Goal: Task Accomplishment & Management: Use online tool/utility

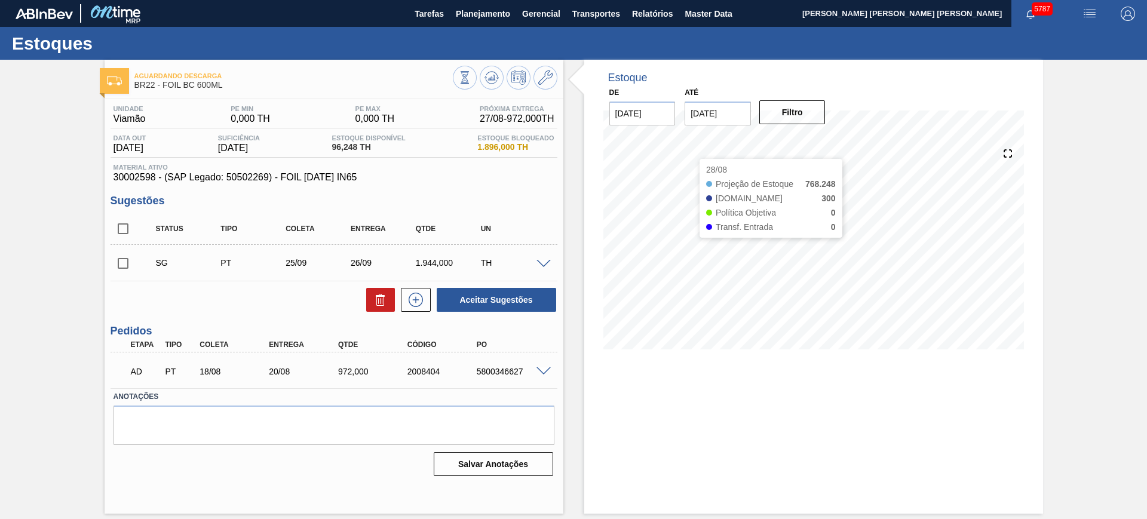
click at [704, 116] on input "[DATE]" at bounding box center [718, 114] width 66 height 24
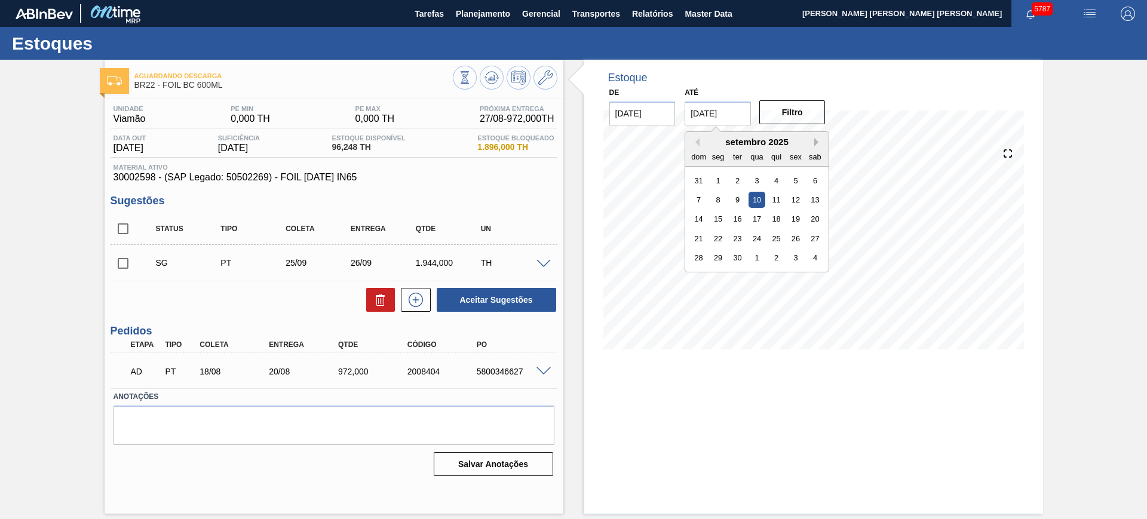
click at [815, 140] on button "Next Month" at bounding box center [818, 142] width 8 height 8
click at [815, 276] on div "6" at bounding box center [815, 277] width 16 height 16
type input "06/12/2025"
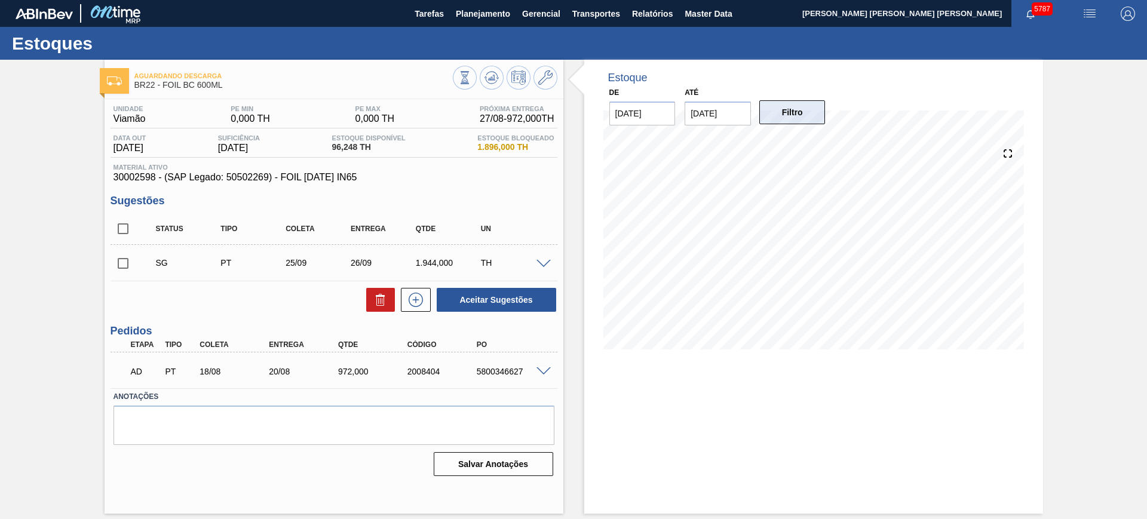
click at [800, 103] on button "Filtro" at bounding box center [792, 112] width 66 height 24
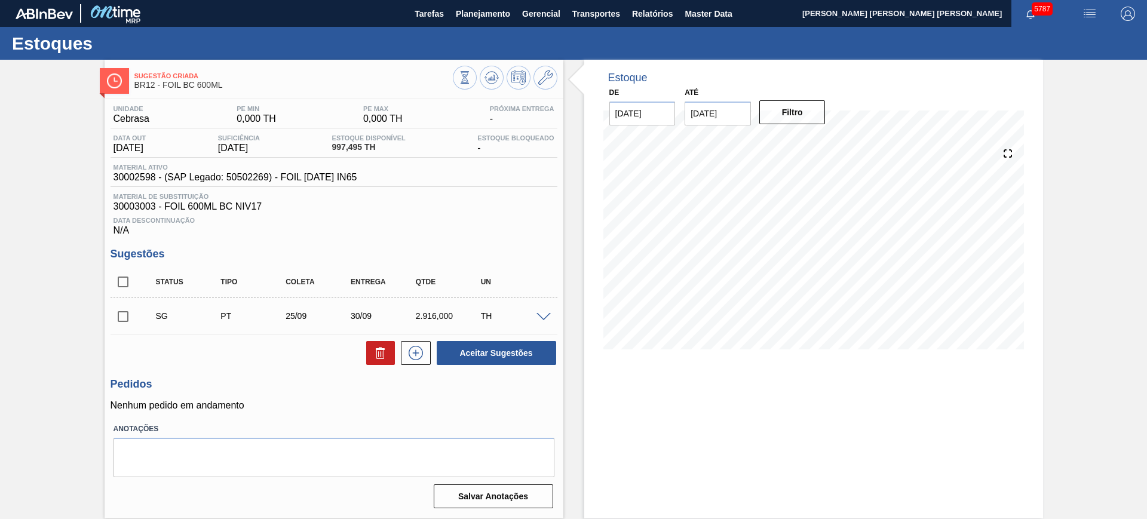
click at [718, 111] on input "10/09/2025" at bounding box center [718, 114] width 66 height 24
click at [816, 142] on button "Next Month" at bounding box center [818, 142] width 8 height 8
click at [820, 275] on div "6" at bounding box center [815, 277] width 16 height 16
type input "[DATE]"
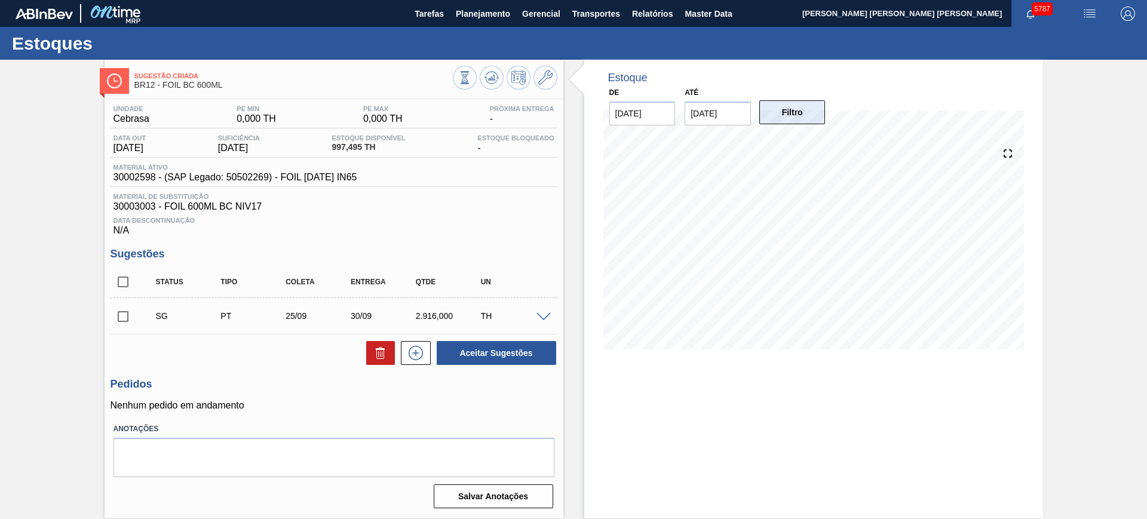
click at [803, 121] on button "Filtro" at bounding box center [792, 112] width 66 height 24
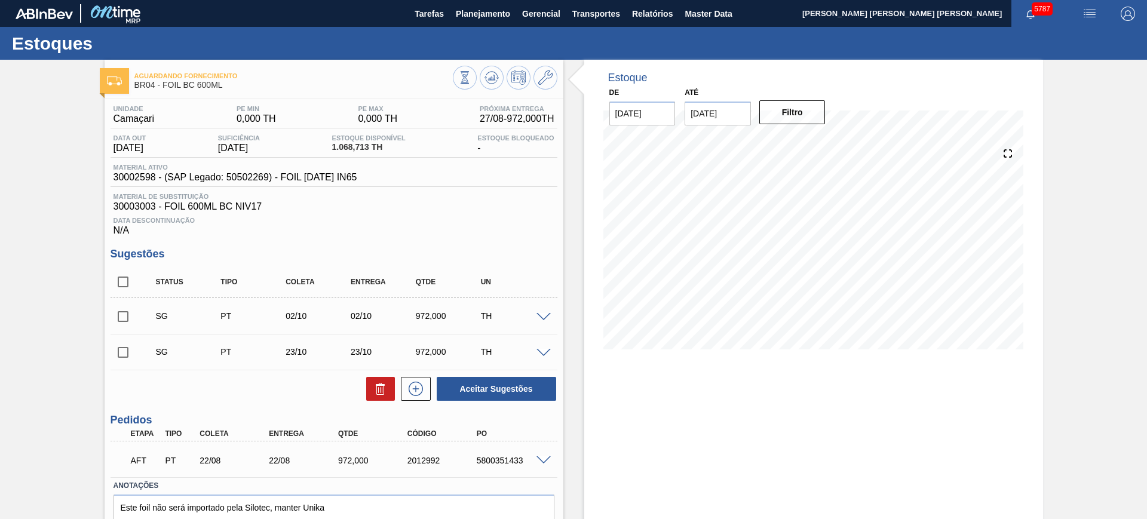
scroll to position [56, 0]
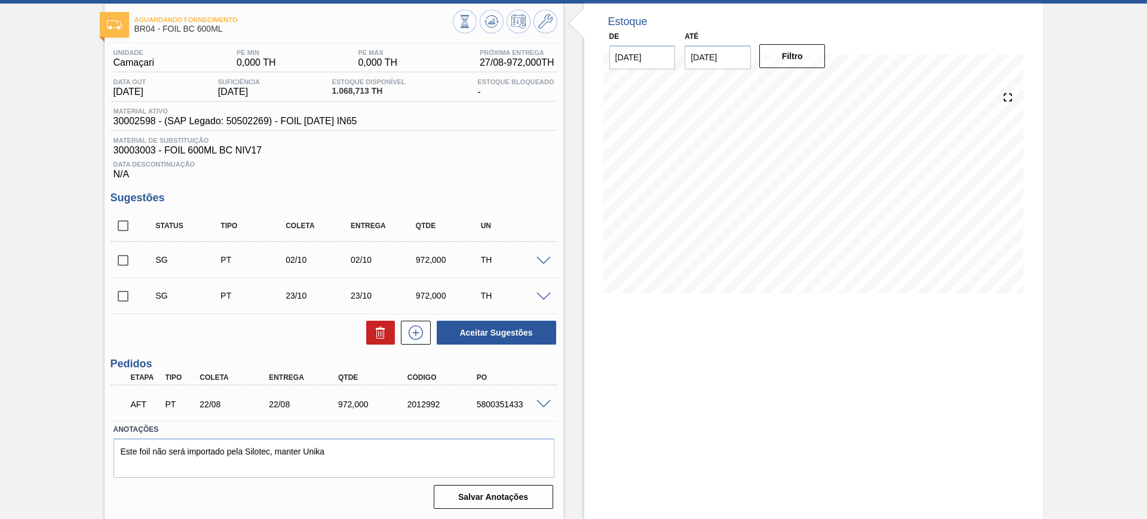
click at [546, 399] on div at bounding box center [545, 403] width 24 height 9
click at [546, 401] on span at bounding box center [543, 404] width 14 height 9
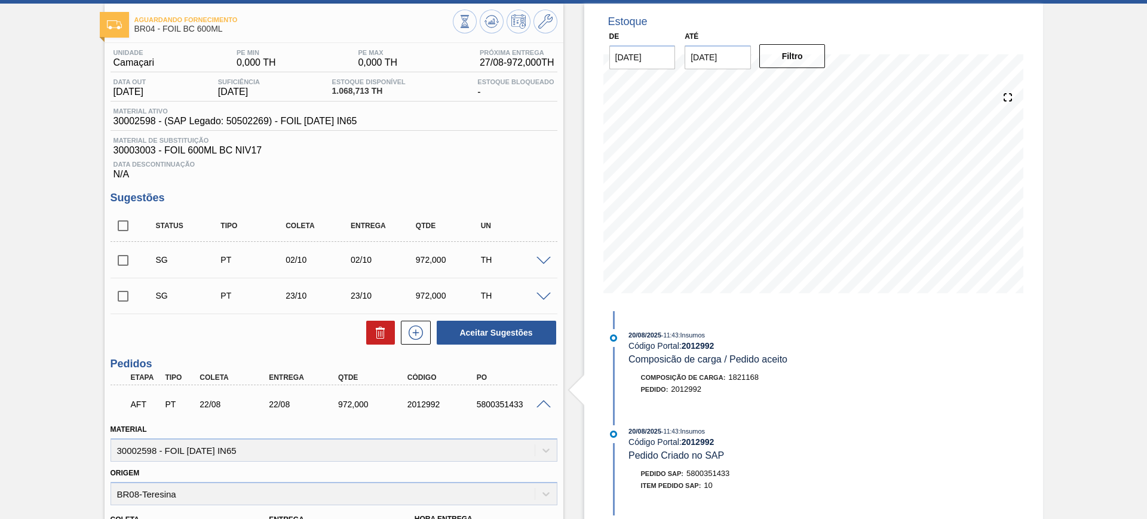
click at [546, 401] on span at bounding box center [543, 404] width 14 height 9
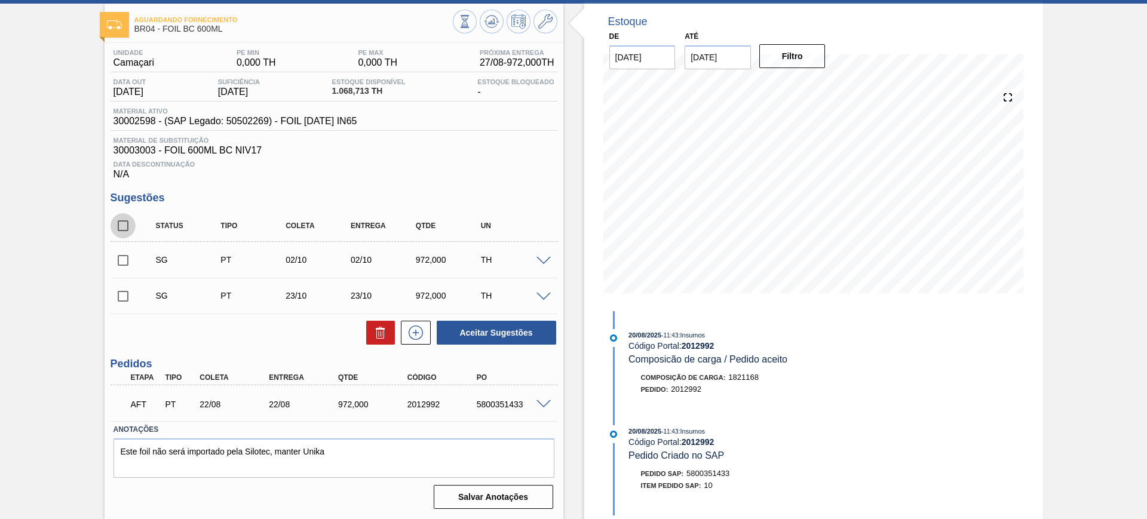
click at [118, 225] on input "checkbox" at bounding box center [123, 225] width 25 height 25
checkbox input "true"
click at [386, 334] on button at bounding box center [380, 333] width 29 height 24
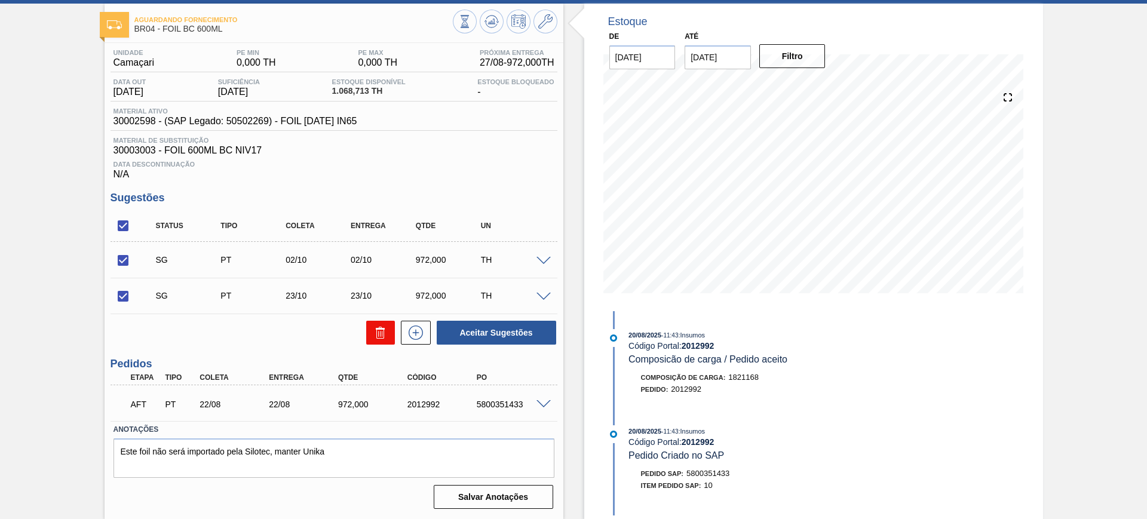
checkbox input "false"
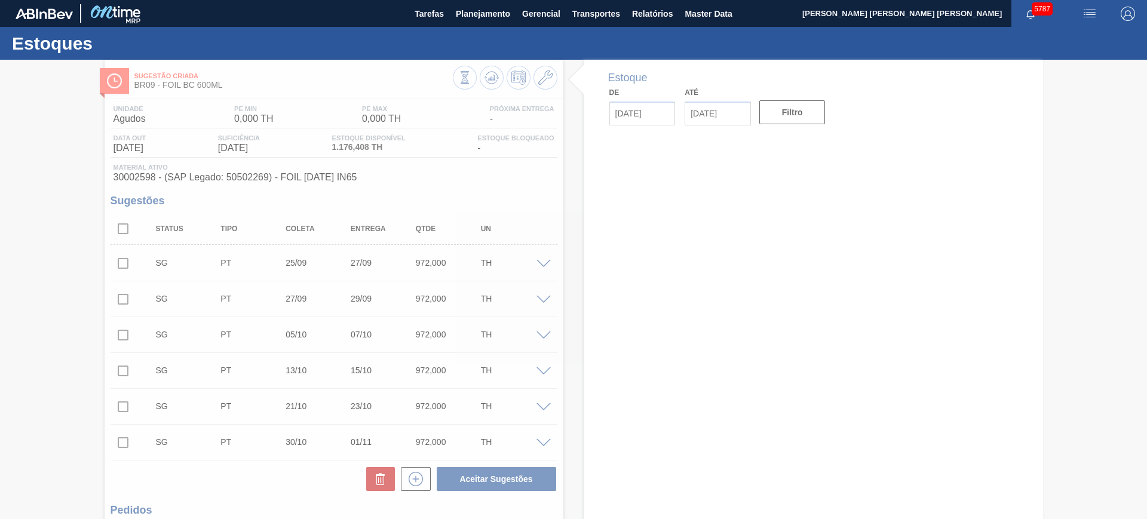
type input "[DATE]"
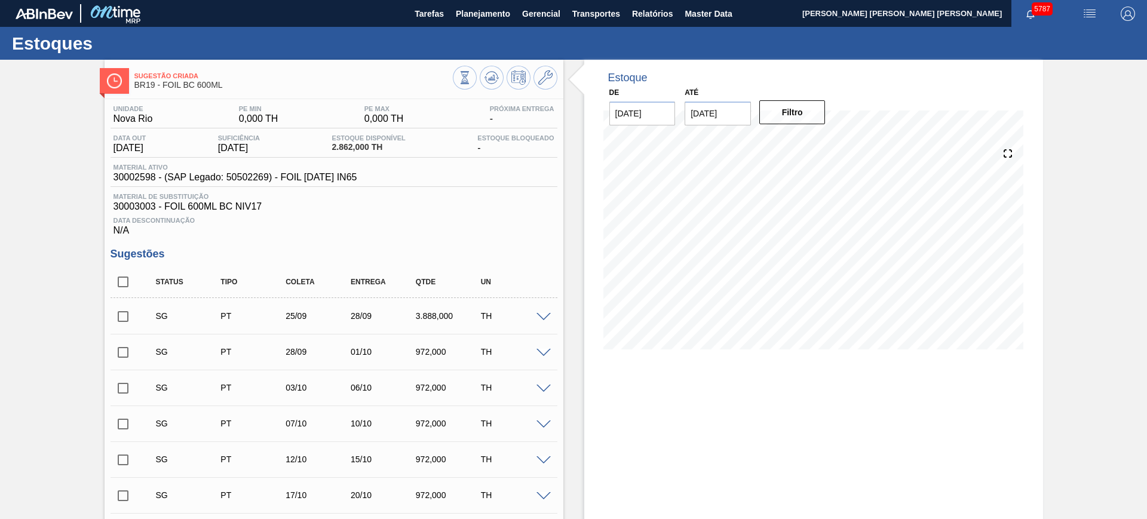
scroll to position [2, 0]
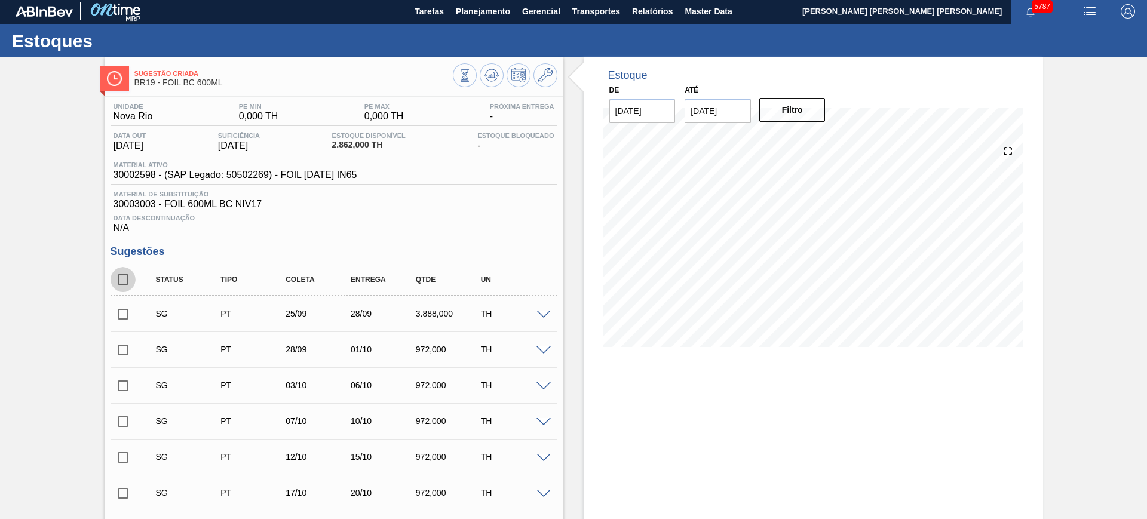
click at [129, 290] on input "checkbox" at bounding box center [123, 279] width 25 height 25
checkbox input "true"
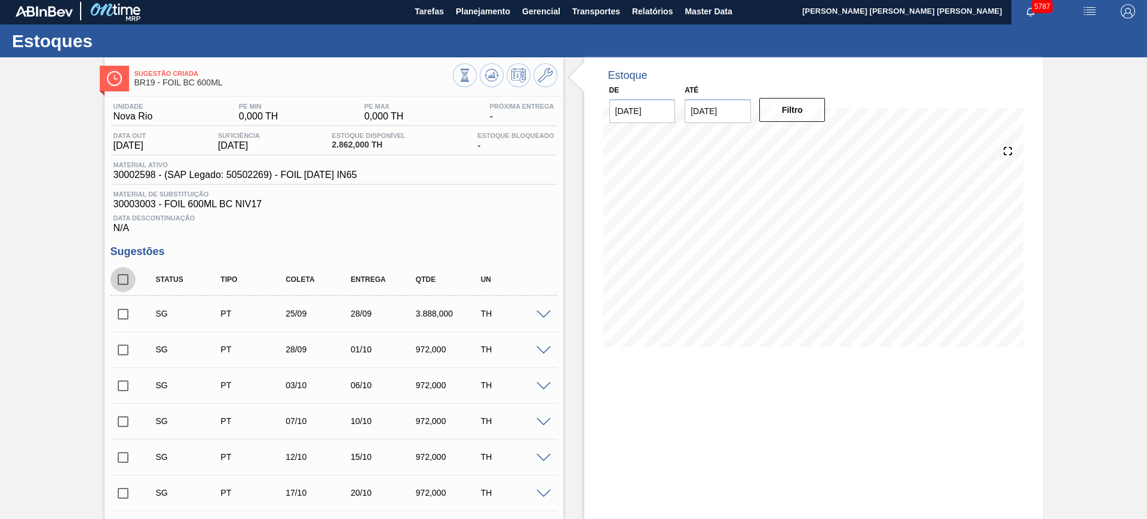
checkbox input "true"
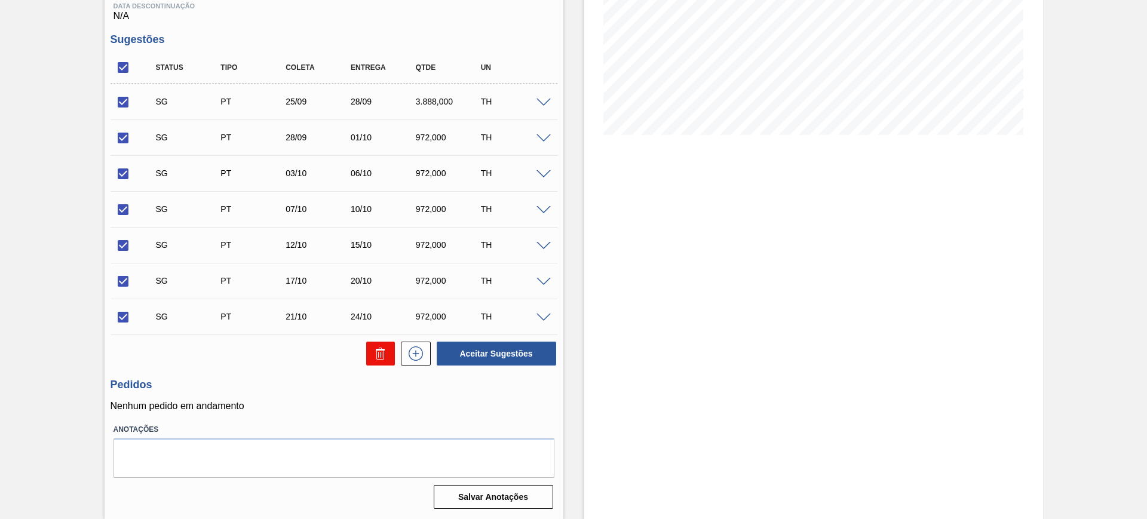
click at [389, 353] on button at bounding box center [380, 354] width 29 height 24
checkbox input "false"
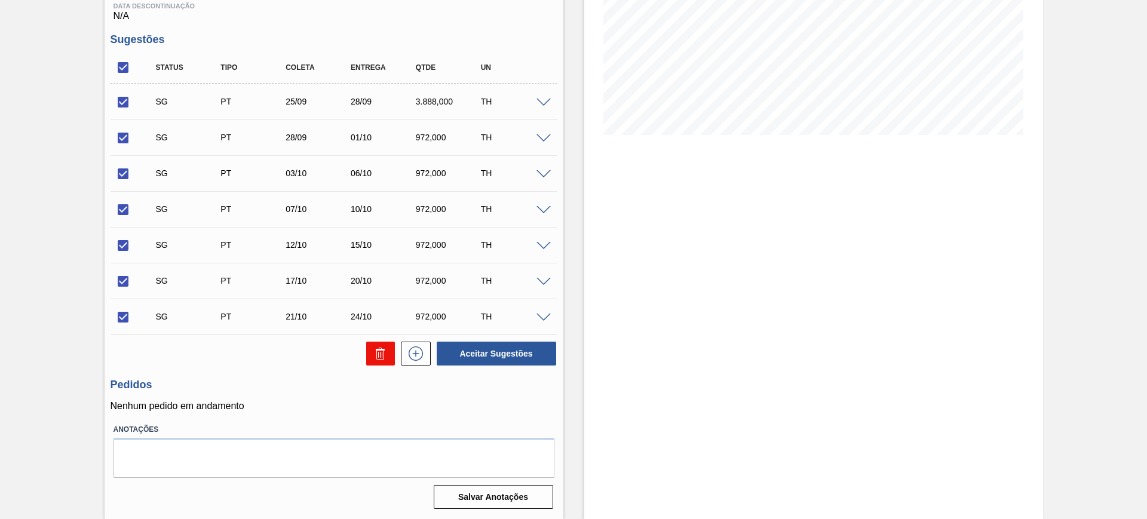
checkbox input "false"
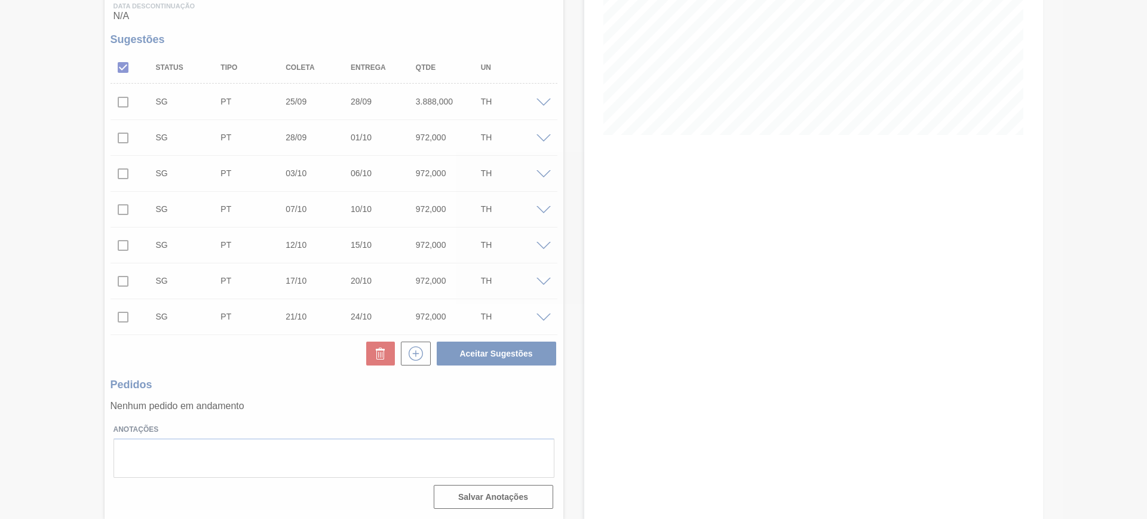
scroll to position [0, 0]
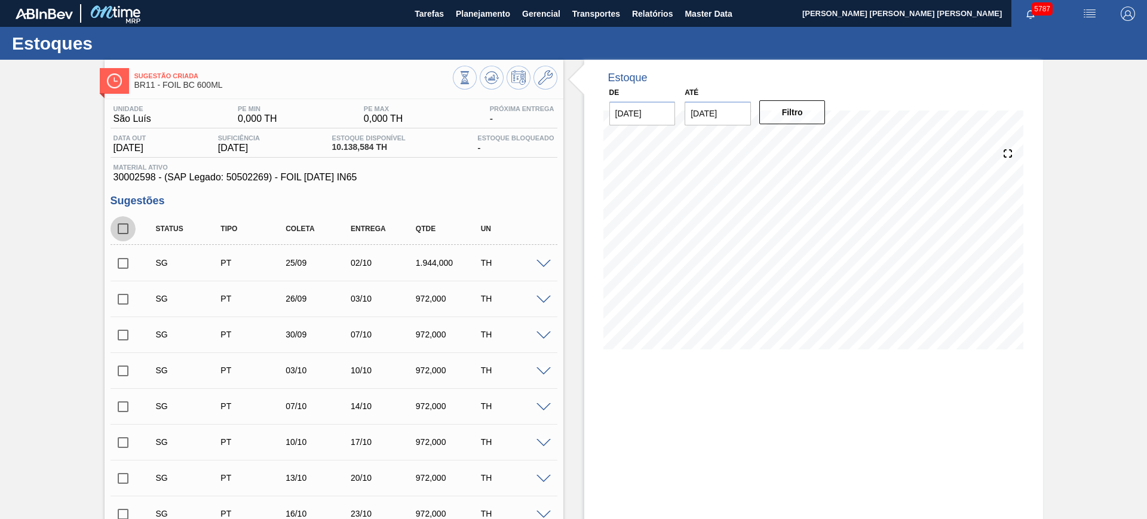
click at [118, 226] on input "checkbox" at bounding box center [123, 228] width 25 height 25
checkbox input "true"
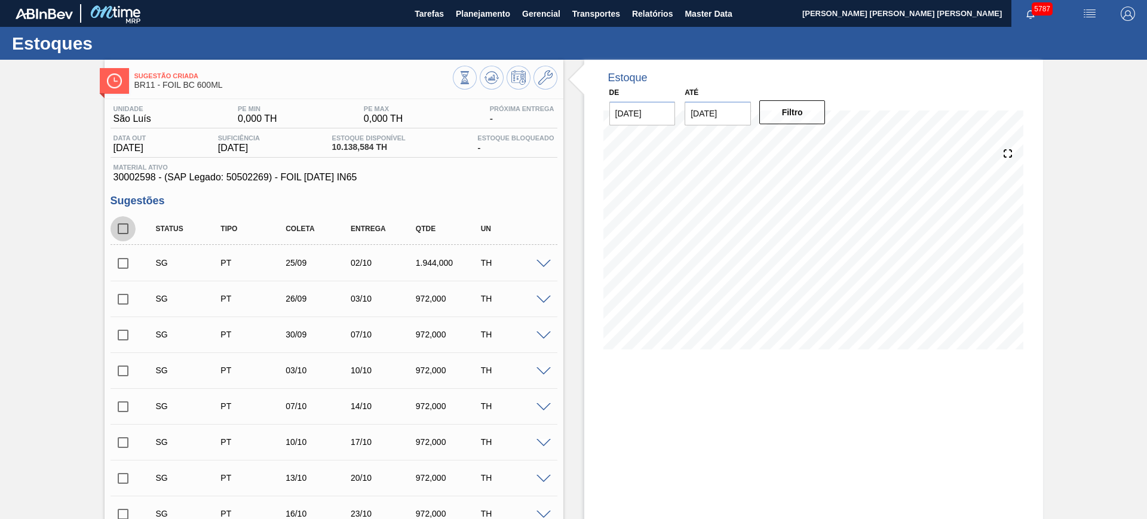
checkbox input "true"
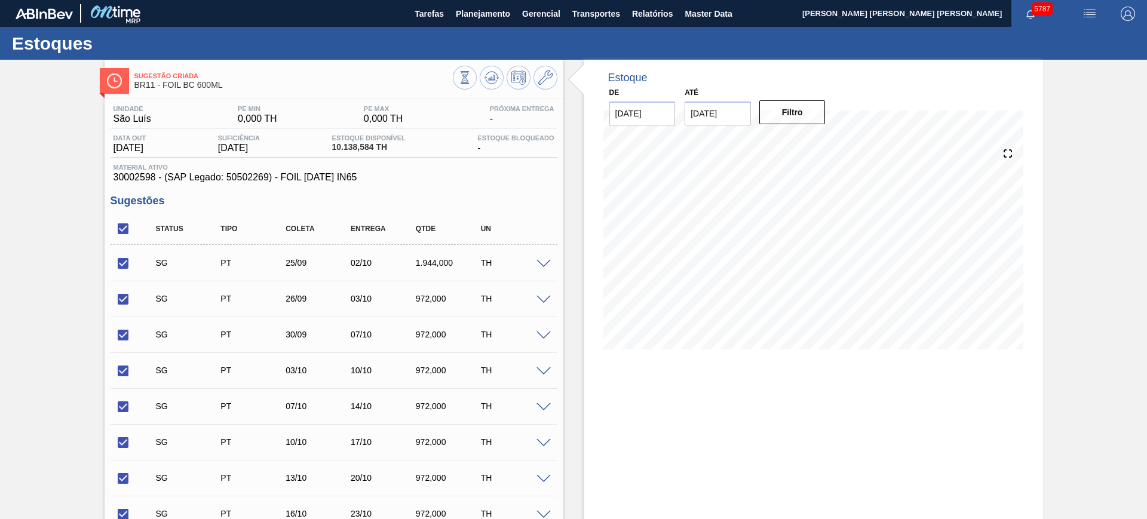
scroll to position [194, 0]
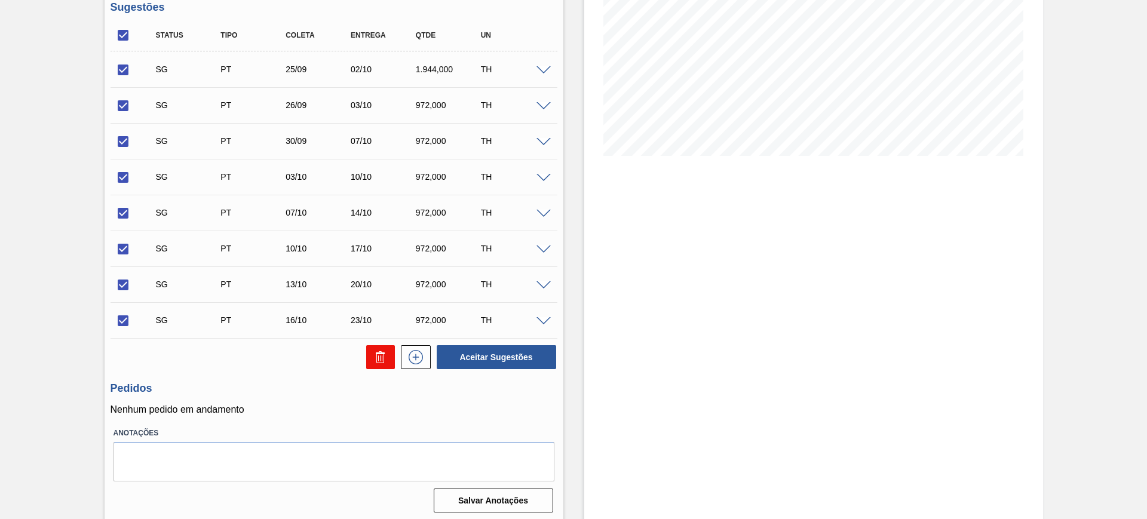
click at [381, 345] on button at bounding box center [380, 357] width 29 height 24
checkbox input "false"
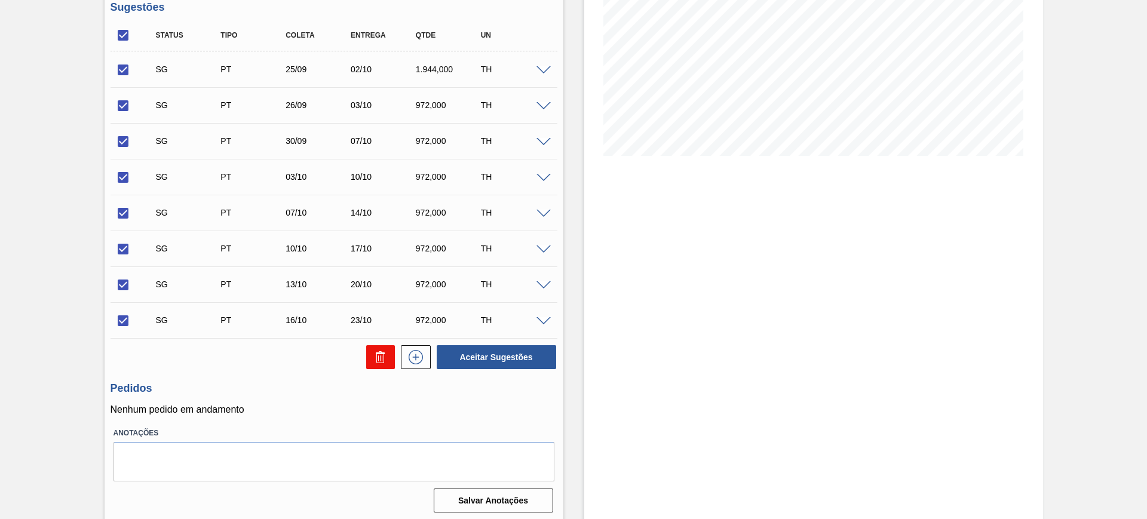
checkbox input "false"
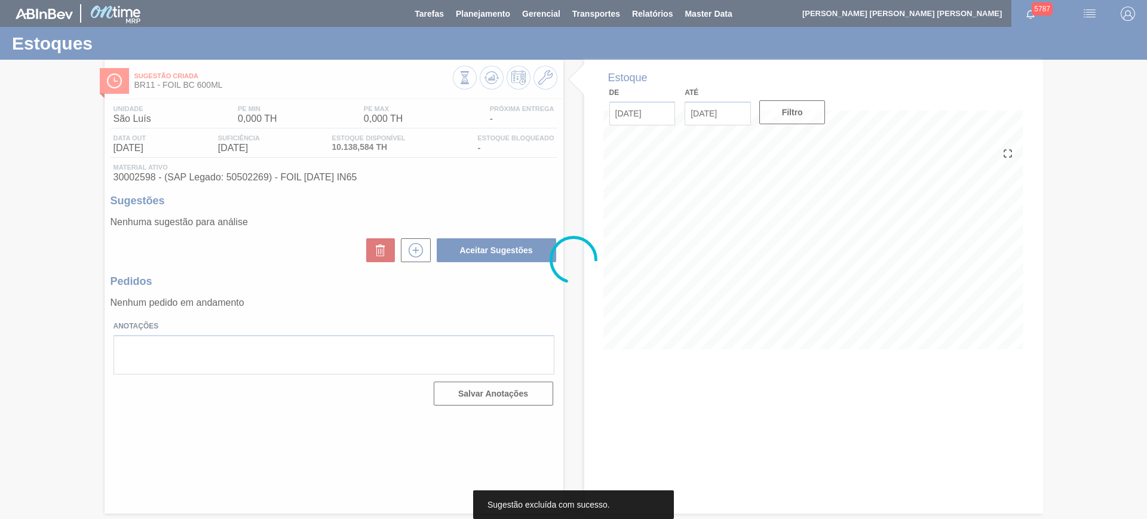
scroll to position [0, 0]
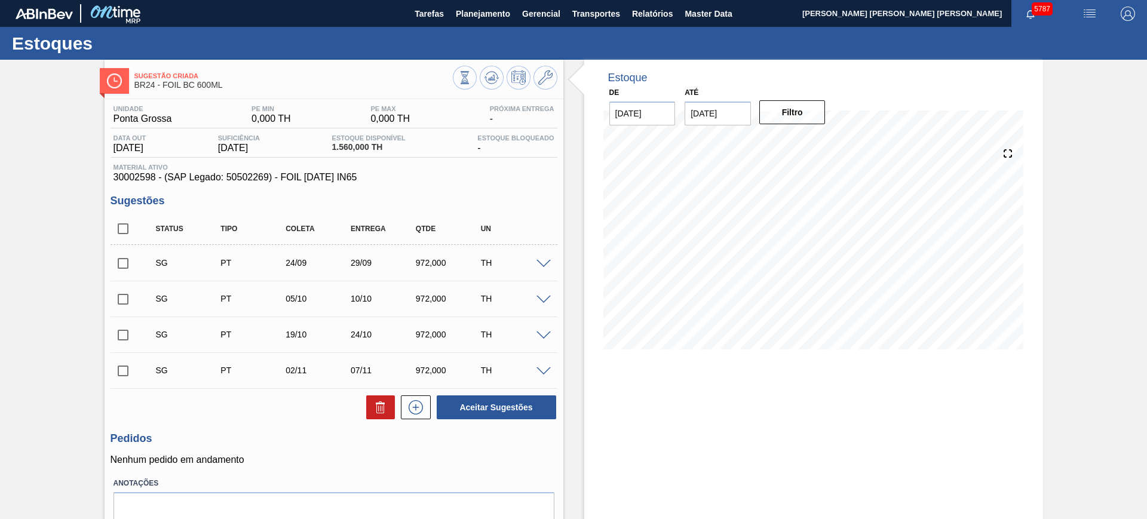
click at [130, 234] on input "checkbox" at bounding box center [123, 228] width 25 height 25
checkbox input "true"
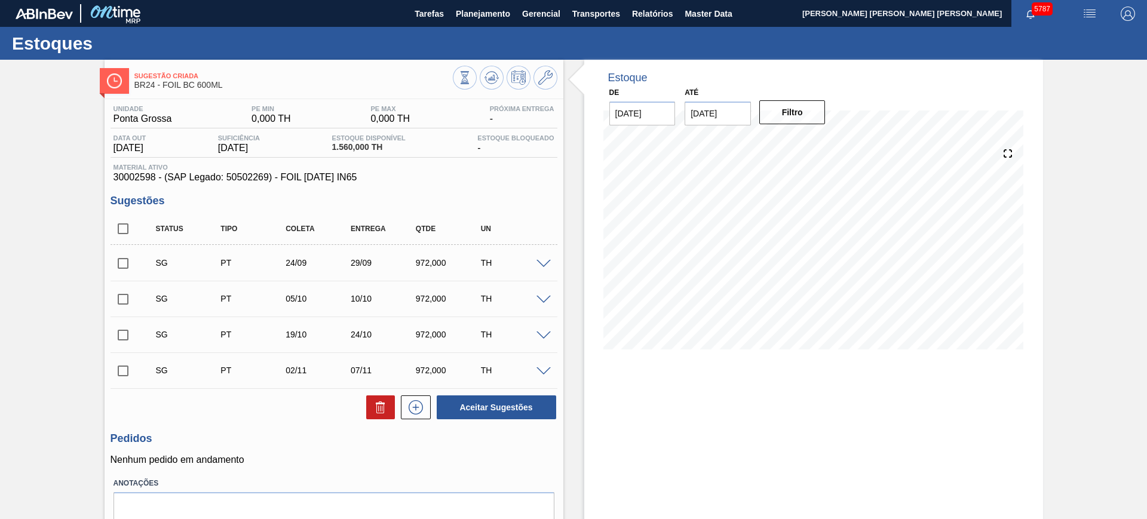
checkbox input "true"
click at [368, 407] on button at bounding box center [380, 407] width 29 height 24
checkbox input "false"
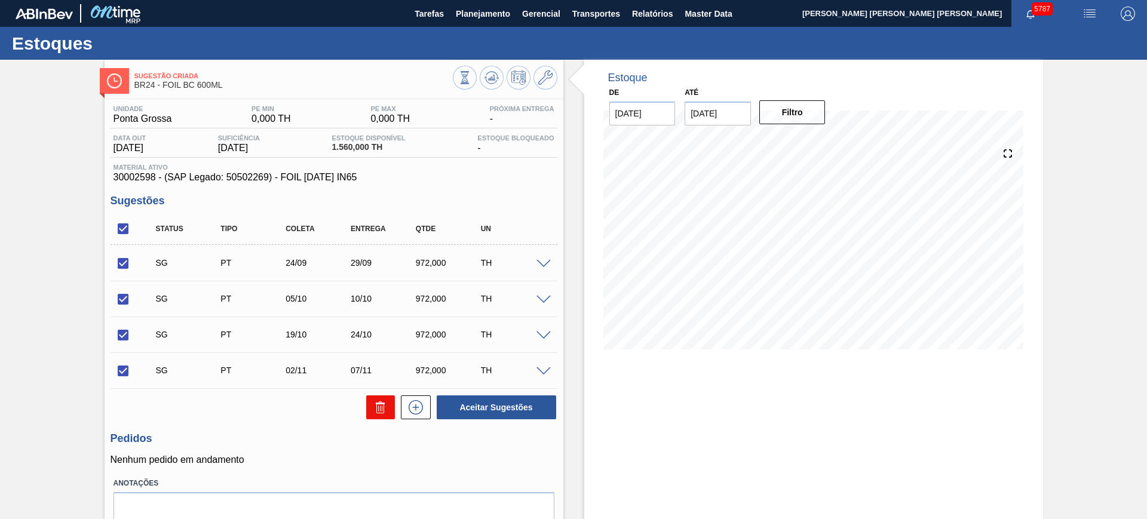
checkbox input "false"
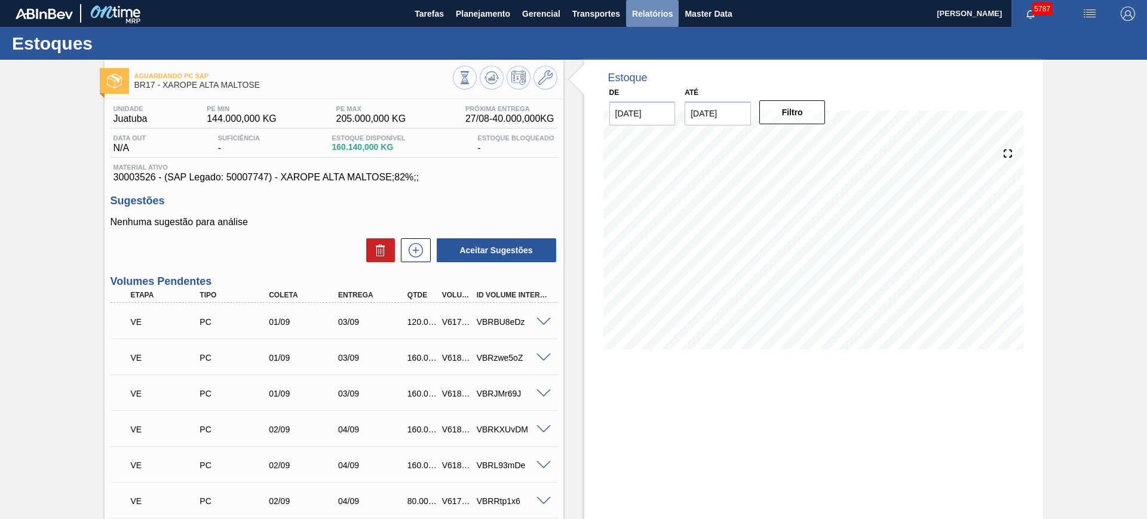
click at [638, 20] on span "Relatórios" at bounding box center [652, 14] width 41 height 14
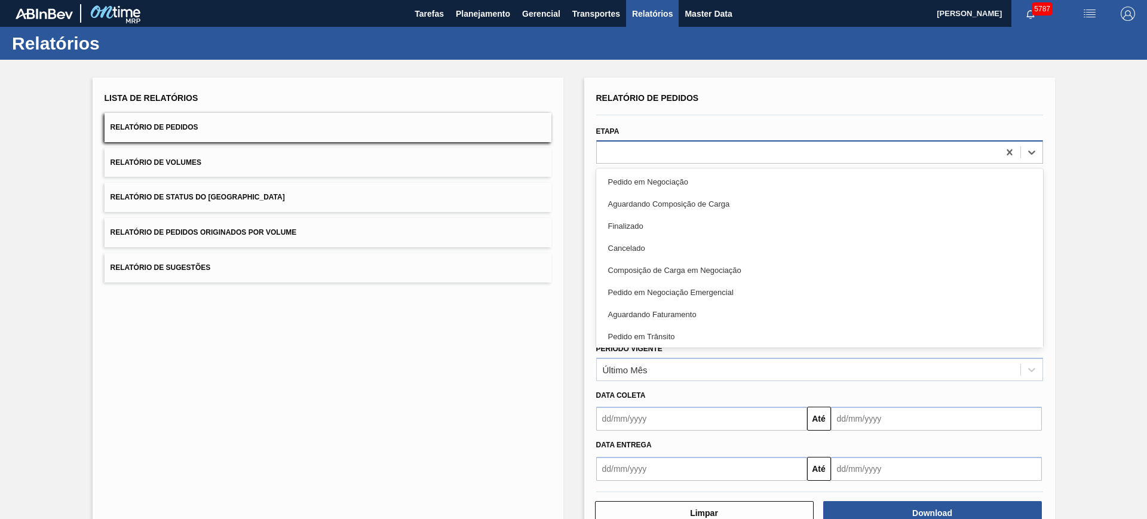
click at [710, 155] on div at bounding box center [798, 151] width 402 height 17
type input "fat"
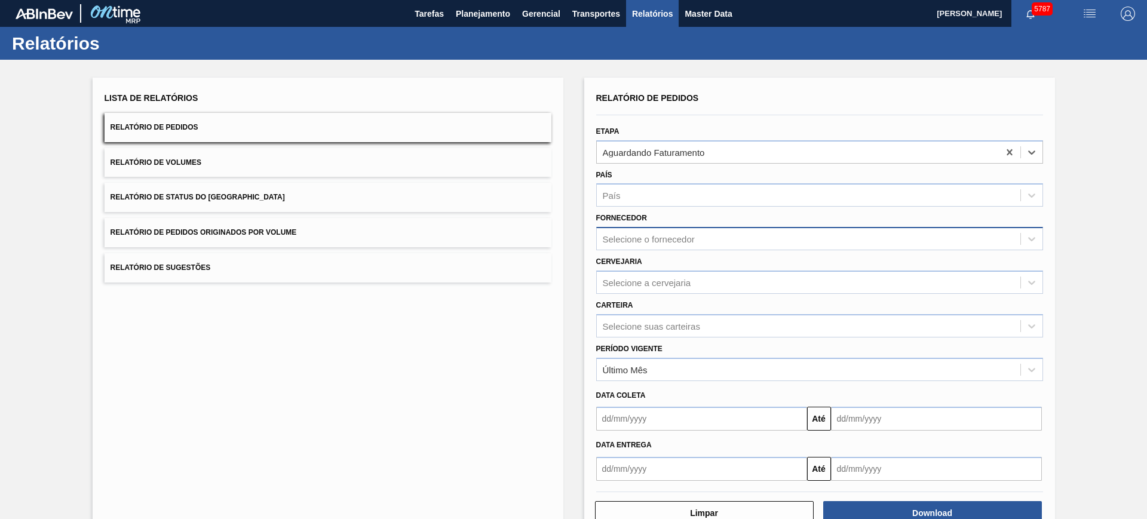
click at [682, 238] on div "Selecione o fornecedor" at bounding box center [649, 239] width 92 height 10
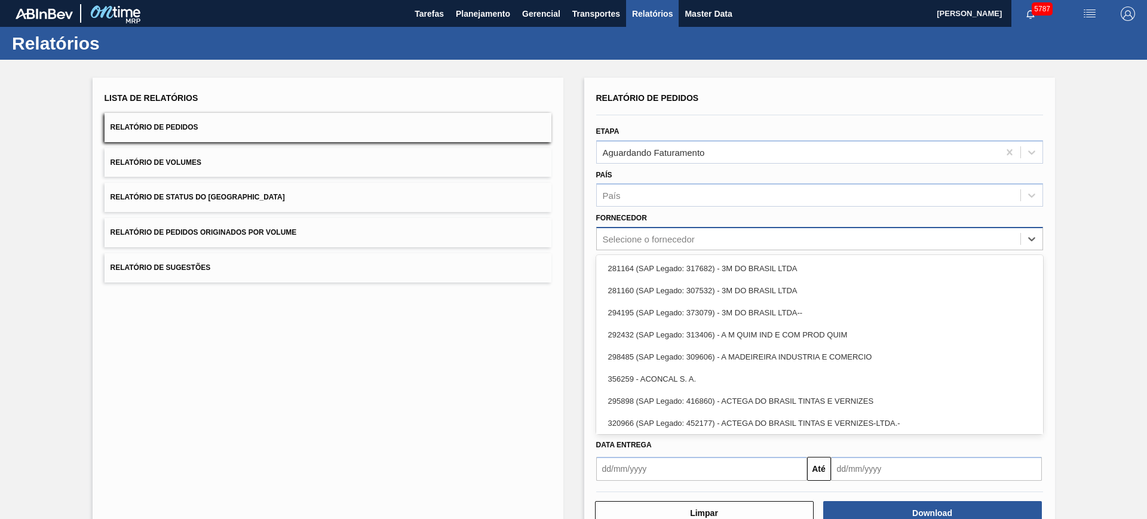
paste input "302997"
type input "302997"
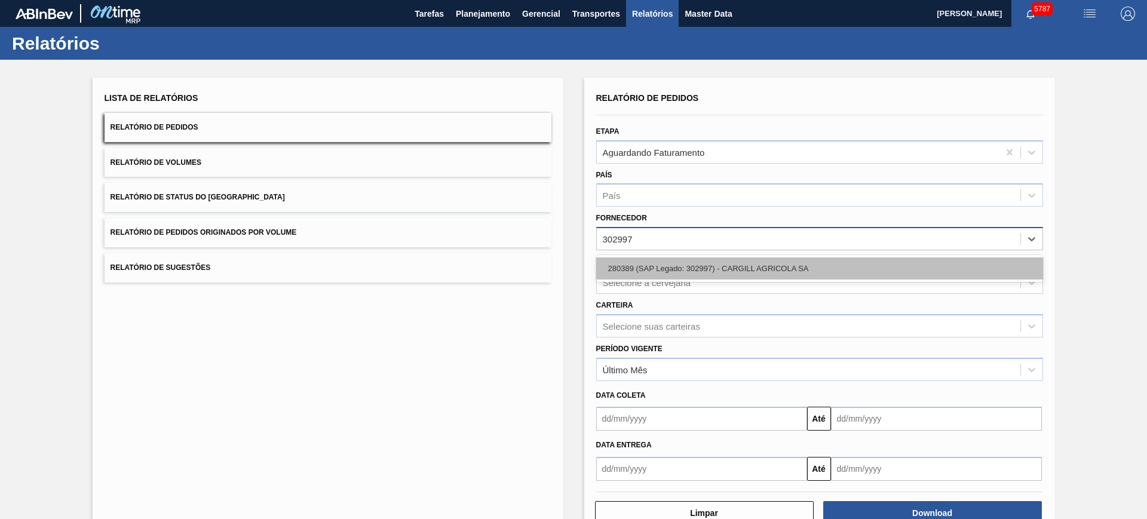
click at [728, 267] on div "280389 (SAP Legado: 302997) - CARGILL AGRICOLA SA" at bounding box center [819, 268] width 447 height 22
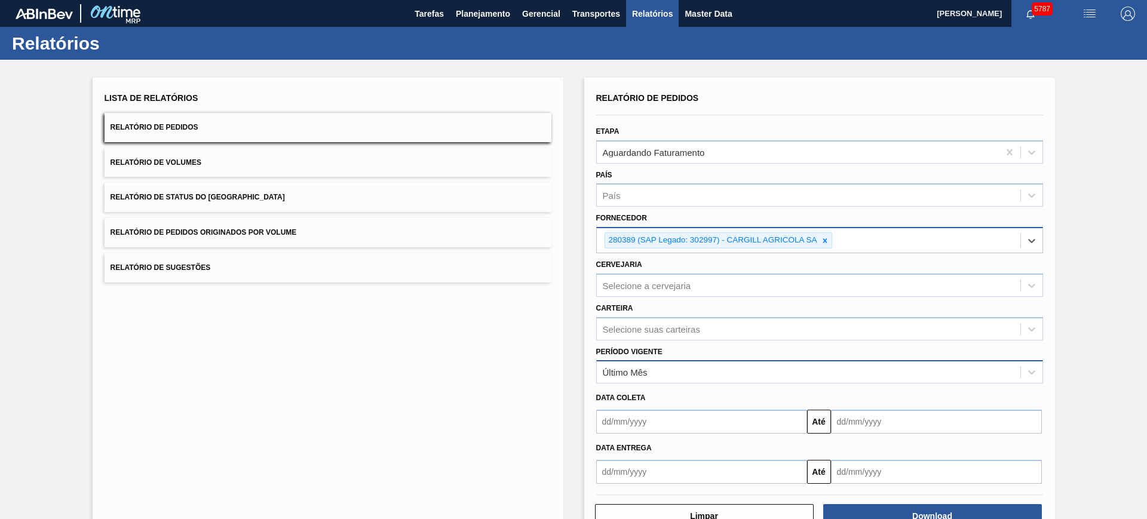
scroll to position [37, 0]
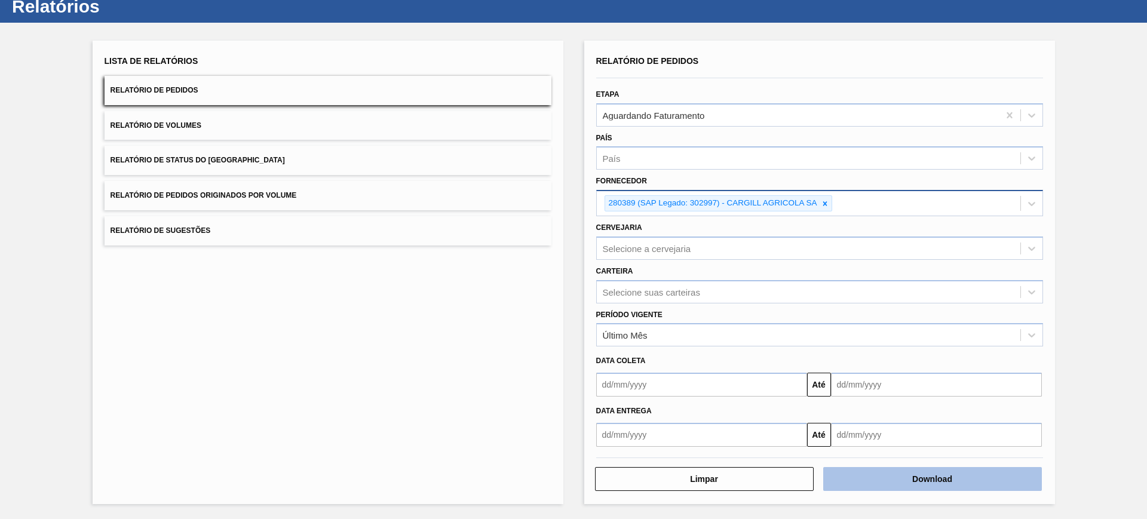
click at [903, 483] on button "Download" at bounding box center [932, 479] width 219 height 24
click at [298, 191] on button "Relatório de Pedidos Originados por Volume" at bounding box center [328, 195] width 447 height 29
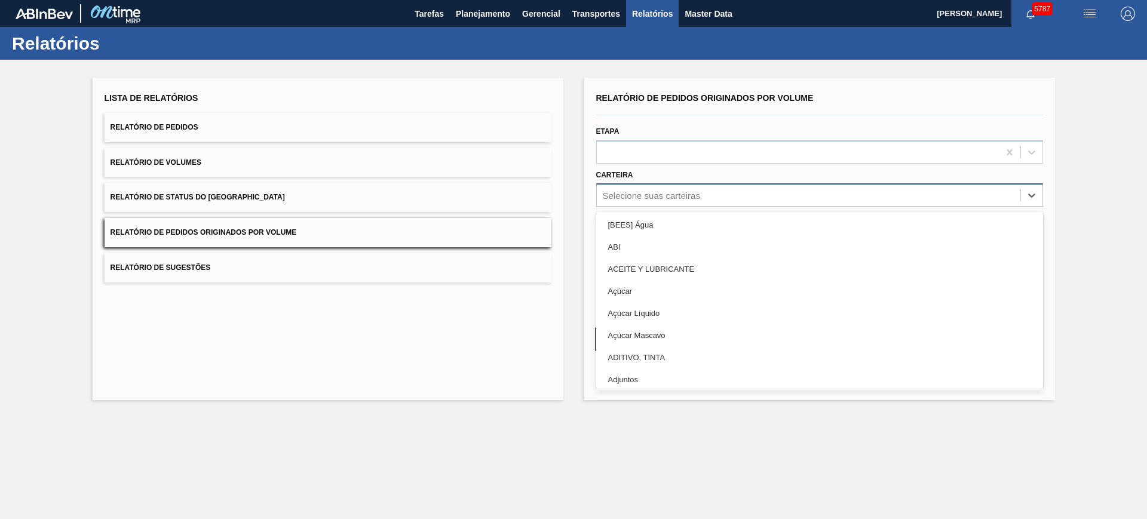
click at [709, 193] on div "Selecione suas carteiras" at bounding box center [808, 195] width 423 height 17
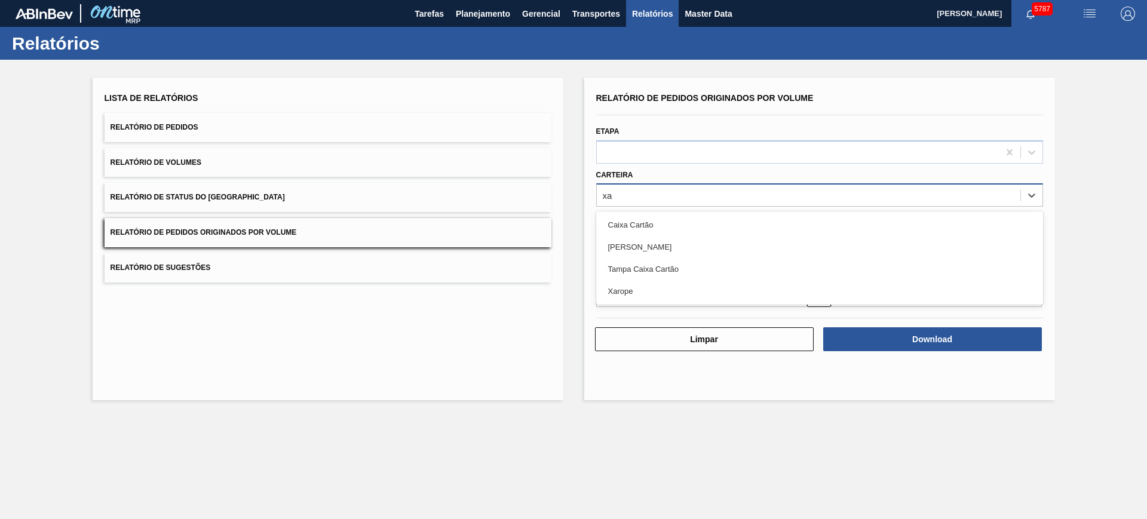
type input "xar"
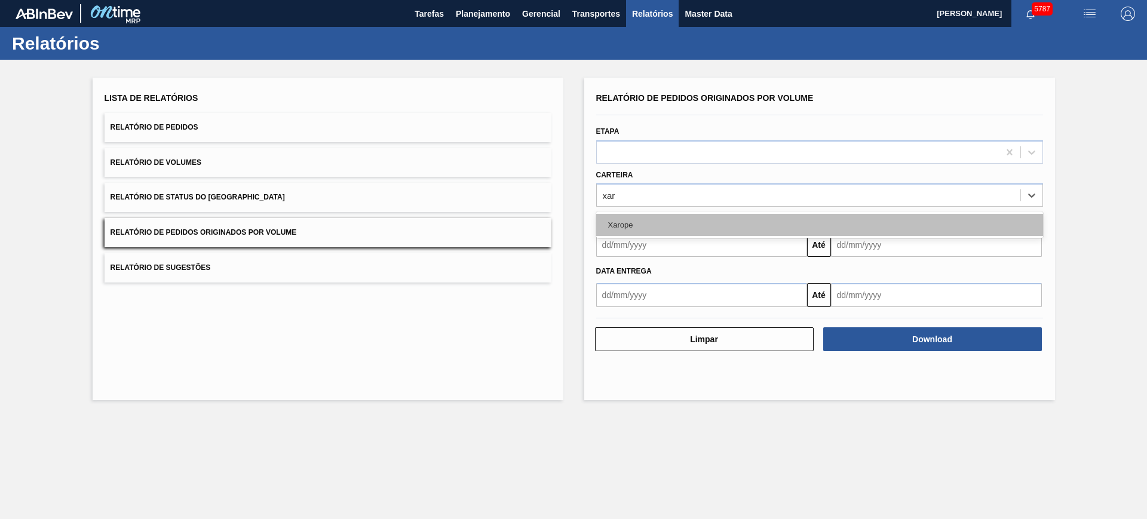
click at [687, 217] on div "Xarope" at bounding box center [819, 225] width 447 height 22
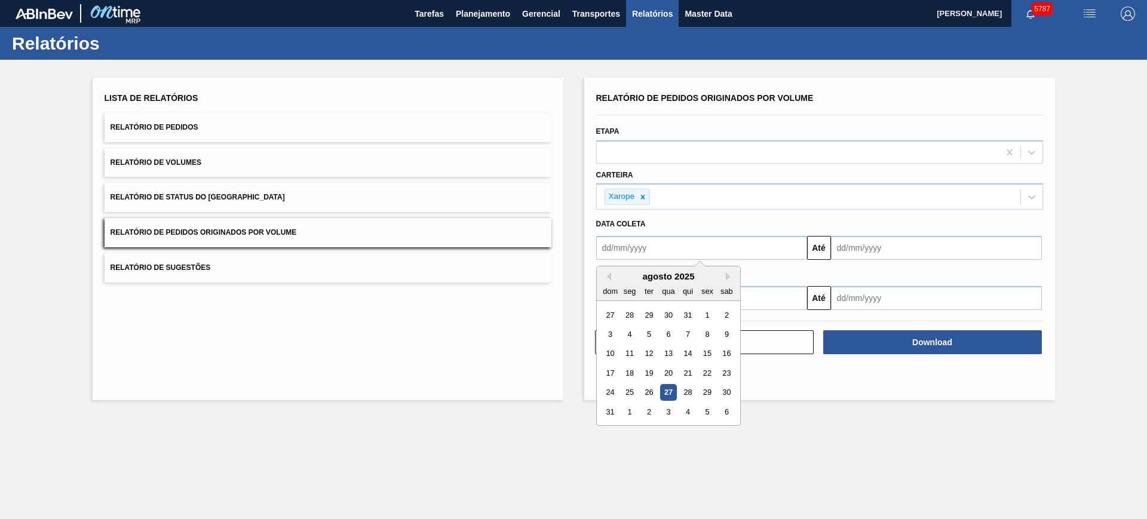
click at [682, 245] on input "text" at bounding box center [701, 248] width 211 height 24
click at [650, 390] on div "26" at bounding box center [648, 393] width 16 height 16
type input "26/08/2025"
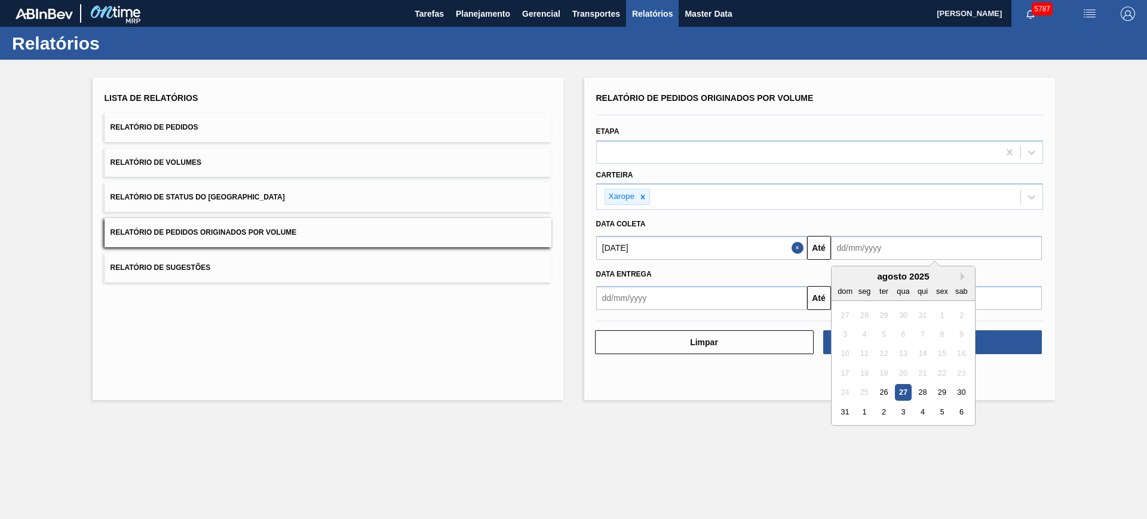
click at [864, 252] on input "text" at bounding box center [936, 248] width 211 height 24
click at [903, 412] on div "3" at bounding box center [903, 412] width 16 height 16
type input "03/09/2025"
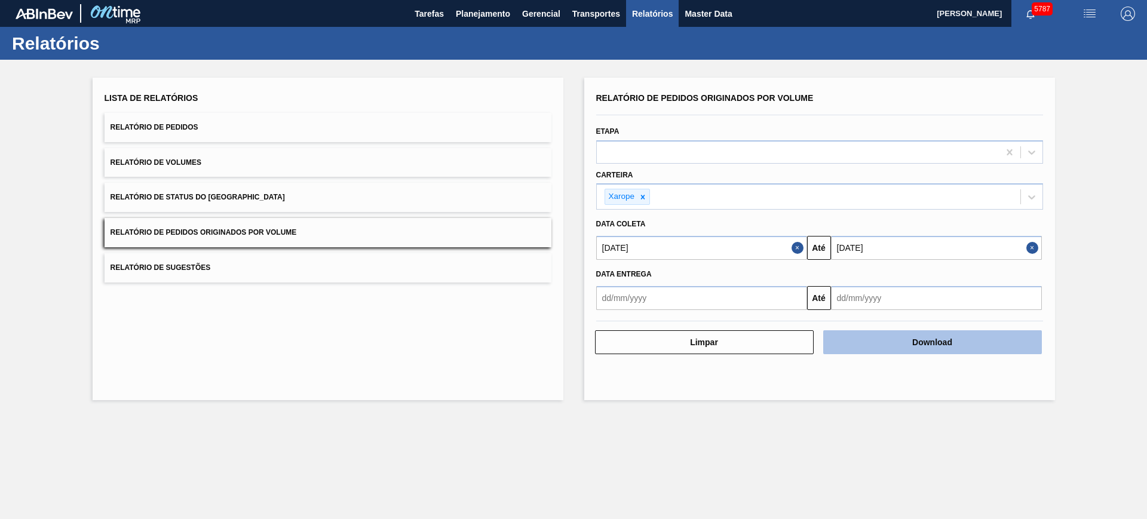
click at [938, 335] on button "Download" at bounding box center [932, 342] width 219 height 24
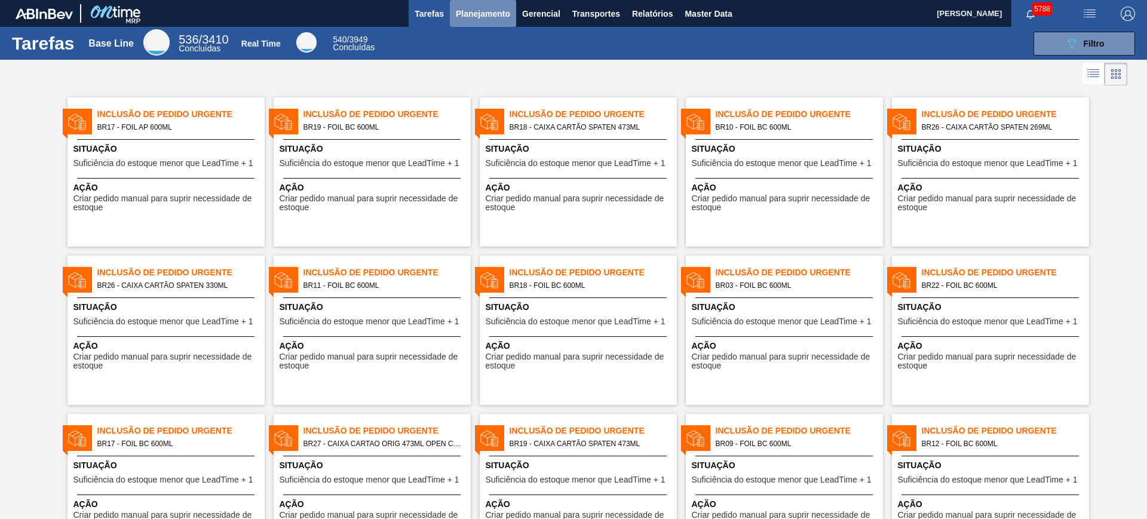
click at [504, 10] on span "Planejamento" at bounding box center [483, 14] width 54 height 14
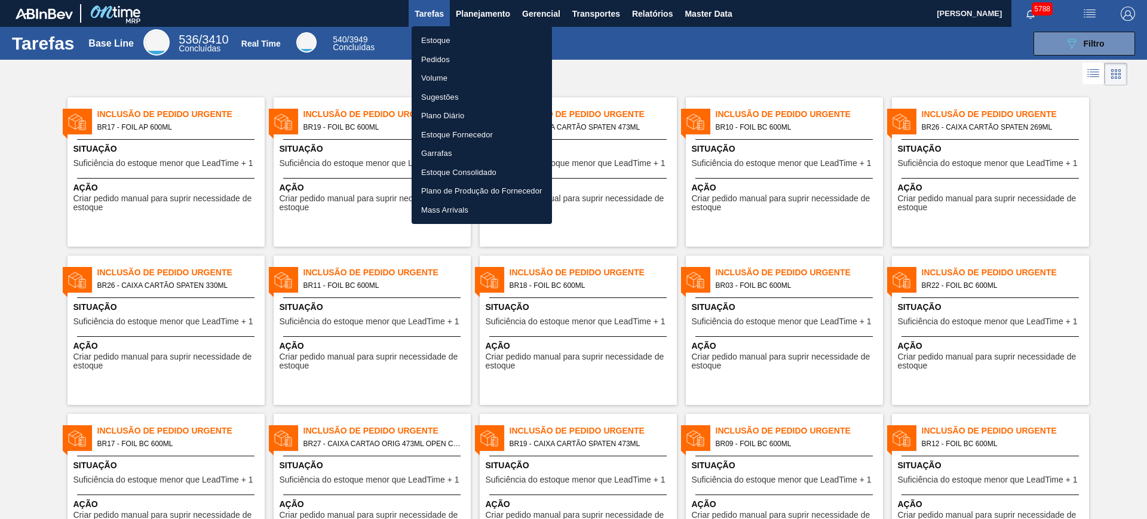
click at [671, 41] on div at bounding box center [573, 259] width 1147 height 519
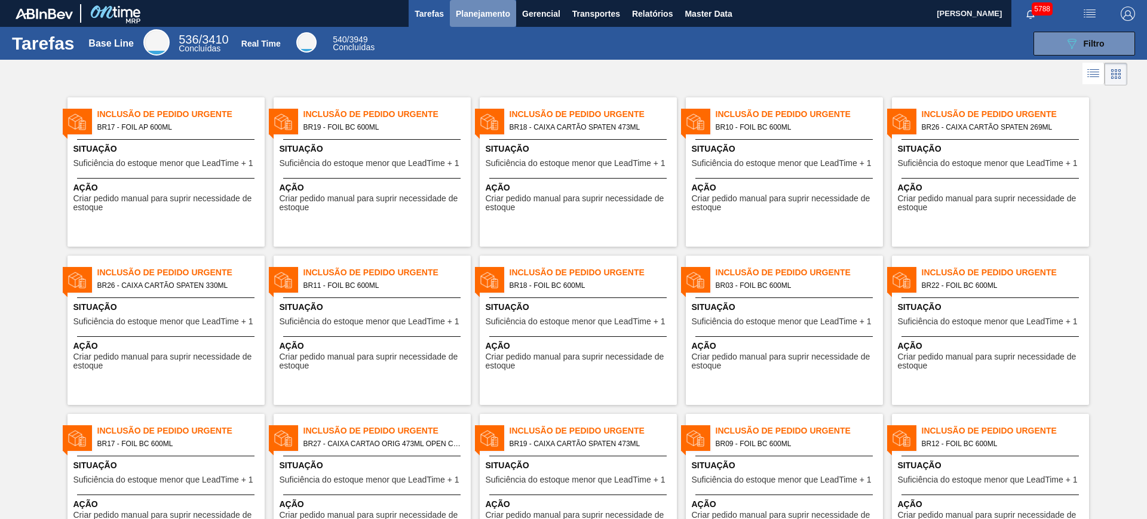
click at [477, 23] on button "Planejamento" at bounding box center [483, 13] width 66 height 27
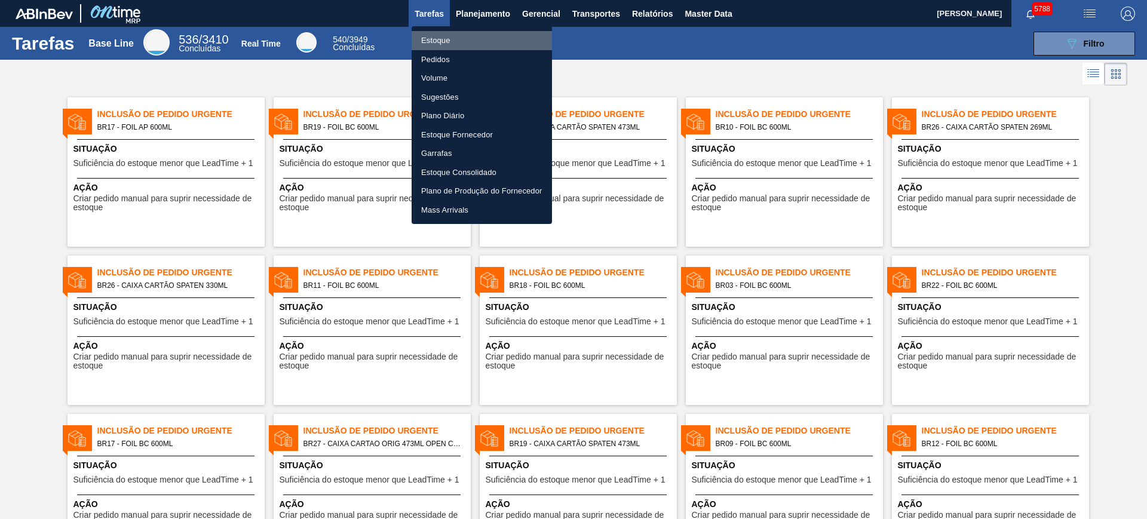
click at [443, 39] on li "Estoque" at bounding box center [482, 40] width 140 height 19
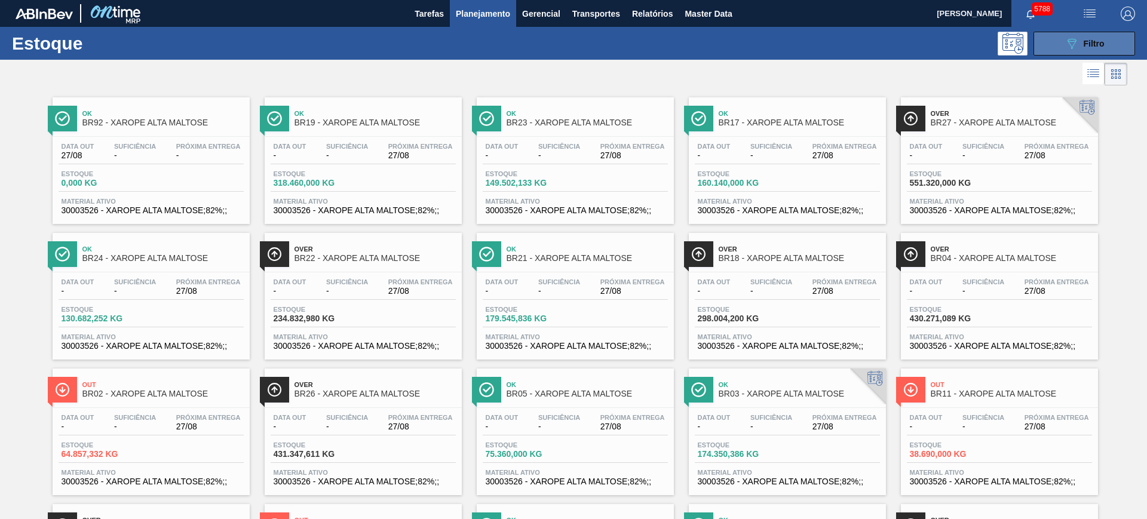
click at [1104, 35] on button "089F7B8B-B2A5-4AFE-B5C0-19BA573D28AC Filtro" at bounding box center [1084, 44] width 102 height 24
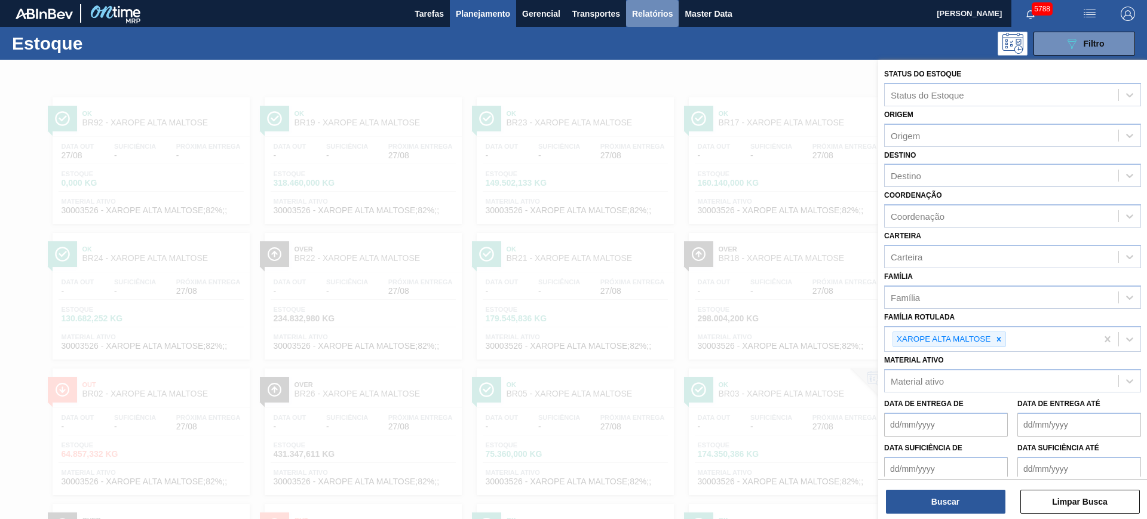
click at [649, 15] on span "Relatórios" at bounding box center [652, 14] width 41 height 14
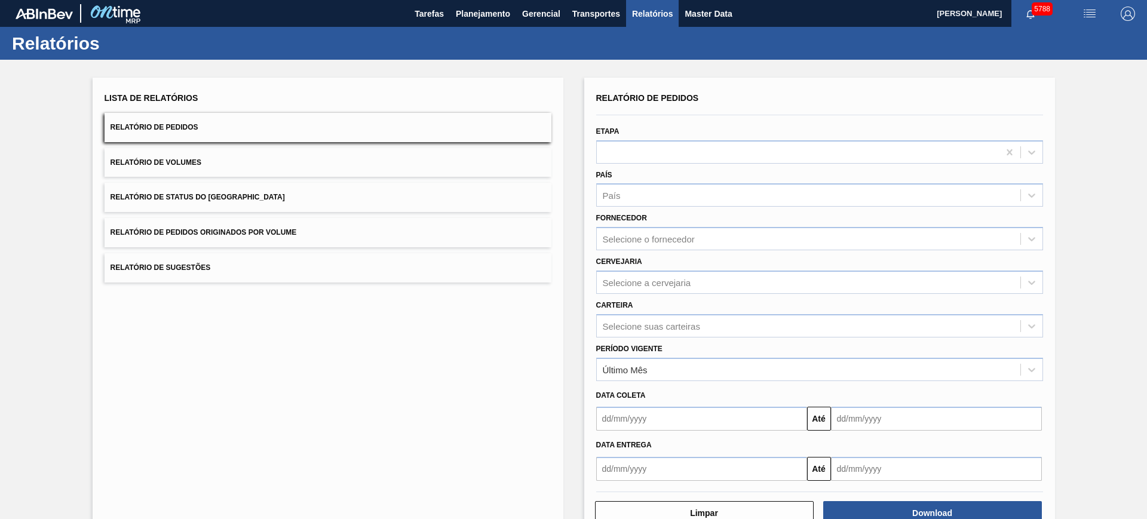
click at [297, 231] on button "Relatório de Pedidos Originados por Volume" at bounding box center [328, 232] width 447 height 29
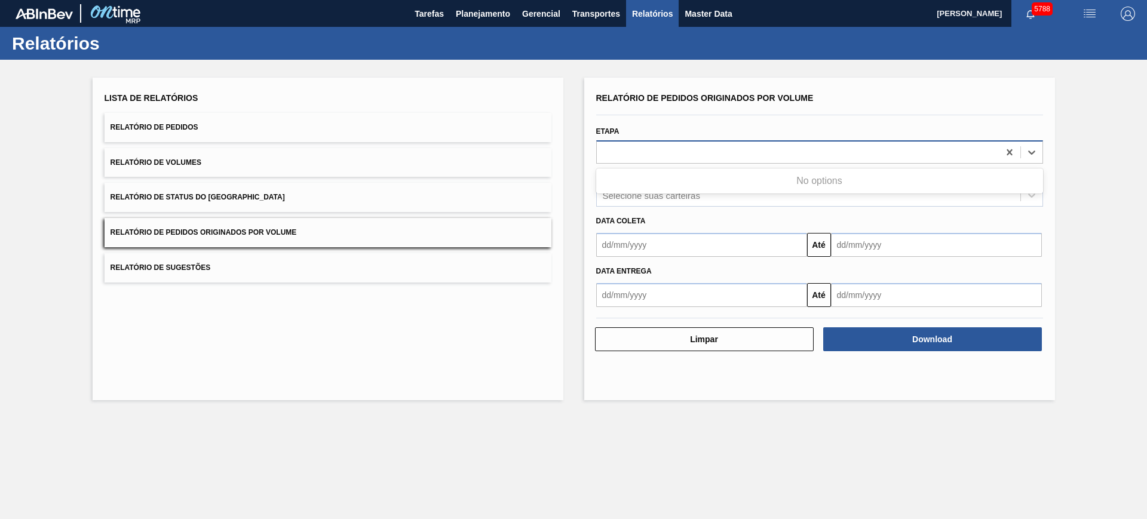
click at [697, 146] on div at bounding box center [798, 151] width 402 height 17
click at [673, 204] on div "Selecione suas carteiras" at bounding box center [808, 195] width 423 height 17
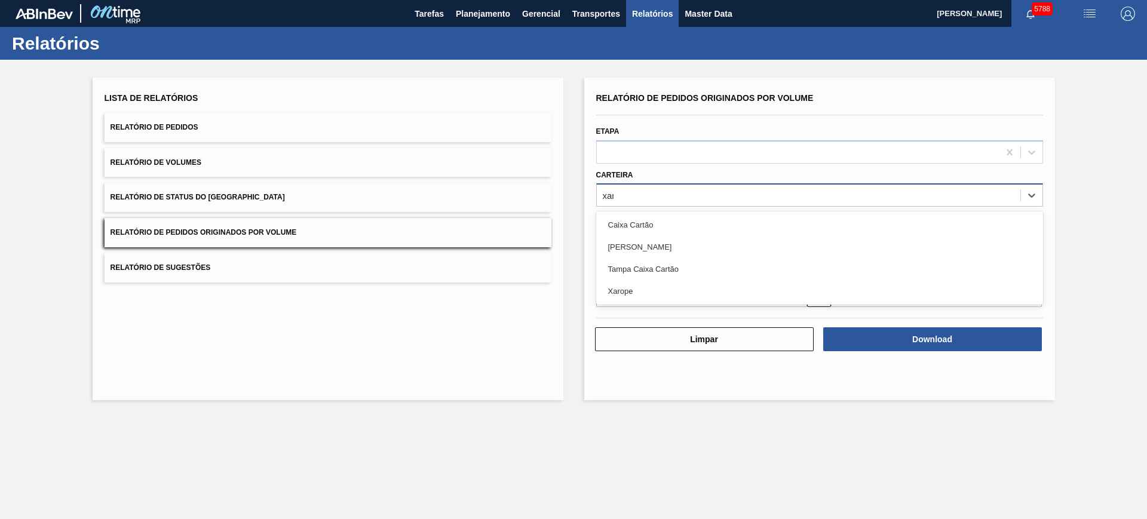
type input "xaro"
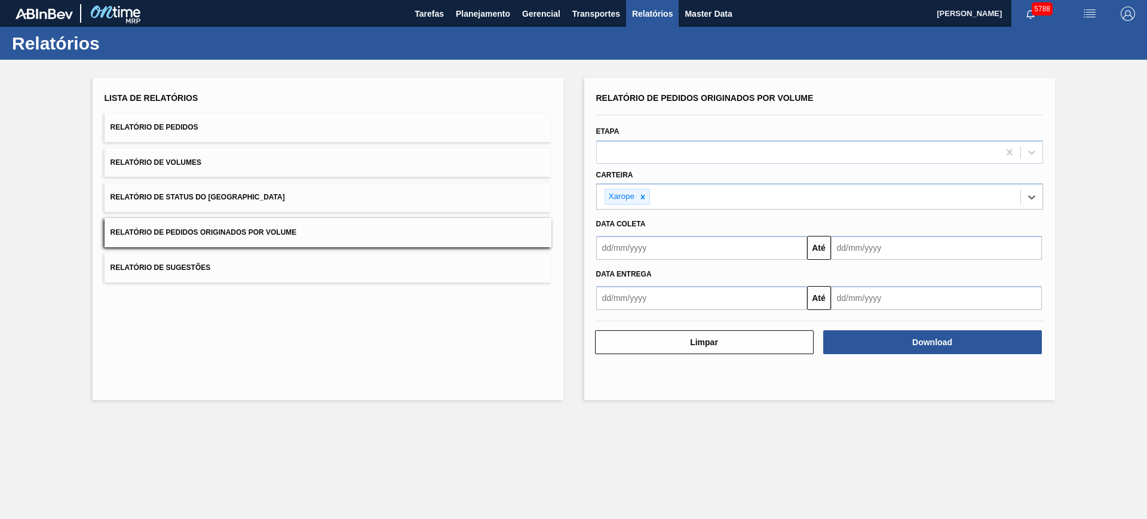
click at [741, 245] on input "text" at bounding box center [701, 248] width 211 height 24
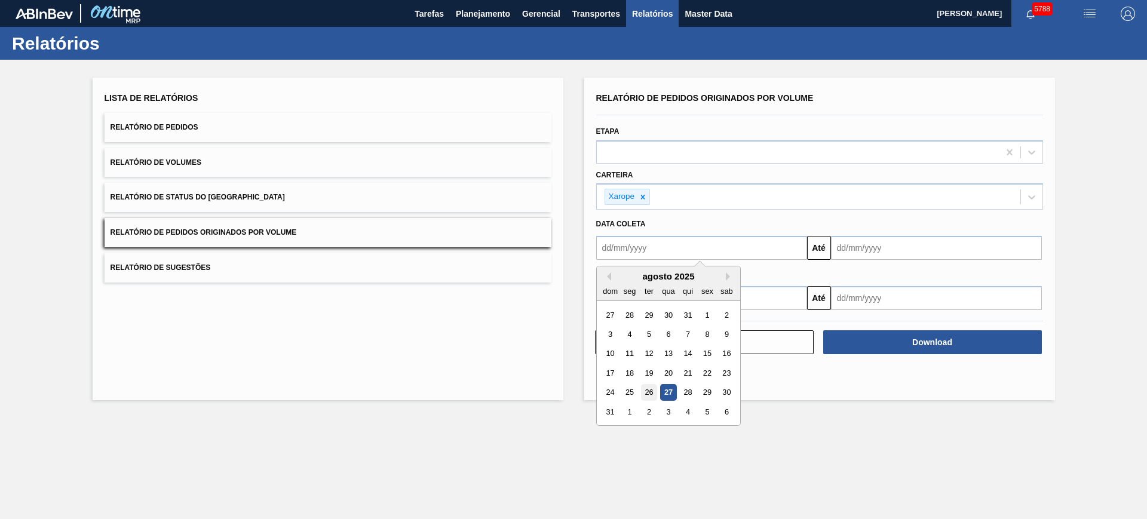
click at [652, 392] on div "26" at bounding box center [648, 393] width 16 height 16
type input "[DATE]"
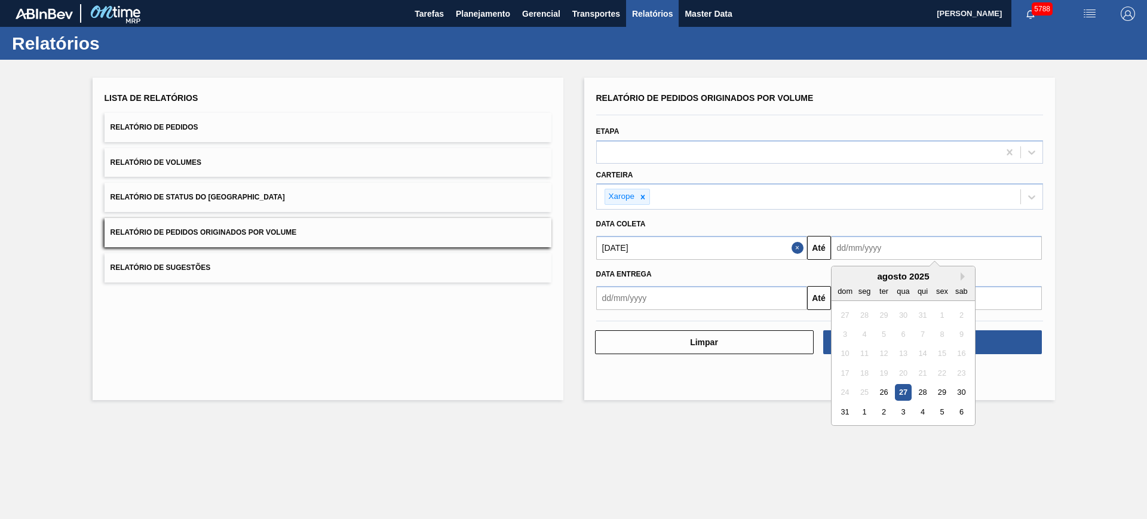
click at [877, 253] on input "text" at bounding box center [936, 248] width 211 height 24
click at [918, 406] on div "4" at bounding box center [922, 412] width 16 height 16
type input "04/09/2025"
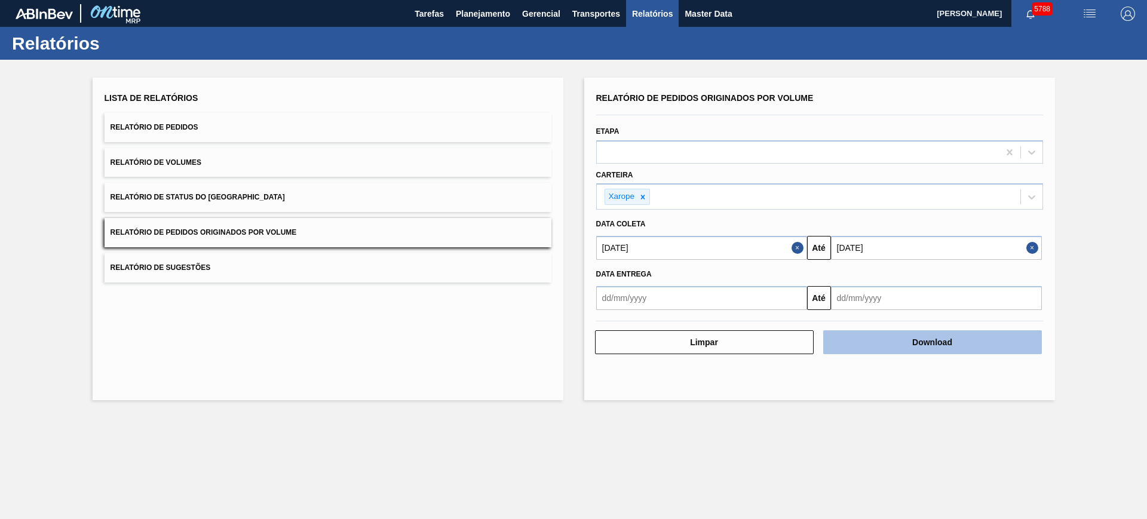
click at [982, 337] on button "Download" at bounding box center [932, 342] width 219 height 24
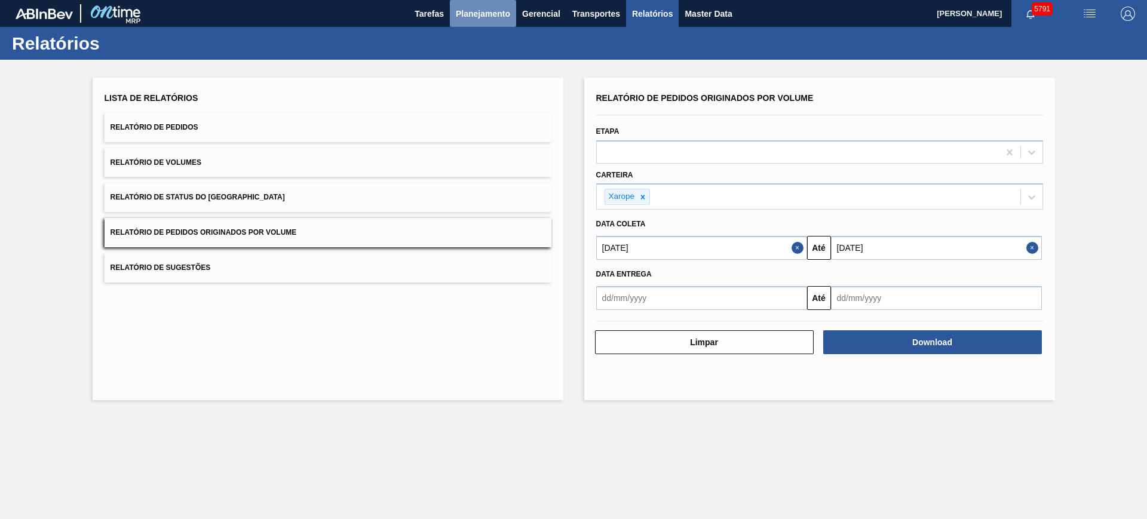
click at [480, 10] on span "Planejamento" at bounding box center [483, 14] width 54 height 14
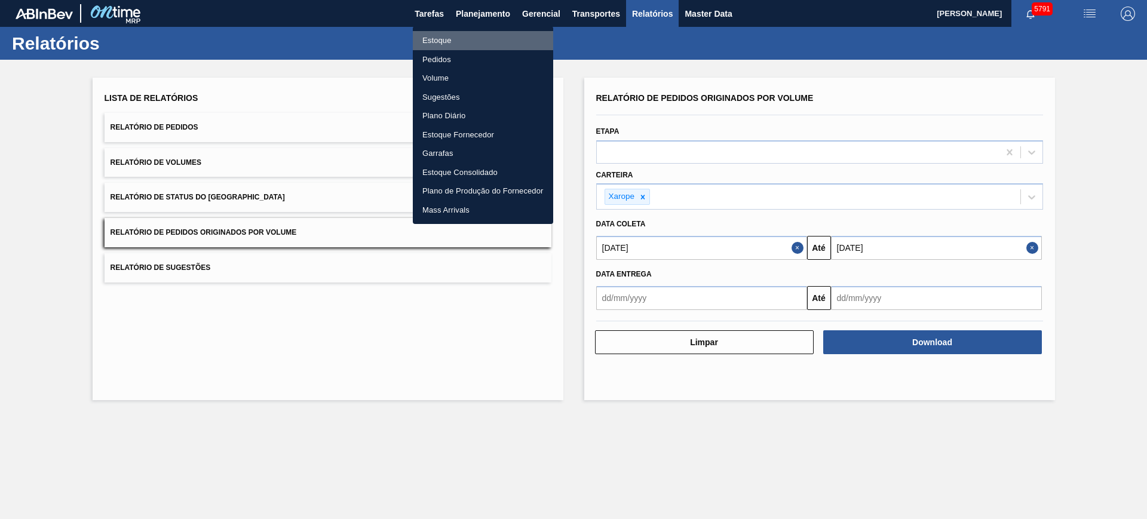
click at [454, 38] on li "Estoque" at bounding box center [483, 40] width 140 height 19
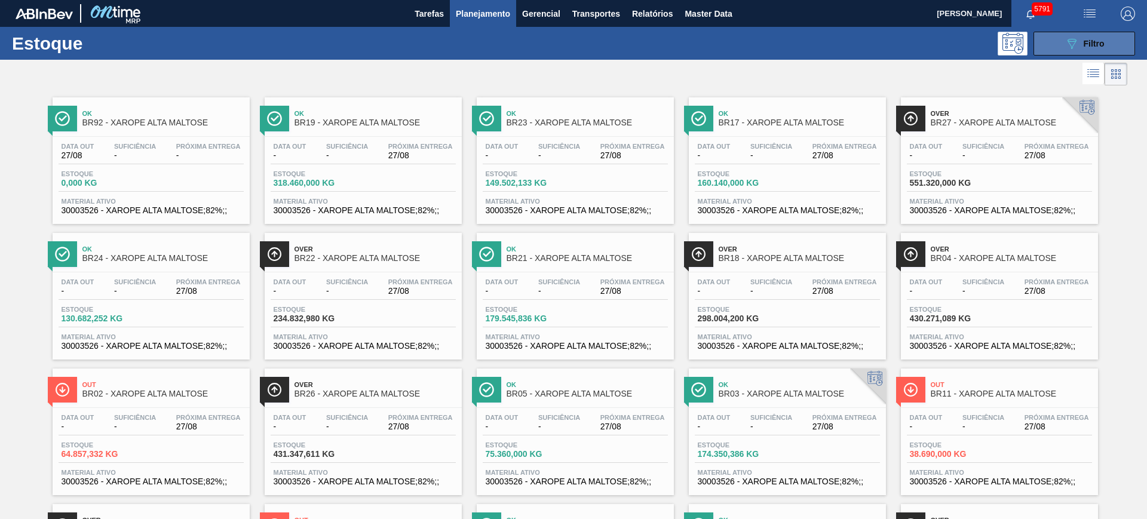
click at [1084, 44] on span "Filtro" at bounding box center [1094, 44] width 21 height 10
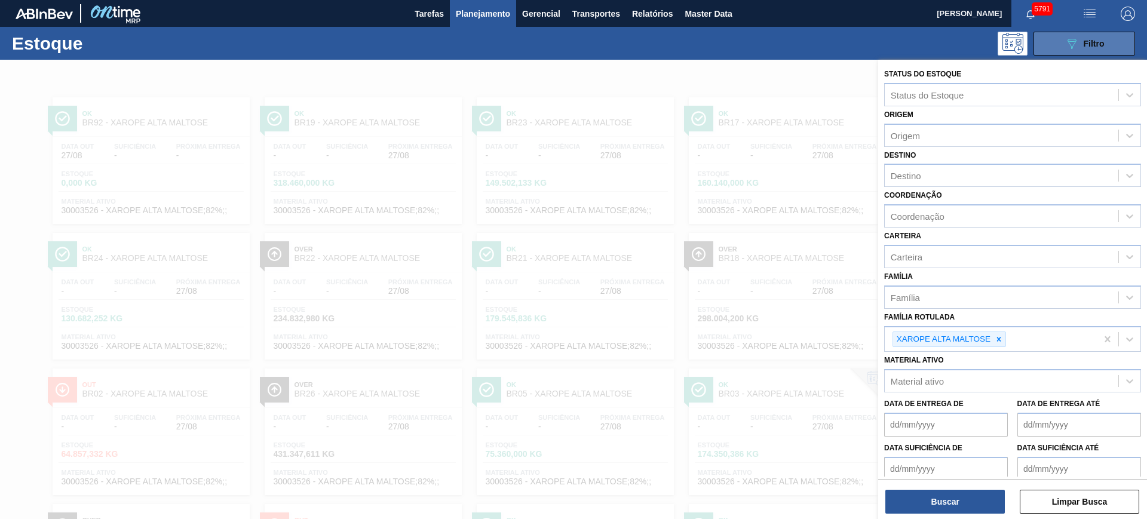
click at [1084, 44] on span "Filtro" at bounding box center [1094, 44] width 21 height 10
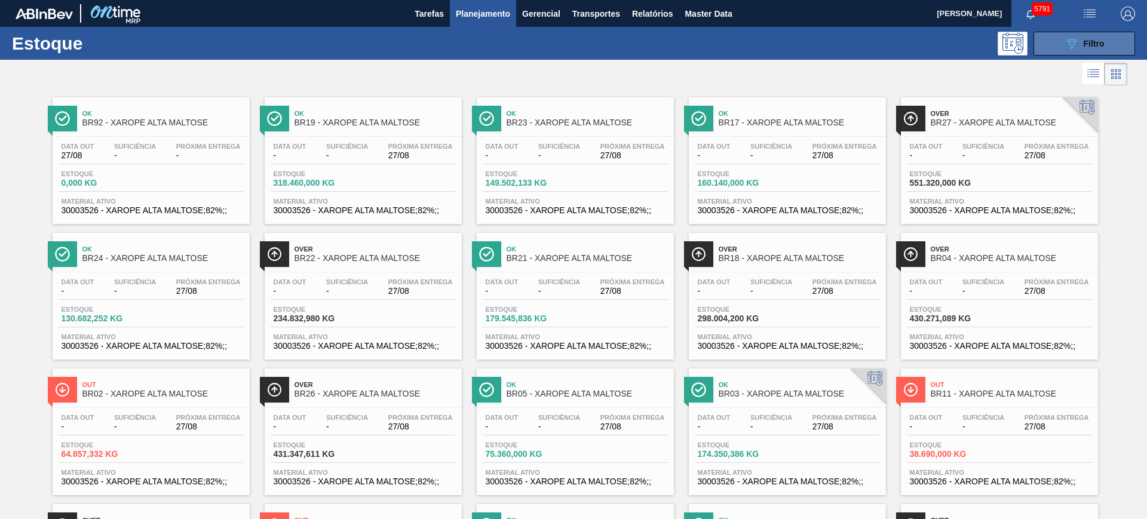
click at [1084, 44] on span "Filtro" at bounding box center [1094, 44] width 21 height 10
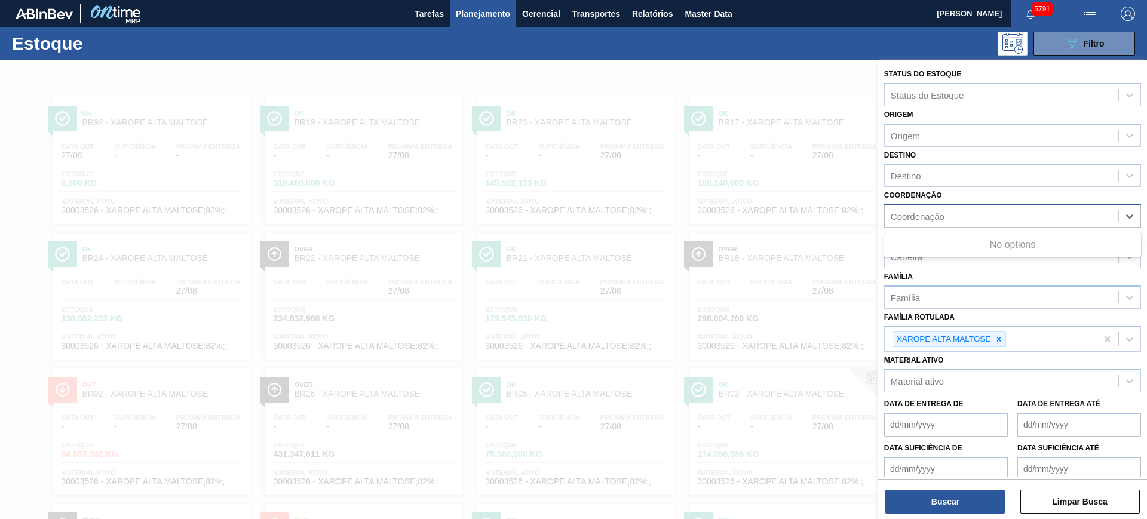
click at [974, 208] on div "Coordenação" at bounding box center [1002, 216] width 234 height 17
type input "pa"
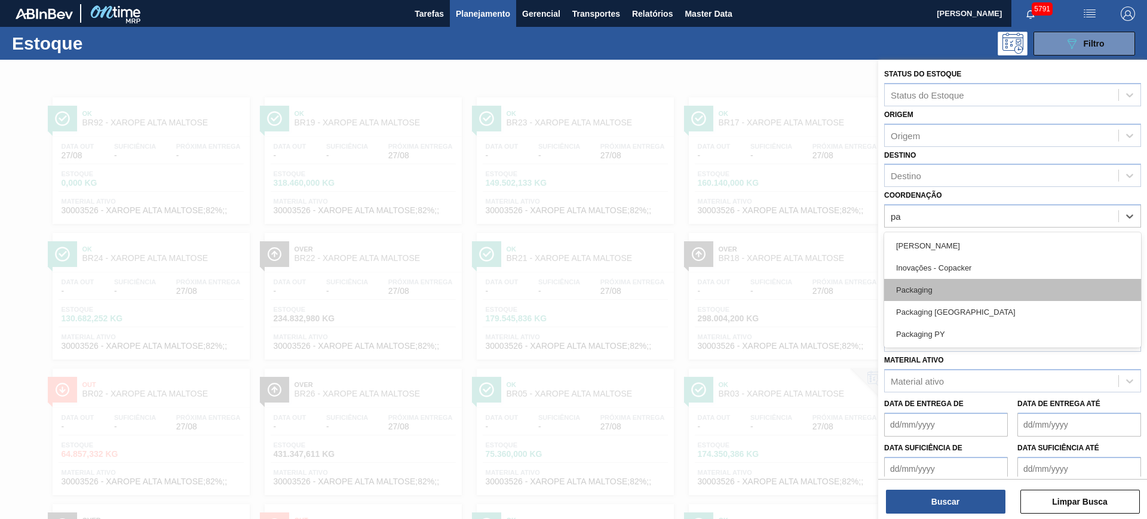
click at [970, 289] on div "Packaging" at bounding box center [1012, 290] width 257 height 22
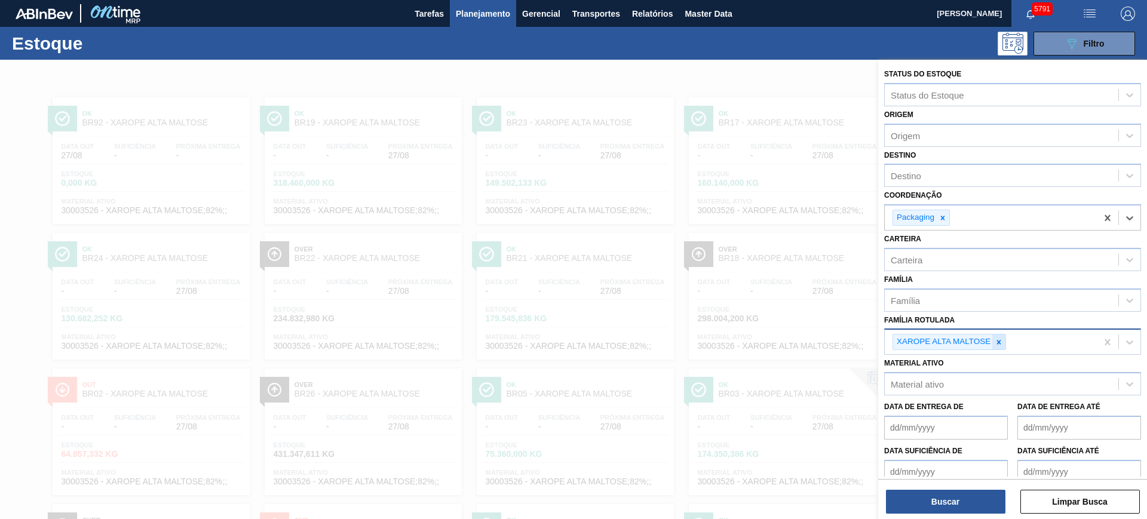
click at [1003, 337] on div at bounding box center [998, 341] width 13 height 15
paste Rotulada "CAIXA CARTAO ORIG 473ML OPEN CORNER"
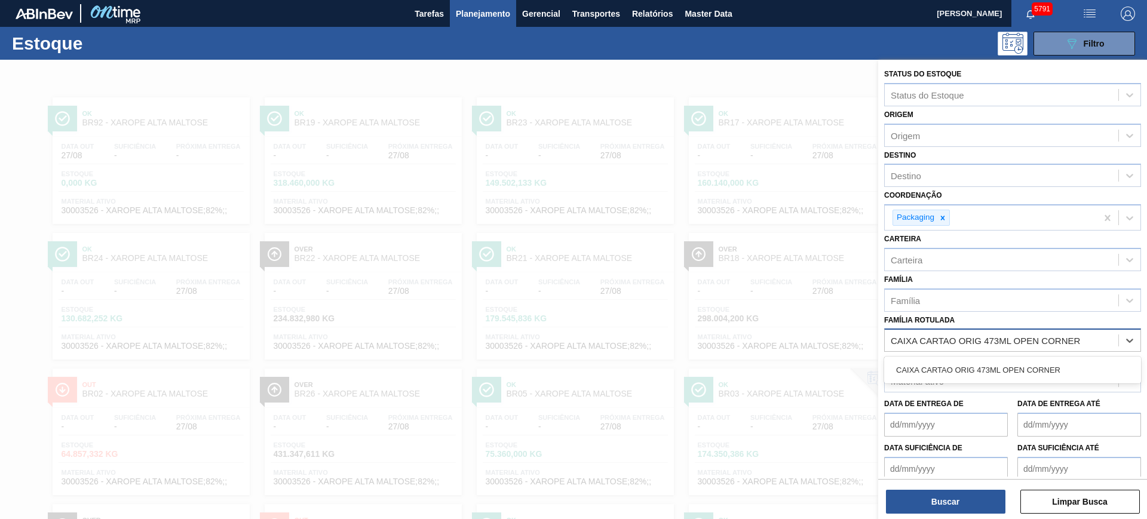
type Rotulada "CAIXA CARTAO ORIG 473ML OPEN CORNER"
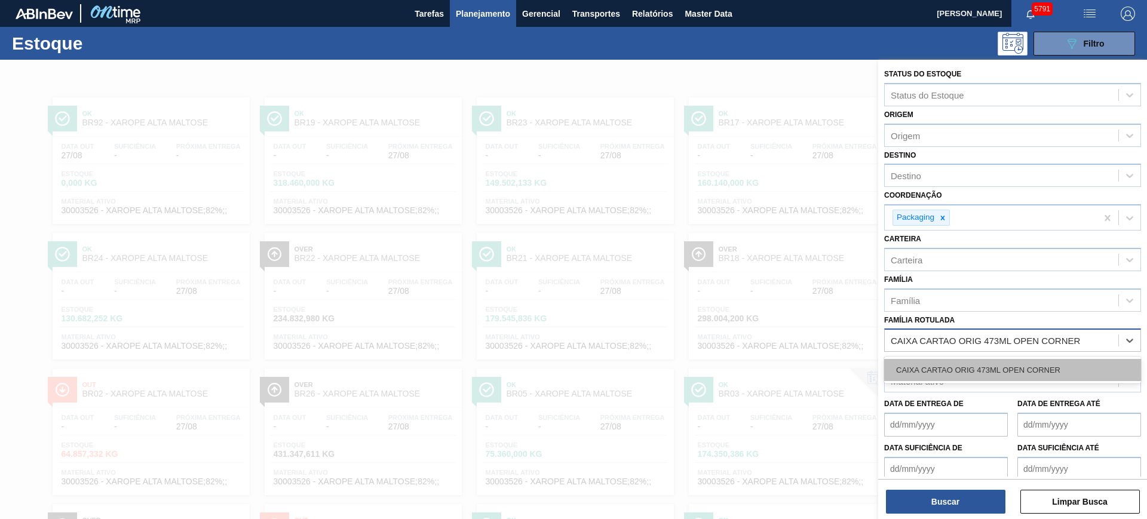
click at [1010, 366] on div "CAIXA CARTAO ORIG 473ML OPEN CORNER" at bounding box center [1012, 370] width 257 height 22
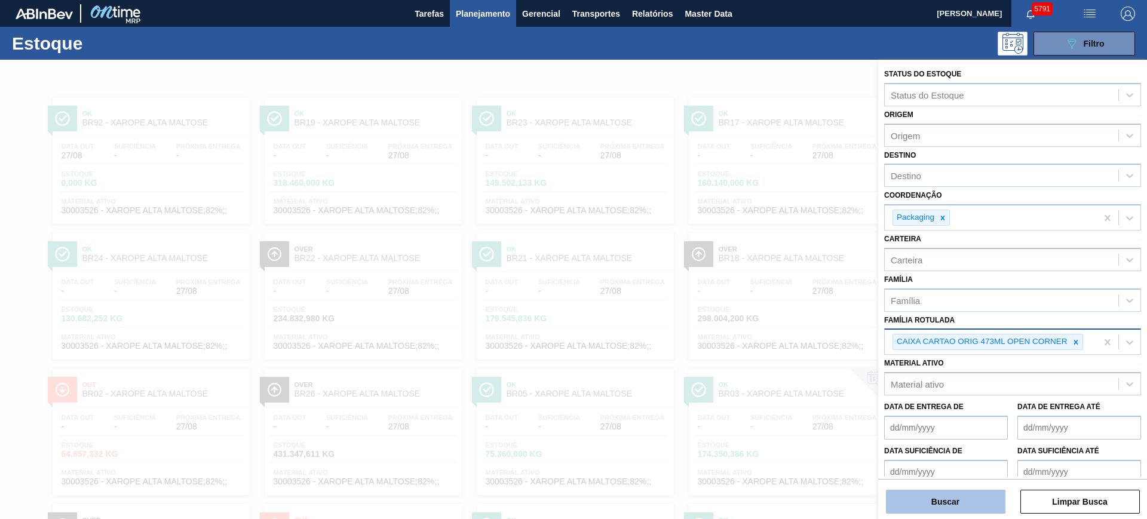
click at [955, 494] on button "Buscar" at bounding box center [945, 502] width 119 height 24
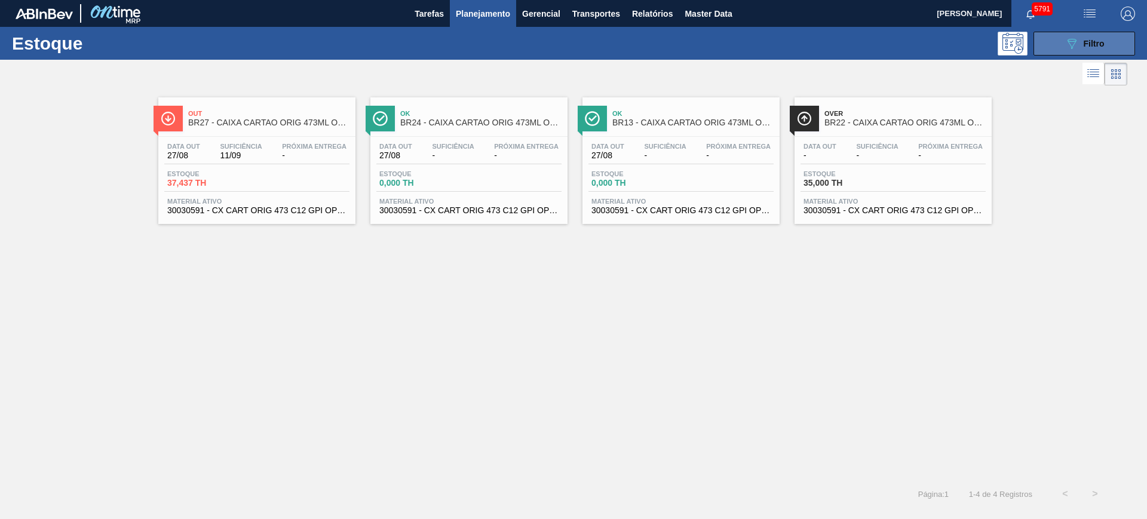
click at [1065, 46] on icon "089F7B8B-B2A5-4AFE-B5C0-19BA573D28AC" at bounding box center [1071, 43] width 14 height 14
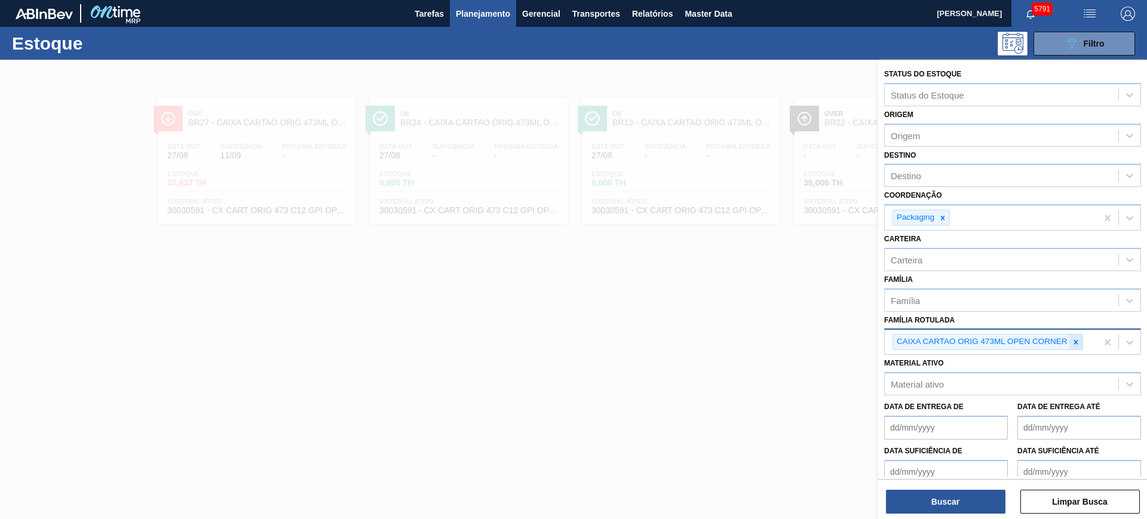
click at [1077, 338] on icon at bounding box center [1076, 342] width 8 height 8
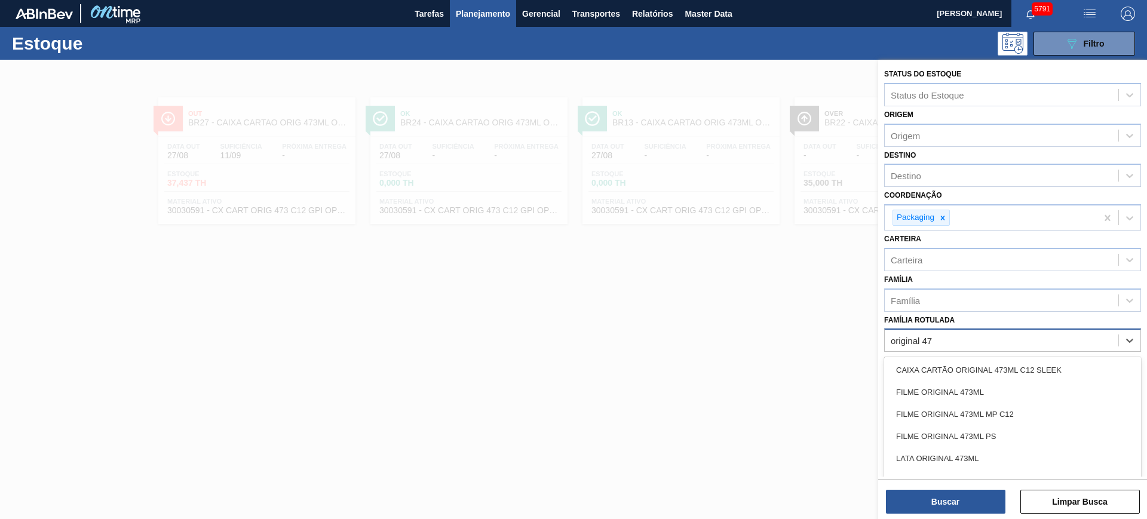
type Rotulada "original 473"
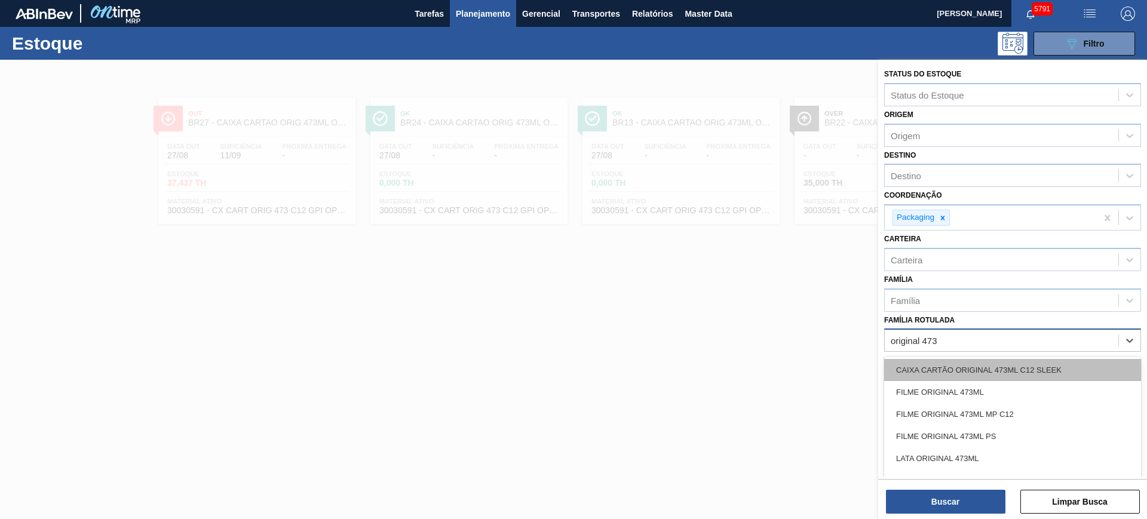
click at [1071, 367] on div "CAIXA CARTÃO ORIGINAL 473ML C12 SLEEK" at bounding box center [1012, 370] width 257 height 22
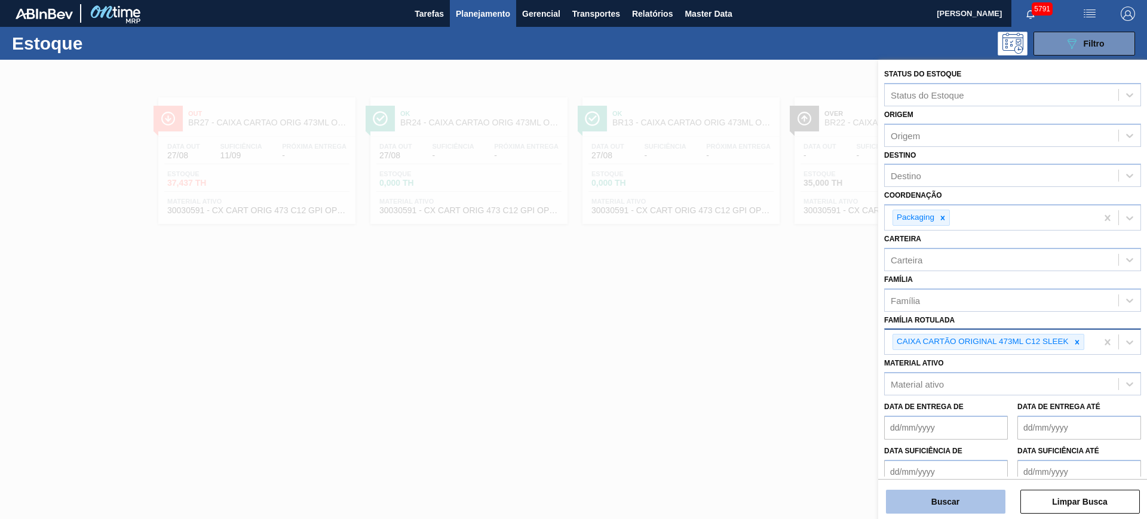
click at [951, 490] on button "Buscar" at bounding box center [945, 502] width 119 height 24
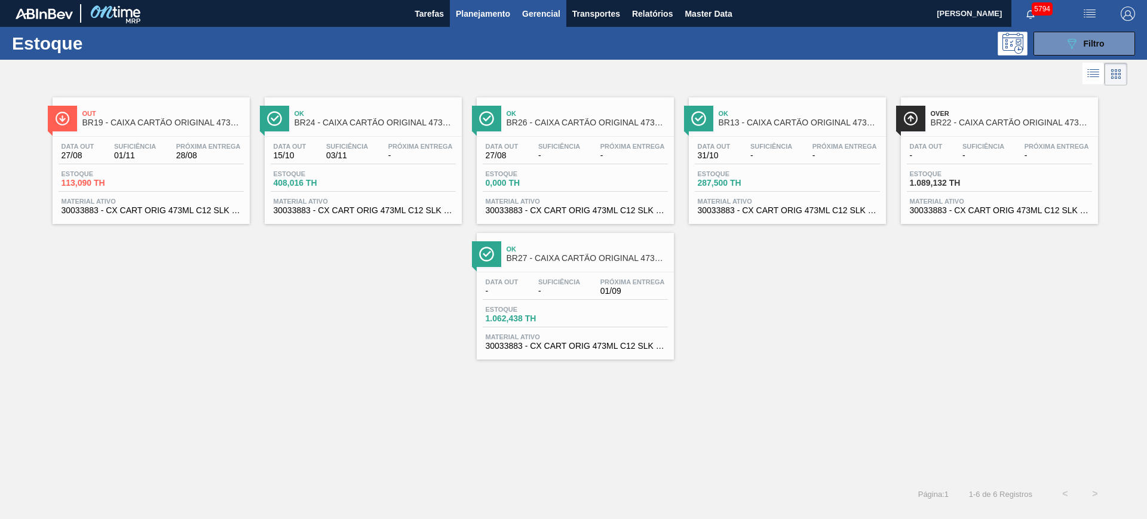
click at [550, 18] on span "Gerencial" at bounding box center [541, 14] width 38 height 14
click at [461, 56] on div at bounding box center [573, 259] width 1147 height 519
click at [1055, 42] on button "089F7B8B-B2A5-4AFE-B5C0-19BA573D28AC Filtro" at bounding box center [1084, 44] width 102 height 24
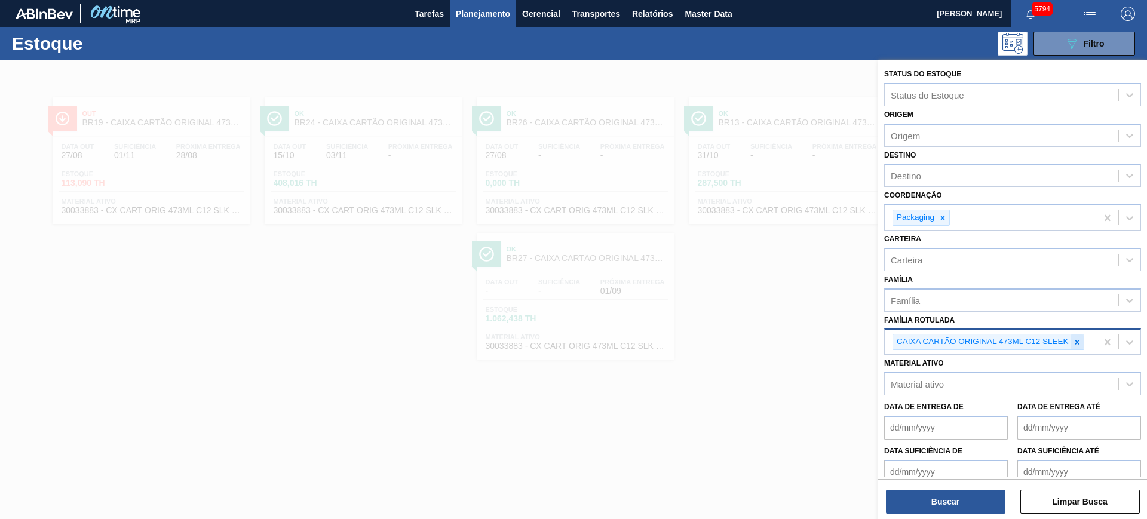
click at [1074, 345] on icon at bounding box center [1077, 342] width 8 height 8
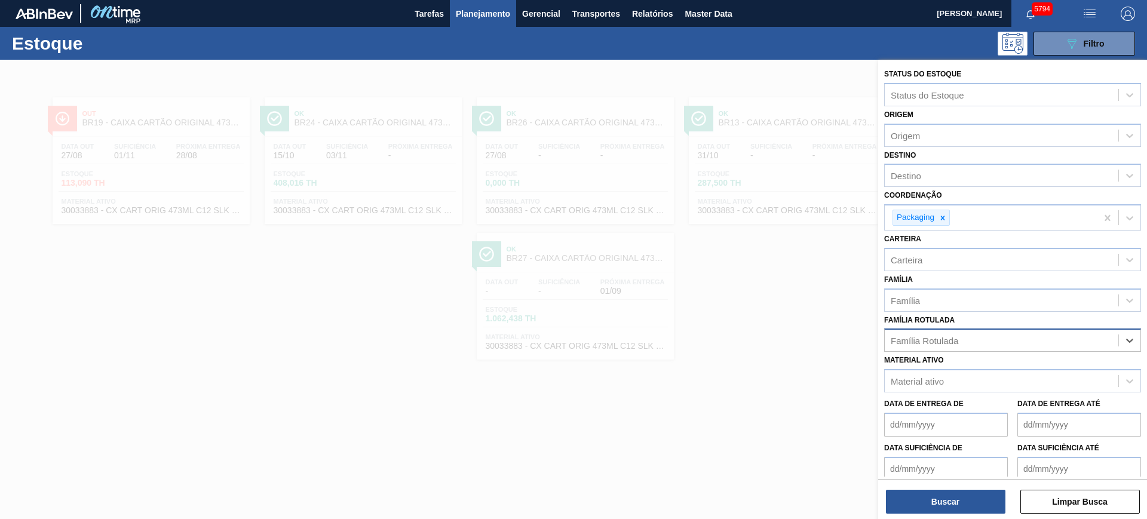
click at [947, 147] on div "Status do Estoque Status do Estoque Origem Origem Destino Destino Coordenação P…" at bounding box center [1012, 295] width 269 height 471
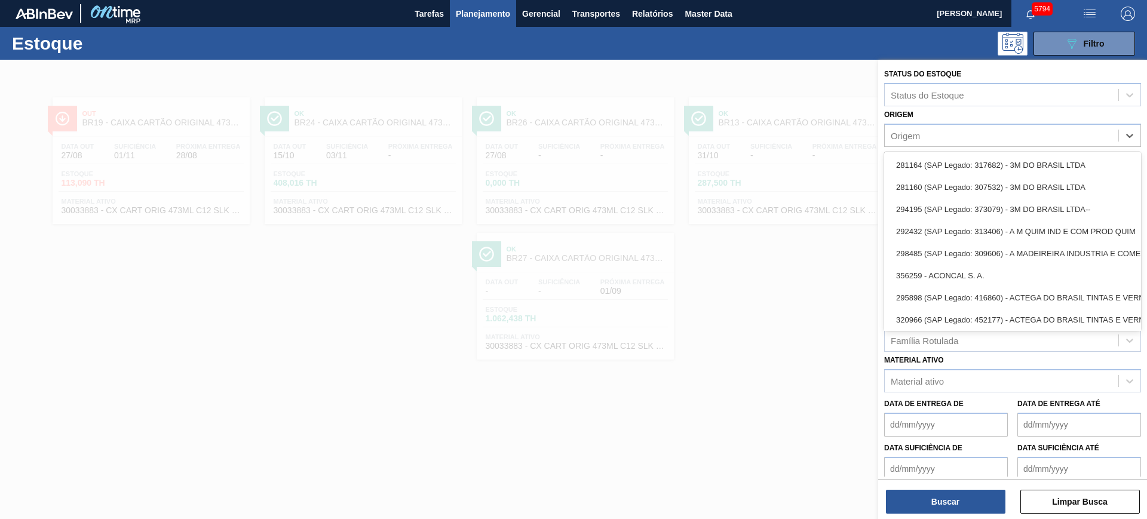
paste input "291443"
type input "291443"
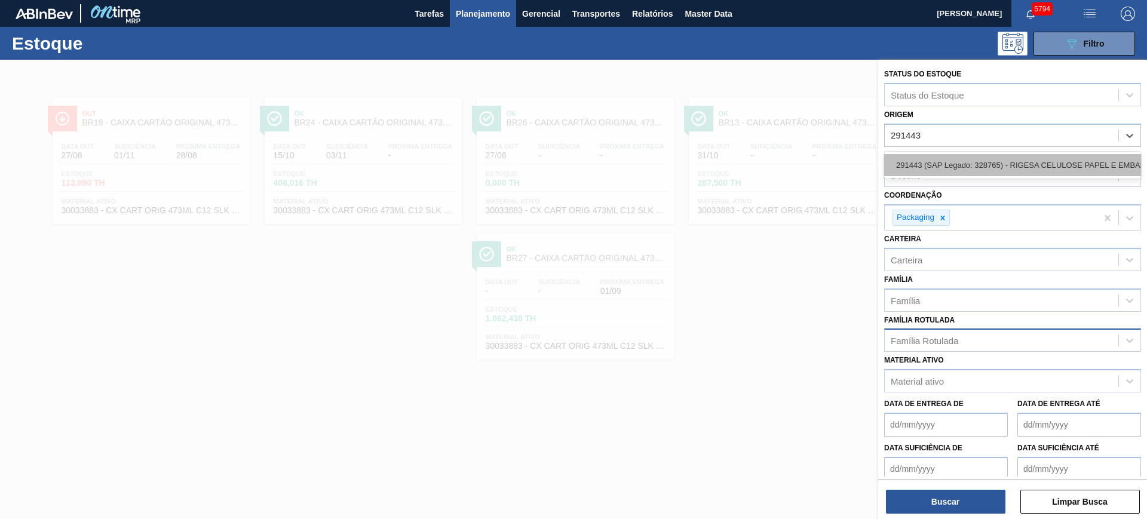
click at [957, 167] on div "291443 (SAP Legado: 328765) - RIGESA CELULOSE PAPEL E EMBALAGENS" at bounding box center [1012, 165] width 257 height 22
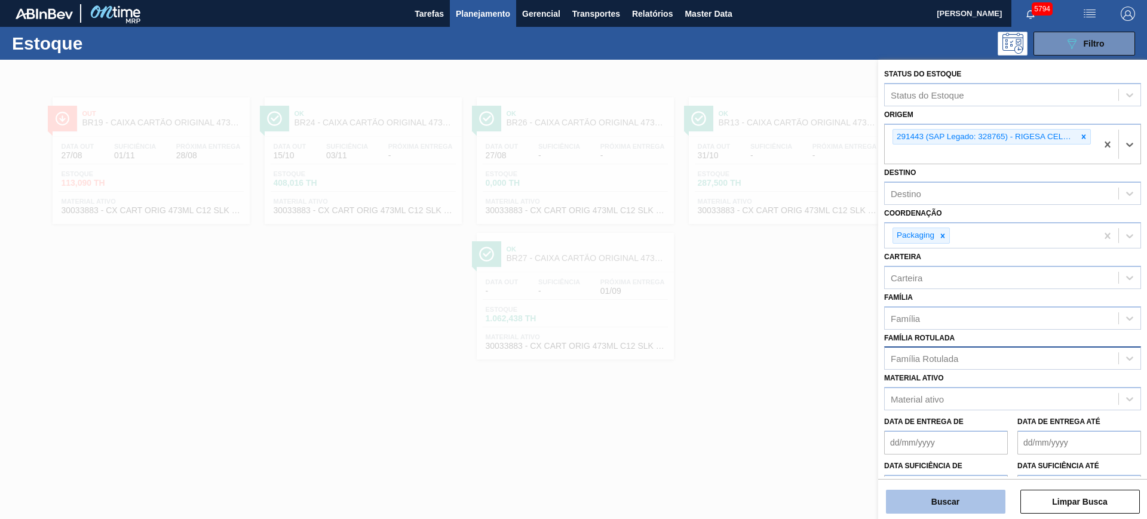
click at [969, 496] on button "Buscar" at bounding box center [945, 502] width 119 height 24
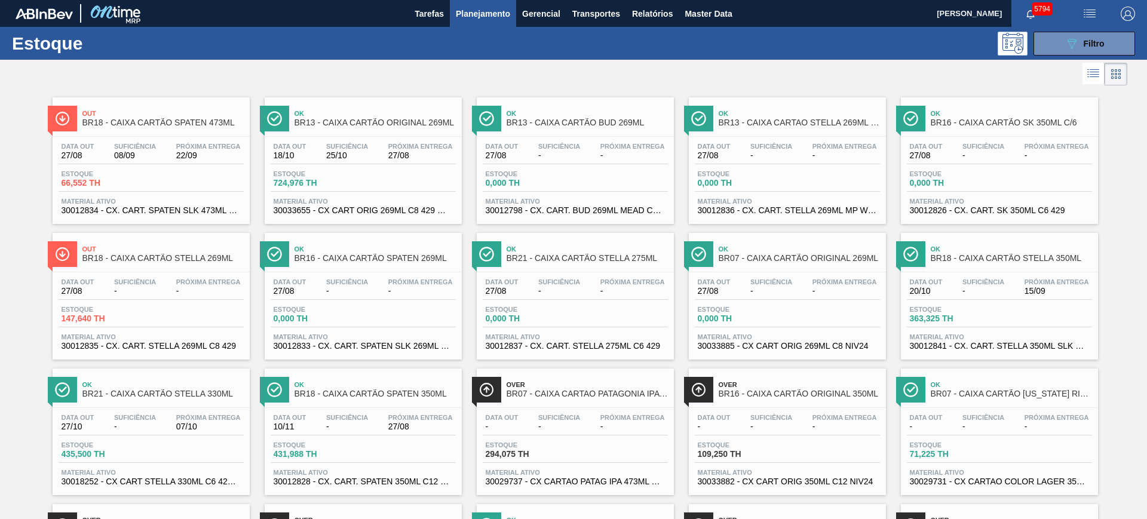
drag, startPoint x: 180, startPoint y: 157, endPoint x: 207, endPoint y: 71, distance: 89.9
click at [207, 71] on div at bounding box center [563, 74] width 1127 height 29
drag, startPoint x: 547, startPoint y: 166, endPoint x: 139, endPoint y: 288, distance: 425.8
click at [1066, 51] on button "089F7B8B-B2A5-4AFE-B5C0-19BA573D28AC Filtro" at bounding box center [1084, 44] width 102 height 24
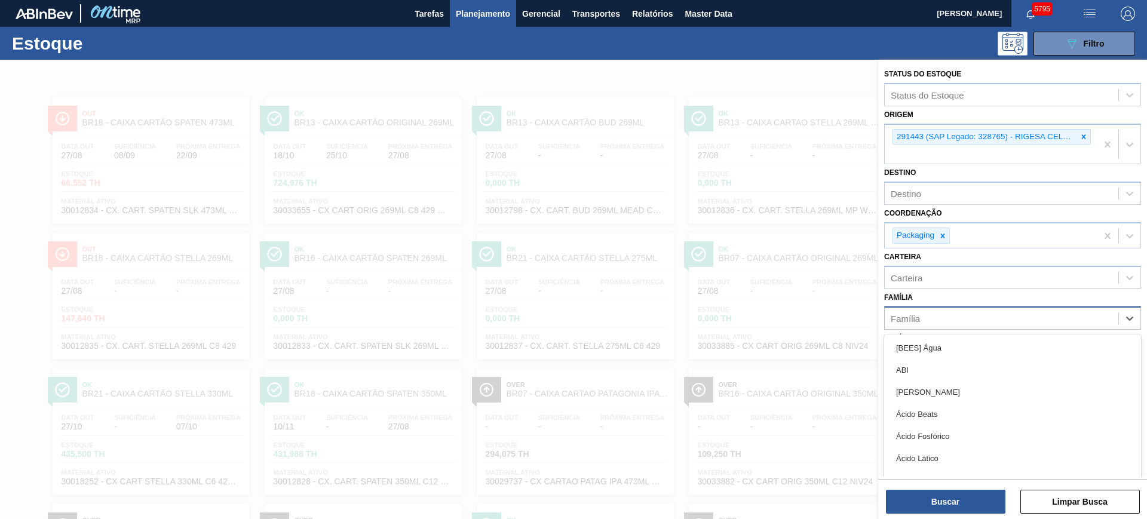
click at [977, 313] on div "Família" at bounding box center [1002, 317] width 234 height 17
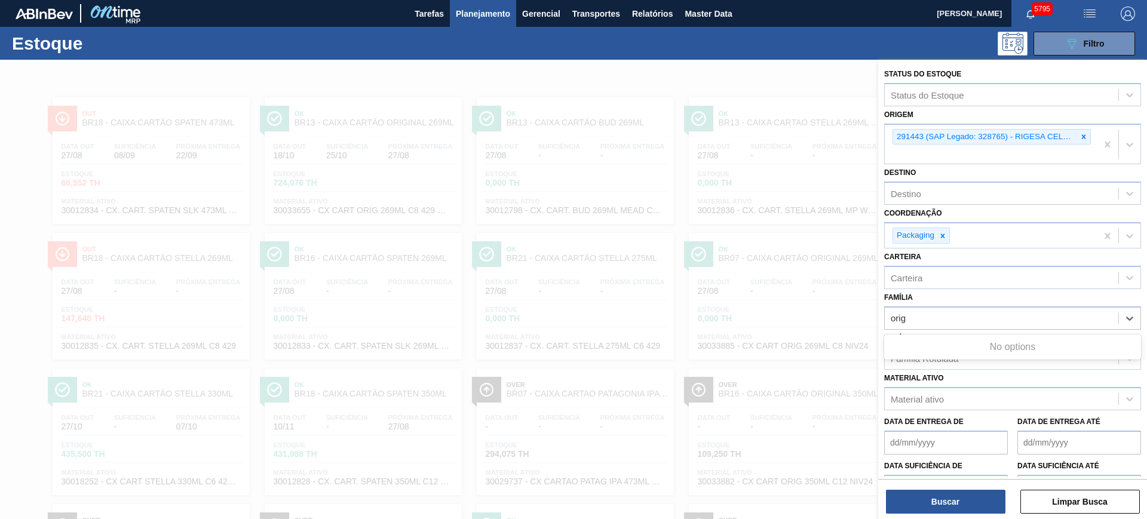
type input "orig"
click at [962, 290] on div "Família Use Up and Down to choose options, press Enter to select the currently …" at bounding box center [1012, 309] width 257 height 41
click at [967, 357] on div "Família Rotulada" at bounding box center [1002, 358] width 234 height 17
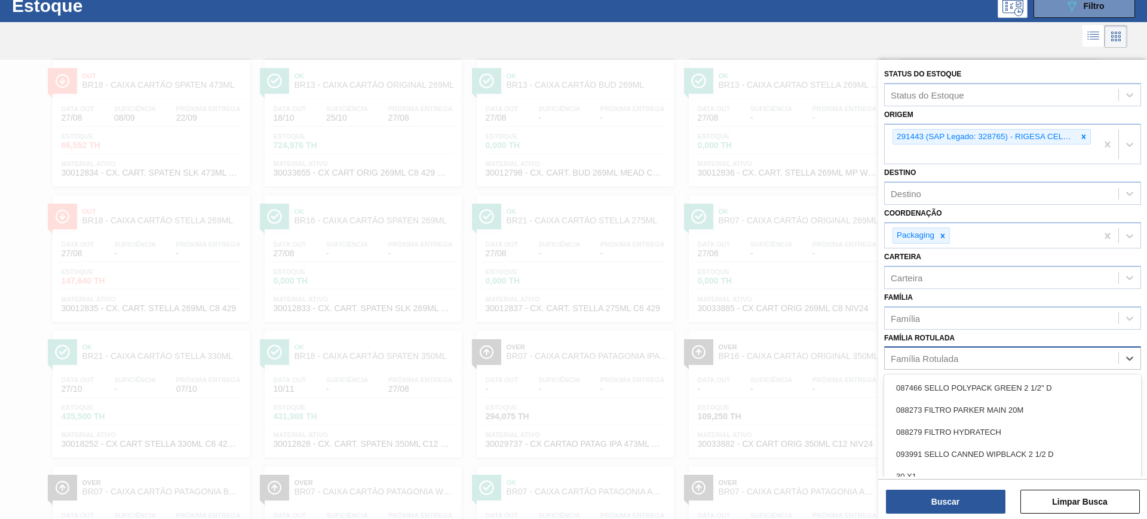
scroll to position [39, 0]
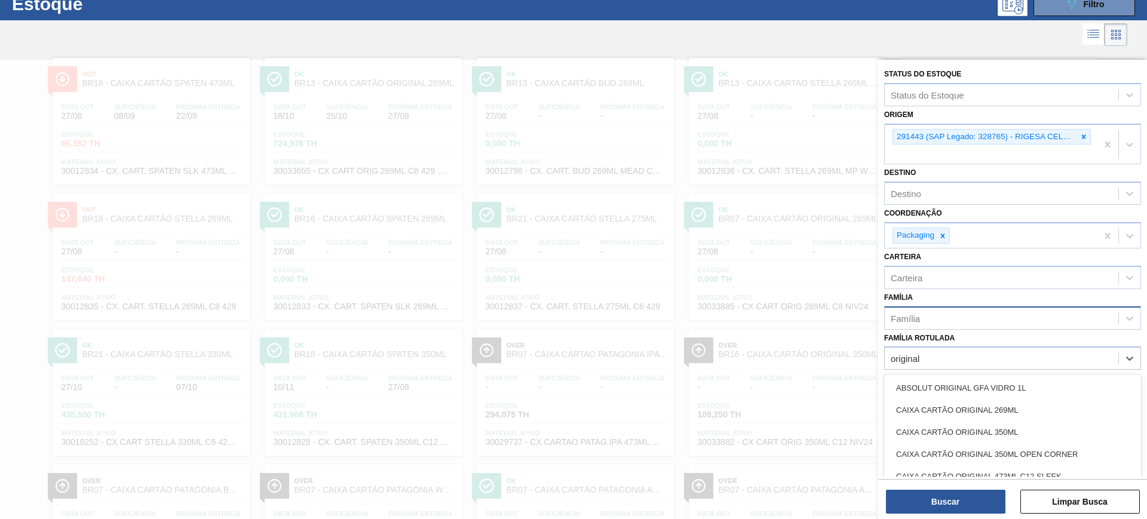
type Rotulada "original 2"
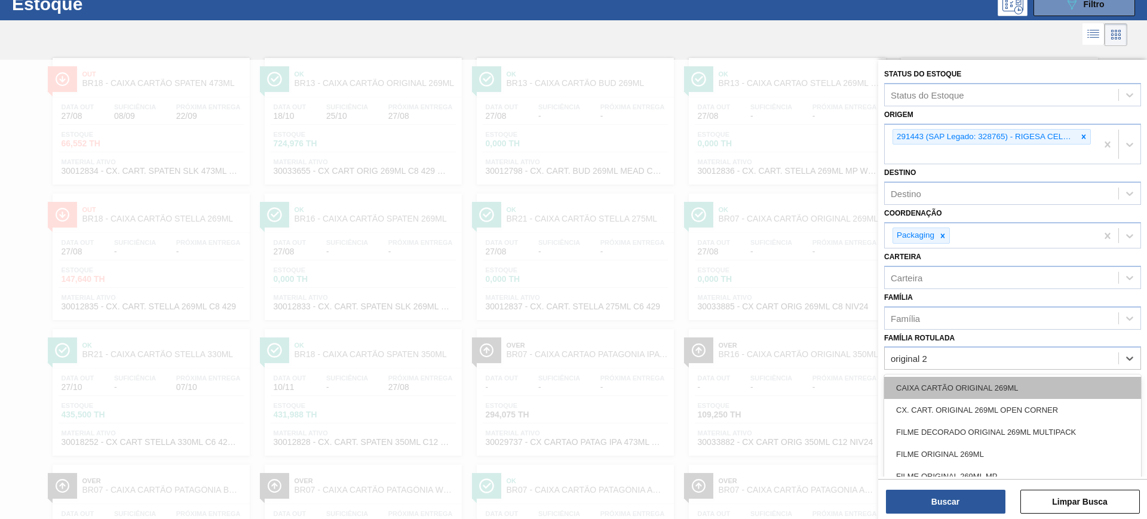
click at [977, 388] on div "CAIXA CARTÃO ORIGINAL 269ML" at bounding box center [1012, 388] width 257 height 22
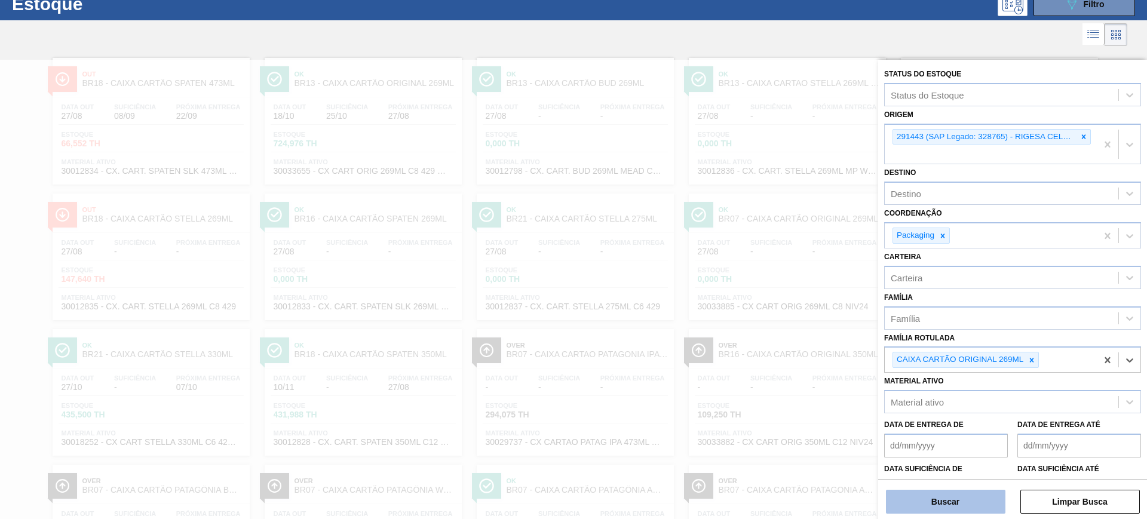
click at [973, 498] on button "Buscar" at bounding box center [945, 502] width 119 height 24
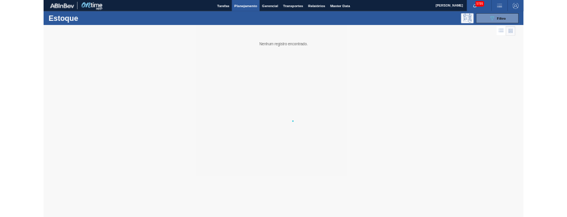
scroll to position [0, 0]
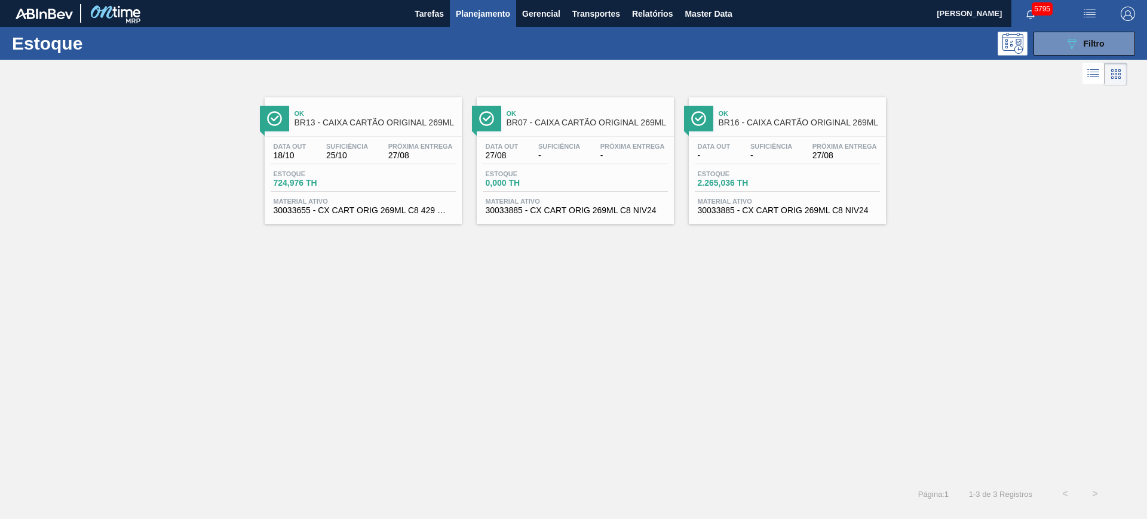
drag, startPoint x: 404, startPoint y: 160, endPoint x: 757, endPoint y: 167, distance: 353.1
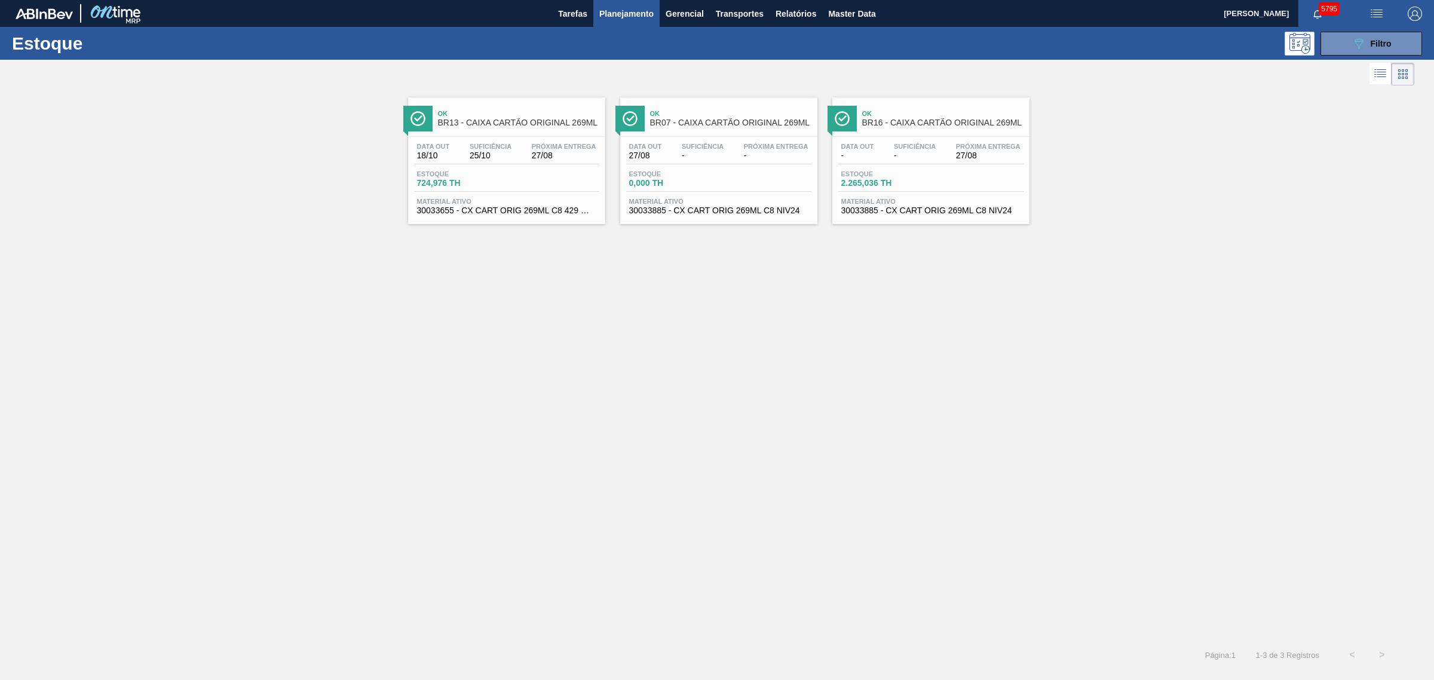
click at [628, 20] on span "Planejamento" at bounding box center [626, 14] width 54 height 14
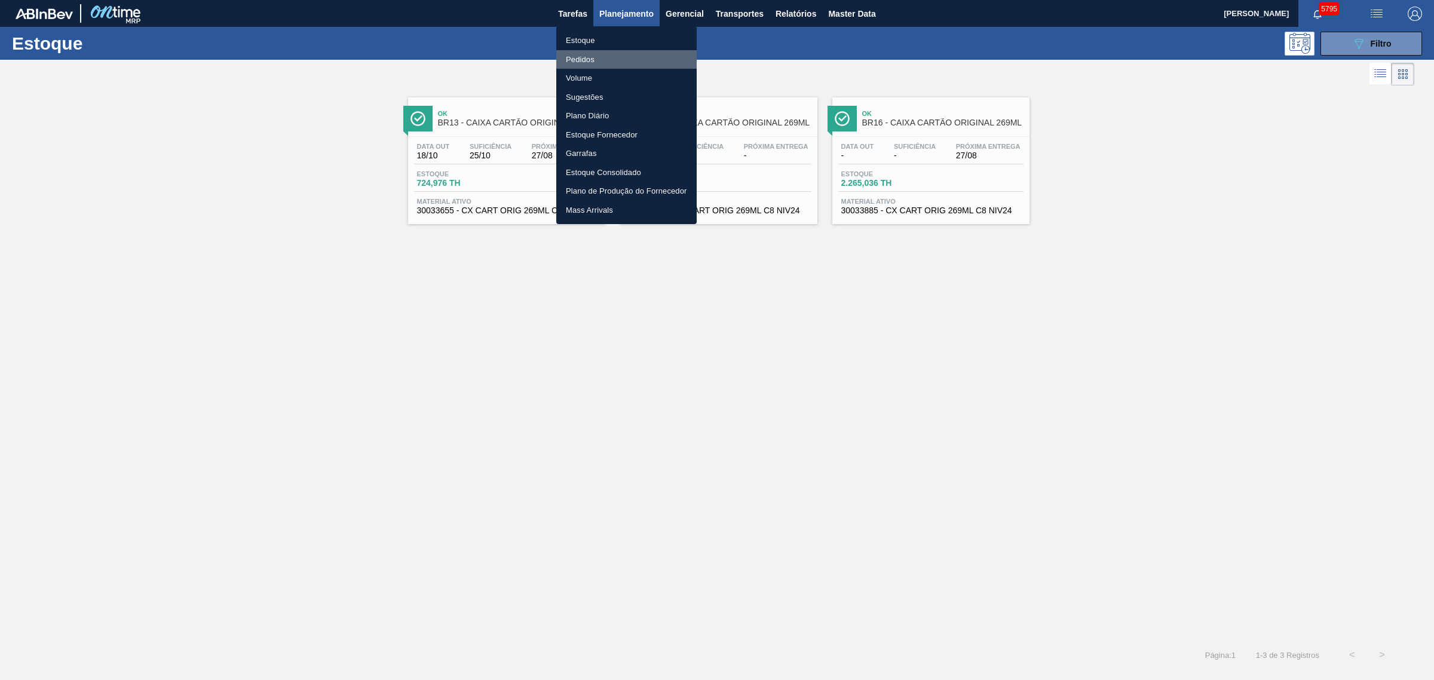
click at [612, 57] on li "Pedidos" at bounding box center [626, 59] width 140 height 19
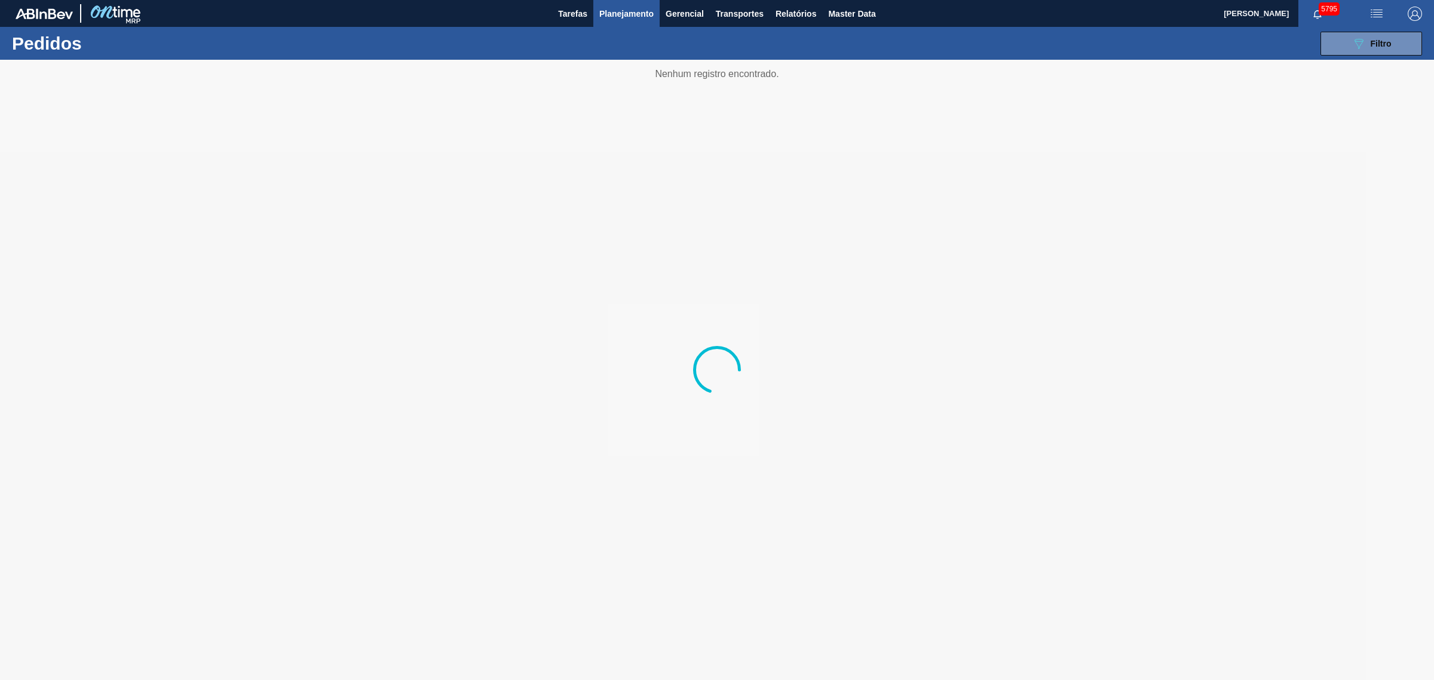
click at [1146, 55] on div "089F7B8B-B2A5-4AFE-B5C0-19BA573D28AC Filtro Código Pedido Portal Códido PO SAP …" at bounding box center [812, 44] width 1231 height 36
click at [1146, 51] on button "089F7B8B-B2A5-4AFE-B5C0-19BA573D28AC Filtro" at bounding box center [1371, 44] width 102 height 24
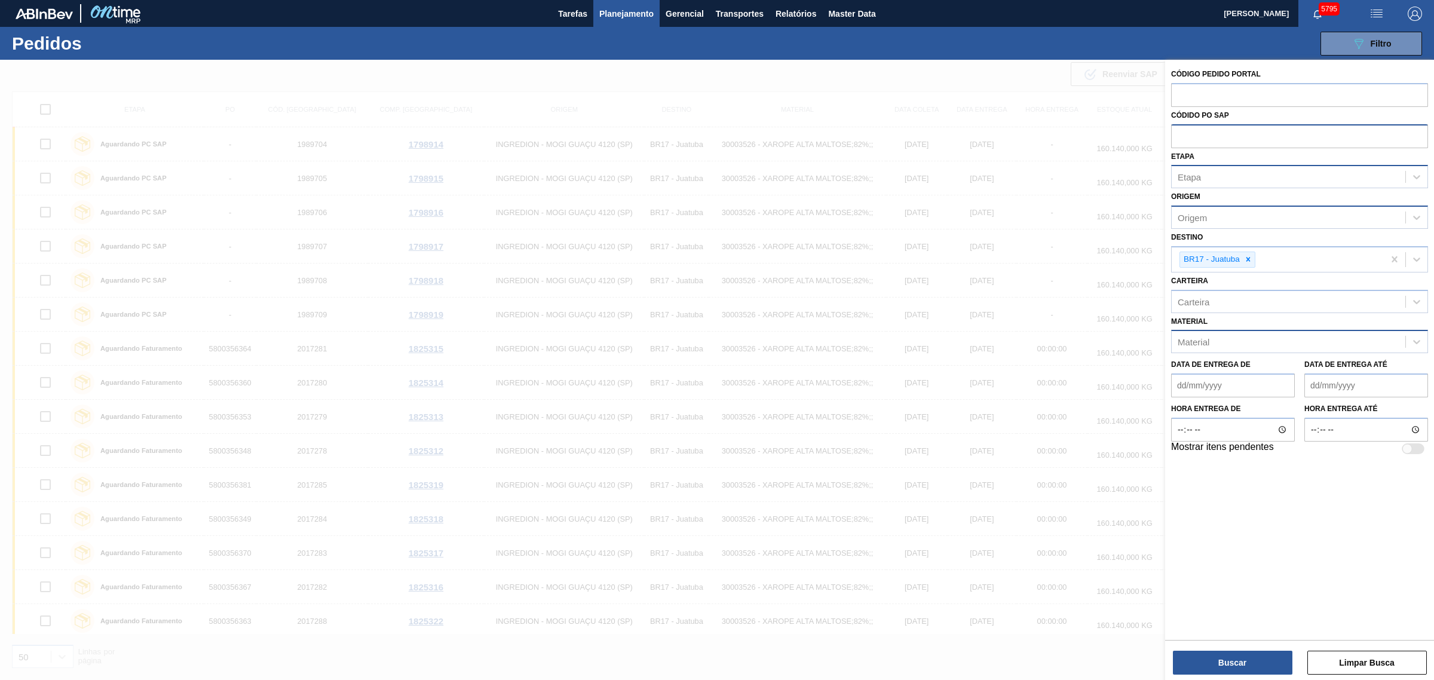
click at [1146, 128] on input "text" at bounding box center [1299, 135] width 257 height 23
paste input "5800328697"
type input "5800328697"
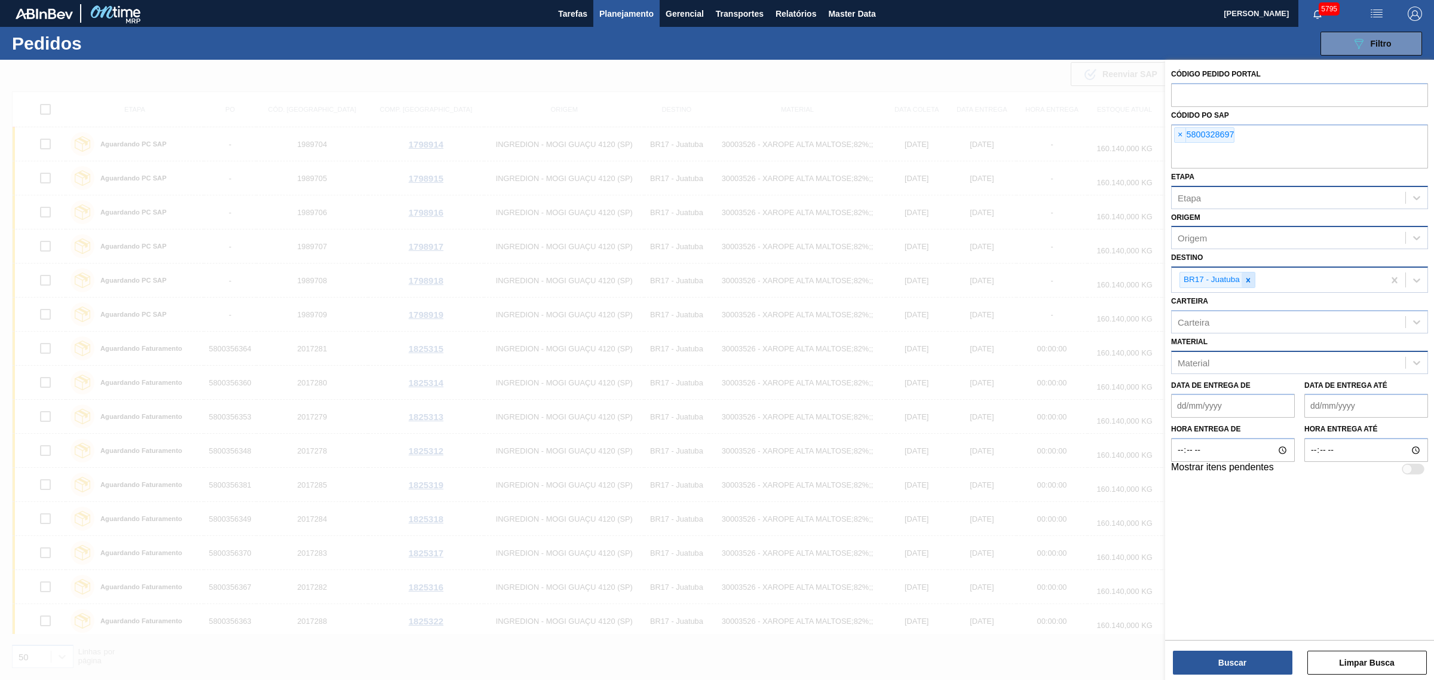
click at [1146, 275] on div at bounding box center [1247, 279] width 13 height 15
drag, startPoint x: 1241, startPoint y: 645, endPoint x: 1230, endPoint y: 643, distance: 10.4
click at [1146, 518] on div "Buscar Limpar Busca" at bounding box center [1299, 656] width 269 height 33
click at [1146, 518] on button "Buscar" at bounding box center [1232, 662] width 119 height 24
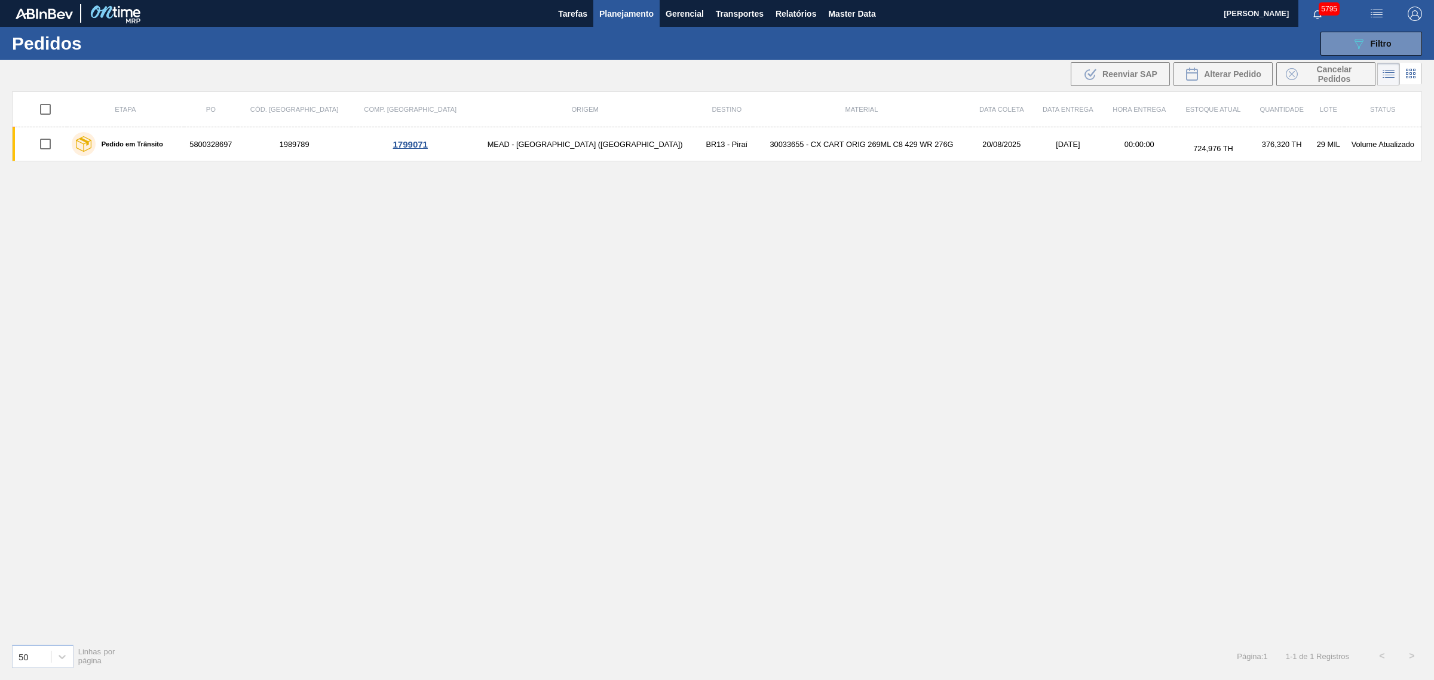
click at [49, 108] on input "checkbox" at bounding box center [45, 109] width 25 height 25
checkbox input "true"
click at [1146, 73] on span "Cancelar Pedidos" at bounding box center [1333, 74] width 63 height 19
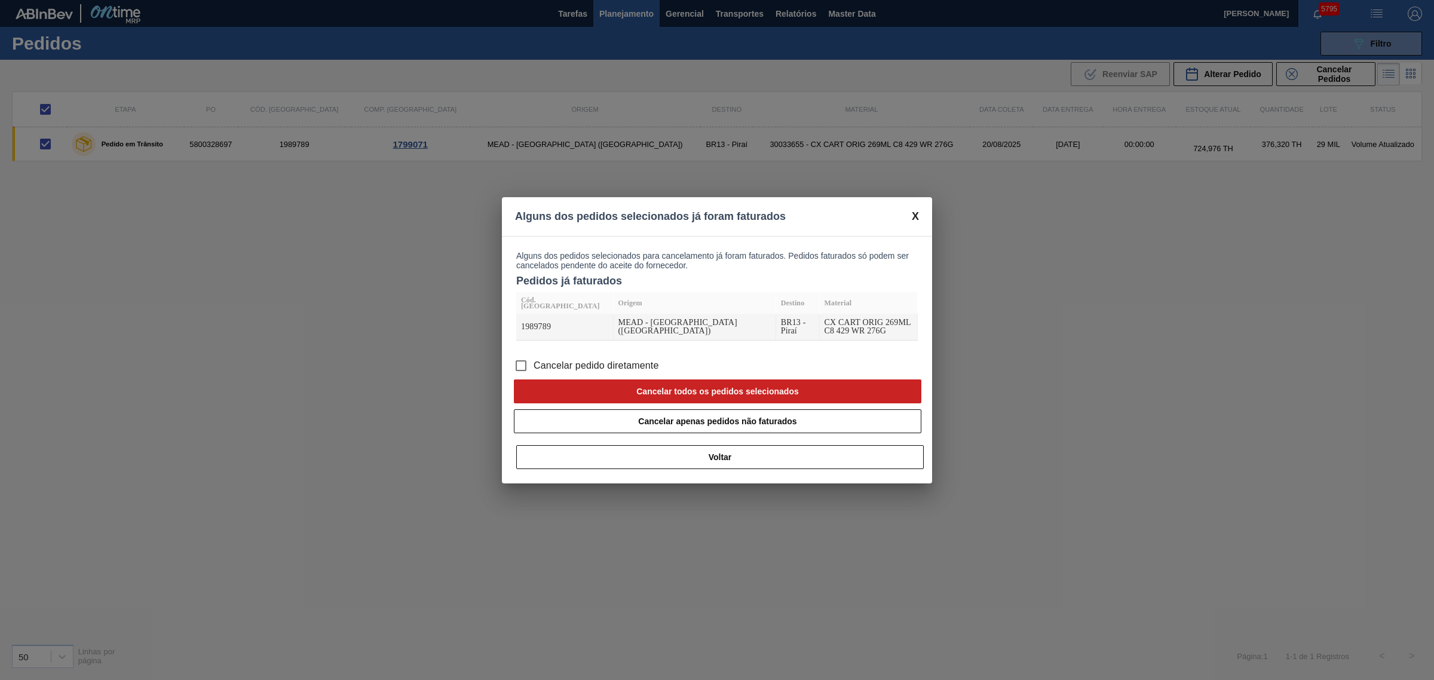
click at [545, 362] on span "Cancelar pedido diretamente" at bounding box center [595, 365] width 125 height 14
click at [533, 362] on input "Cancelar pedido diretamente" at bounding box center [520, 365] width 25 height 25
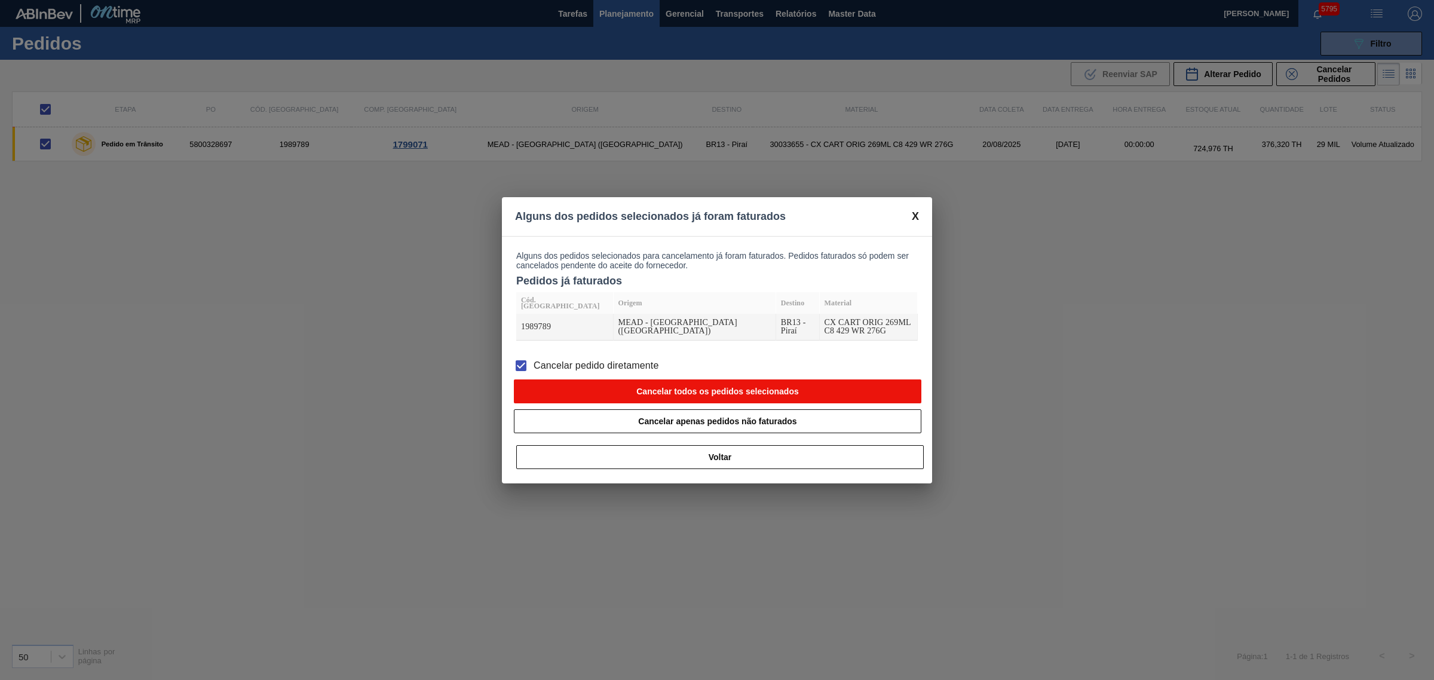
click at [598, 379] on button "Cancelar todos os pedidos selecionados" at bounding box center [717, 391] width 407 height 24
checkbox input "false"
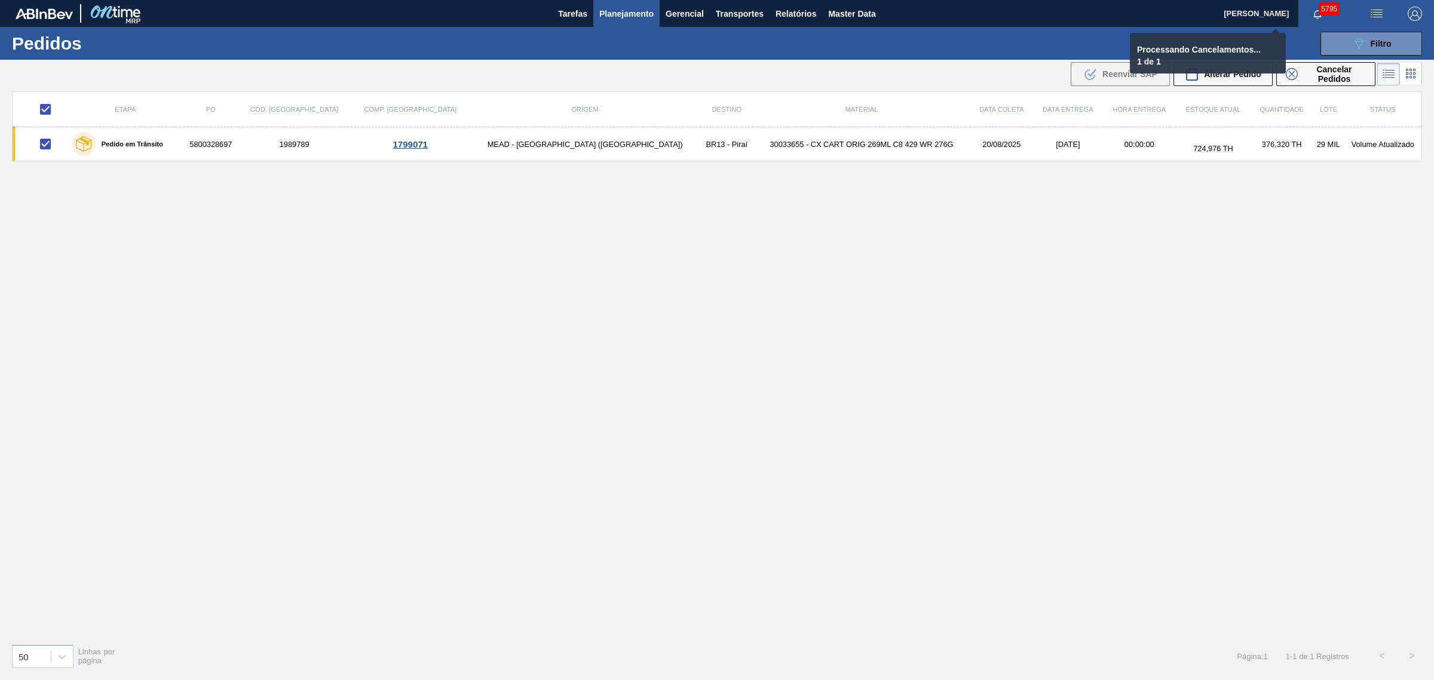
checkbox input "false"
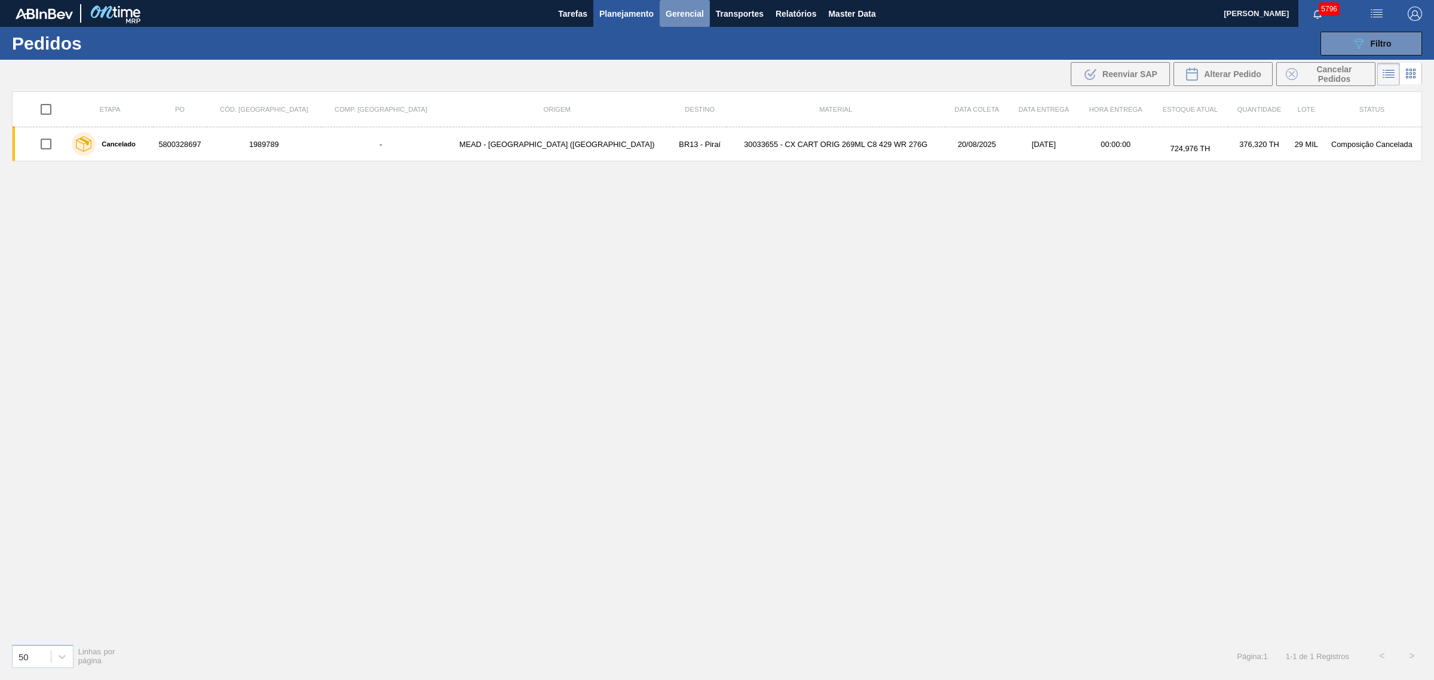
click at [664, 13] on button "Gerencial" at bounding box center [684, 13] width 50 height 27
click at [622, 10] on div at bounding box center [717, 340] width 1434 height 680
click at [621, 13] on span "Planejamento" at bounding box center [626, 14] width 54 height 14
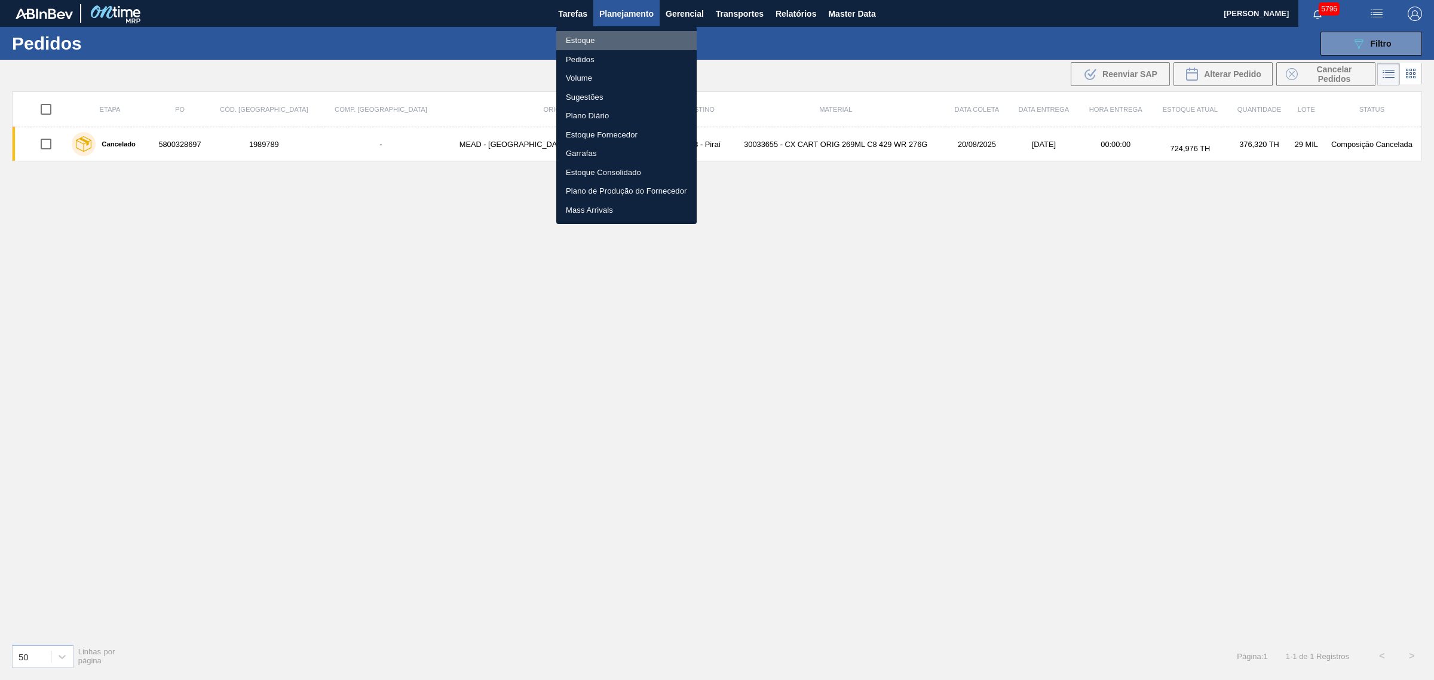
drag, startPoint x: 623, startPoint y: 39, endPoint x: 609, endPoint y: 1, distance: 40.1
click at [623, 39] on li "Estoque" at bounding box center [626, 40] width 140 height 19
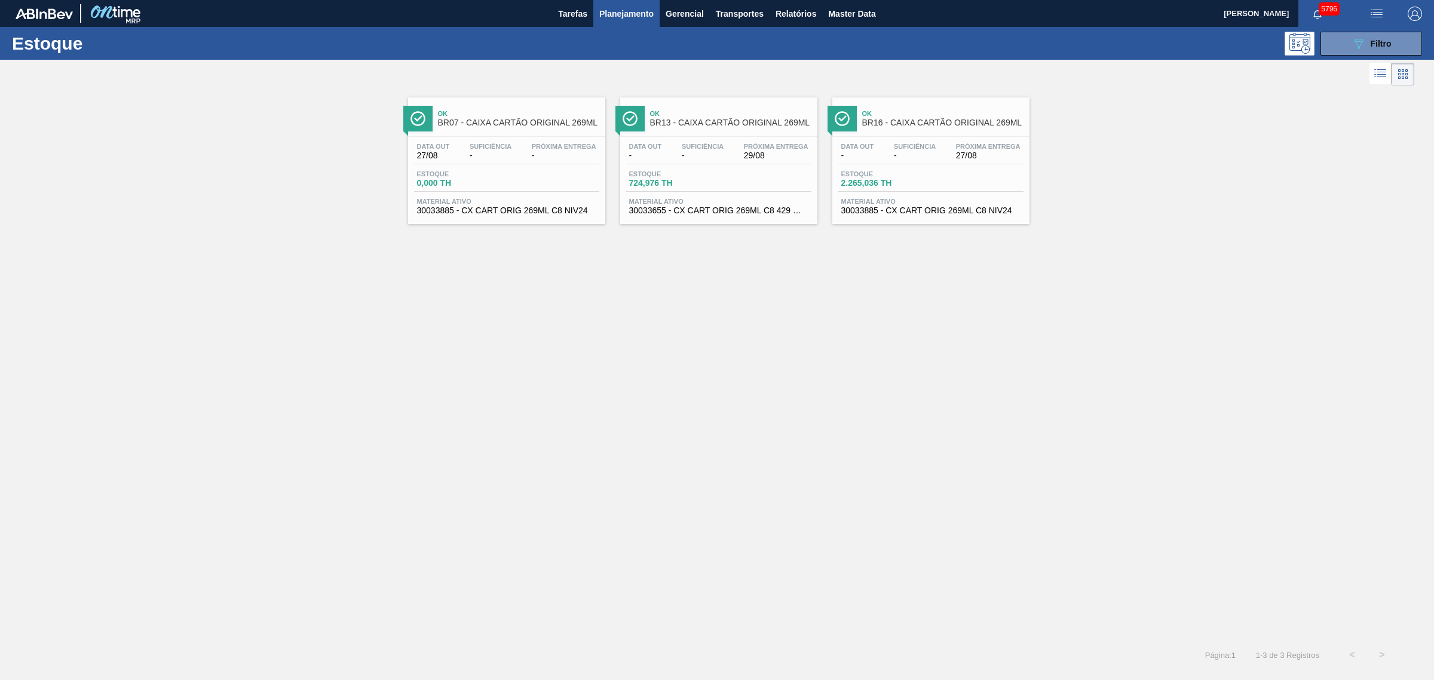
drag, startPoint x: 723, startPoint y: 123, endPoint x: 912, endPoint y: 131, distance: 188.3
click at [603, 14] on span "Planejamento" at bounding box center [626, 14] width 54 height 14
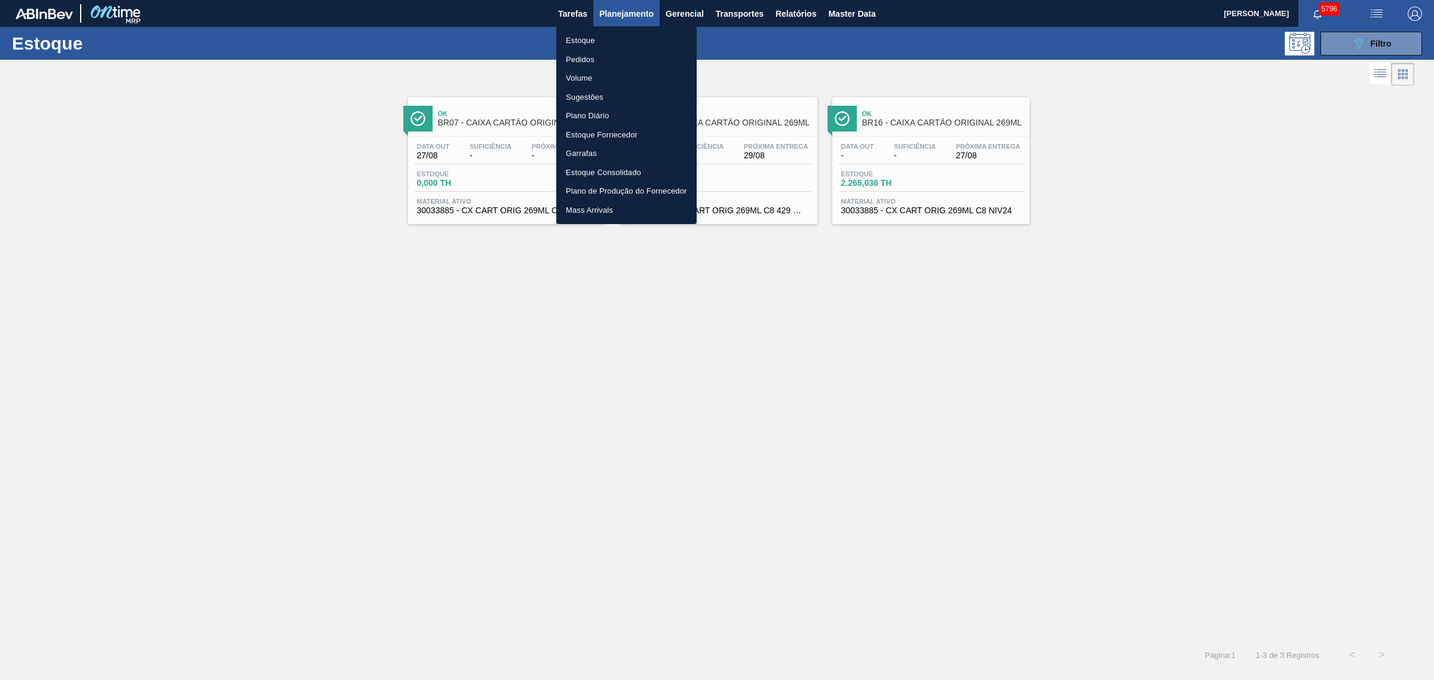
drag, startPoint x: 610, startPoint y: 41, endPoint x: 607, endPoint y: 49, distance: 8.9
click at [610, 42] on li "Estoque" at bounding box center [626, 40] width 140 height 19
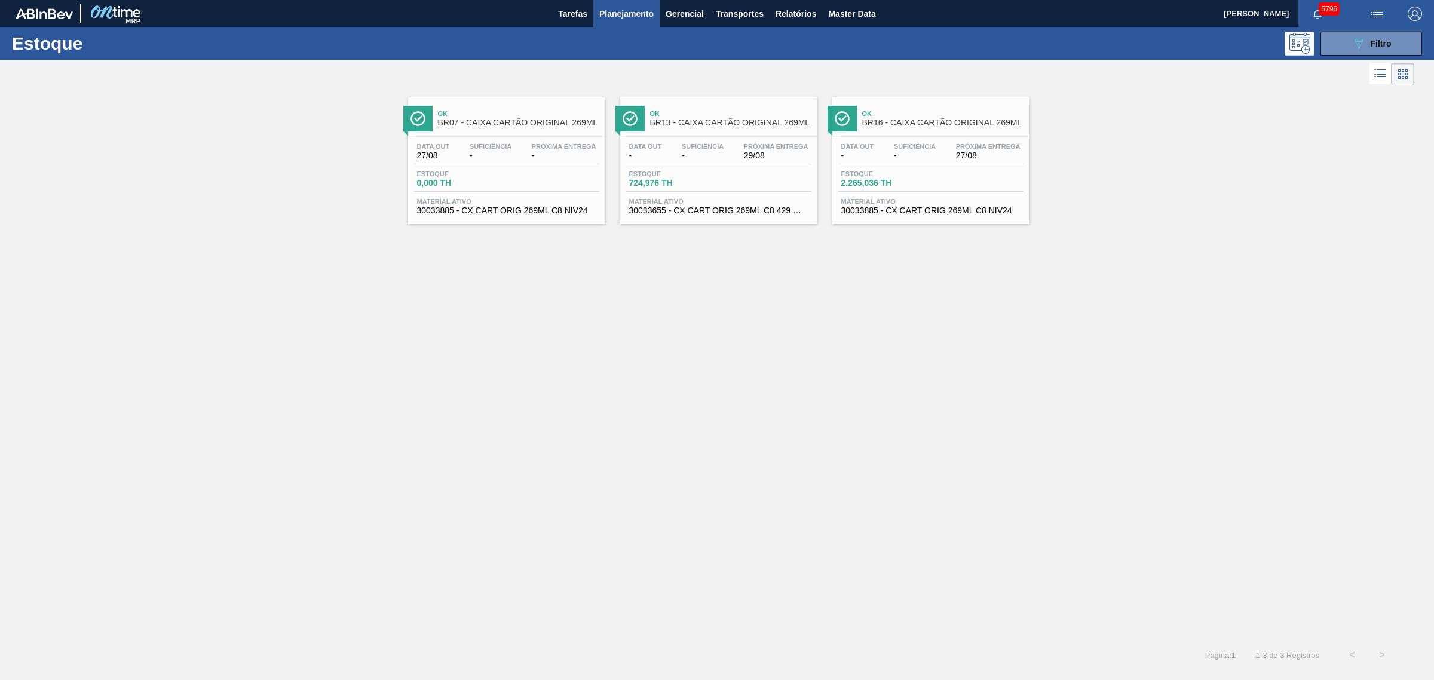
click at [621, 15] on span "Planejamento" at bounding box center [626, 14] width 54 height 14
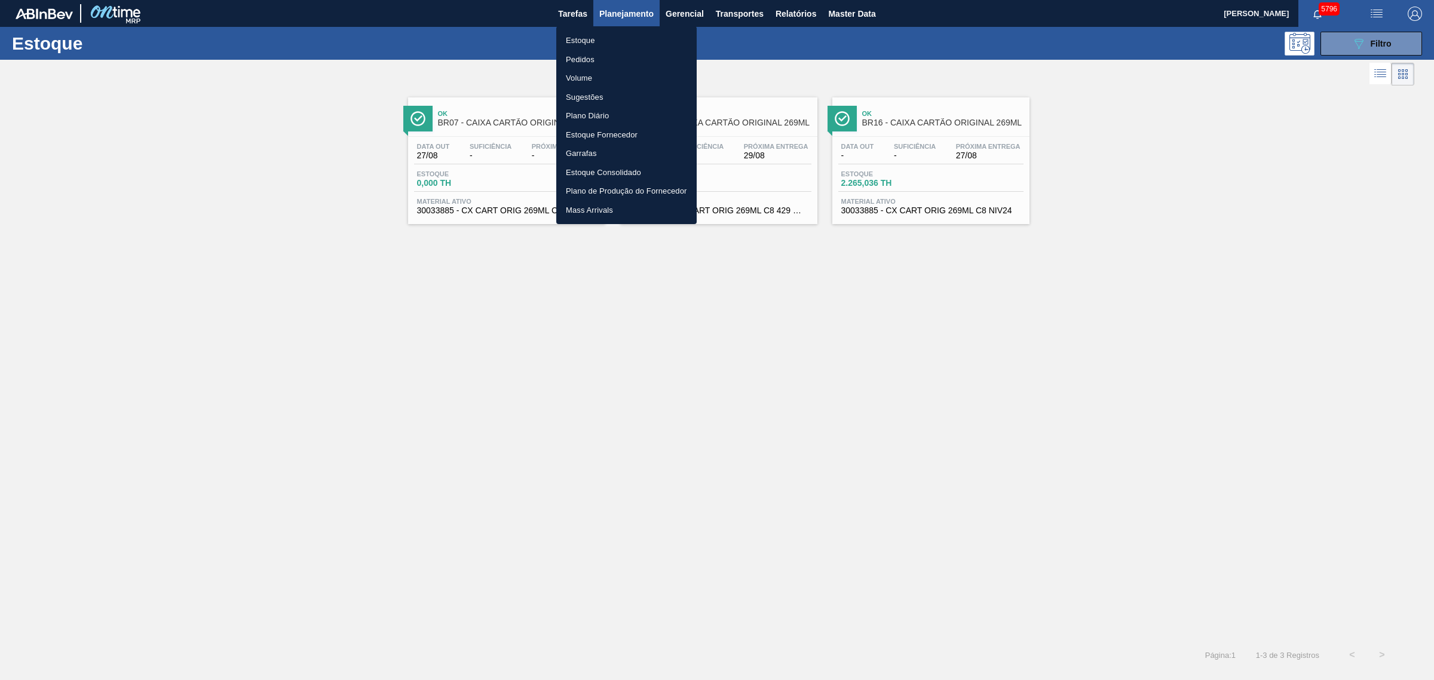
click at [605, 59] on li "Pedidos" at bounding box center [626, 59] width 140 height 19
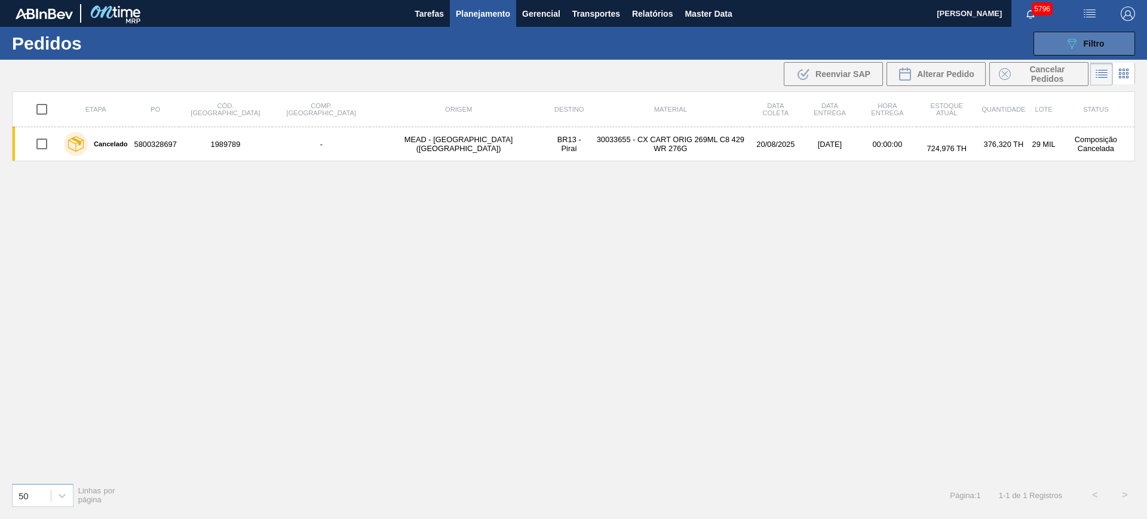
click at [1093, 41] on span "Filtro" at bounding box center [1094, 44] width 21 height 10
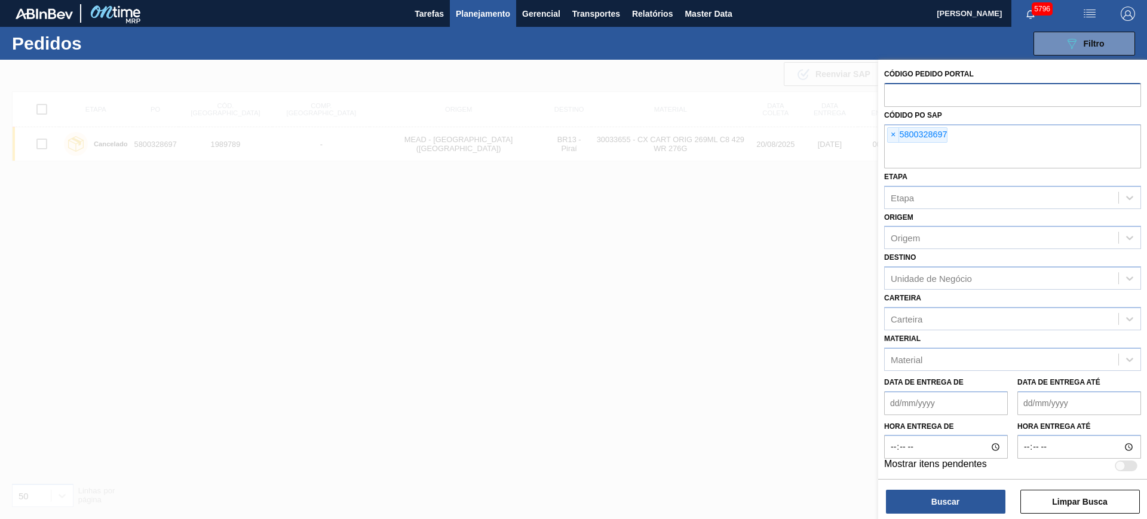
click at [891, 95] on input "text" at bounding box center [1012, 94] width 257 height 23
paste input "2004918"
type input "2004918"
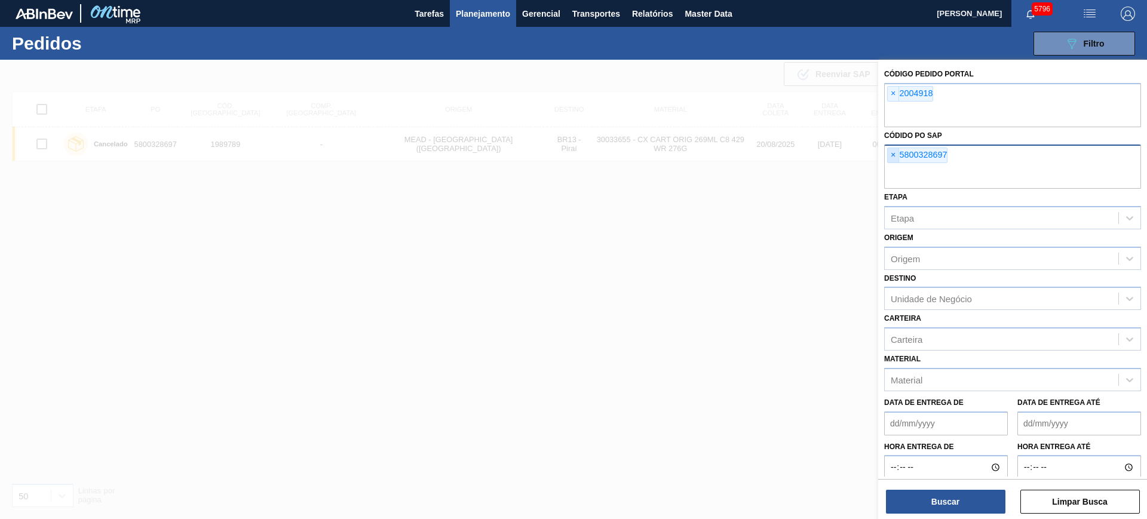
click at [893, 138] on label "Códido PO SAP" at bounding box center [913, 135] width 58 height 8
click at [891, 151] on span "×" at bounding box center [893, 155] width 11 height 14
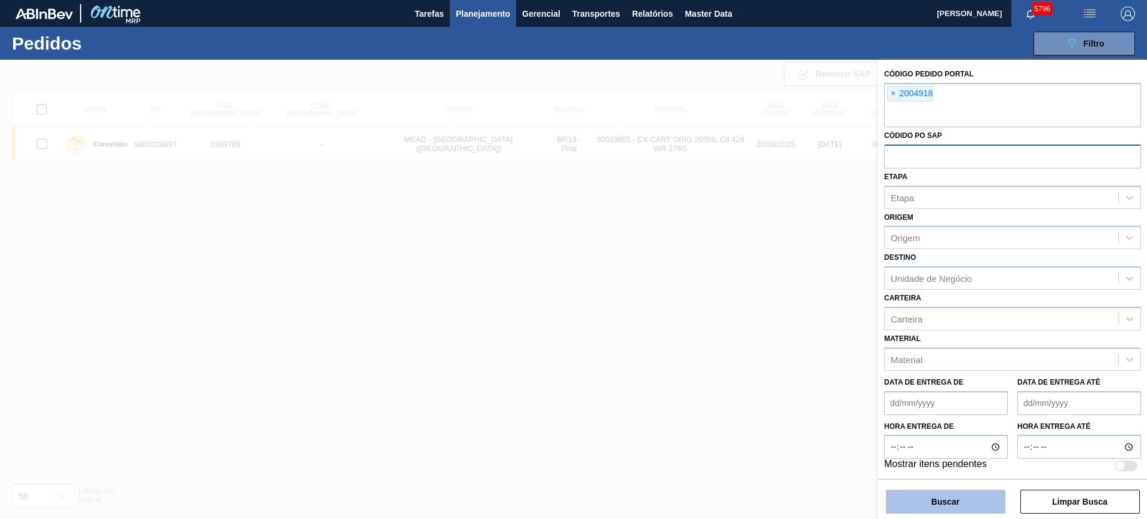
click at [959, 495] on button "Buscar" at bounding box center [945, 502] width 119 height 24
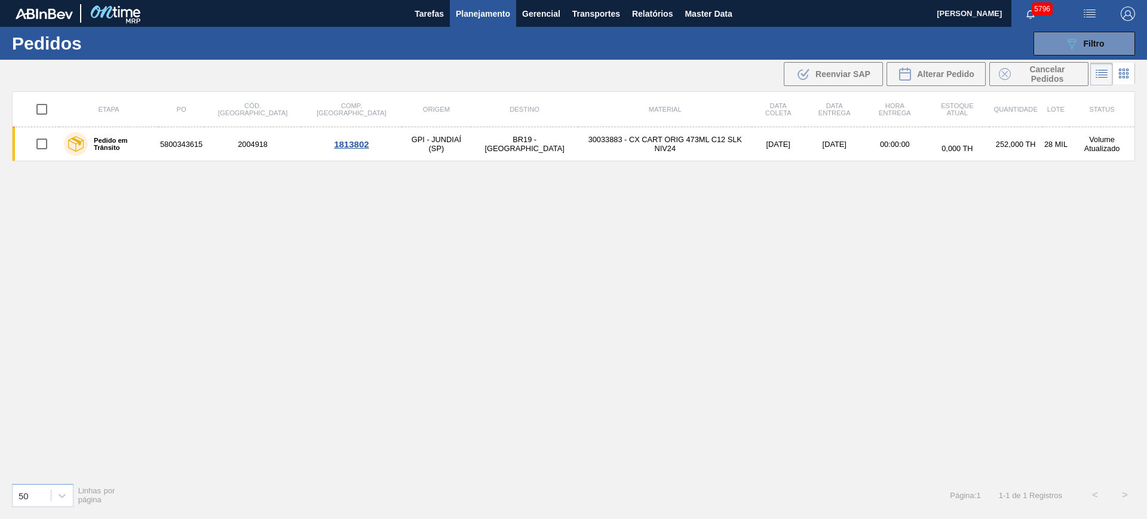
click at [490, 9] on span "Planejamento" at bounding box center [483, 14] width 54 height 14
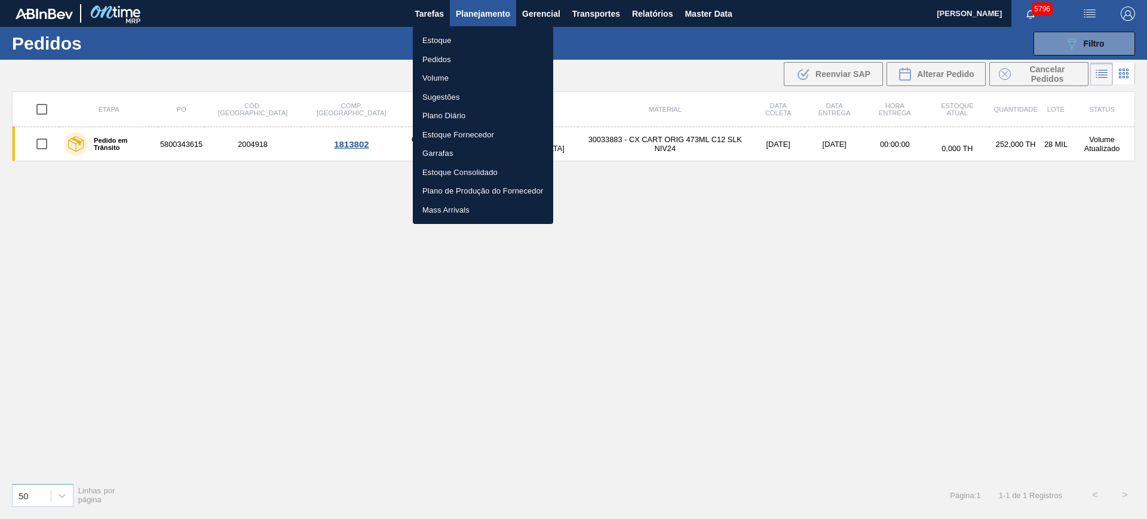
click at [473, 36] on li "Estoque" at bounding box center [483, 40] width 140 height 19
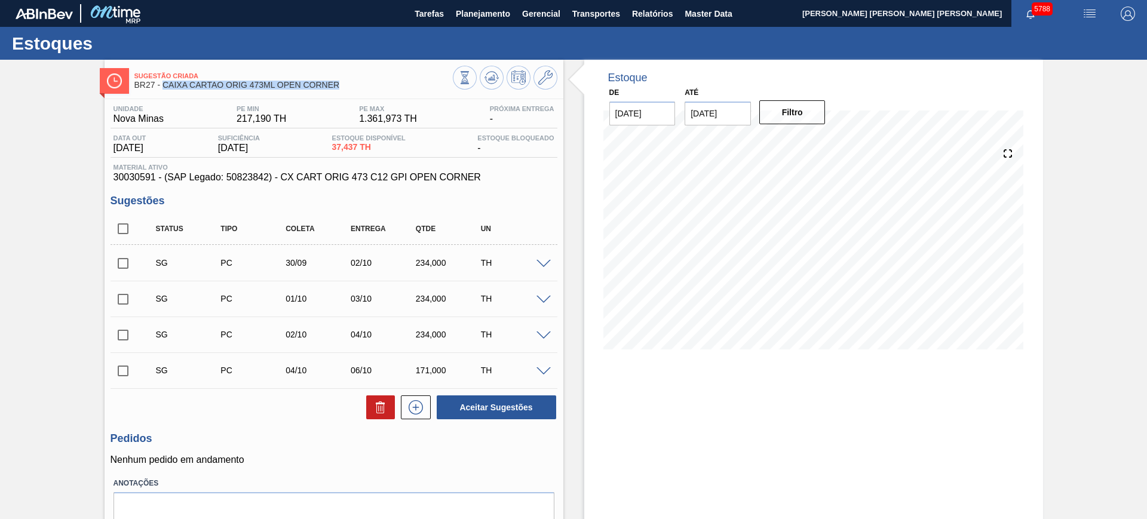
drag, startPoint x: 348, startPoint y: 87, endPoint x: 161, endPoint y: 90, distance: 187.0
click at [161, 90] on div "Sugestão Criada BR27 - CAIXA CARTAO ORIG 473ML OPEN CORNER" at bounding box center [293, 80] width 318 height 27
copy span "CAIXA CARTAO ORIG 473ML OPEN CORNER"
click at [386, 85] on span "BR27 - CAIXA CARTAO ORIG 473ML OPEN CORNER" at bounding box center [293, 85] width 318 height 9
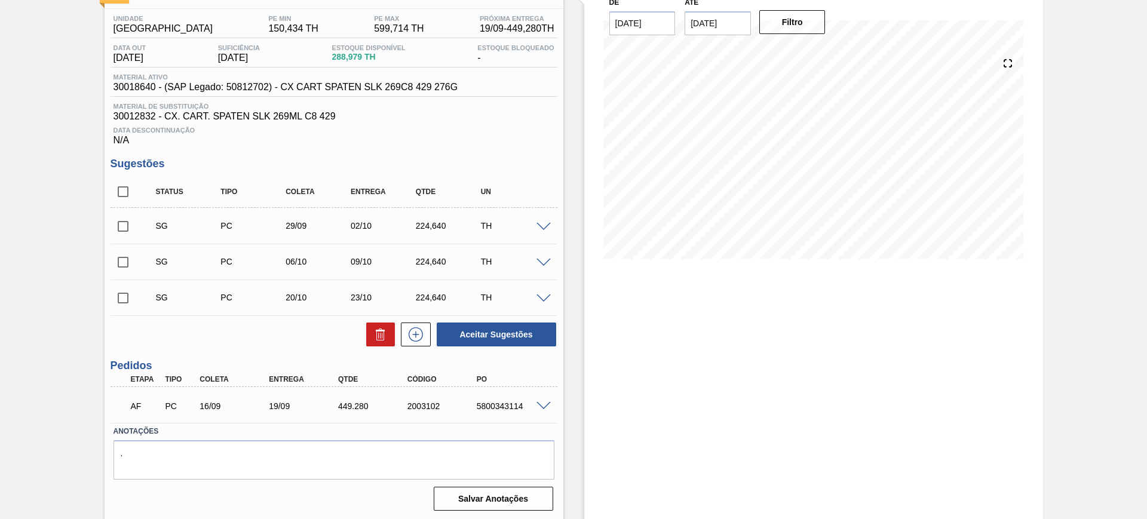
scroll to position [92, 0]
click at [543, 402] on span at bounding box center [543, 404] width 14 height 9
type input "17,28"
type input "449,28"
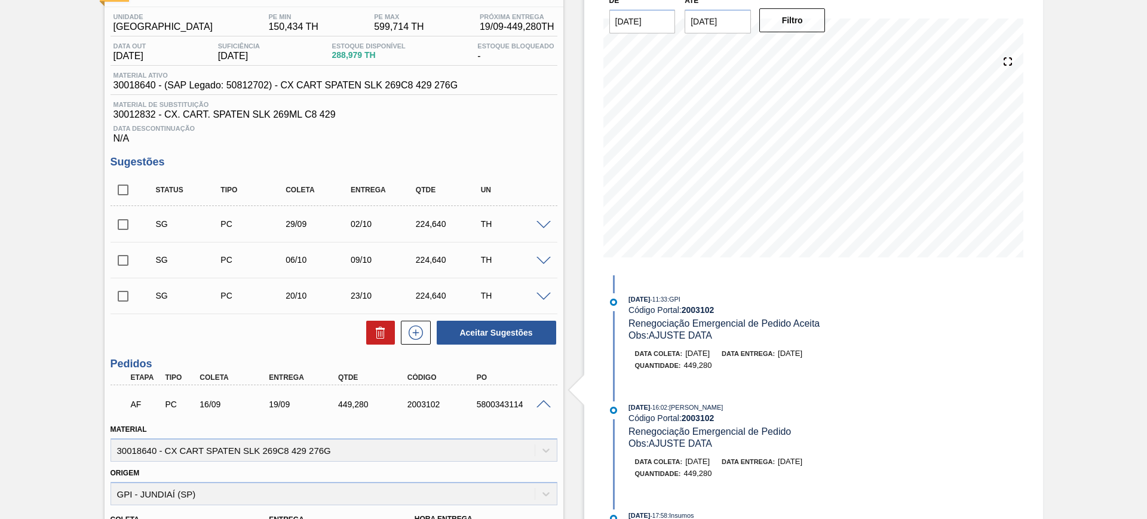
scroll to position [0, 0]
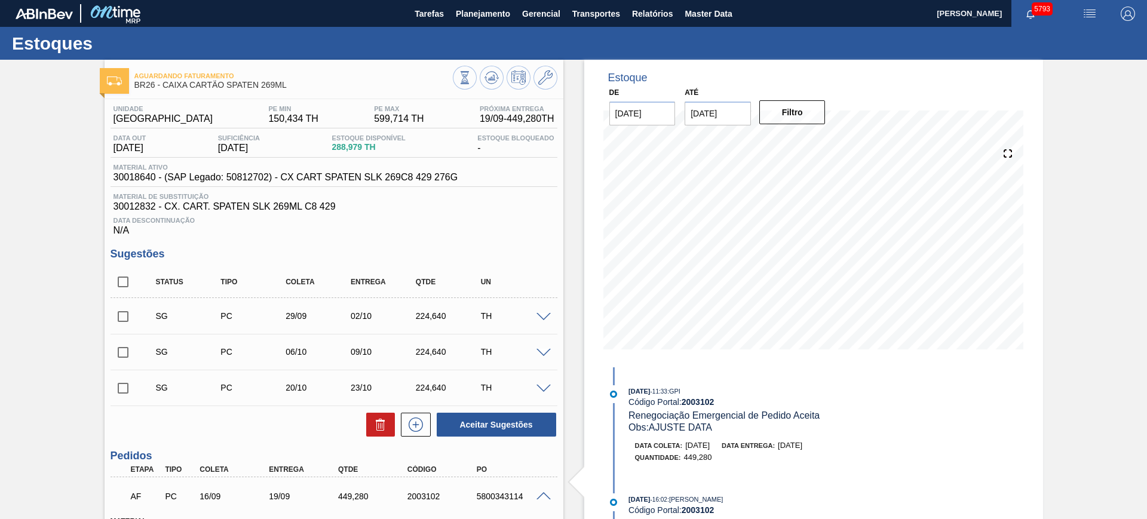
click at [541, 495] on span at bounding box center [543, 496] width 14 height 9
click at [111, 272] on input "checkbox" at bounding box center [123, 281] width 25 height 25
checkbox input "true"
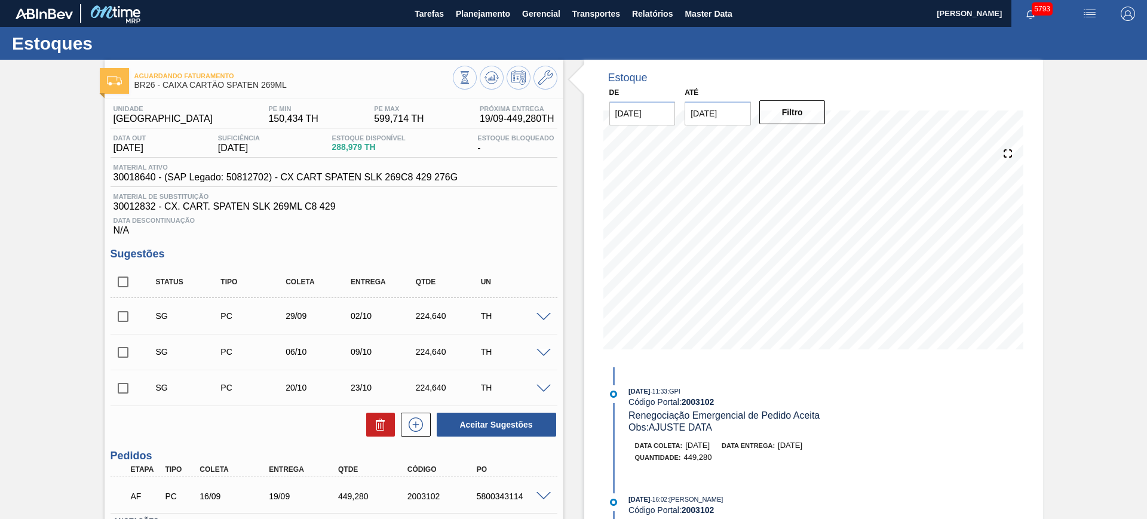
checkbox input "true"
click at [368, 426] on button at bounding box center [380, 425] width 29 height 24
checkbox input "false"
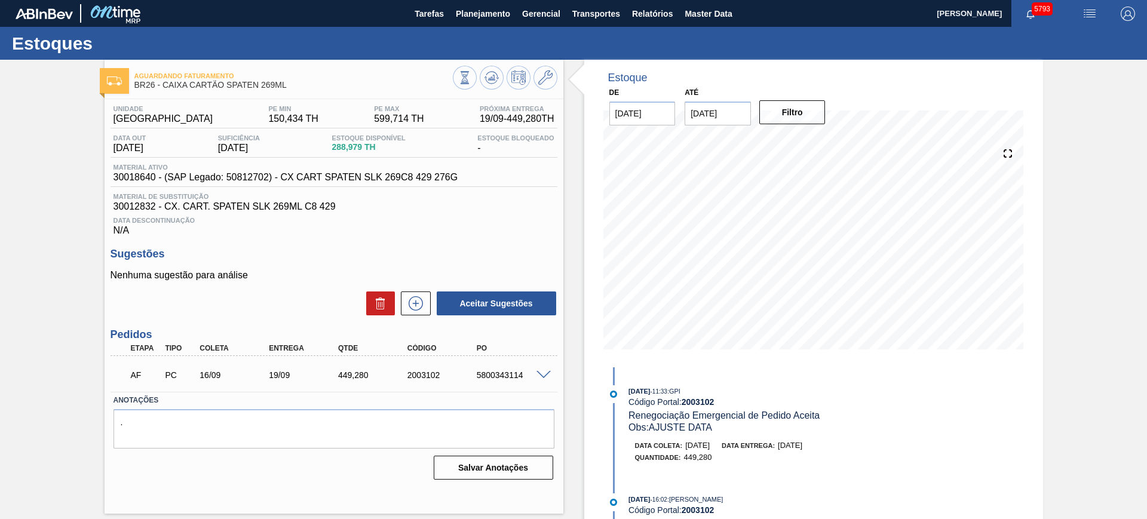
click at [1098, 454] on div "Aguardando Faturamento BR26 - CAIXA CARTÃO SPATEN 269ML Unidade Uberlândia PE M…" at bounding box center [573, 335] width 1147 height 551
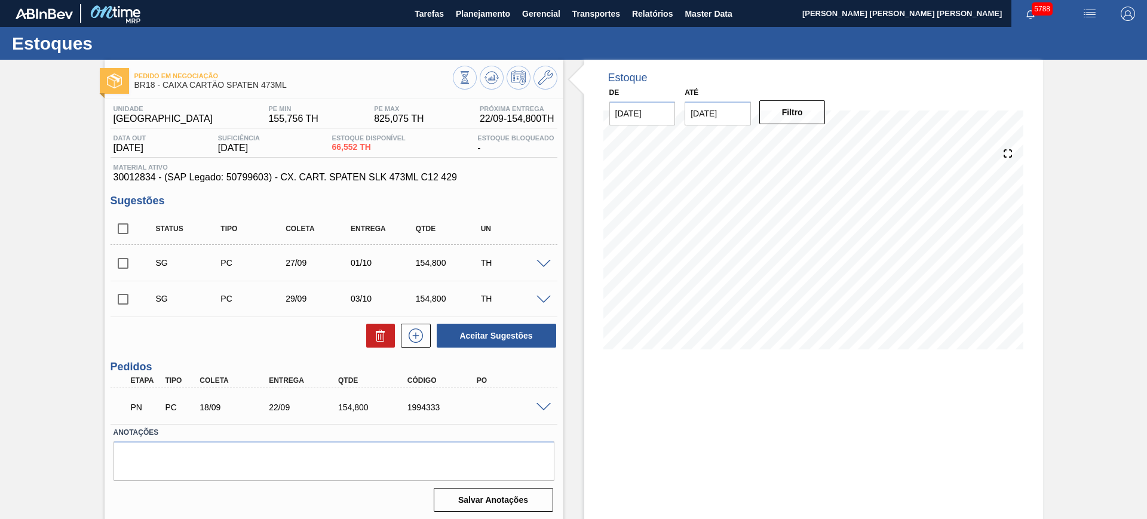
click at [548, 404] on span at bounding box center [543, 407] width 14 height 9
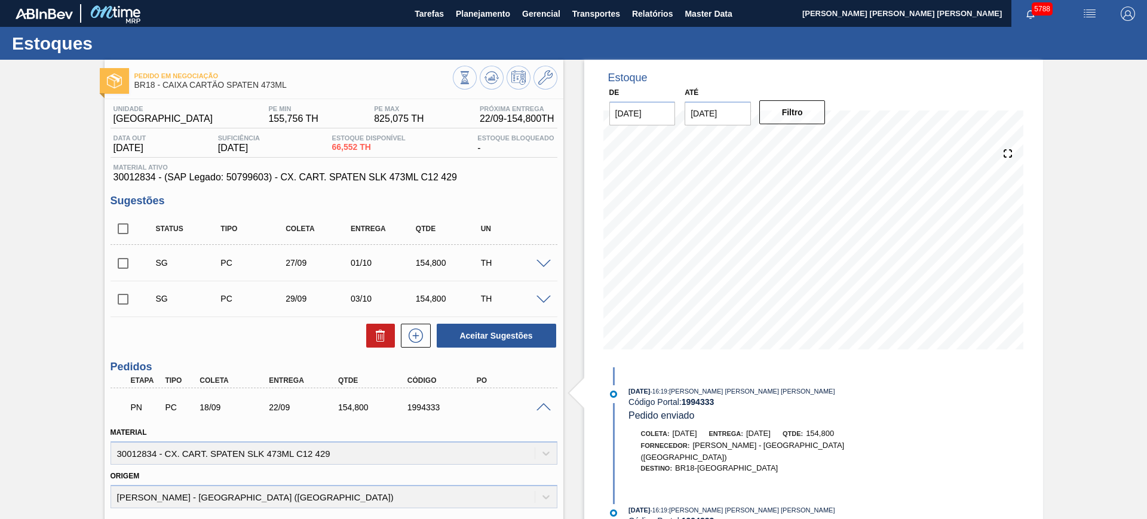
click at [548, 404] on span at bounding box center [543, 407] width 14 height 9
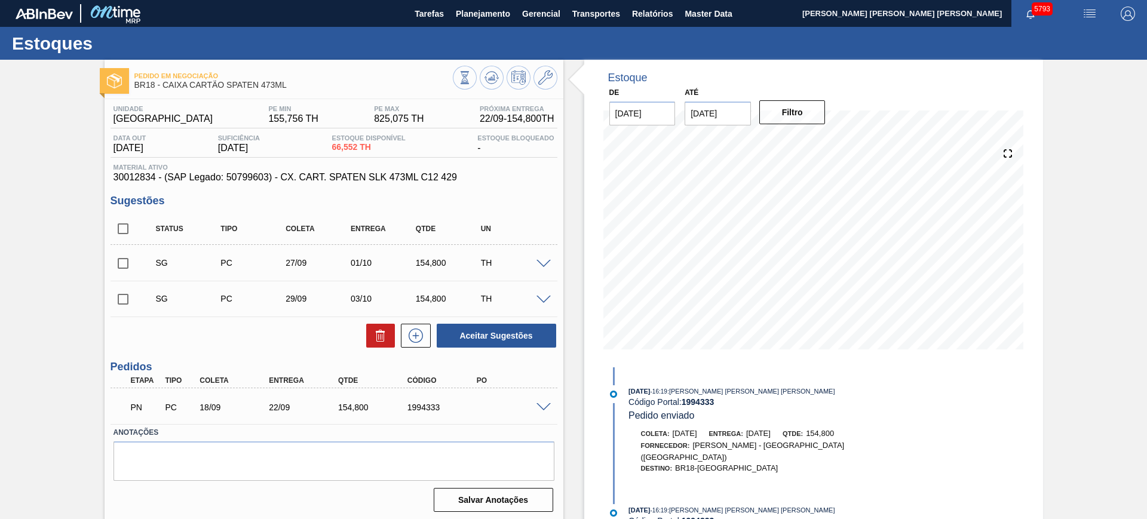
click at [542, 409] on span at bounding box center [543, 407] width 14 height 9
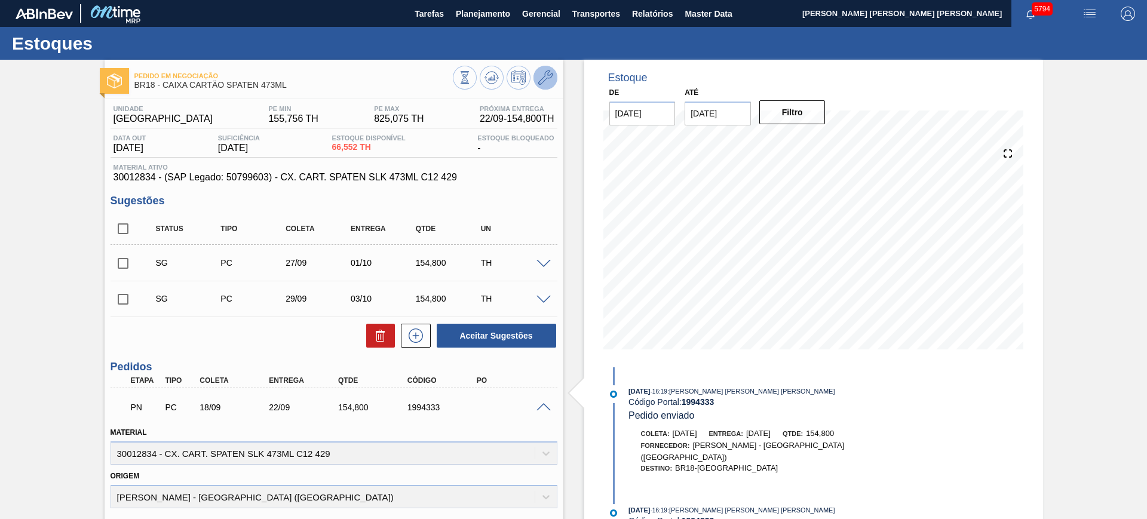
click at [544, 76] on icon at bounding box center [545, 77] width 14 height 14
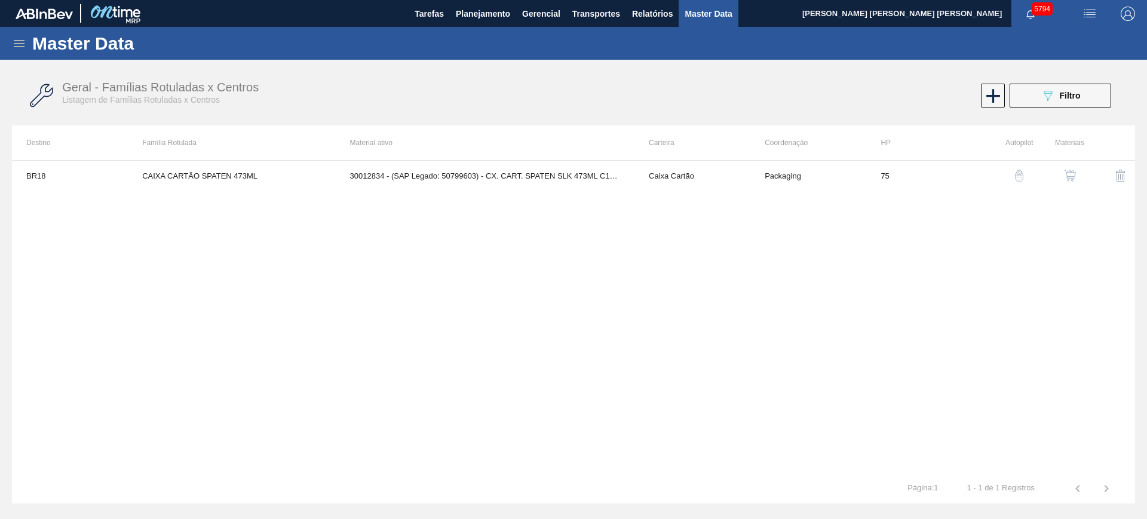
click at [1073, 176] on img "button" at bounding box center [1070, 176] width 12 height 12
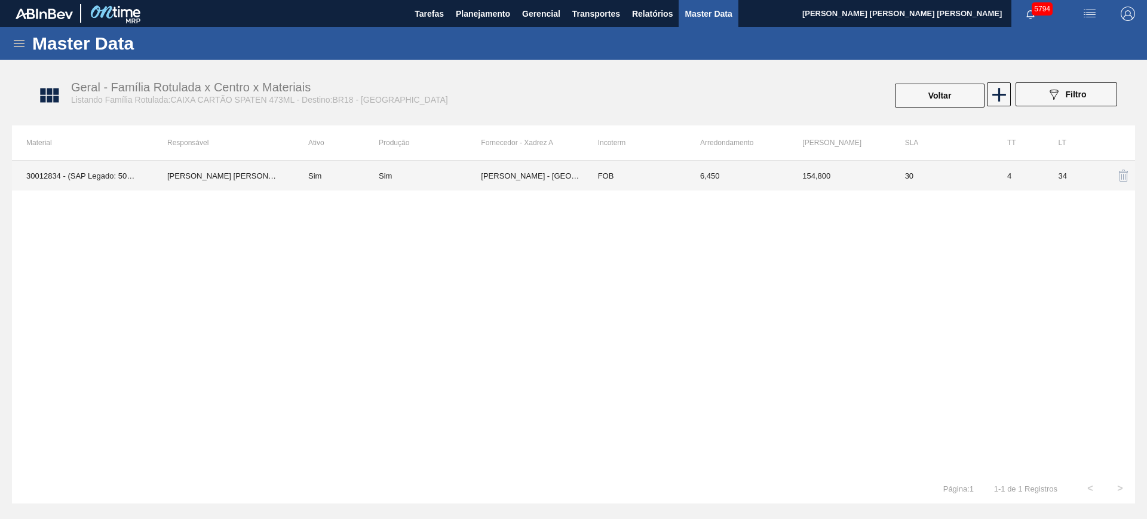
click at [302, 180] on td "Sim" at bounding box center [336, 176] width 85 height 30
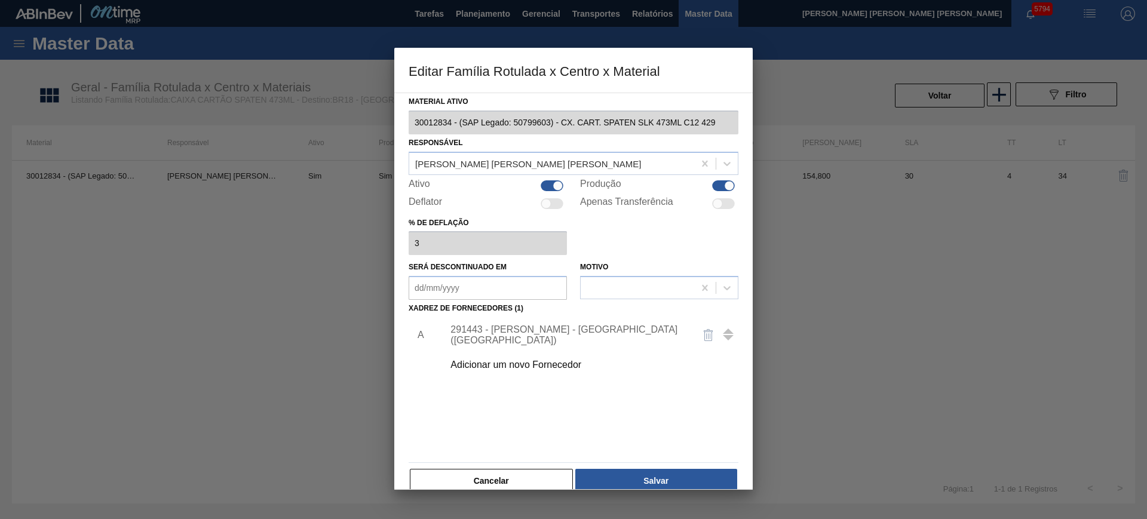
click at [467, 329] on div "291443 - MEAD - SÃO PAULO (SP)" at bounding box center [567, 335] width 234 height 22
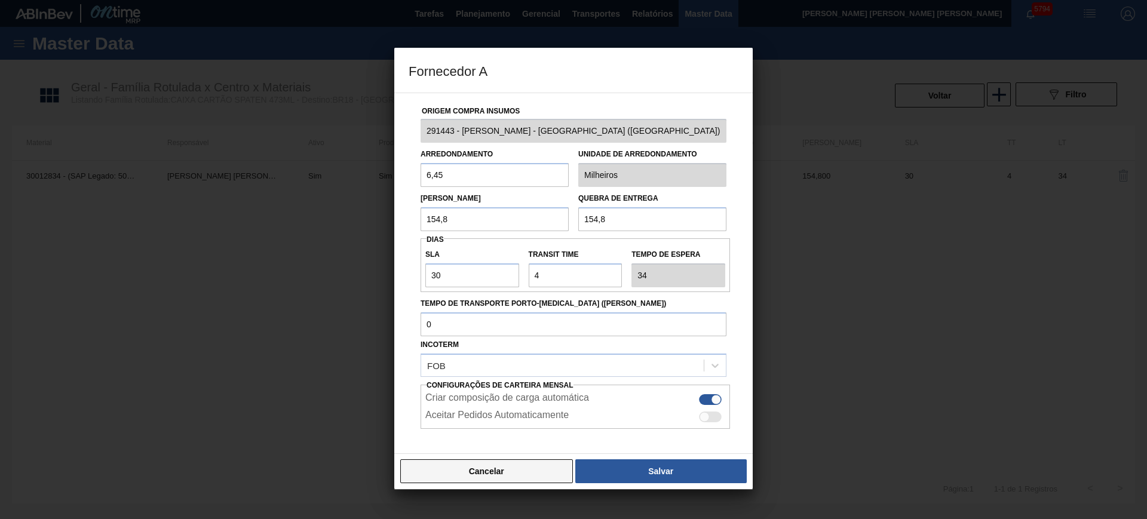
click at [493, 471] on button "Cancelar" at bounding box center [486, 471] width 173 height 24
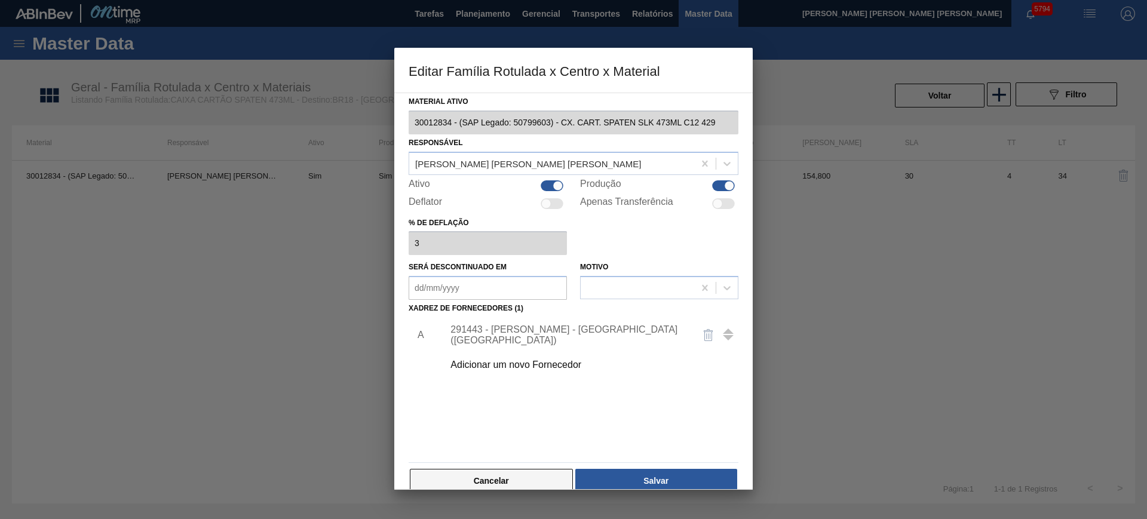
click at [520, 481] on button "Cancelar" at bounding box center [491, 481] width 163 height 24
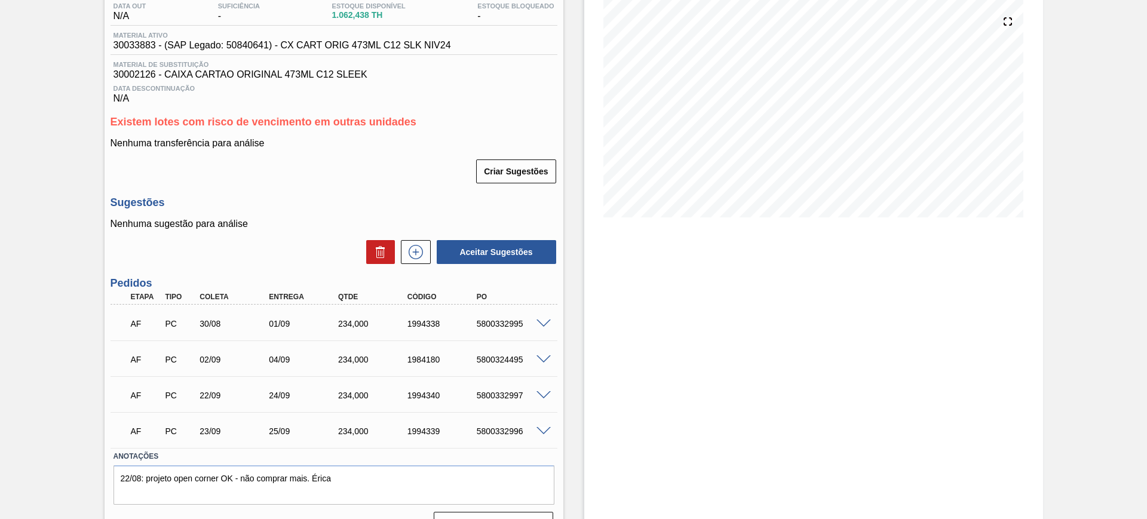
scroll to position [159, 0]
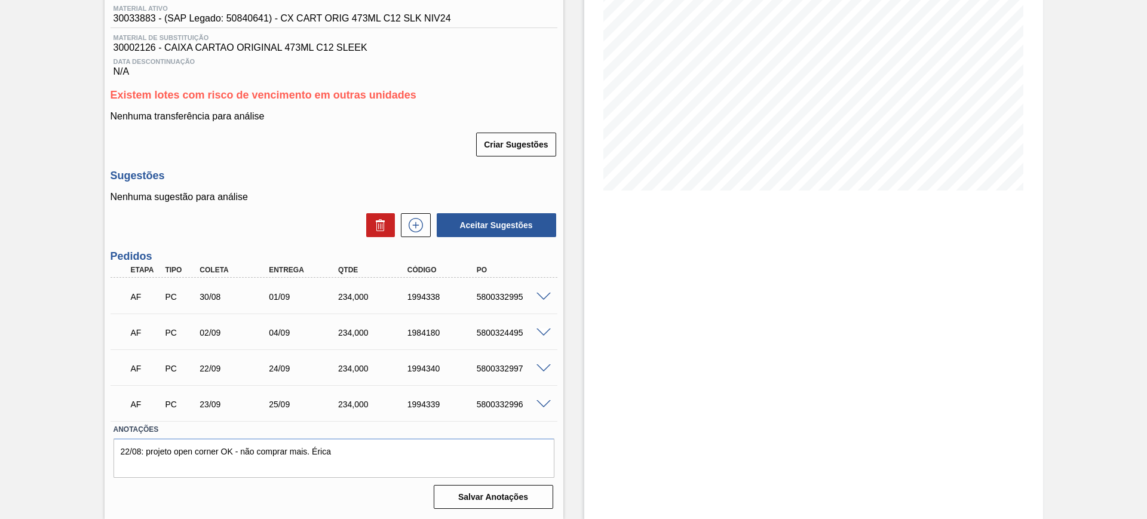
click at [542, 405] on span at bounding box center [543, 404] width 14 height 9
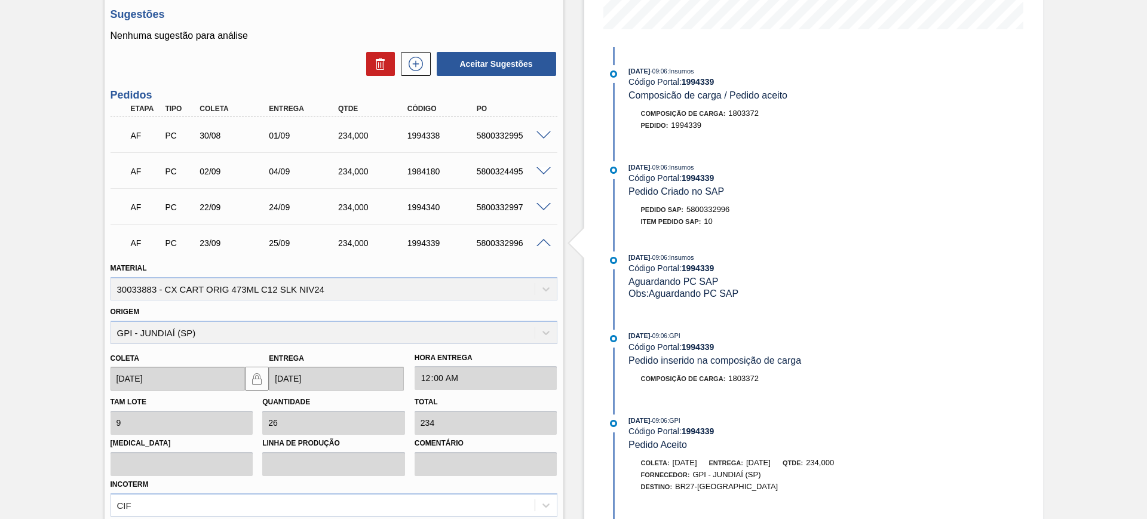
scroll to position [440, 0]
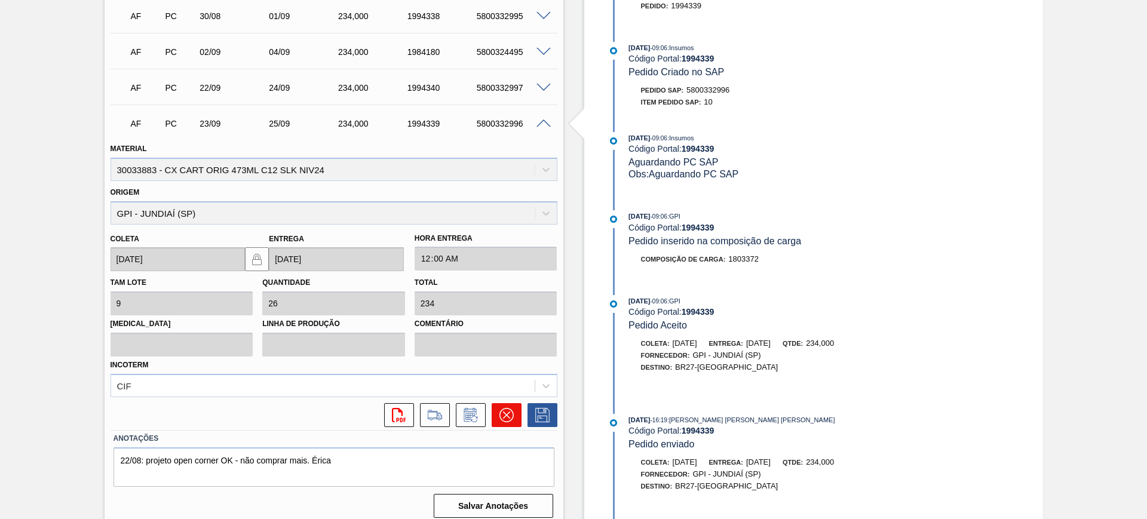
click at [497, 418] on button at bounding box center [507, 415] width 30 height 24
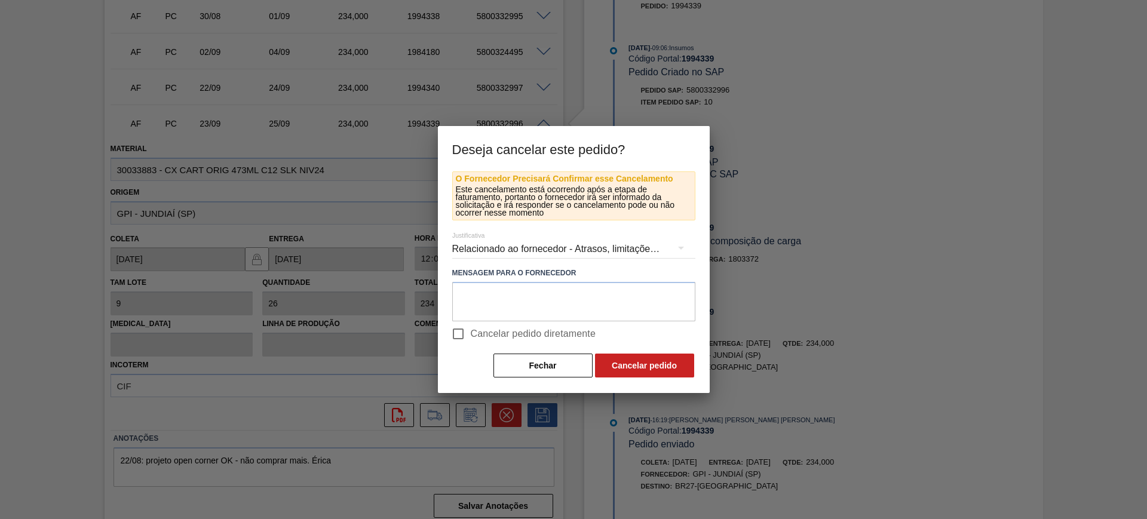
click at [554, 325] on label "Cancelar pedido diretamente" at bounding box center [521, 333] width 151 height 25
click at [471, 325] on input "Cancelar pedido diretamente" at bounding box center [458, 333] width 25 height 25
checkbox input "true"
click at [633, 359] on button "Cancelar pedido" at bounding box center [644, 366] width 99 height 24
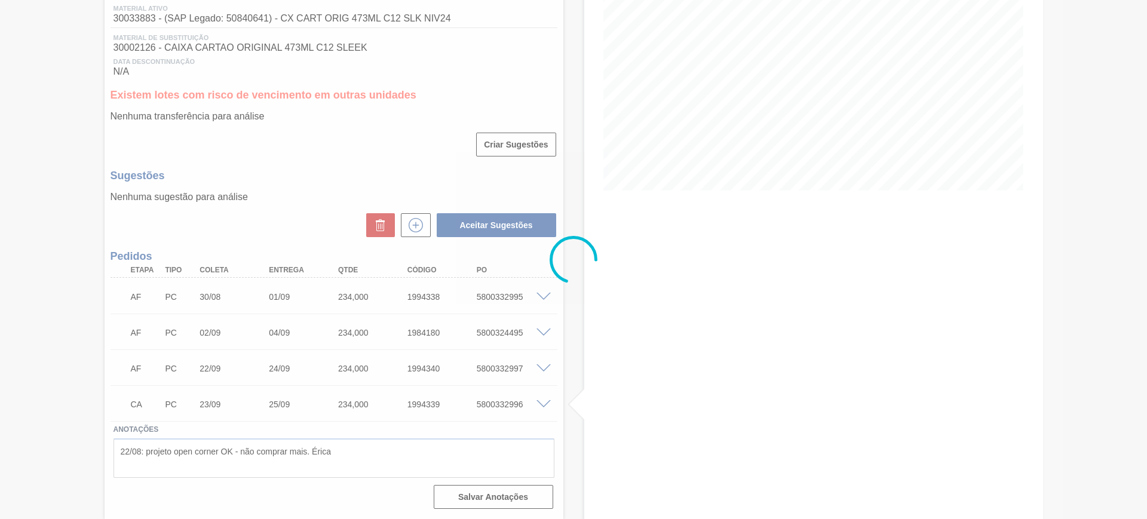
scroll to position [159, 0]
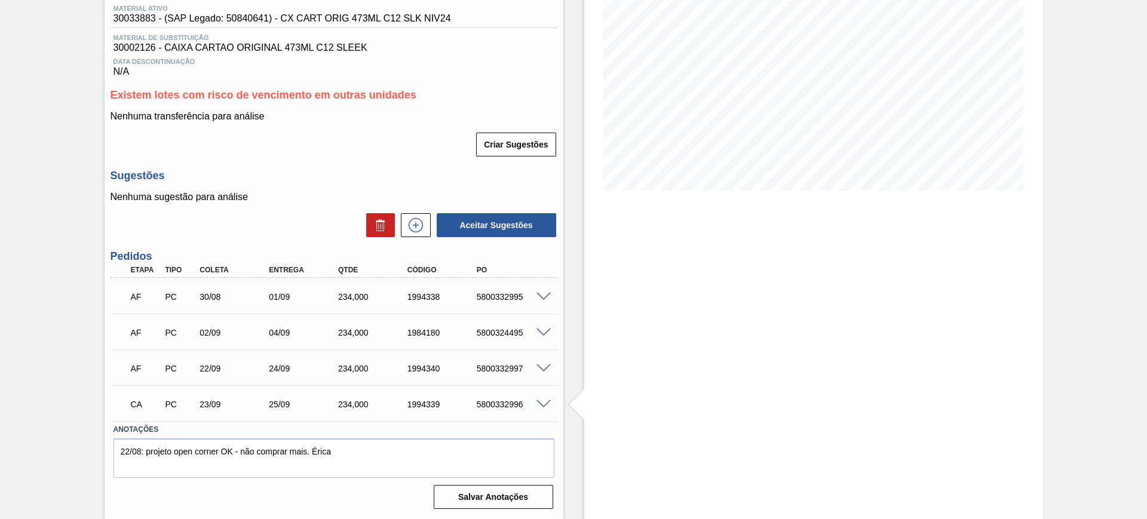
click at [547, 365] on span at bounding box center [543, 368] width 14 height 9
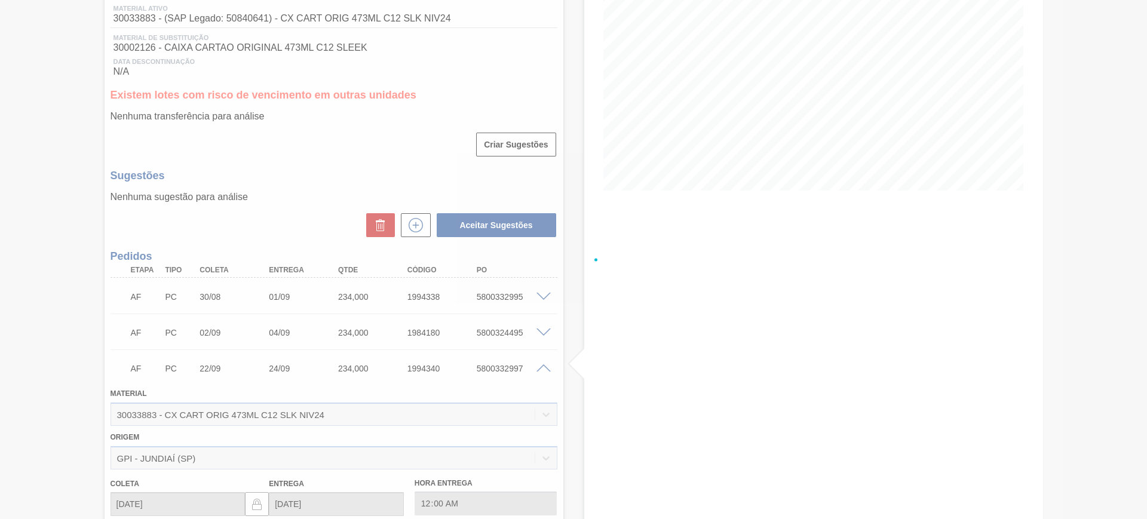
scroll to position [440, 0]
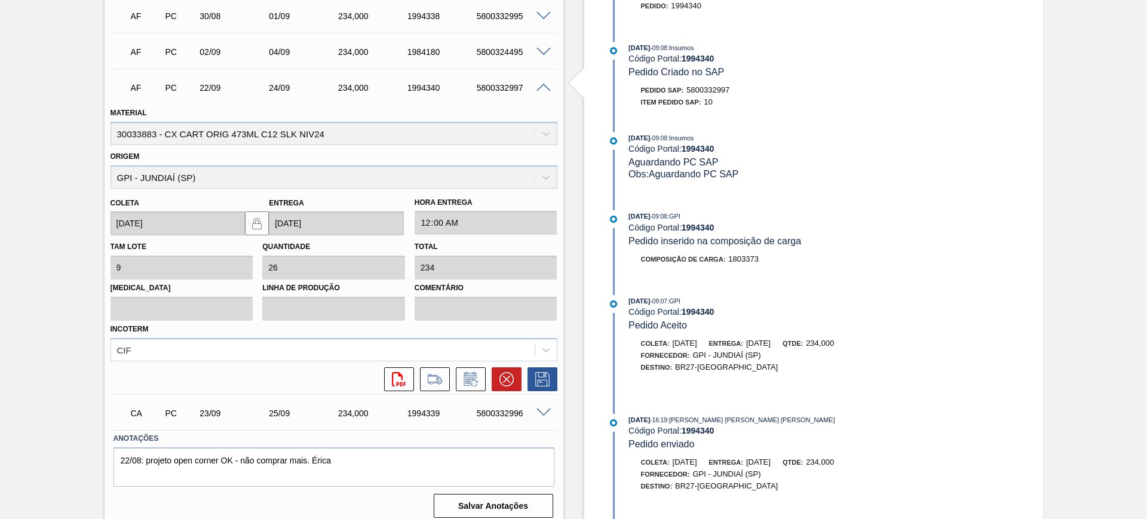
click at [508, 378] on icon at bounding box center [506, 379] width 14 height 14
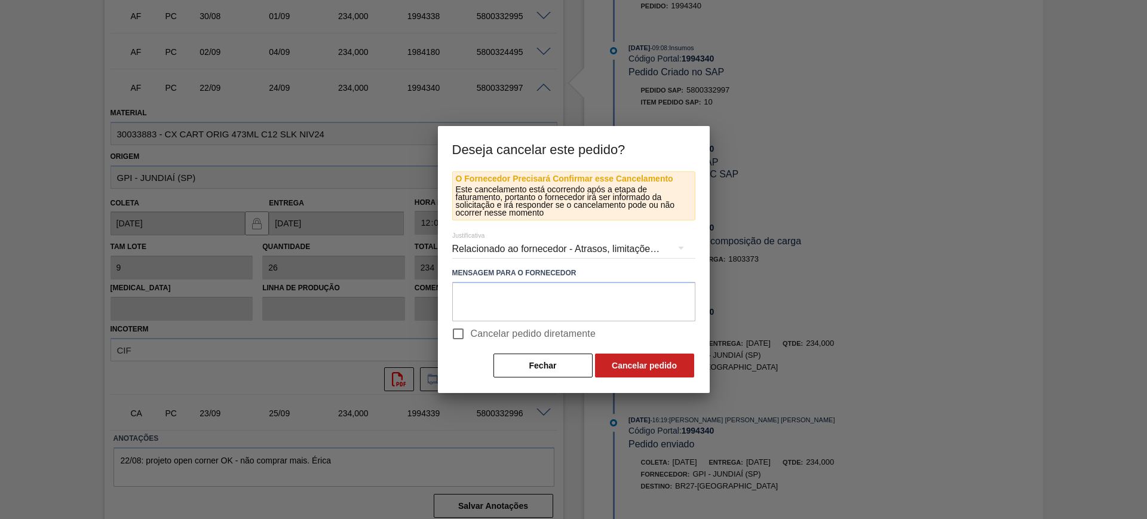
click at [552, 337] on span "Cancelar pedido diretamente" at bounding box center [533, 334] width 125 height 14
click at [471, 337] on input "Cancelar pedido diretamente" at bounding box center [458, 333] width 25 height 25
checkbox input "true"
click at [636, 366] on button "Cancelar pedido" at bounding box center [644, 366] width 99 height 24
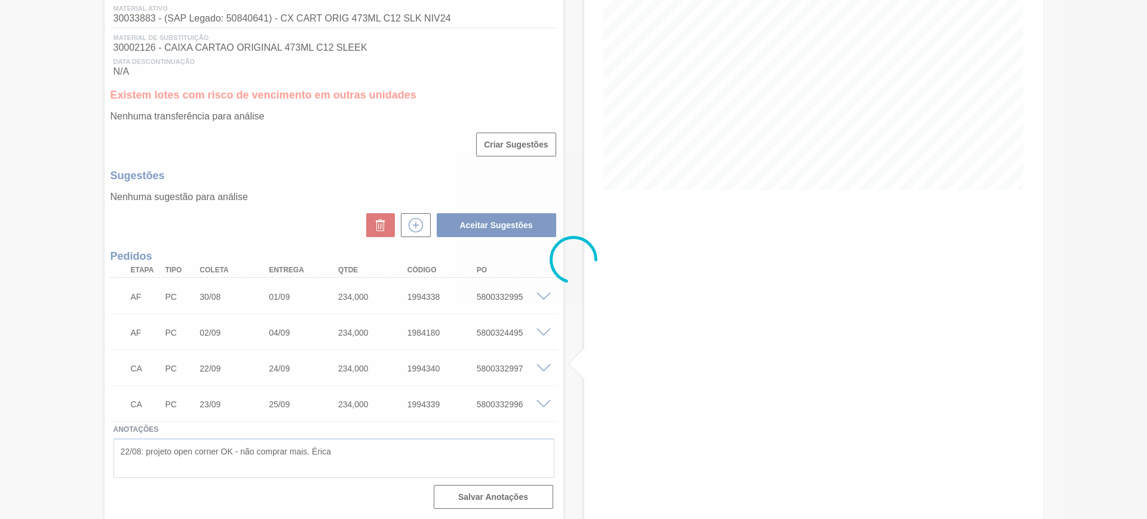
scroll to position [159, 0]
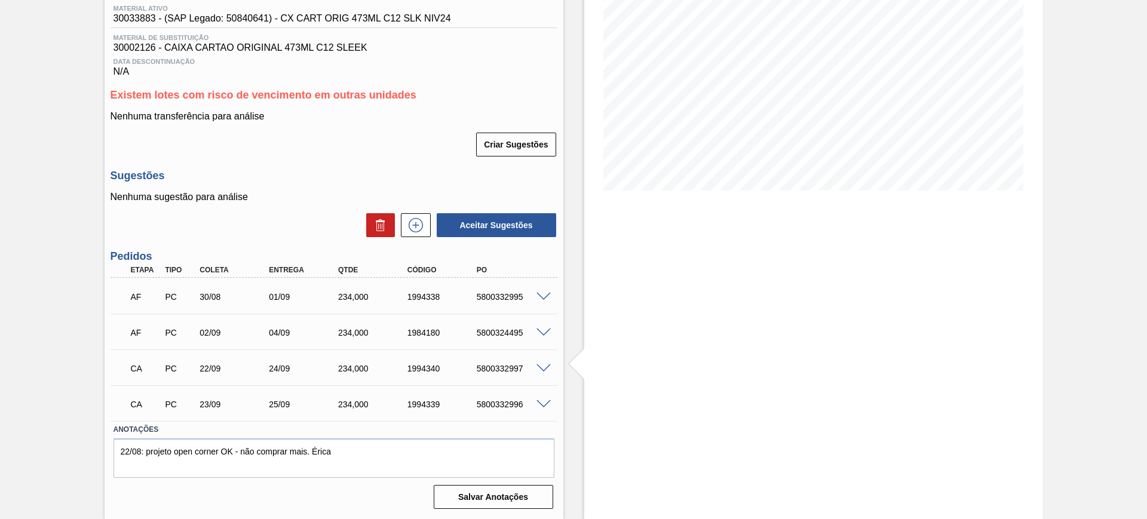
click at [482, 368] on div "5800332997" at bounding box center [513, 369] width 78 height 10
copy div "5800332997"
click at [429, 373] on div "1994340" at bounding box center [443, 369] width 78 height 10
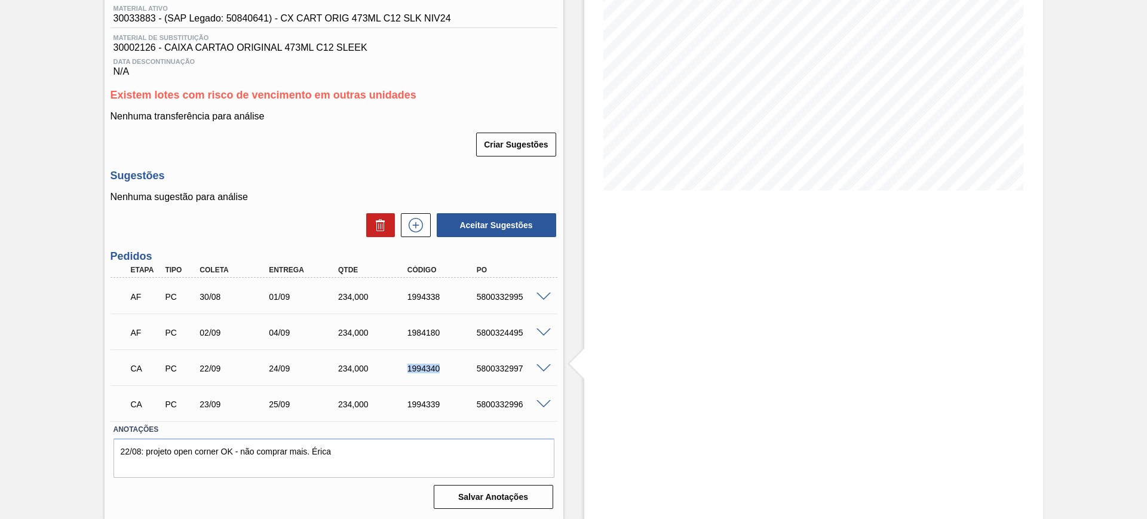
copy div "1994340"
click at [426, 407] on div "1994339" at bounding box center [443, 405] width 78 height 10
copy div "1994339"
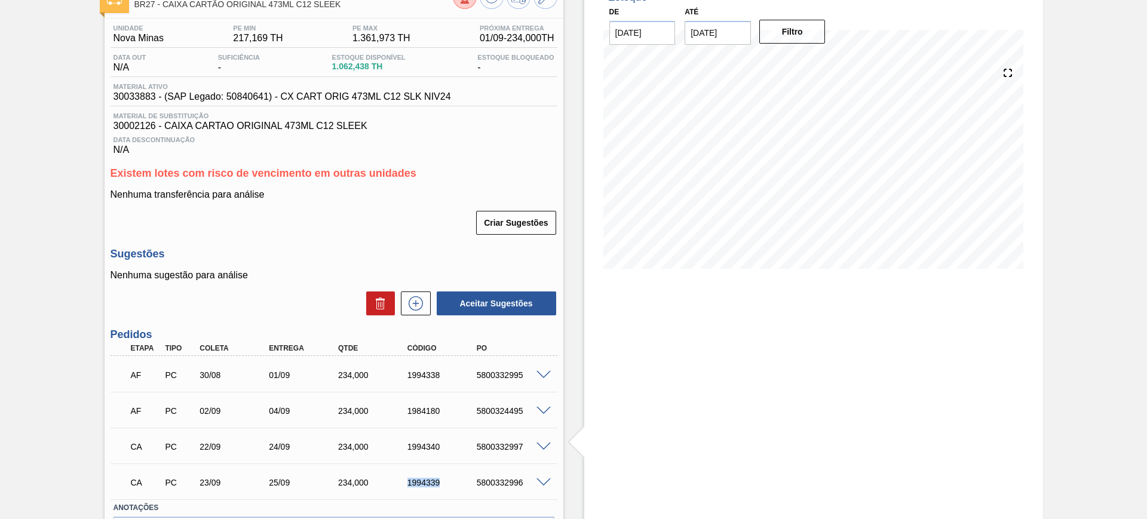
scroll to position [78, 0]
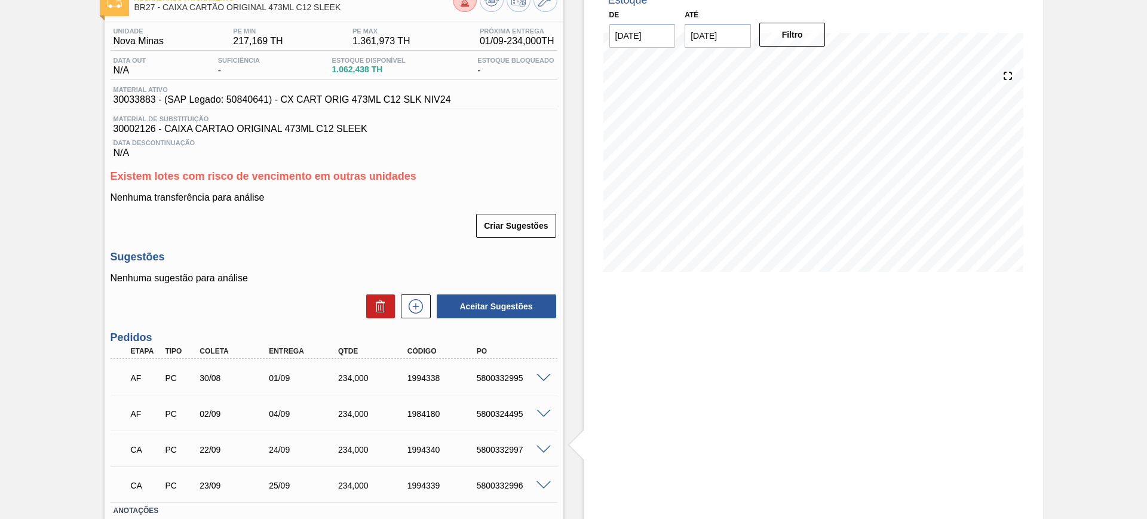
click at [548, 376] on span at bounding box center [543, 378] width 14 height 9
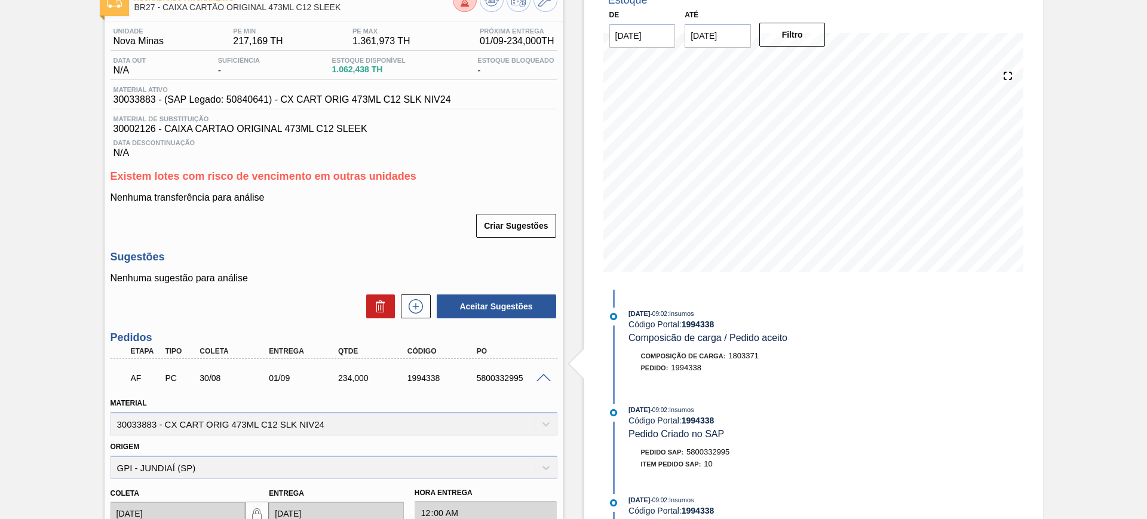
click at [421, 101] on span "30033883 - (SAP Legado: 50840641) - CX CART ORIG 473ML C12 SLK NIV24" at bounding box center [281, 99] width 337 height 11
copy span "30033883 - (SAP Legado: 50840641) - CX CART ORIG 473ML C12 SLK NIV24"
click at [496, 3] on icon at bounding box center [491, 0] width 14 height 14
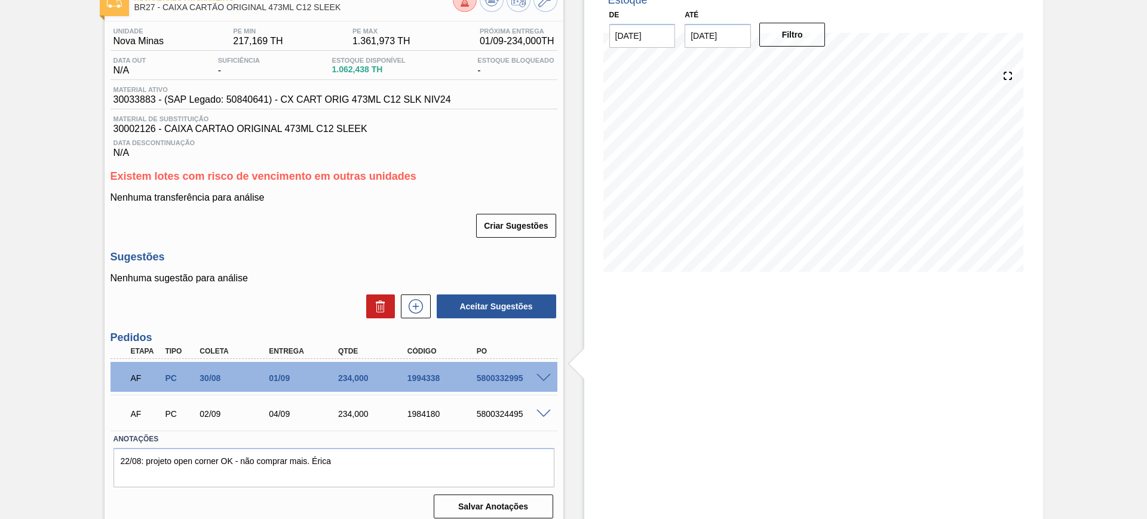
click at [542, 414] on span at bounding box center [543, 414] width 14 height 9
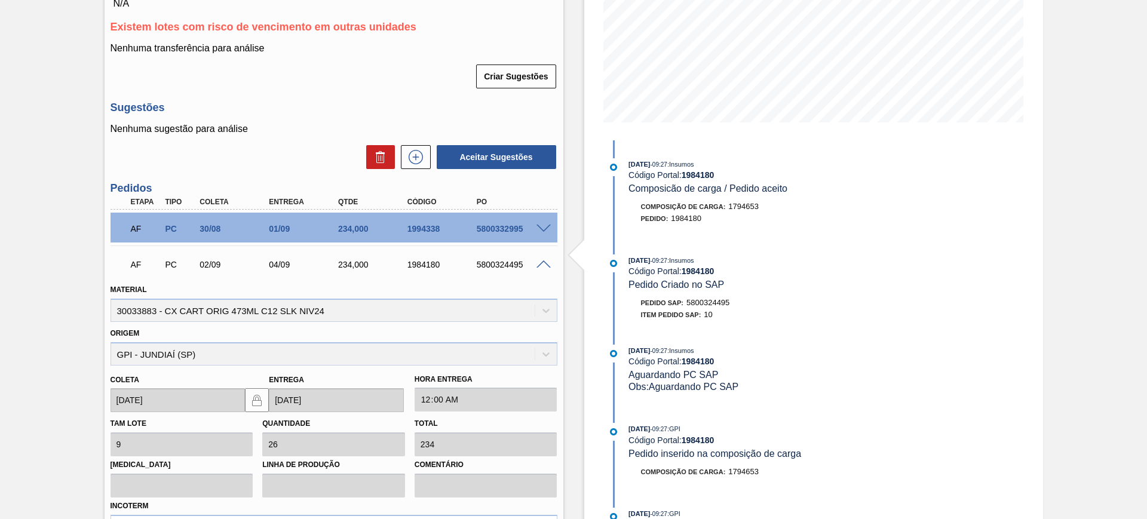
scroll to position [376, 0]
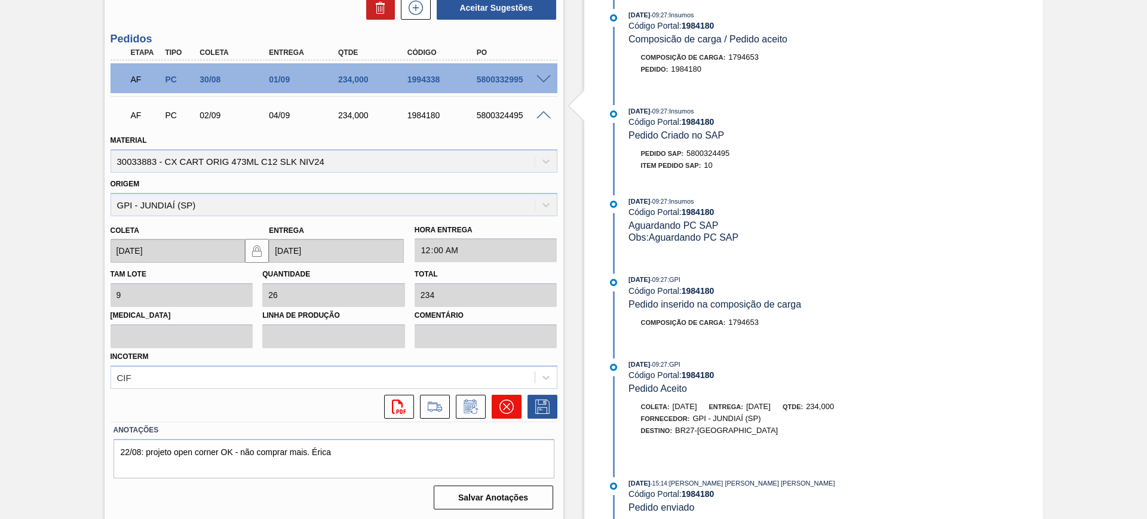
click at [506, 413] on icon at bounding box center [506, 407] width 14 height 14
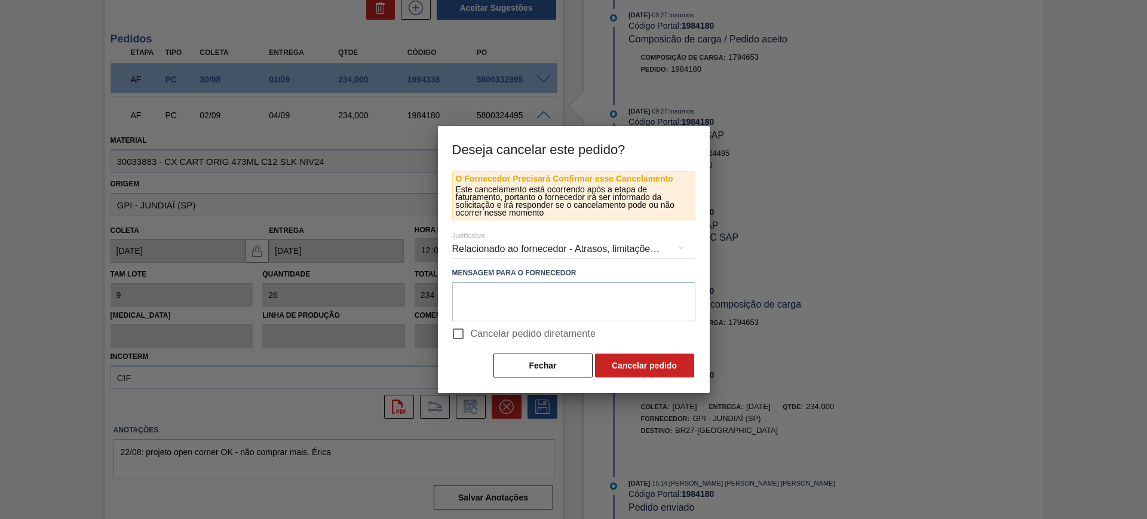
click at [517, 338] on span "Cancelar pedido diretamente" at bounding box center [533, 334] width 125 height 14
click at [471, 338] on input "Cancelar pedido diretamente" at bounding box center [458, 333] width 25 height 25
checkbox input "true"
click at [653, 360] on button "Cancelar pedido" at bounding box center [644, 366] width 99 height 24
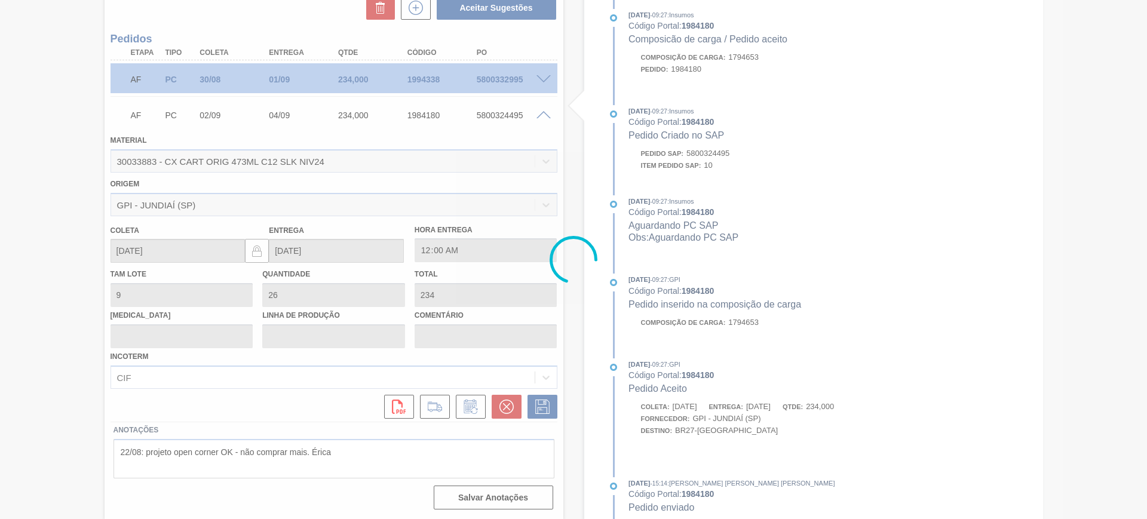
scroll to position [87, 0]
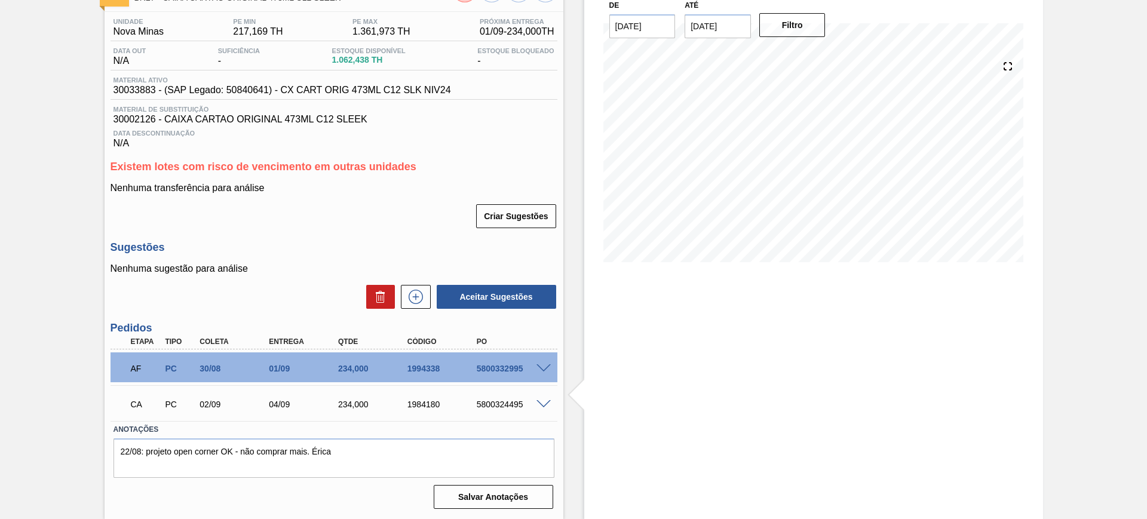
click at [435, 400] on div "1984180" at bounding box center [443, 405] width 78 height 10
copy div "1984180"
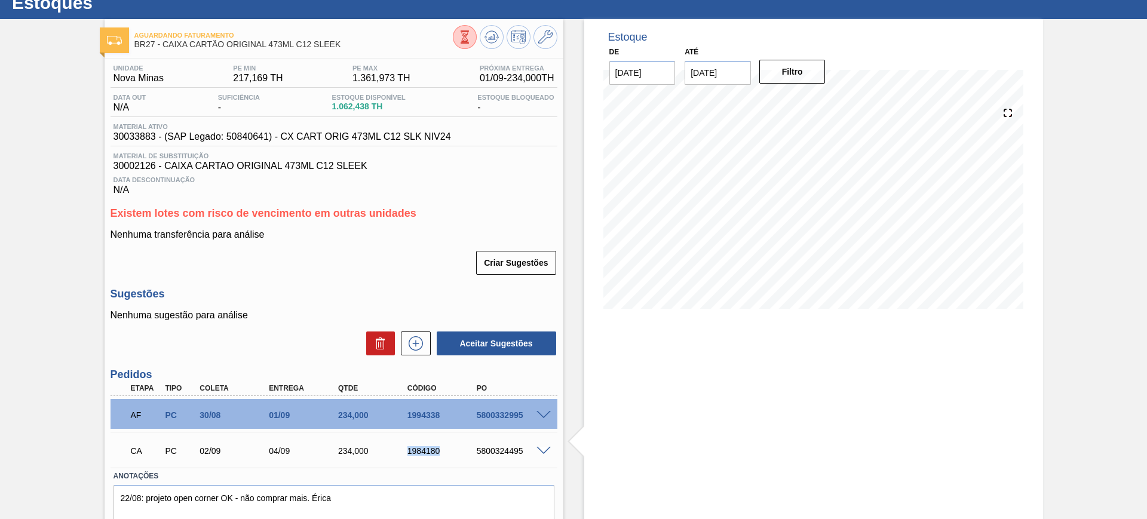
scroll to position [0, 0]
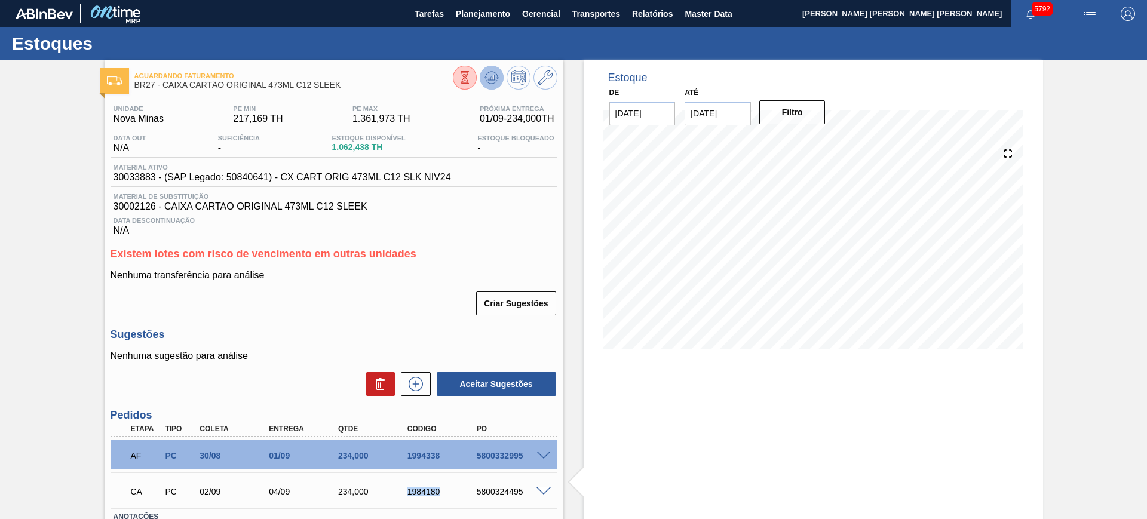
click at [489, 78] on icon at bounding box center [491, 77] width 14 height 14
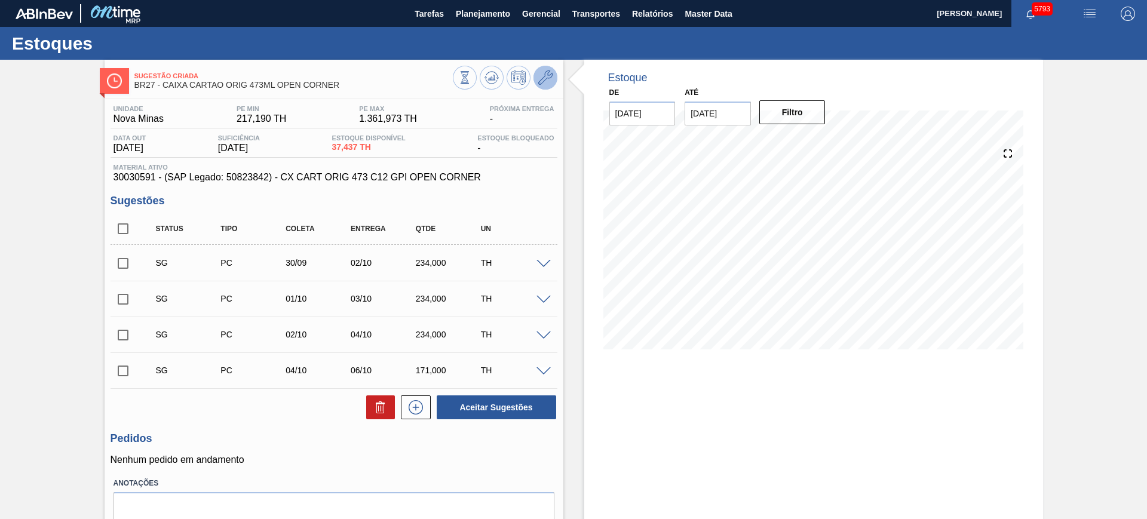
click at [547, 76] on icon at bounding box center [545, 77] width 14 height 14
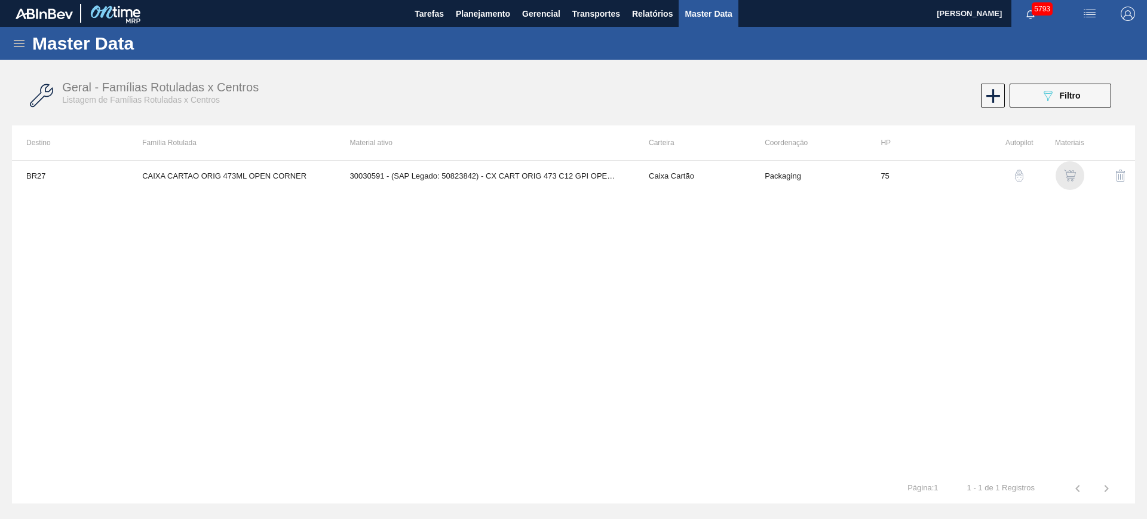
click at [1073, 177] on img "button" at bounding box center [1070, 176] width 12 height 12
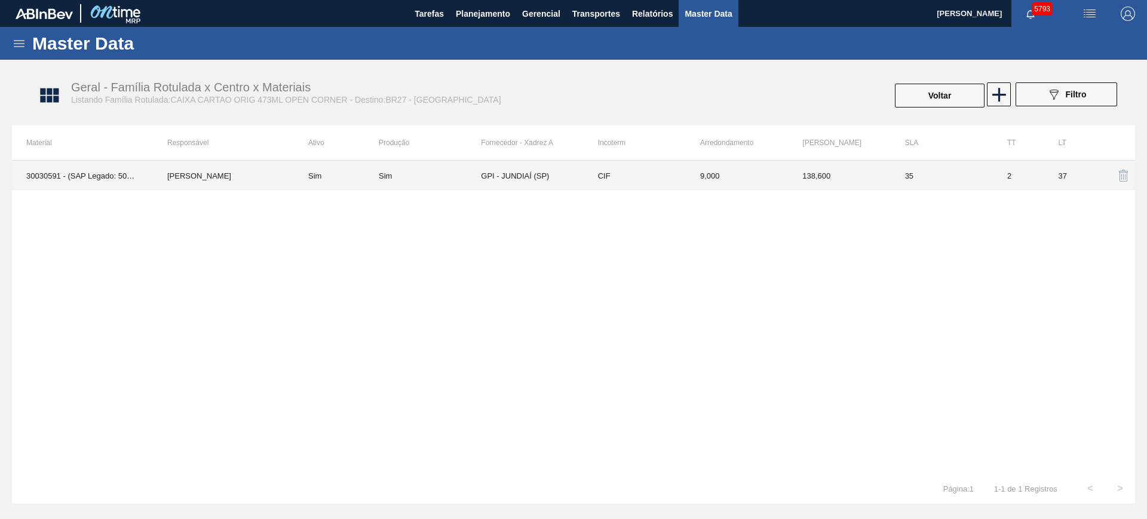
click at [458, 171] on div "Sim" at bounding box center [430, 175] width 102 height 9
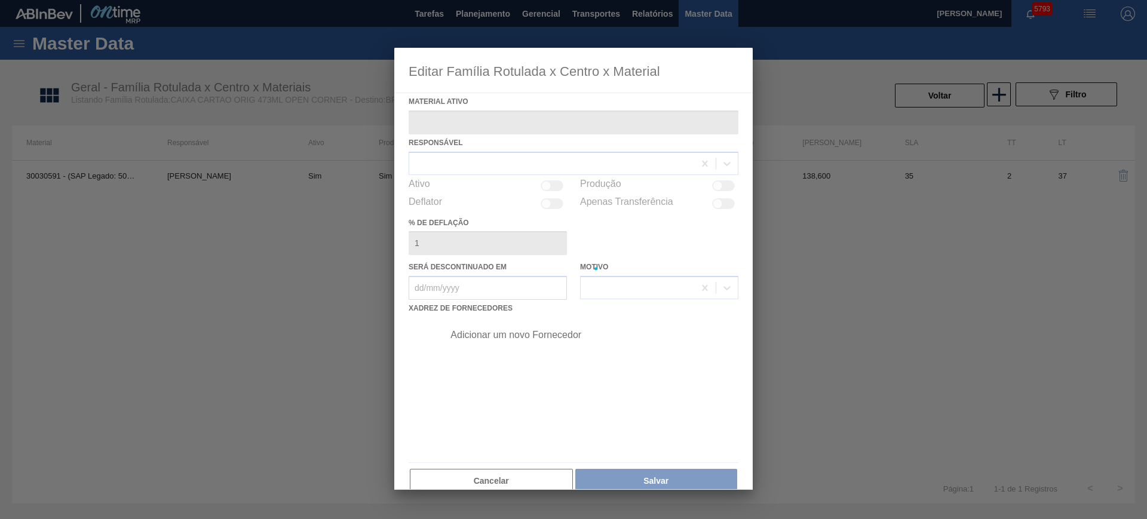
type ativo "30030591 - (SAP Legado: 50823842) - CX CART ORIG 473 C12 GPI OPEN CORNER"
checkbox input "true"
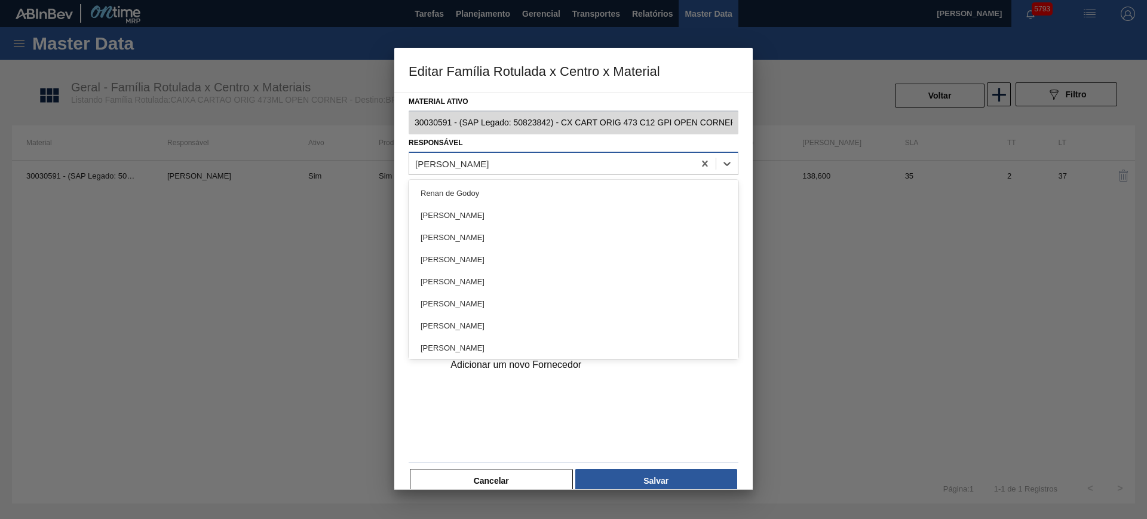
click at [489, 159] on div "[PERSON_NAME]" at bounding box center [451, 163] width 73 height 10
type input "eric"
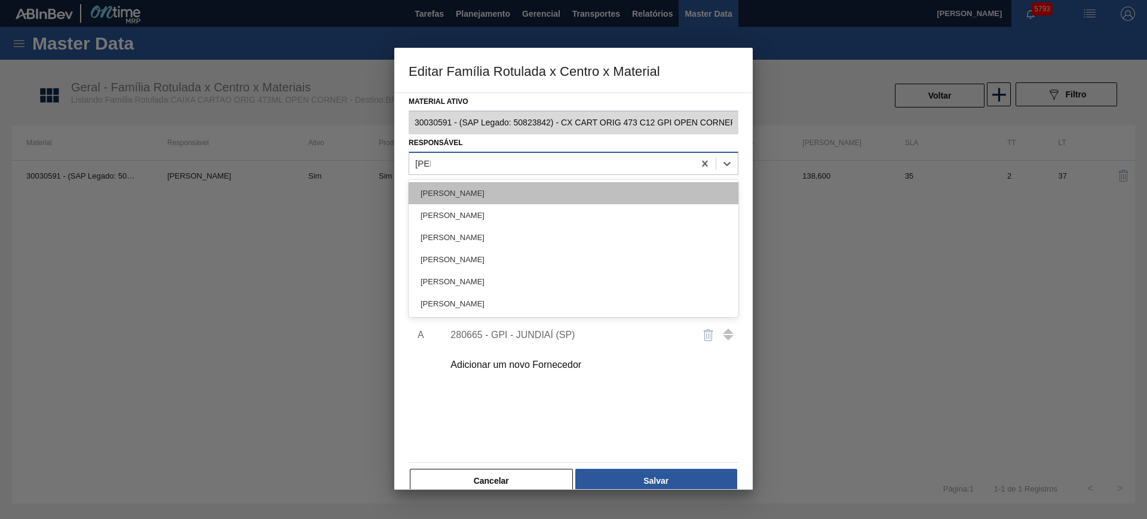
click at [511, 193] on div "ERICA BOER GARCIA" at bounding box center [574, 193] width 330 height 22
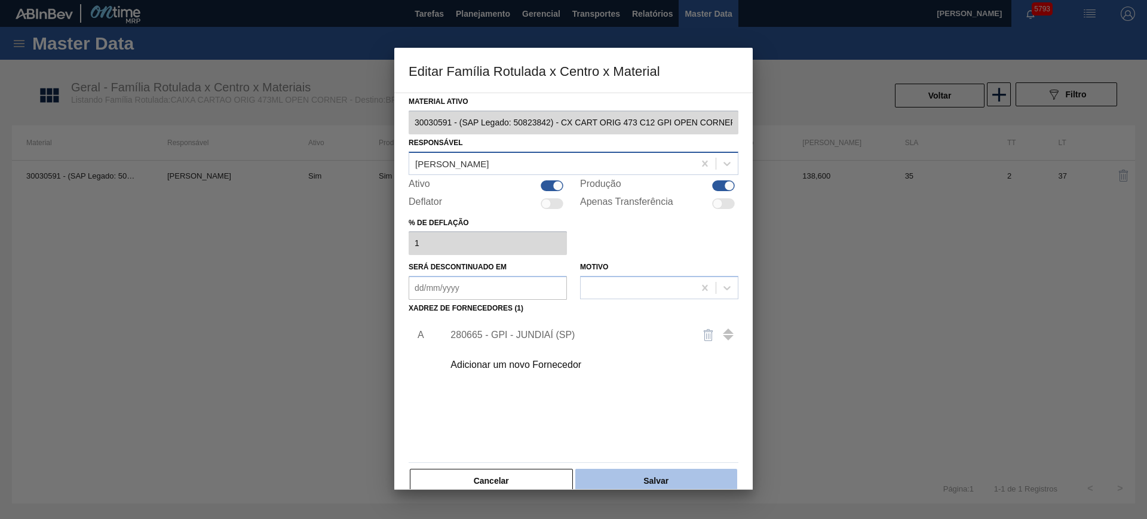
click at [672, 474] on button "Salvar" at bounding box center [656, 481] width 162 height 24
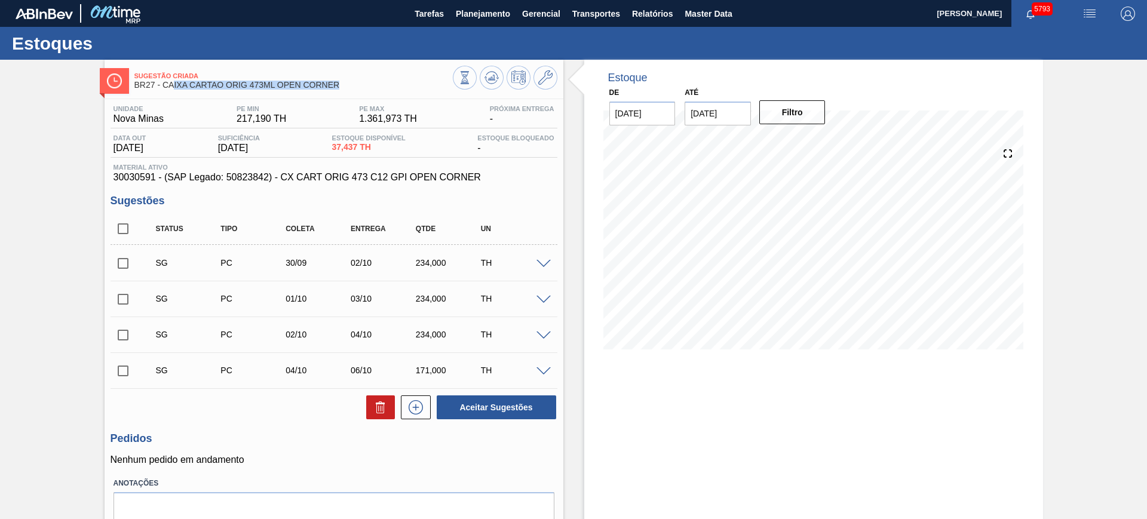
drag, startPoint x: 350, startPoint y: 88, endPoint x: 174, endPoint y: 82, distance: 176.3
click at [174, 82] on span "BR27 - CAIXA CARTAO ORIG 473ML OPEN CORNER" at bounding box center [293, 85] width 318 height 9
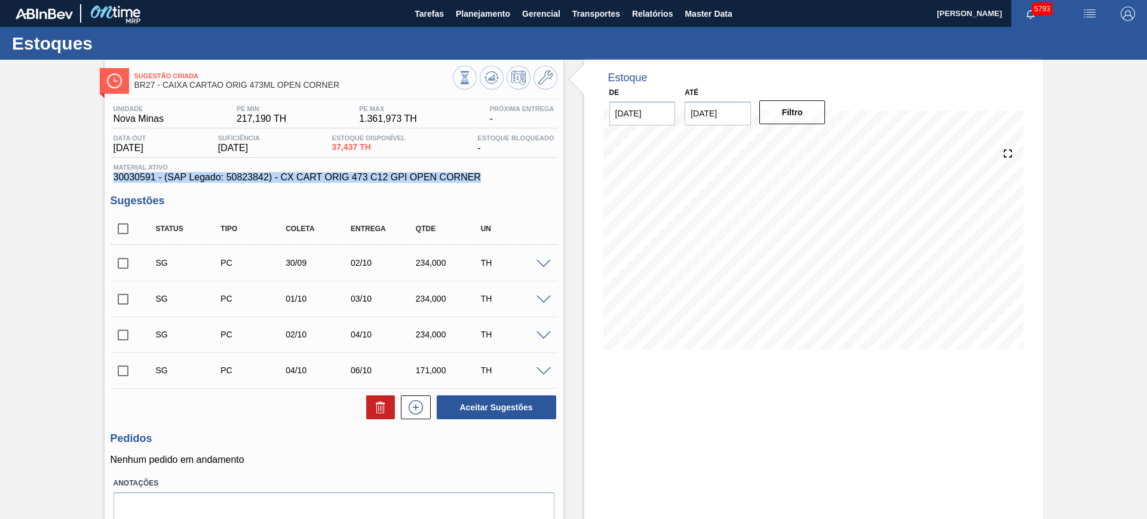
drag, startPoint x: 490, startPoint y: 178, endPoint x: 113, endPoint y: 181, distance: 376.9
click at [113, 181] on span "30030591 - (SAP Legado: 50823842) - CX CART ORIG 473 C12 GPI OPEN CORNER" at bounding box center [333, 177] width 441 height 11
copy span "30030591 - (SAP Legado: 50823842) - CX CART ORIG 473 C12 GPI OPEN CORNER"
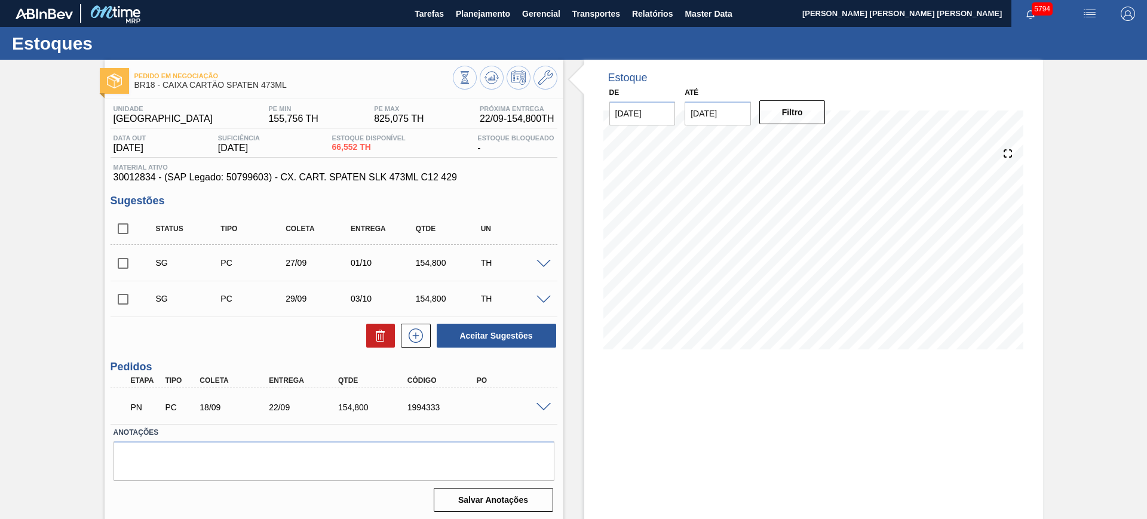
click at [124, 262] on input "checkbox" at bounding box center [123, 263] width 25 height 25
checkbox input "true"
click at [127, 223] on input "checkbox" at bounding box center [123, 228] width 25 height 25
checkbox input "true"
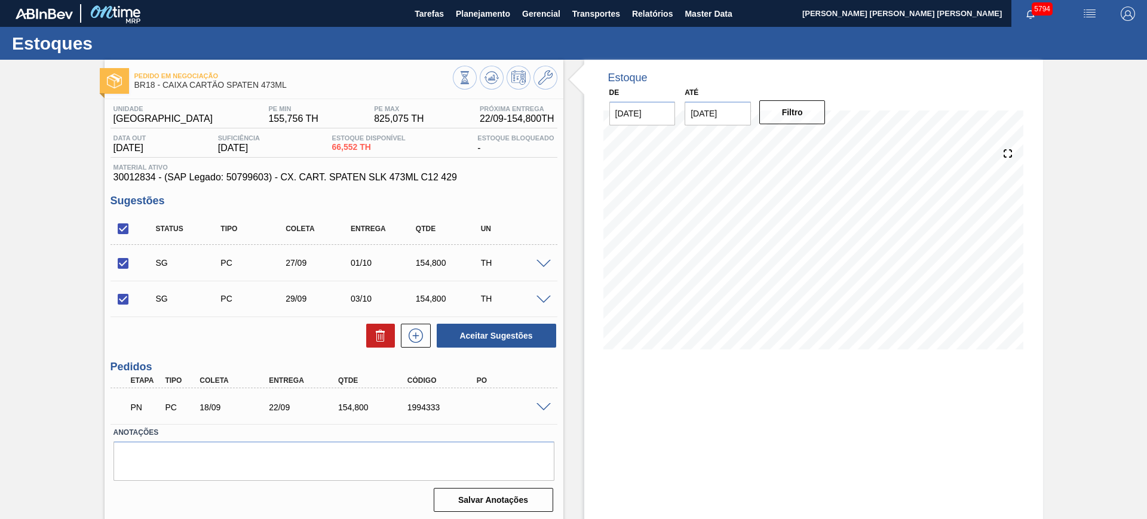
click at [127, 223] on input "checkbox" at bounding box center [123, 228] width 25 height 25
checkbox input "false"
click at [124, 232] on input "checkbox" at bounding box center [123, 228] width 25 height 25
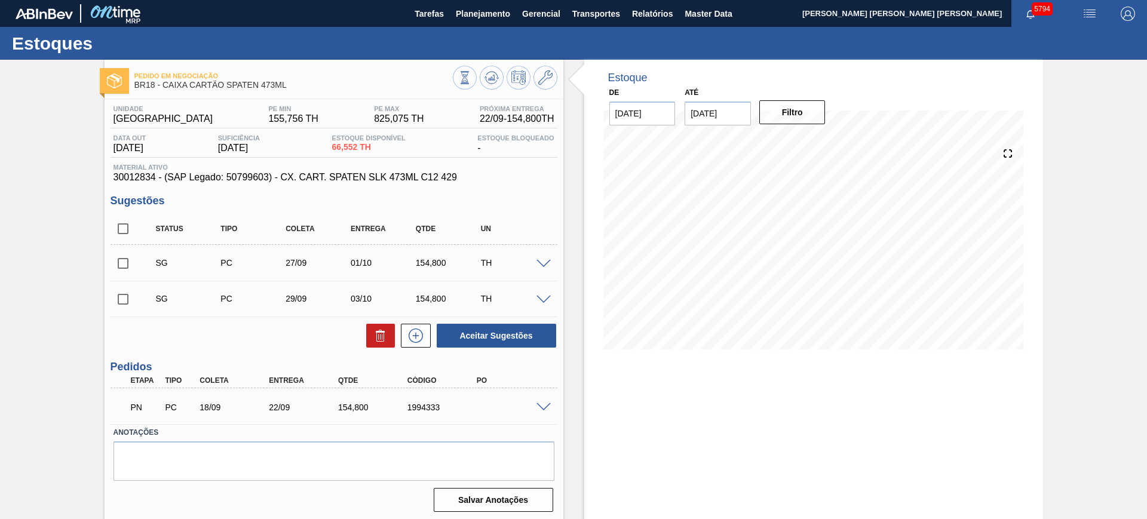
checkbox input "true"
click at [493, 332] on button "Aceitar Sugestões" at bounding box center [496, 336] width 119 height 24
checkbox input "false"
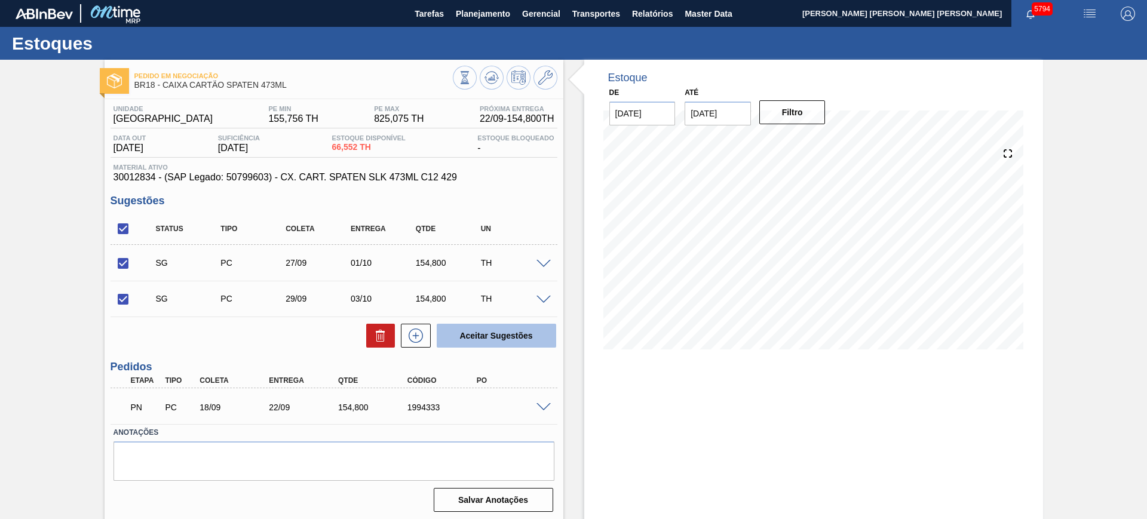
checkbox input "false"
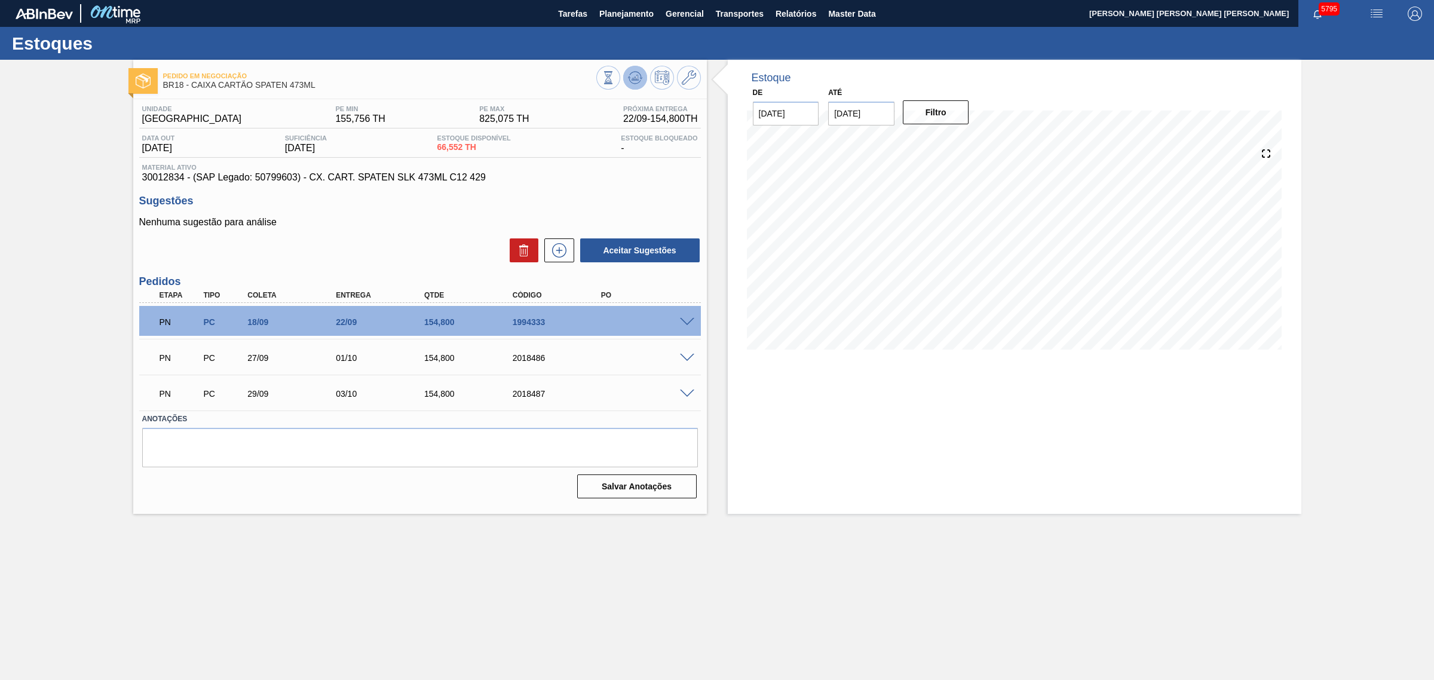
click at [628, 84] on icon at bounding box center [635, 77] width 14 height 14
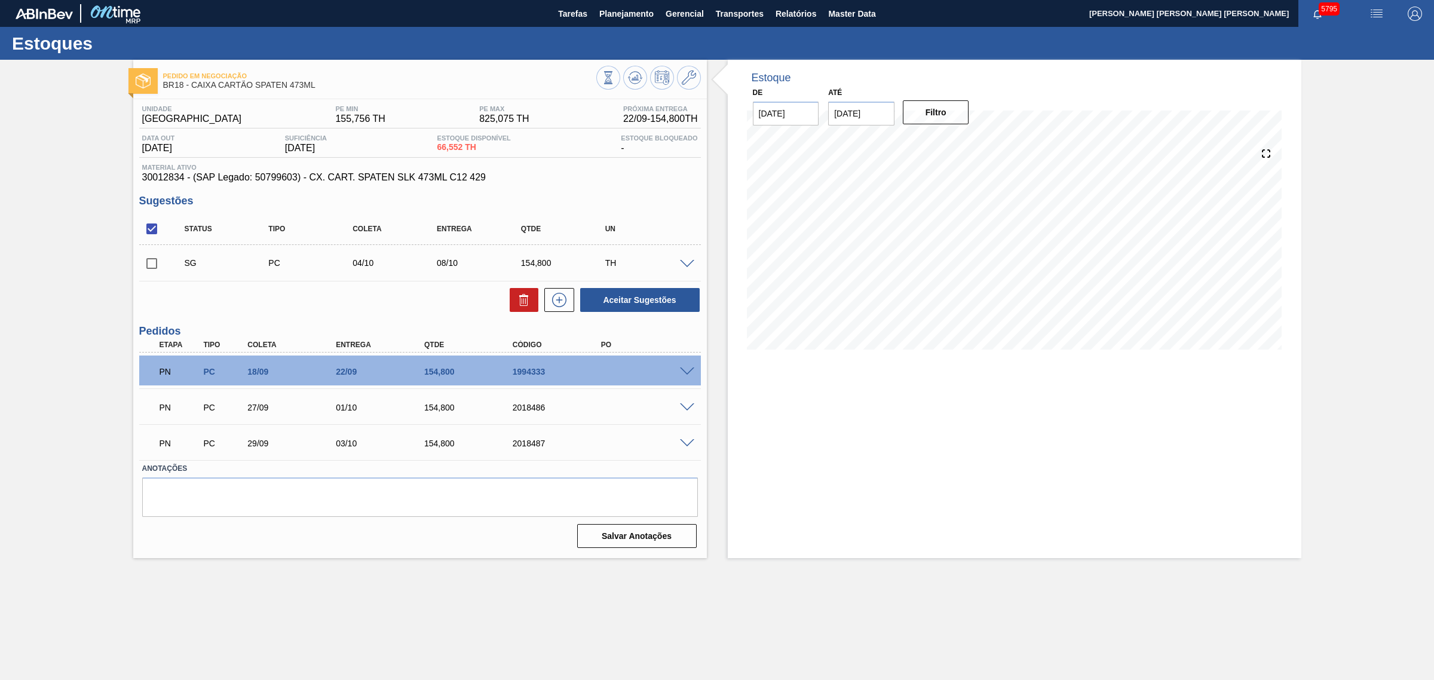
click at [690, 372] on span at bounding box center [687, 371] width 14 height 9
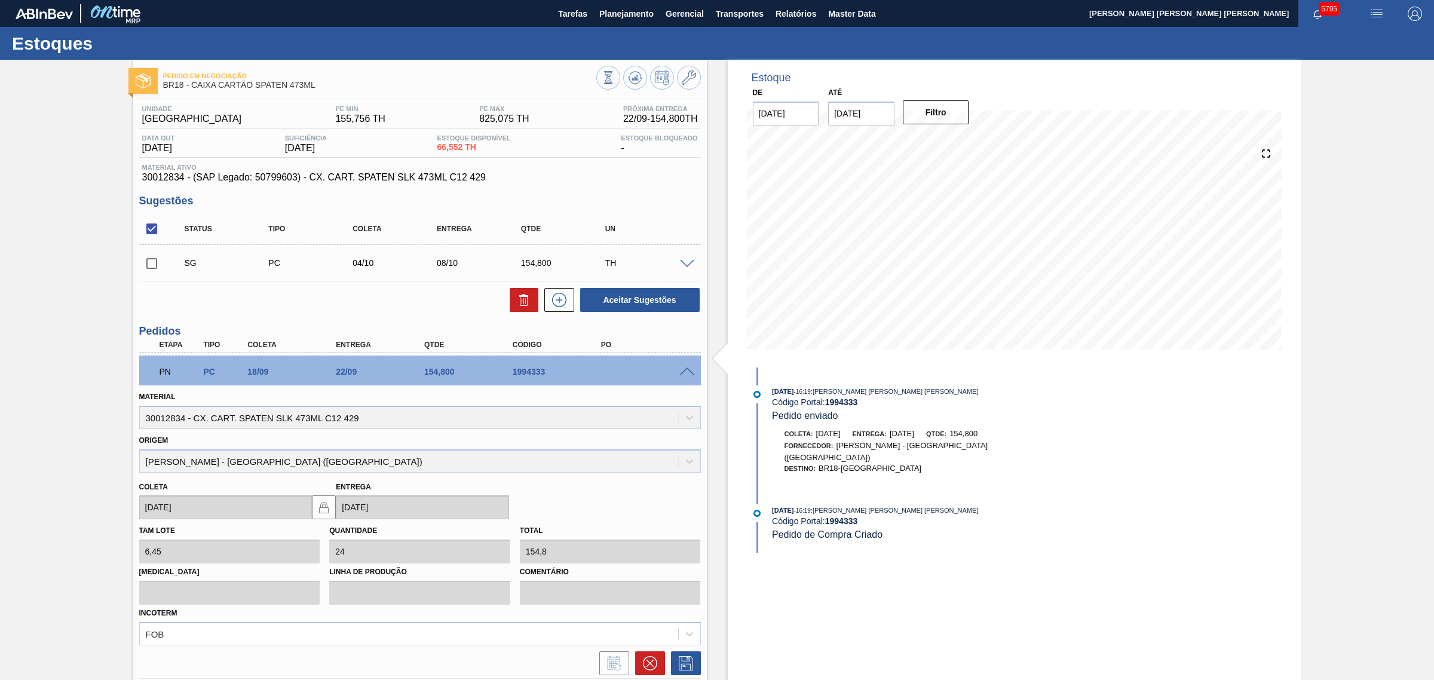
click at [686, 370] on span at bounding box center [687, 371] width 14 height 9
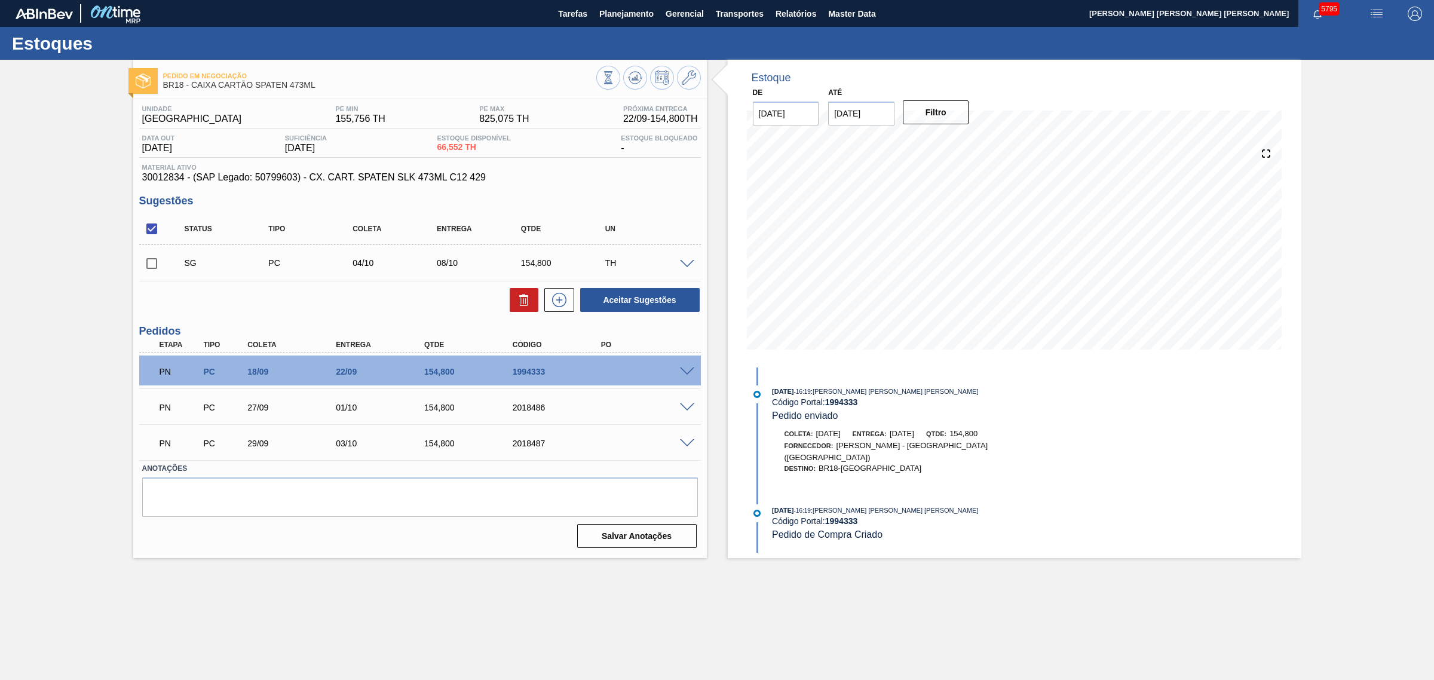
click at [148, 233] on input "checkbox" at bounding box center [151, 228] width 25 height 25
checkbox input "true"
click at [524, 303] on icon at bounding box center [524, 300] width 14 height 14
checkbox input "false"
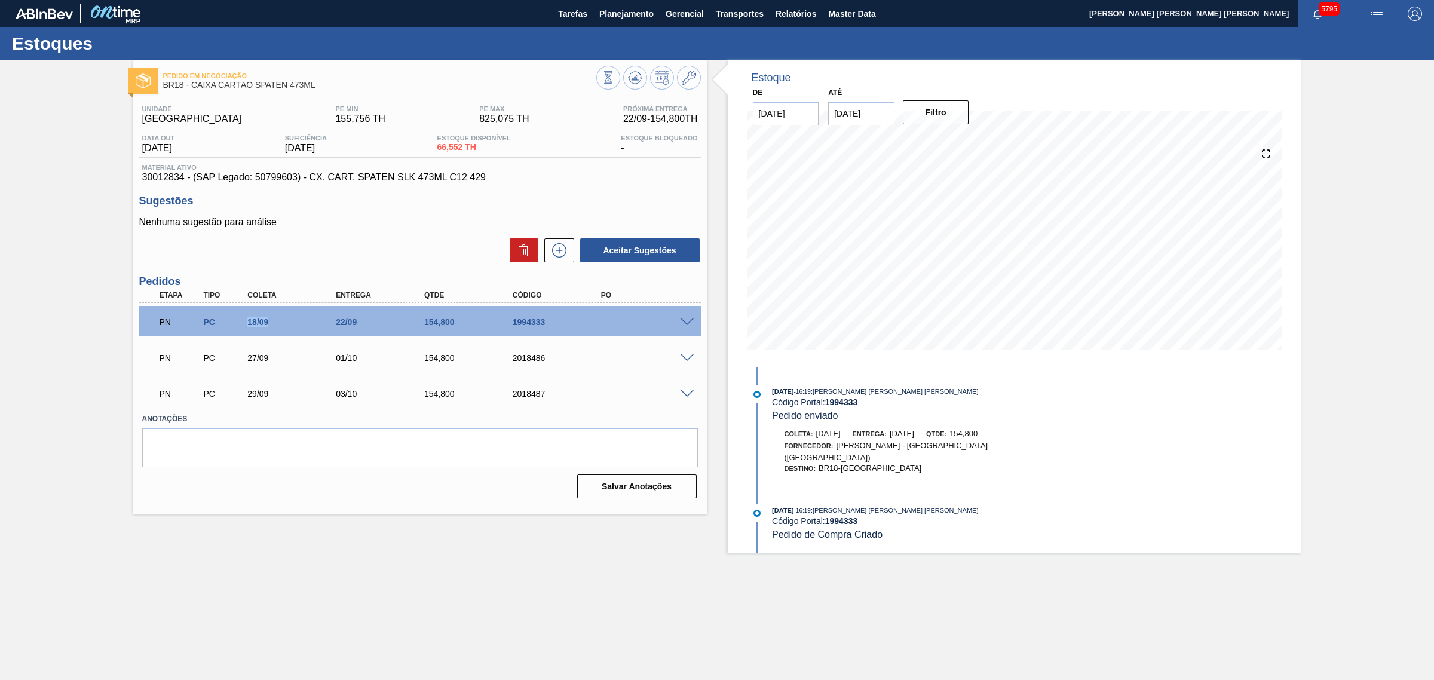
drag, startPoint x: 234, startPoint y: 321, endPoint x: 288, endPoint y: 323, distance: 53.8
click at [288, 323] on div "PN PC 18/09 22/09 154,800 1994333" at bounding box center [417, 321] width 530 height 24
drag, startPoint x: 318, startPoint y: 84, endPoint x: 193, endPoint y: 88, distance: 125.5
click at [193, 88] on span "BR18 - CAIXA CARTÃO SPATEN 473ML" at bounding box center [379, 85] width 433 height 9
click at [264, 90] on span "BR18 - CAIXA CARTÃO SPATEN 473ML" at bounding box center [379, 85] width 433 height 9
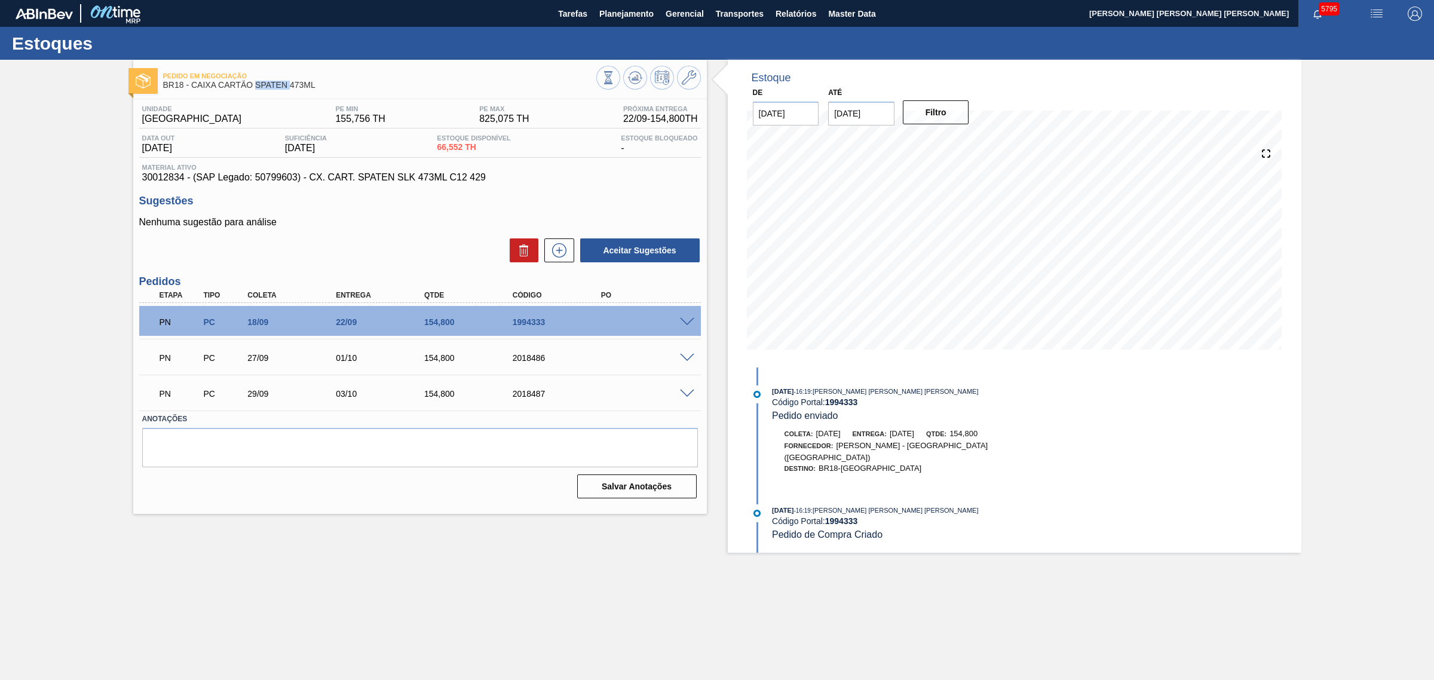
click at [264, 90] on span "BR18 - CAIXA CARTÃO SPATEN 473ML" at bounding box center [379, 85] width 433 height 9
click at [300, 91] on div "Pedido em Negociação BR18 - CAIXA CARTÃO SPATEN 473ML" at bounding box center [379, 80] width 433 height 27
drag, startPoint x: 315, startPoint y: 90, endPoint x: 192, endPoint y: 91, distance: 123.0
click at [192, 91] on div "Pedido em Negociação BR18 - CAIXA CARTÃO SPATEN 473ML" at bounding box center [379, 80] width 433 height 27
copy span "CAIXA CARTÃO SPATEN 473ML"
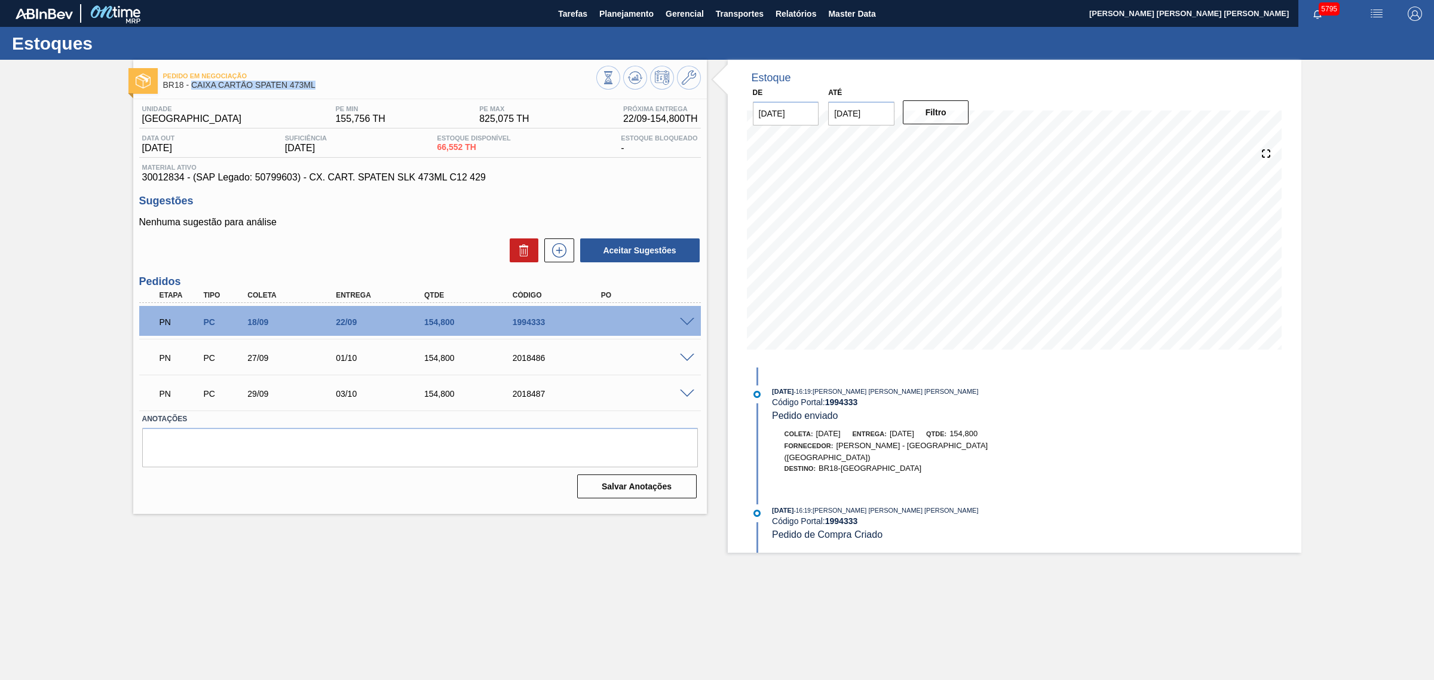
copy span "CAIXA CARTÃO SPATEN 473ML"
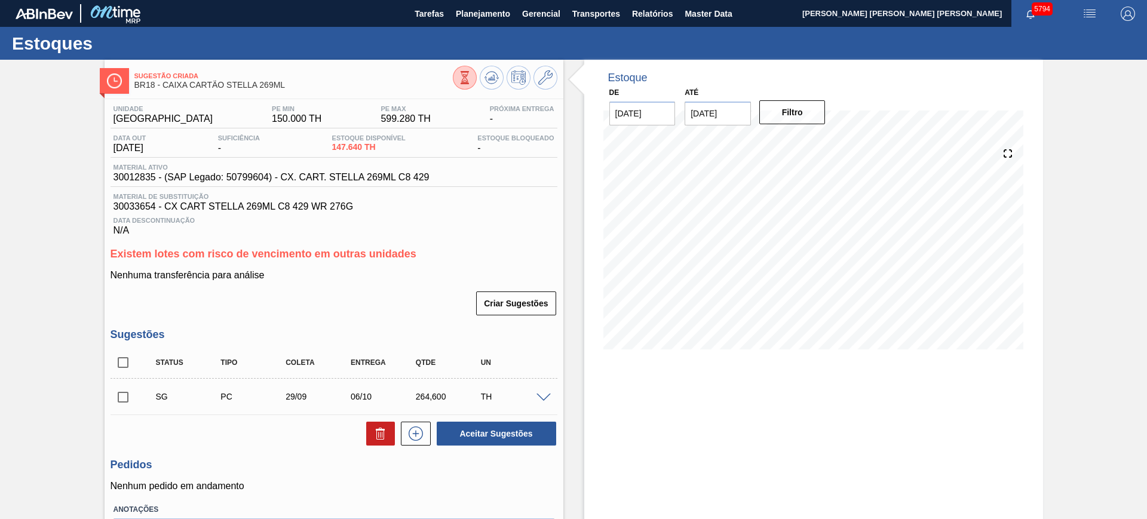
scroll to position [80, 0]
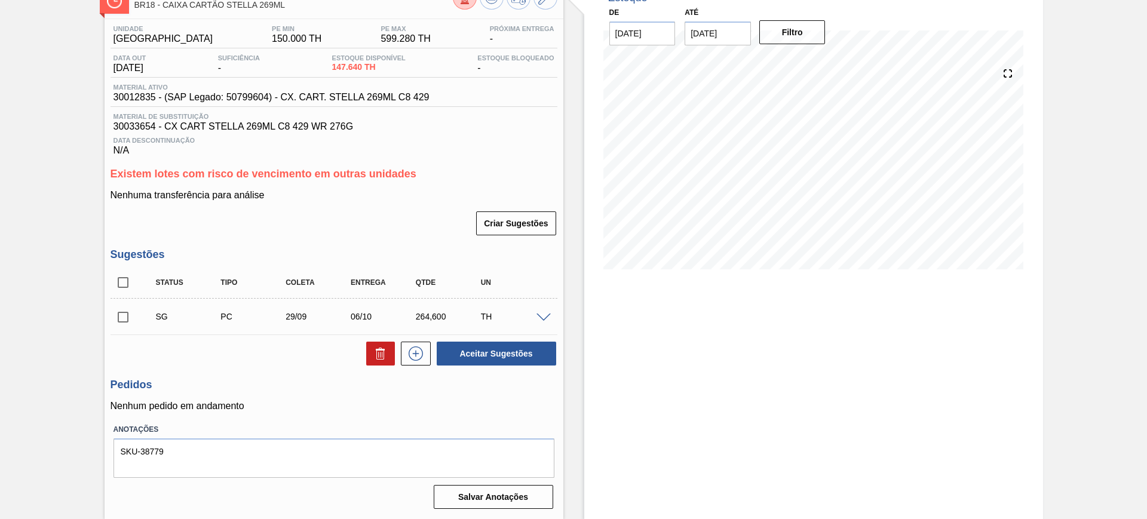
click at [129, 284] on input "checkbox" at bounding box center [123, 282] width 25 height 25
checkbox input "true"
click at [520, 356] on button "Aceitar Sugestões" at bounding box center [496, 354] width 119 height 24
checkbox input "false"
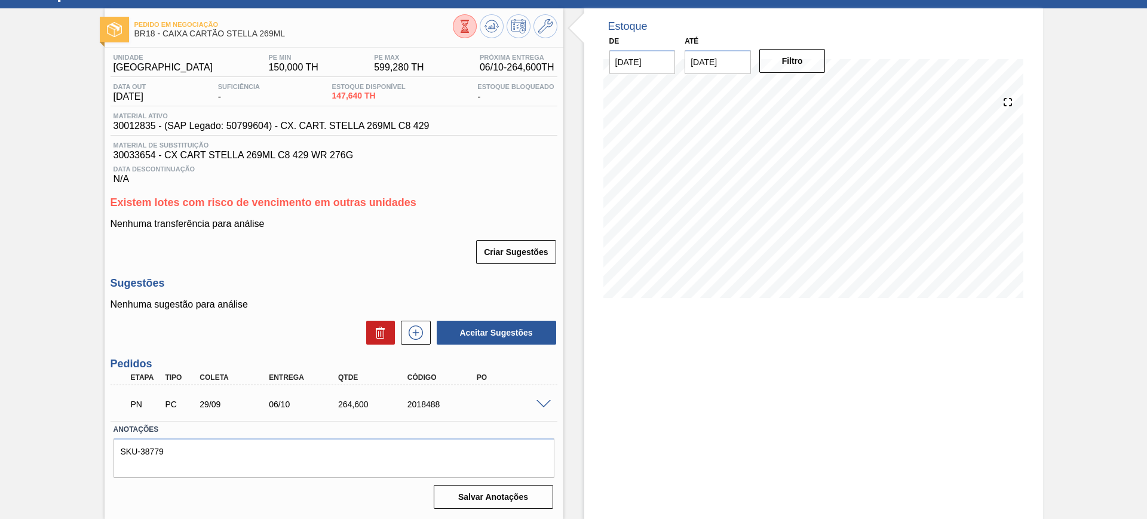
scroll to position [51, 0]
click at [489, 27] on icon at bounding box center [491, 25] width 8 height 5
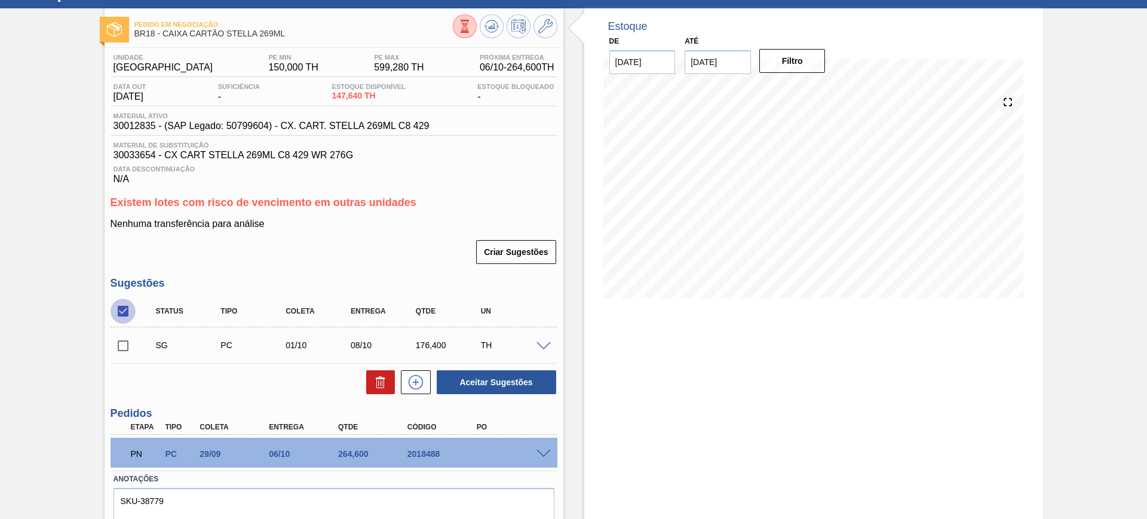
click at [130, 309] on input "checkbox" at bounding box center [123, 311] width 25 height 25
checkbox input "true"
click at [381, 378] on icon at bounding box center [380, 379] width 9 height 2
checkbox input "false"
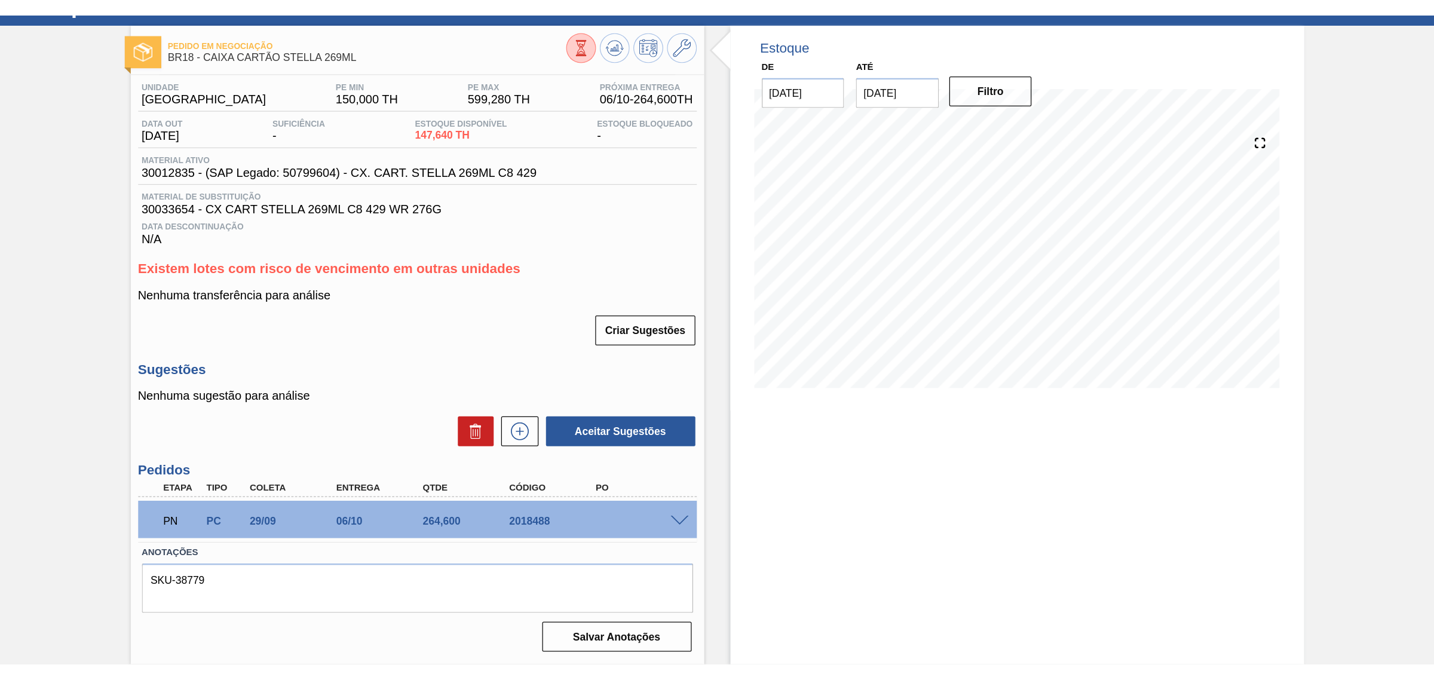
scroll to position [0, 0]
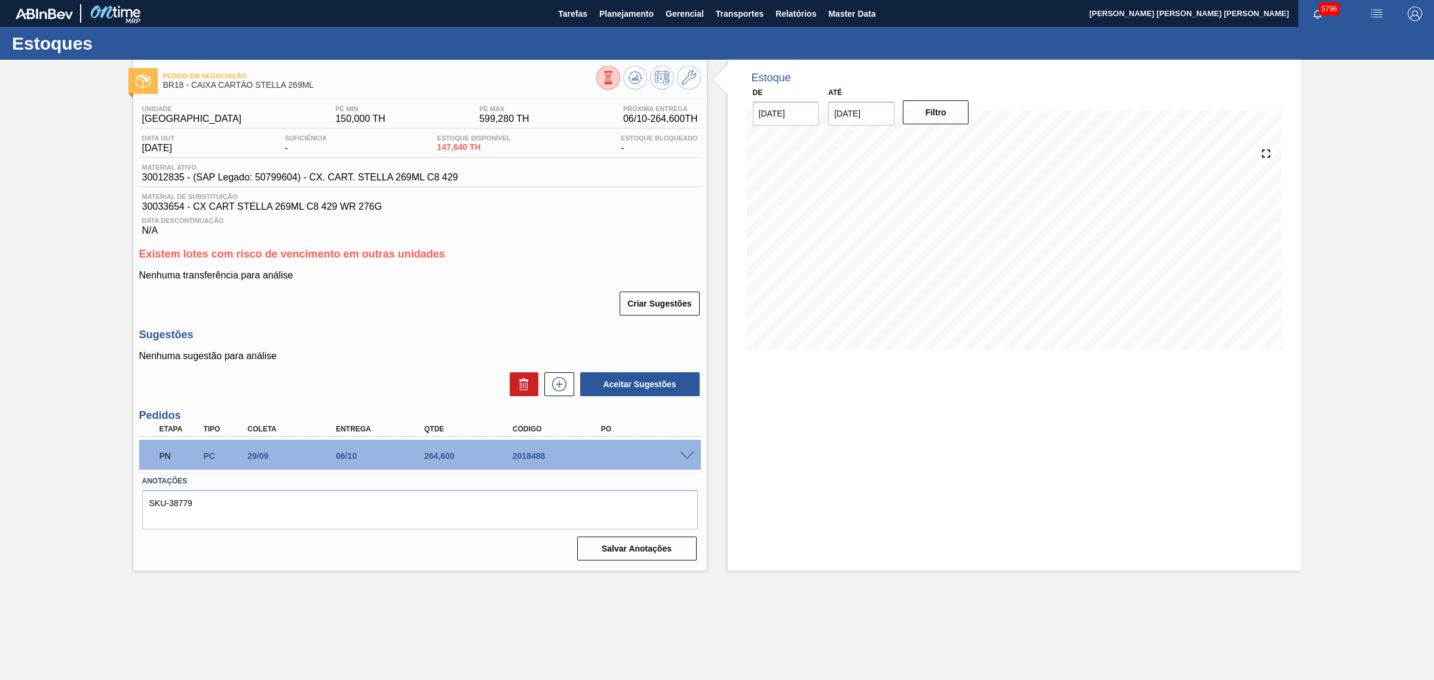
click at [691, 458] on span at bounding box center [687, 456] width 14 height 9
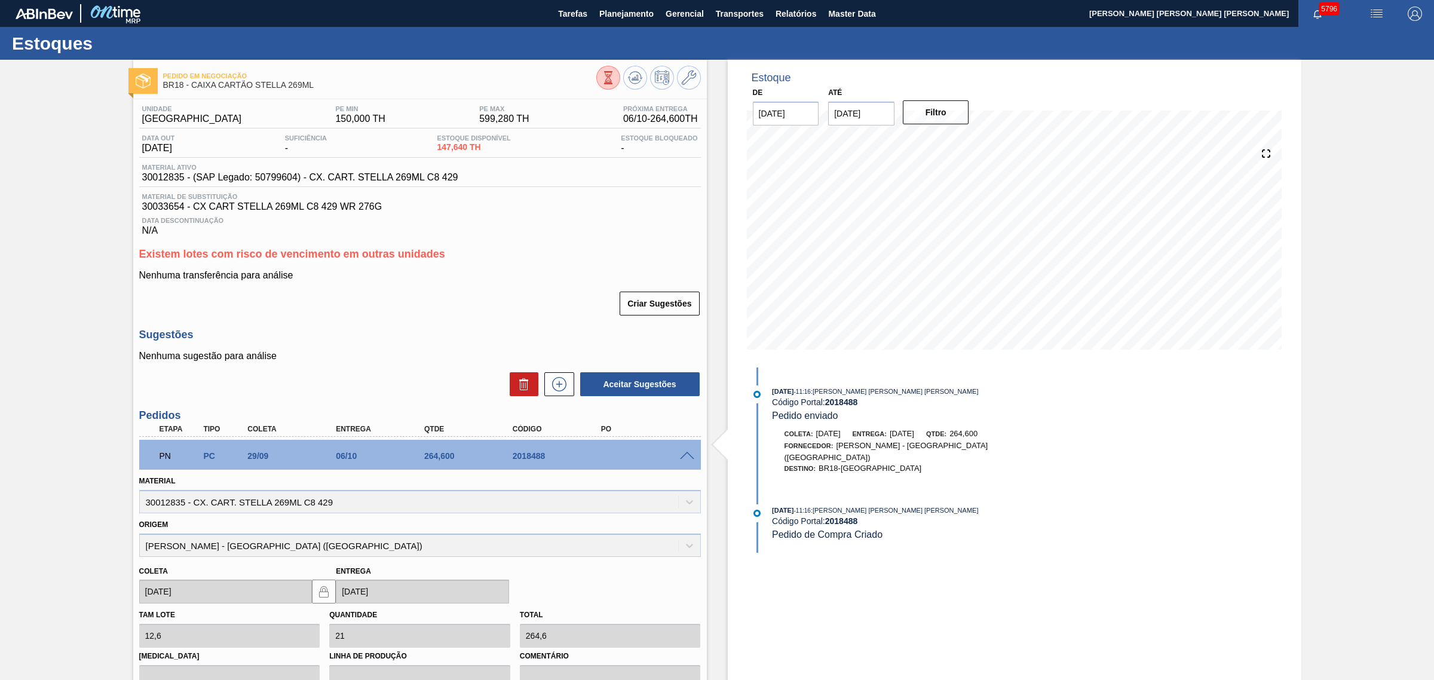
click at [691, 458] on span at bounding box center [687, 456] width 14 height 9
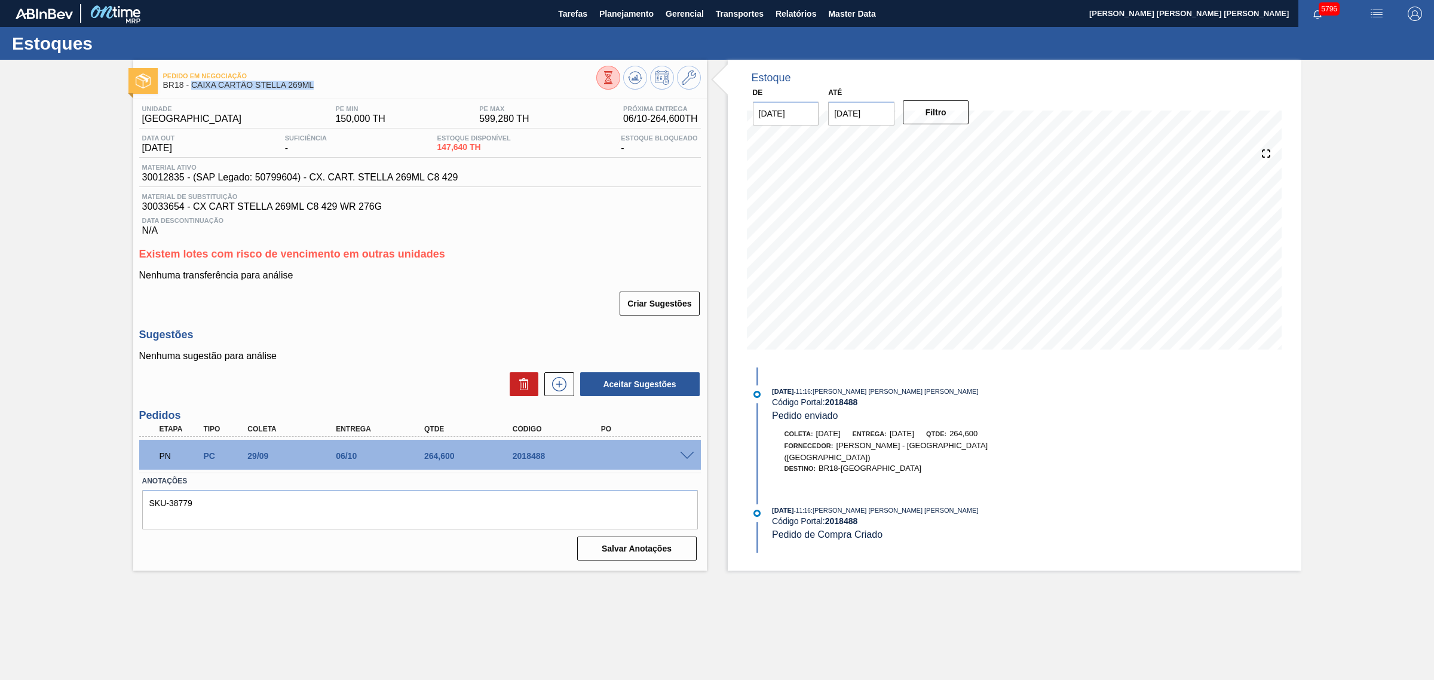
drag, startPoint x: 321, startPoint y: 85, endPoint x: 191, endPoint y: 84, distance: 130.2
click at [191, 84] on span "BR18 - CAIXA CARTÃO STELLA 269ML" at bounding box center [379, 85] width 433 height 9
copy span "CAIXA CARTÃO STELLA 269ML"
click at [689, 459] on span at bounding box center [687, 456] width 14 height 9
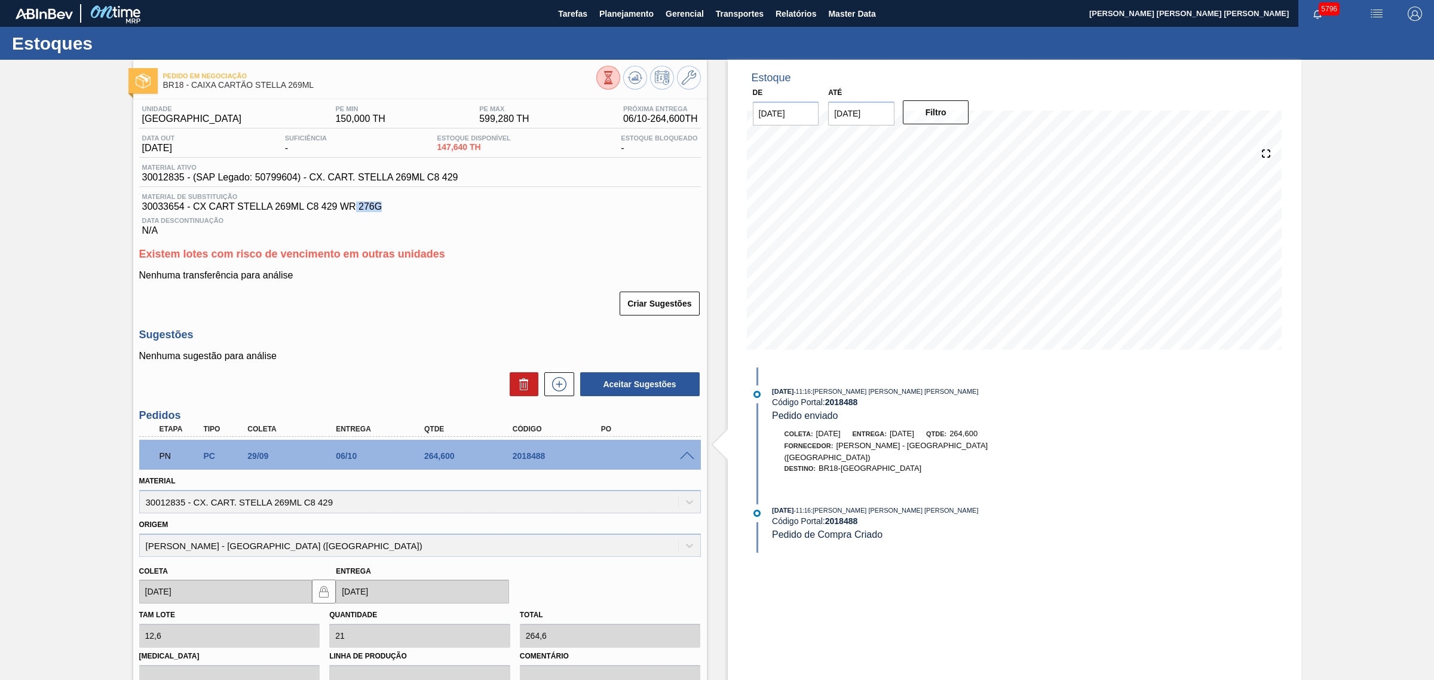
drag, startPoint x: 356, startPoint y: 210, endPoint x: 383, endPoint y: 212, distance: 26.9
click at [383, 212] on span "30033654 - CX CART STELLA 269ML C8 429 WR 276G" at bounding box center [420, 206] width 556 height 11
click at [682, 459] on span at bounding box center [687, 456] width 14 height 9
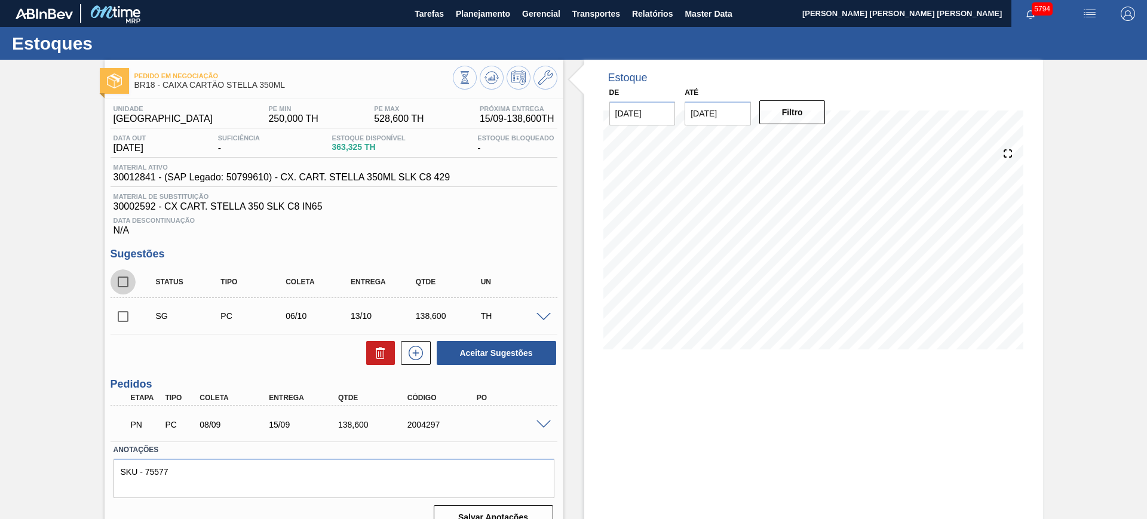
click at [125, 274] on input "checkbox" at bounding box center [123, 281] width 25 height 25
checkbox input "true"
click at [481, 348] on button "Aceitar Sugestões" at bounding box center [496, 353] width 119 height 24
checkbox input "false"
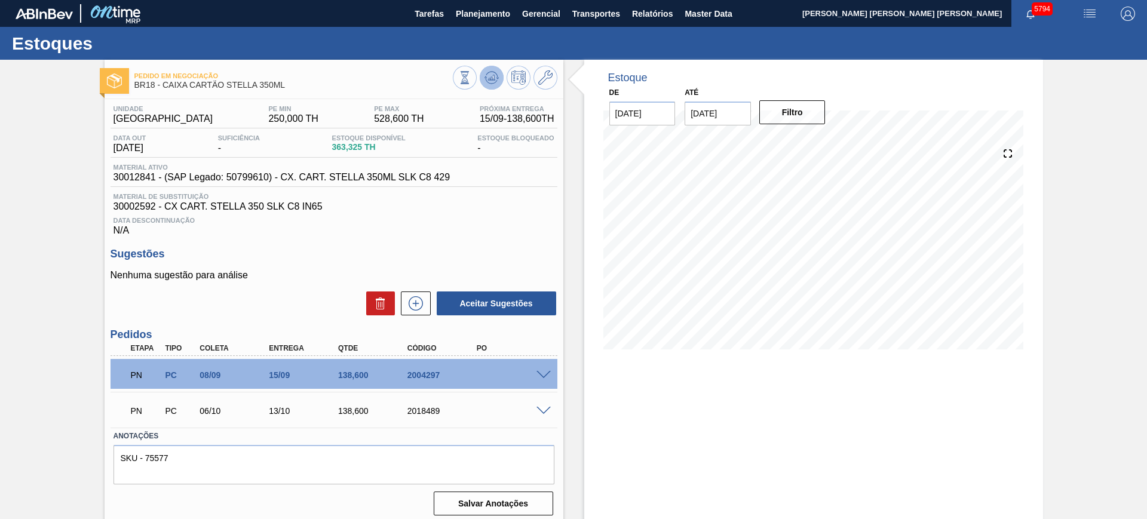
click at [489, 82] on icon at bounding box center [491, 77] width 14 height 14
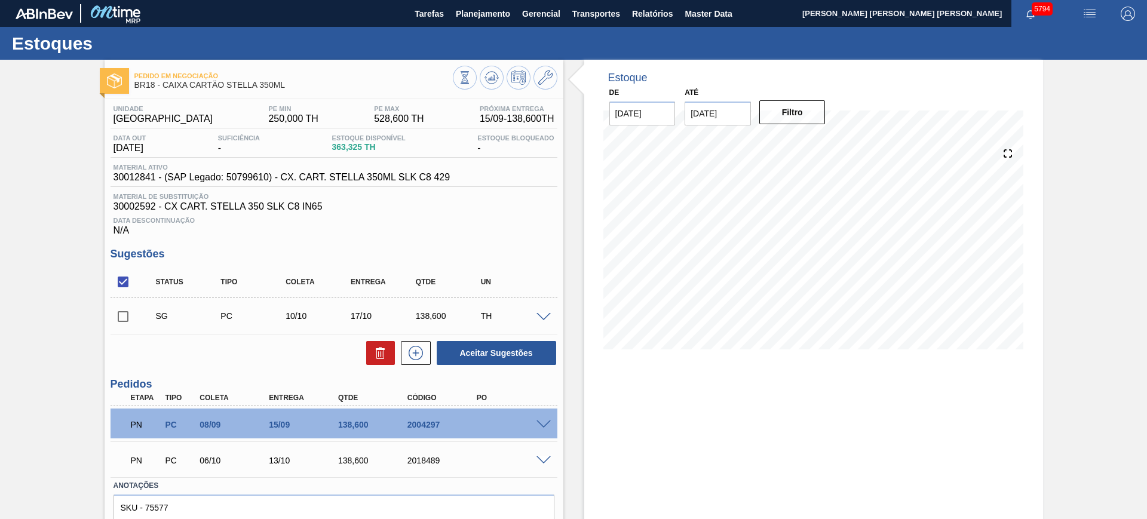
click at [124, 274] on input "checkbox" at bounding box center [123, 281] width 25 height 25
checkbox input "true"
click at [373, 354] on icon at bounding box center [380, 353] width 14 height 14
checkbox input "false"
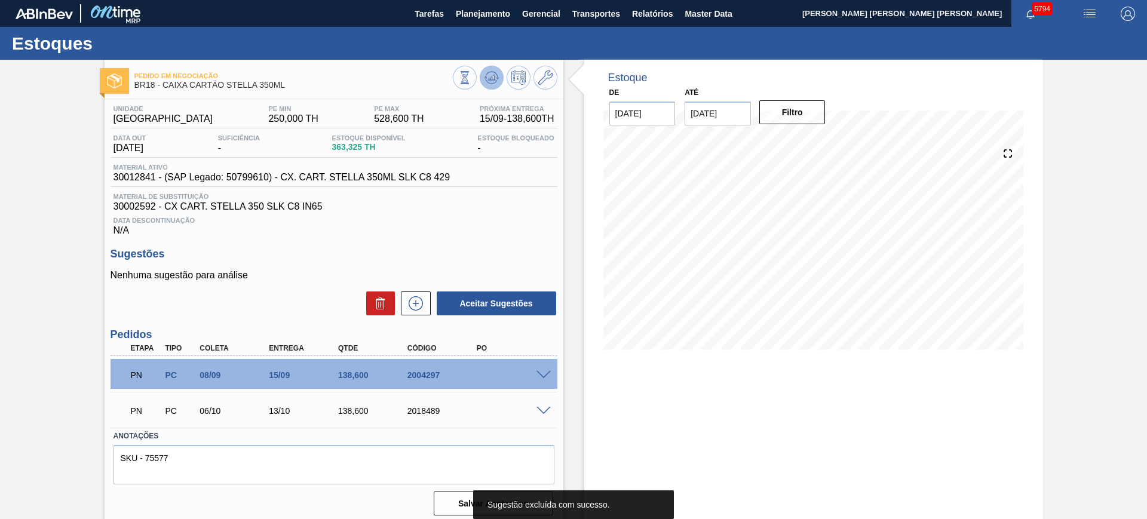
click at [490, 82] on icon at bounding box center [491, 77] width 14 height 14
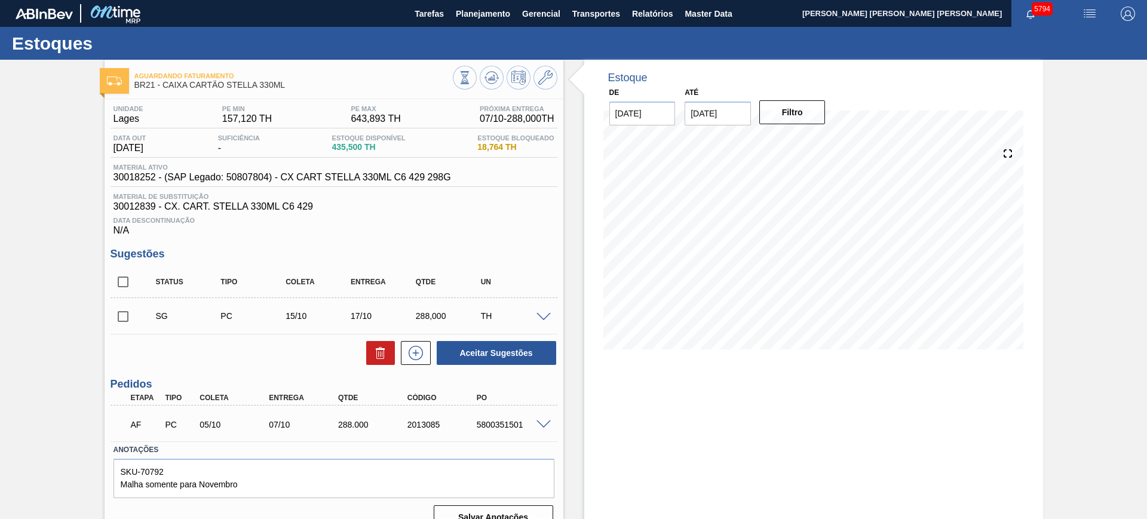
click at [119, 285] on input "checkbox" at bounding box center [123, 281] width 25 height 25
checkbox input "true"
click at [529, 351] on button "Aceitar Sugestões" at bounding box center [496, 353] width 119 height 24
checkbox input "false"
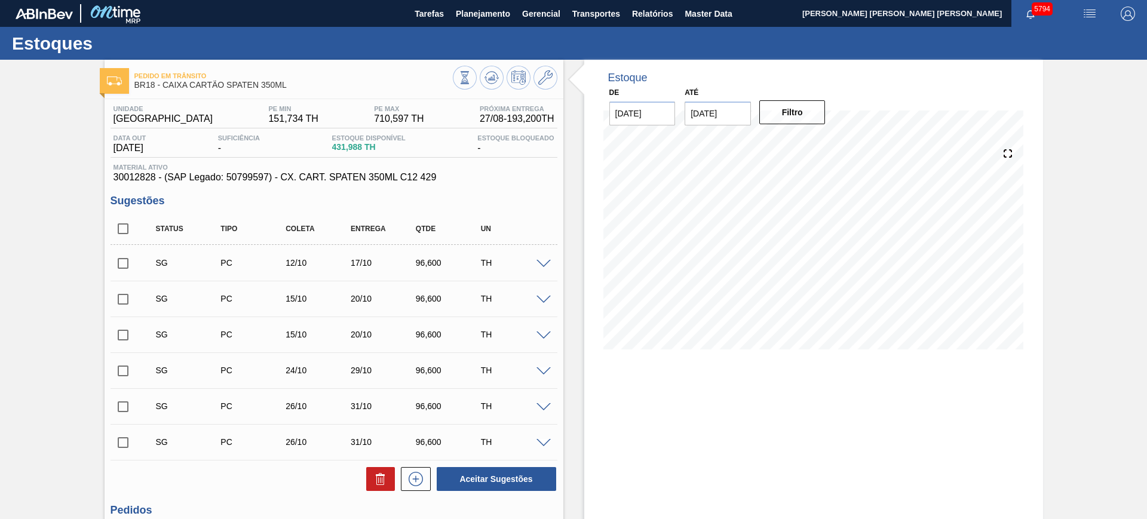
click at [121, 231] on input "checkbox" at bounding box center [123, 228] width 25 height 25
checkbox input "true"
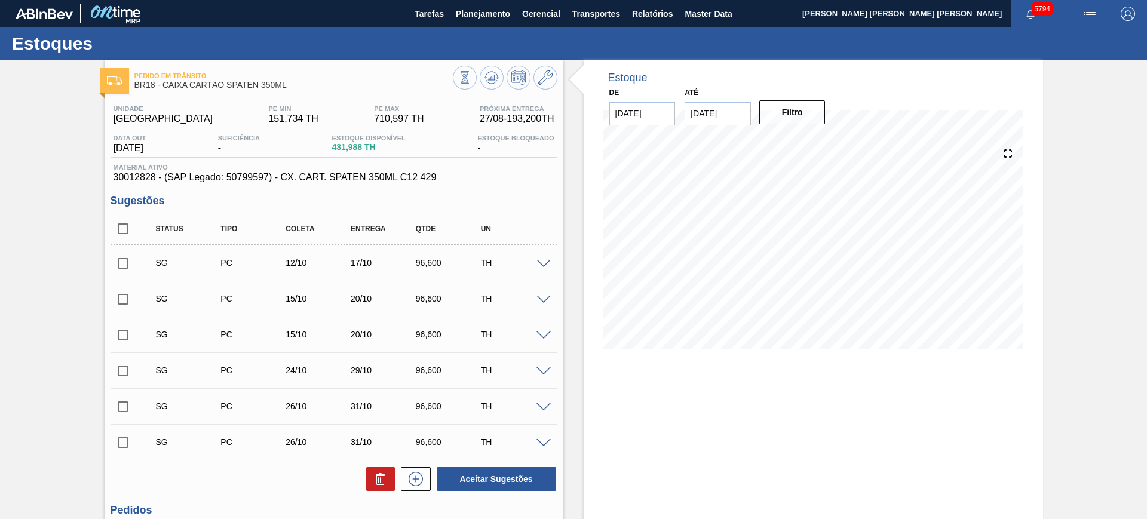
checkbox input "true"
click at [391, 473] on button at bounding box center [380, 479] width 29 height 24
checkbox input "false"
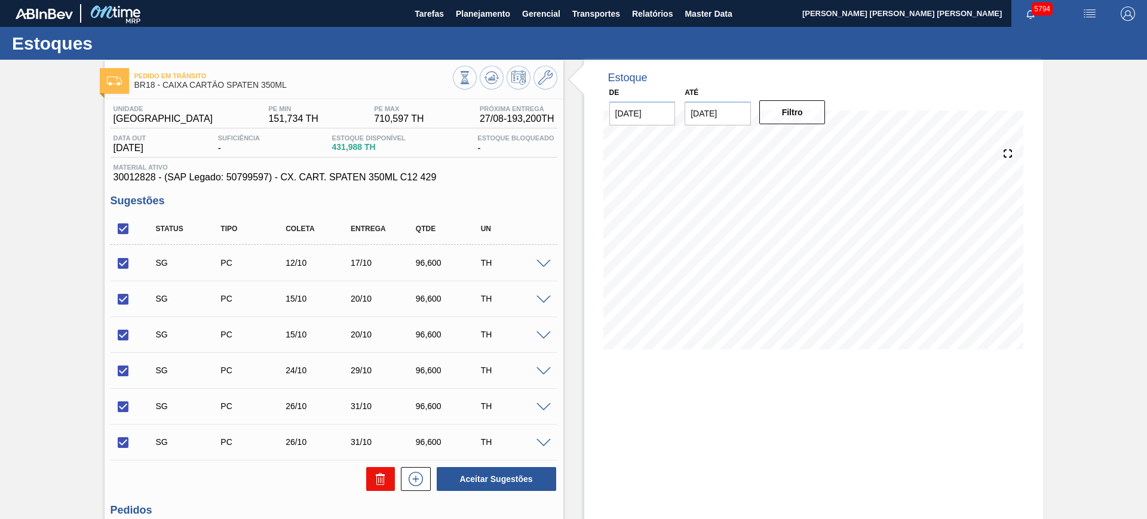
checkbox input "false"
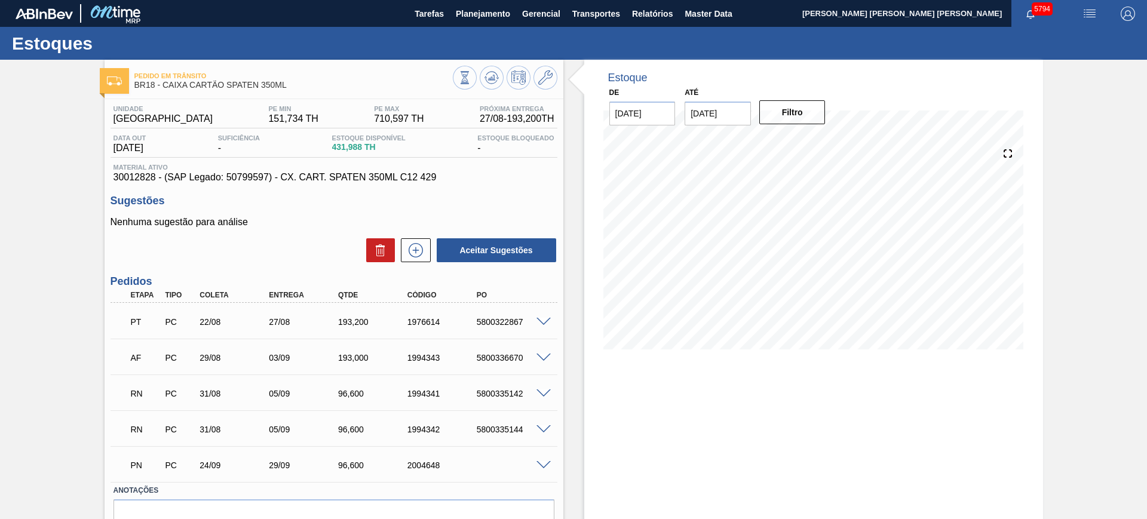
scroll to position [61, 0]
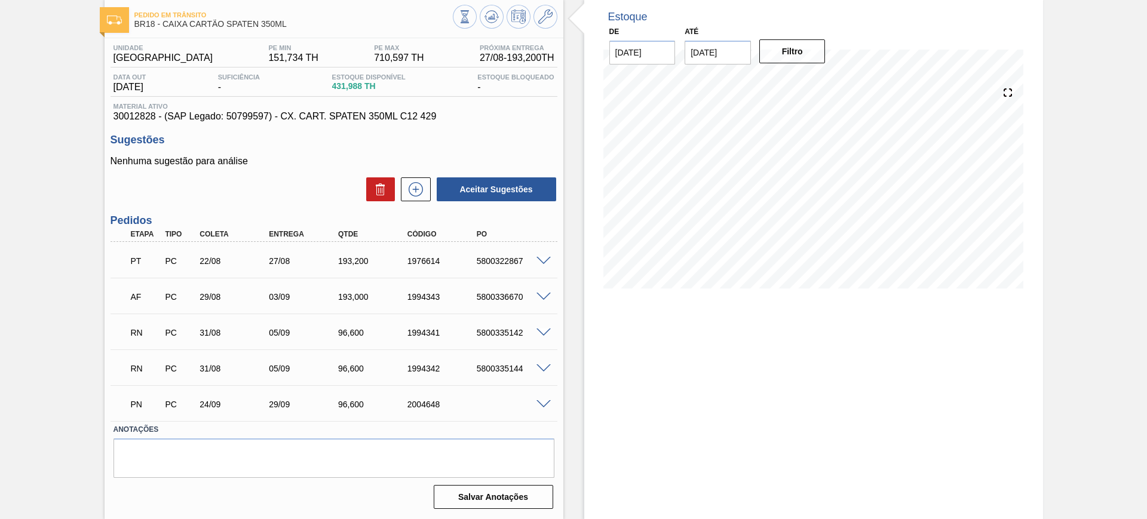
click at [548, 406] on span at bounding box center [543, 404] width 14 height 9
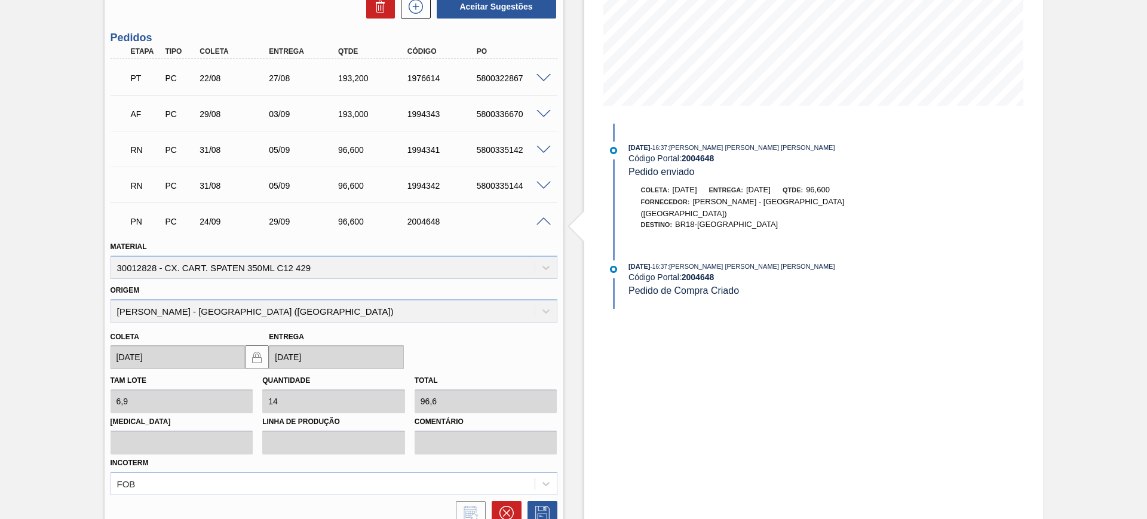
scroll to position [285, 0]
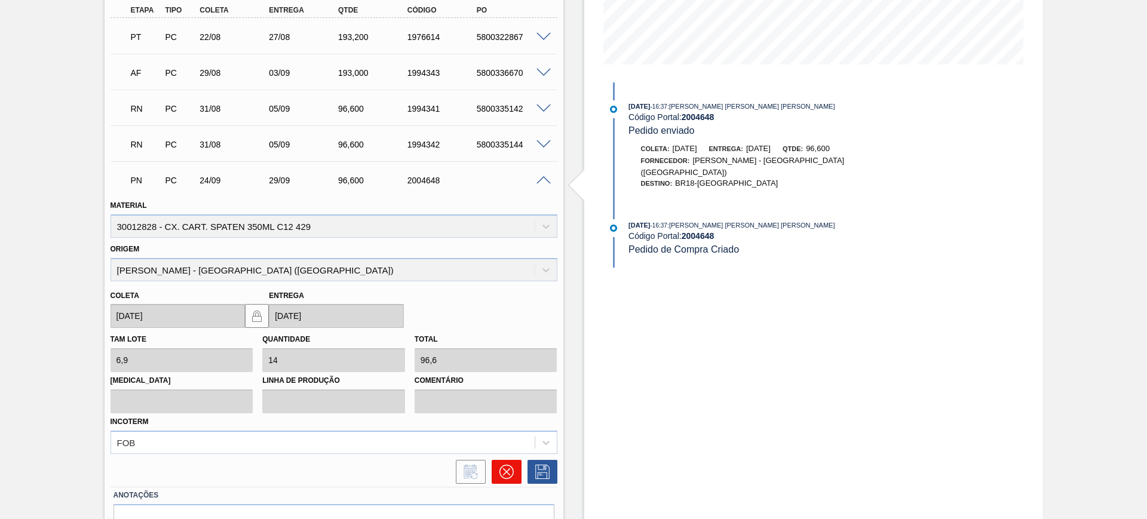
click at [499, 470] on icon at bounding box center [506, 472] width 14 height 14
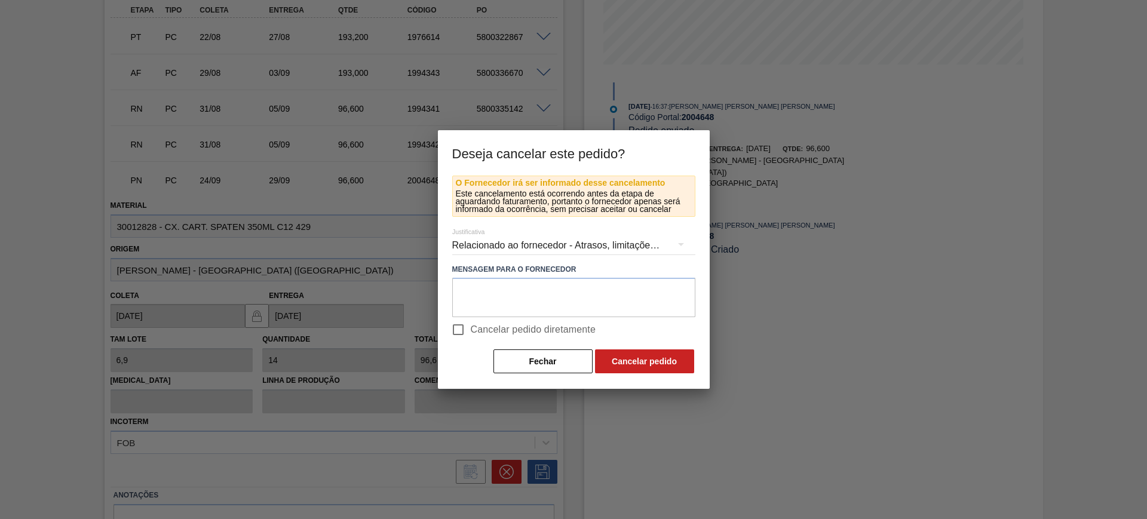
click at [478, 336] on span "Cancelar pedido diretamente" at bounding box center [533, 330] width 125 height 14
click at [471, 336] on input "Cancelar pedido diretamente" at bounding box center [458, 329] width 25 height 25
checkbox input "true"
click at [607, 359] on button "Cancelar pedido" at bounding box center [644, 361] width 99 height 24
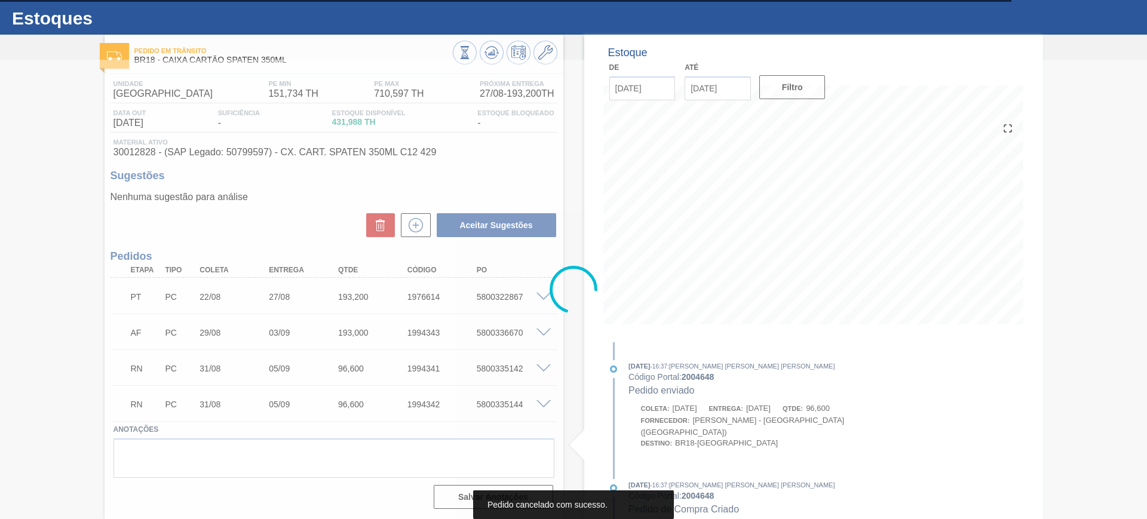
scroll to position [25, 0]
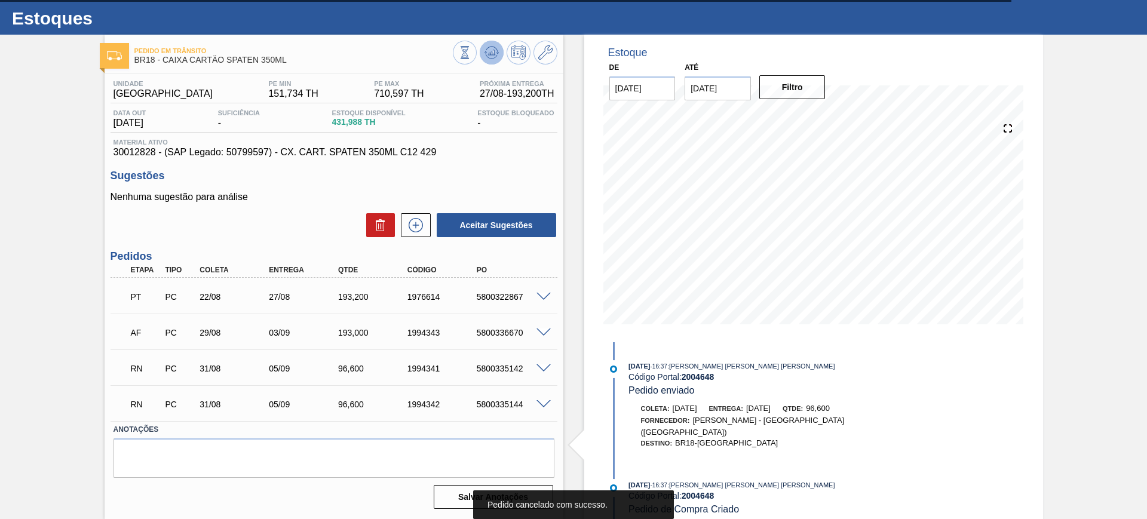
click at [485, 51] on icon at bounding box center [491, 52] width 14 height 14
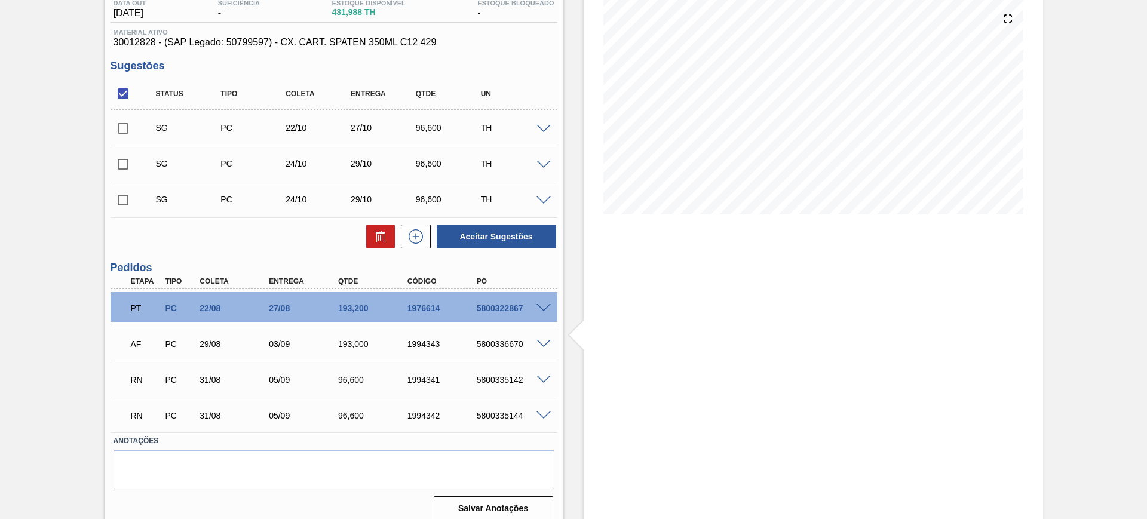
scroll to position [146, 0]
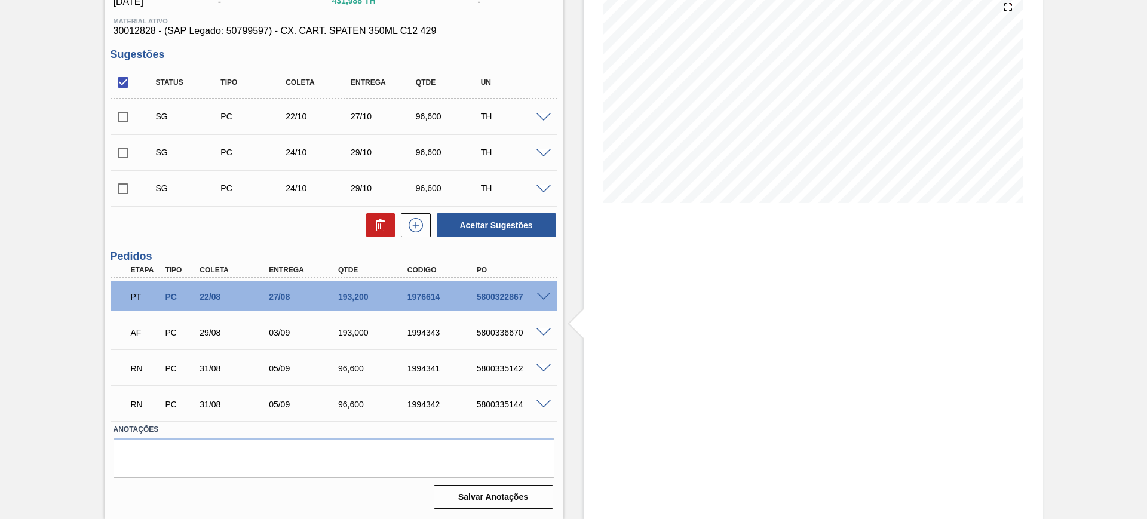
click at [544, 367] on span at bounding box center [543, 368] width 14 height 9
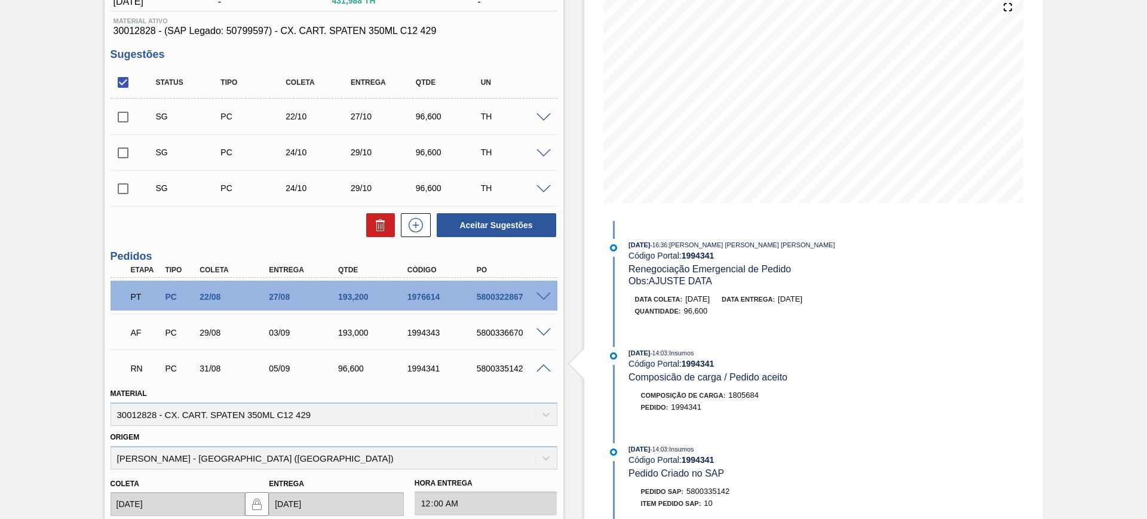
click at [538, 365] on span at bounding box center [543, 368] width 14 height 9
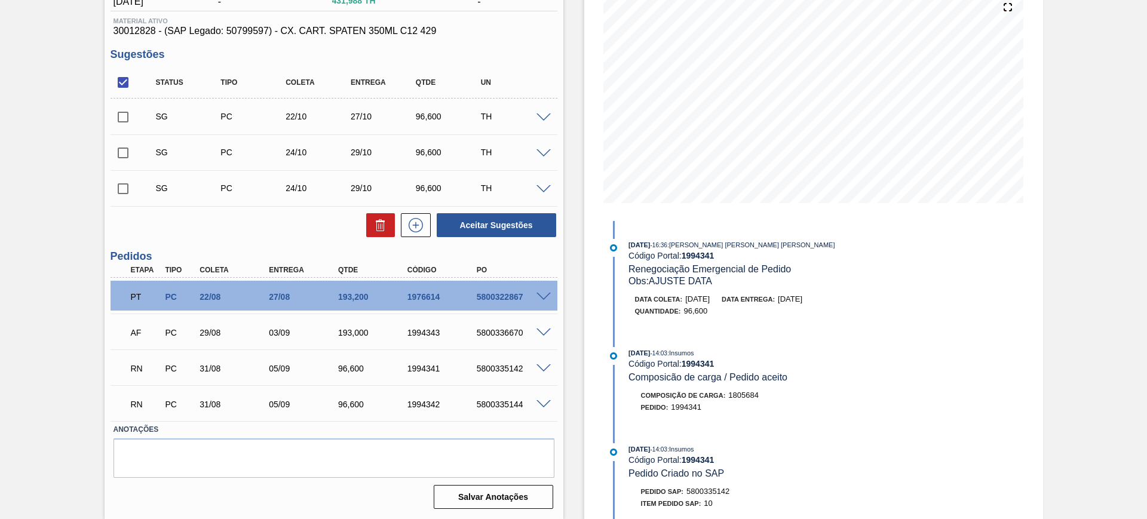
click at [537, 366] on span at bounding box center [543, 368] width 14 height 9
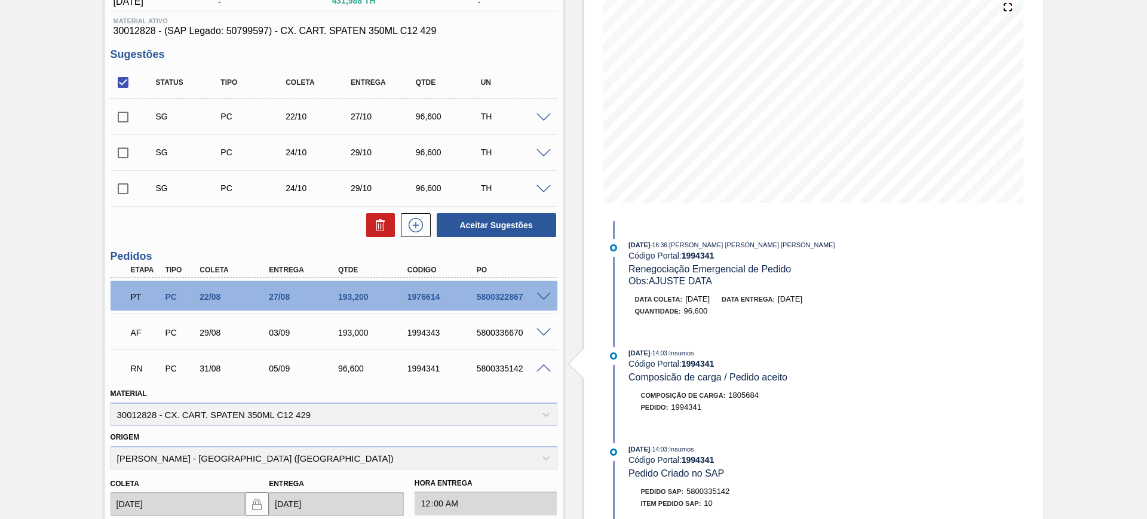
click at [543, 366] on span at bounding box center [543, 368] width 14 height 9
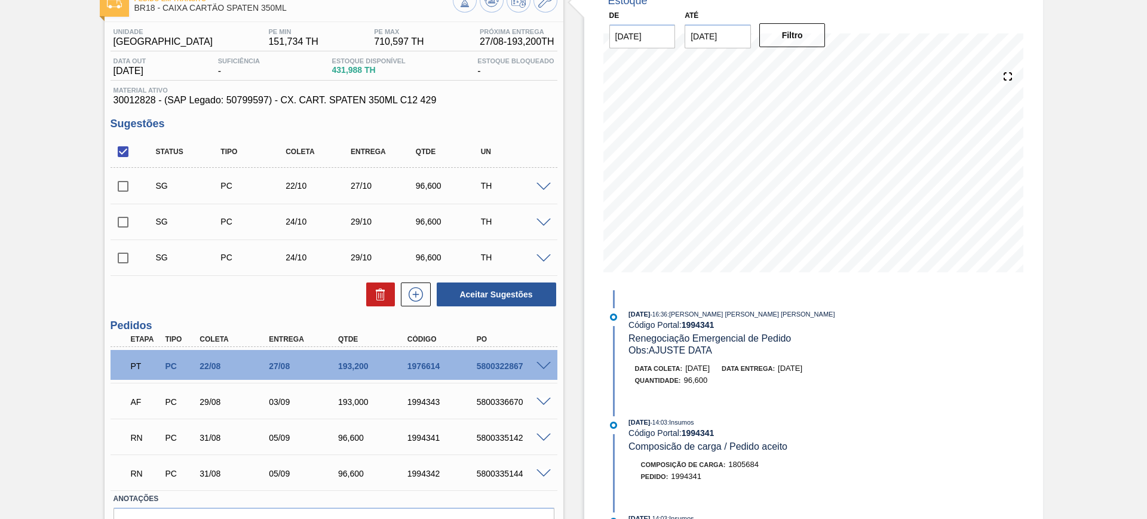
scroll to position [0, 0]
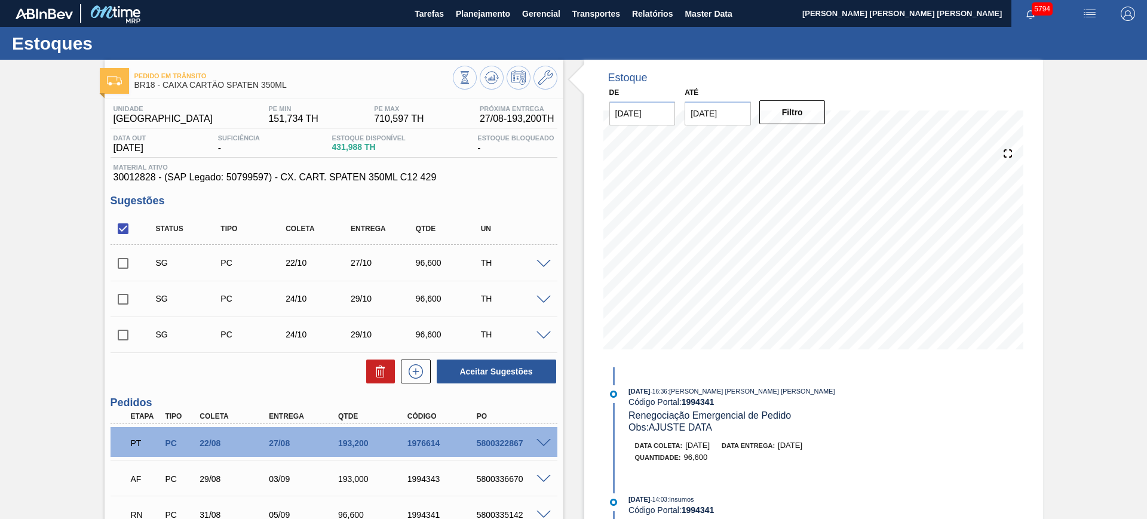
click at [125, 230] on input "checkbox" at bounding box center [123, 228] width 25 height 25
checkbox input "true"
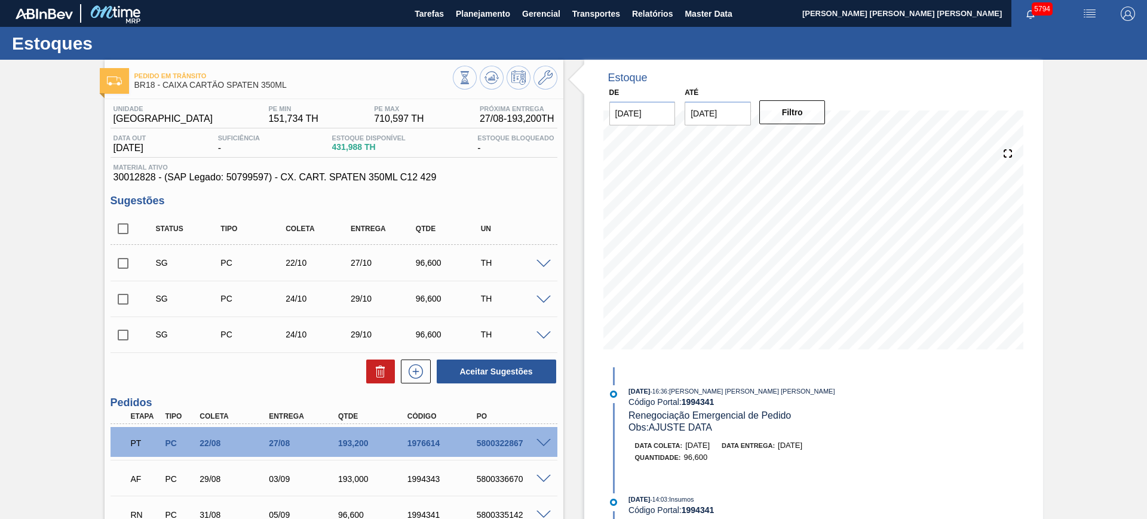
checkbox input "true"
click at [382, 370] on icon at bounding box center [382, 373] width 1 height 6
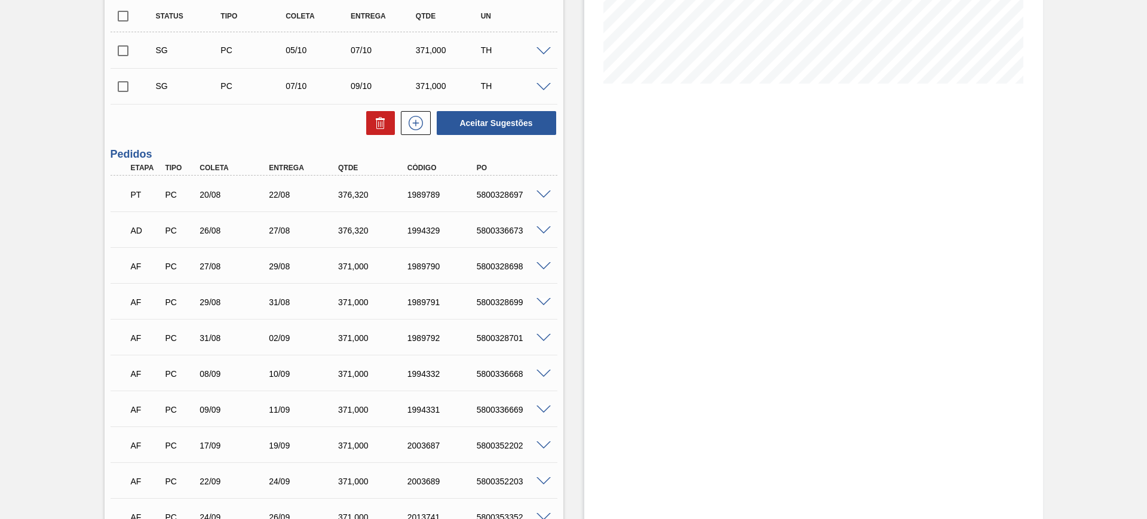
scroll to position [149, 0]
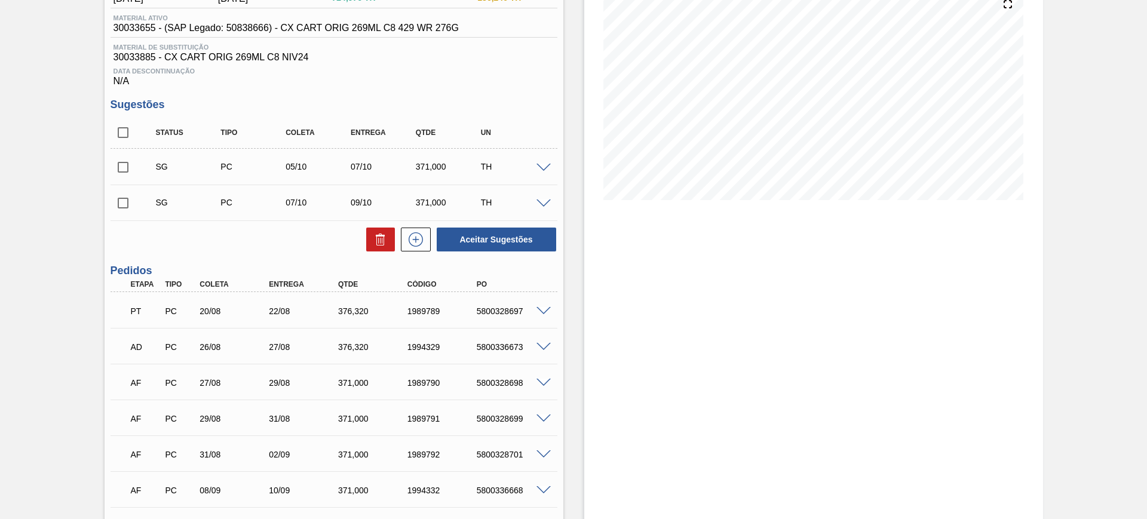
drag, startPoint x: 124, startPoint y: 130, endPoint x: 131, endPoint y: 136, distance: 9.3
click at [125, 133] on input "checkbox" at bounding box center [123, 132] width 25 height 25
checkbox input "true"
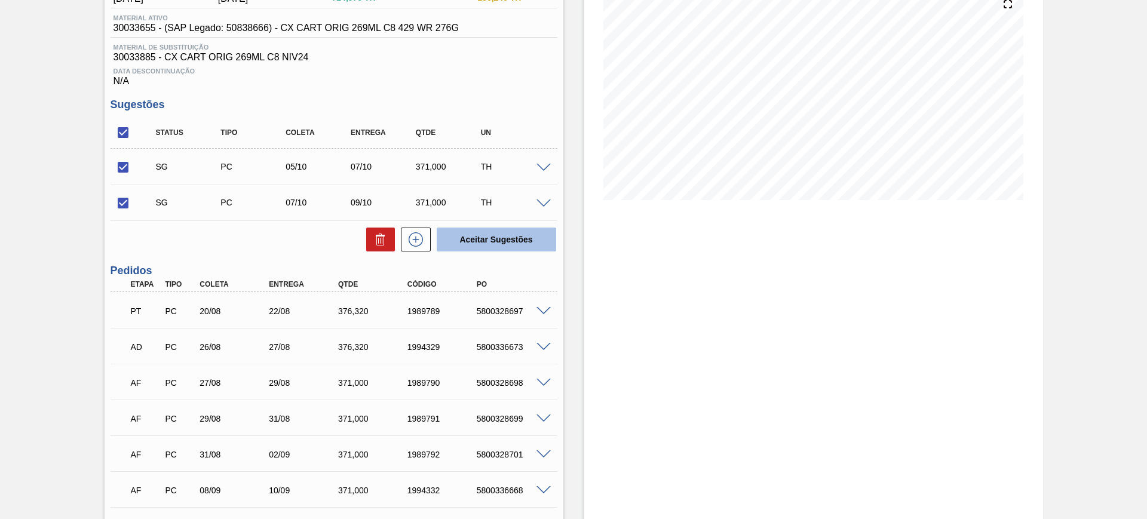
click at [490, 248] on button "Aceitar Sugestões" at bounding box center [496, 240] width 119 height 24
checkbox input "false"
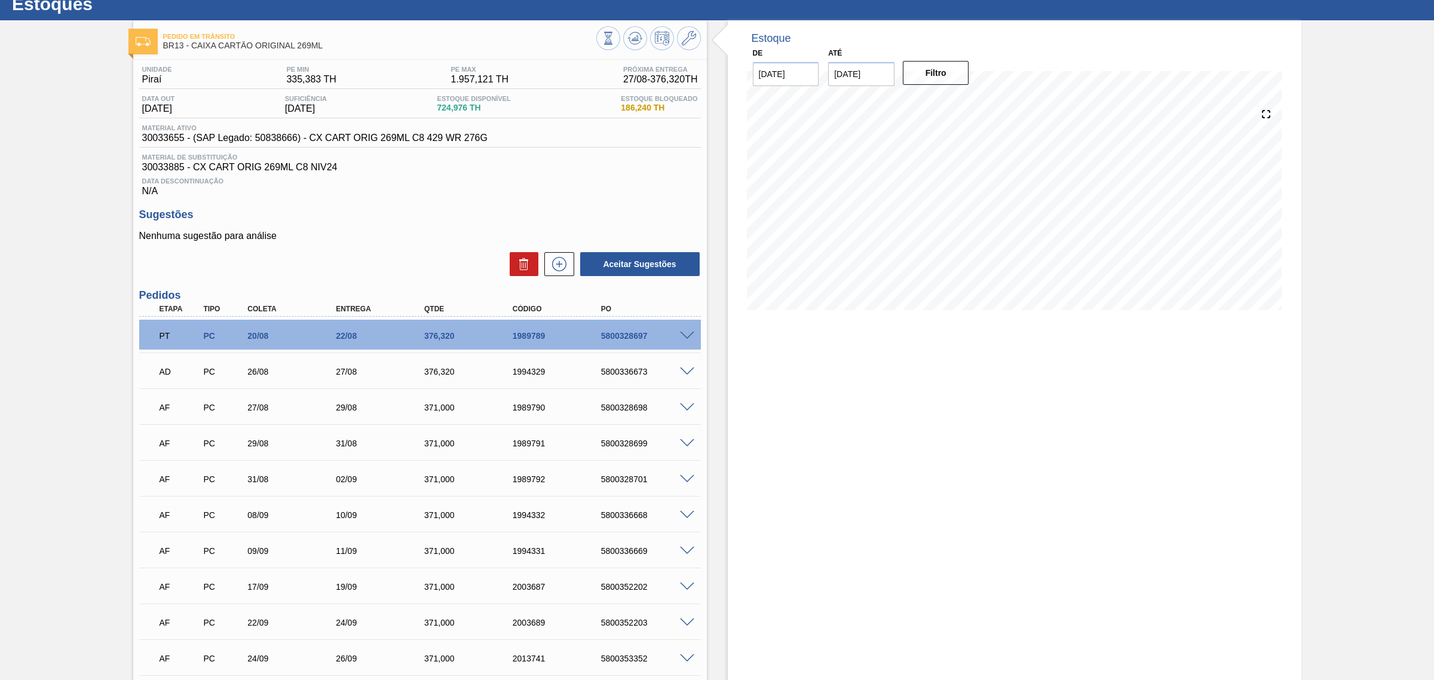
scroll to position [75, 0]
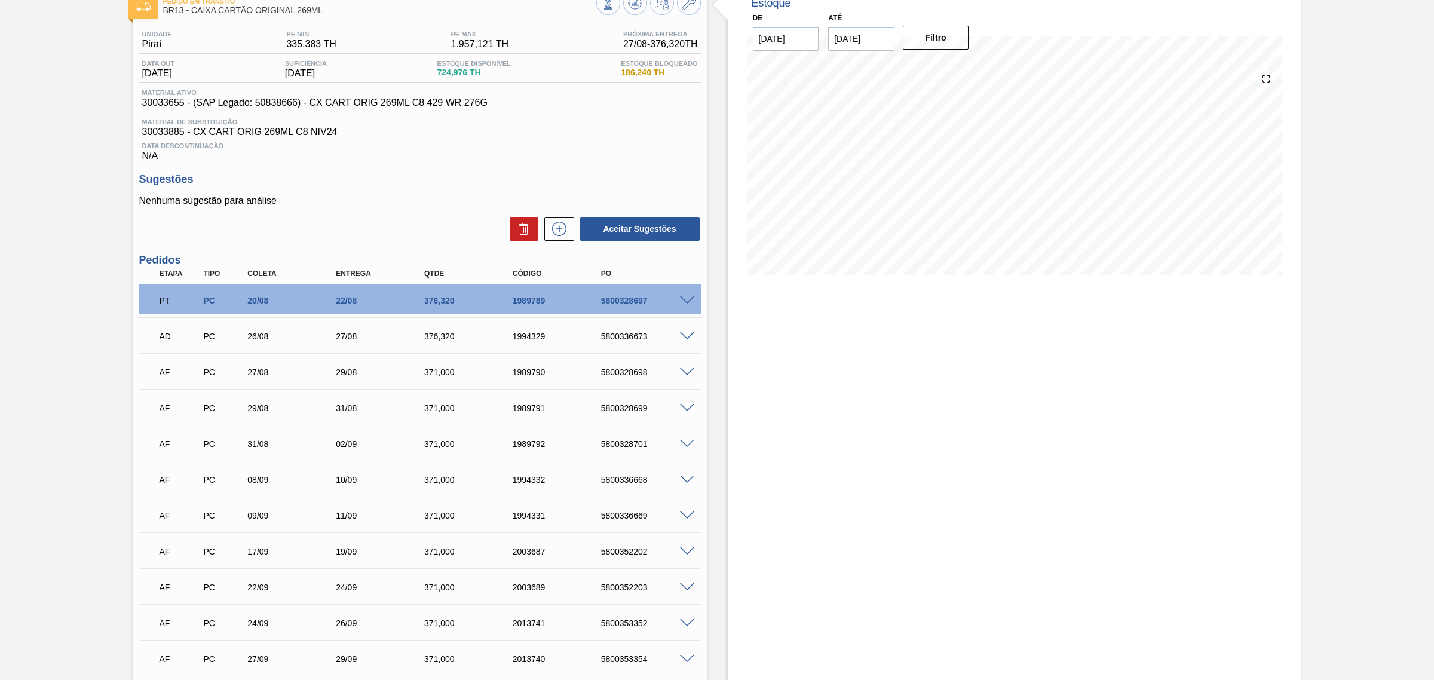
click at [685, 338] on span at bounding box center [687, 336] width 14 height 9
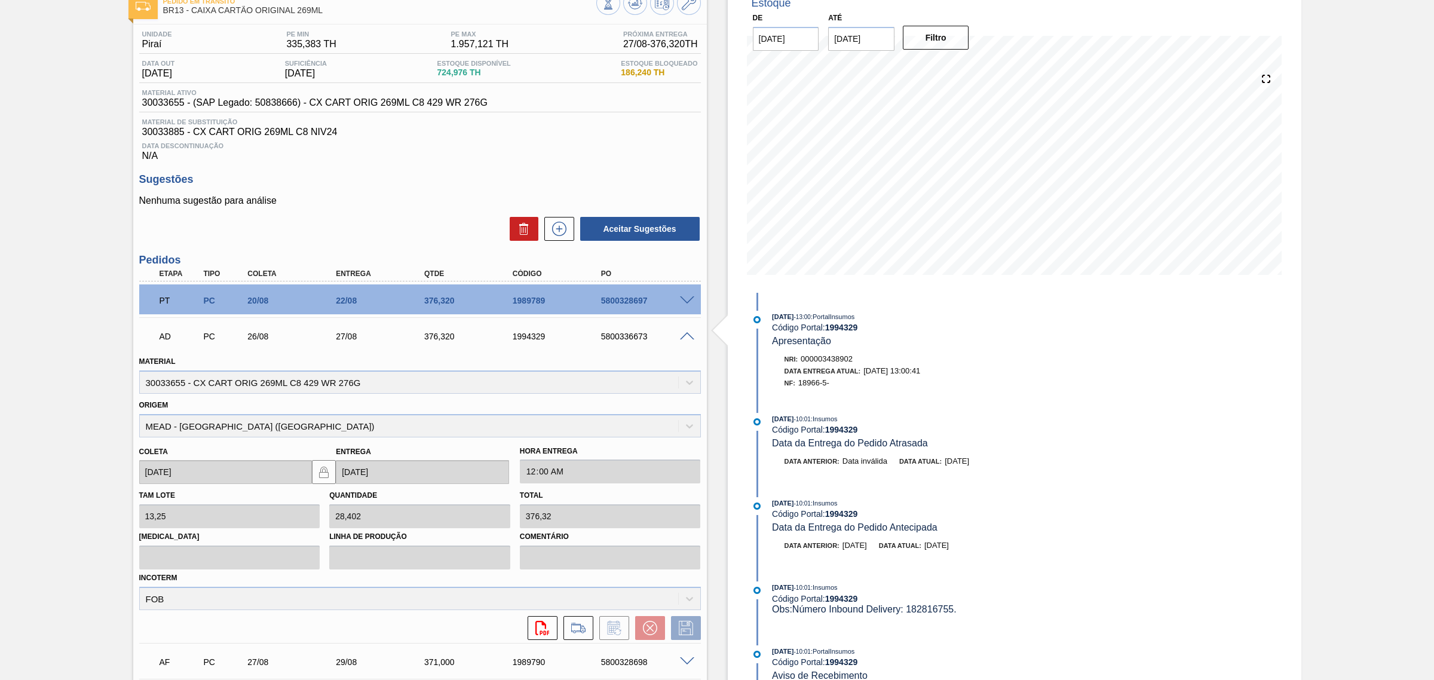
click at [688, 303] on span at bounding box center [687, 300] width 14 height 9
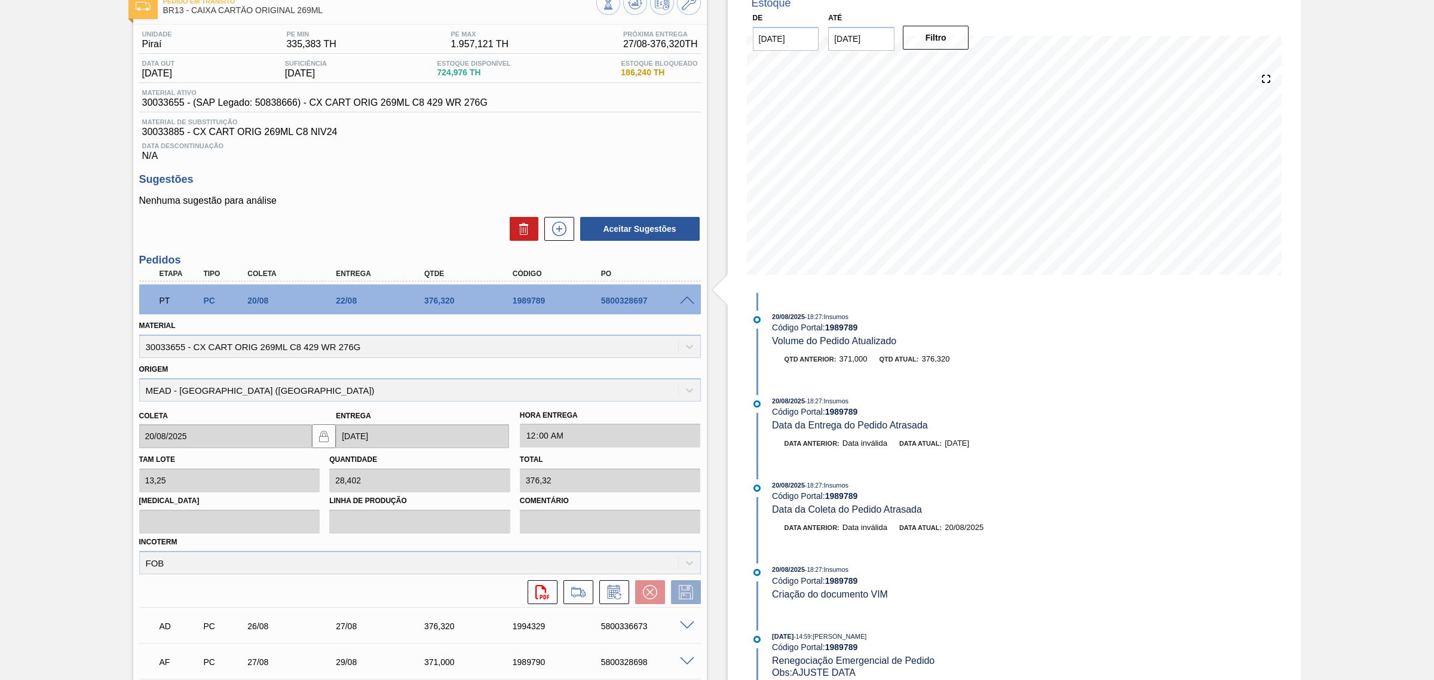
click at [688, 303] on span at bounding box center [687, 300] width 14 height 9
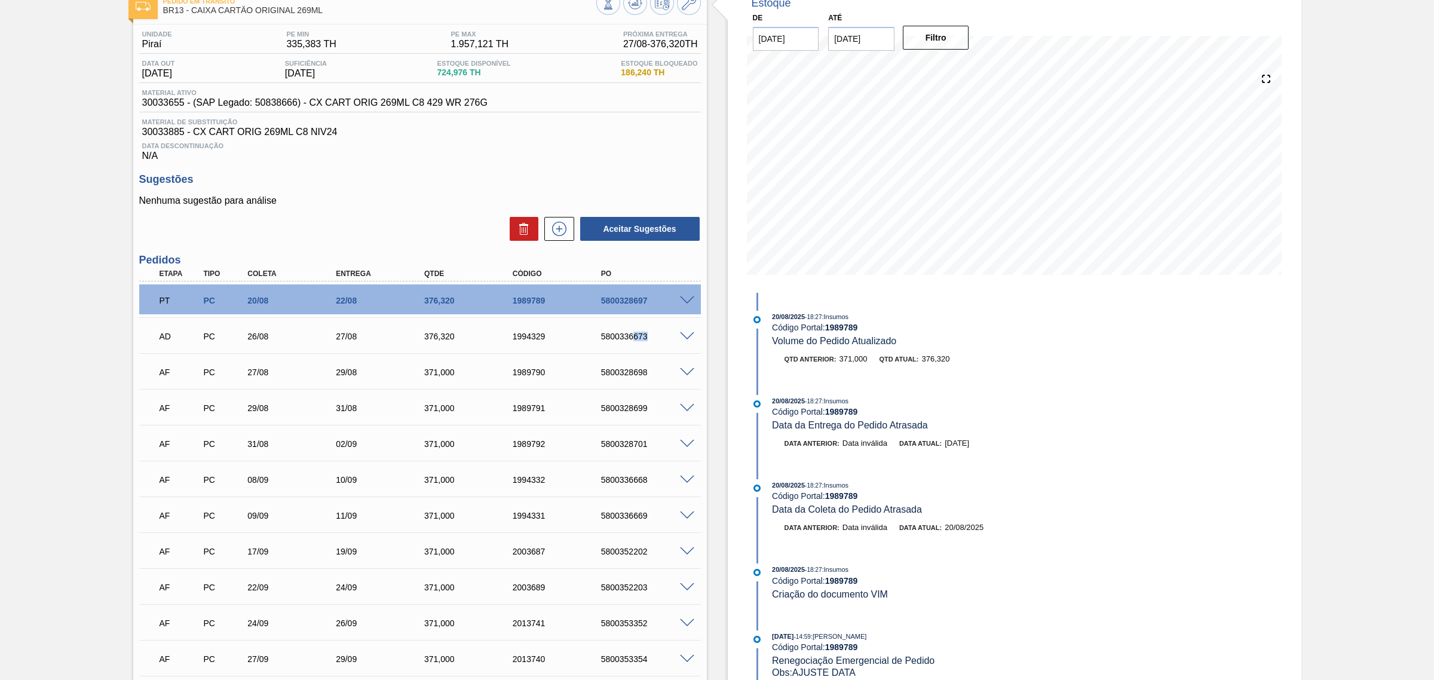
drag, startPoint x: 633, startPoint y: 340, endPoint x: 652, endPoint y: 342, distance: 18.6
click at [652, 341] on div "5800336673" at bounding box center [648, 337] width 100 height 10
click at [693, 302] on span at bounding box center [687, 300] width 14 height 9
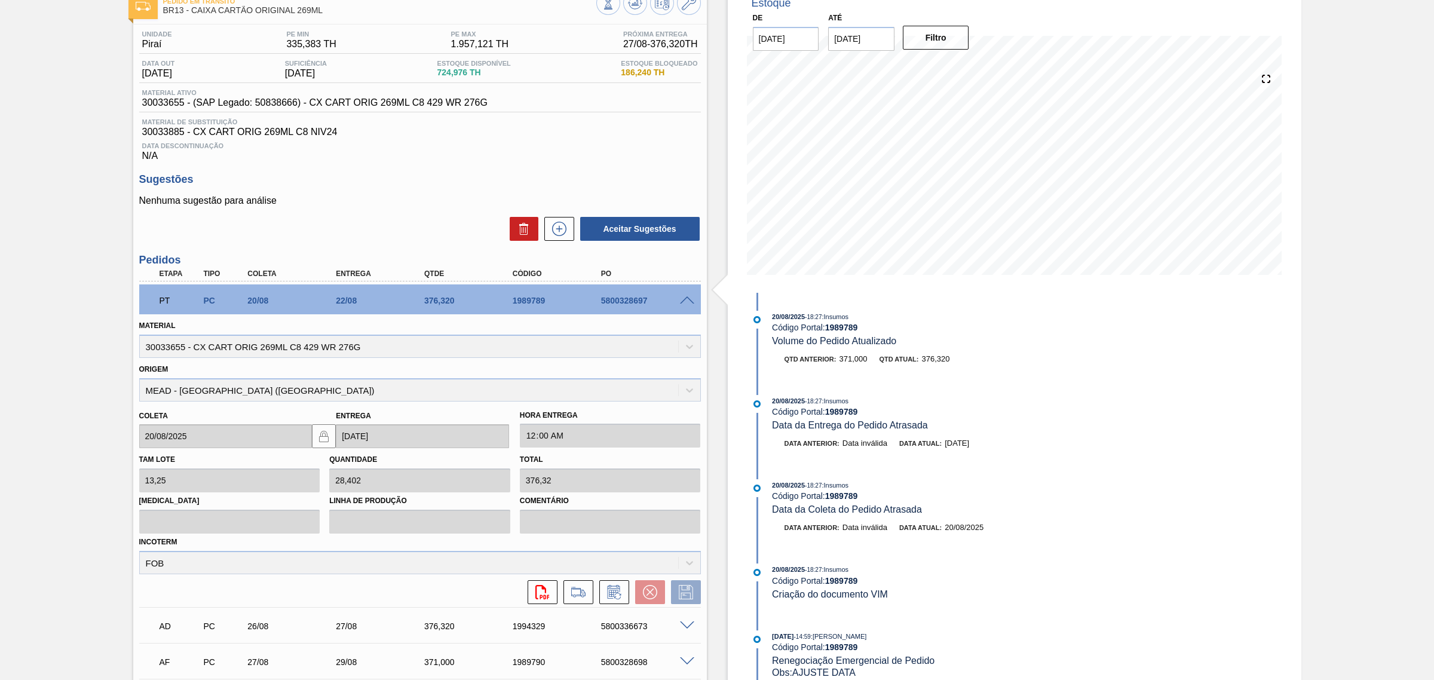
click at [683, 302] on span at bounding box center [687, 300] width 14 height 9
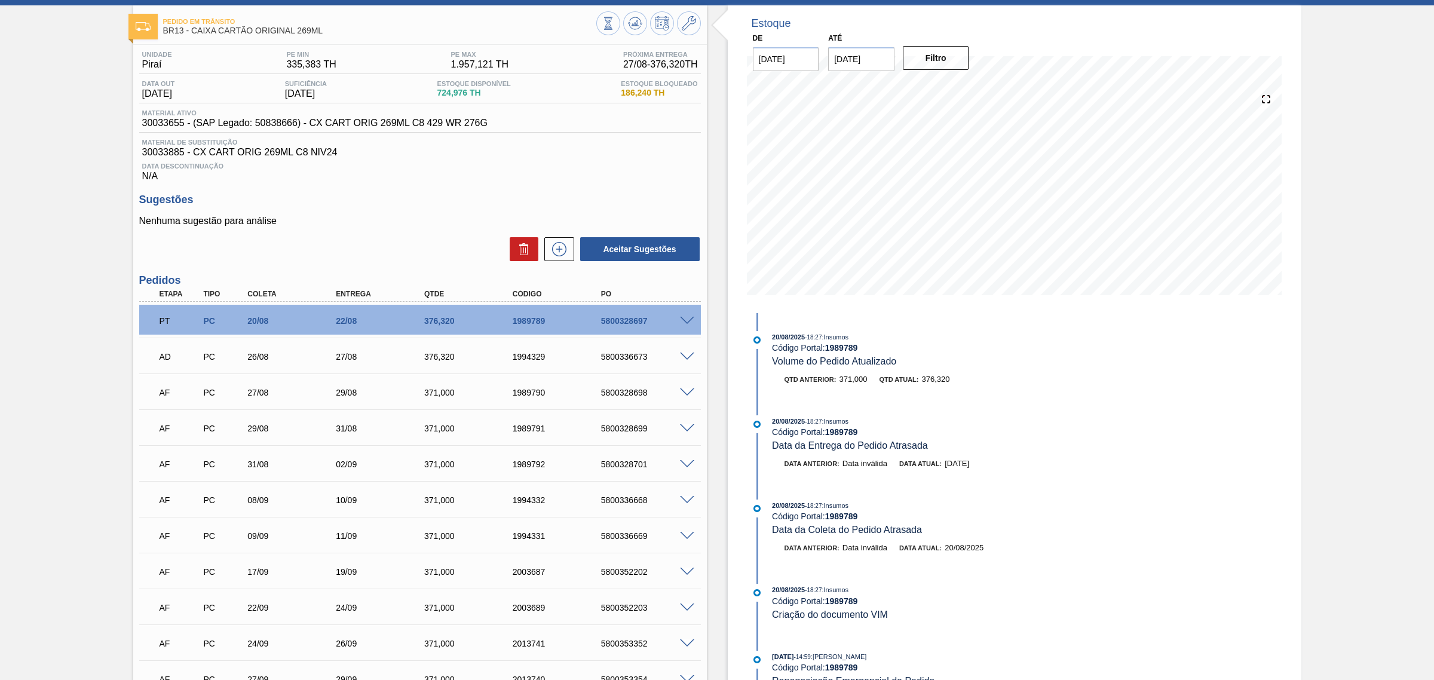
scroll to position [0, 0]
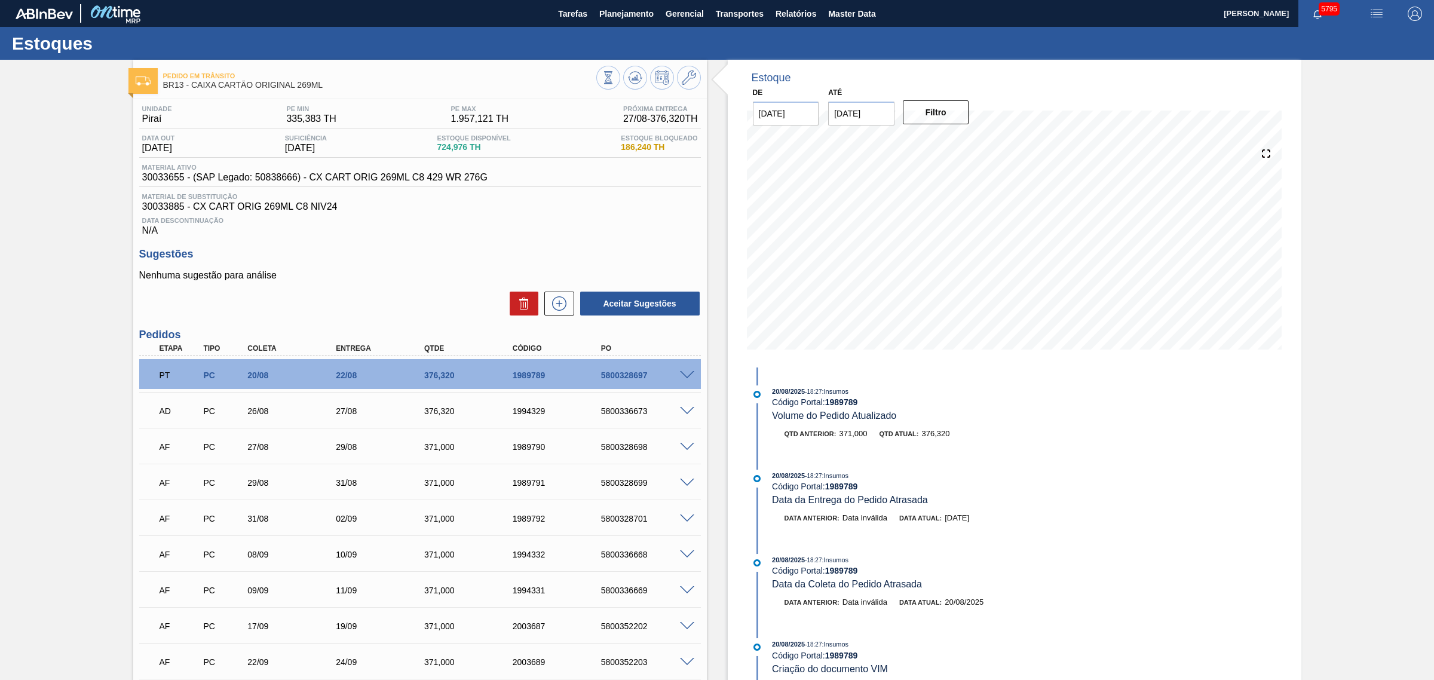
click at [622, 374] on div "5800328697" at bounding box center [648, 375] width 100 height 10
copy div "5800328697"
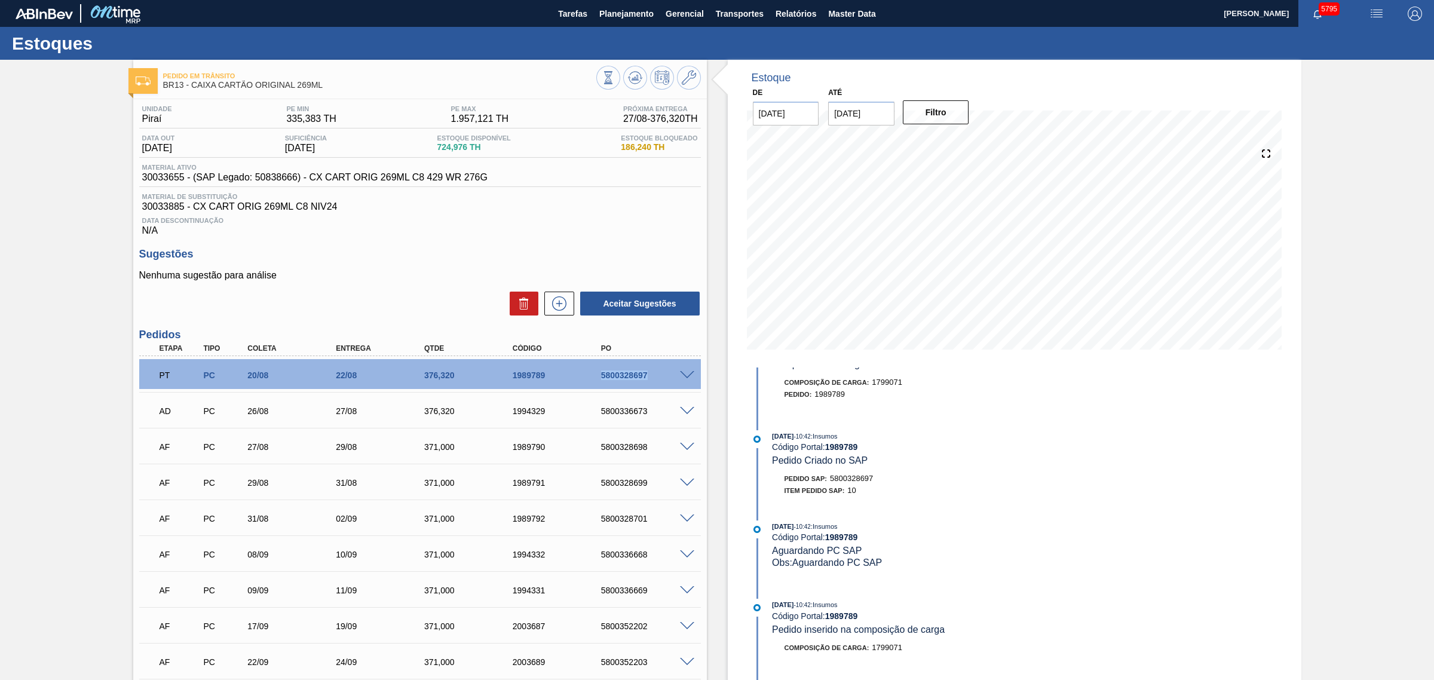
scroll to position [496, 0]
click at [688, 376] on span at bounding box center [687, 375] width 14 height 9
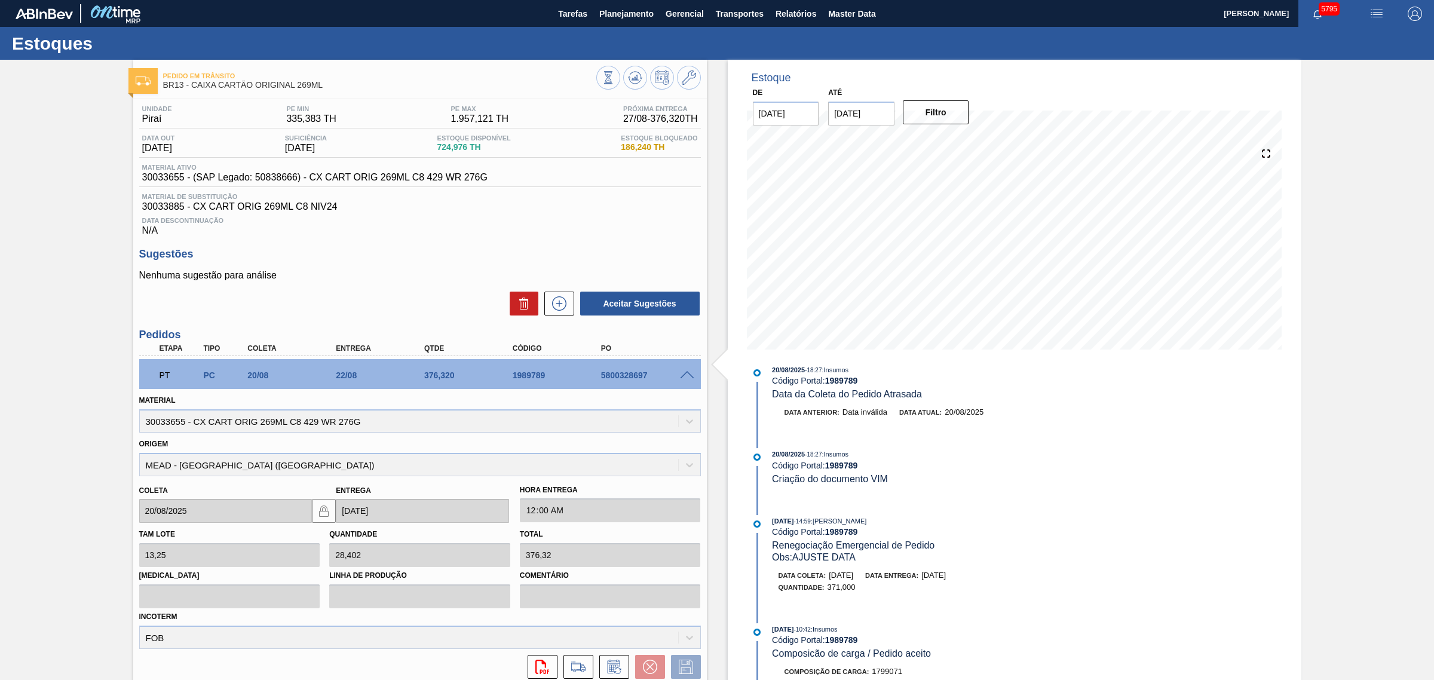
scroll to position [207, 0]
click at [348, 293] on div "Nenhuma sugestão para análise Aceitar Sugestões" at bounding box center [419, 293] width 561 height 47
click at [692, 375] on span at bounding box center [687, 375] width 14 height 9
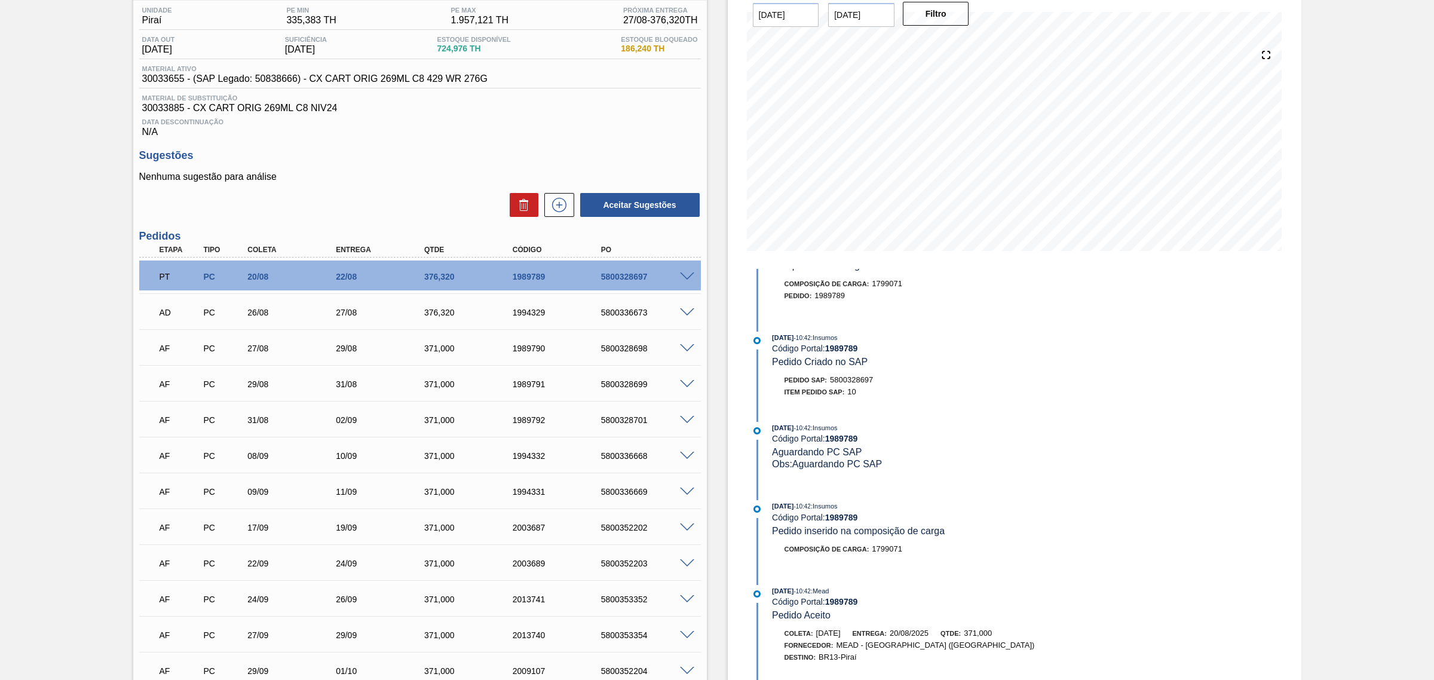
scroll to position [0, 0]
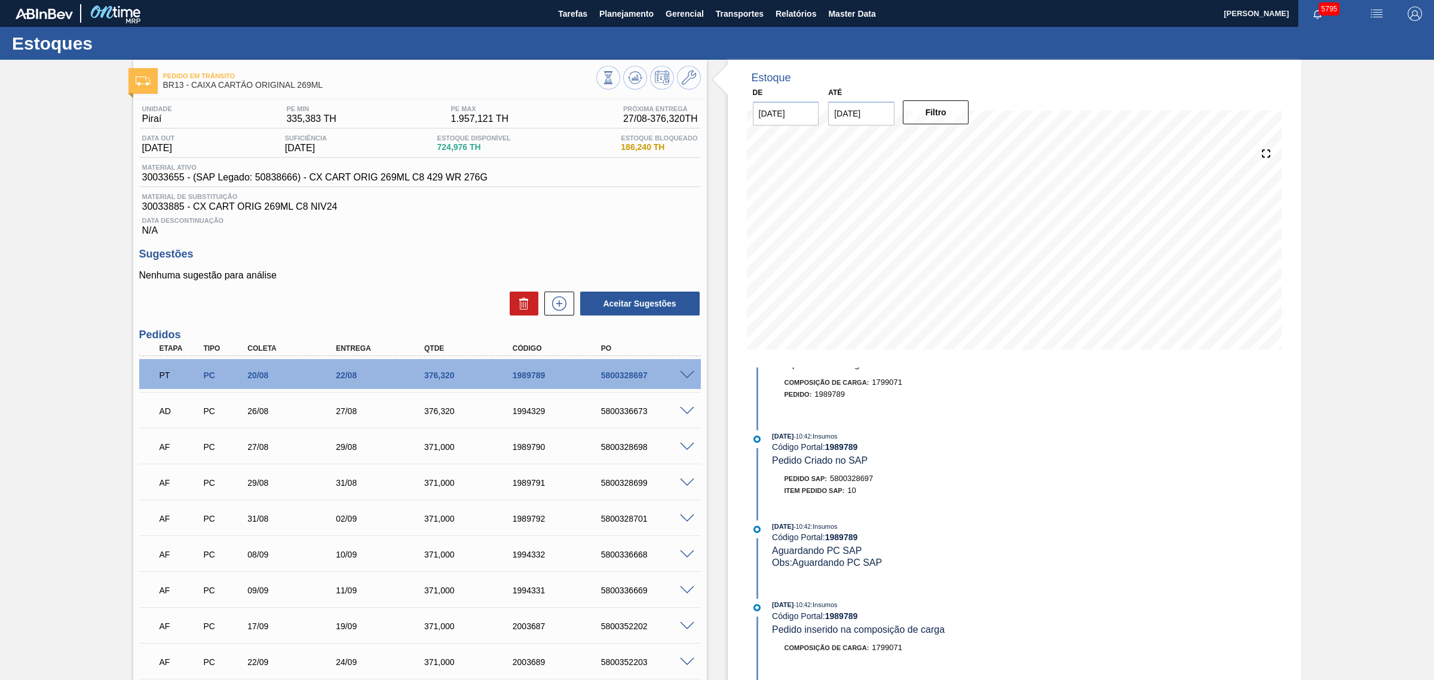
drag, startPoint x: 685, startPoint y: 377, endPoint x: 678, endPoint y: 395, distance: 19.9
click at [685, 377] on span at bounding box center [687, 375] width 14 height 9
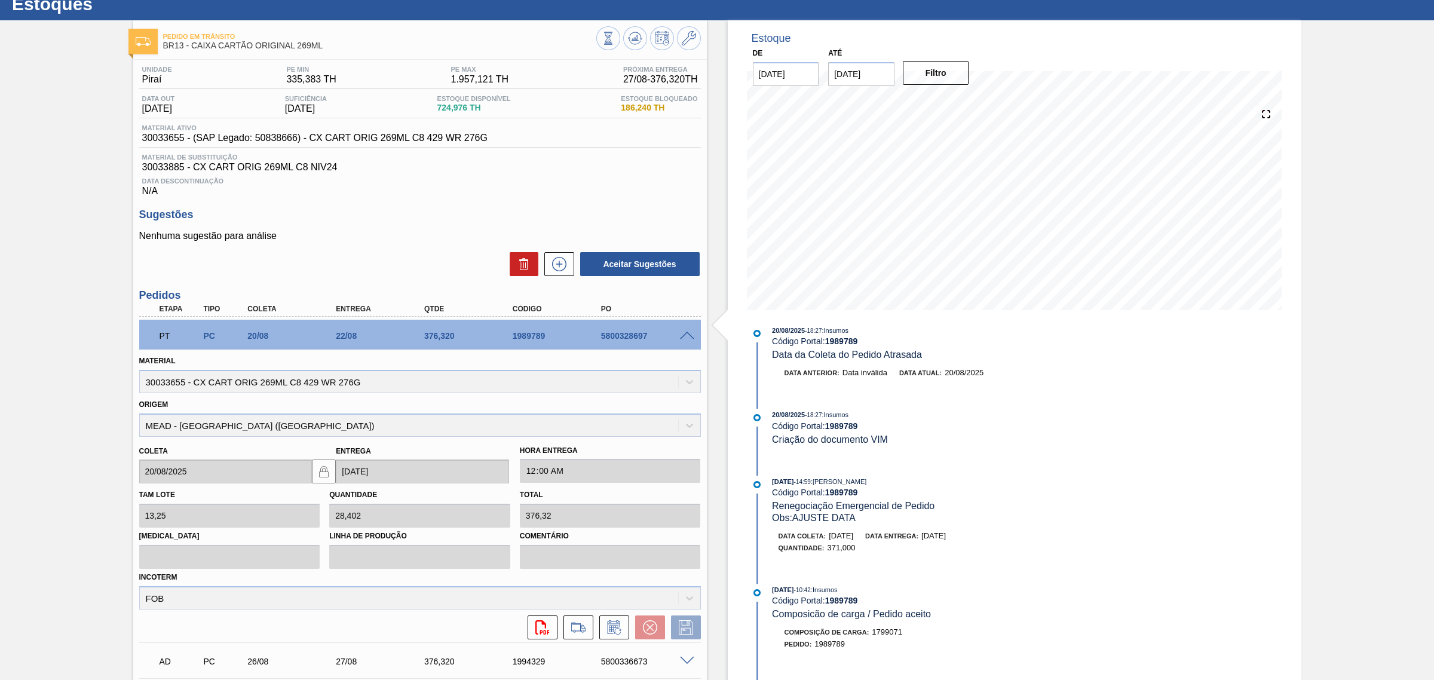
scroll to position [75, 0]
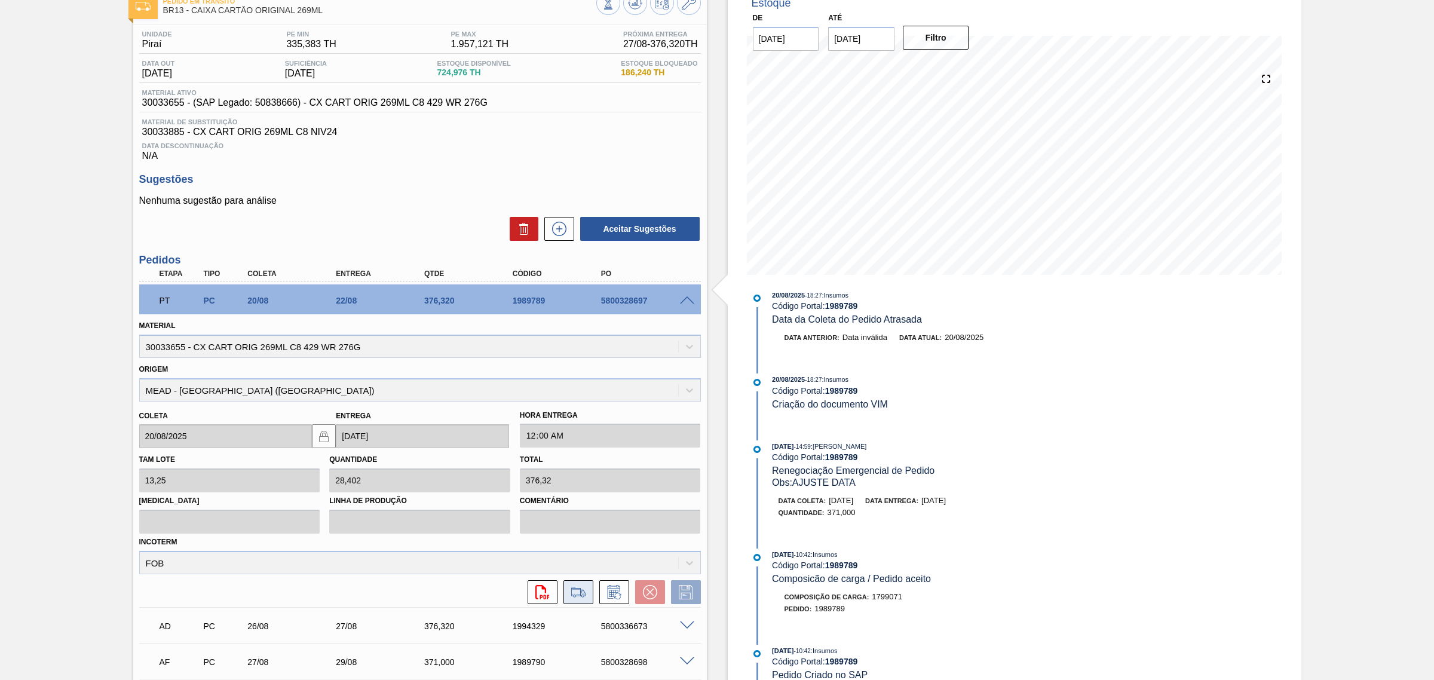
click at [576, 518] on icon at bounding box center [578, 592] width 19 height 14
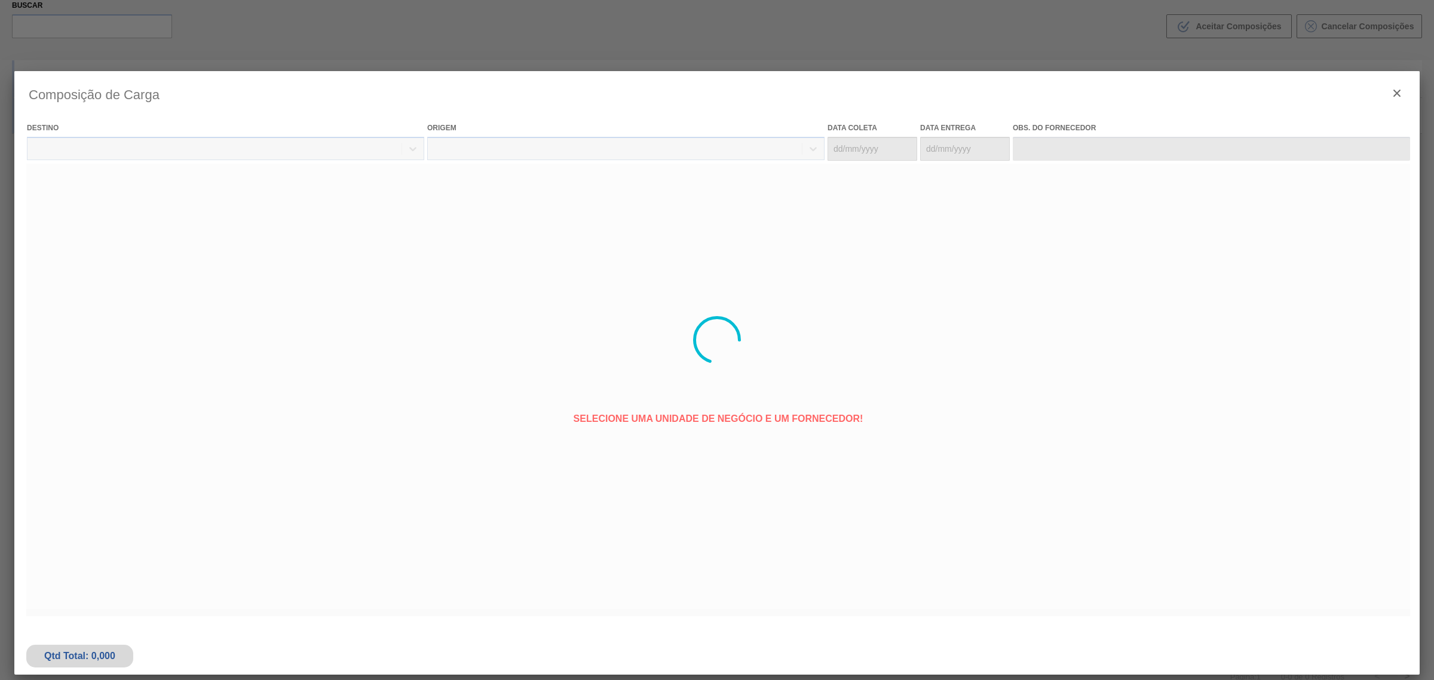
type coleta "18/08/2025"
type entrega "20/08/2025"
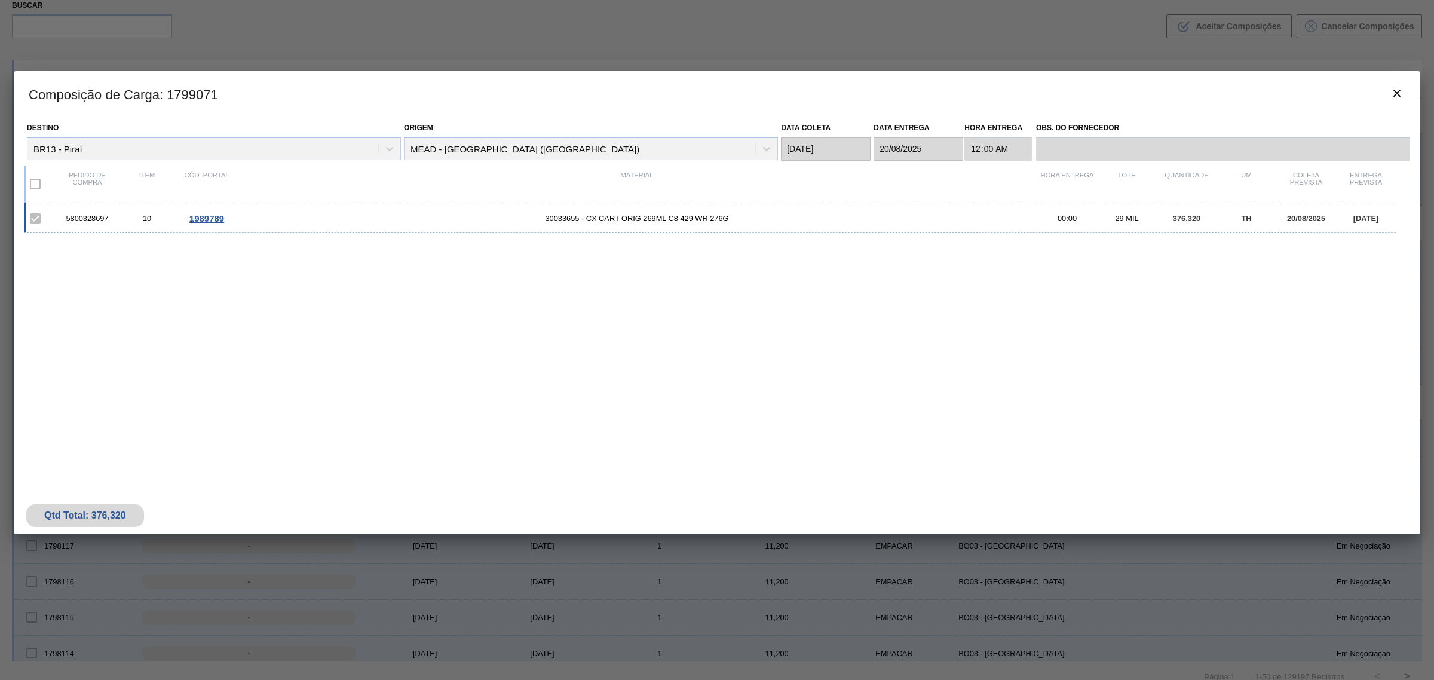
click at [189, 52] on div at bounding box center [717, 340] width 1434 height 680
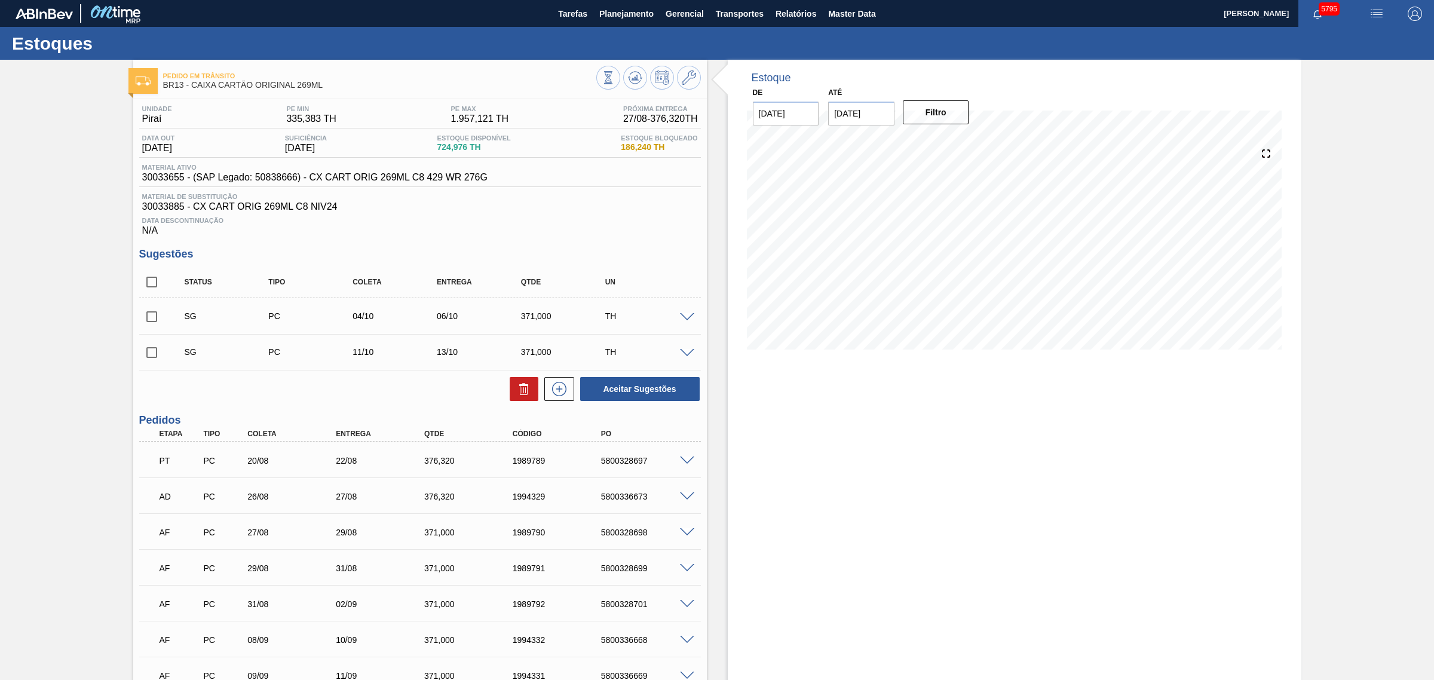
click at [620, 465] on div "5800328697" at bounding box center [648, 461] width 100 height 10
click at [621, 465] on div "5800328697" at bounding box center [648, 461] width 100 height 10
copy div "5800328697"
click at [628, 79] on icon at bounding box center [635, 77] width 14 height 14
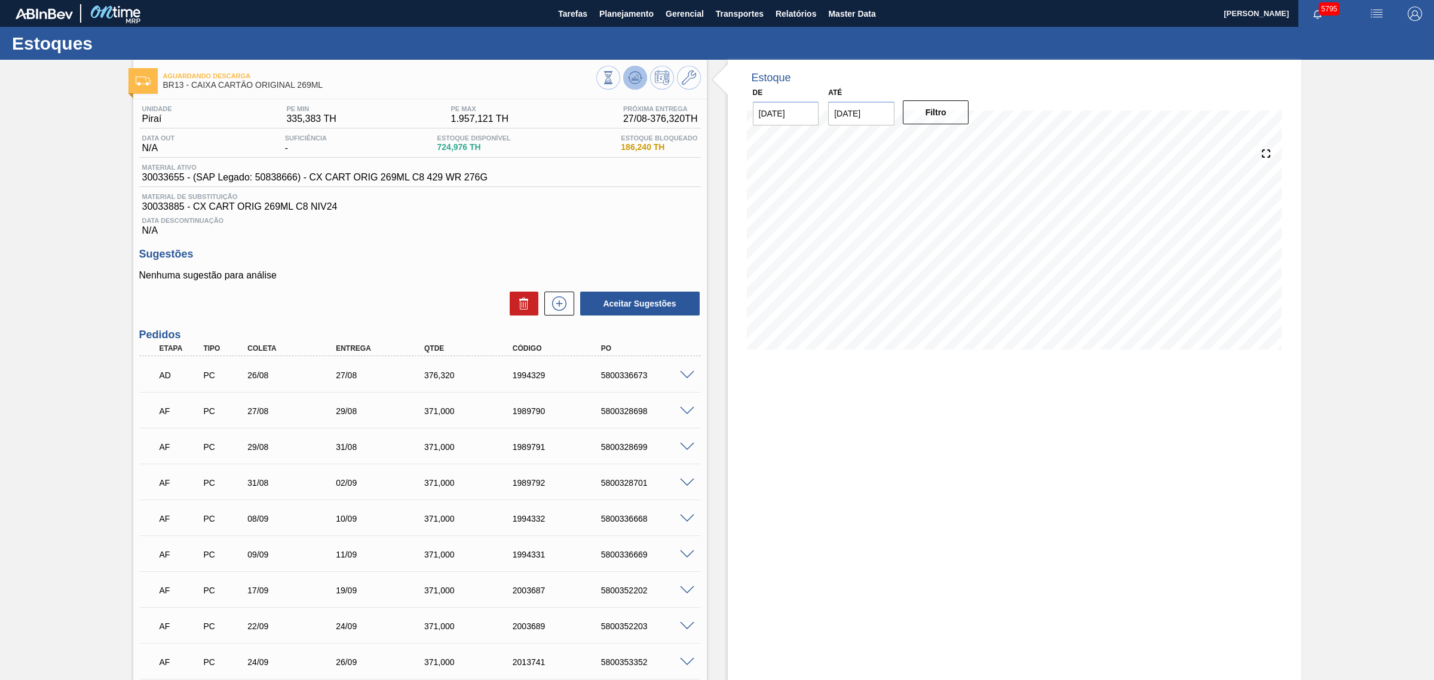
click at [634, 75] on icon at bounding box center [635, 77] width 14 height 14
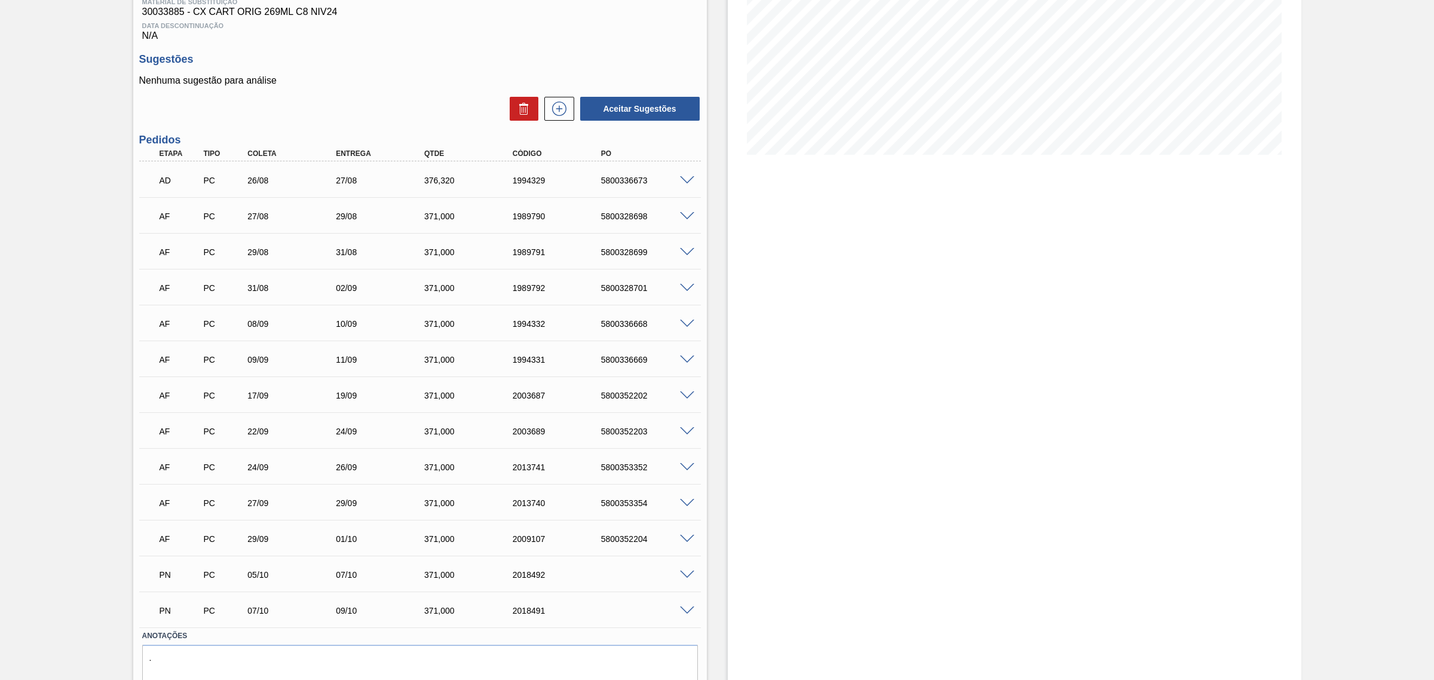
scroll to position [243, 0]
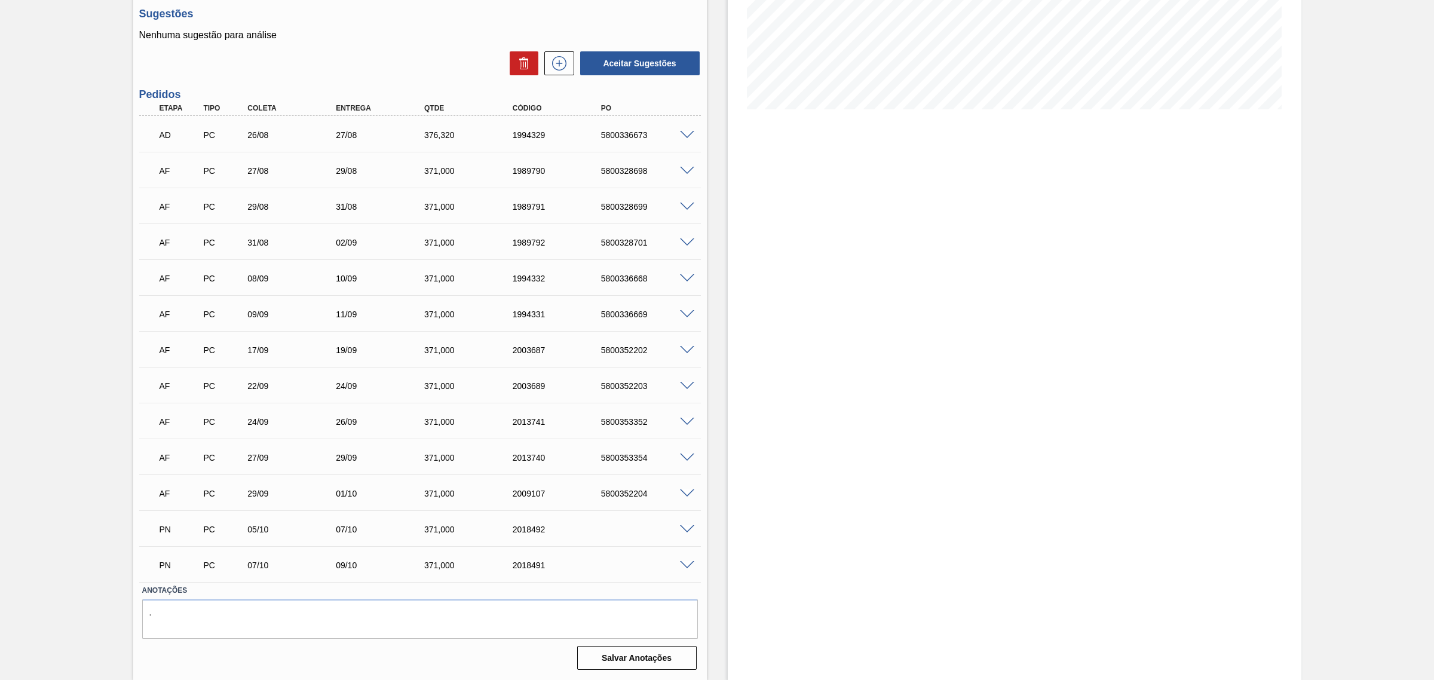
click at [682, 518] on span at bounding box center [687, 529] width 14 height 9
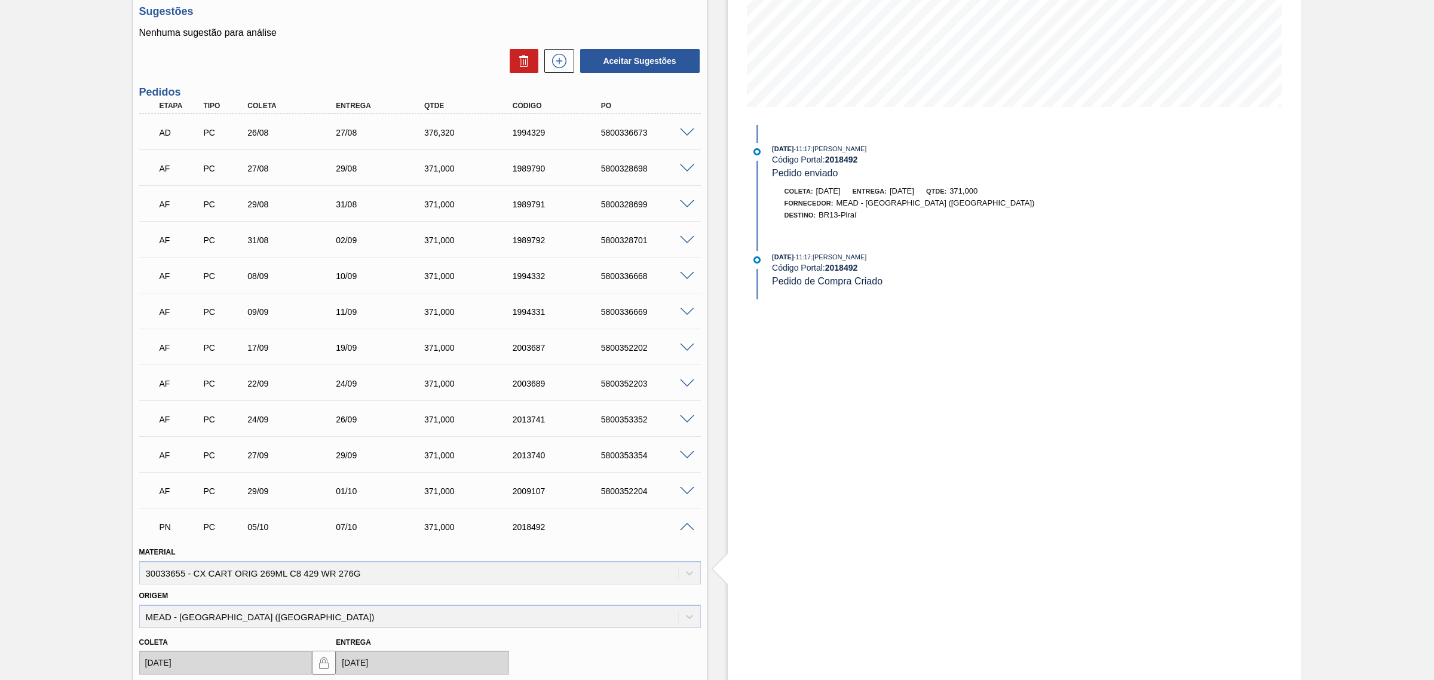
click at [687, 518] on span at bounding box center [687, 527] width 14 height 9
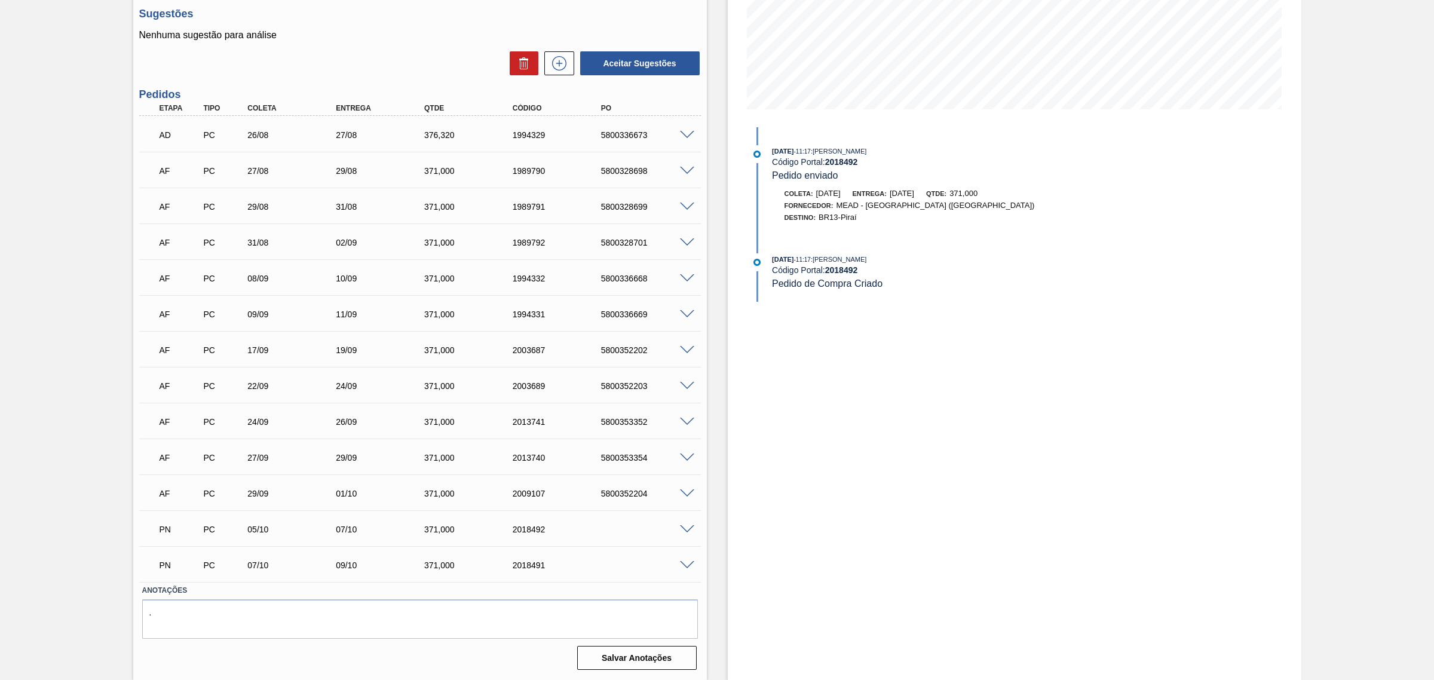
click at [682, 518] on span at bounding box center [687, 529] width 14 height 9
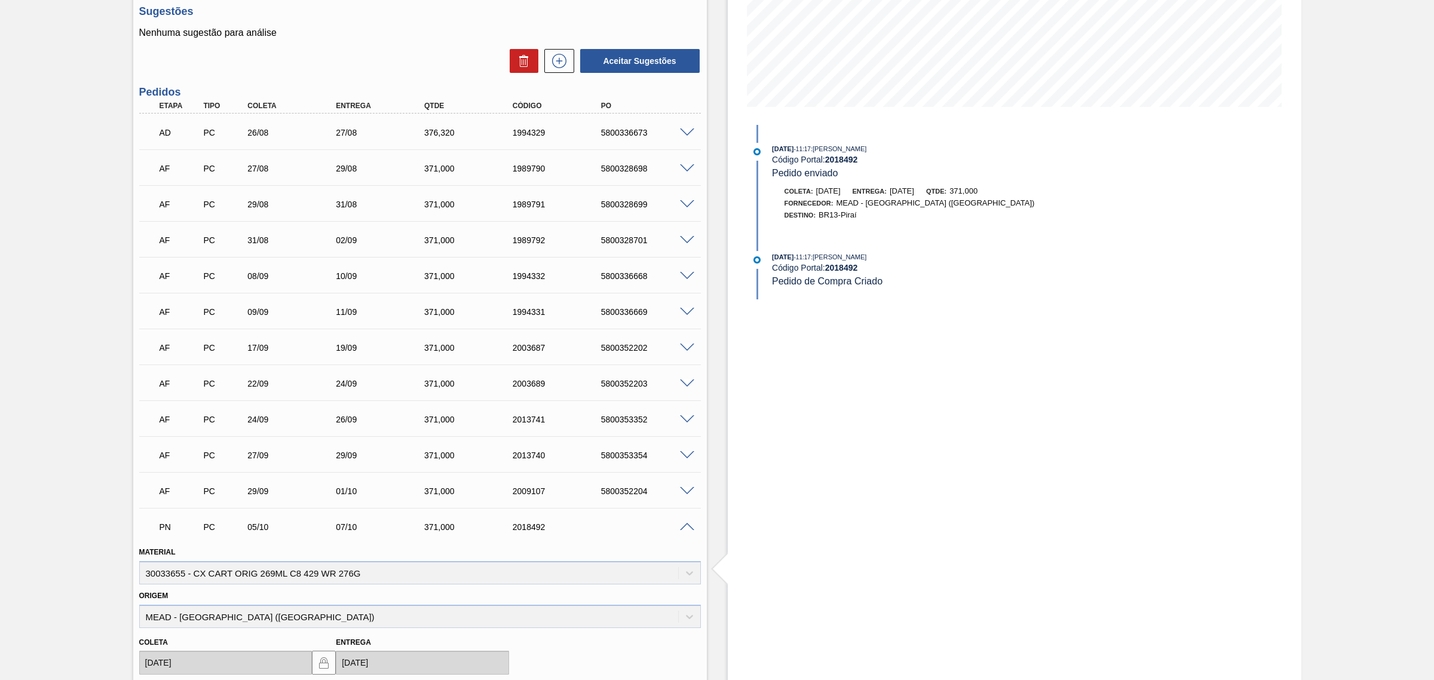
click at [682, 518] on span at bounding box center [687, 527] width 14 height 9
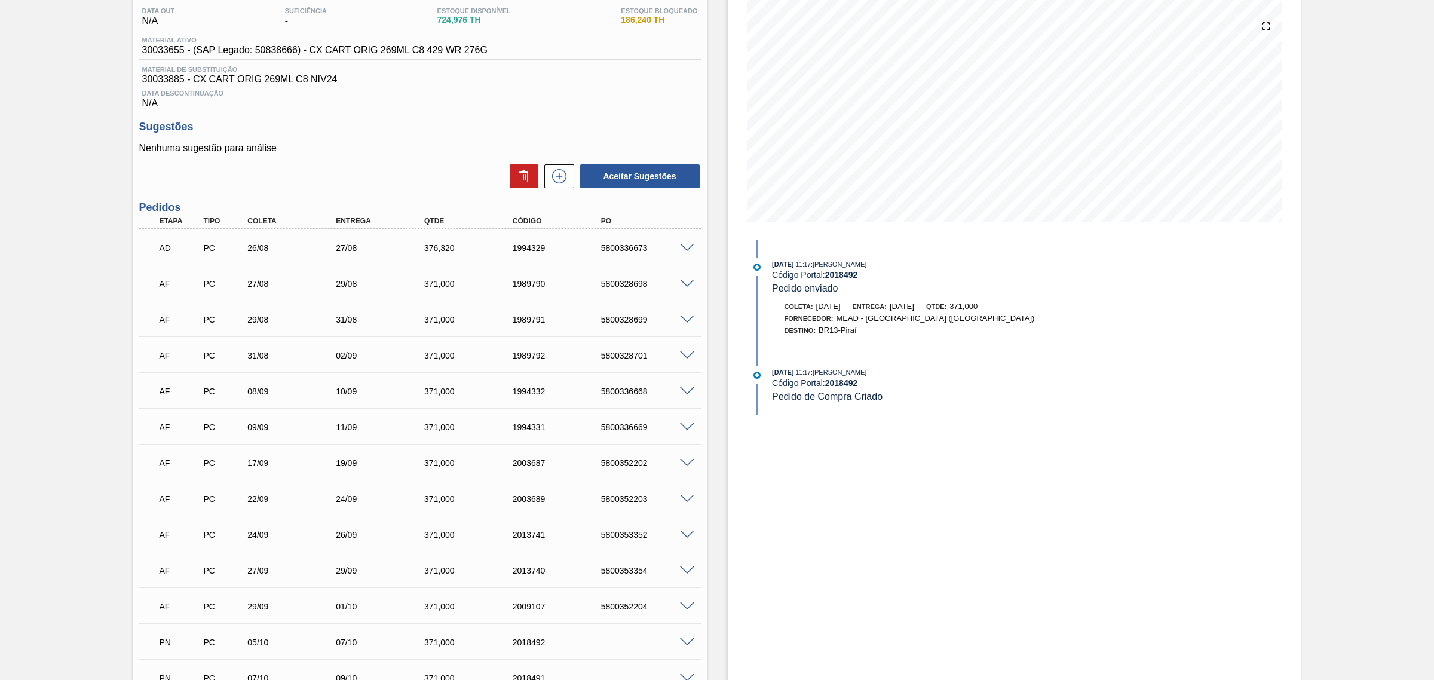
scroll to position [0, 0]
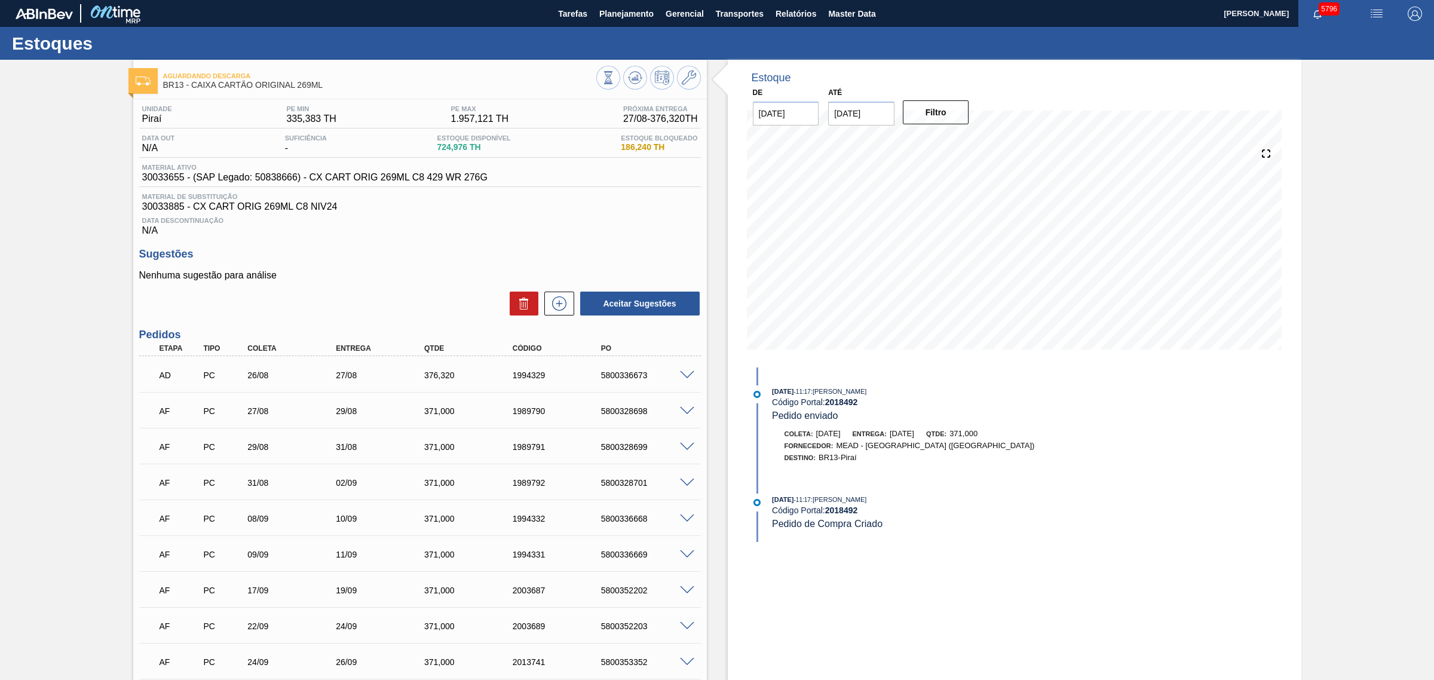
click at [685, 416] on span at bounding box center [687, 411] width 14 height 9
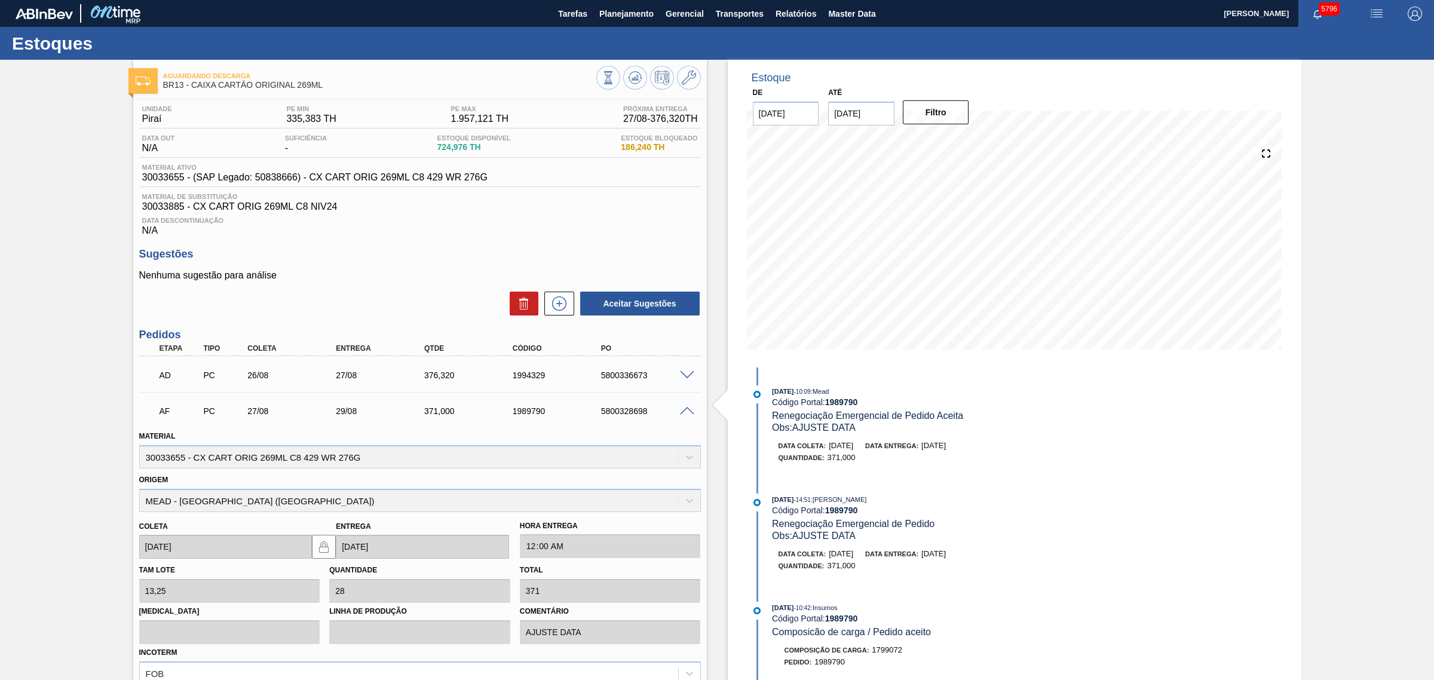
click at [684, 411] on span at bounding box center [687, 411] width 14 height 9
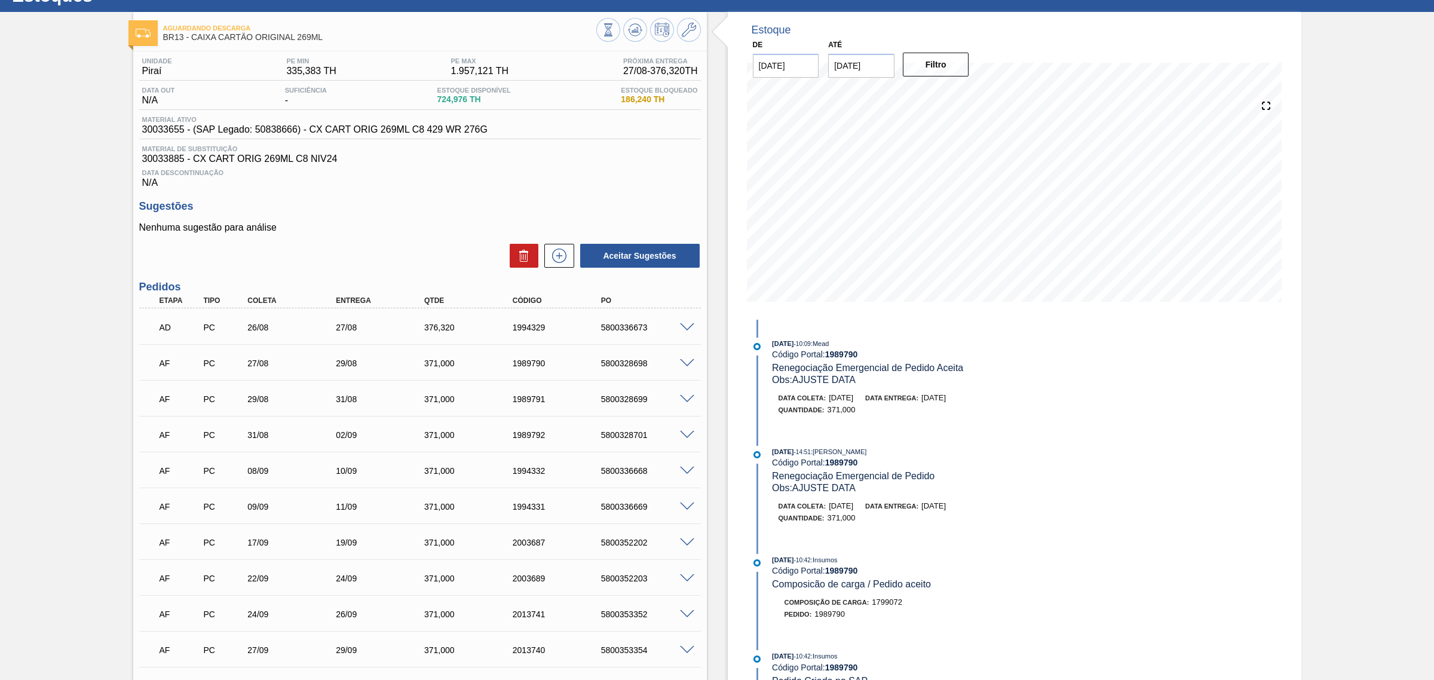
scroll to position [75, 0]
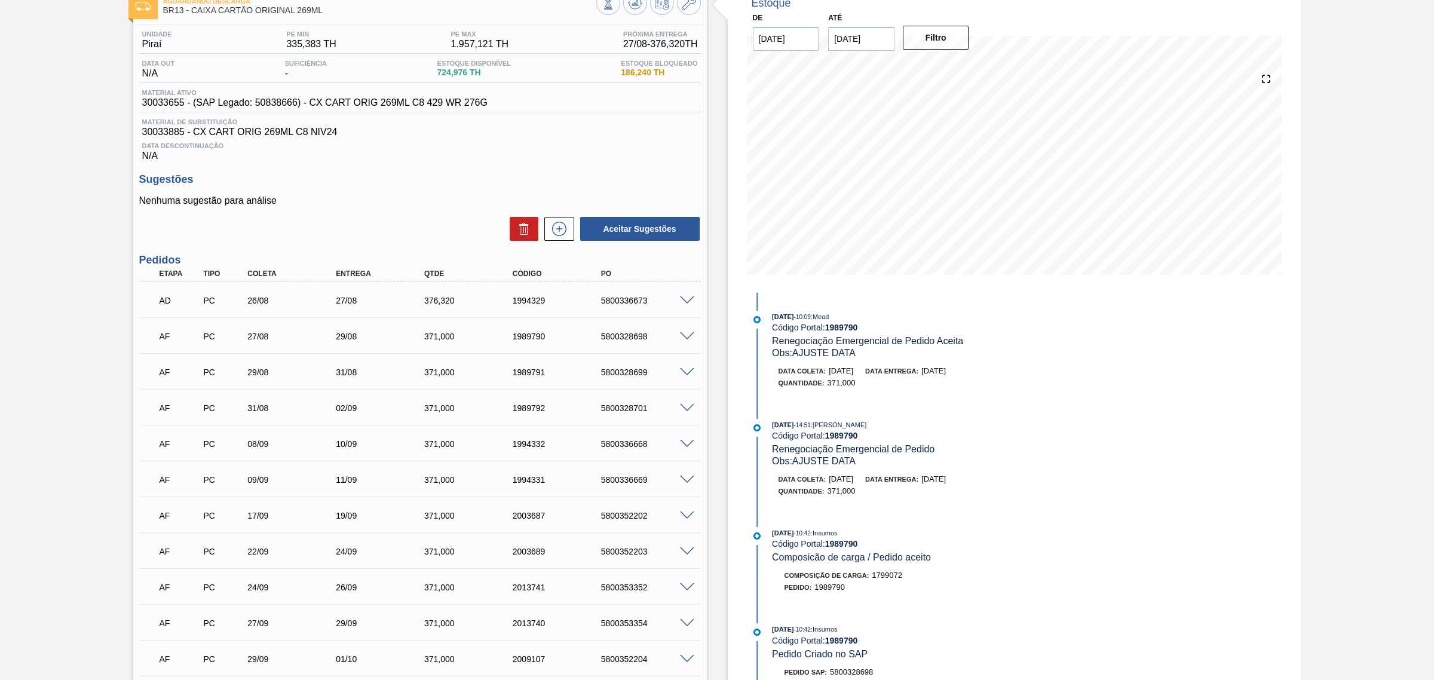
click at [683, 410] on span at bounding box center [687, 408] width 14 height 9
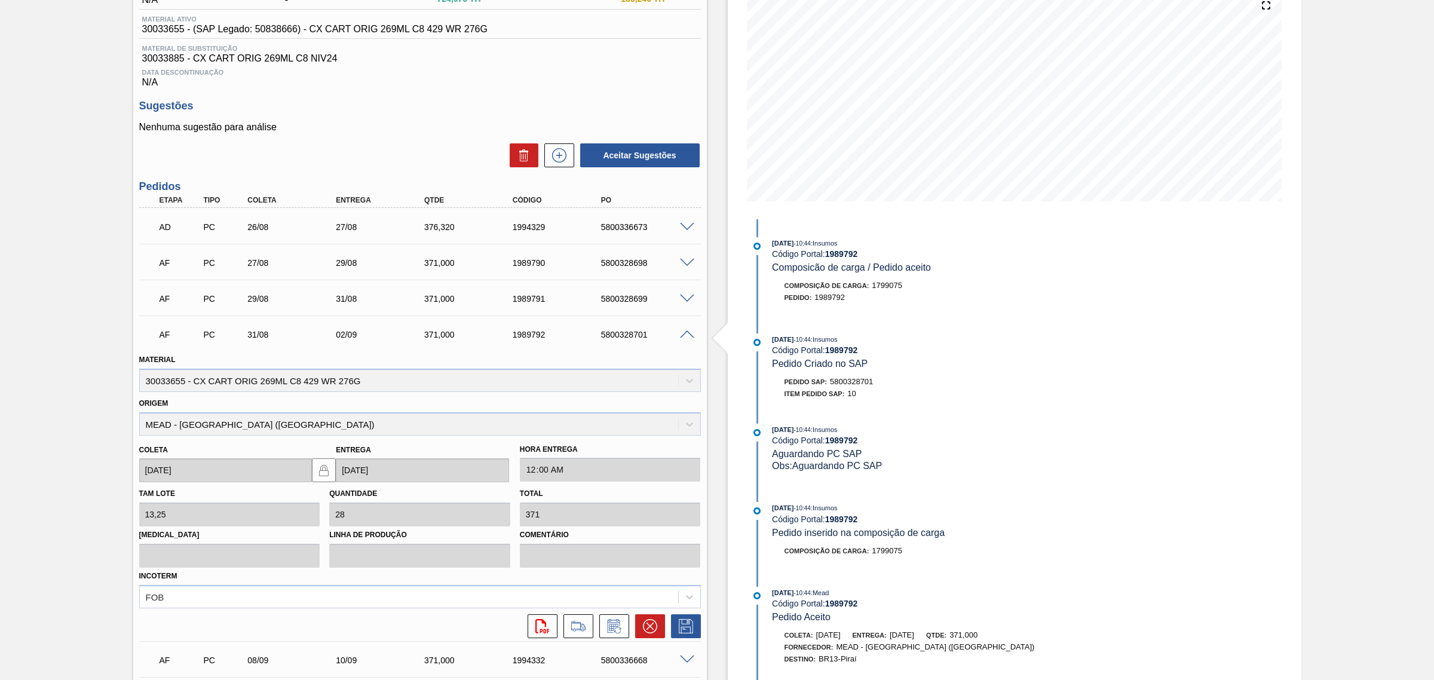
scroll to position [149, 0]
click at [617, 518] on icon at bounding box center [613, 625] width 19 height 14
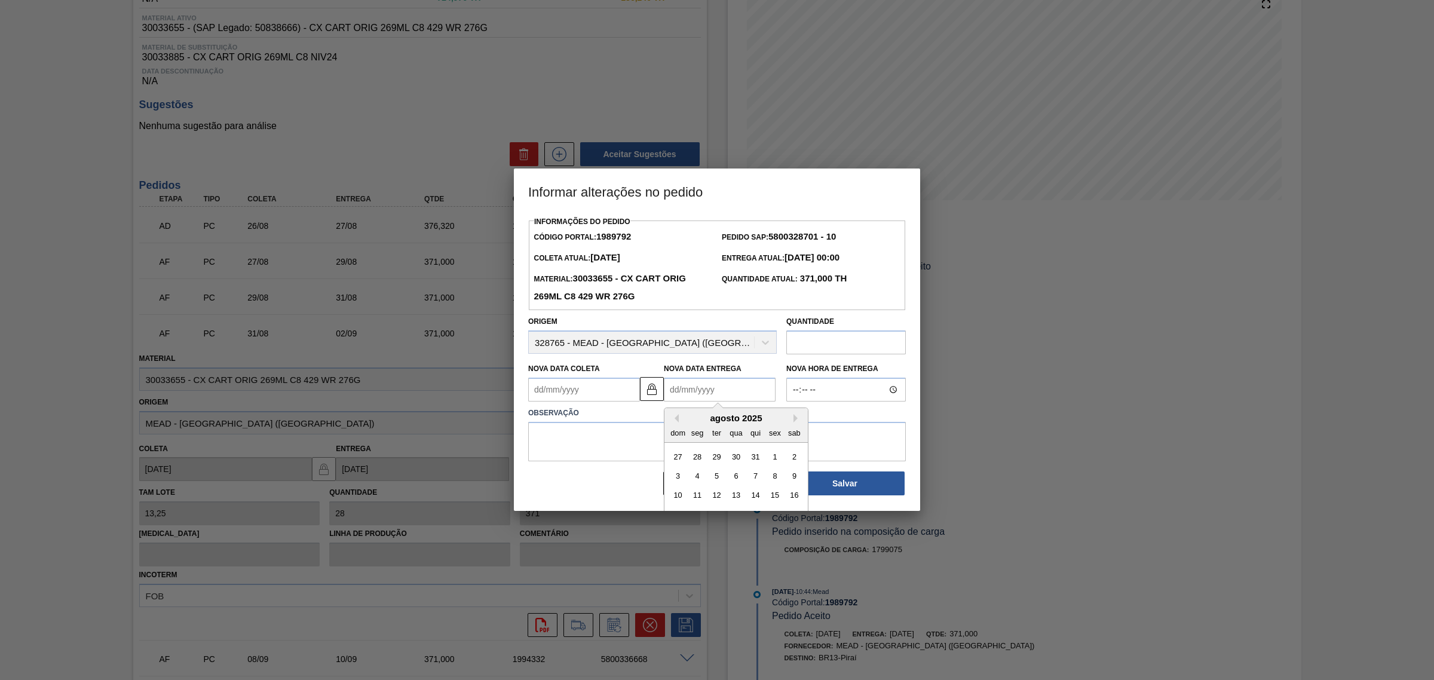
click at [687, 394] on Entrega1989792 "Nova Data Entrega" at bounding box center [720, 390] width 112 height 24
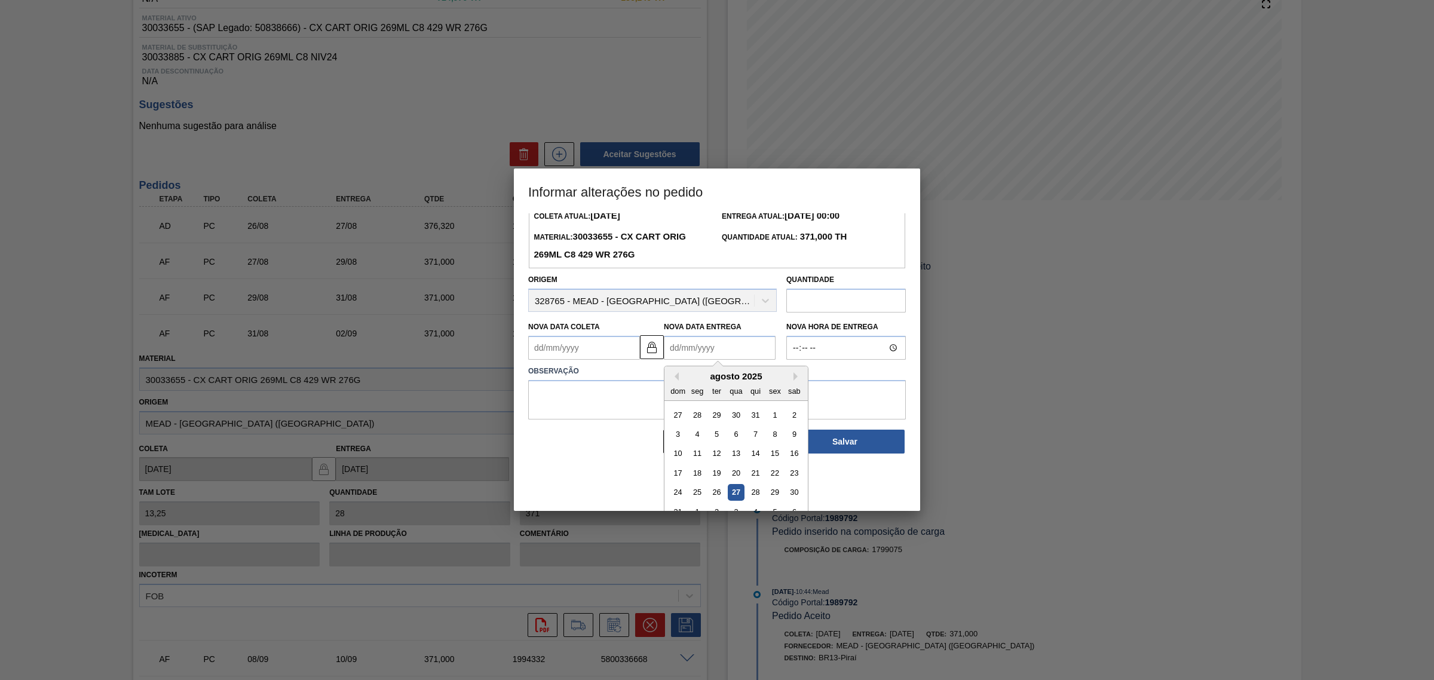
scroll to position [60, 0]
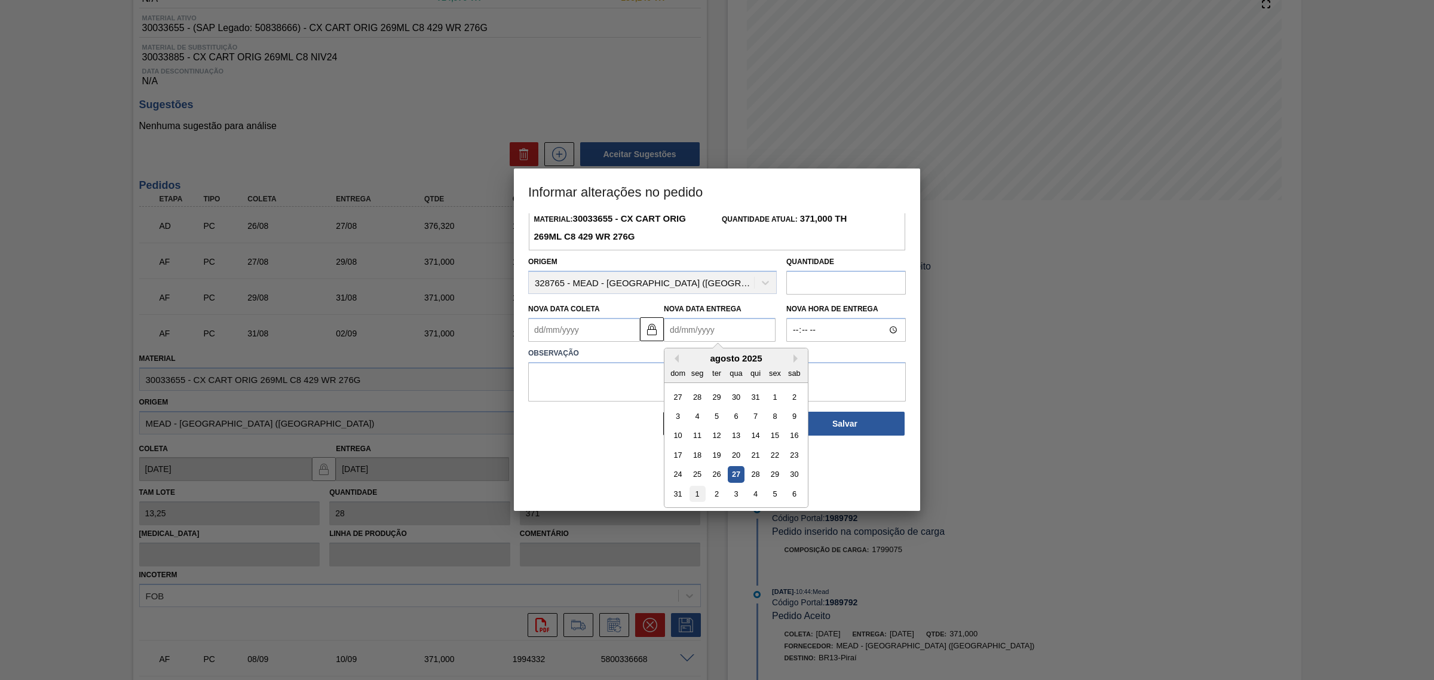
click at [699, 497] on div "1" at bounding box center [697, 494] width 16 height 16
type Coleta1989792 "30/08/2025"
type Entrega1989792 "01/09/2025"
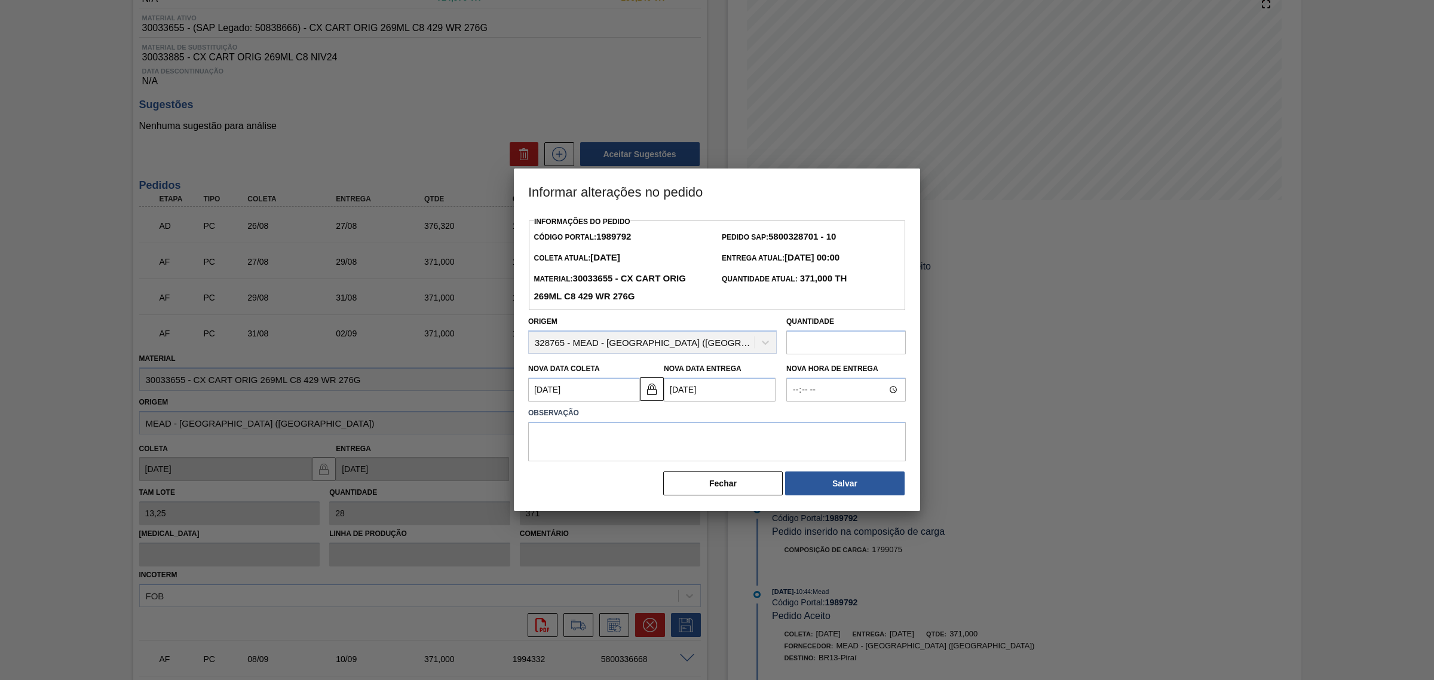
scroll to position [0, 0]
click at [684, 434] on textarea at bounding box center [717, 441] width 378 height 39
click at [611, 389] on Coleta1989792 "30/08/2025" at bounding box center [584, 390] width 112 height 24
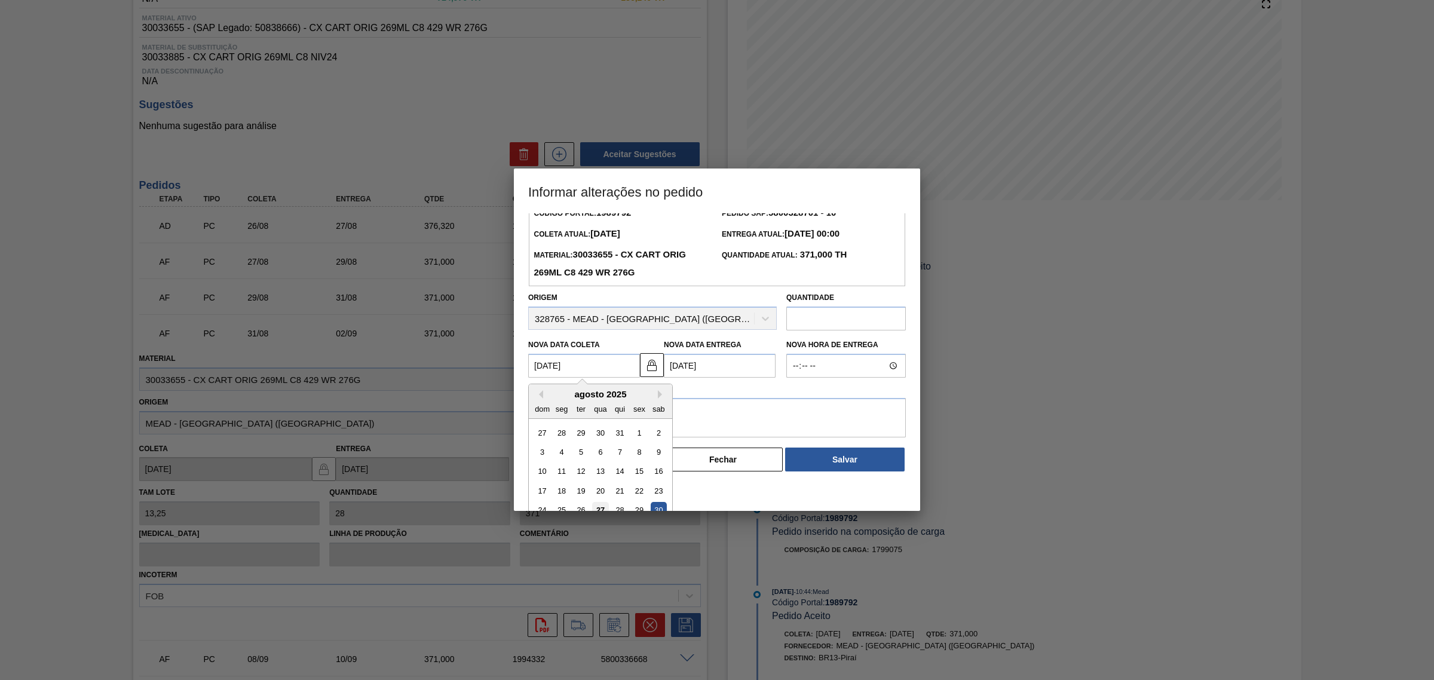
scroll to position [60, 0]
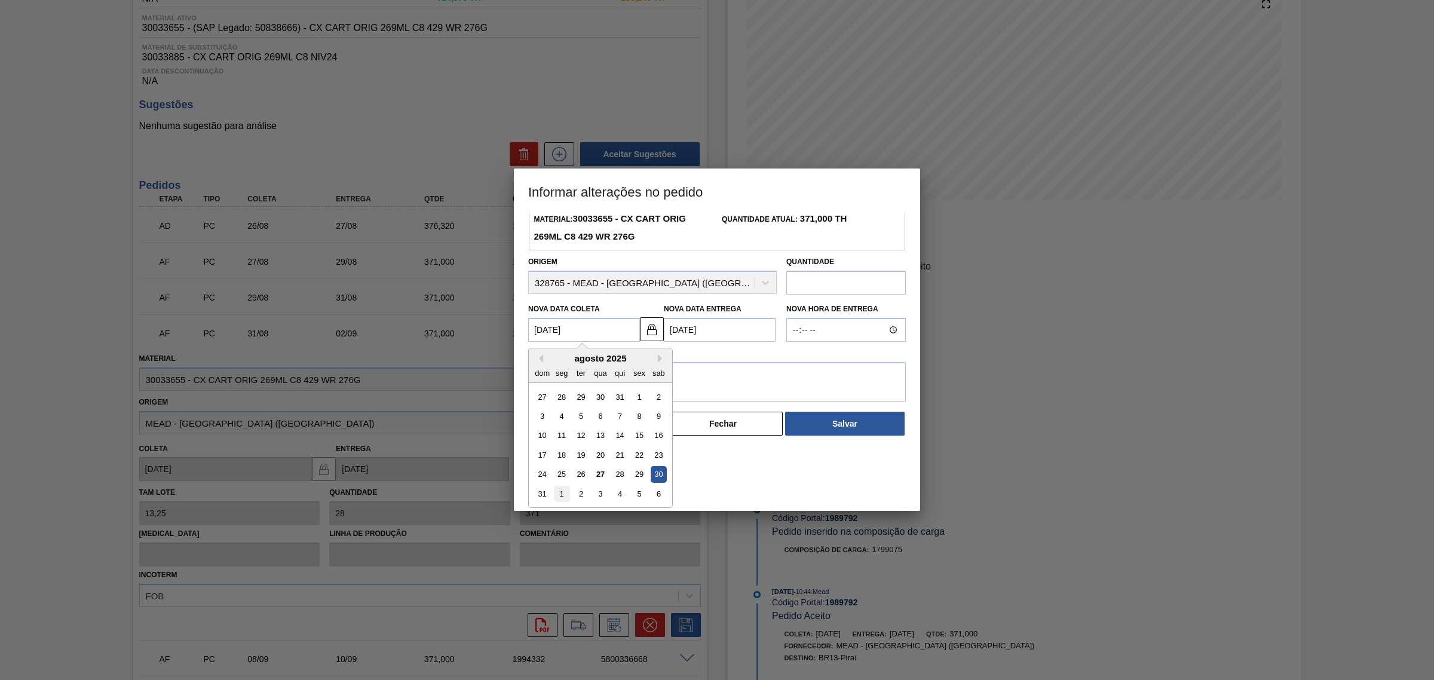
click at [563, 495] on div "1" at bounding box center [562, 494] width 16 height 16
type Coleta1989792 "01/09/2025"
type Entrega1989792 "03/09/2025"
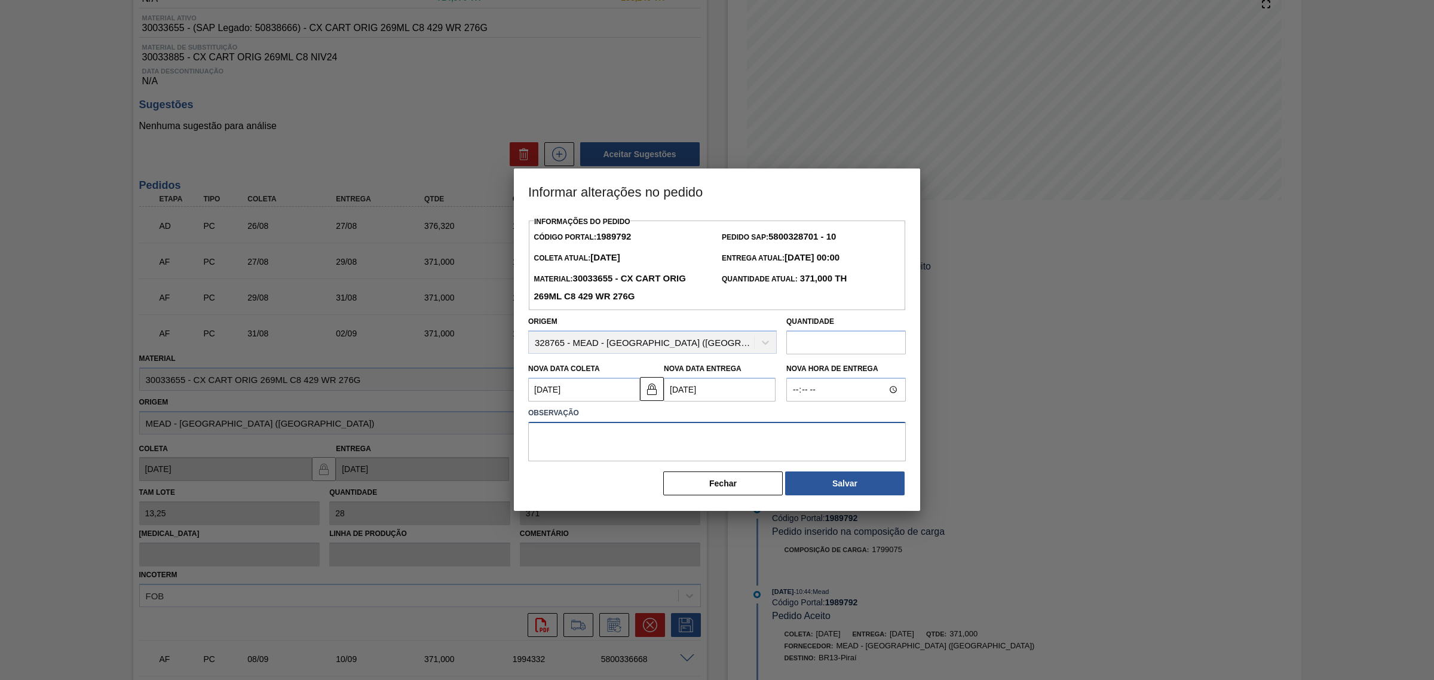
click at [657, 452] on textarea at bounding box center [717, 441] width 378 height 39
type textarea "AJUSTE DATA"
click at [843, 482] on button "Salvar" at bounding box center [844, 483] width 119 height 24
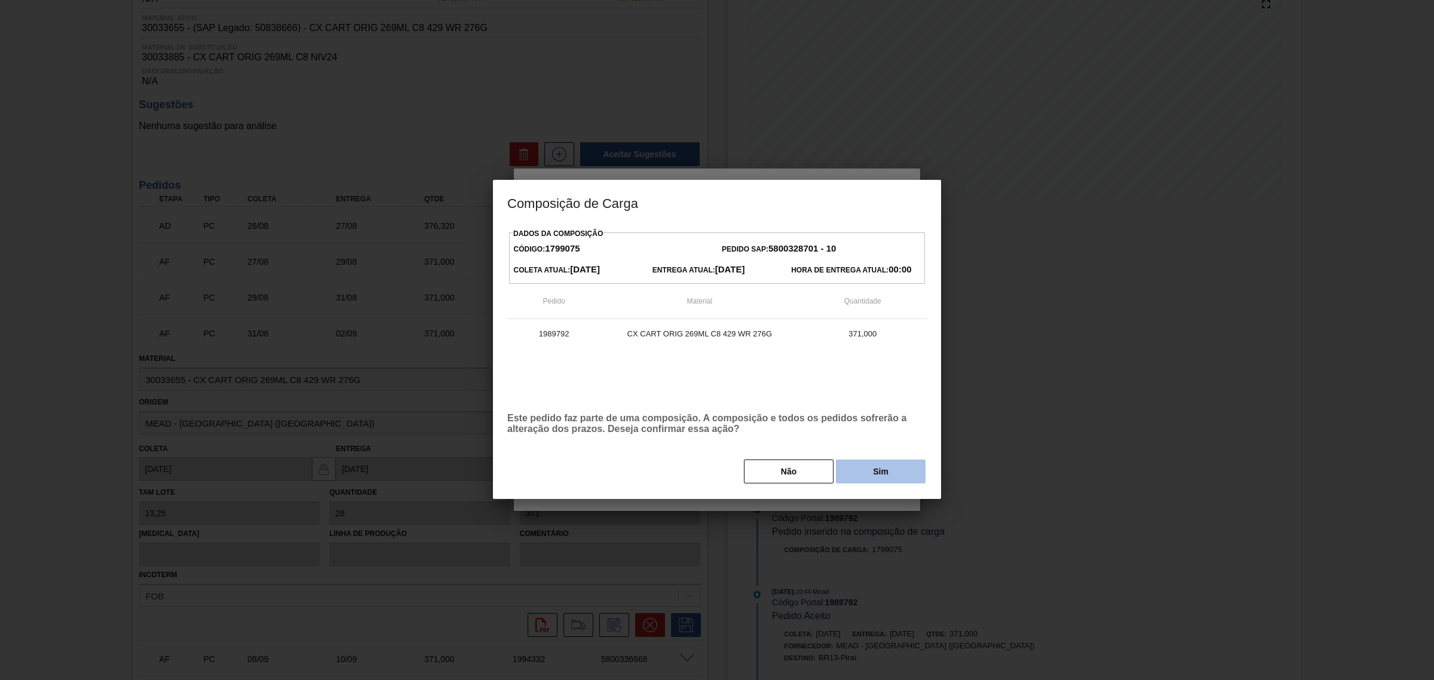
click at [875, 468] on button "Sim" at bounding box center [881, 471] width 90 height 24
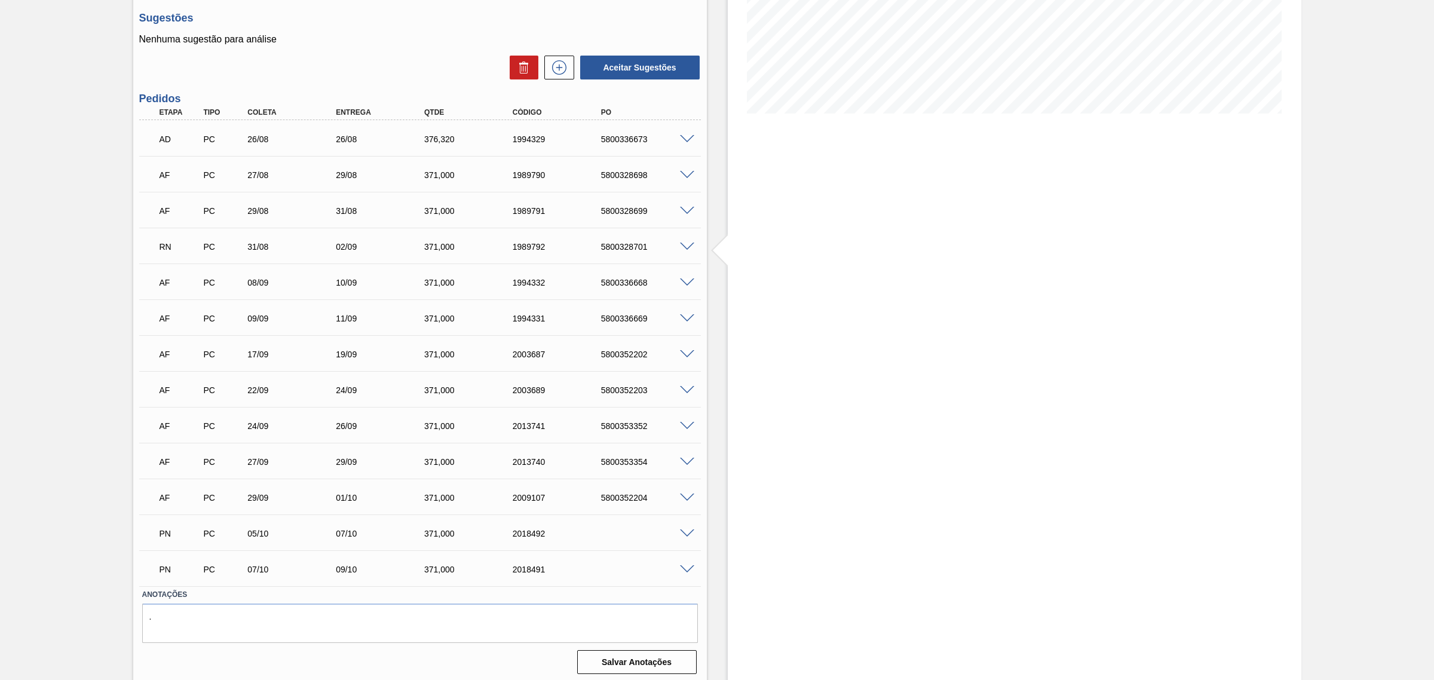
scroll to position [243, 0]
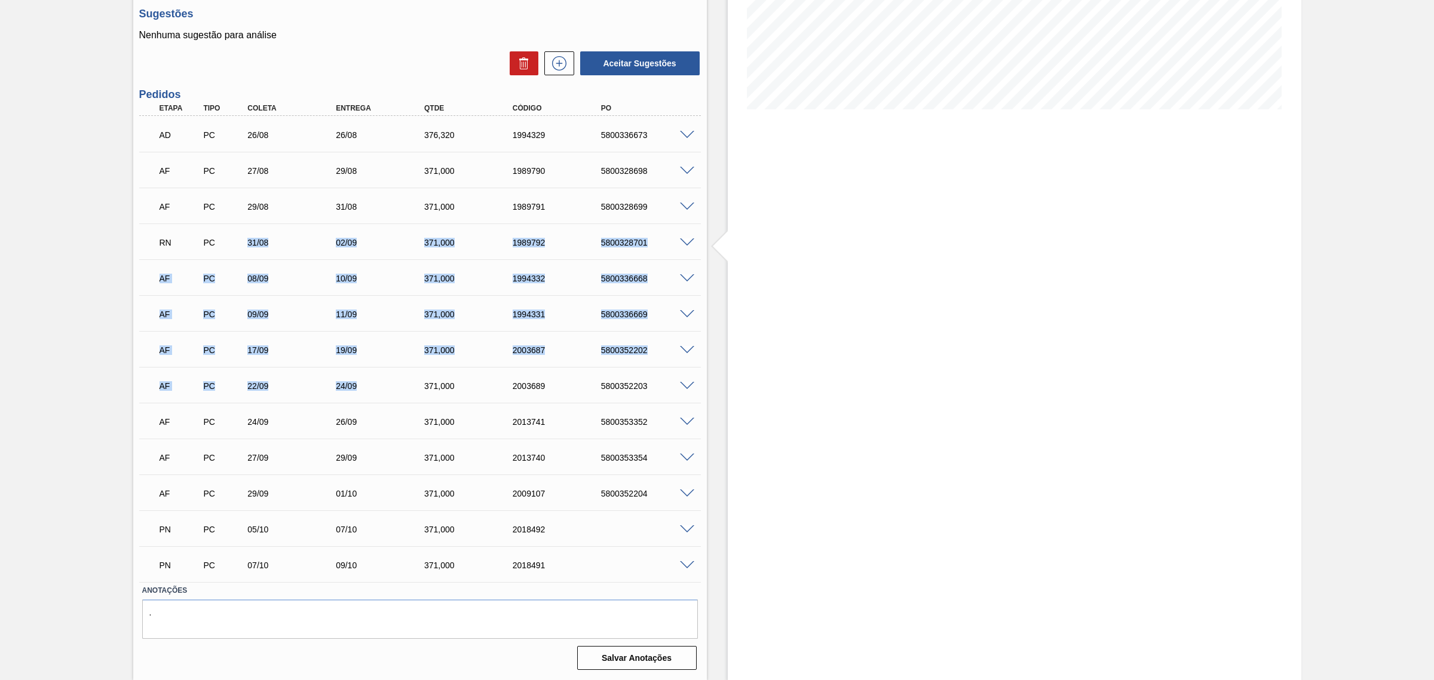
drag, startPoint x: 236, startPoint y: 244, endPoint x: 379, endPoint y: 380, distance: 198.1
click at [379, 380] on div "AD PC 26/08 26/08 376,320 1994329 5800336673 Material 30033655 - CX CART ORIG 2…" at bounding box center [419, 349] width 561 height 466
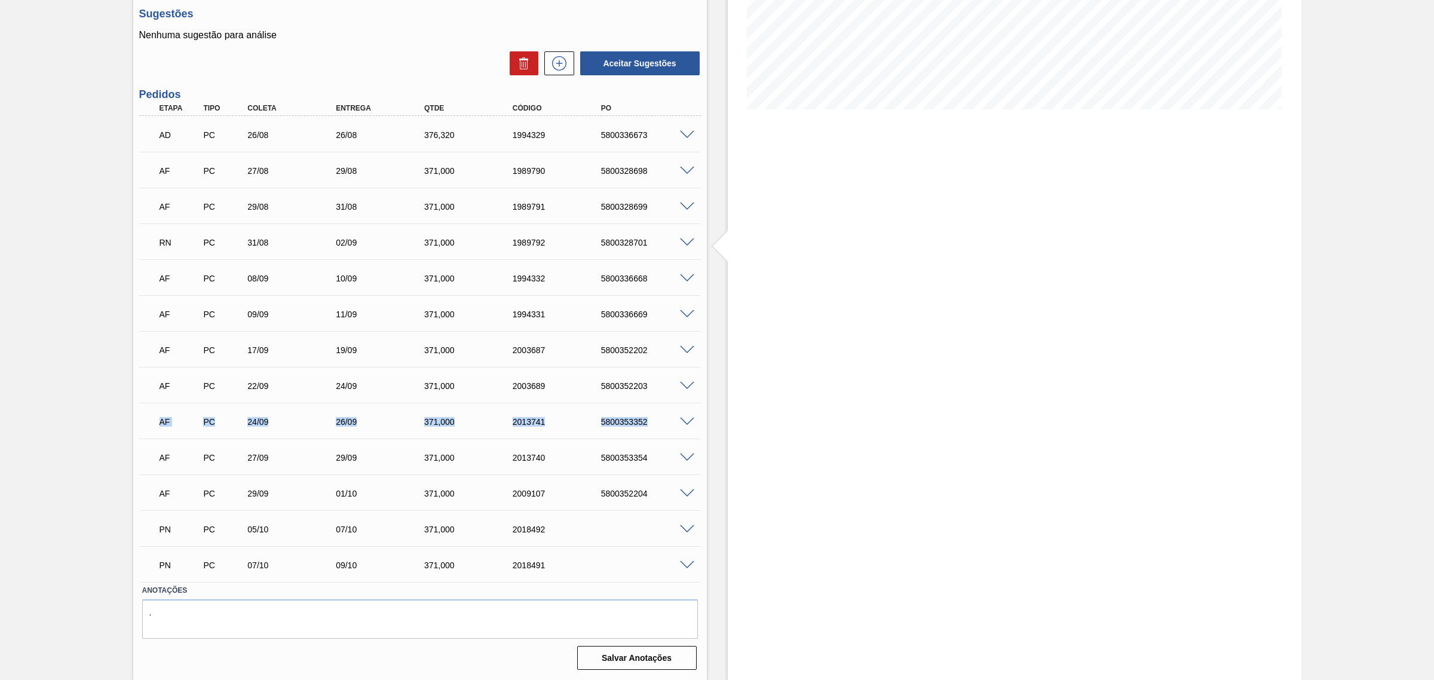
drag, startPoint x: 671, startPoint y: 398, endPoint x: 753, endPoint y: 413, distance: 83.3
click at [736, 413] on div "Aguardando Descarga BR13 - CAIXA CARTÃO ORIGINAL 269ML Unidade Piraí PE MIN 335…" at bounding box center [717, 250] width 1434 height 860
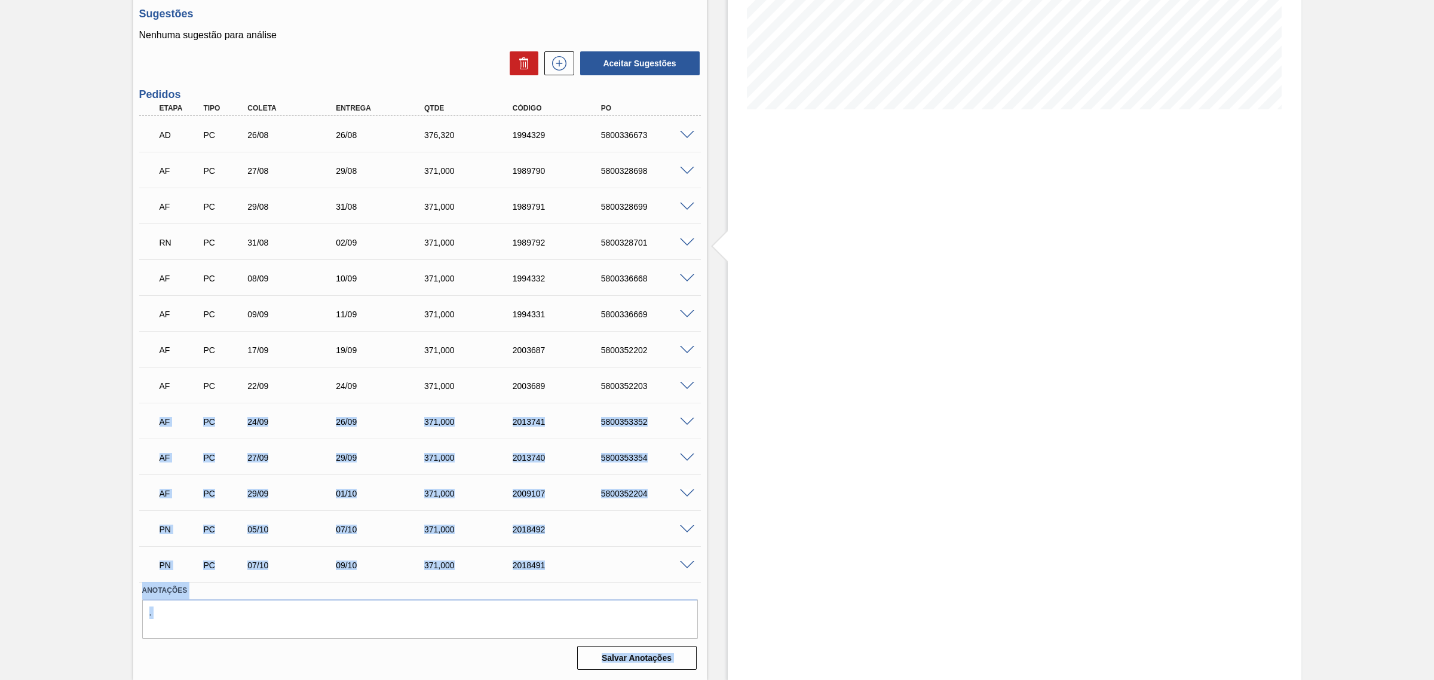
click at [879, 385] on div "Estoque De 27/08/2025 Até 06/12/2025 Filtro 27/08 Projeção de Estoque 1,101.296…" at bounding box center [1014, 250] width 573 height 860
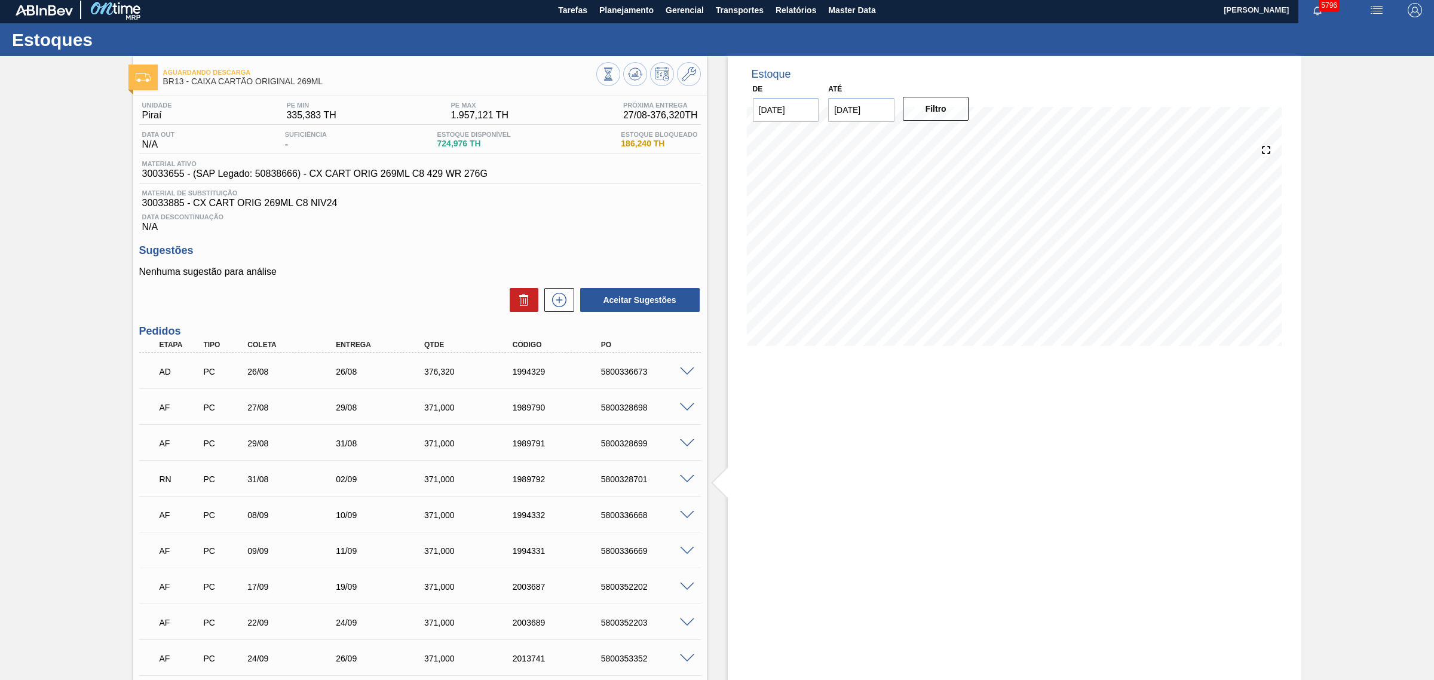
scroll to position [0, 0]
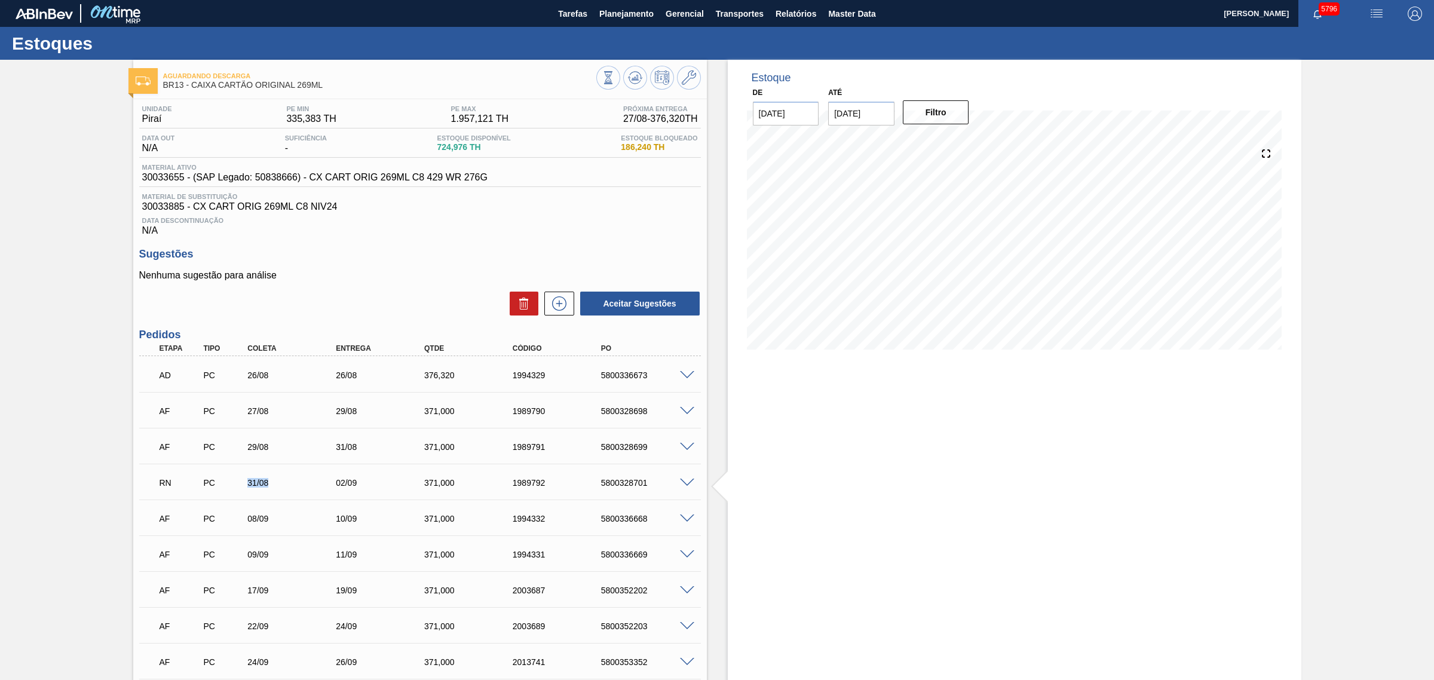
drag, startPoint x: 240, startPoint y: 482, endPoint x: 273, endPoint y: 499, distance: 37.7
click at [273, 496] on div "RN PC 31/08 02/09 371,000 1989792 5800328701" at bounding box center [419, 482] width 561 height 30
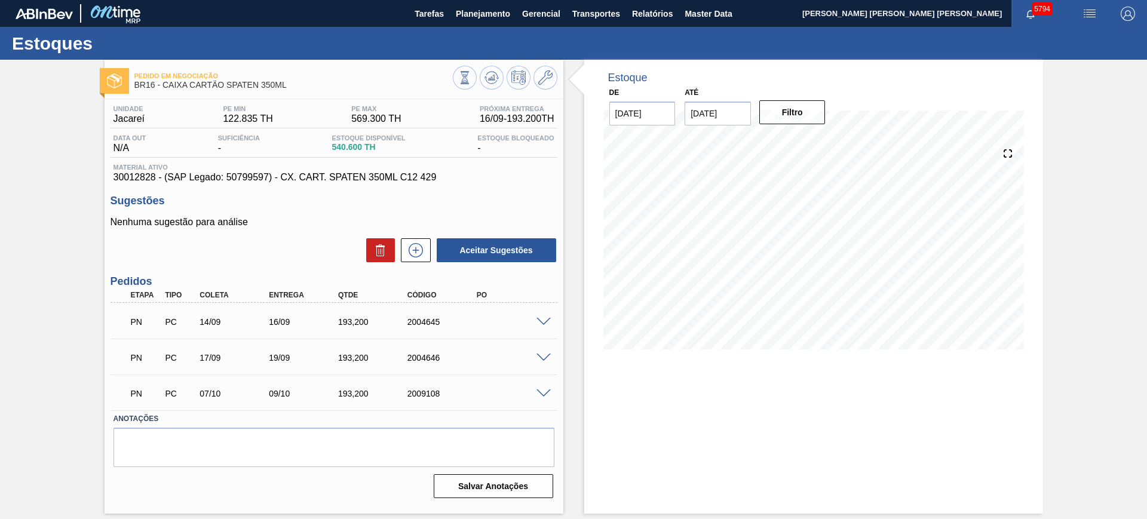
click at [542, 321] on span at bounding box center [543, 322] width 14 height 9
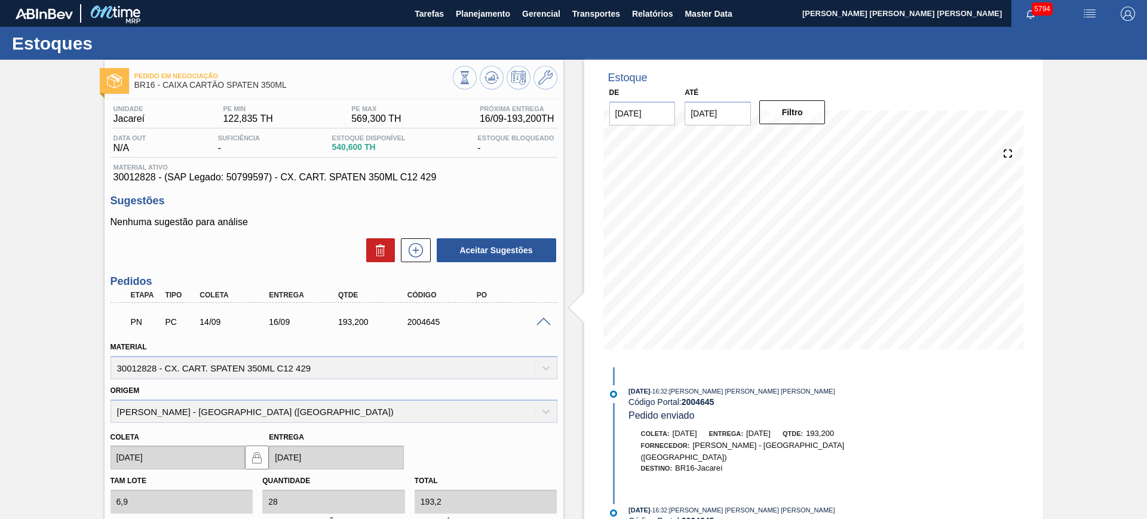
click at [542, 321] on span at bounding box center [543, 322] width 14 height 9
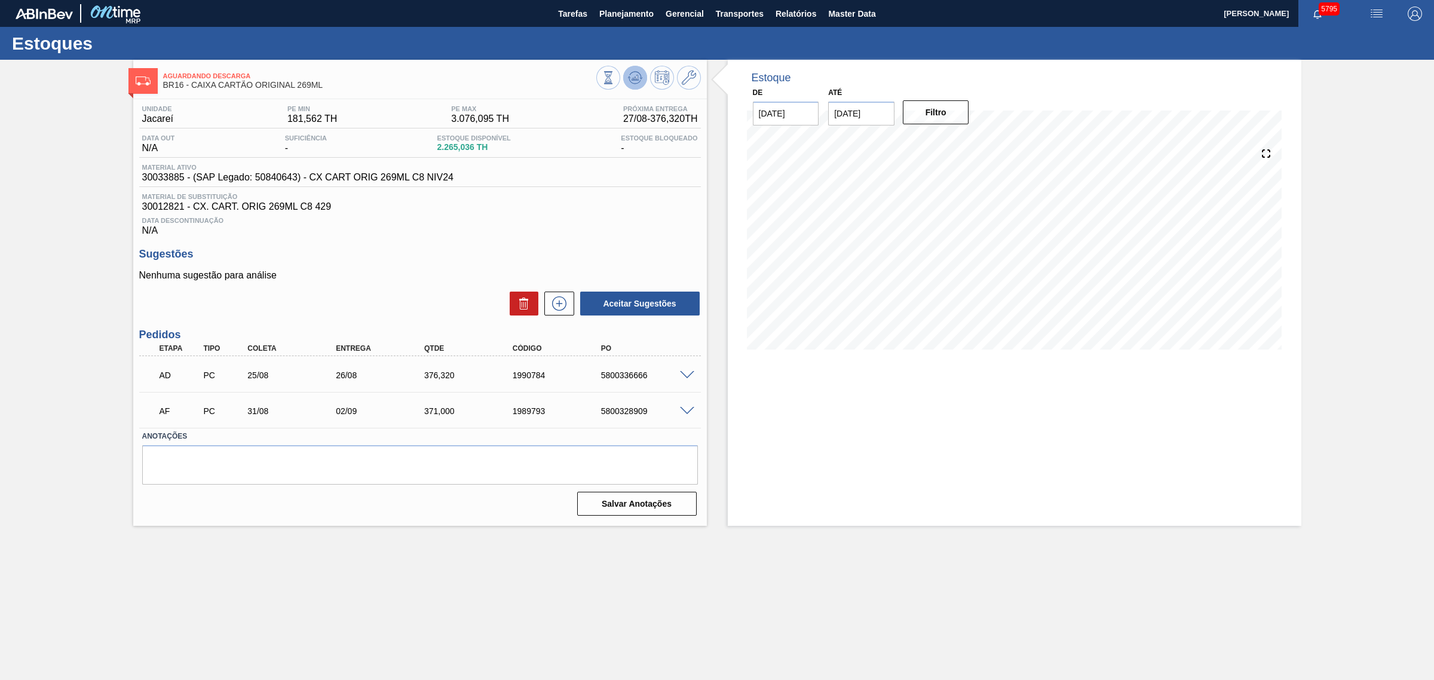
click at [631, 75] on icon at bounding box center [635, 77] width 14 height 14
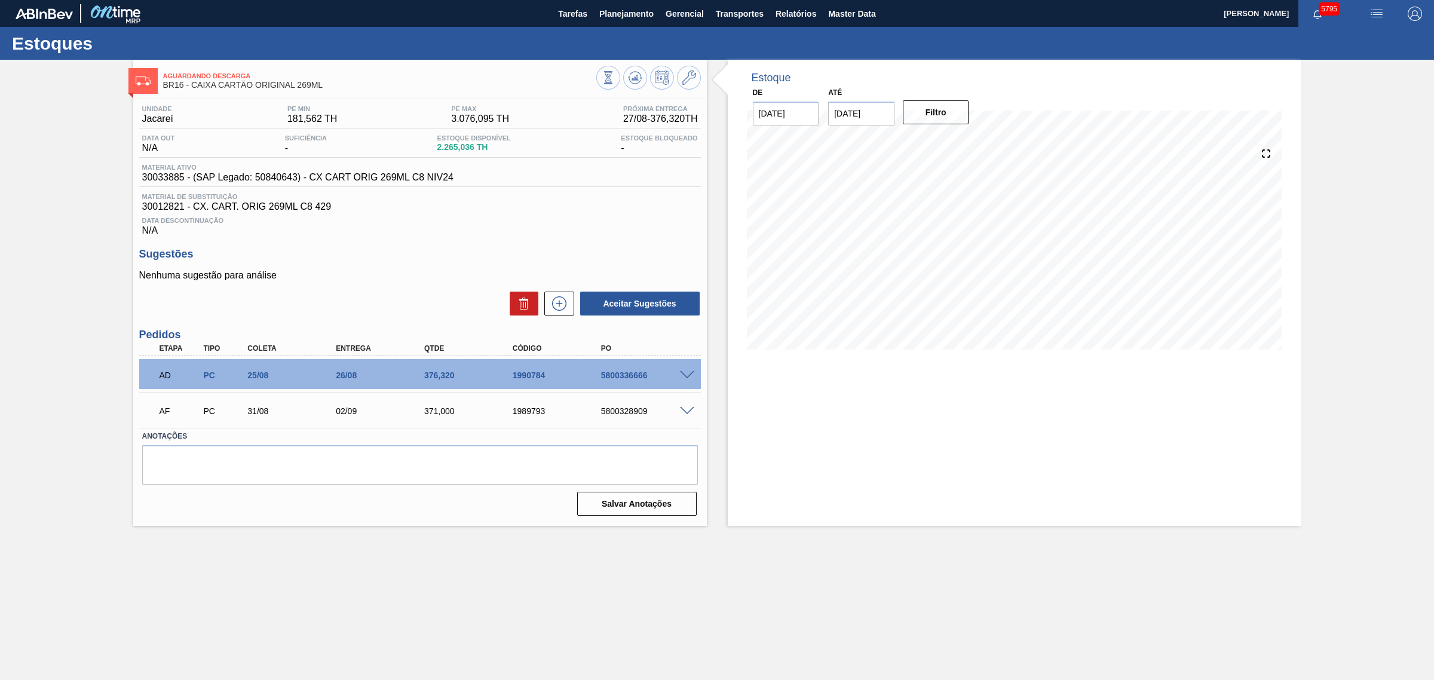
click at [688, 411] on span at bounding box center [687, 411] width 14 height 9
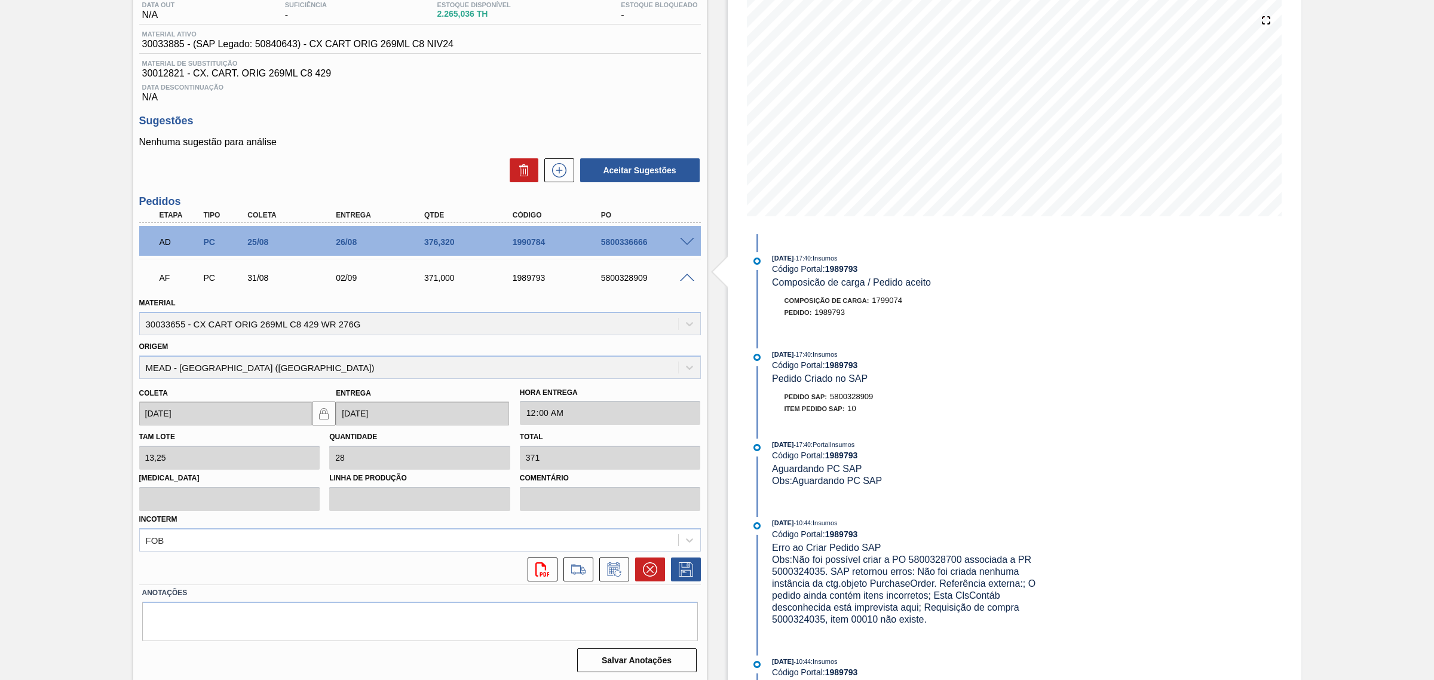
scroll to position [137, 0]
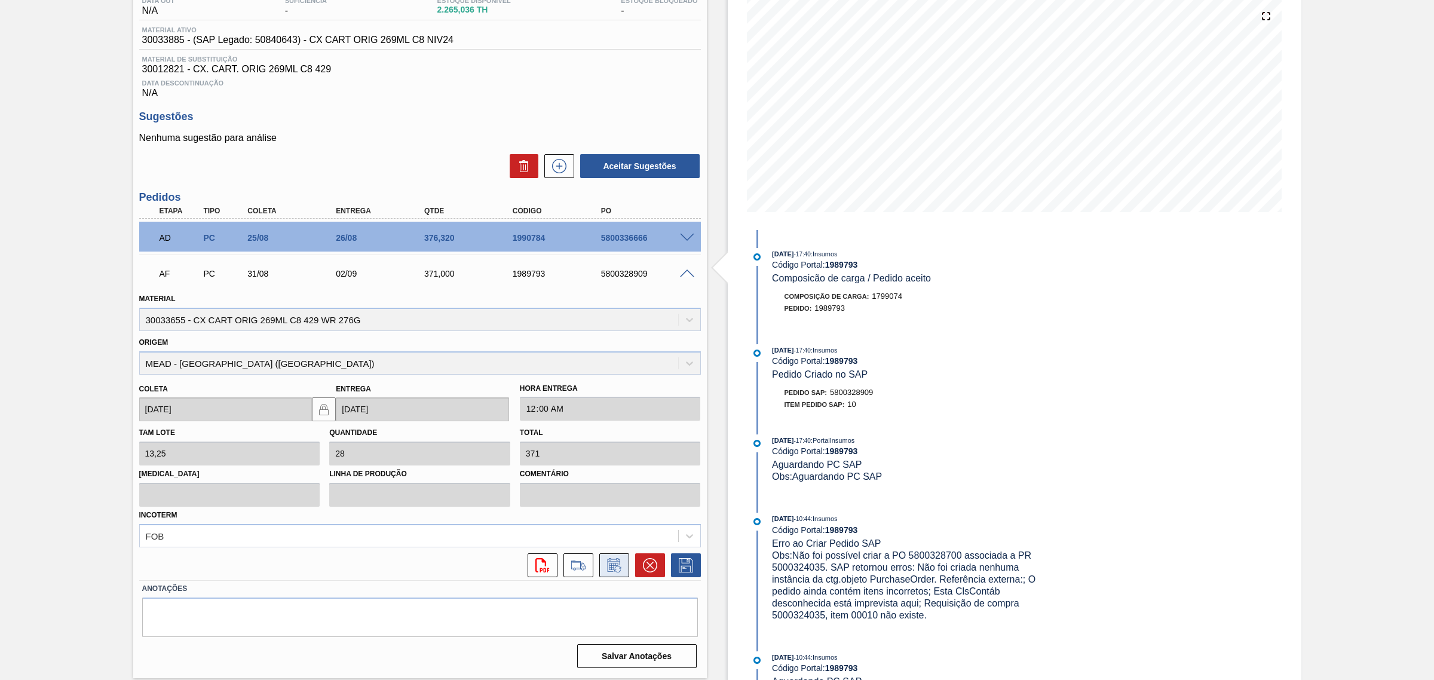
click at [617, 518] on icon at bounding box center [613, 565] width 19 height 14
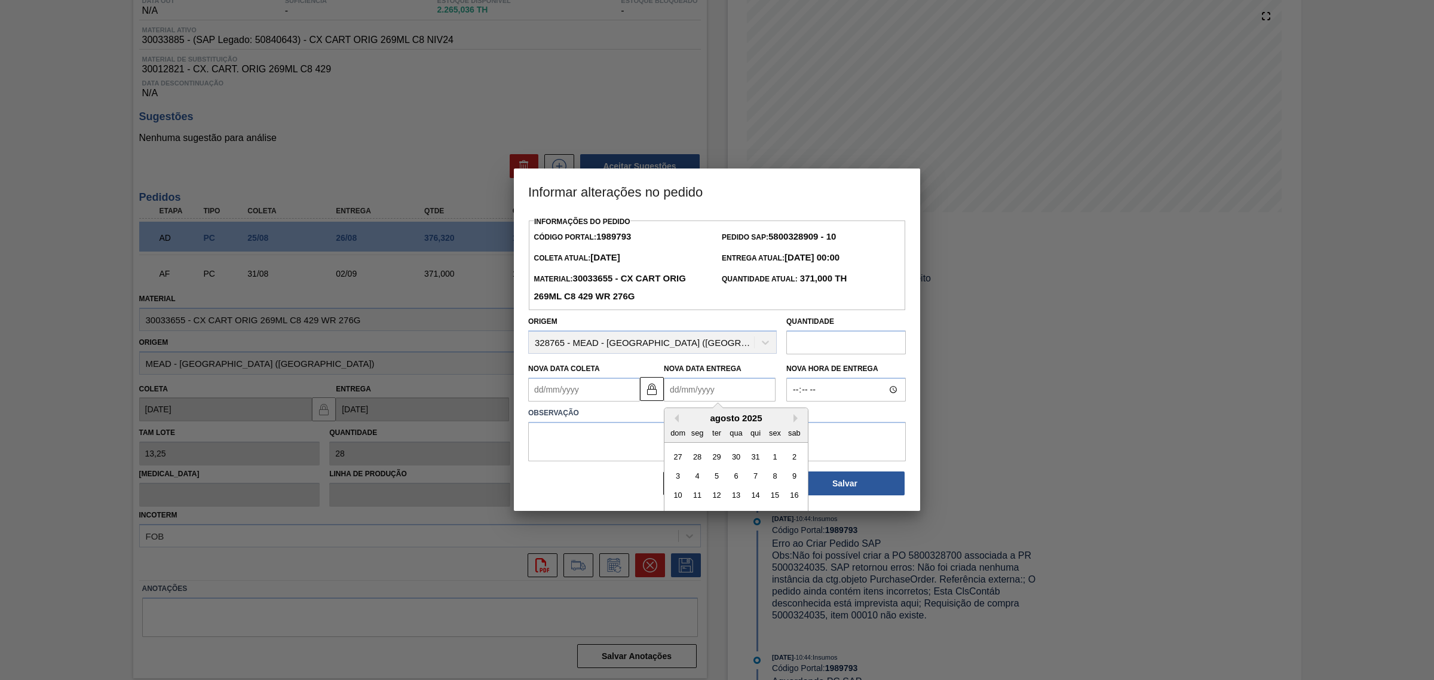
click at [707, 392] on Entrega1989793 "Nova Data Entrega" at bounding box center [720, 390] width 112 height 24
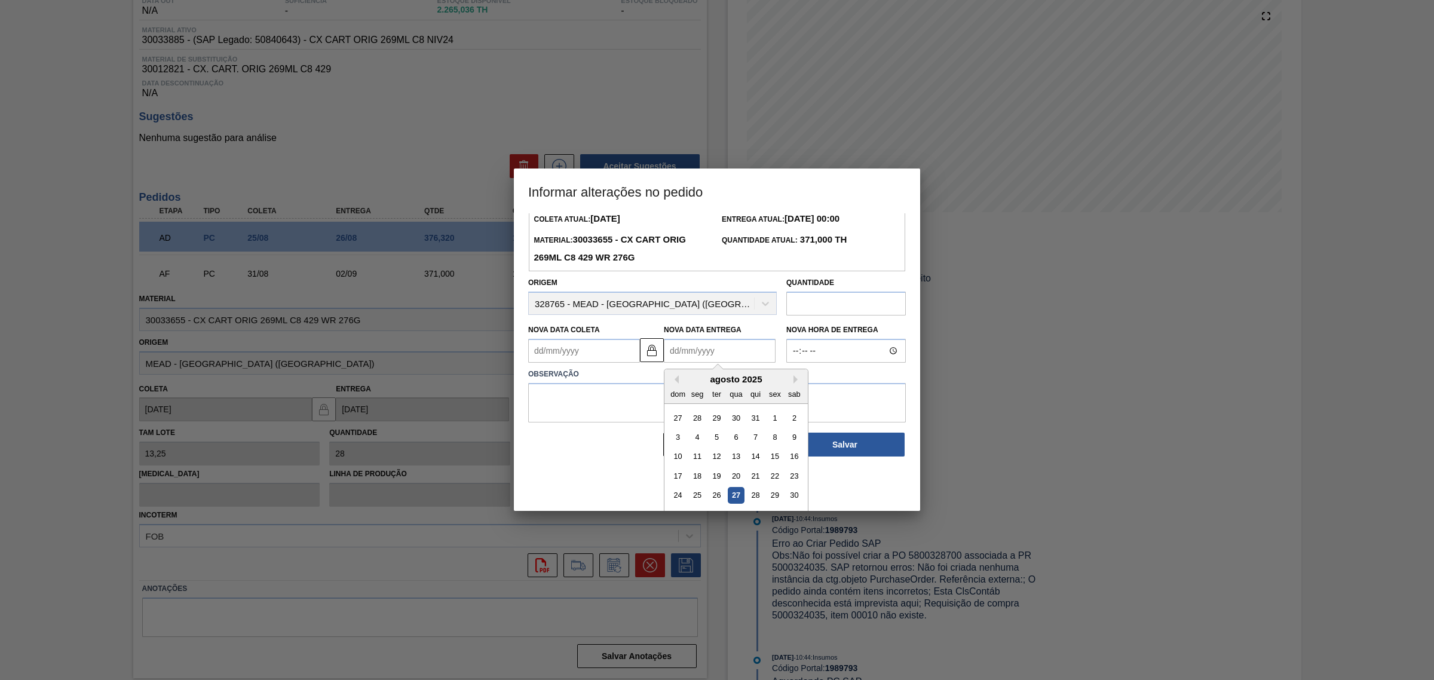
scroll to position [60, 0]
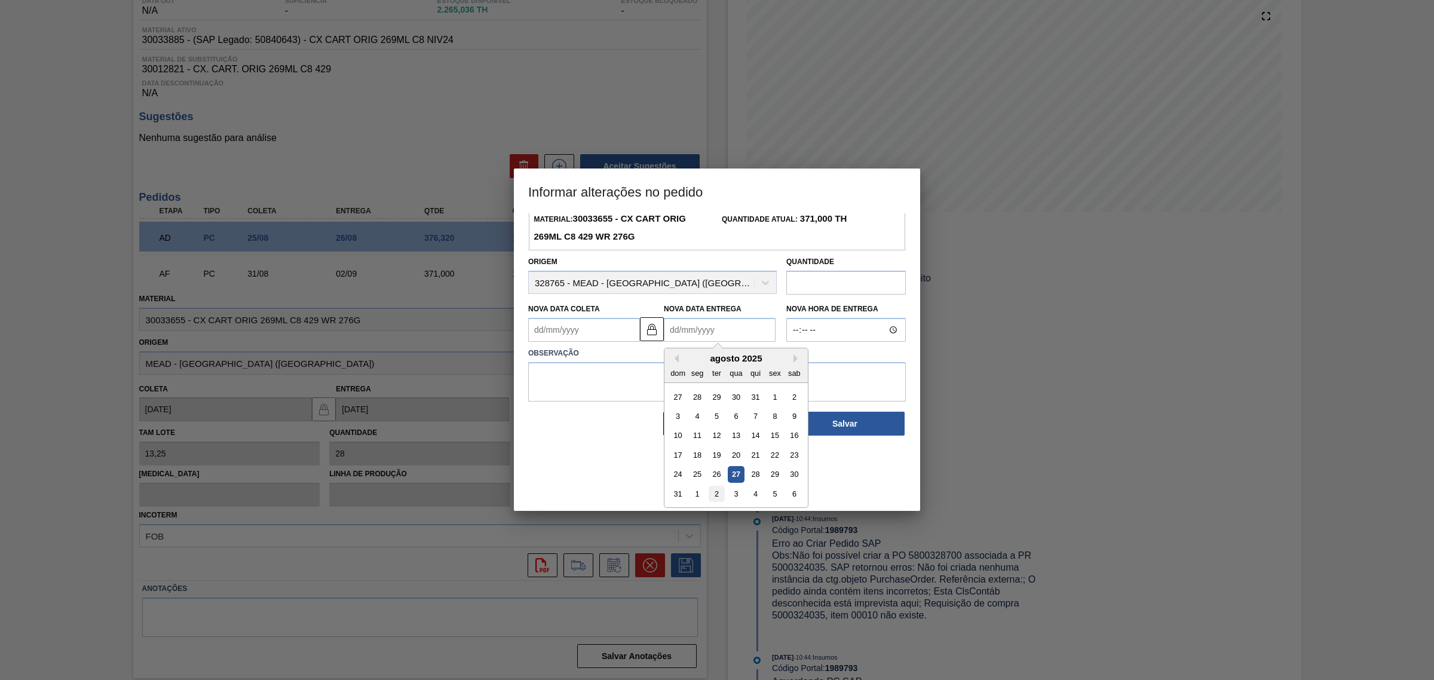
click at [718, 492] on div "2" at bounding box center [716, 494] width 16 height 16
type Coleta1989793 "31/08/2025"
type Entrega1989793 "02/09/2025"
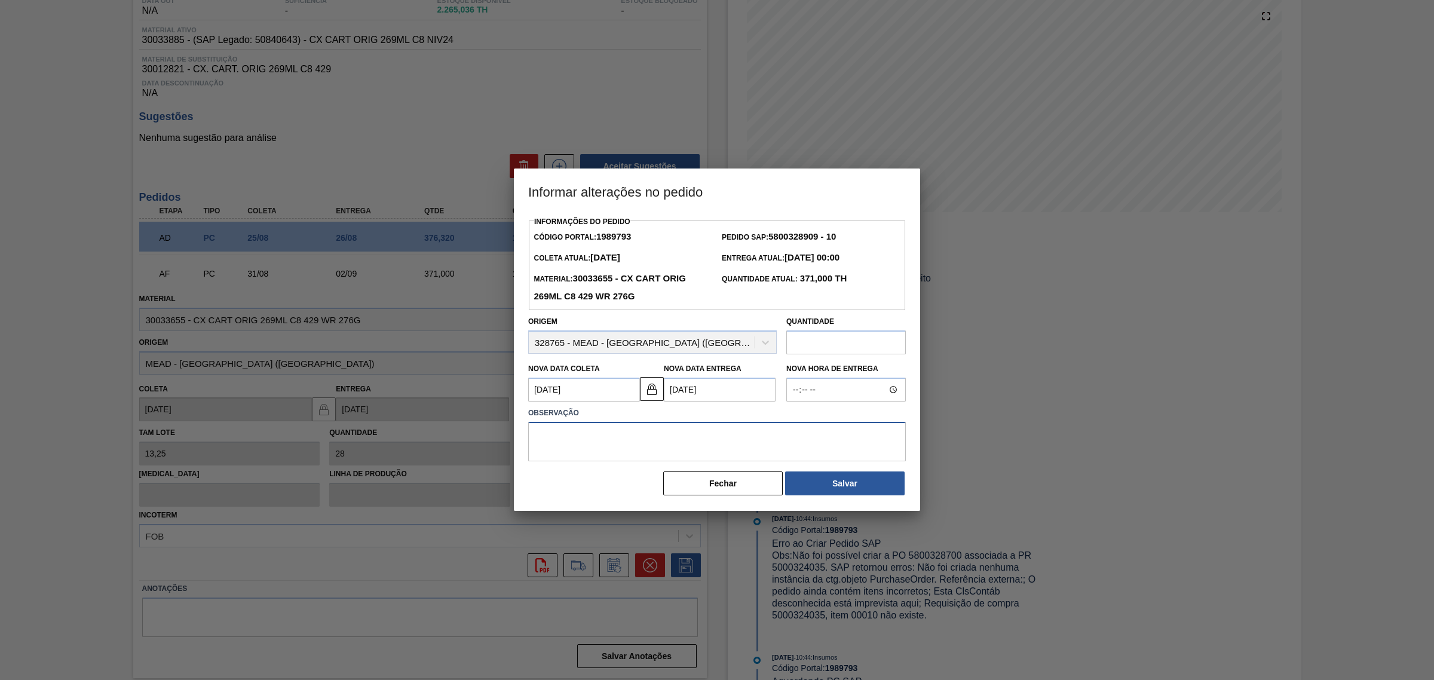
click at [699, 443] on textarea at bounding box center [717, 441] width 378 height 39
type textarea "AJUSTE DATA"
click at [867, 487] on button "Salvar" at bounding box center [844, 483] width 119 height 24
click at [734, 476] on button "Fechar" at bounding box center [722, 483] width 119 height 24
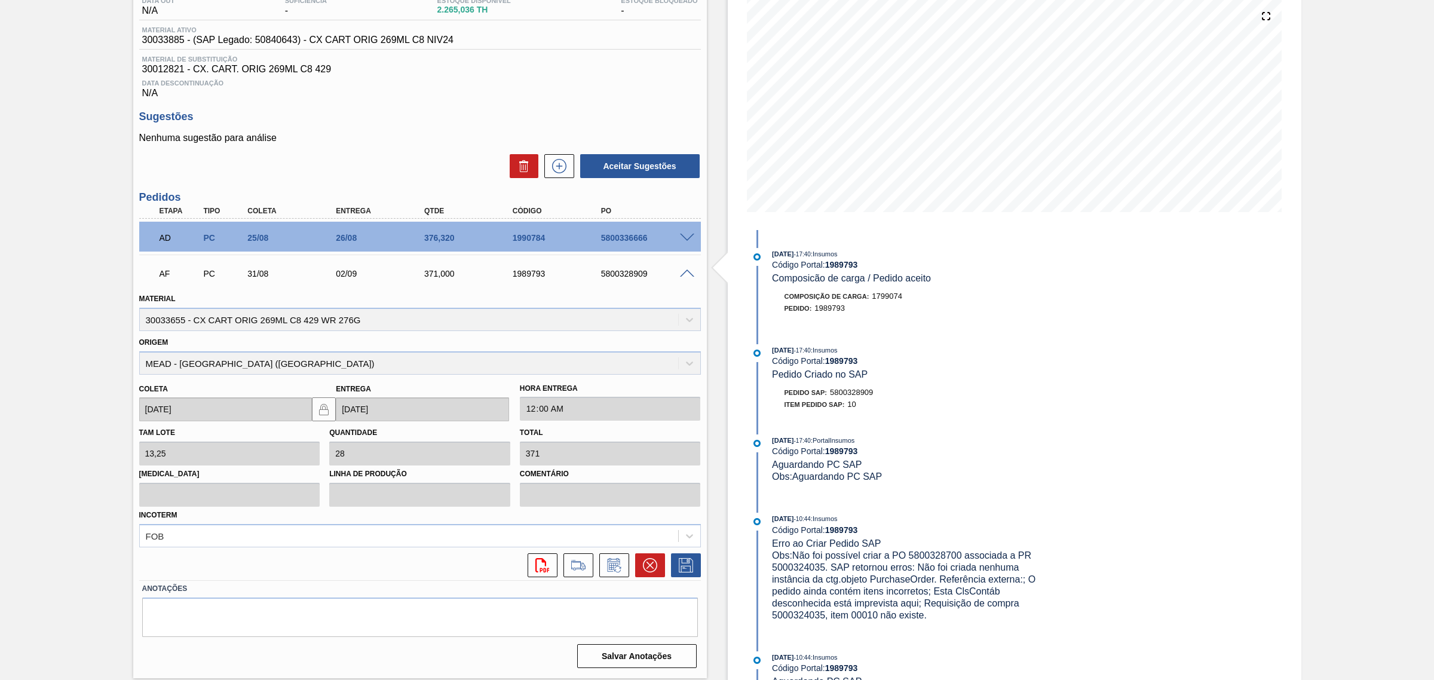
click at [682, 272] on span at bounding box center [687, 273] width 14 height 9
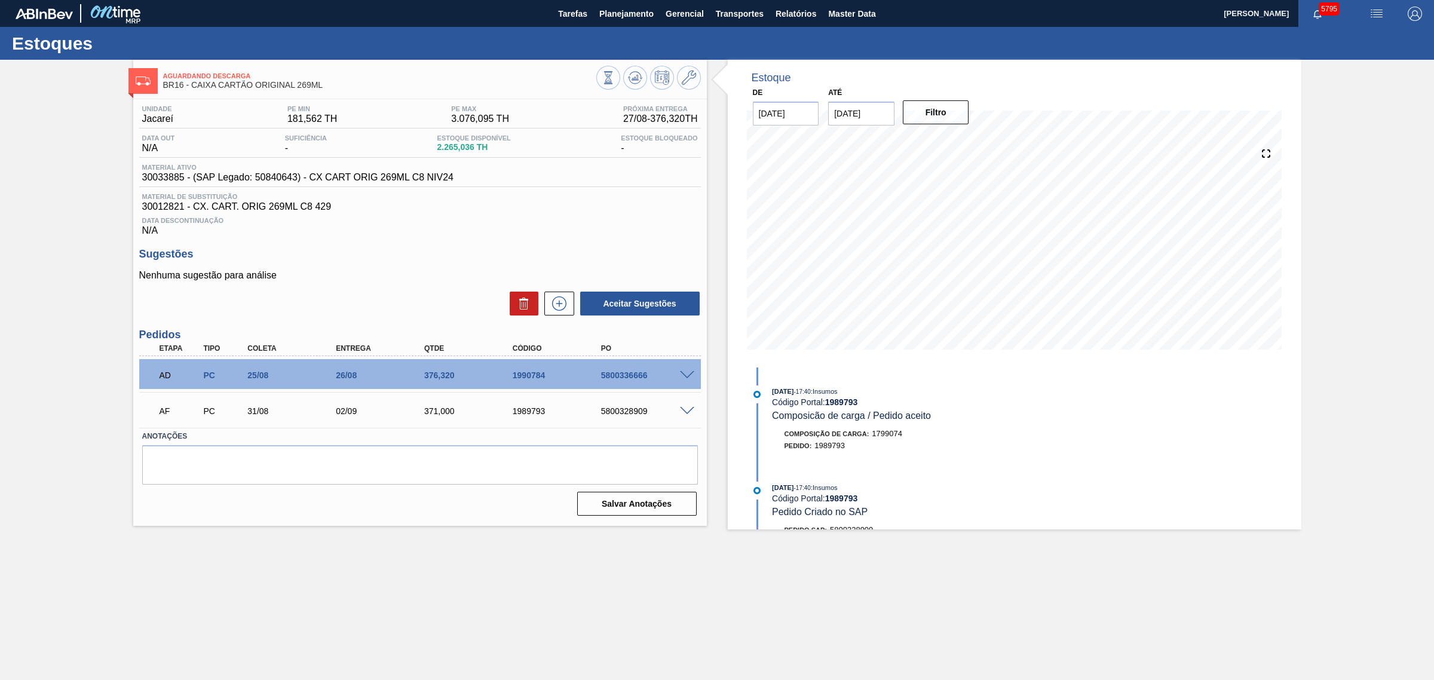
click at [612, 518] on main "Tarefas Planejamento Gerencial Transportes Relatórios Master Data CEZAR LEAO PE…" at bounding box center [717, 340] width 1434 height 680
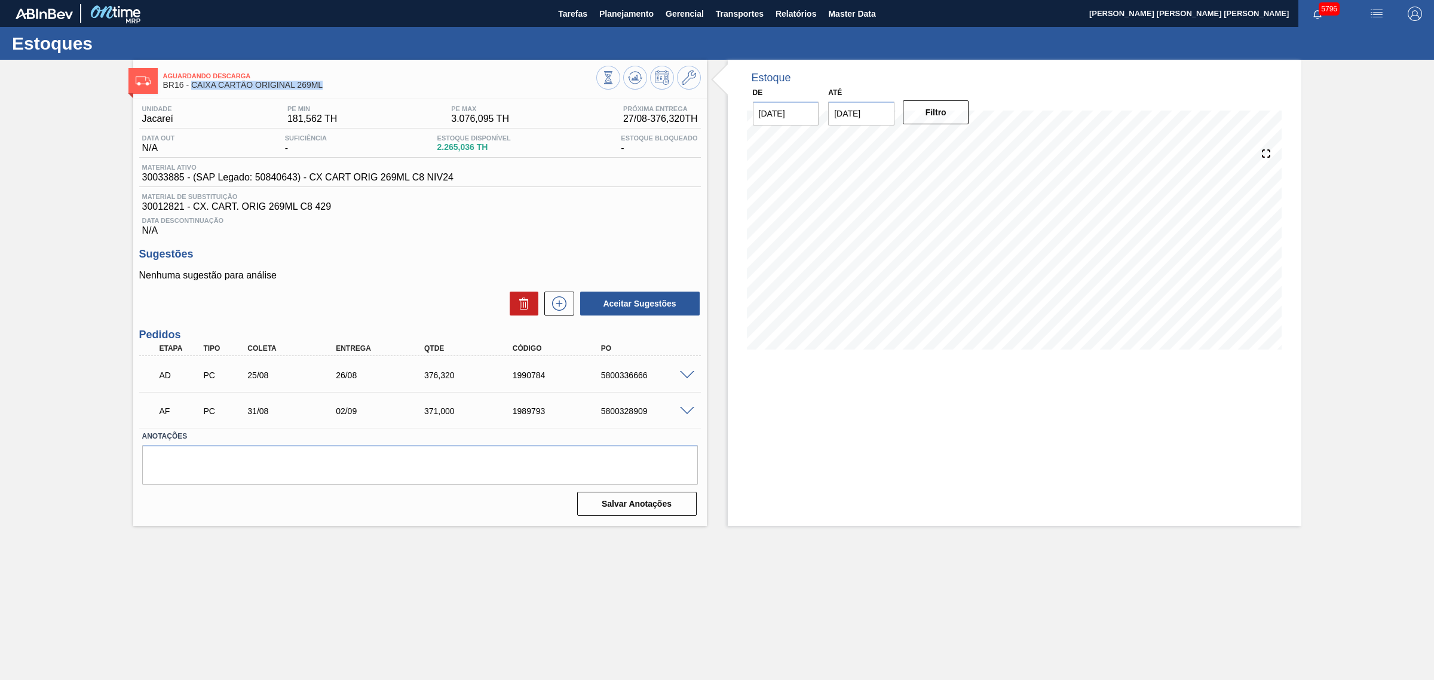
drag, startPoint x: 327, startPoint y: 85, endPoint x: 191, endPoint y: 88, distance: 135.6
click at [191, 88] on span "BR16 - CAIXA CARTÃO ORIGINAL 269ML" at bounding box center [379, 85] width 433 height 9
copy span "CAIXA CARTÃO ORIGINAL 269ML"
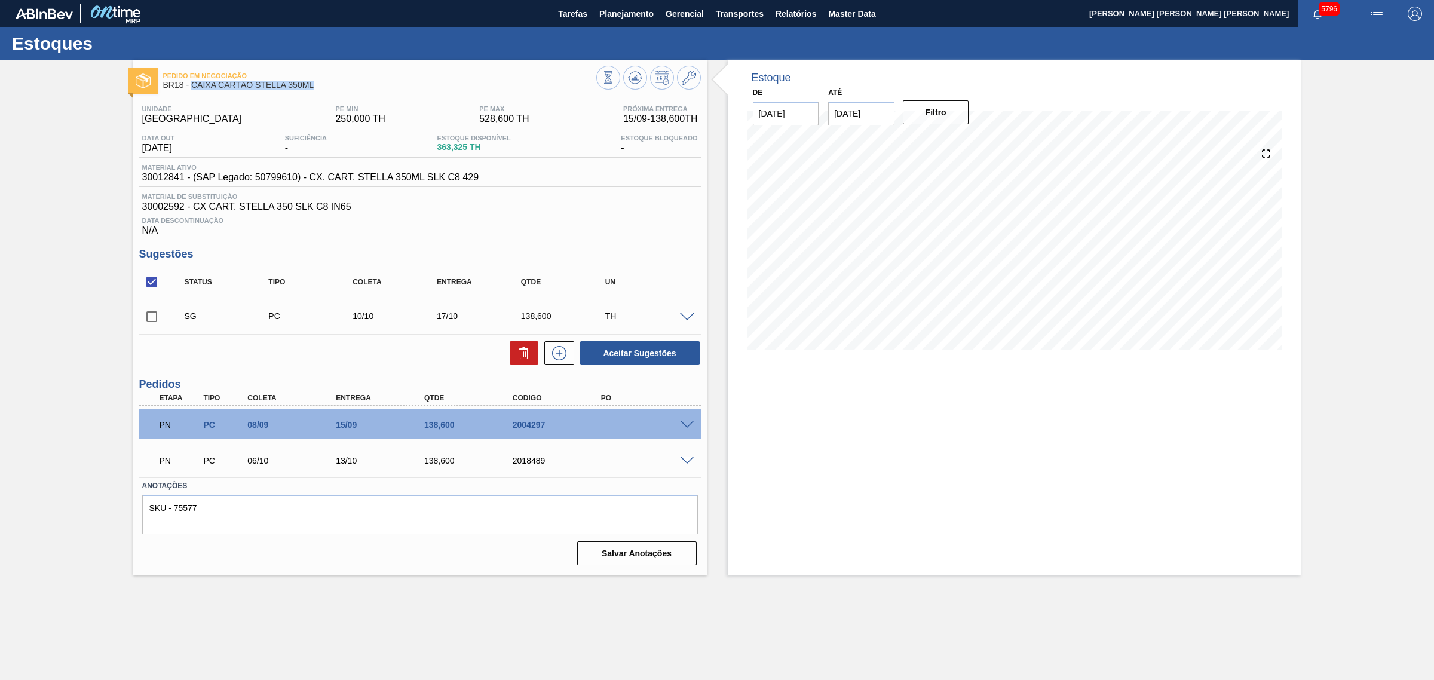
drag, startPoint x: 317, startPoint y: 88, endPoint x: 193, endPoint y: 90, distance: 124.2
click at [193, 90] on span "BR18 - CAIXA CARTÃO STELLA 350ML" at bounding box center [379, 85] width 433 height 9
copy span "CAIXA CARTÃO STELLA 350ML"
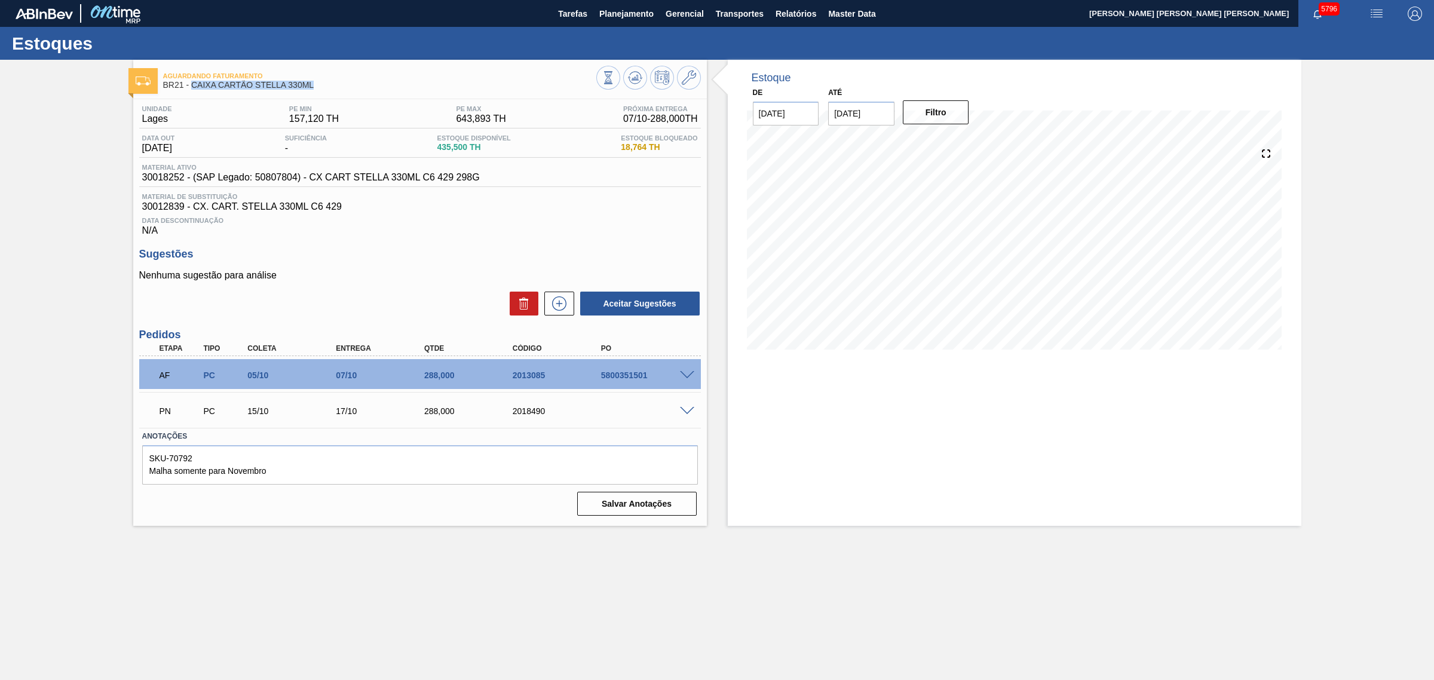
drag, startPoint x: 312, startPoint y: 90, endPoint x: 190, endPoint y: 94, distance: 122.5
click at [190, 94] on div "Aguardando Faturamento BR21 - CAIXA CARTÃO STELLA 330ML" at bounding box center [379, 80] width 433 height 27
click at [625, 81] on button at bounding box center [635, 78] width 24 height 24
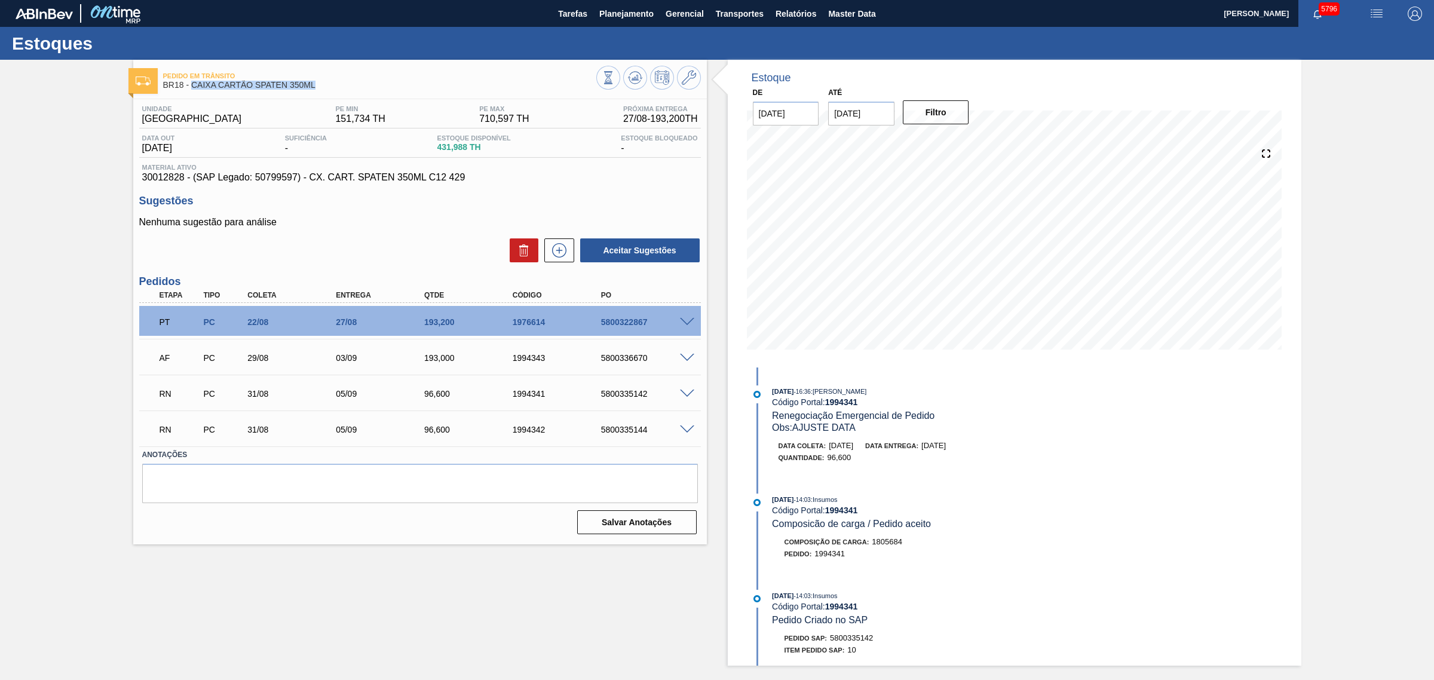
drag, startPoint x: 282, startPoint y: 87, endPoint x: 193, endPoint y: 88, distance: 89.0
click at [193, 88] on span "BR18 - CAIXA CARTÃO SPATEN 350ML" at bounding box center [379, 85] width 433 height 9
copy span "CAIXA CARTÃO SPATEN 350ML"
click at [684, 425] on div at bounding box center [689, 428] width 24 height 9
click at [687, 429] on span at bounding box center [687, 429] width 14 height 9
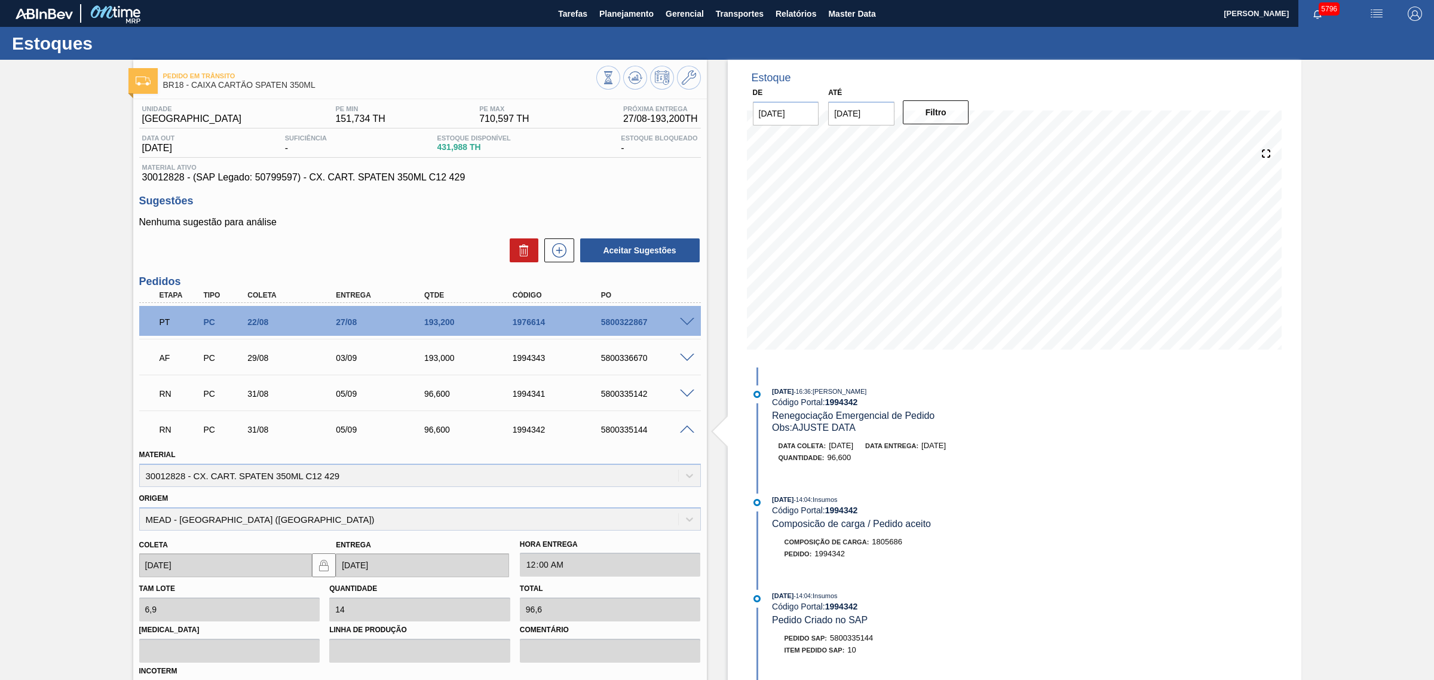
click at [690, 431] on span at bounding box center [687, 429] width 14 height 9
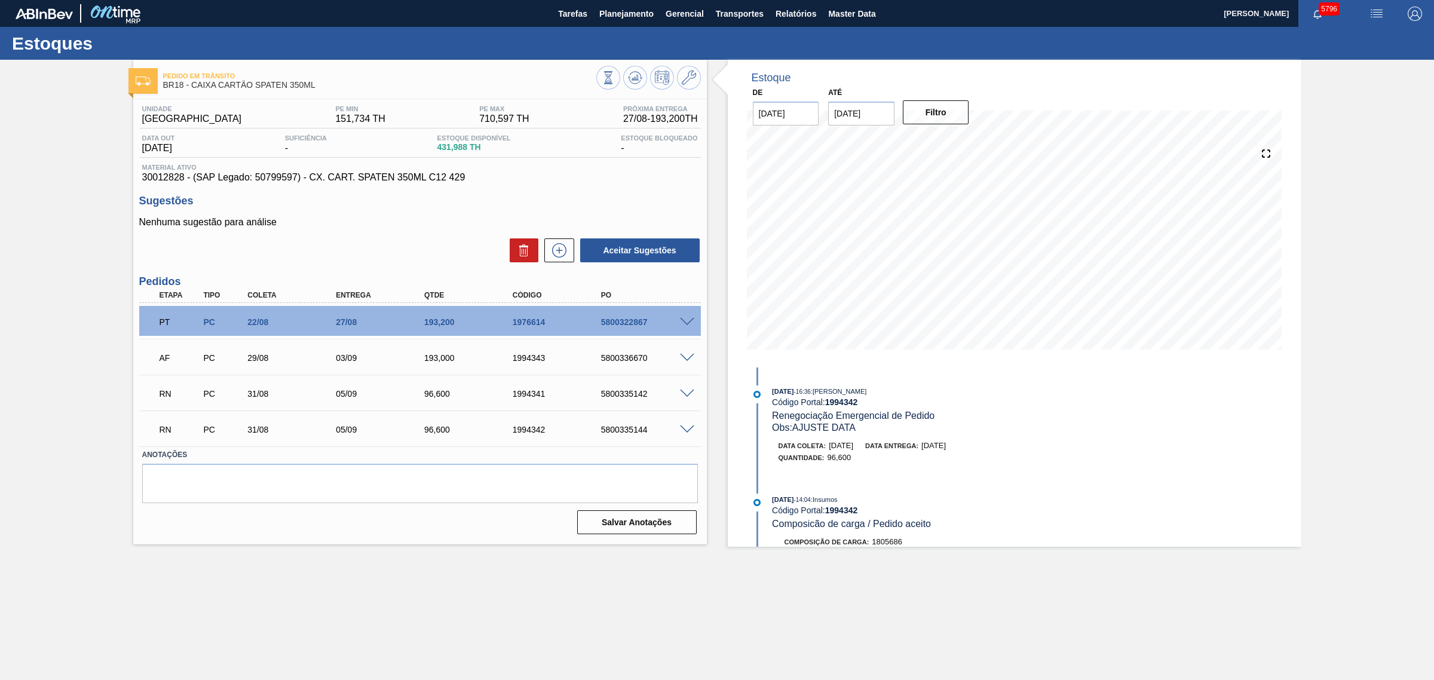
click at [687, 432] on span at bounding box center [687, 429] width 14 height 9
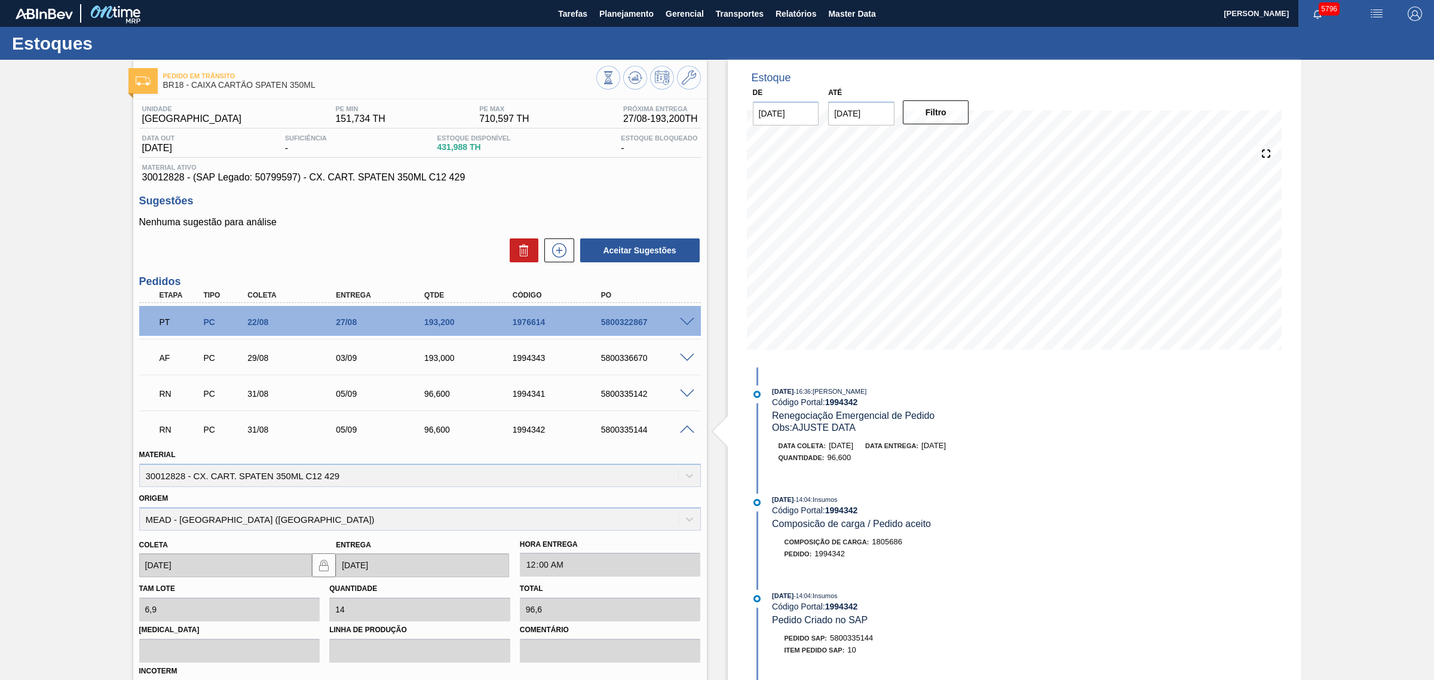
click at [688, 428] on span at bounding box center [687, 429] width 14 height 9
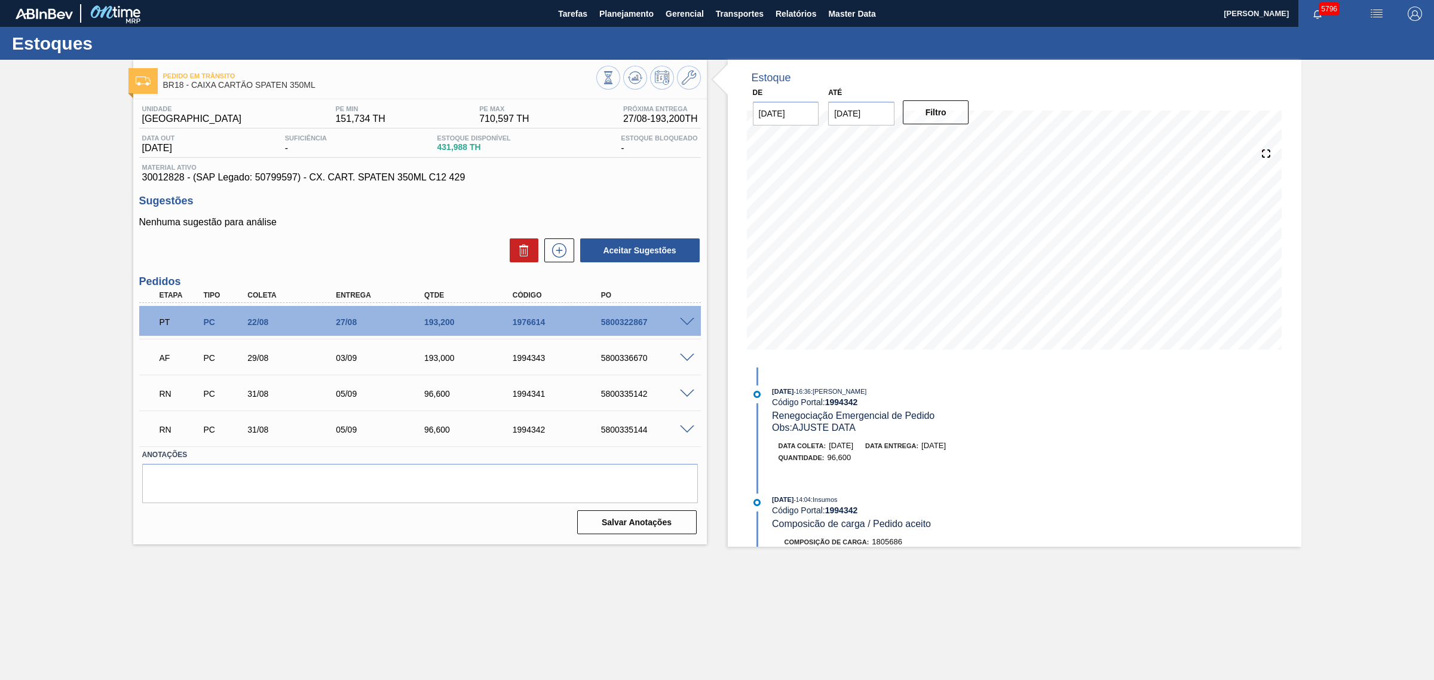
click at [551, 564] on main "Tarefas Planejamento Gerencial Transportes Relatórios Master Data CEZAR LEAO PE…" at bounding box center [717, 340] width 1434 height 680
drag, startPoint x: 240, startPoint y: 355, endPoint x: 279, endPoint y: 366, distance: 40.7
click at [279, 366] on div "AF PC 29/08 03/09 193,000 1994343 5800336670" at bounding box center [417, 357] width 530 height 24
click at [685, 357] on span at bounding box center [687, 358] width 14 height 9
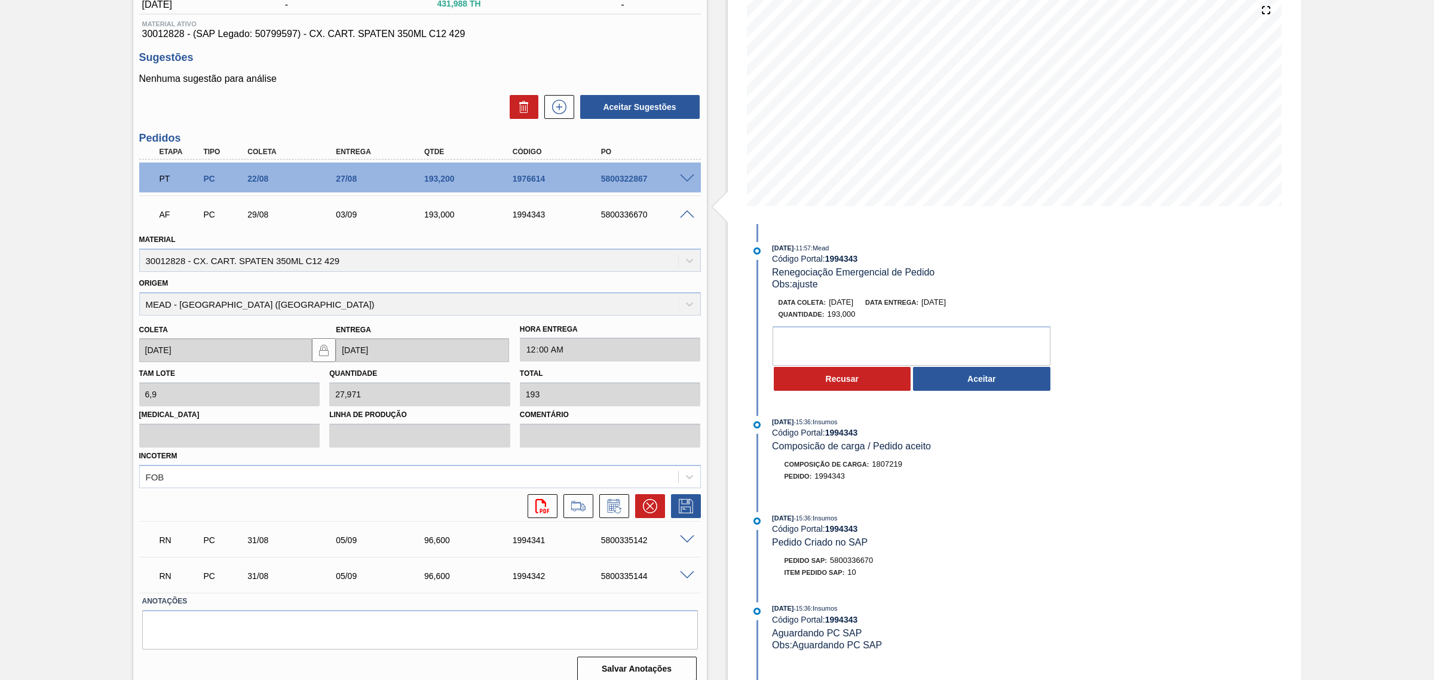
scroll to position [149, 0]
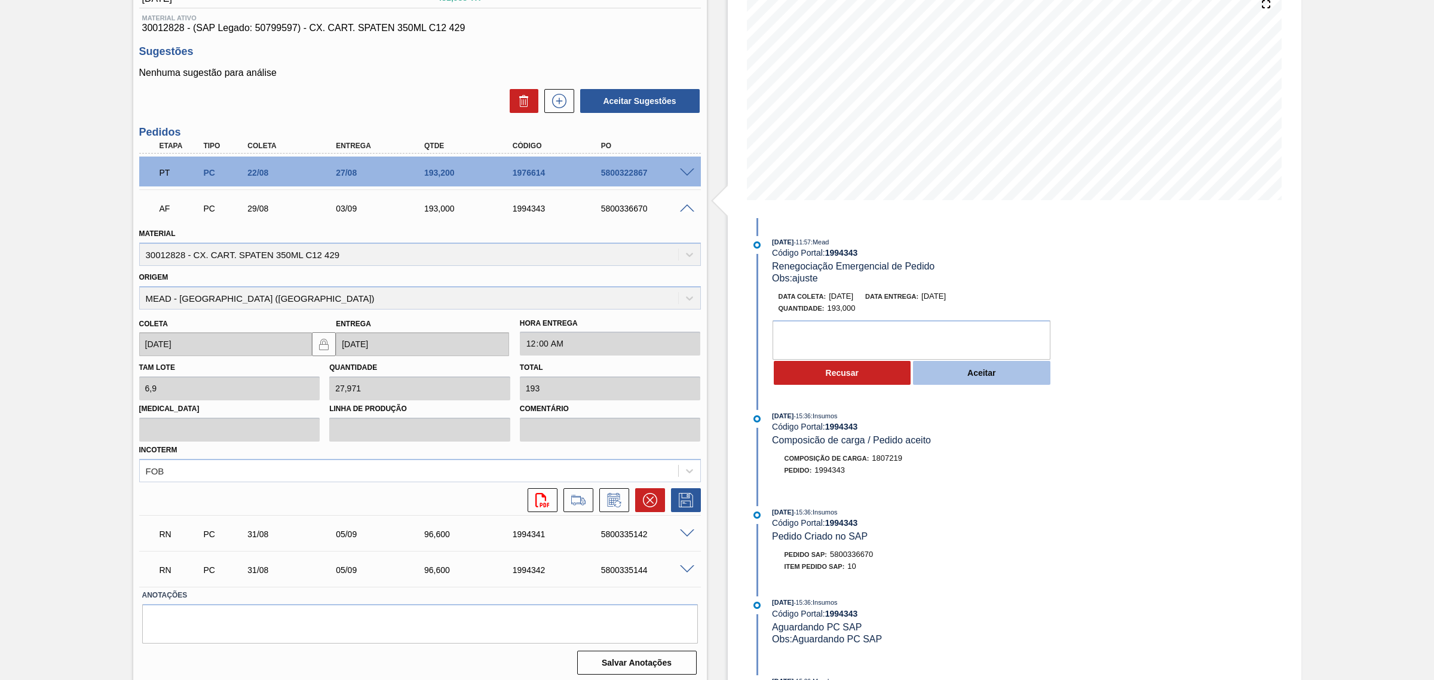
click at [975, 378] on button "Aceitar" at bounding box center [981, 373] width 137 height 24
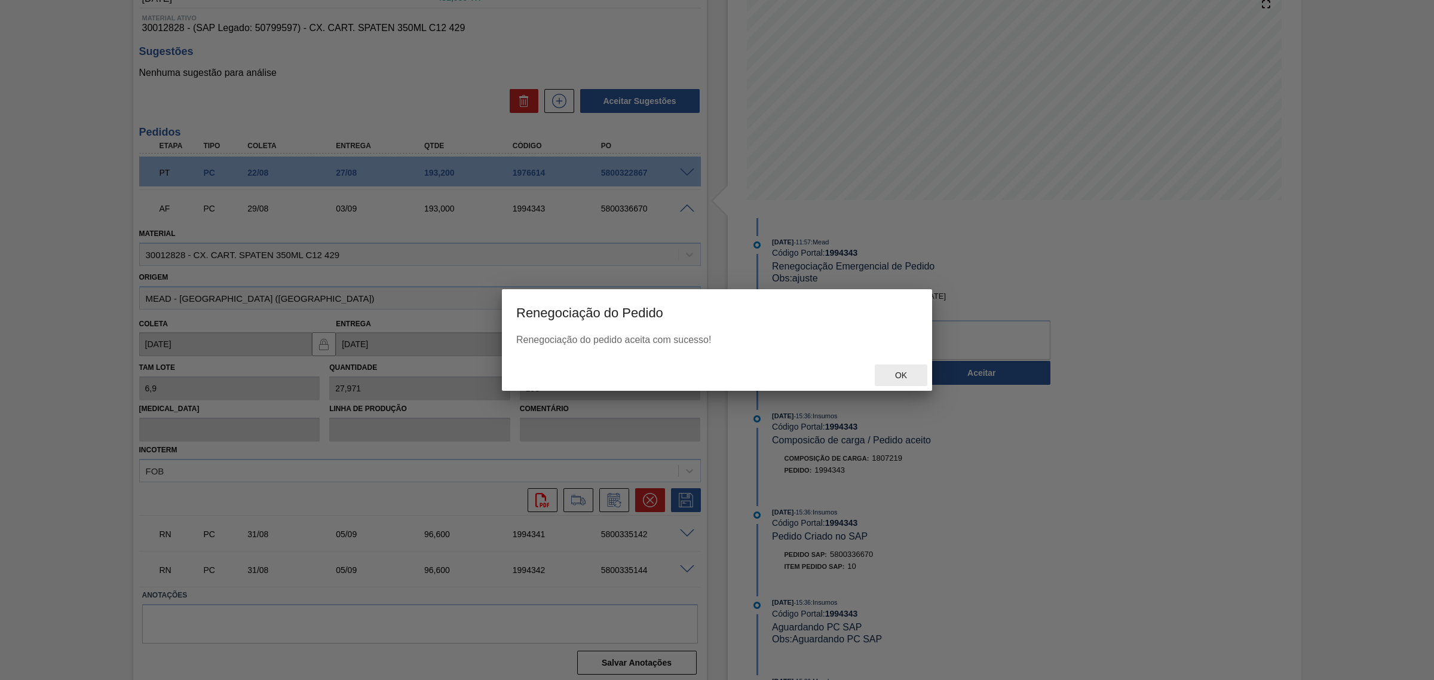
click at [905, 374] on span "Ok" at bounding box center [900, 375] width 31 height 10
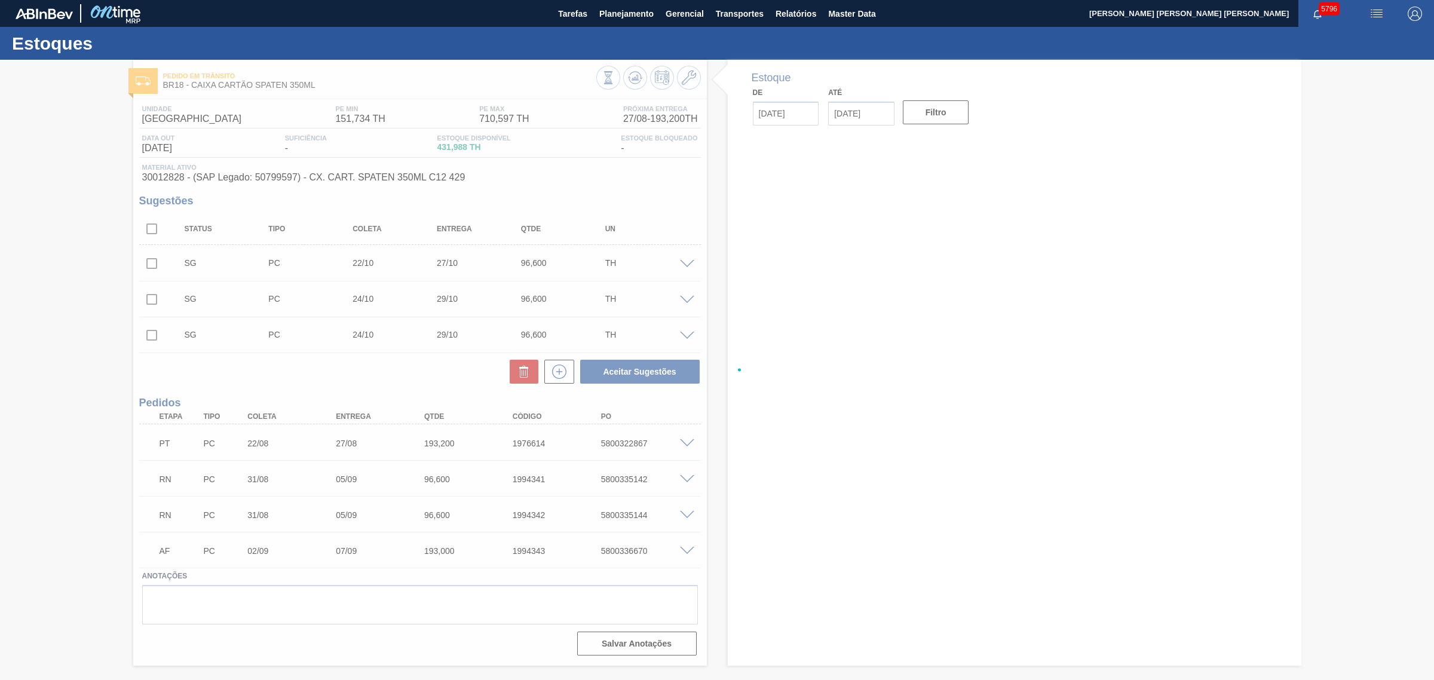
type input "[DATE]"
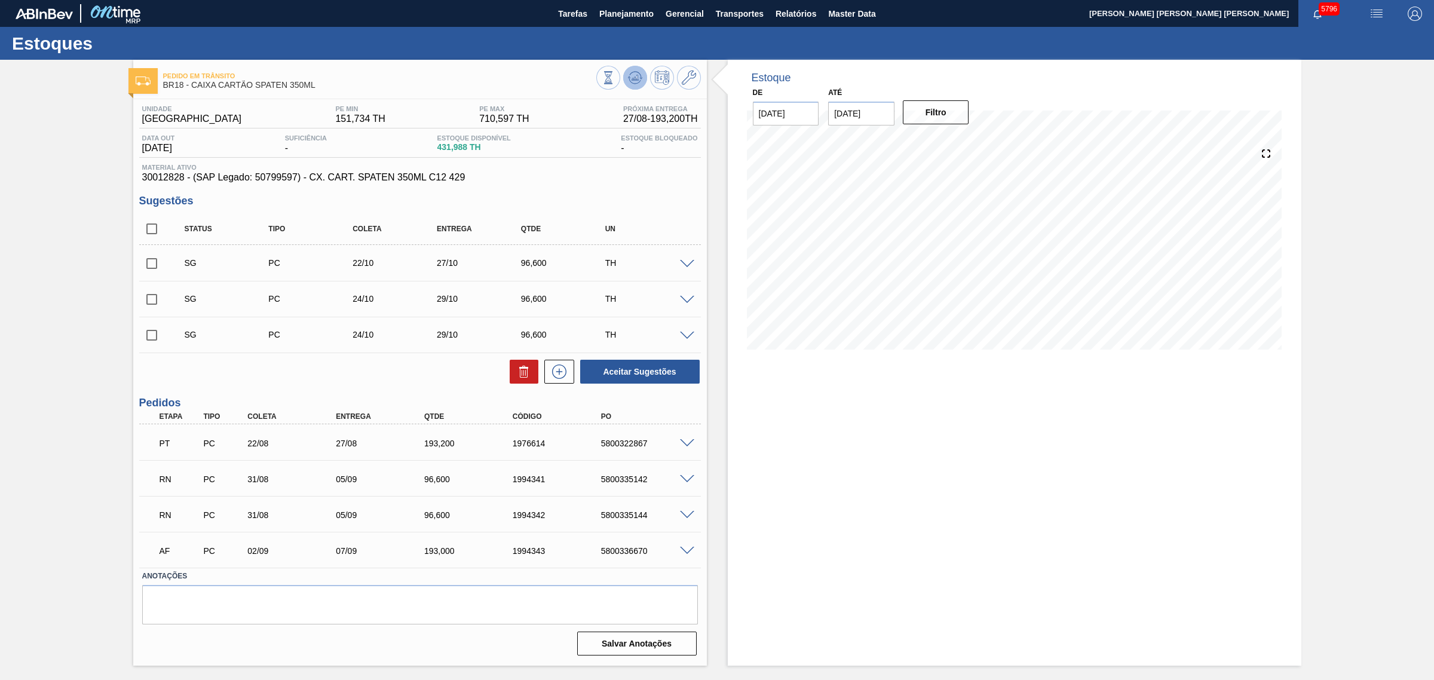
click at [640, 78] on icon at bounding box center [640, 79] width 2 height 2
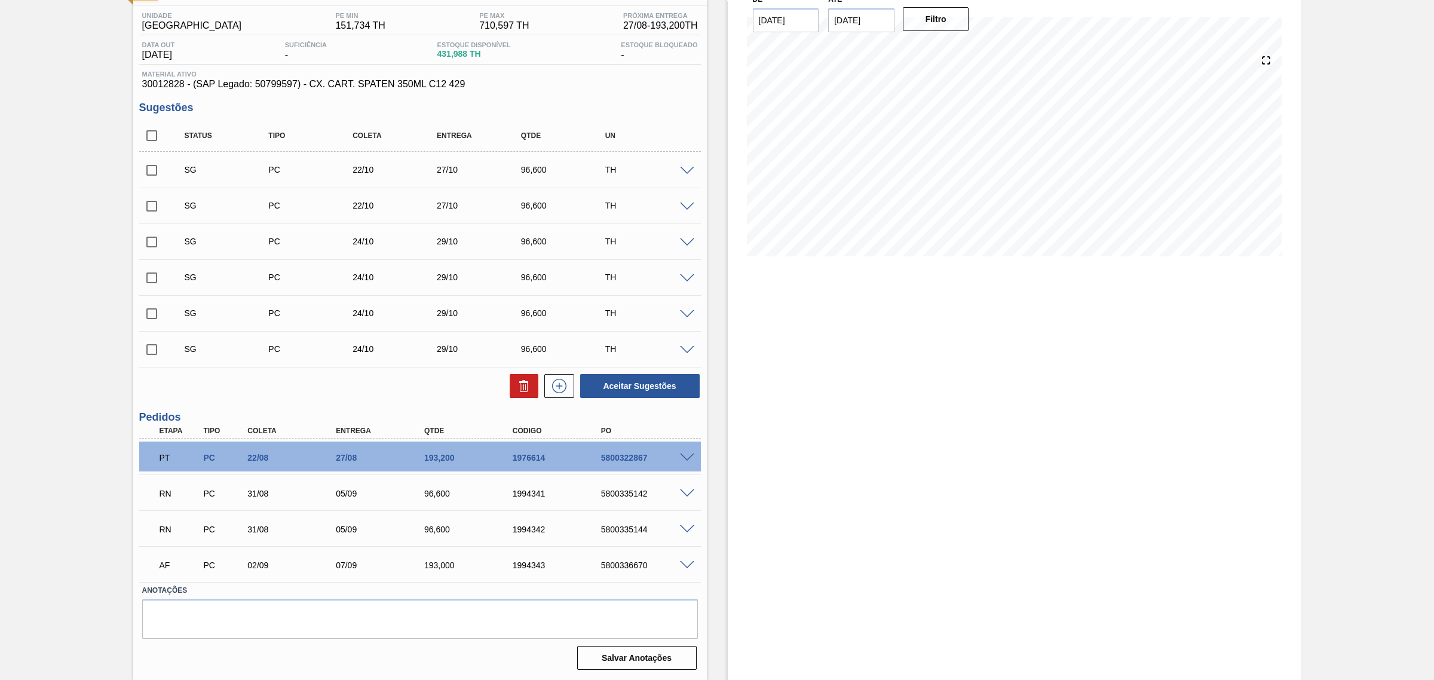
scroll to position [94, 0]
click at [685, 493] on span at bounding box center [687, 493] width 14 height 9
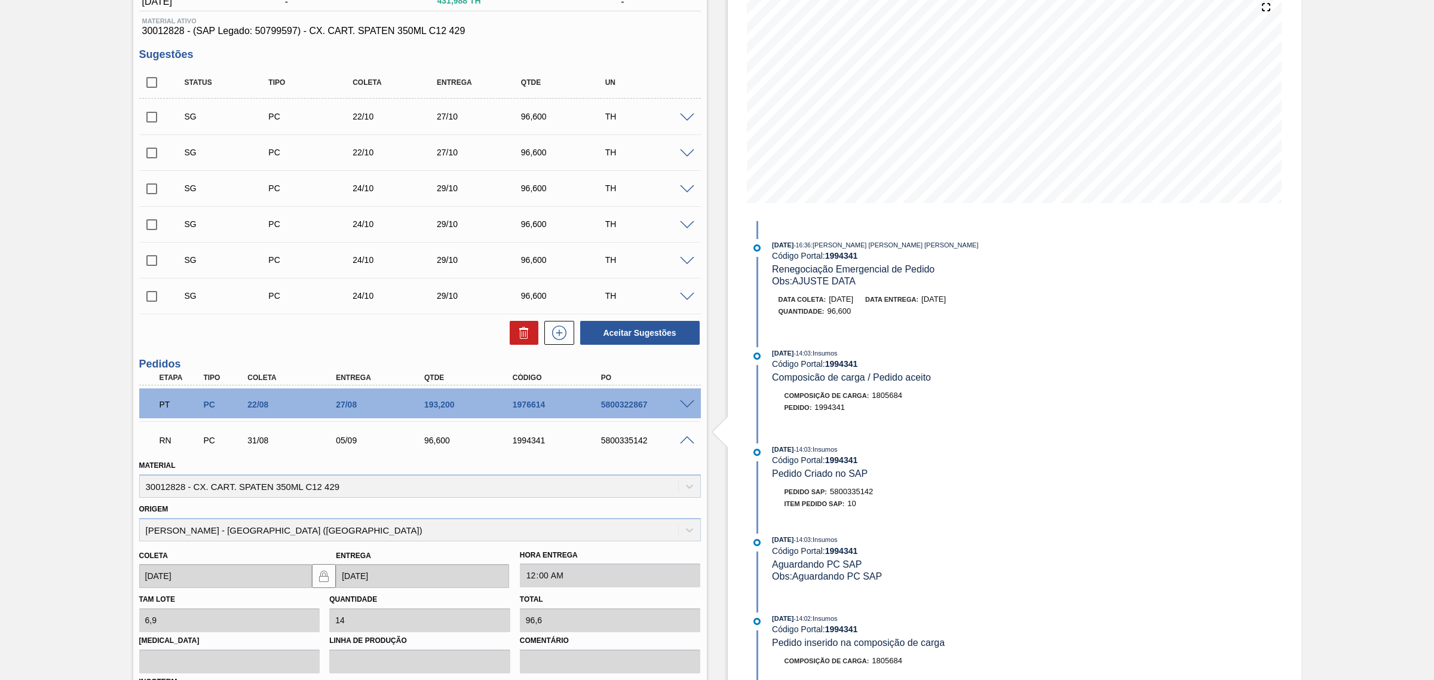
scroll to position [168, 0]
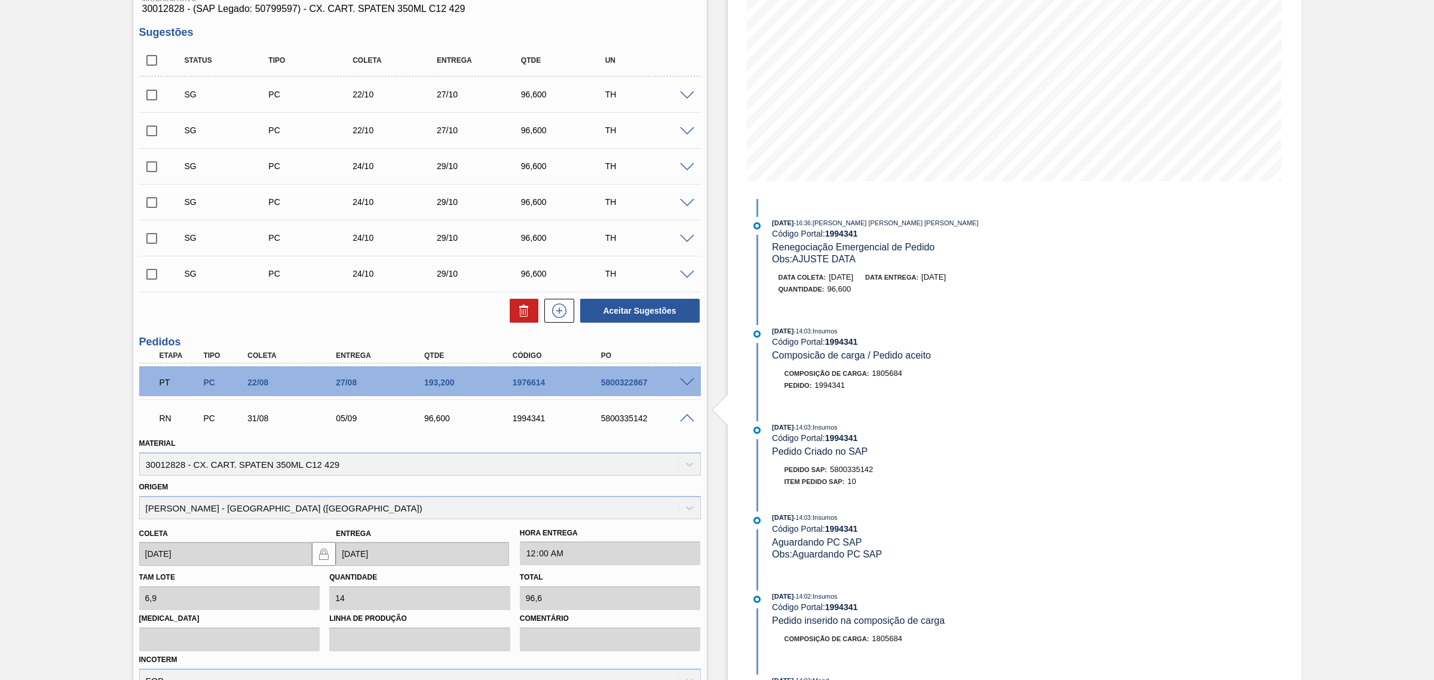
click at [689, 415] on span at bounding box center [687, 418] width 14 height 9
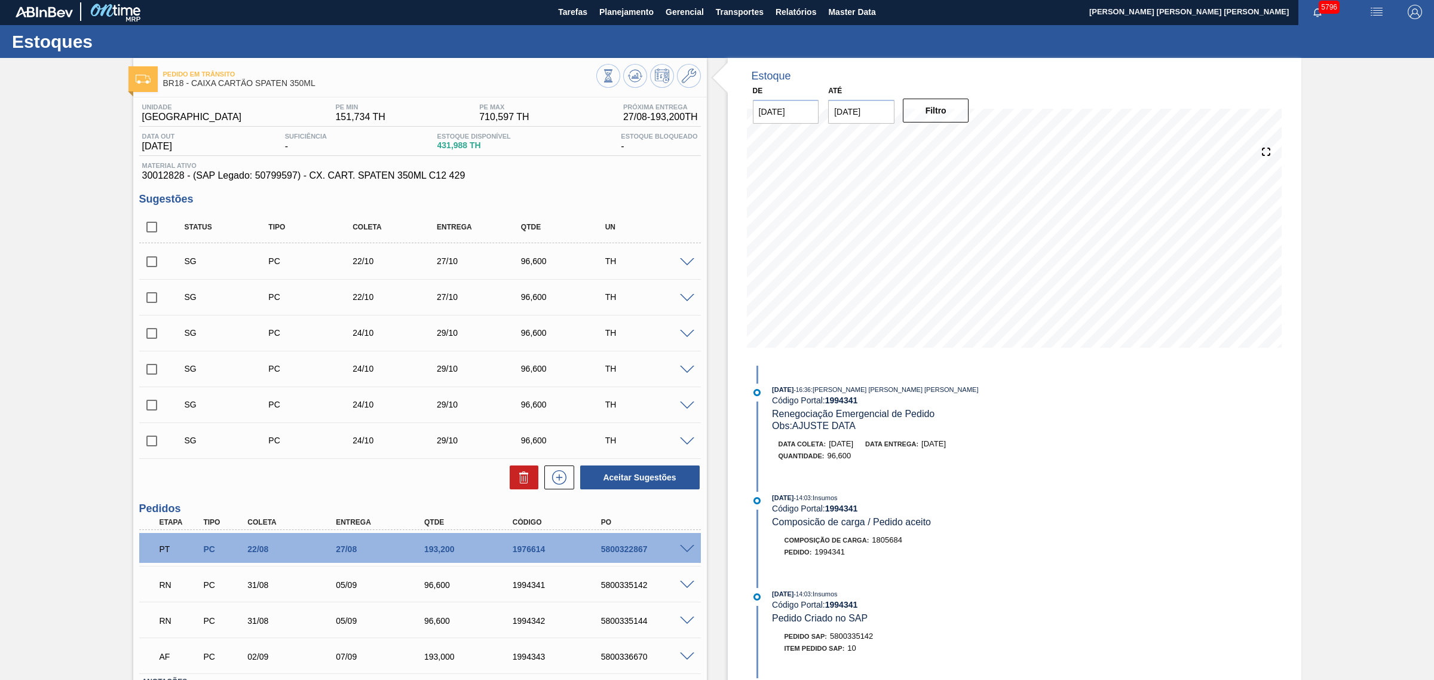
scroll to position [0, 0]
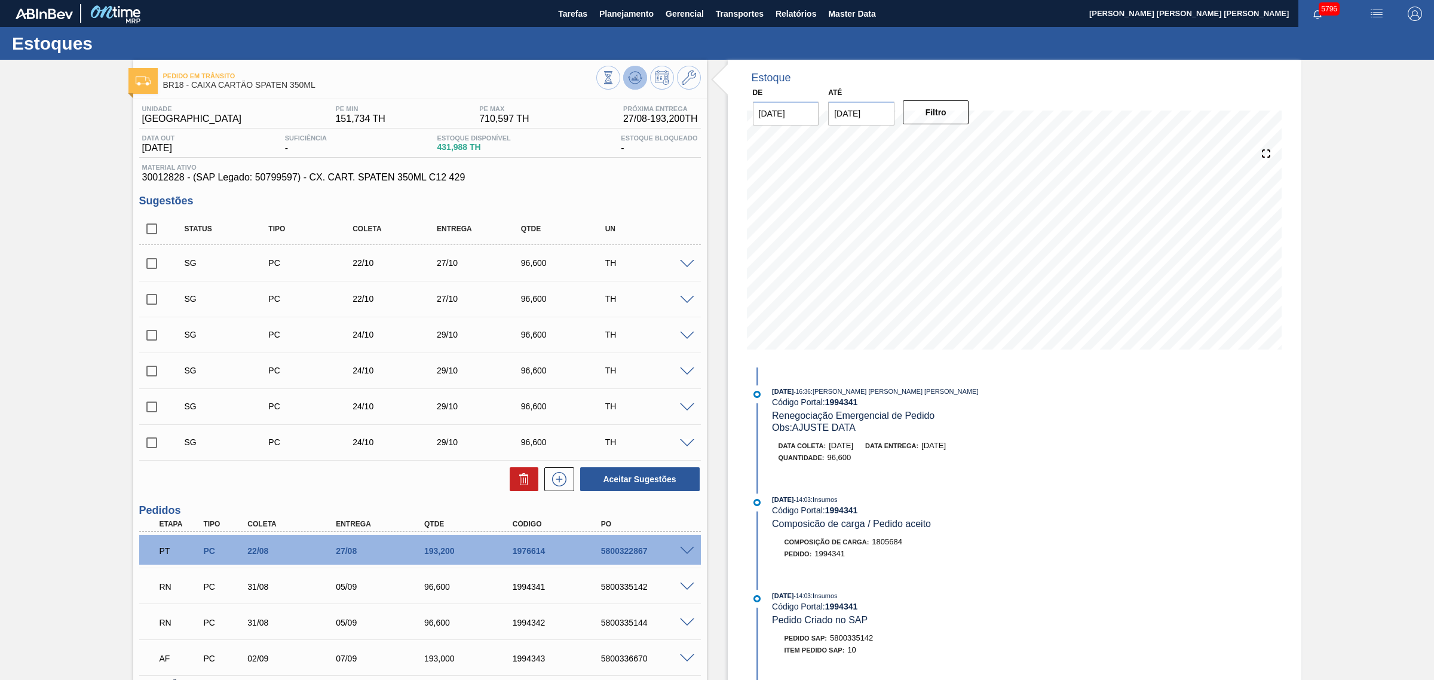
click at [635, 73] on icon at bounding box center [635, 77] width 14 height 14
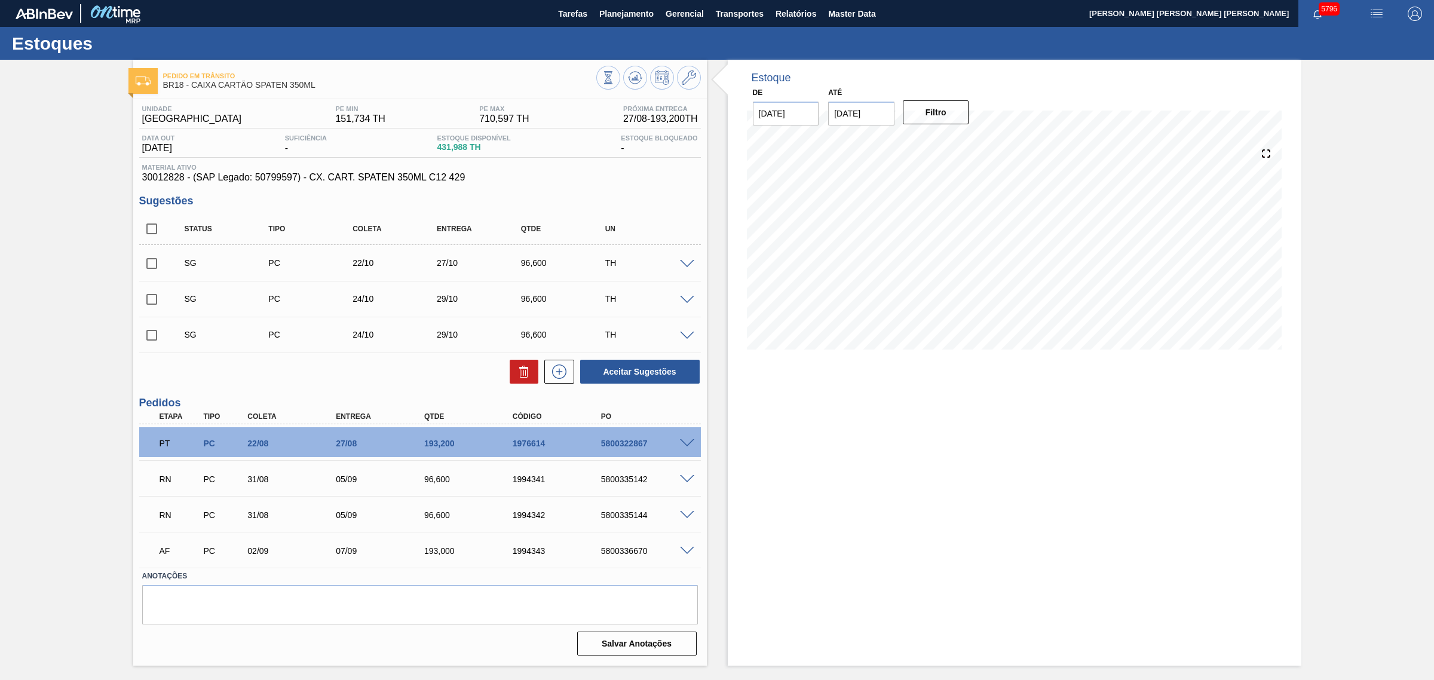
click at [687, 478] on span at bounding box center [687, 479] width 14 height 9
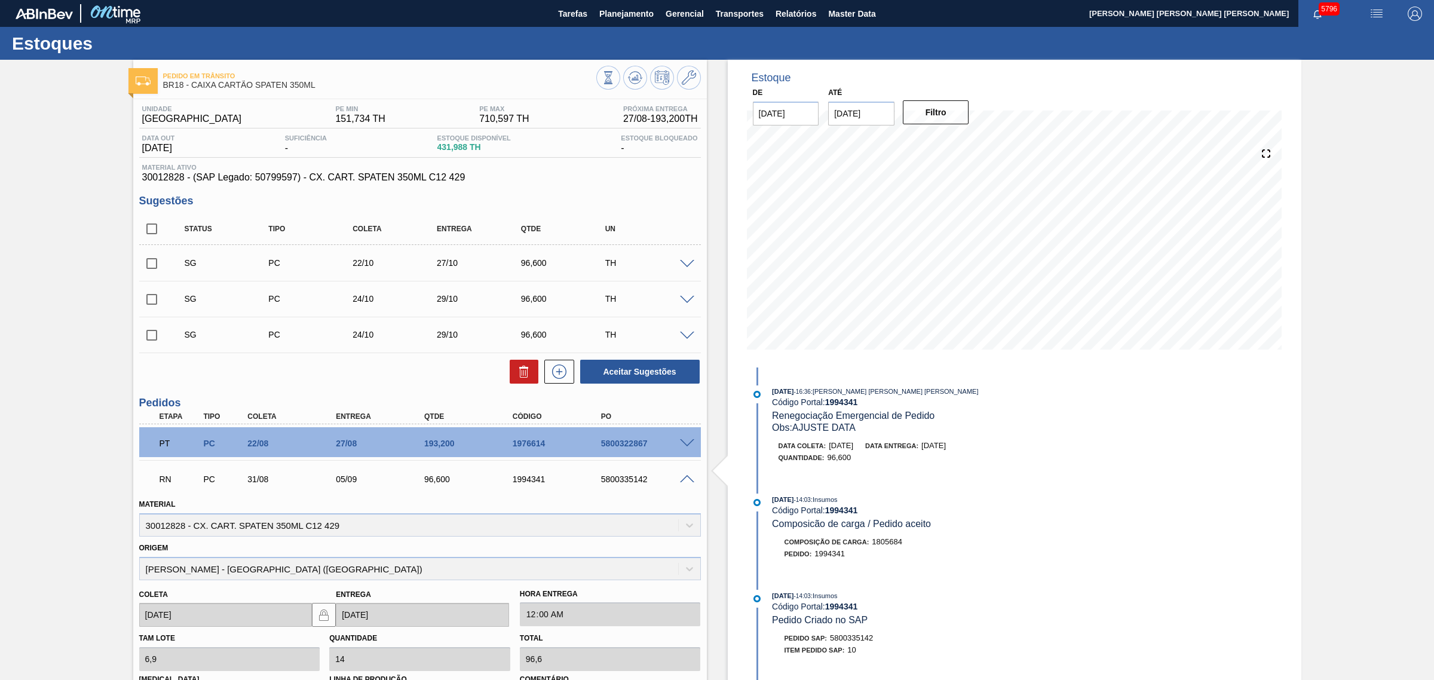
click at [684, 481] on span at bounding box center [687, 479] width 14 height 9
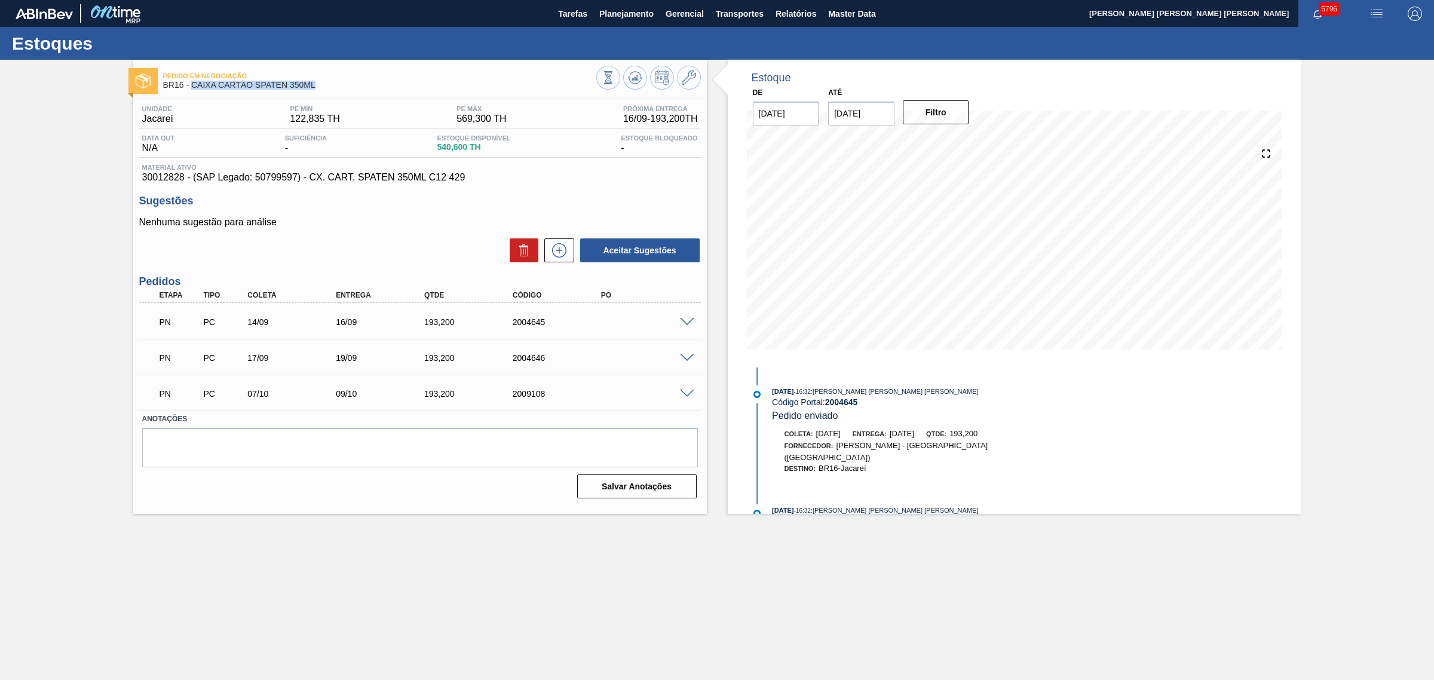
drag, startPoint x: 318, startPoint y: 87, endPoint x: 193, endPoint y: 88, distance: 125.4
click at [193, 88] on span "BR16 - CAIXA CARTÃO SPATEN 350ML" at bounding box center [379, 85] width 433 height 9
copy span "CAIXA CARTÃO SPATEN 350ML"
click at [351, 91] on div "Pedido em Negociação BR16 - CAIXA CARTÃO SPATEN 350ML" at bounding box center [379, 80] width 433 height 27
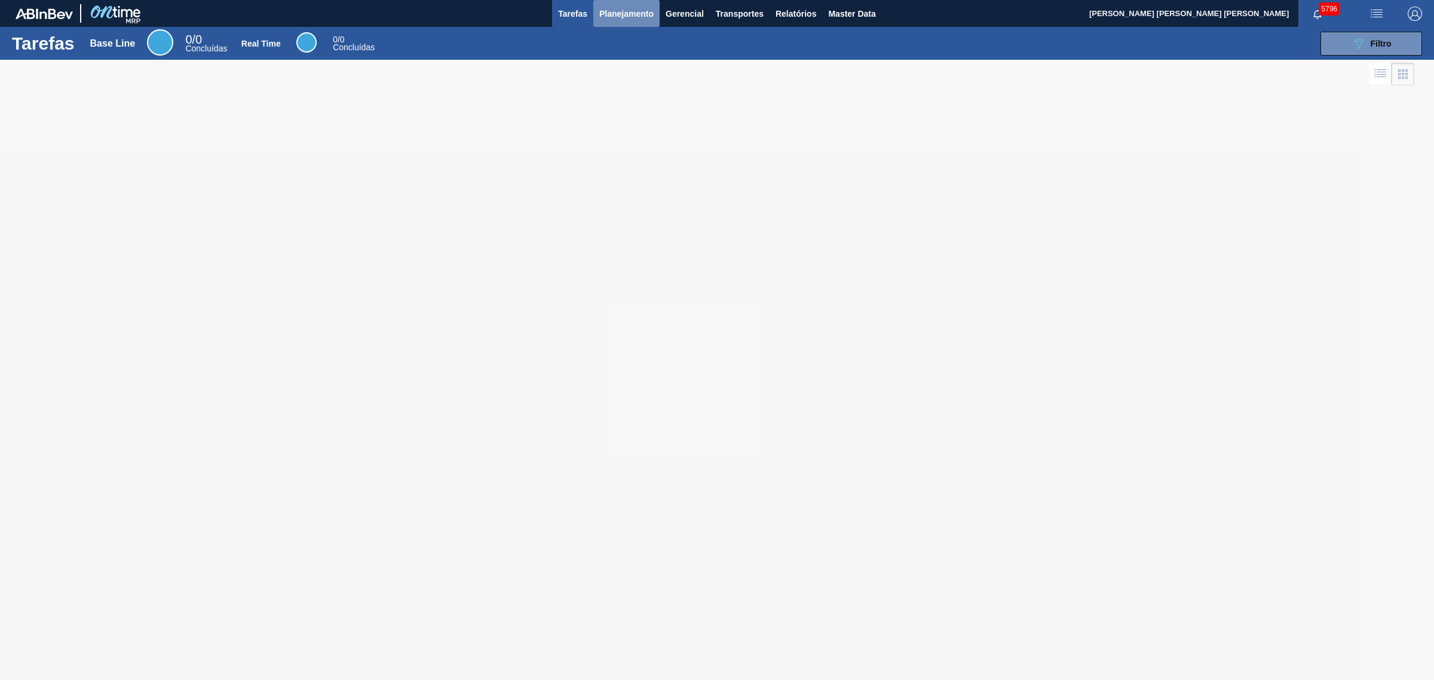
click at [616, 10] on span "Planejamento" at bounding box center [626, 14] width 54 height 14
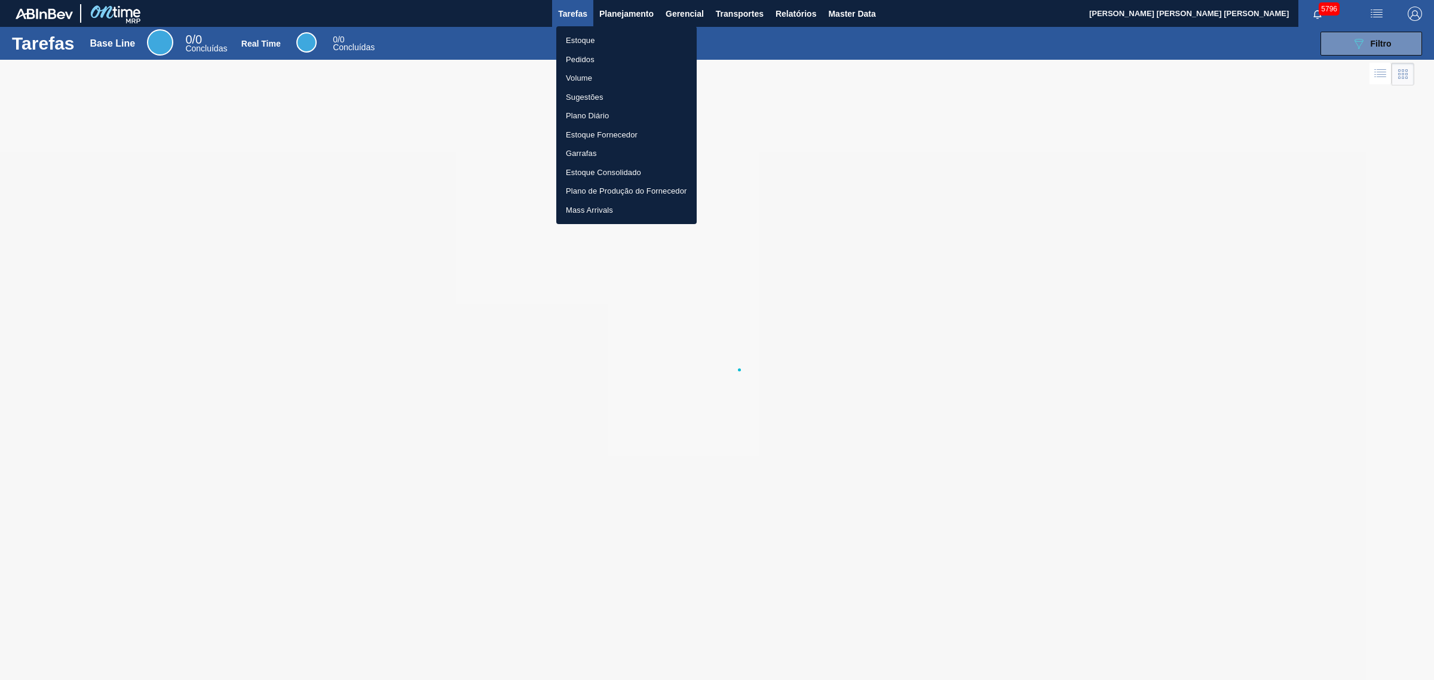
drag, startPoint x: 601, startPoint y: 39, endPoint x: 1090, endPoint y: 93, distance: 492.2
click at [600, 39] on li "Estoque" at bounding box center [626, 40] width 140 height 19
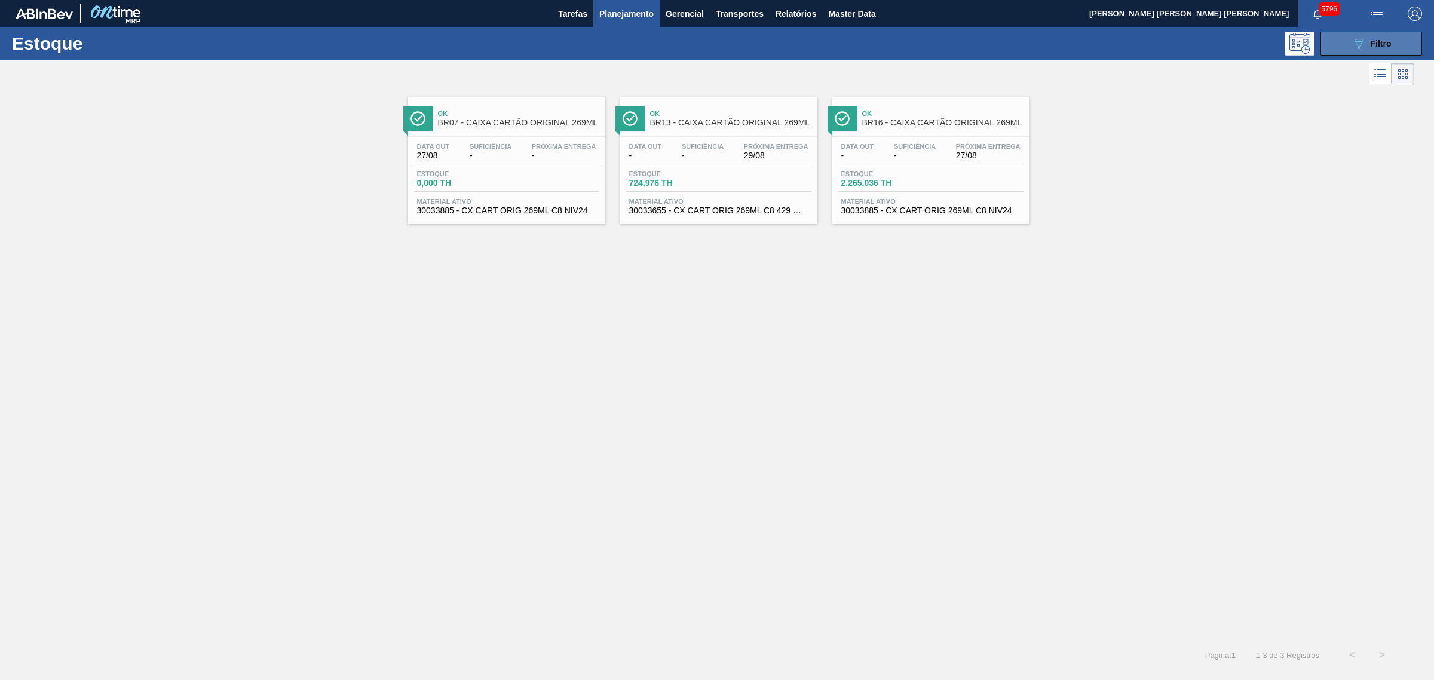
click at [1382, 43] on span "Filtro" at bounding box center [1380, 44] width 21 height 10
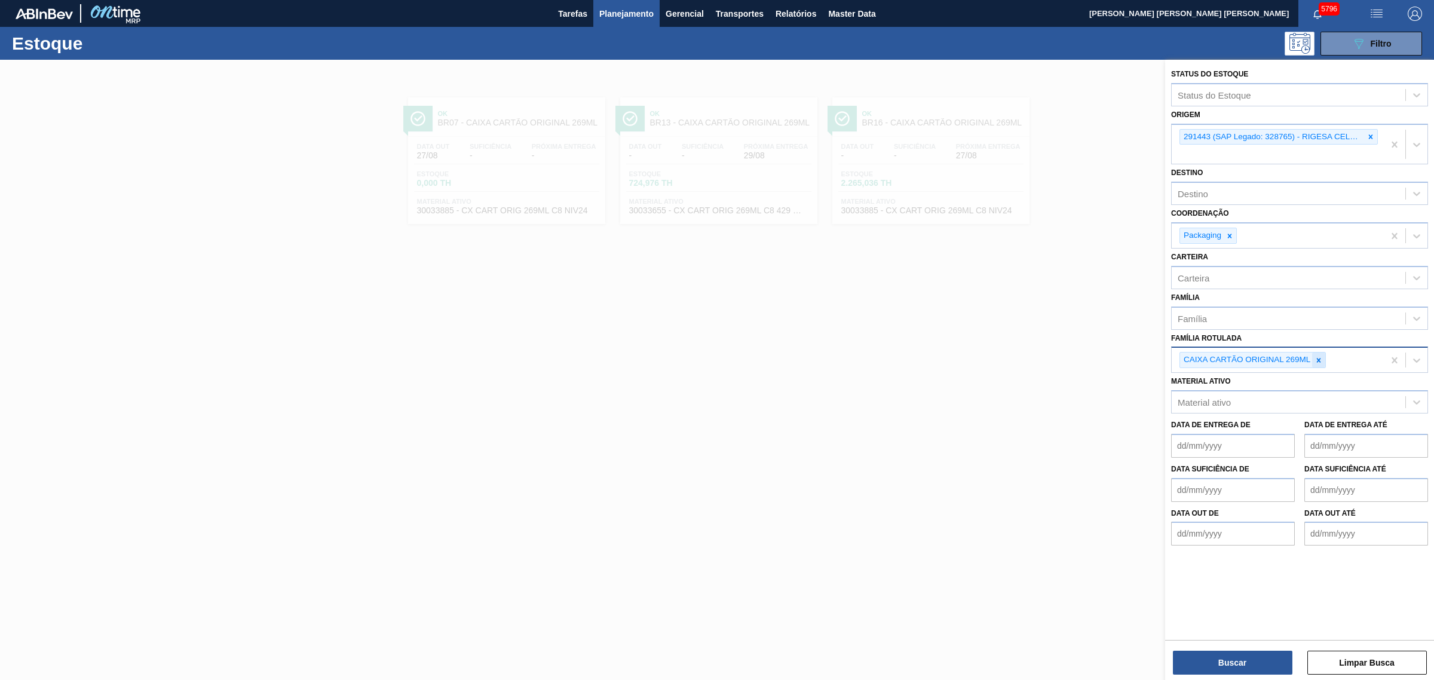
click at [1327, 357] on div "CAIXA CARTÃO ORIGINAL 269ML" at bounding box center [1277, 360] width 212 height 24
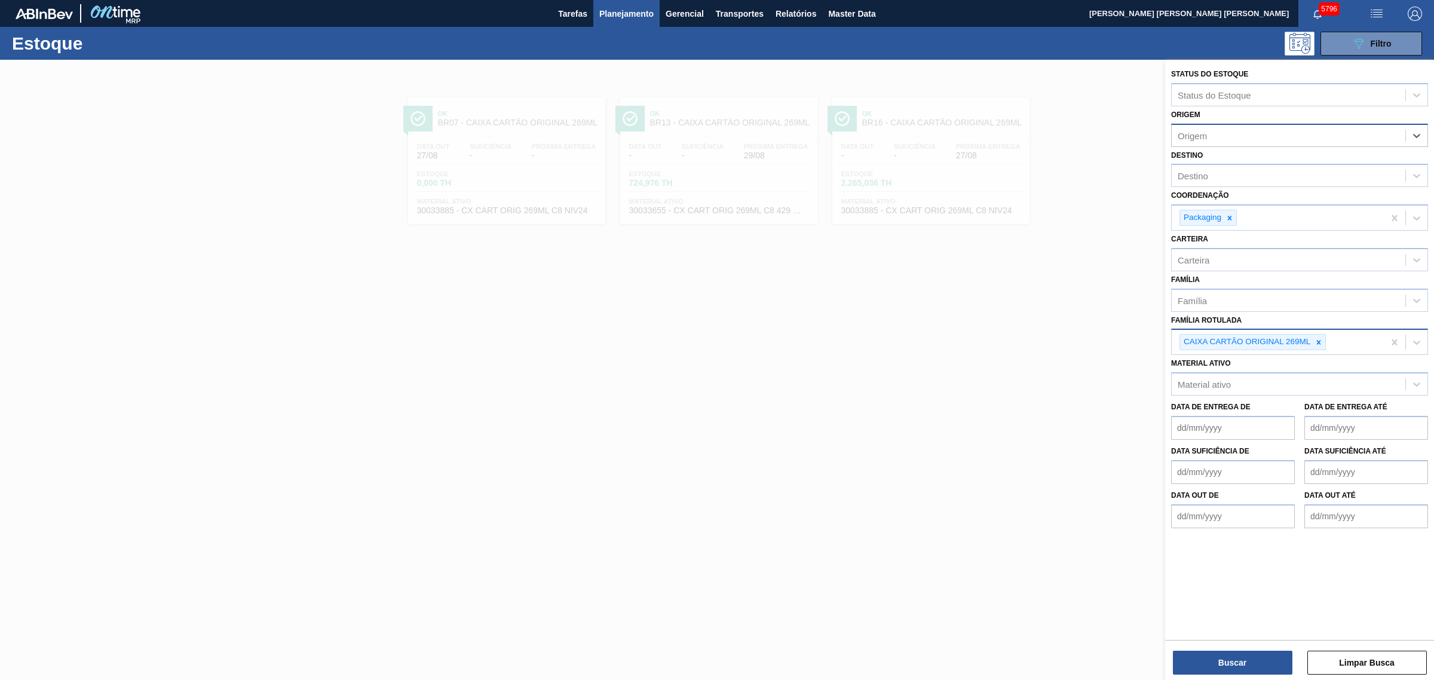
drag, startPoint x: 1314, startPoint y: 341, endPoint x: 1297, endPoint y: 341, distance: 16.7
click at [1315, 341] on icon at bounding box center [1318, 342] width 8 height 8
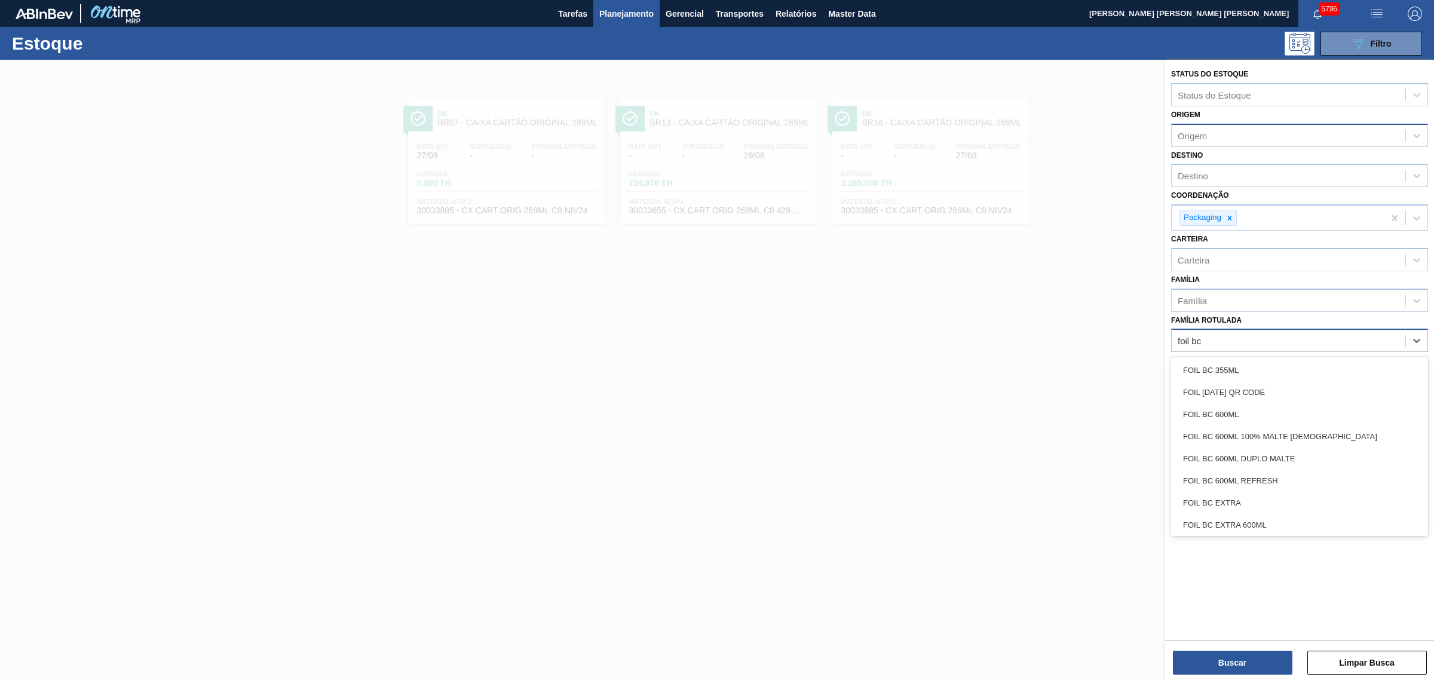
type Rotulada "foil bc 6"
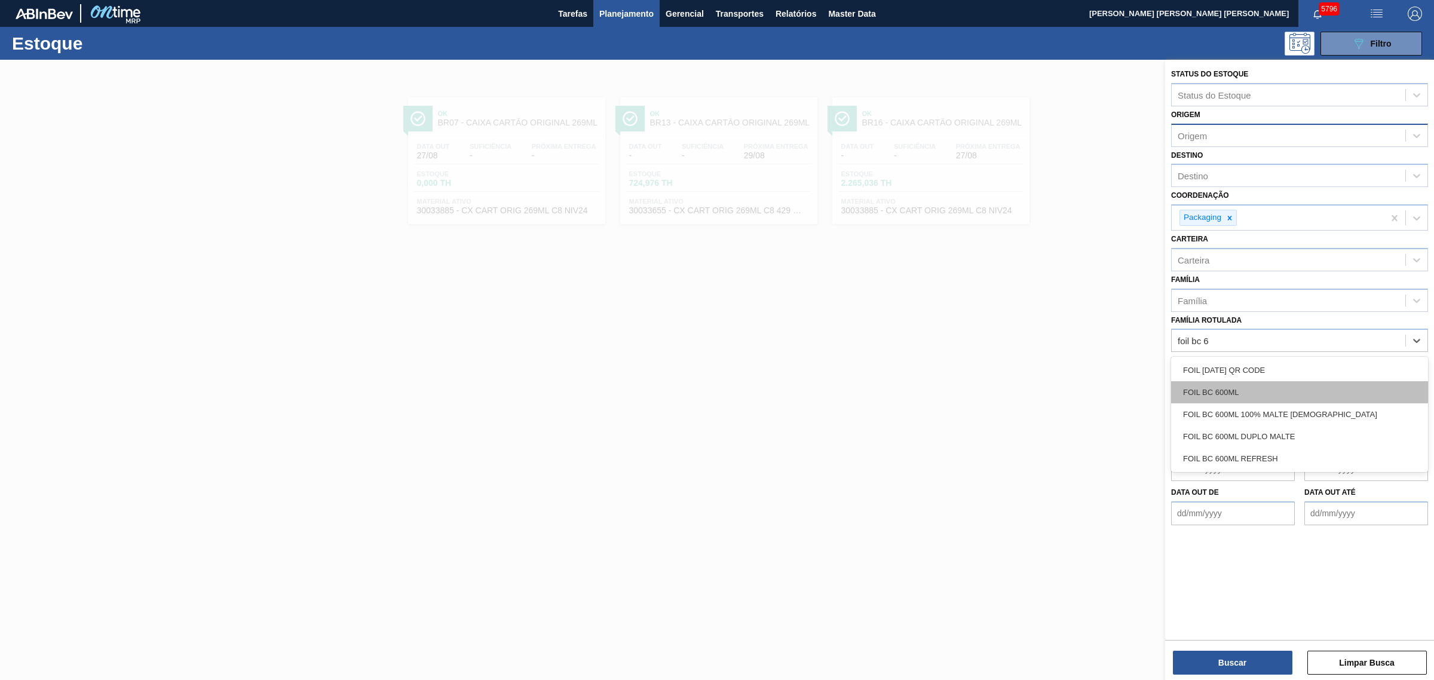
click at [1226, 389] on div "FOIL BC 600ML" at bounding box center [1299, 392] width 257 height 22
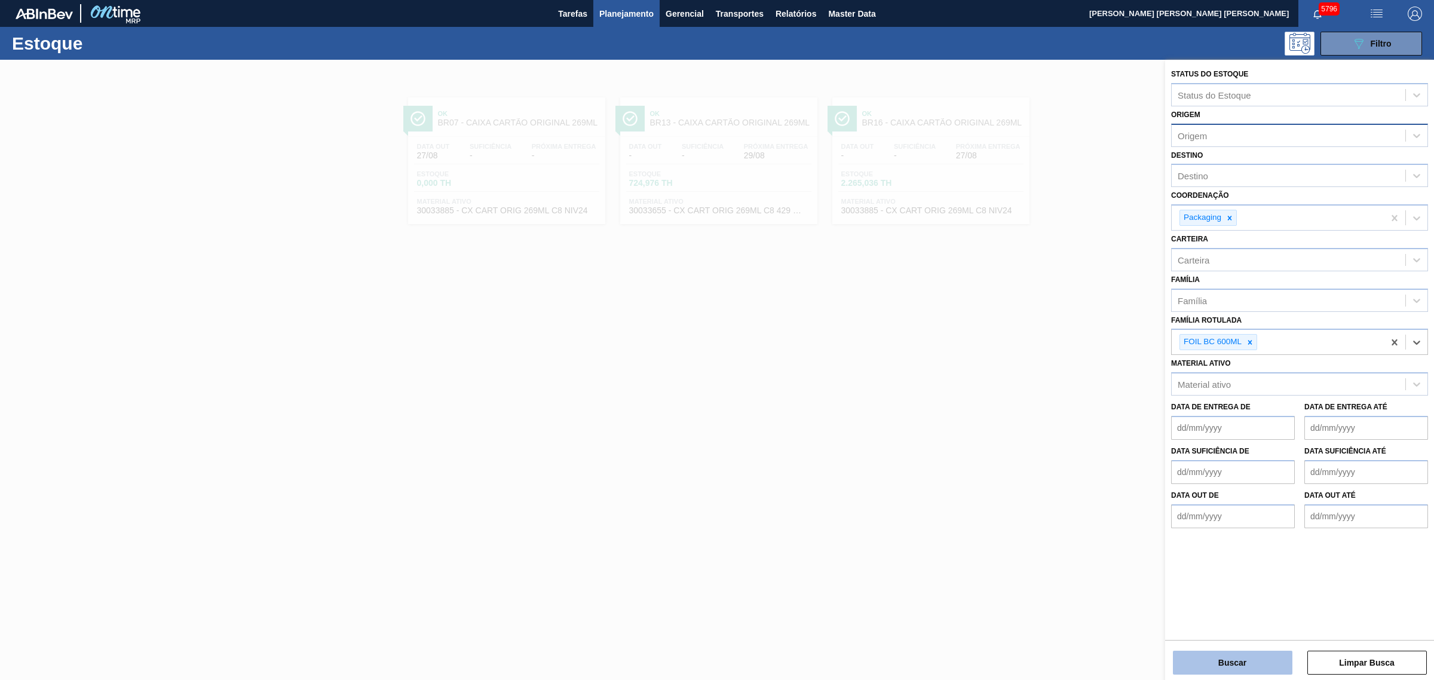
click at [1235, 653] on button "Buscar" at bounding box center [1232, 662] width 119 height 24
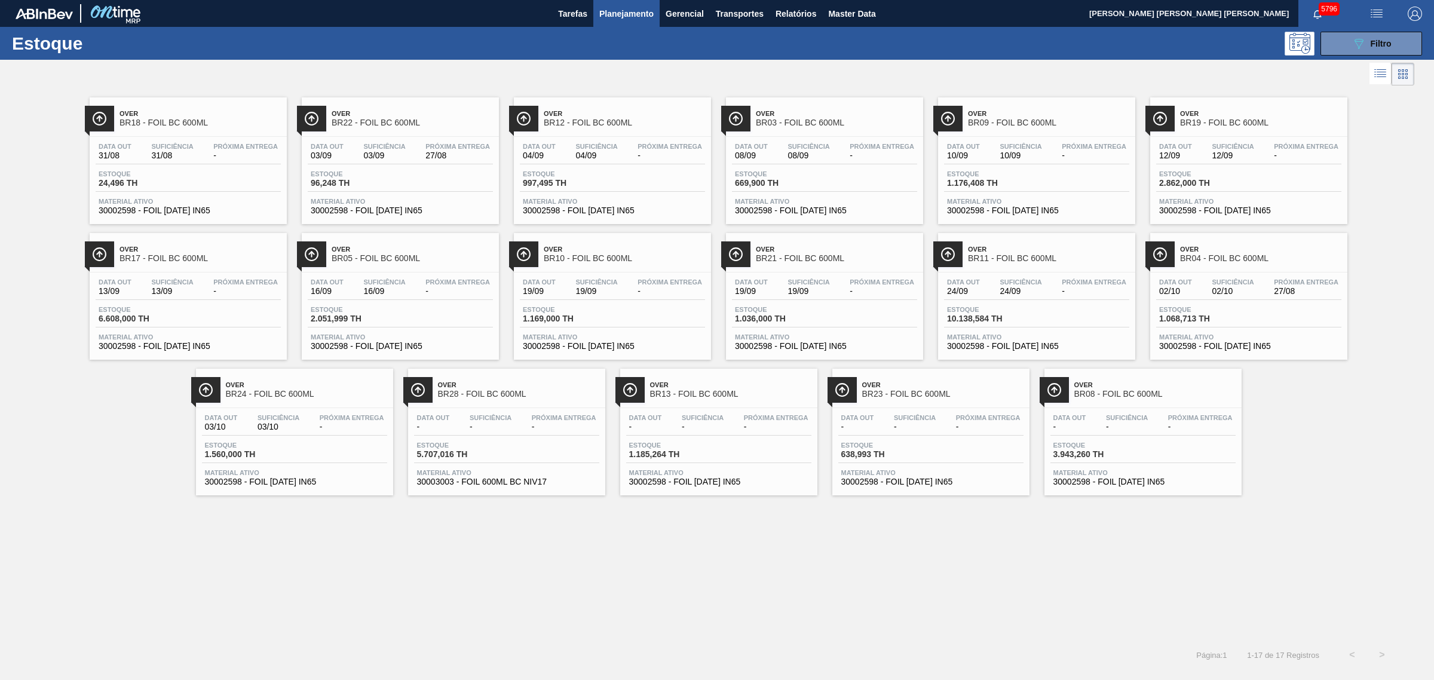
click at [574, 568] on div "Over BR18 - FOIL BC 600ML Data out 31/08 Suficiência 31/08 Próxima Entrega - Es…" at bounding box center [717, 363] width 1434 height 551
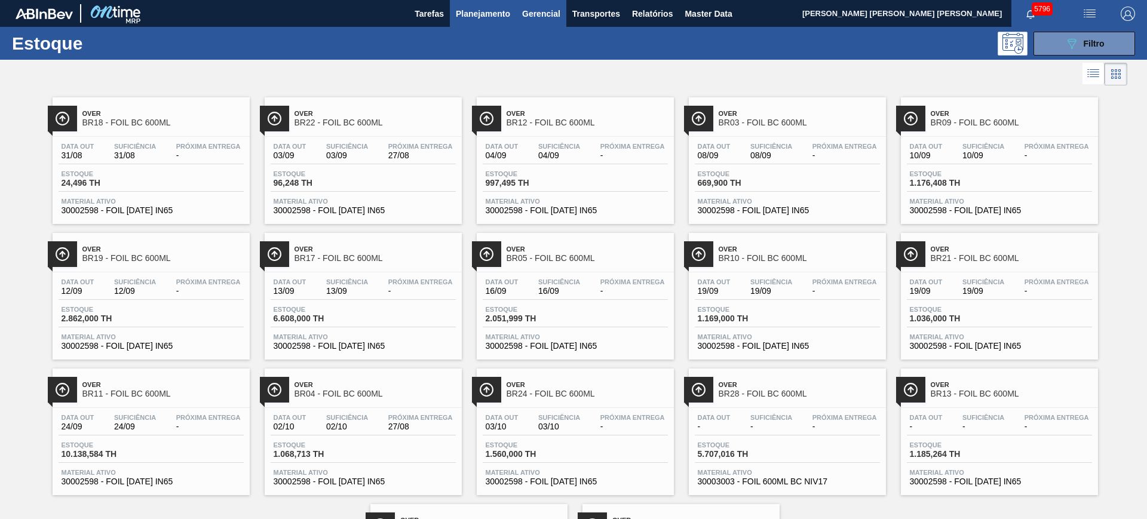
click at [539, 17] on span "Gerencial" at bounding box center [541, 14] width 38 height 14
click at [1071, 42] on div at bounding box center [573, 259] width 1147 height 519
click at [1051, 33] on button "089F7B8B-B2A5-4AFE-B5C0-19BA573D28AC Filtro" at bounding box center [1084, 44] width 102 height 24
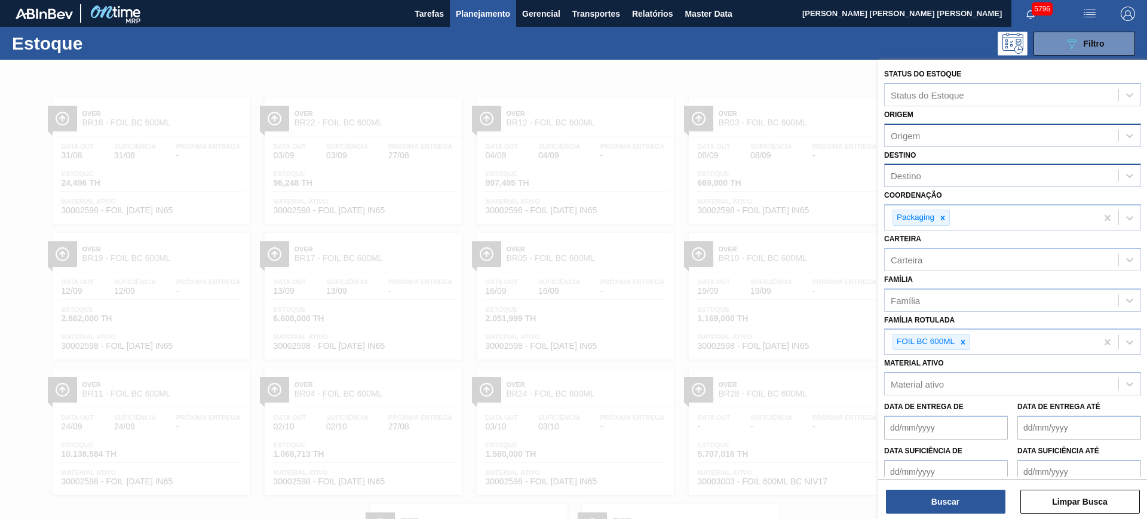
click at [954, 171] on div "Destino" at bounding box center [1002, 175] width 234 height 17
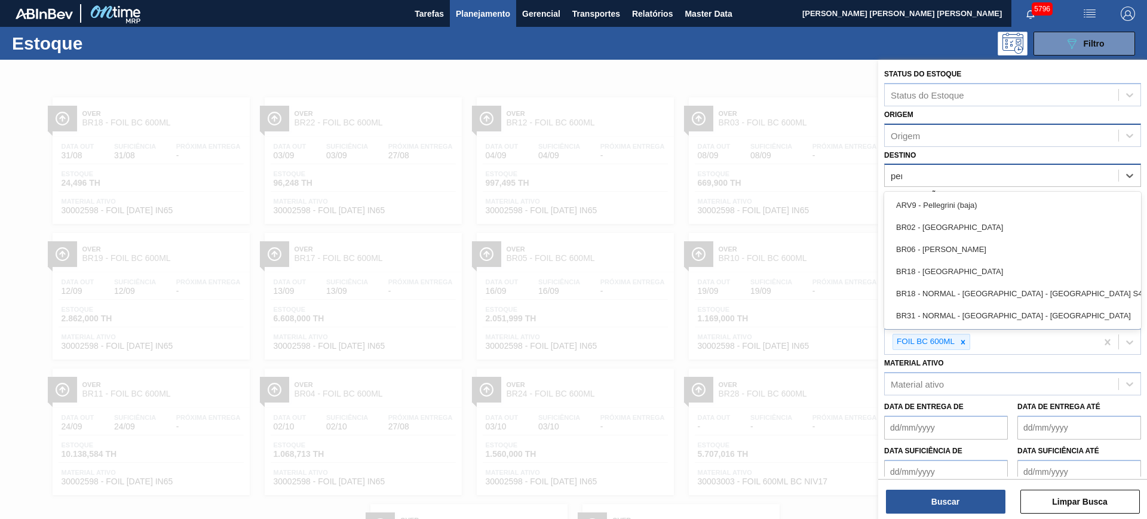
type input "pern"
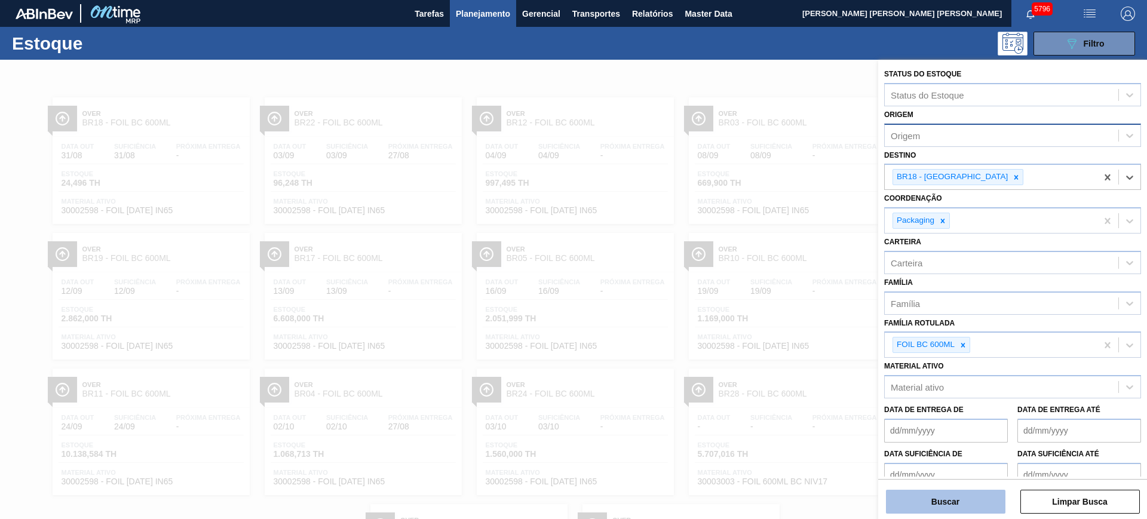
click at [956, 497] on button "Buscar" at bounding box center [945, 502] width 119 height 24
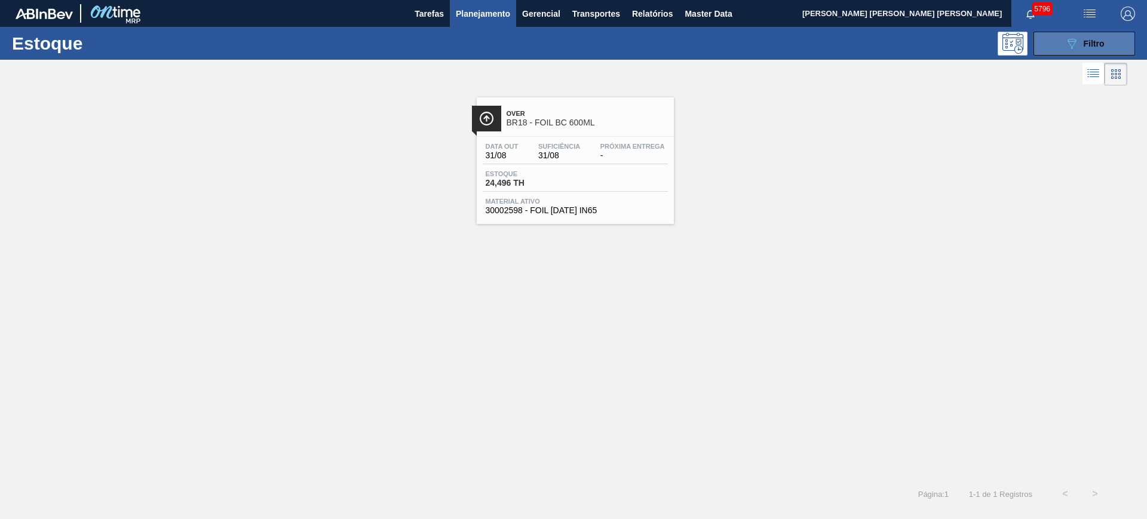
click at [1104, 35] on button "089F7B8B-B2A5-4AFE-B5C0-19BA573D28AC Filtro" at bounding box center [1084, 44] width 102 height 24
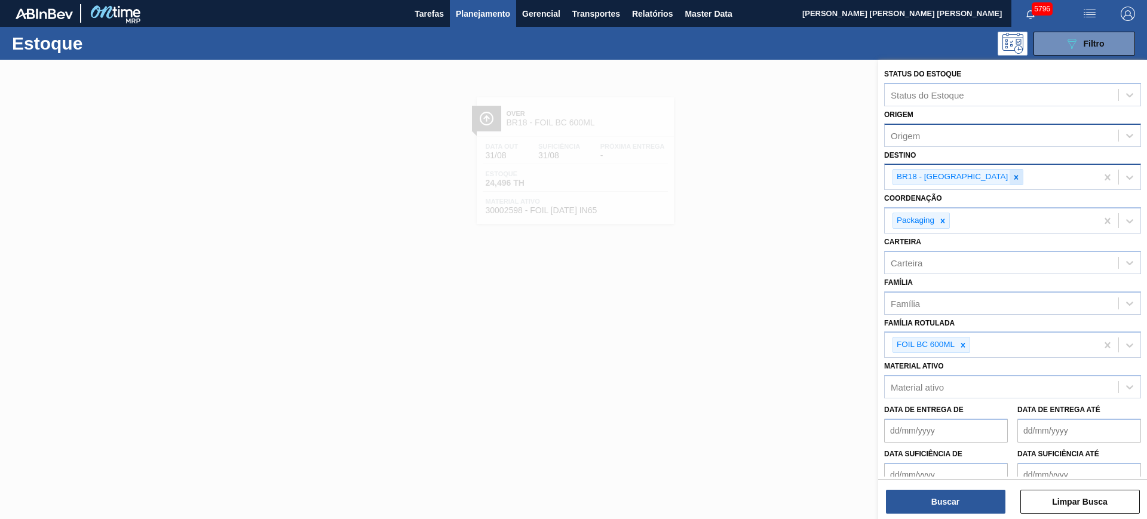
click at [1012, 175] on icon at bounding box center [1016, 177] width 8 height 8
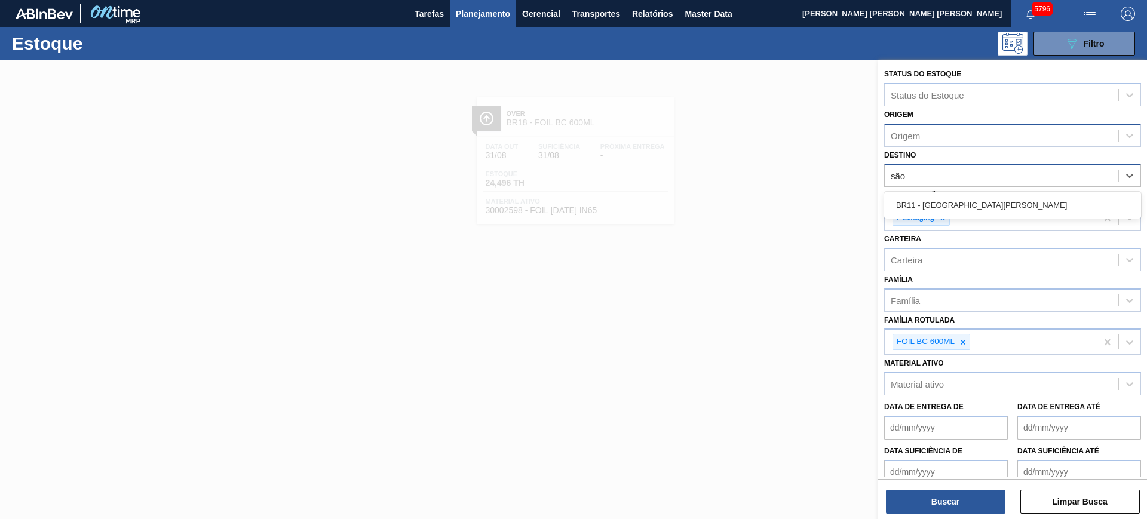
type input "são l"
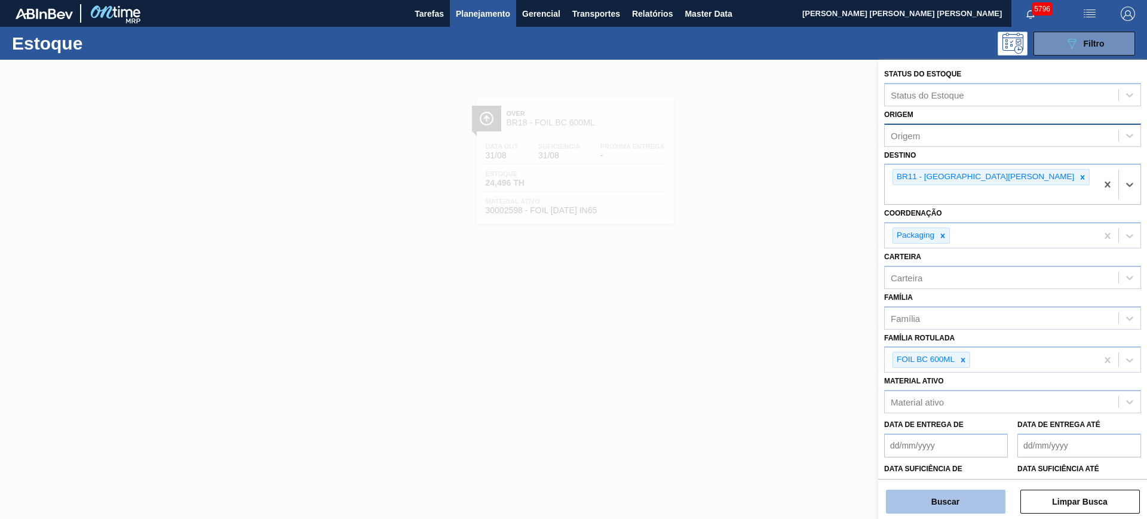
click at [944, 502] on button "Buscar" at bounding box center [945, 502] width 119 height 24
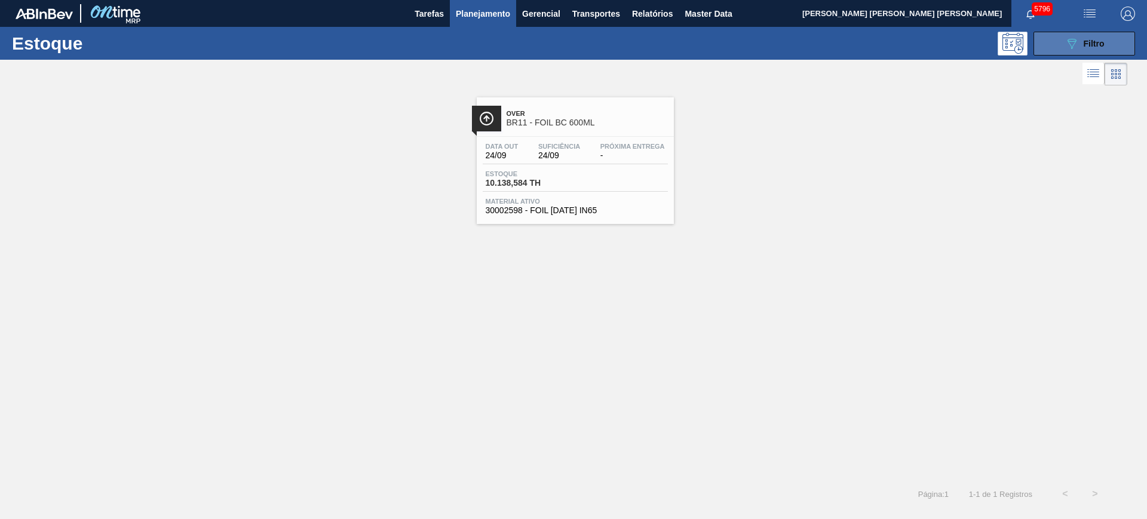
click at [1063, 46] on button "089F7B8B-B2A5-4AFE-B5C0-19BA573D28AC Filtro" at bounding box center [1084, 44] width 102 height 24
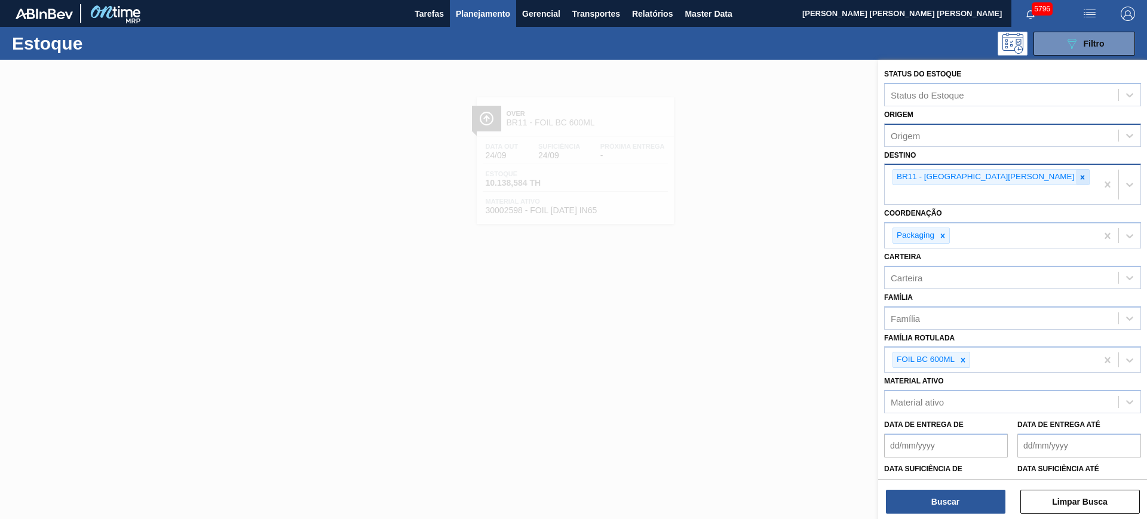
click at [1078, 177] on icon at bounding box center [1082, 177] width 8 height 8
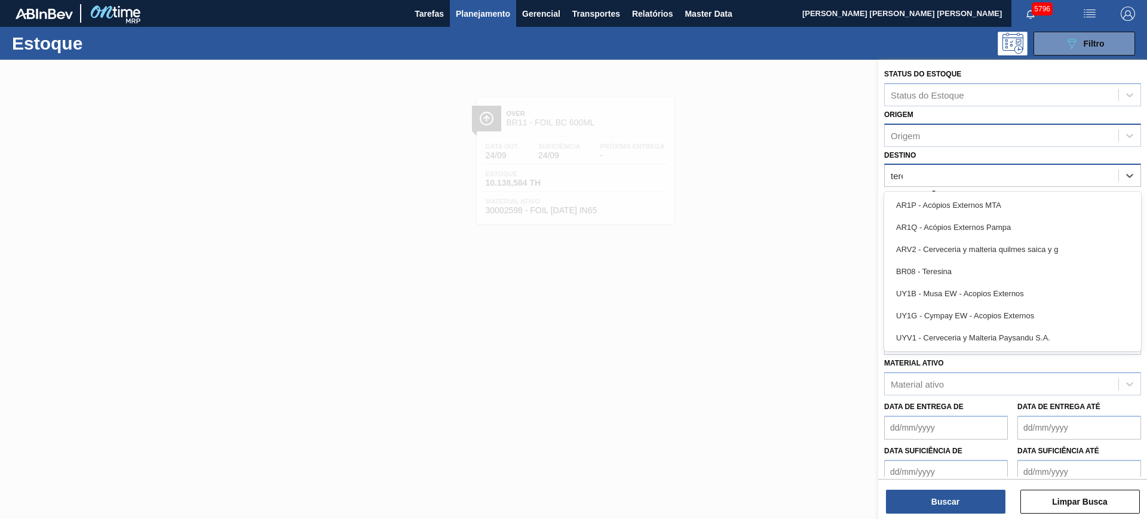
type input "teres"
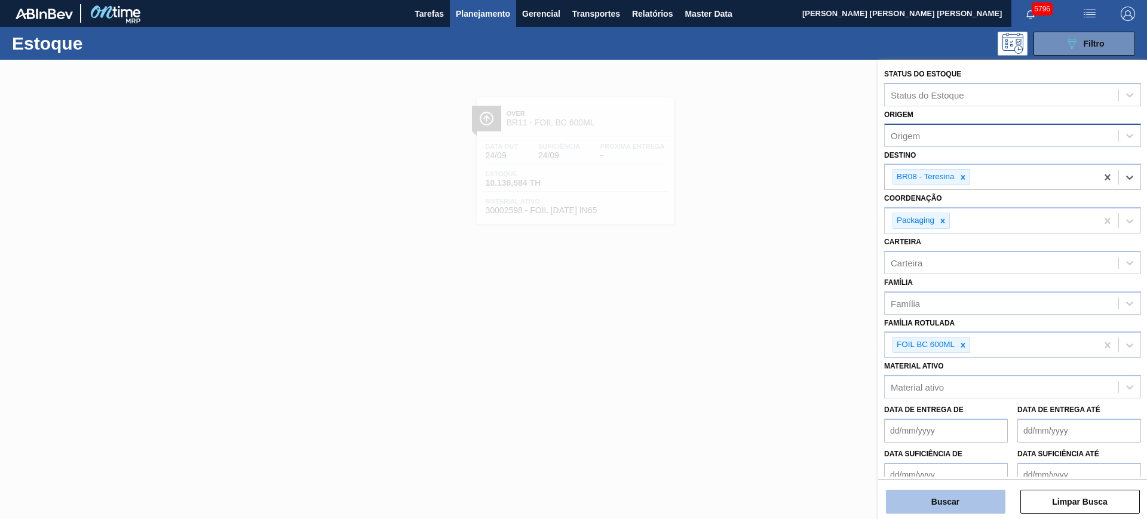
click at [934, 504] on button "Buscar" at bounding box center [945, 502] width 119 height 24
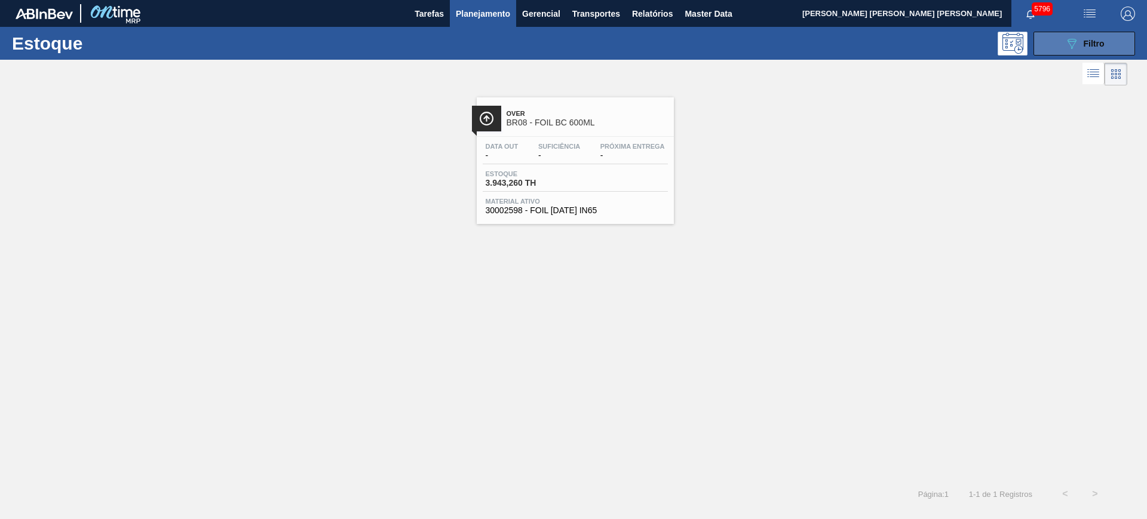
click at [1095, 43] on span "Filtro" at bounding box center [1094, 44] width 21 height 10
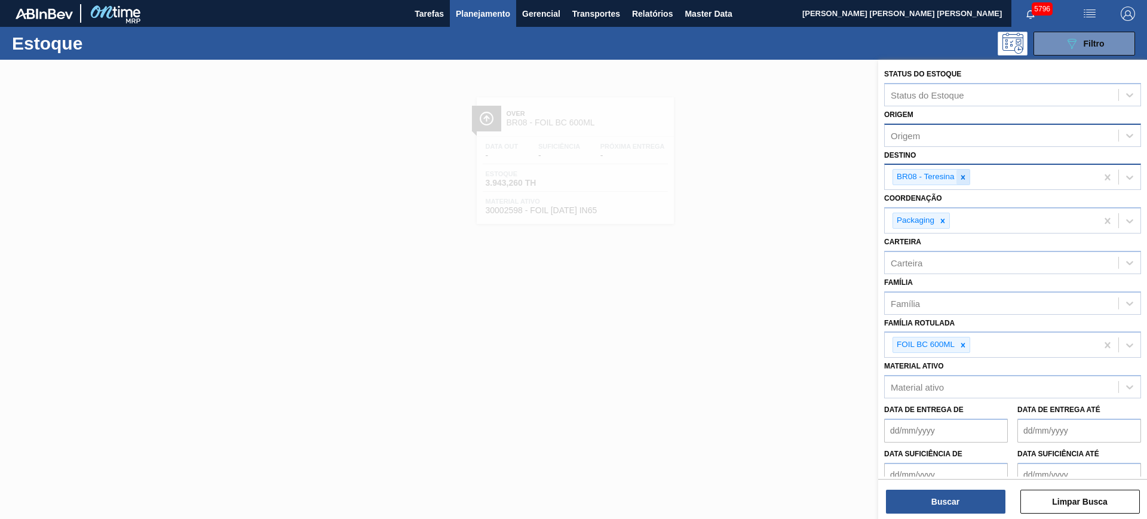
click at [965, 178] on icon at bounding box center [963, 177] width 8 height 8
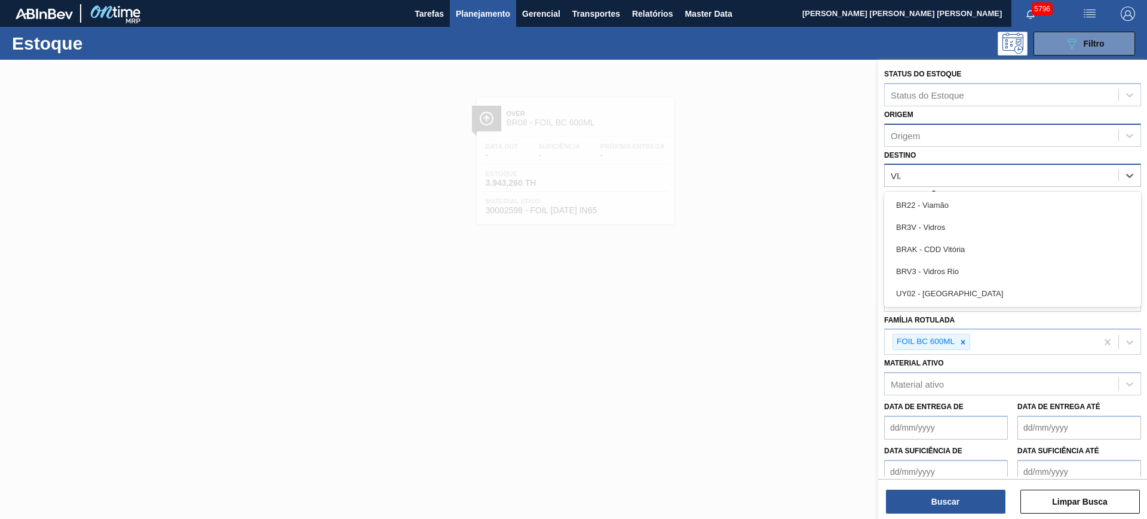
type input "VIAM"
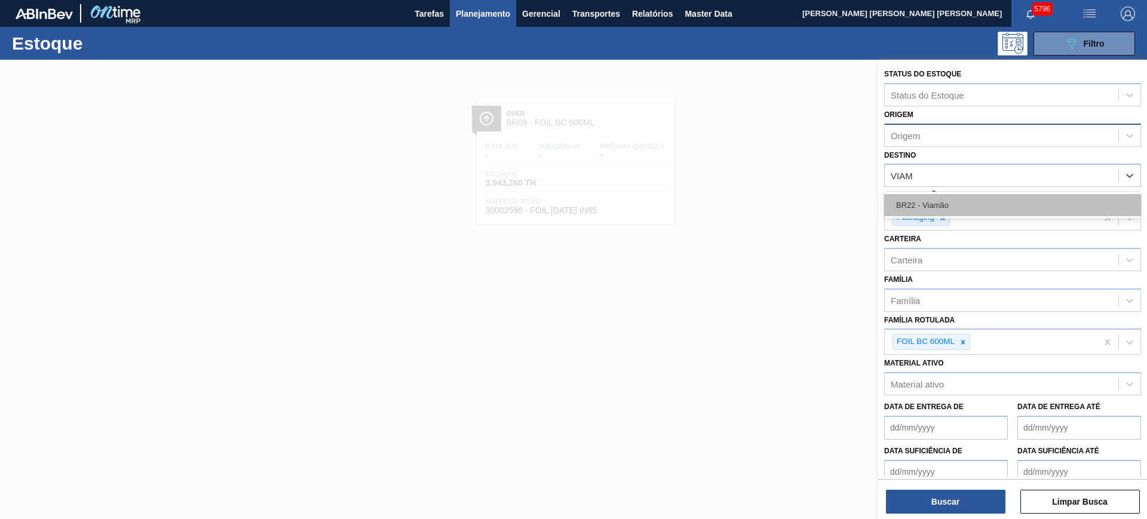
click at [976, 195] on div "BR22 - Viamão" at bounding box center [1012, 205] width 257 height 22
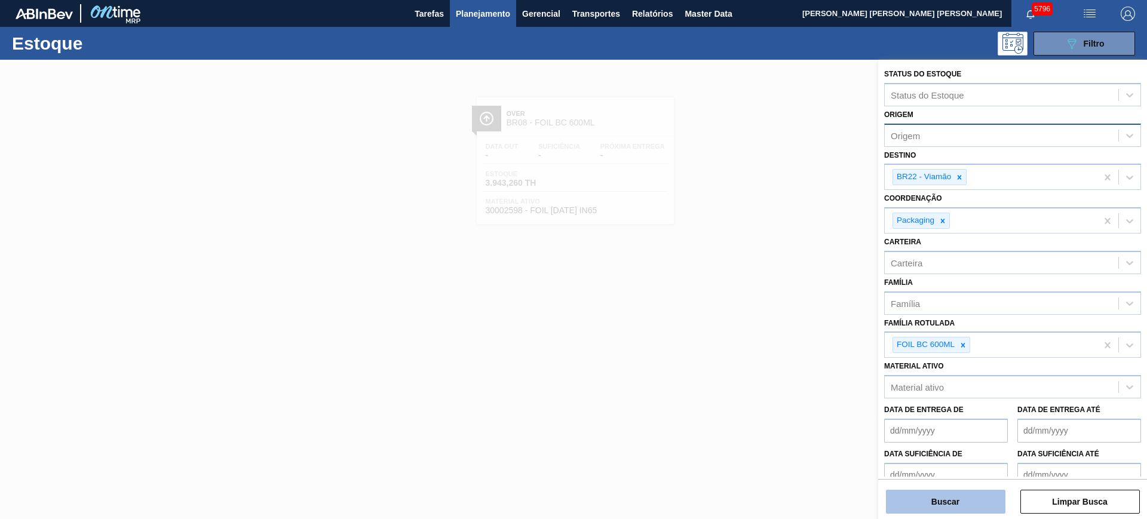
click at [937, 501] on button "Buscar" at bounding box center [945, 502] width 119 height 24
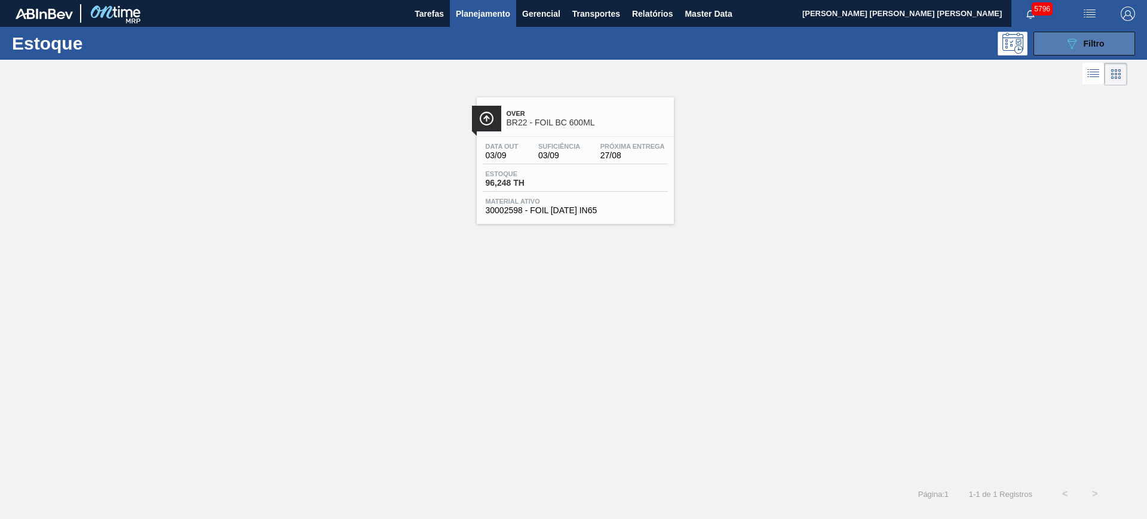
click at [1101, 45] on span "Filtro" at bounding box center [1094, 44] width 21 height 10
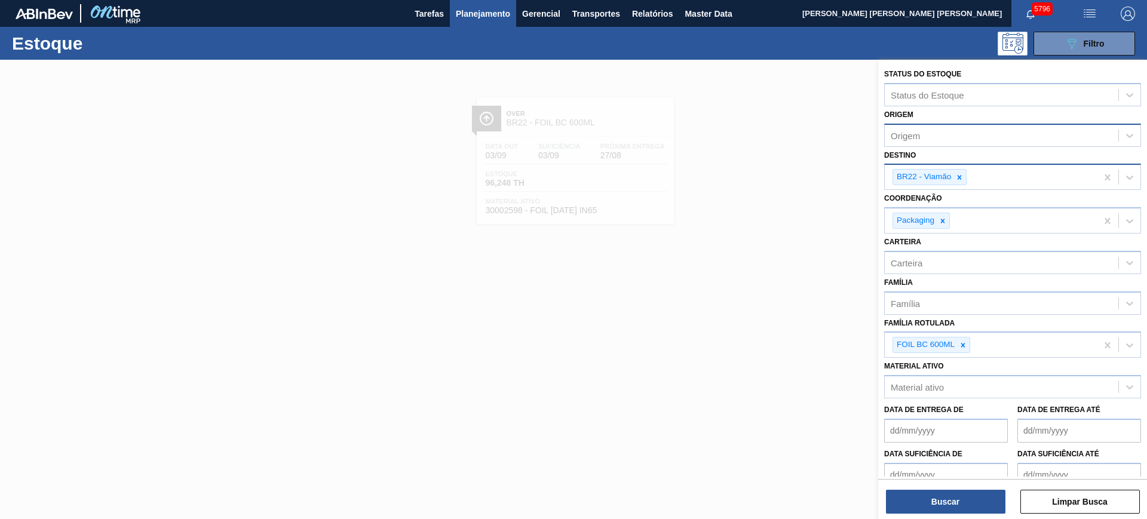
click at [986, 177] on div "BR22 - Viamão" at bounding box center [991, 177] width 212 height 24
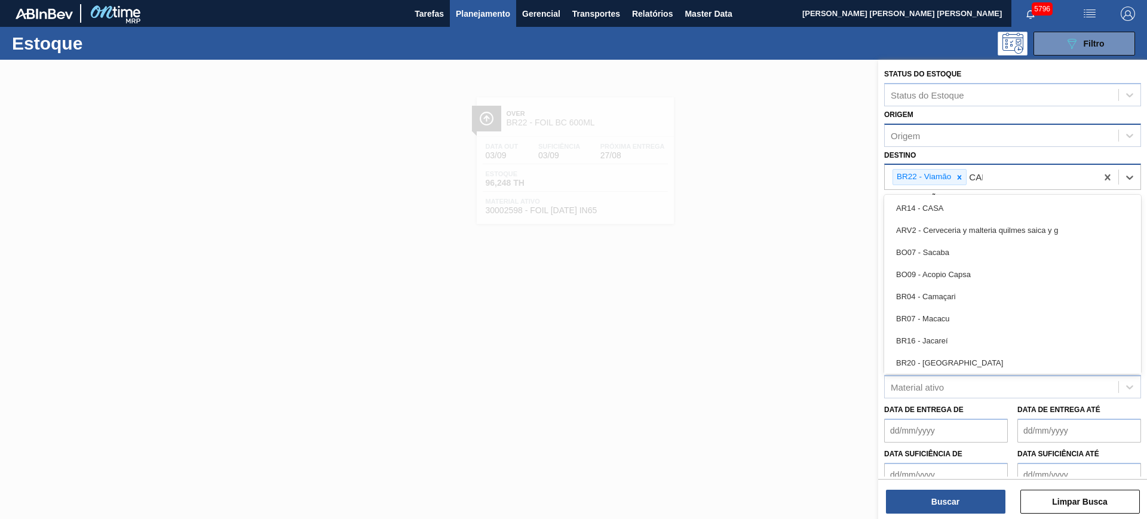
type input "CAMA"
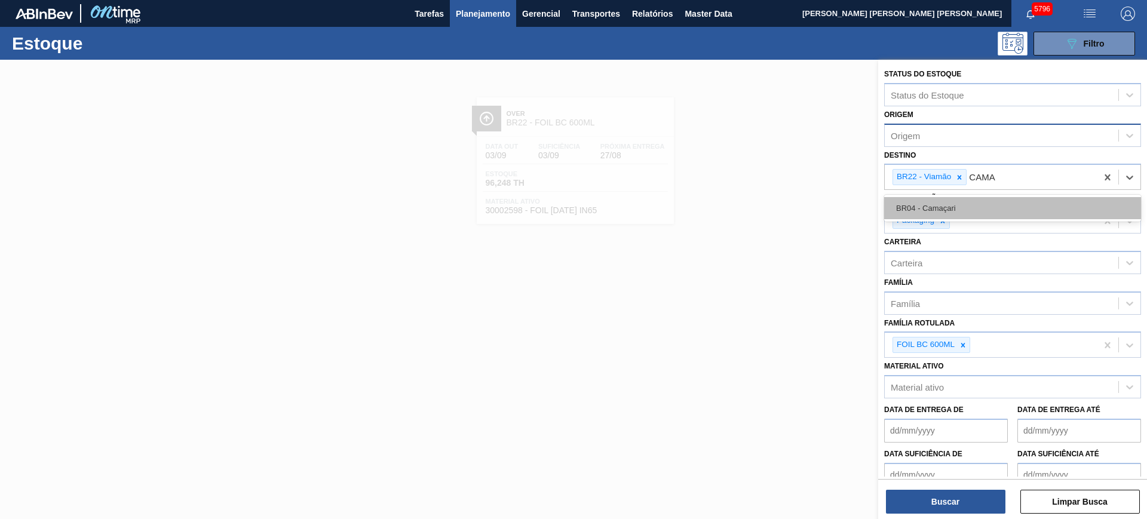
click at [978, 203] on div "BR04 - Camaçari" at bounding box center [1012, 208] width 257 height 22
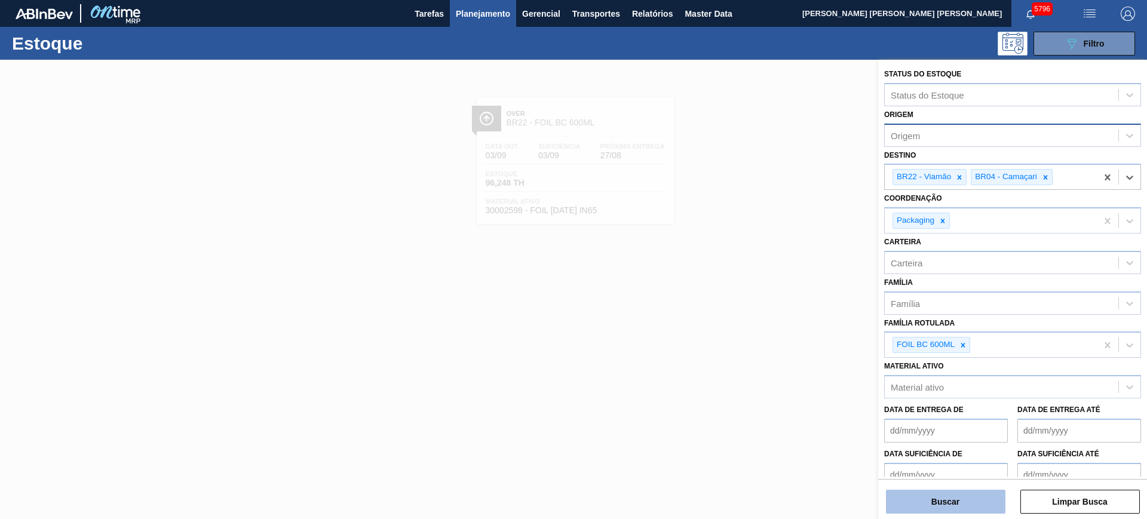
click at [926, 501] on button "Buscar" at bounding box center [945, 502] width 119 height 24
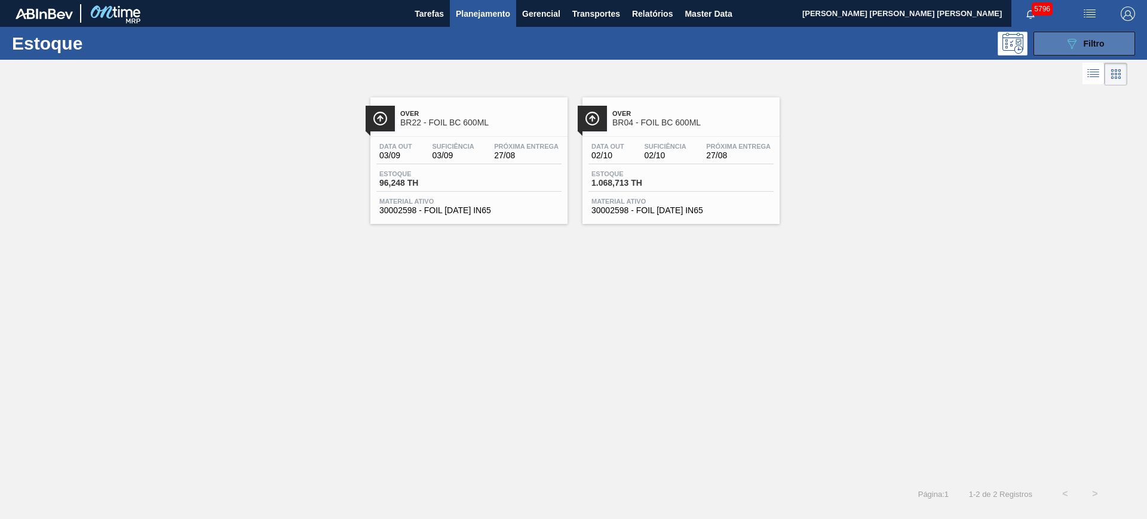
click at [1048, 34] on button "089F7B8B-B2A5-4AFE-B5C0-19BA573D28AC Filtro" at bounding box center [1084, 44] width 102 height 24
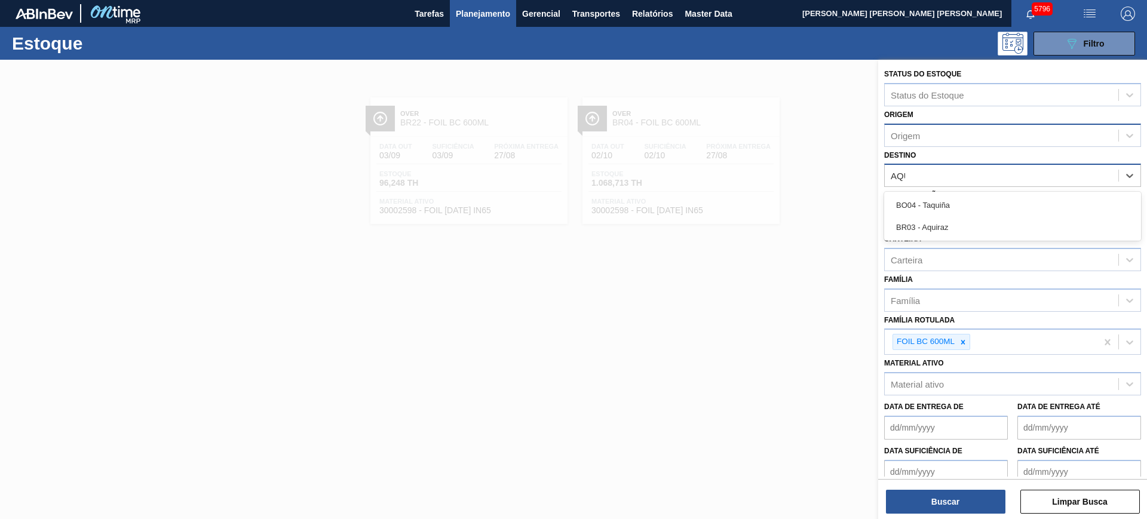
type input "AQUI"
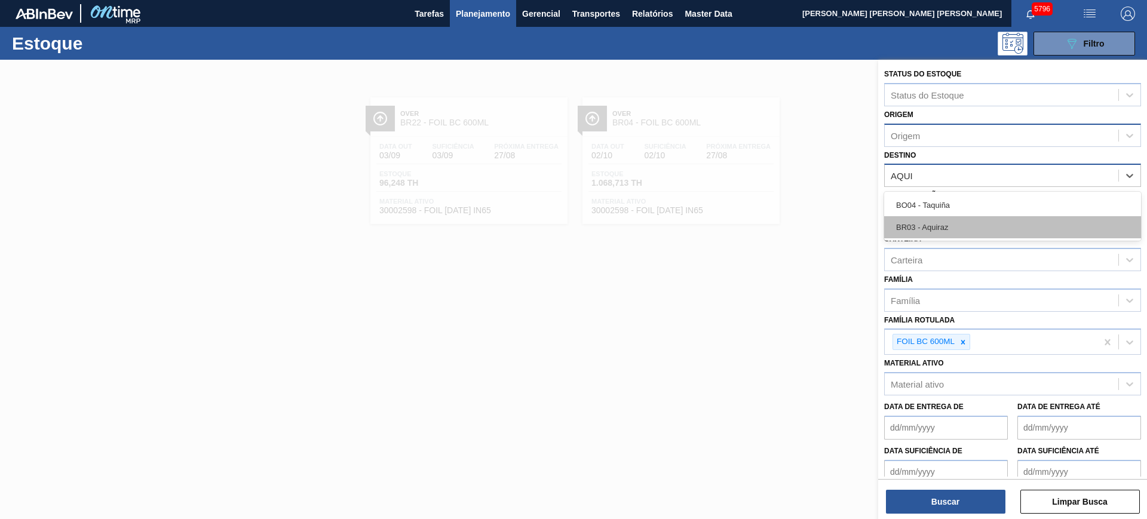
click at [1004, 233] on div "BR03 - Aquiraz" at bounding box center [1012, 227] width 257 height 22
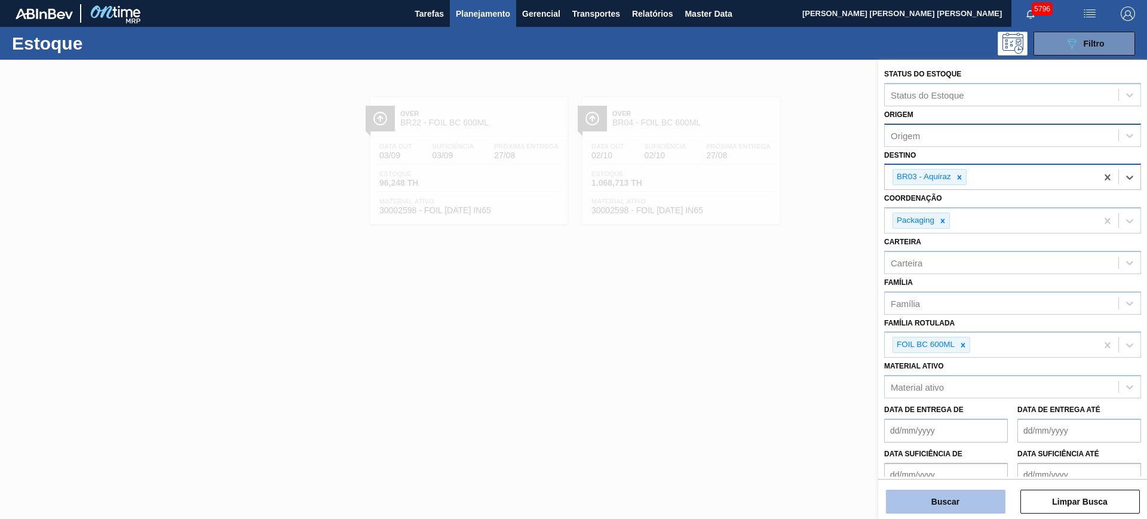
click at [971, 509] on button "Buscar" at bounding box center [945, 502] width 119 height 24
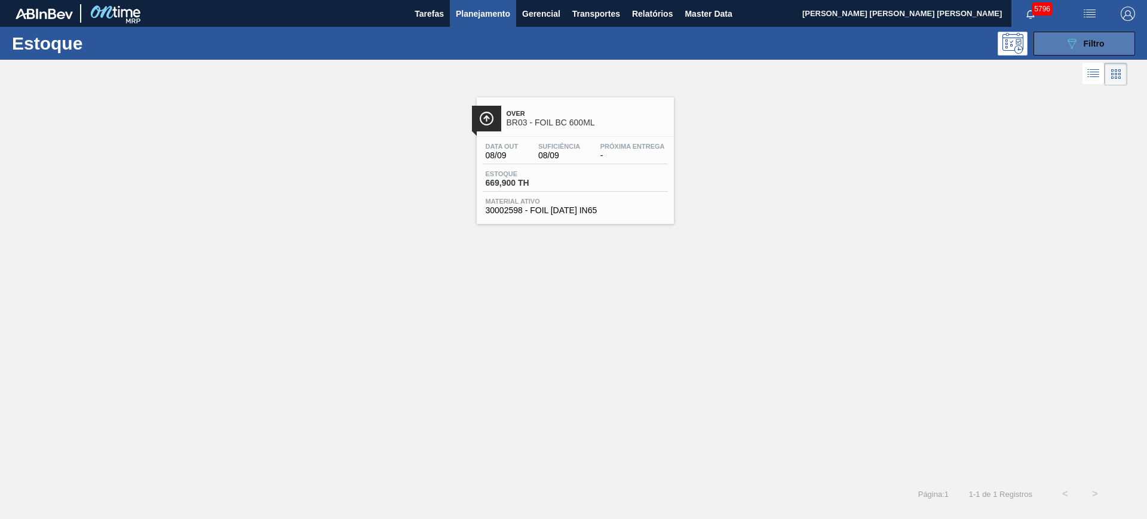
click at [1086, 45] on span "Filtro" at bounding box center [1094, 44] width 21 height 10
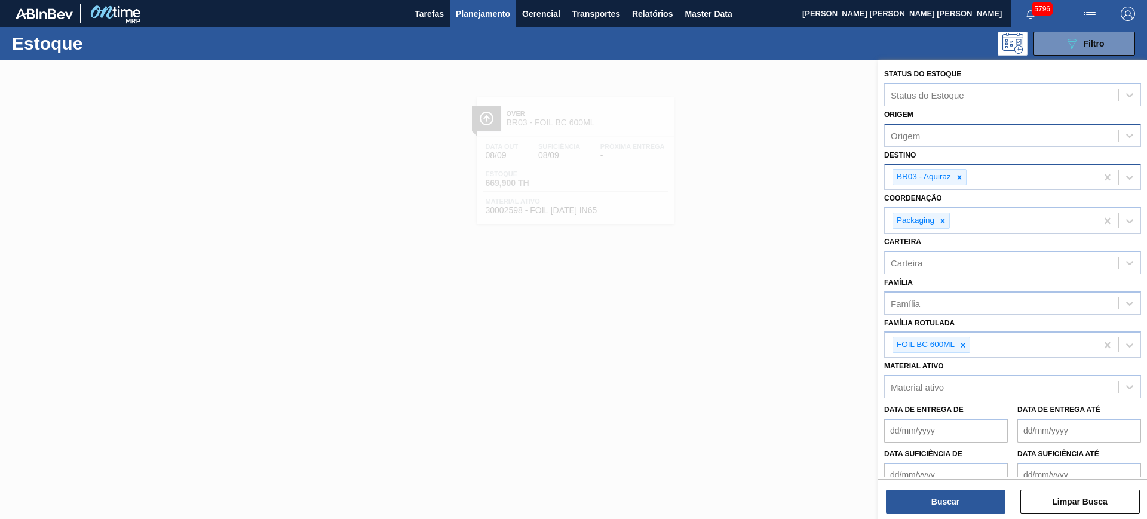
click at [962, 173] on div at bounding box center [959, 177] width 13 height 15
type input "lages"
type input "ponta g"
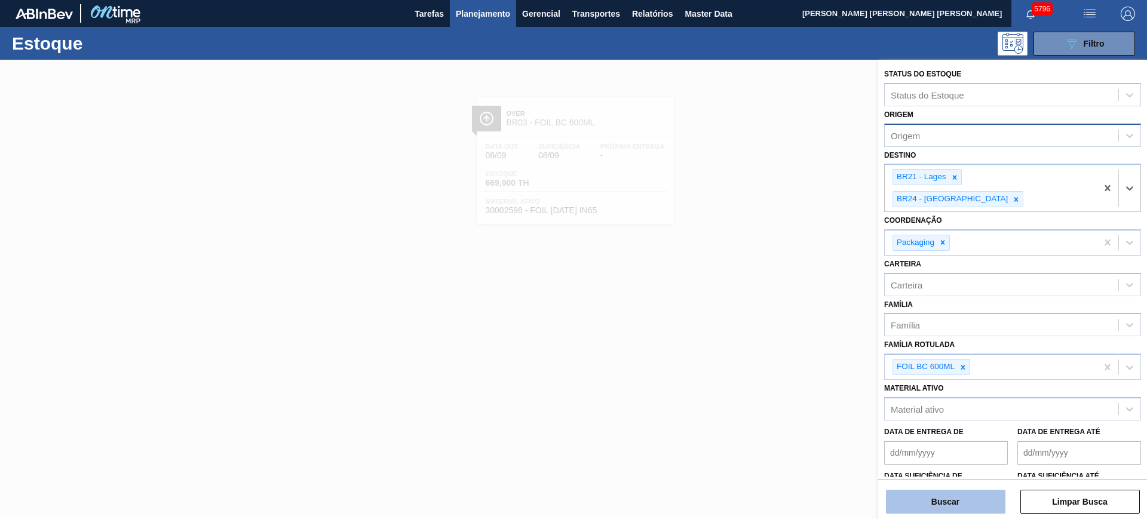
click at [986, 499] on button "Buscar" at bounding box center [945, 502] width 119 height 24
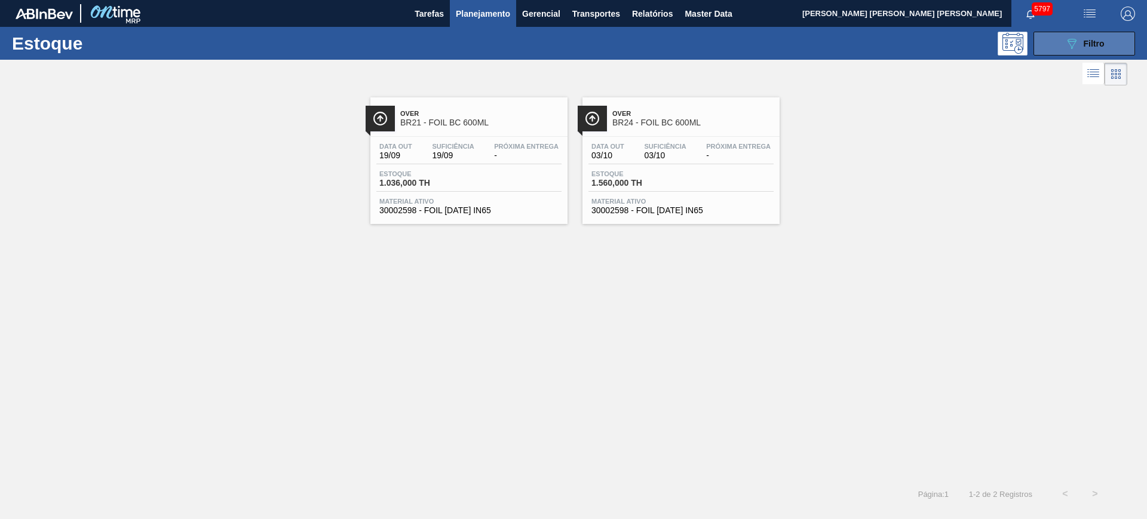
click at [1101, 48] on div "089F7B8B-B2A5-4AFE-B5C0-19BA573D28AC Filtro" at bounding box center [1084, 43] width 40 height 14
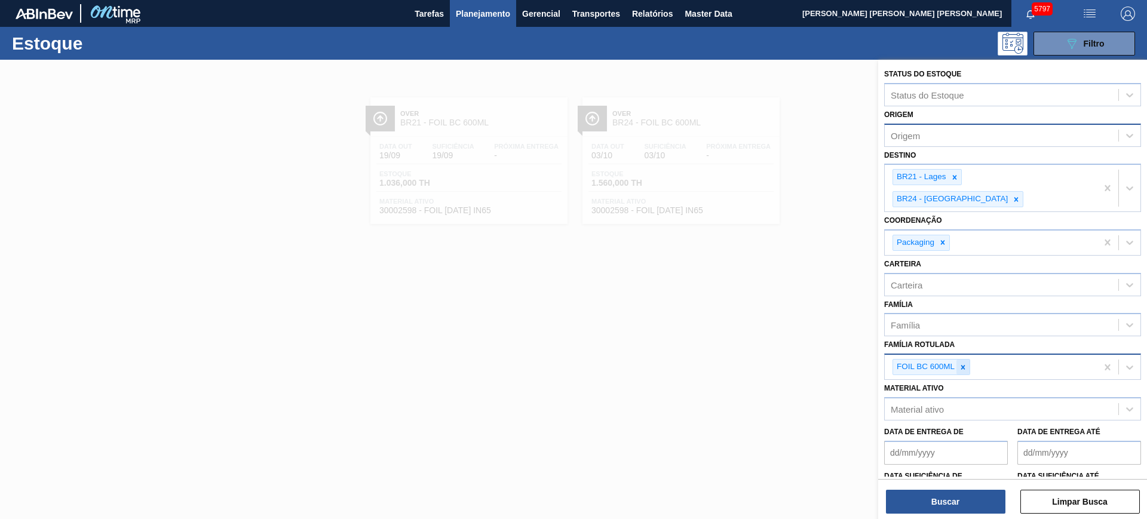
click at [963, 360] on div at bounding box center [962, 367] width 13 height 15
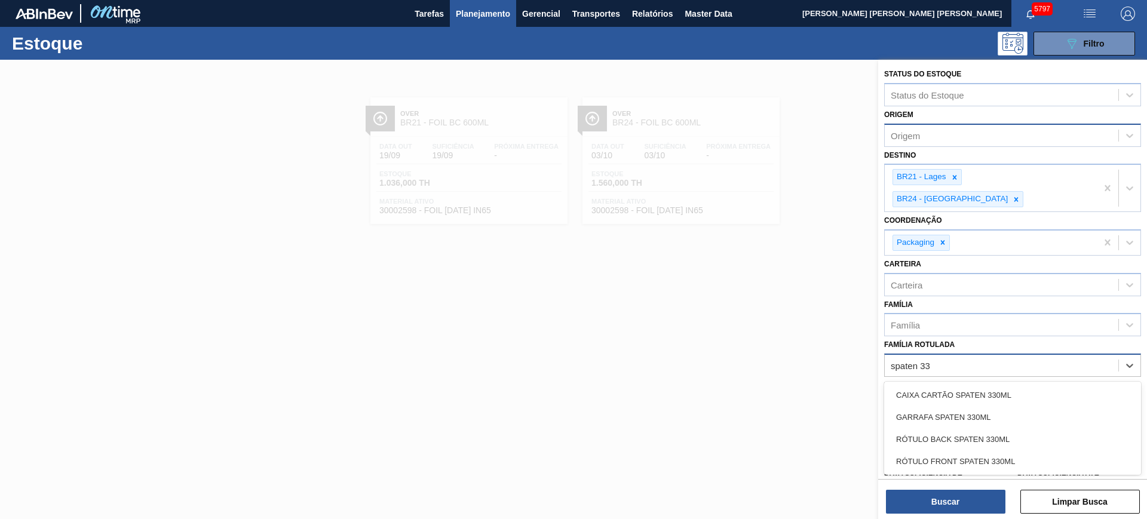
type Rotulada "spaten 330"
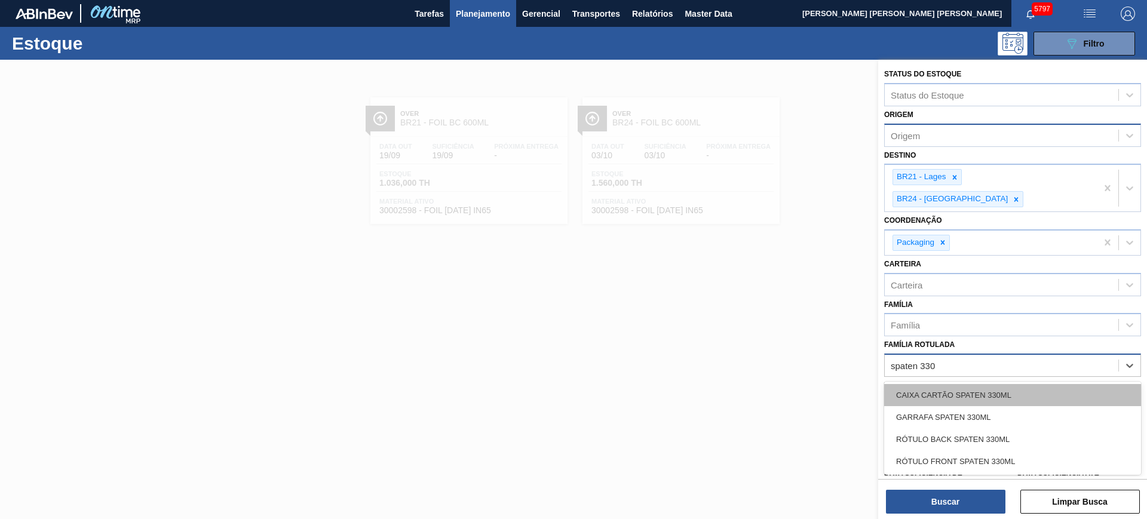
click at [1072, 384] on div "CAIXA CARTÃO SPATEN 330ML" at bounding box center [1012, 395] width 257 height 22
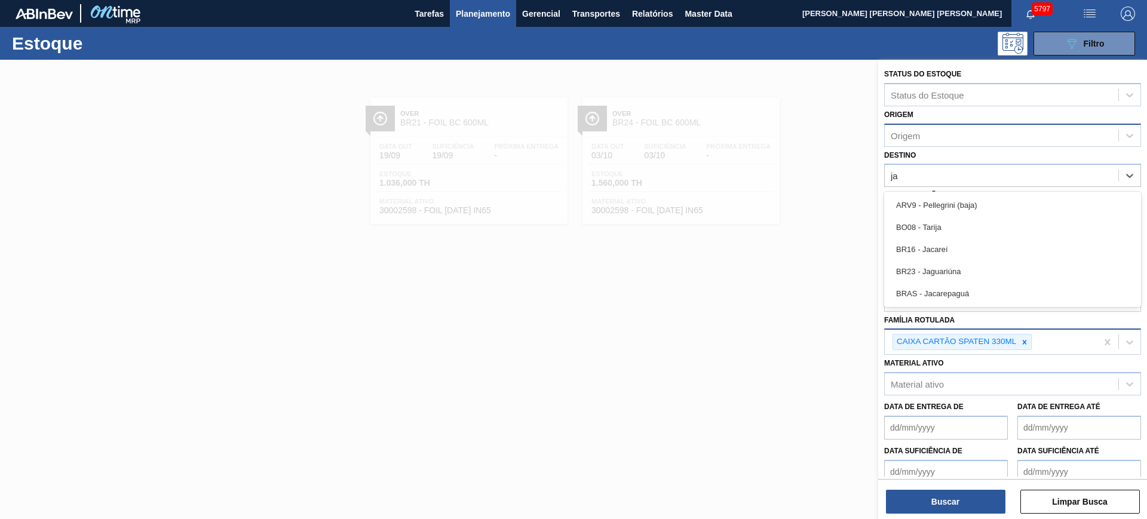
type input "jac"
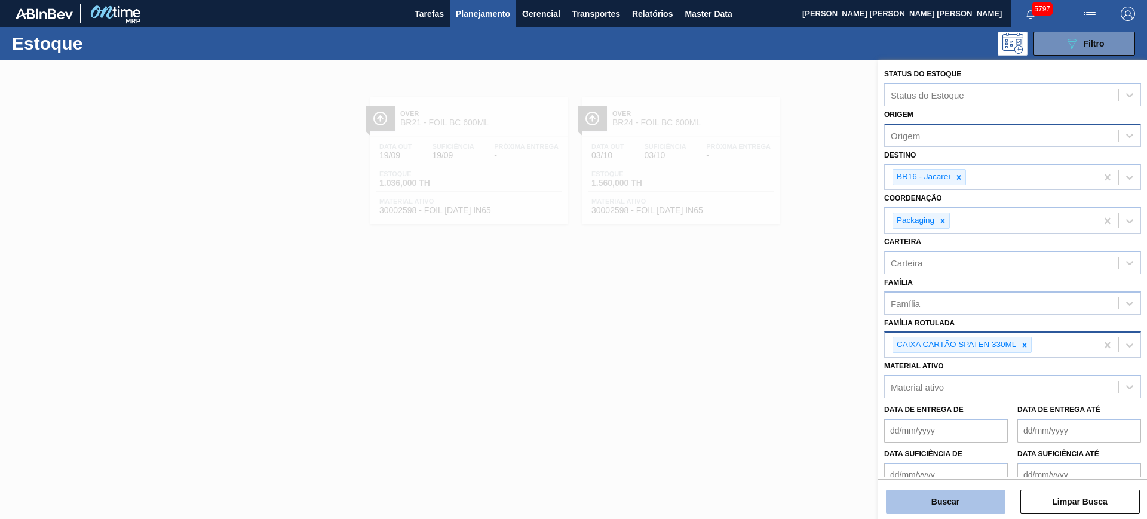
click at [918, 496] on button "Buscar" at bounding box center [945, 502] width 119 height 24
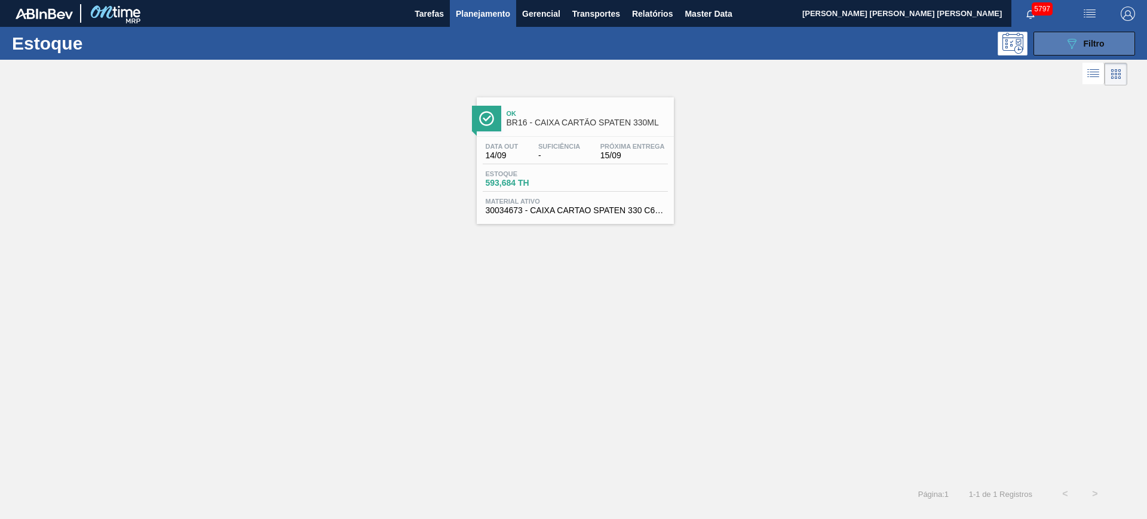
click at [1067, 44] on icon "089F7B8B-B2A5-4AFE-B5C0-19BA573D28AC" at bounding box center [1071, 43] width 14 height 14
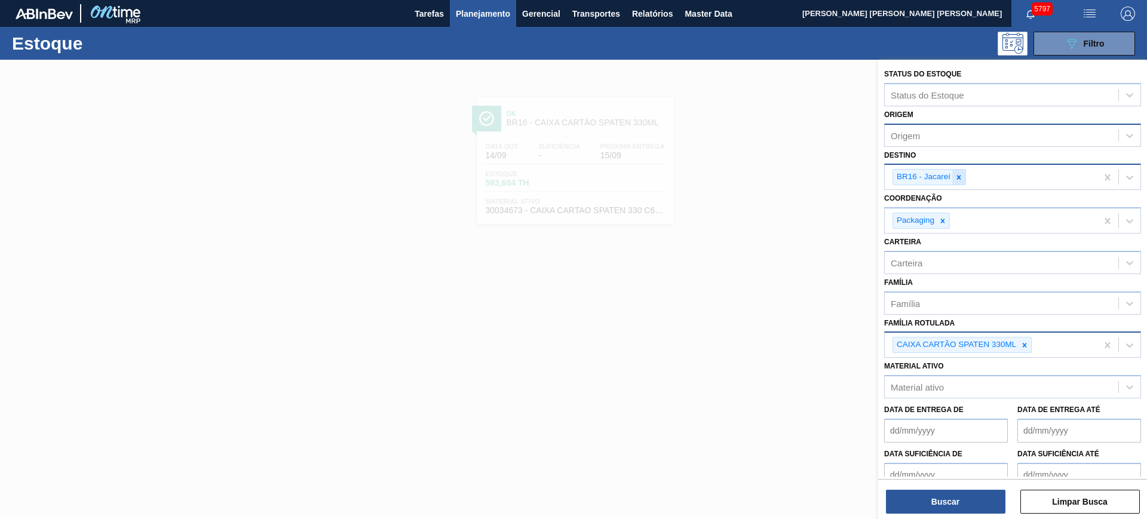
click at [958, 172] on div at bounding box center [958, 177] width 13 height 15
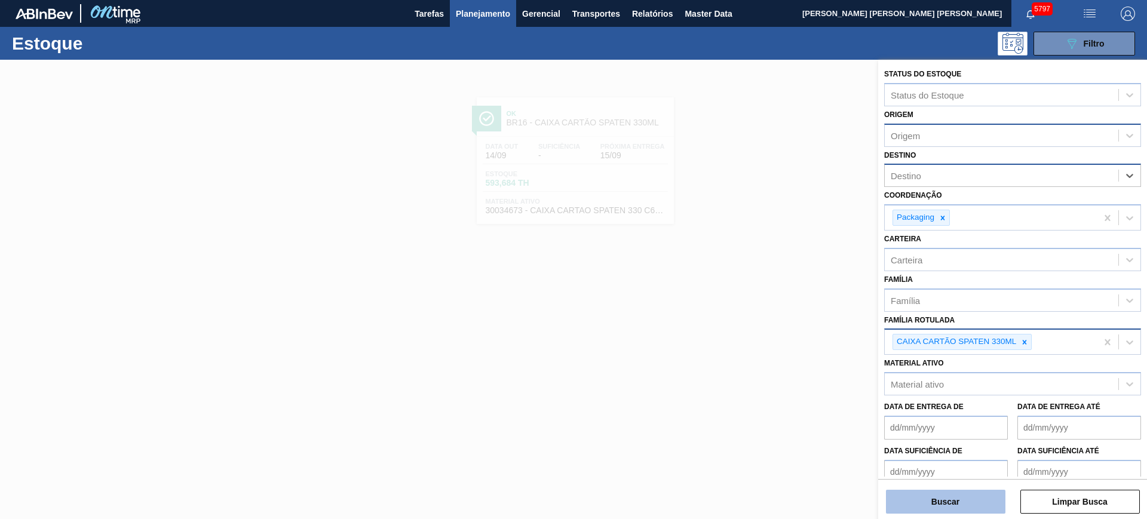
click at [968, 496] on button "Buscar" at bounding box center [945, 502] width 119 height 24
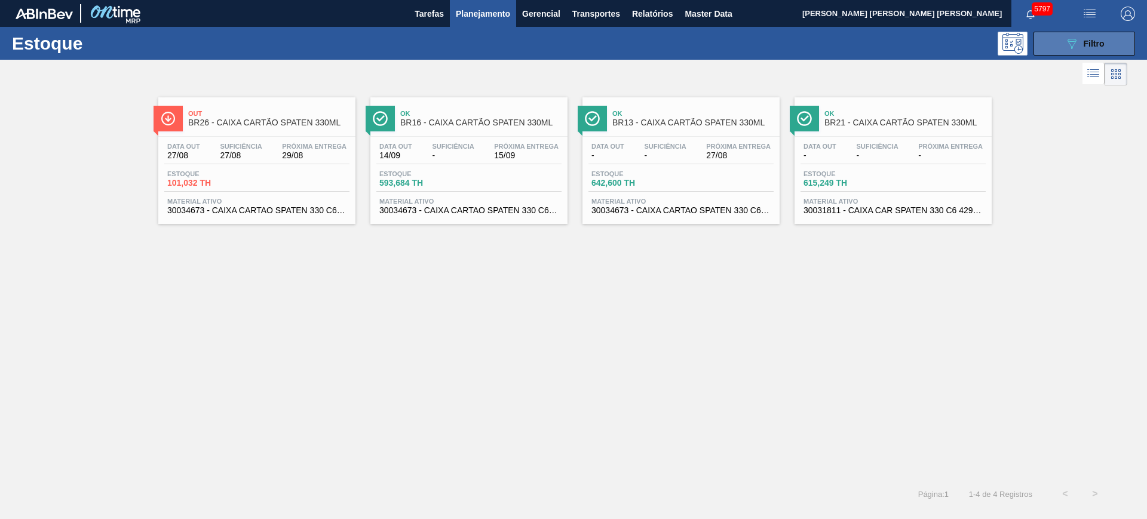
click at [1070, 50] on button "089F7B8B-B2A5-4AFE-B5C0-19BA573D28AC Filtro" at bounding box center [1084, 44] width 102 height 24
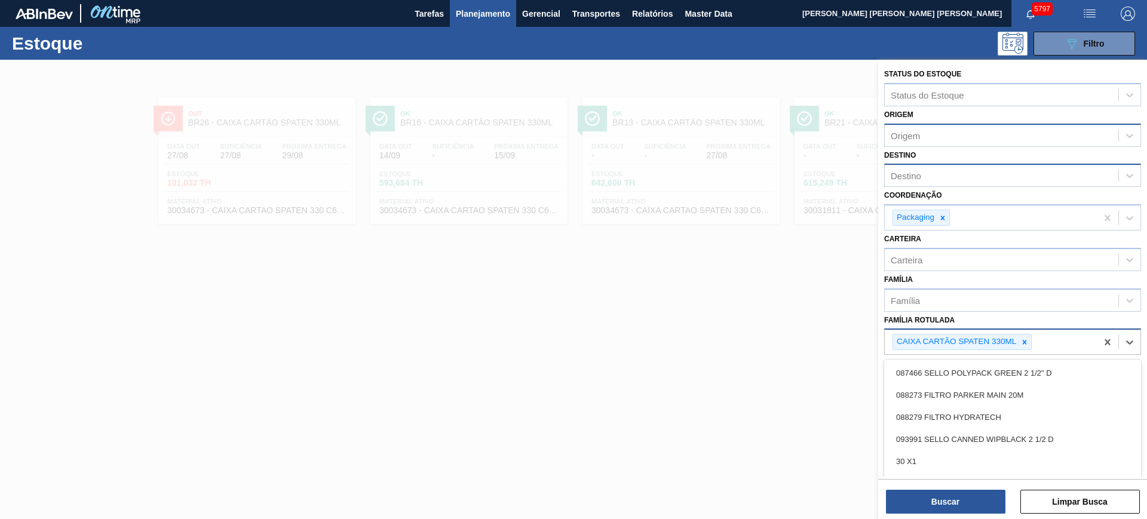
click at [1048, 349] on div "CAIXA CARTÃO SPATEN 330ML" at bounding box center [991, 342] width 212 height 24
type Rotulada "spaten"
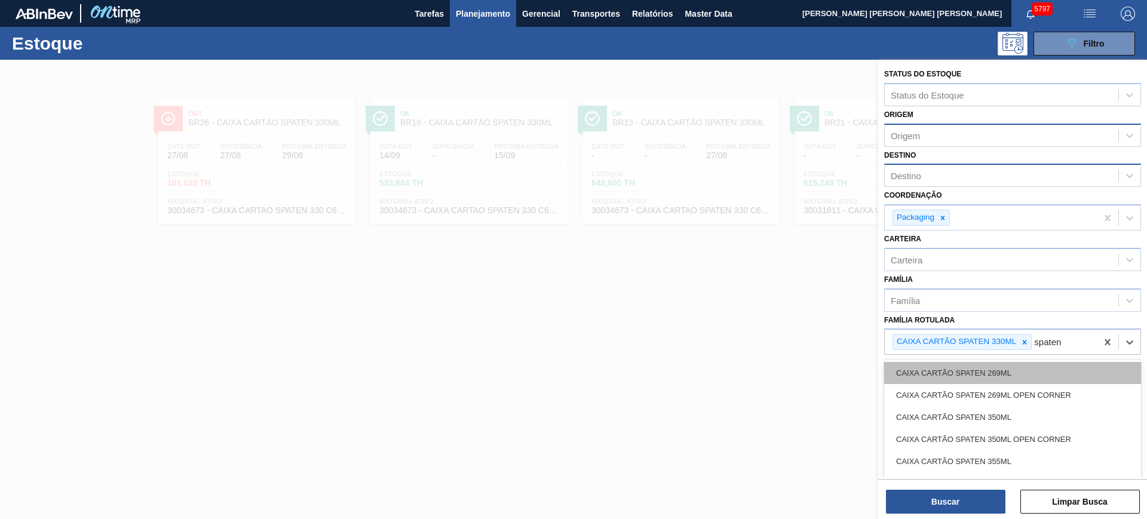
click at [1048, 364] on div "CAIXA CARTÃO SPATEN 269ML" at bounding box center [1012, 373] width 257 height 22
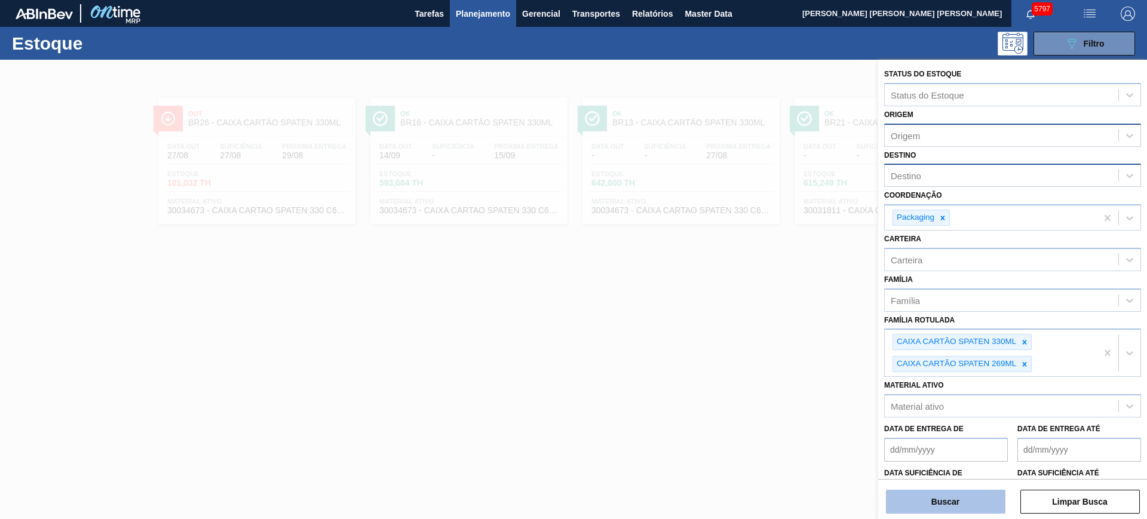
click at [949, 507] on button "Buscar" at bounding box center [945, 502] width 119 height 24
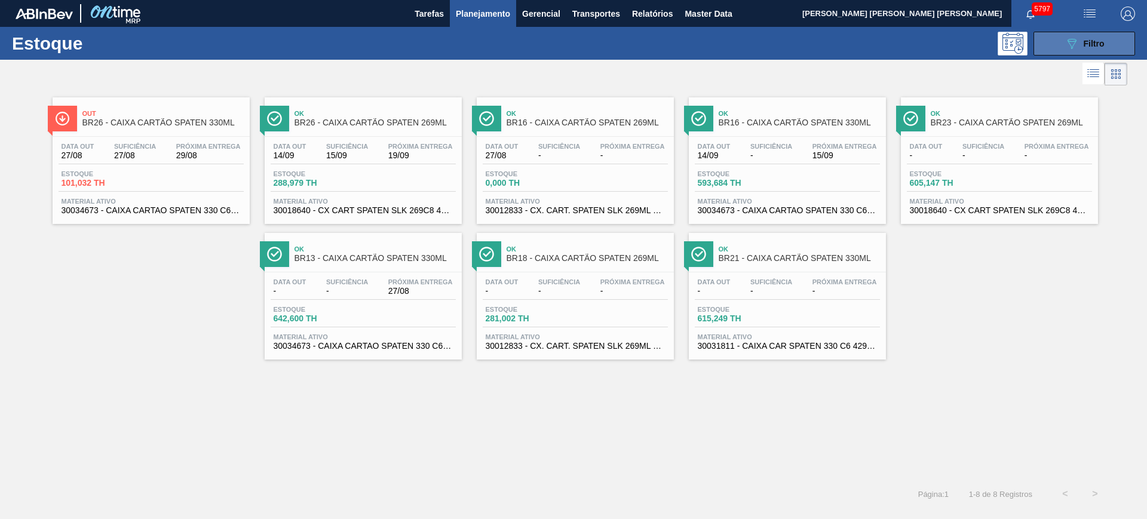
click at [1074, 41] on icon at bounding box center [1071, 44] width 9 height 10
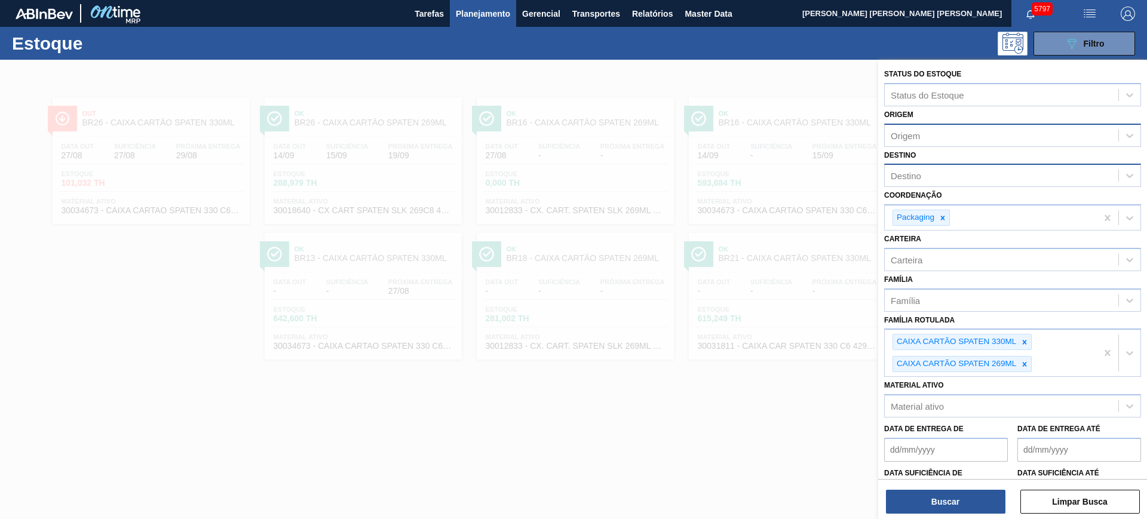
click at [744, 459] on div at bounding box center [573, 319] width 1147 height 519
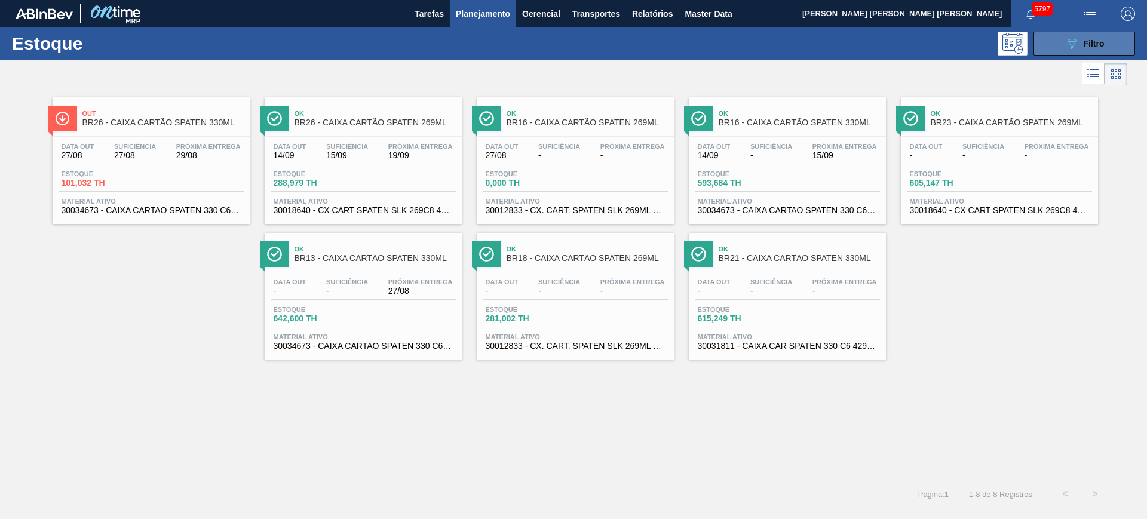
click at [1097, 50] on button "089F7B8B-B2A5-4AFE-B5C0-19BA573D28AC Filtro" at bounding box center [1084, 44] width 102 height 24
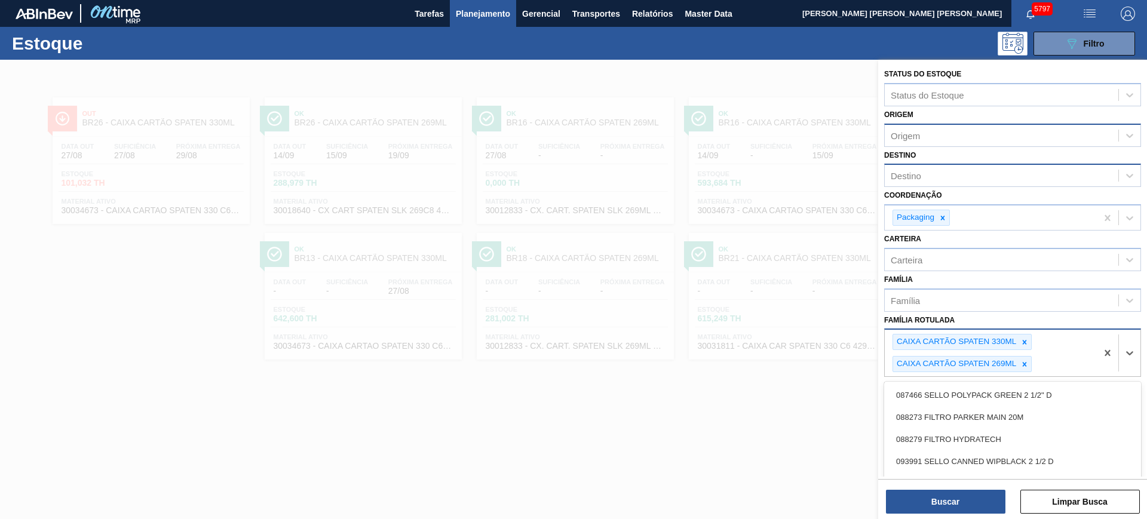
click at [1048, 364] on div "CAIXA CARTÃO SPATEN 330ML CAIXA CARTÃO SPATEN 269ML" at bounding box center [991, 353] width 212 height 47
type Rotulada "spaten 350"
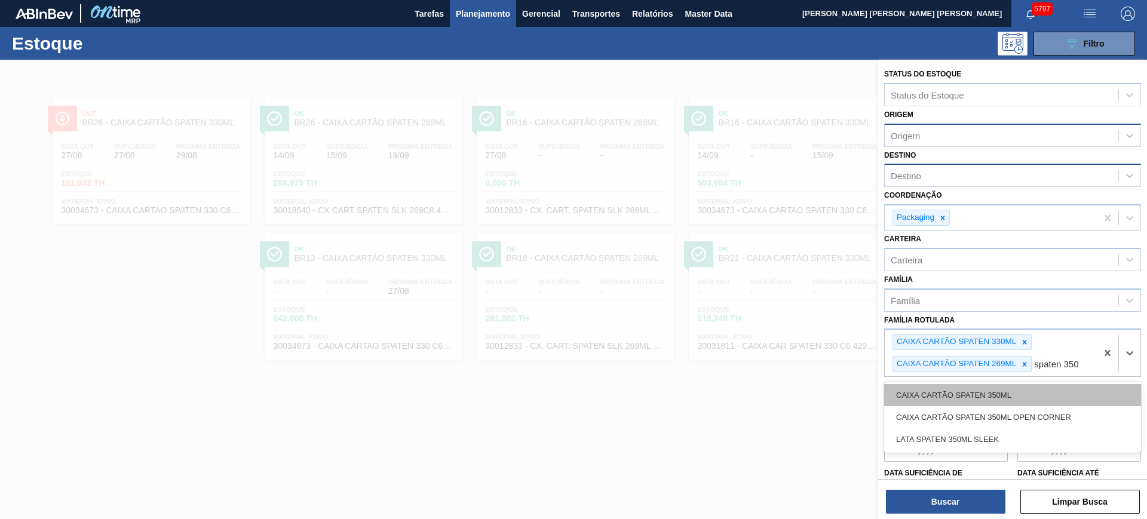
click at [1044, 399] on div "CAIXA CARTÃO SPATEN 350ML" at bounding box center [1012, 395] width 257 height 22
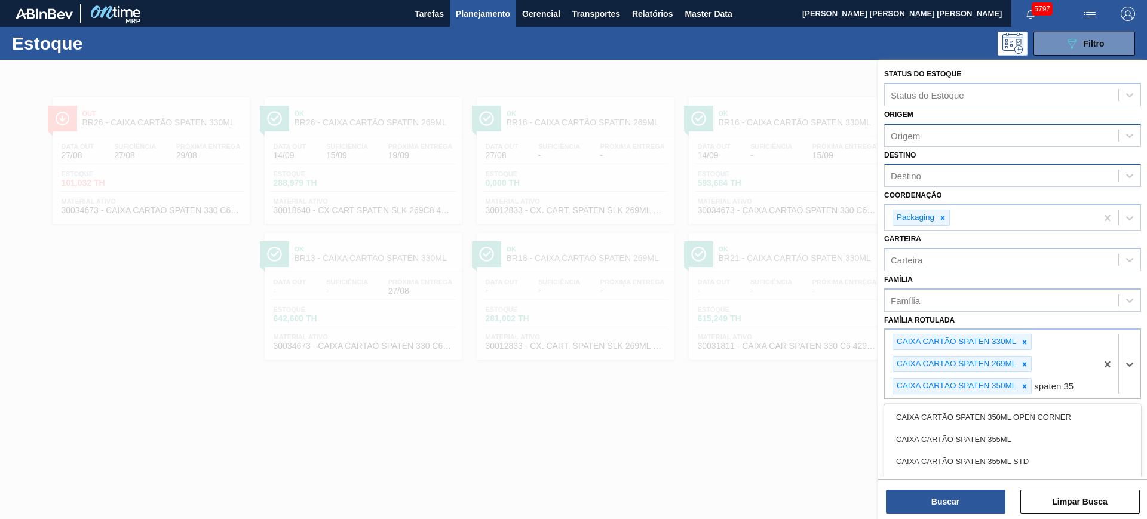
type Rotulada "spaten 350"
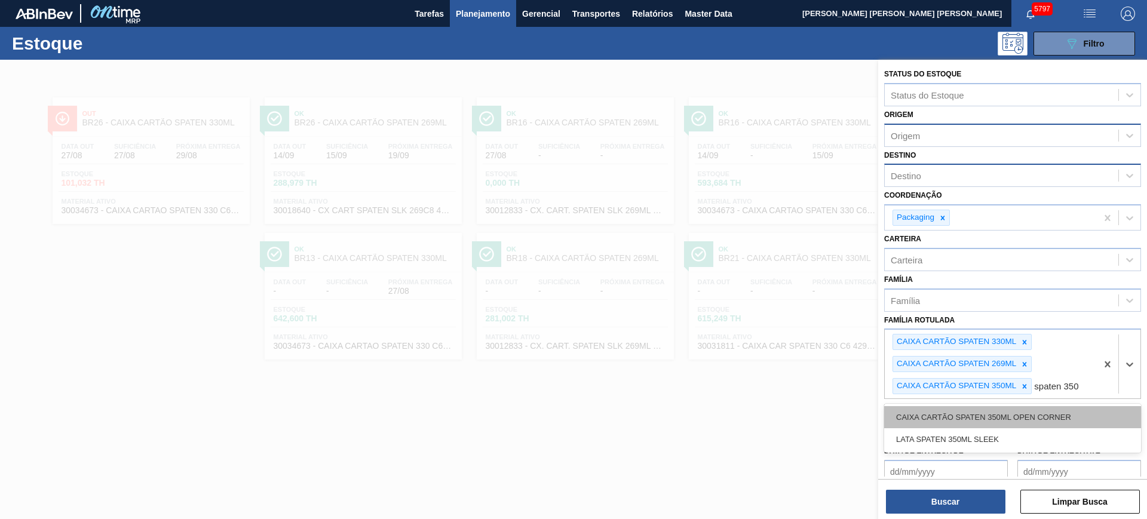
click at [1049, 408] on div "CAIXA CARTÃO SPATEN 350ML OPEN CORNER" at bounding box center [1012, 417] width 257 height 22
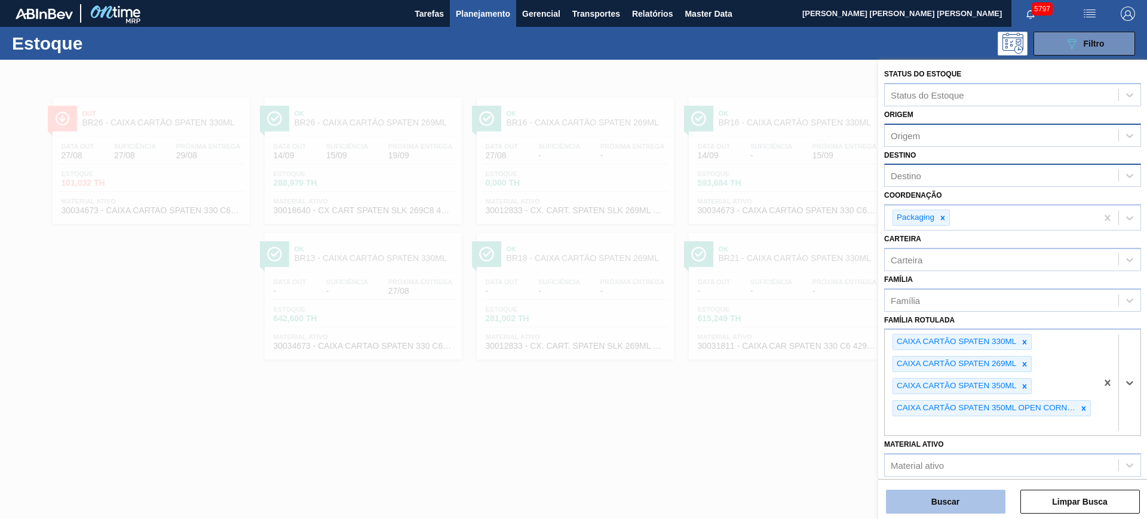
click at [990, 499] on button "Buscar" at bounding box center [945, 502] width 119 height 24
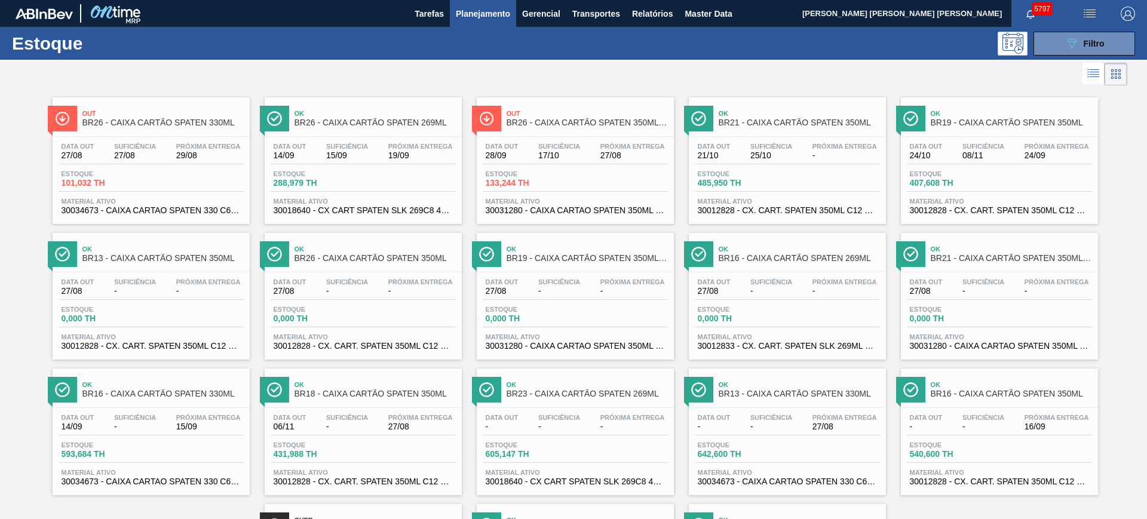
click at [1081, 60] on div at bounding box center [563, 74] width 1127 height 29
click at [1068, 41] on icon "089F7B8B-B2A5-4AFE-B5C0-19BA573D28AC" at bounding box center [1071, 43] width 14 height 14
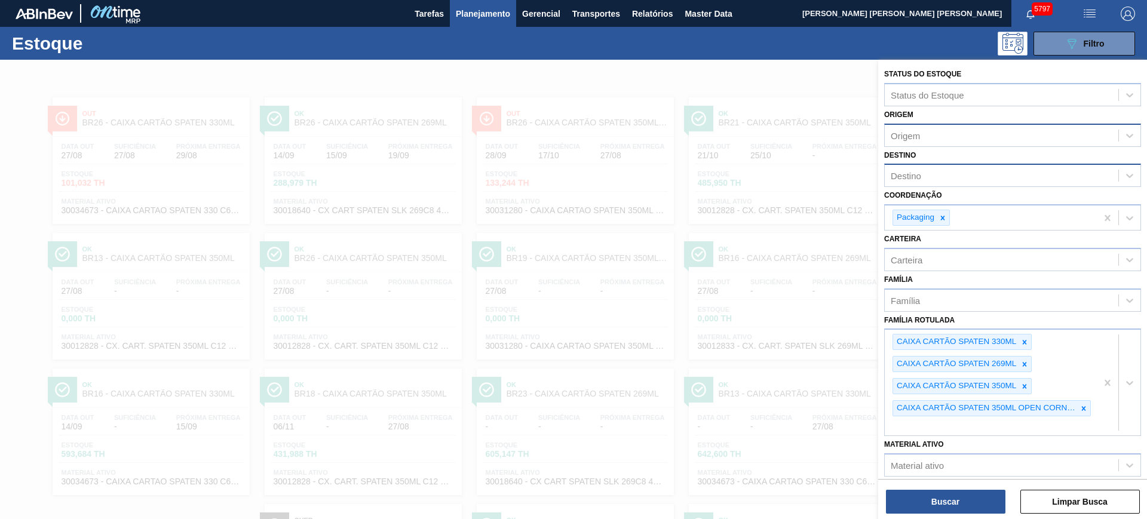
click at [959, 174] on div "Destino" at bounding box center [1002, 175] width 234 height 17
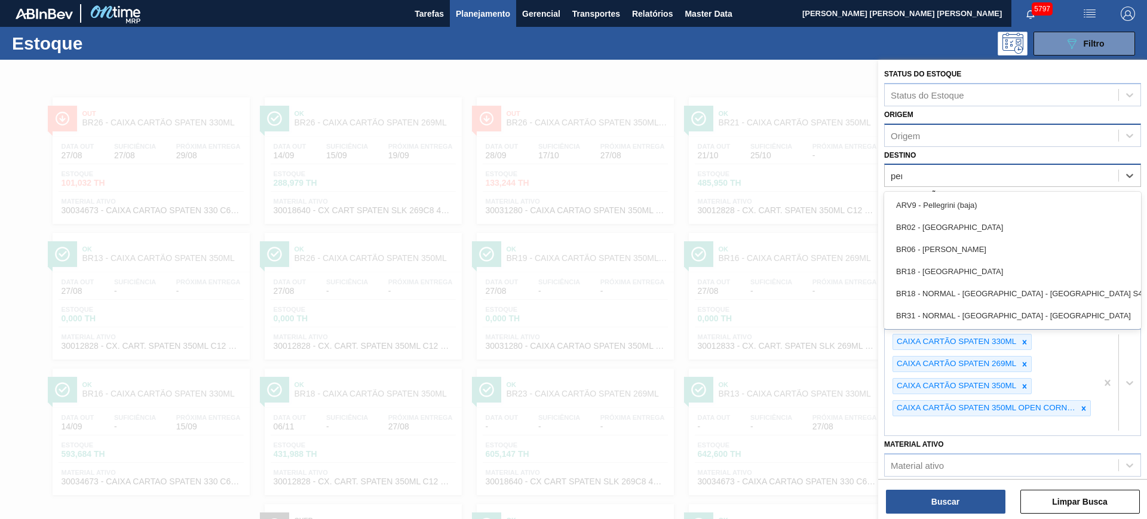
type input "pern"
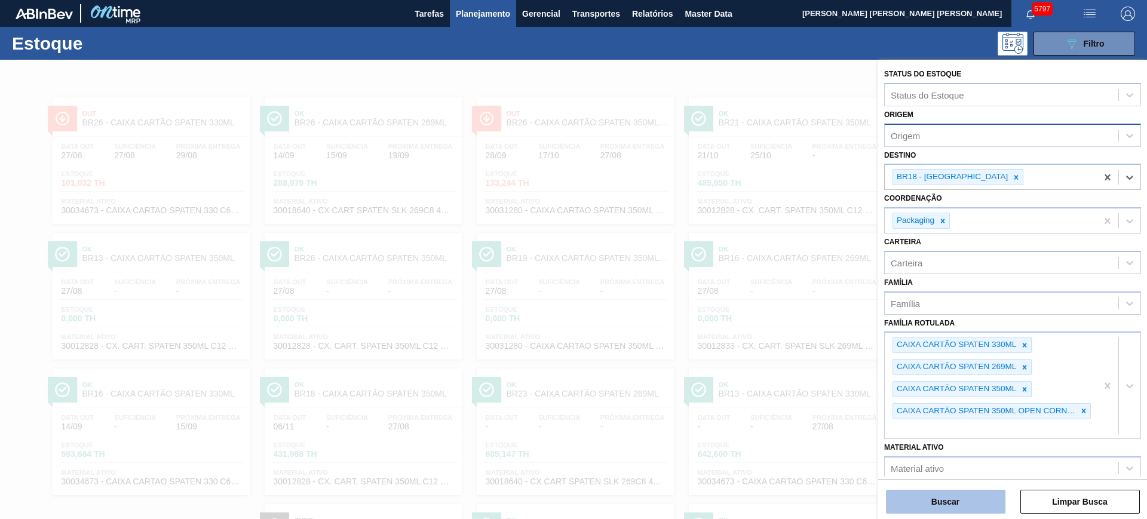
click at [963, 494] on button "Buscar" at bounding box center [945, 502] width 119 height 24
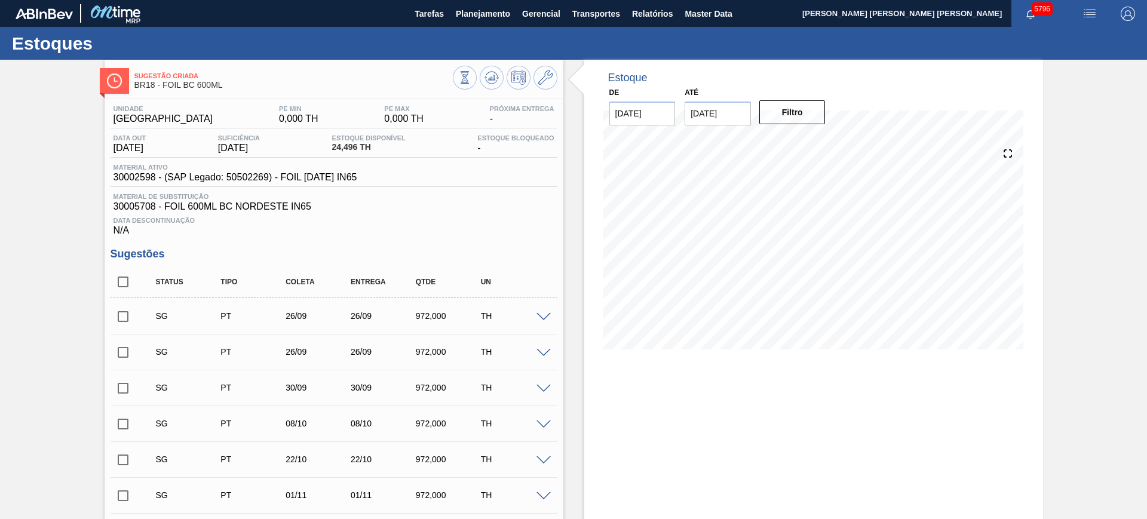
click at [121, 281] on input "checkbox" at bounding box center [123, 281] width 25 height 25
checkbox input "true"
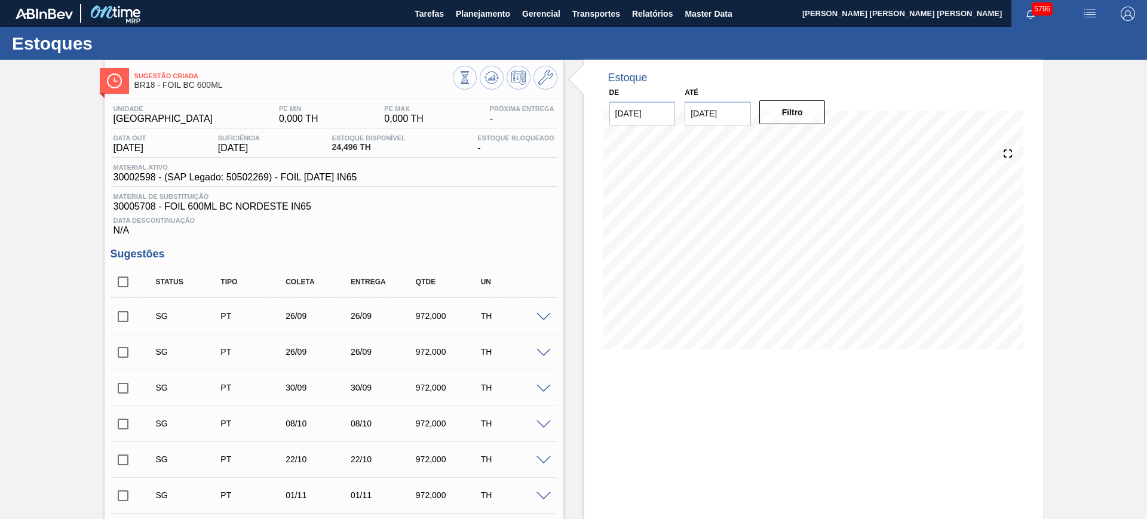
checkbox input "true"
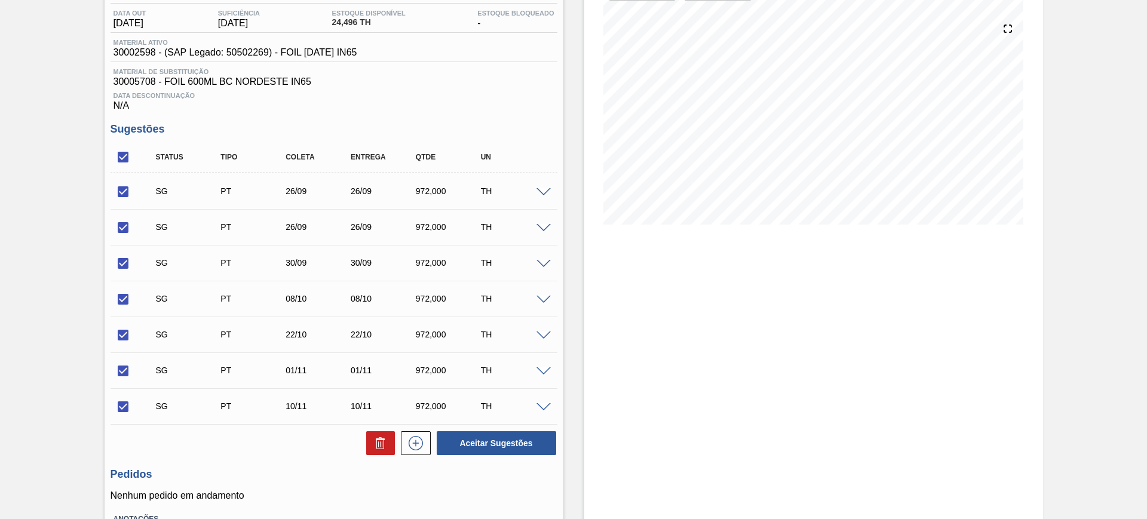
scroll to position [214, 0]
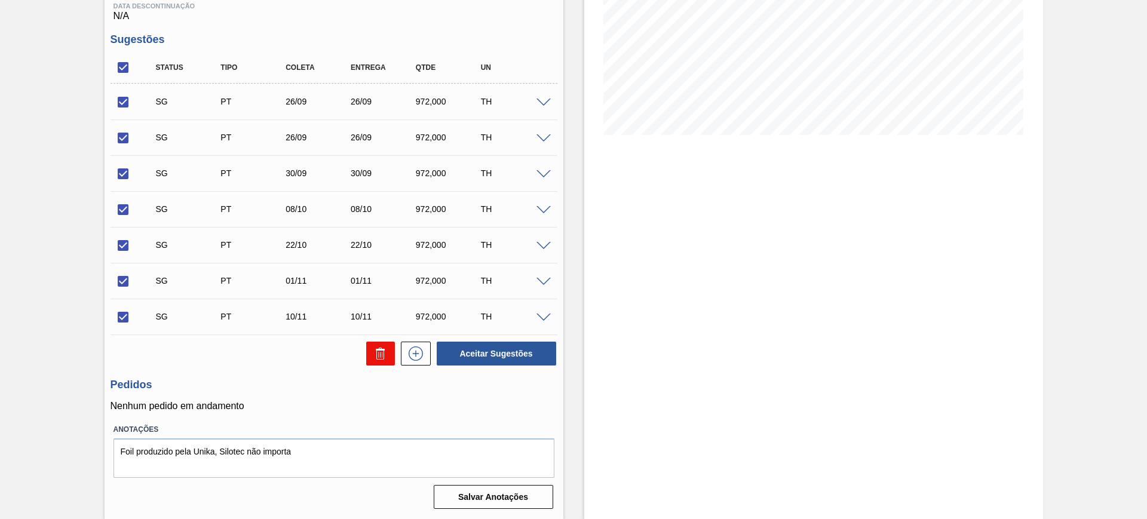
click at [374, 354] on icon at bounding box center [380, 353] width 14 height 14
checkbox input "false"
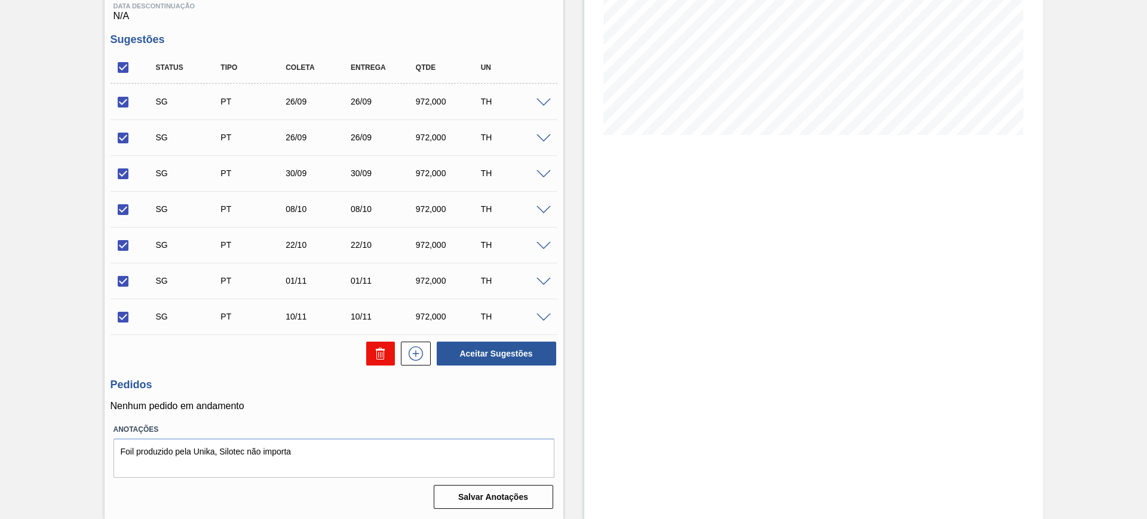
checkbox input "false"
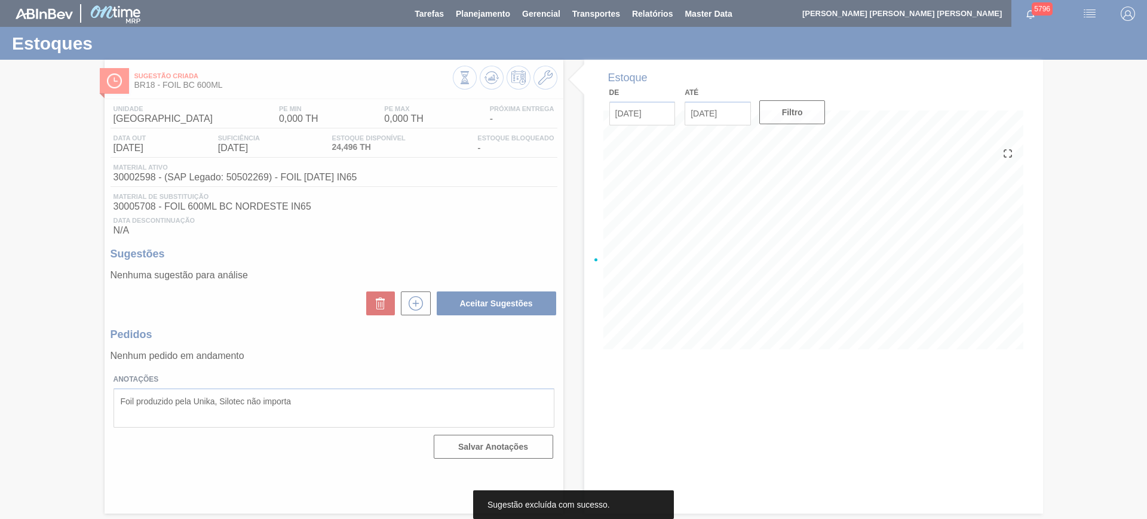
scroll to position [0, 0]
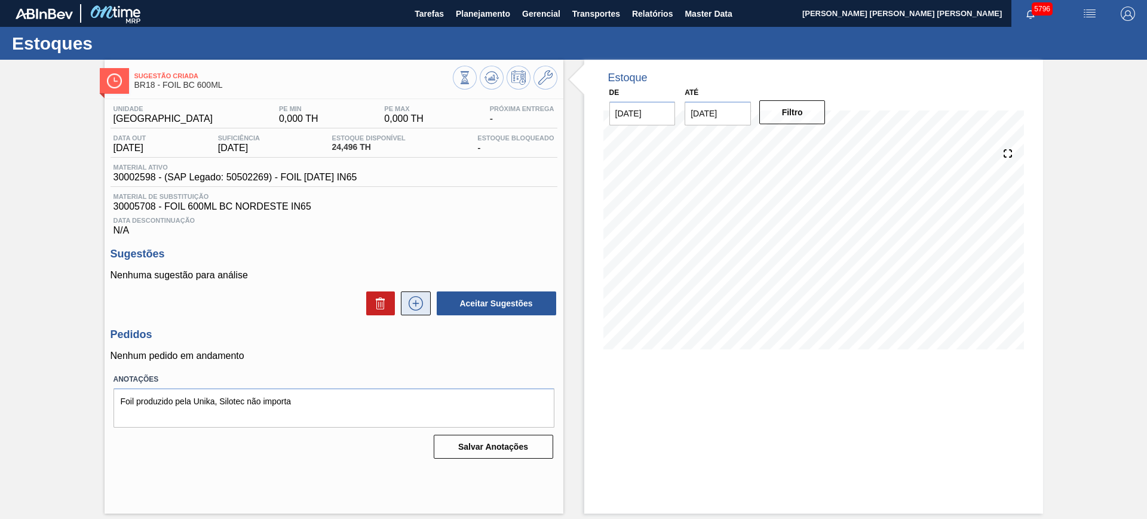
click at [411, 307] on icon at bounding box center [415, 303] width 19 height 14
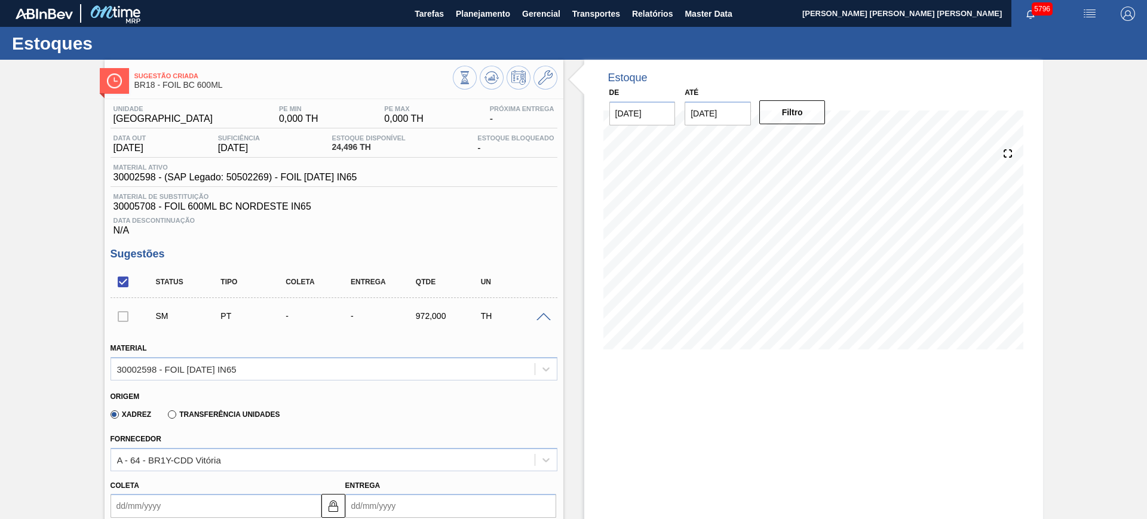
click at [742, 81] on div at bounding box center [885, 78] width 287 height 13
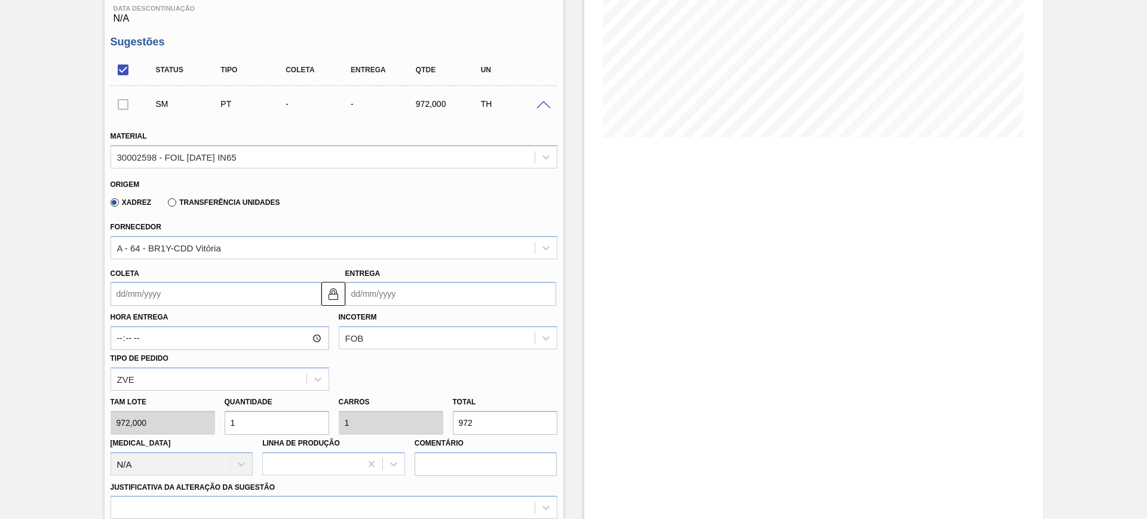
scroll to position [224, 0]
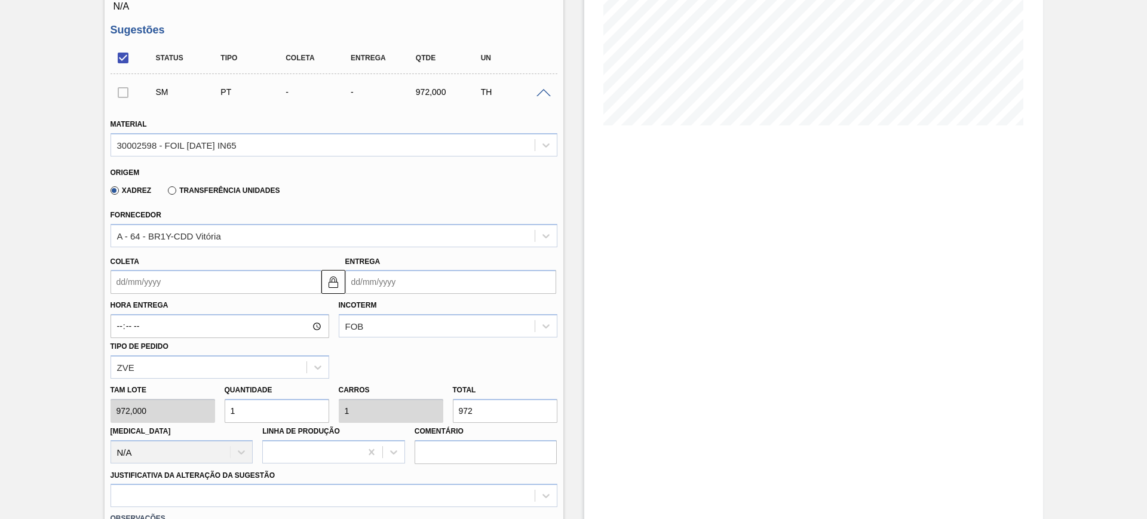
click at [270, 406] on input "1" at bounding box center [277, 411] width 105 height 24
type input "2"
type input "1.944"
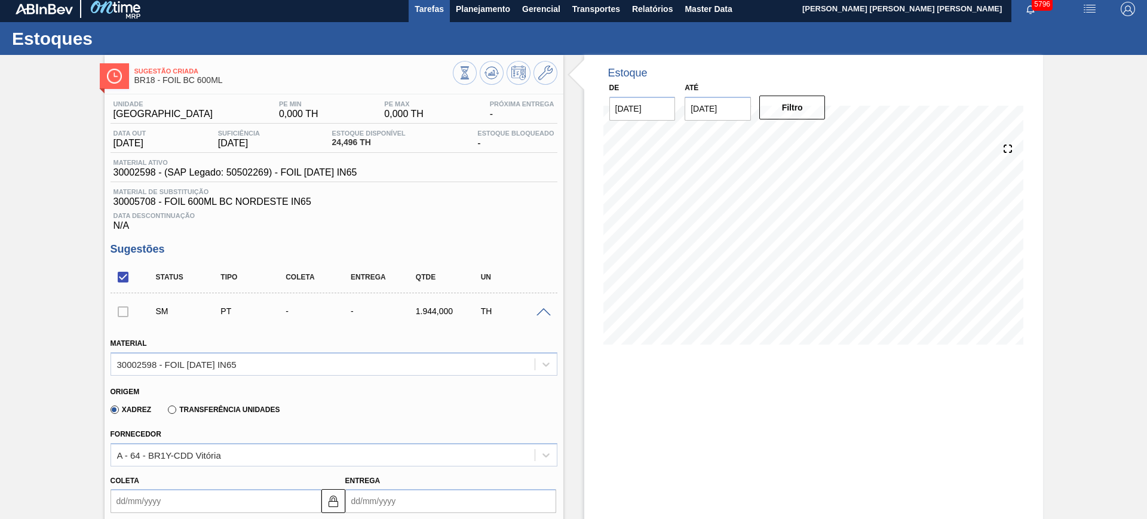
scroll to position [0, 0]
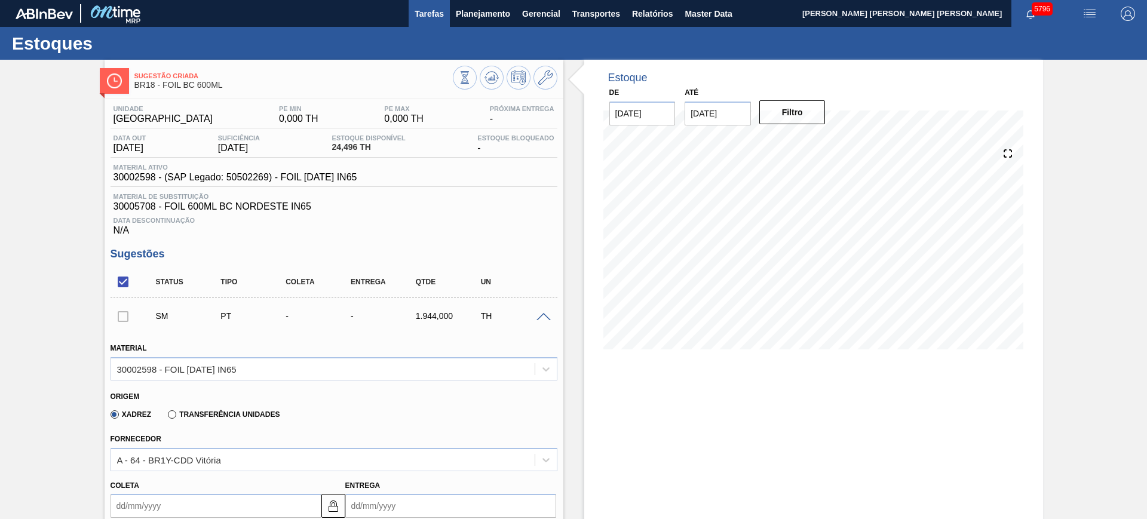
type input "2"
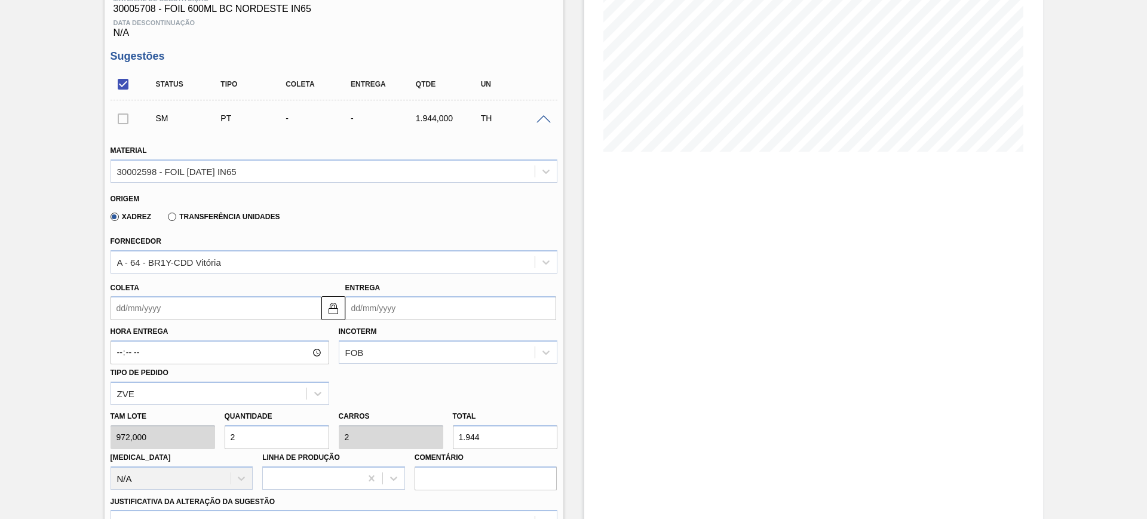
scroll to position [224, 0]
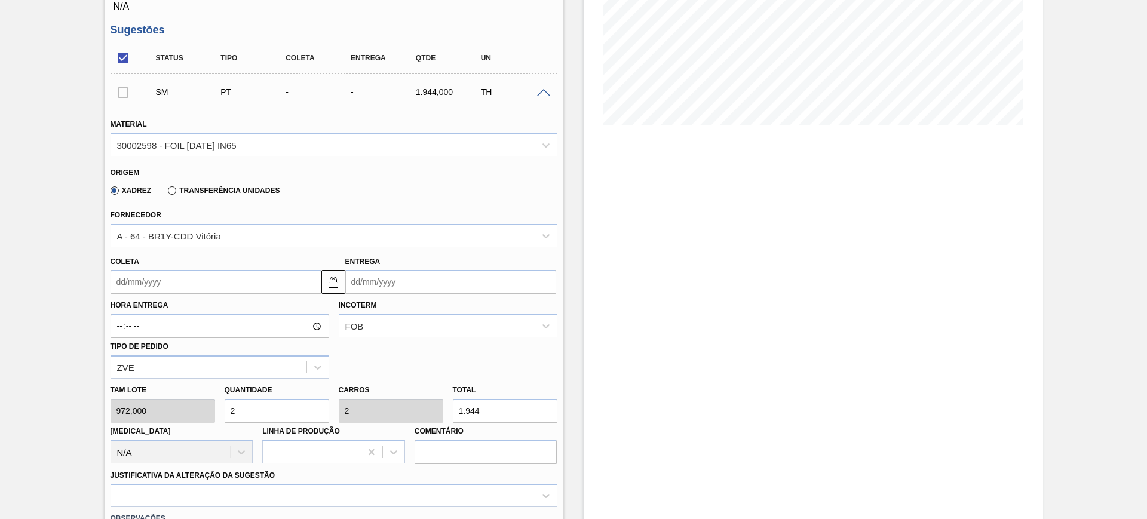
click at [201, 190] on label "Transferência Unidades" at bounding box center [224, 190] width 112 height 8
click at [166, 193] on input "Transferência Unidades" at bounding box center [166, 193] width 0 height 0
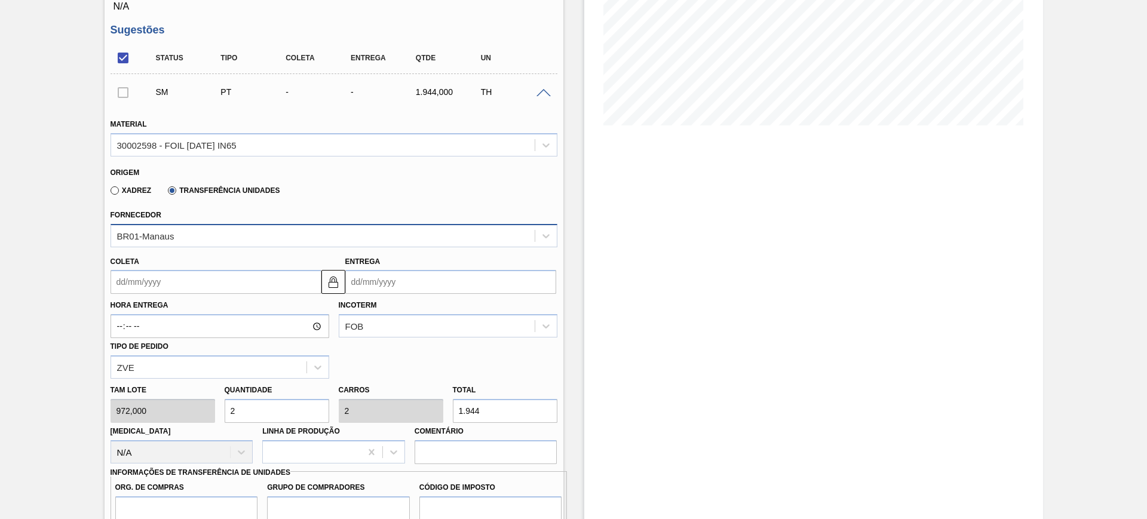
click at [198, 243] on div "BR01-Manaus" at bounding box center [322, 235] width 423 height 17
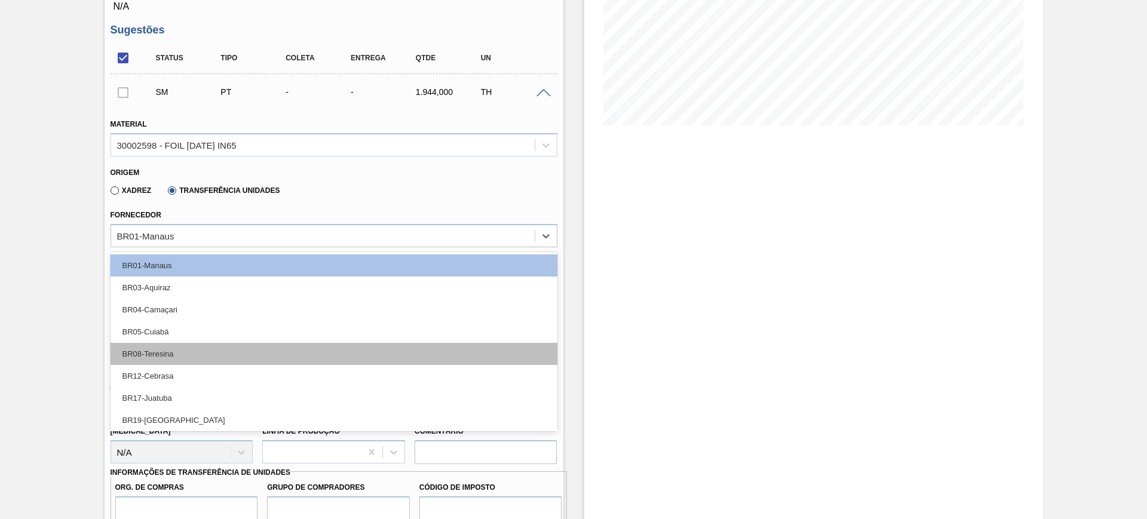
click at [233, 348] on div "BR08-Teresina" at bounding box center [334, 354] width 447 height 22
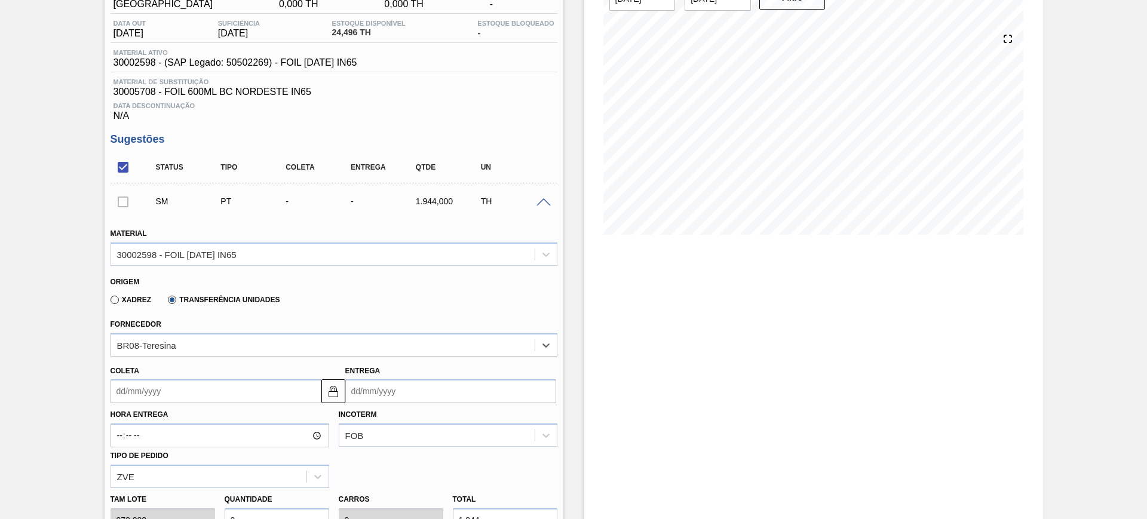
scroll to position [299, 0]
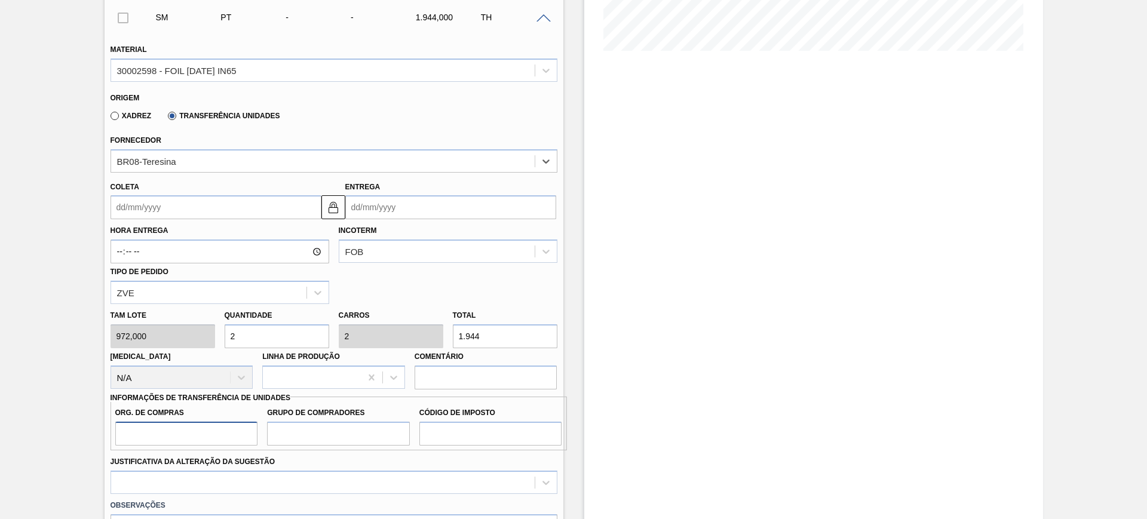
click at [208, 432] on input "Org. de Compras" at bounding box center [186, 434] width 143 height 24
type input "BR00"
type input "A01"
type input "I1"
click at [206, 480] on div at bounding box center [334, 482] width 447 height 23
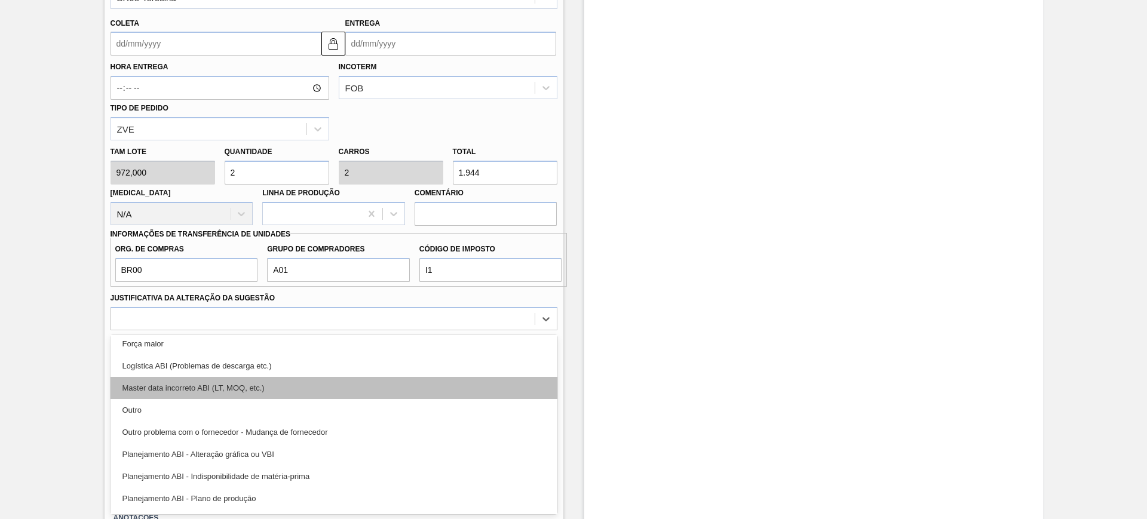
scroll to position [75, 0]
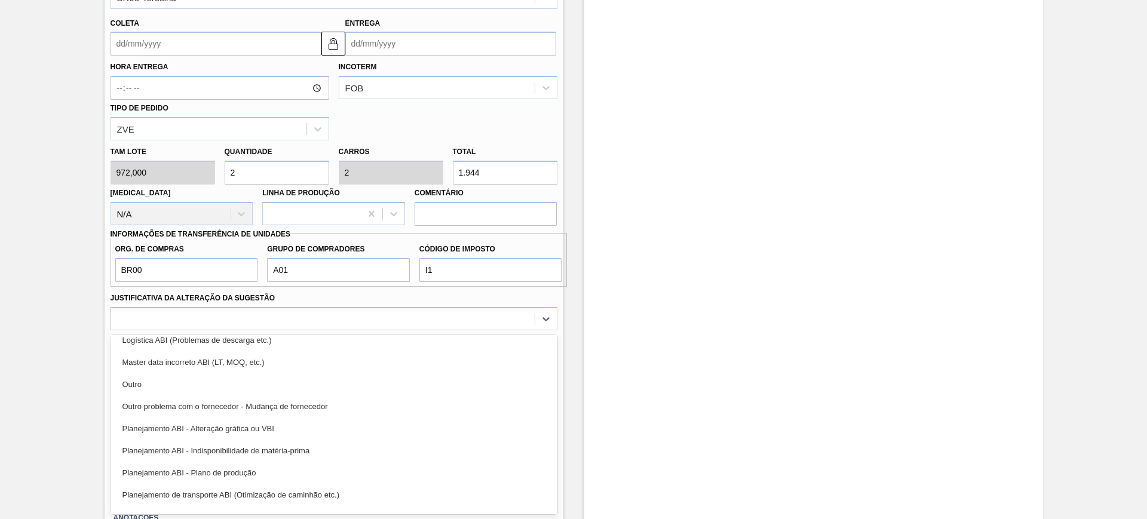
click at [277, 472] on div "Planejamento ABI - Plano de produção" at bounding box center [334, 473] width 447 height 22
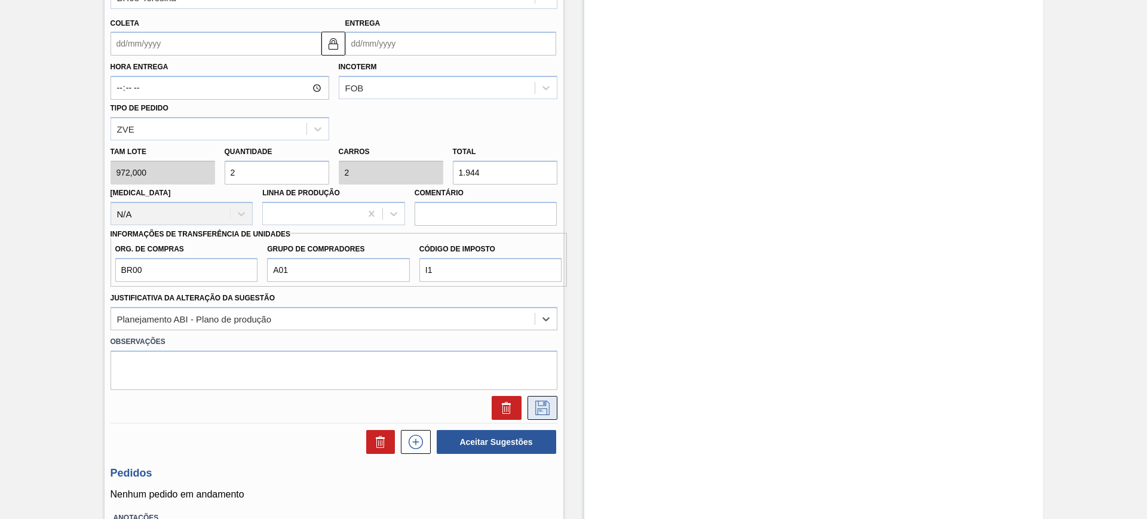
click at [547, 409] on icon at bounding box center [542, 408] width 19 height 14
click at [230, 49] on input "Coleta" at bounding box center [216, 44] width 211 height 24
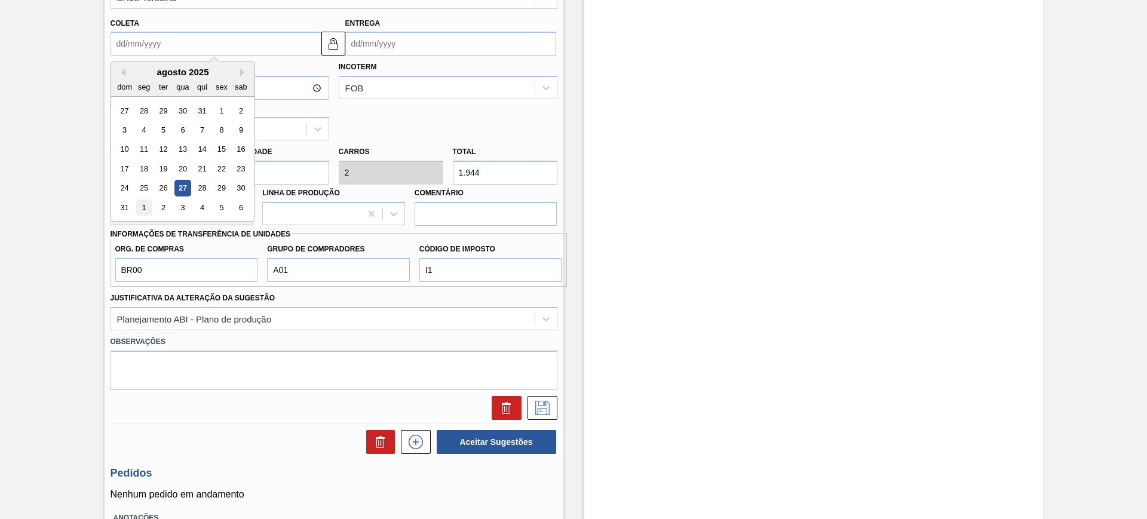
click at [145, 207] on div "1" at bounding box center [144, 208] width 16 height 16
type input "01/09/2025"
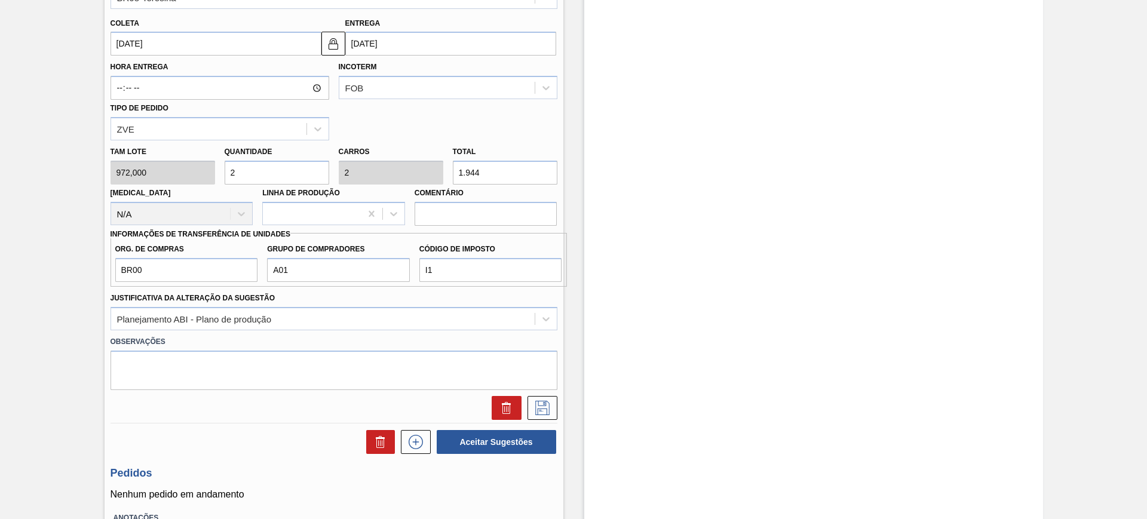
click at [151, 48] on input "01/09/2025" at bounding box center [216, 44] width 211 height 24
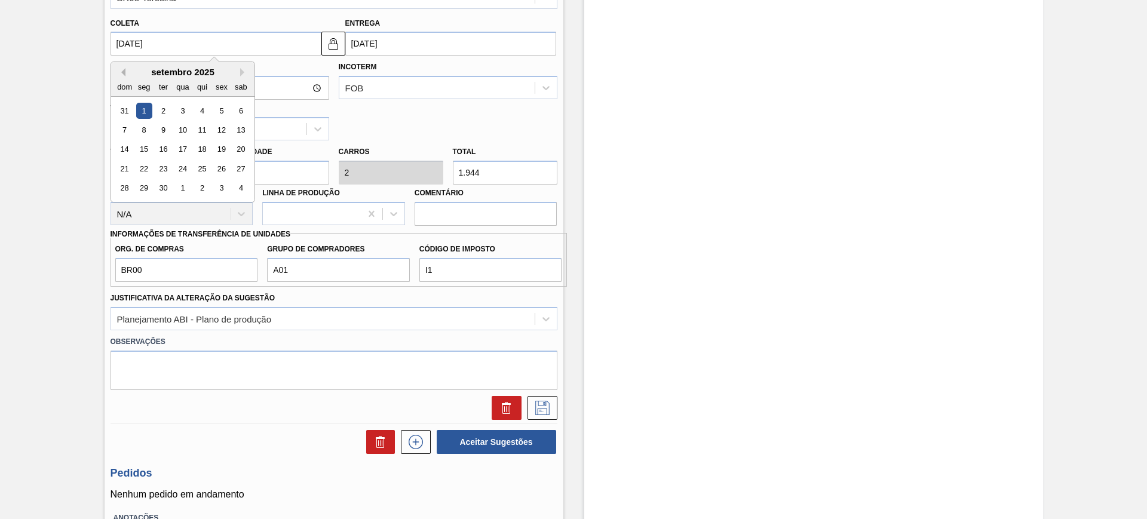
click at [122, 74] on button "Previous Month" at bounding box center [121, 72] width 8 height 8
click at [201, 189] on div "28" at bounding box center [202, 188] width 16 height 16
type input "[DATE]"
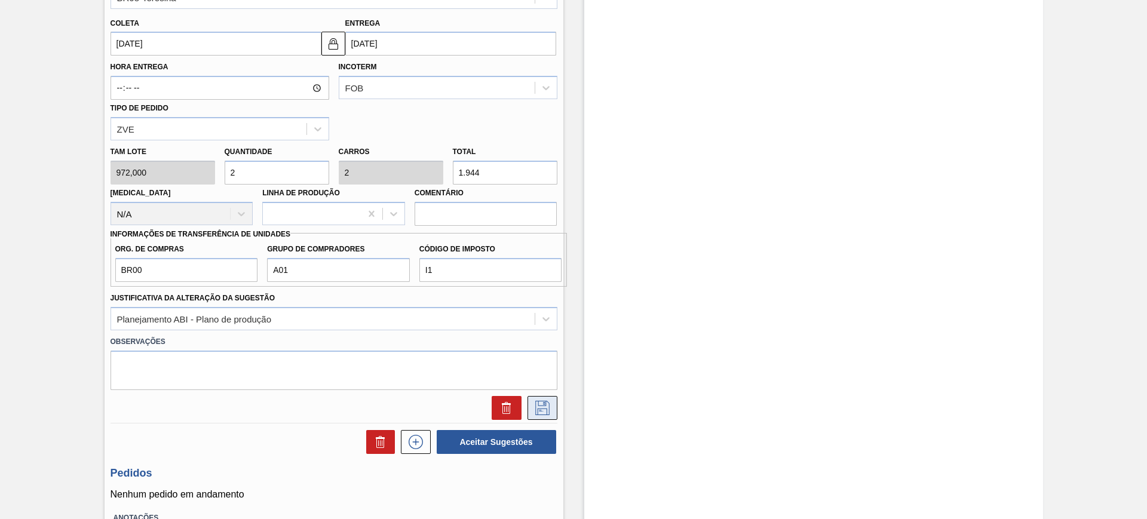
click at [542, 415] on icon at bounding box center [542, 408] width 14 height 14
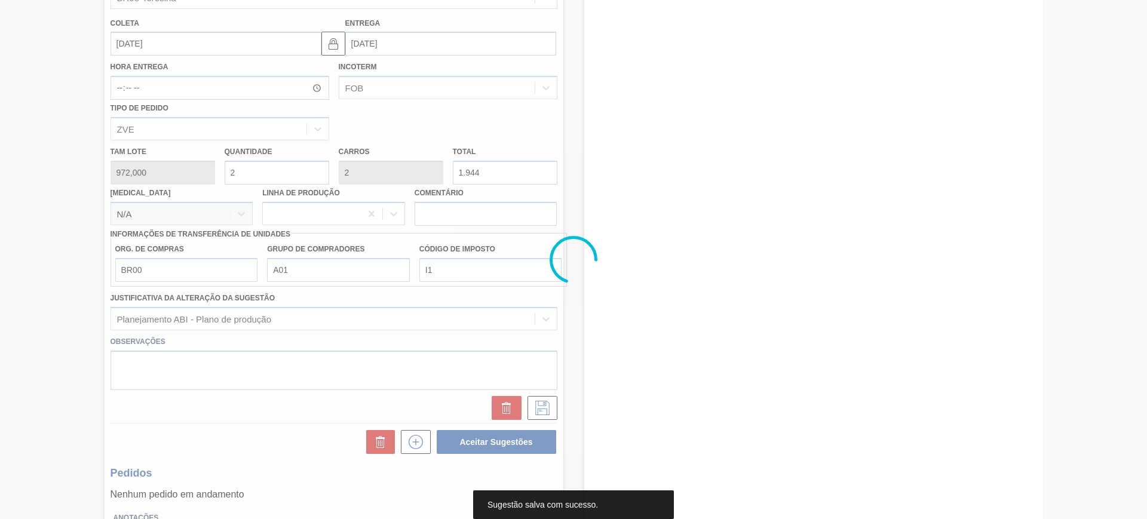
scroll to position [0, 0]
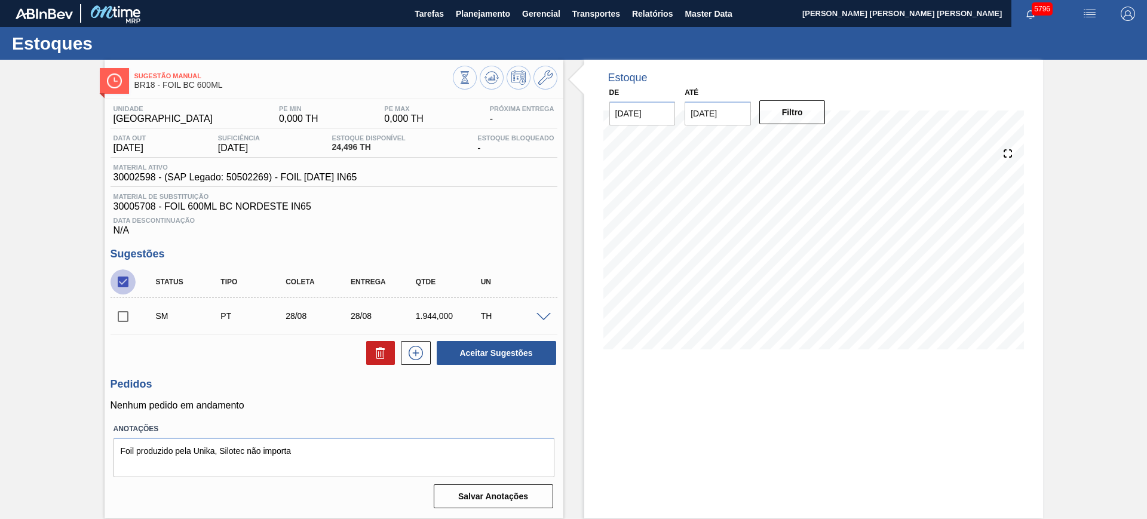
click at [121, 281] on input "checkbox" at bounding box center [123, 281] width 25 height 25
checkbox input "true"
click at [521, 351] on button "Aceitar Sugestões" at bounding box center [496, 353] width 119 height 24
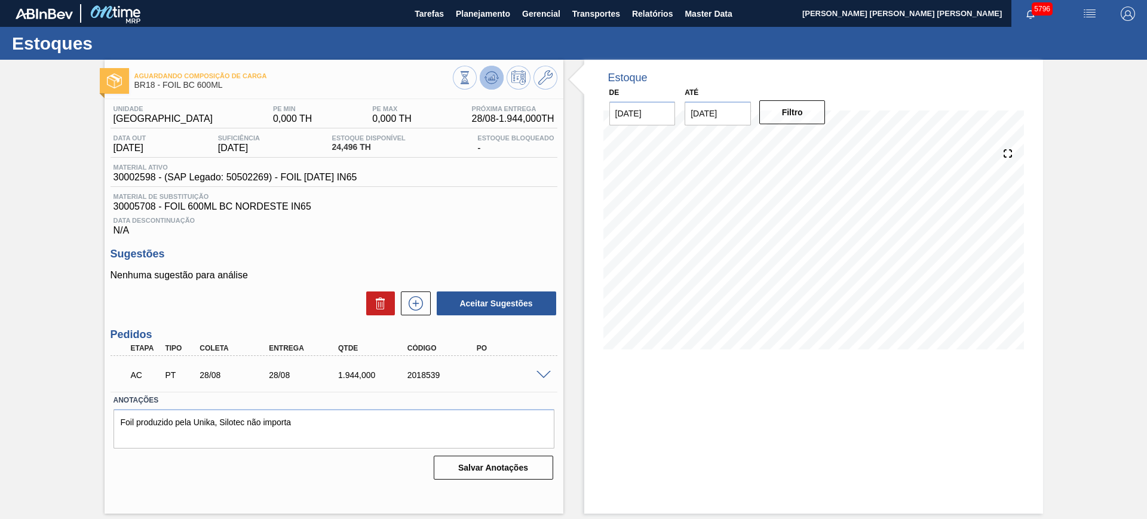
click at [482, 83] on button at bounding box center [492, 78] width 24 height 24
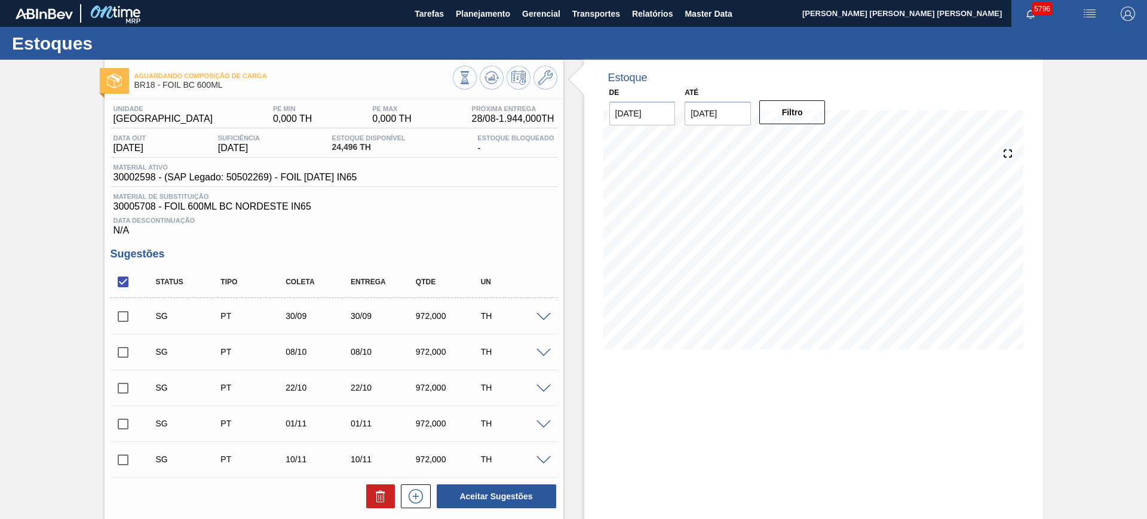
click at [121, 280] on input "checkbox" at bounding box center [123, 281] width 25 height 25
checkbox input "true"
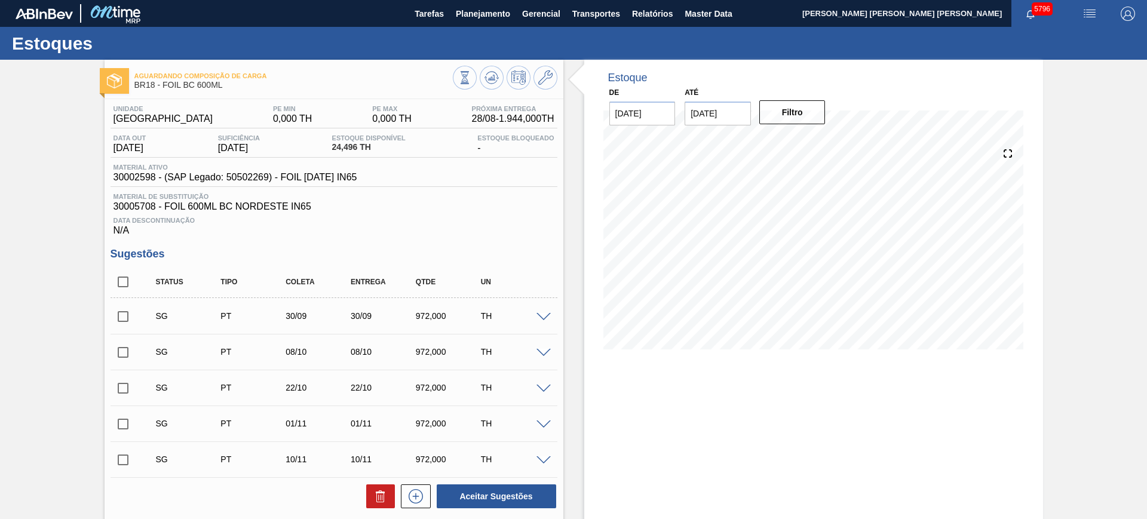
checkbox input "true"
click at [380, 495] on icon at bounding box center [380, 498] width 1 height 6
checkbox input "false"
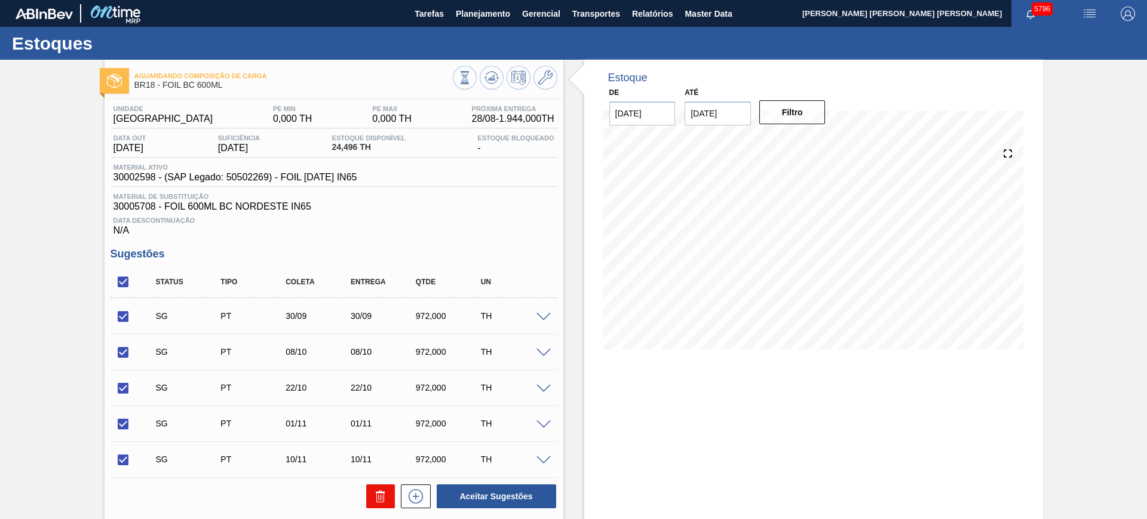
checkbox input "false"
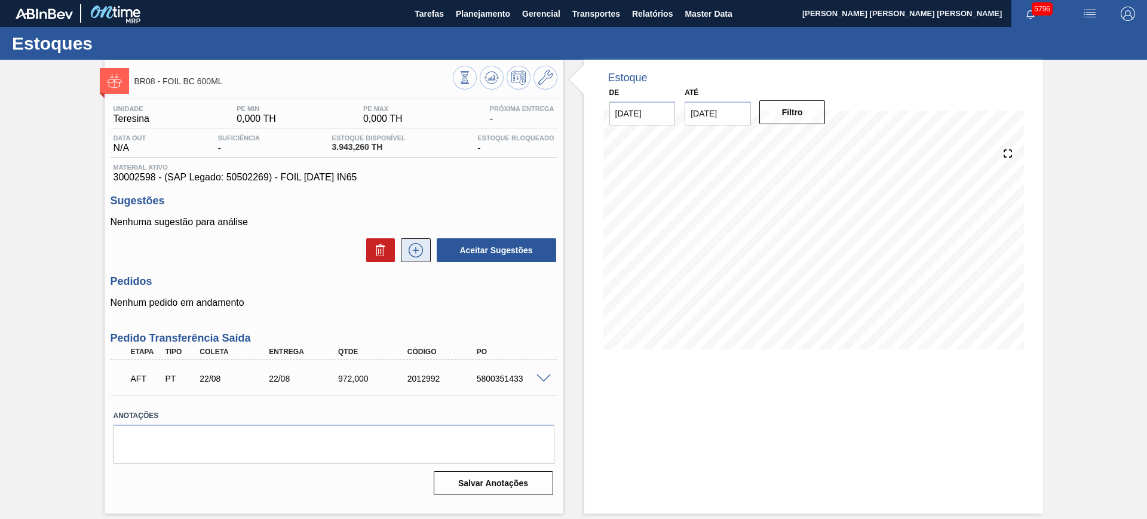
click at [411, 246] on icon at bounding box center [415, 250] width 19 height 14
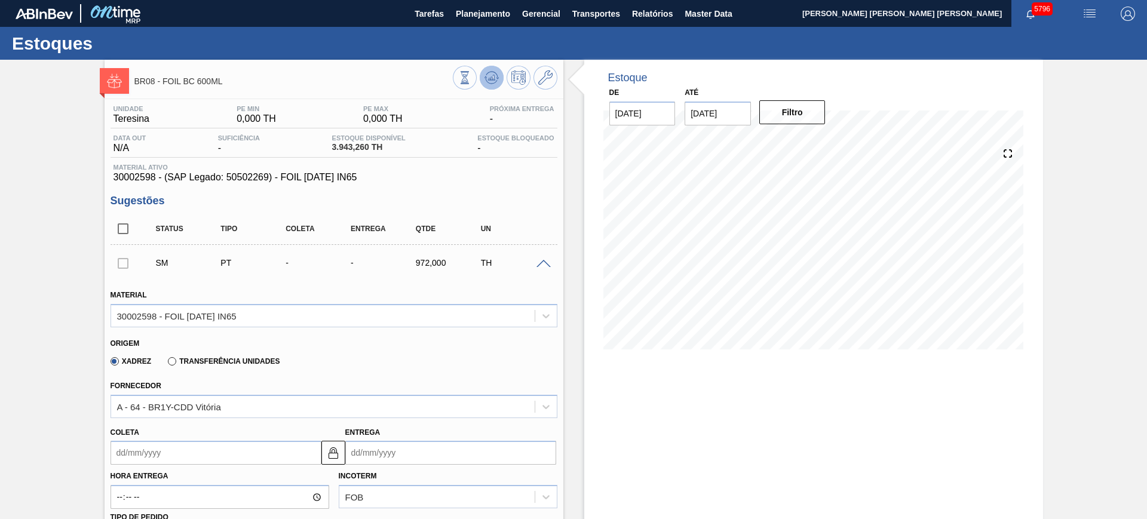
click at [491, 73] on icon at bounding box center [491, 77] width 14 height 14
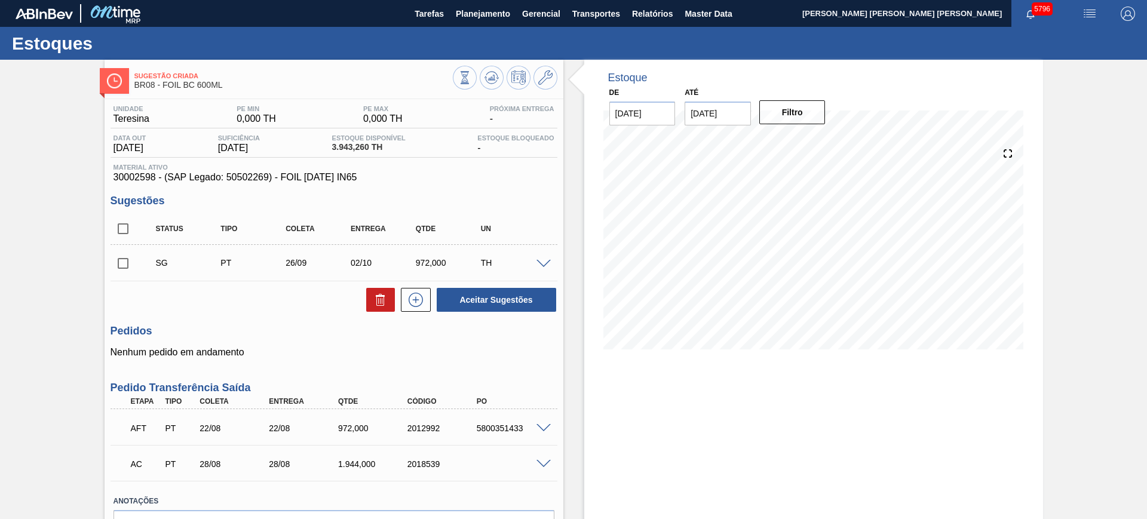
click at [498, 429] on div "5800351433" at bounding box center [513, 428] width 78 height 10
click at [508, 429] on div "5800351433" at bounding box center [513, 428] width 78 height 10
click at [506, 427] on div "5800351433" at bounding box center [513, 428] width 78 height 10
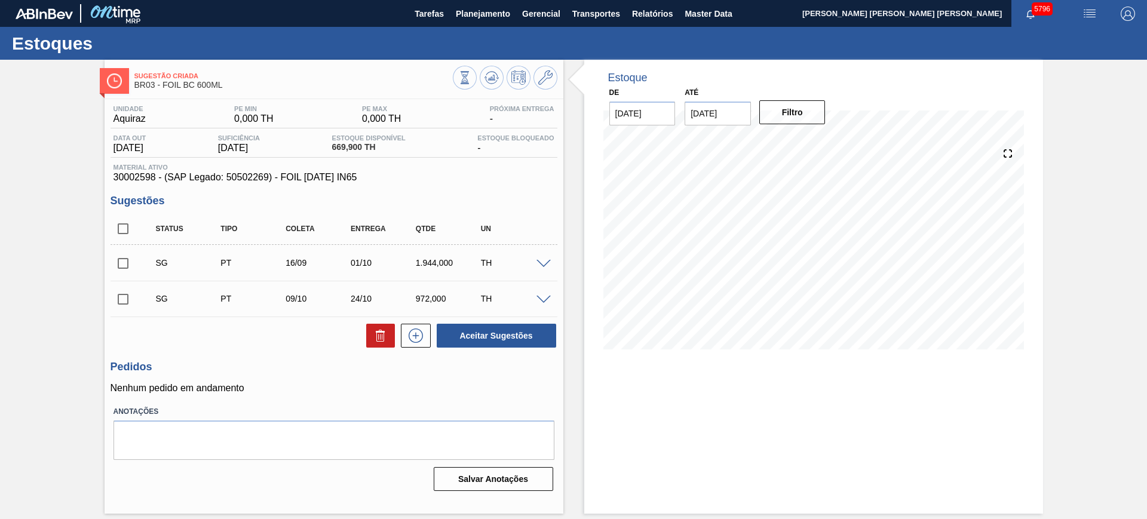
click at [122, 231] on input "checkbox" at bounding box center [123, 228] width 25 height 25
checkbox input "true"
click at [129, 261] on input "checkbox" at bounding box center [123, 263] width 25 height 25
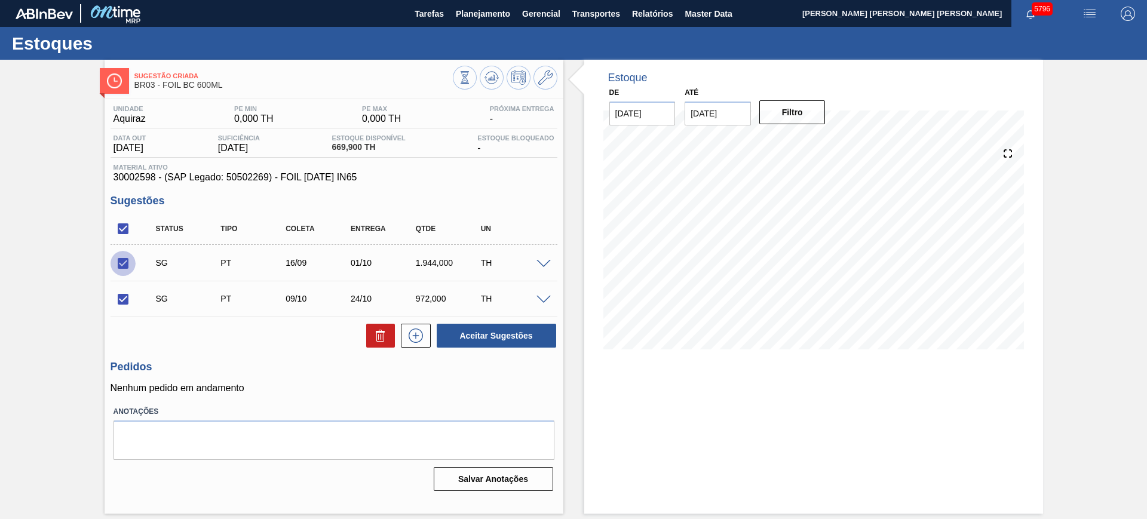
checkbox input "false"
click at [373, 342] on icon at bounding box center [380, 336] width 14 height 14
checkbox input "false"
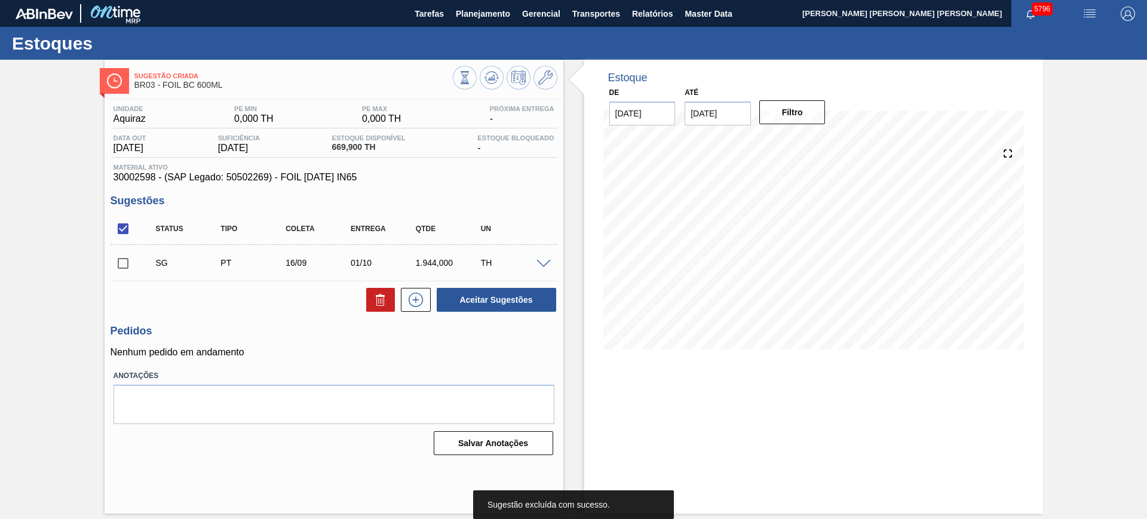
click at [543, 265] on span at bounding box center [543, 264] width 14 height 9
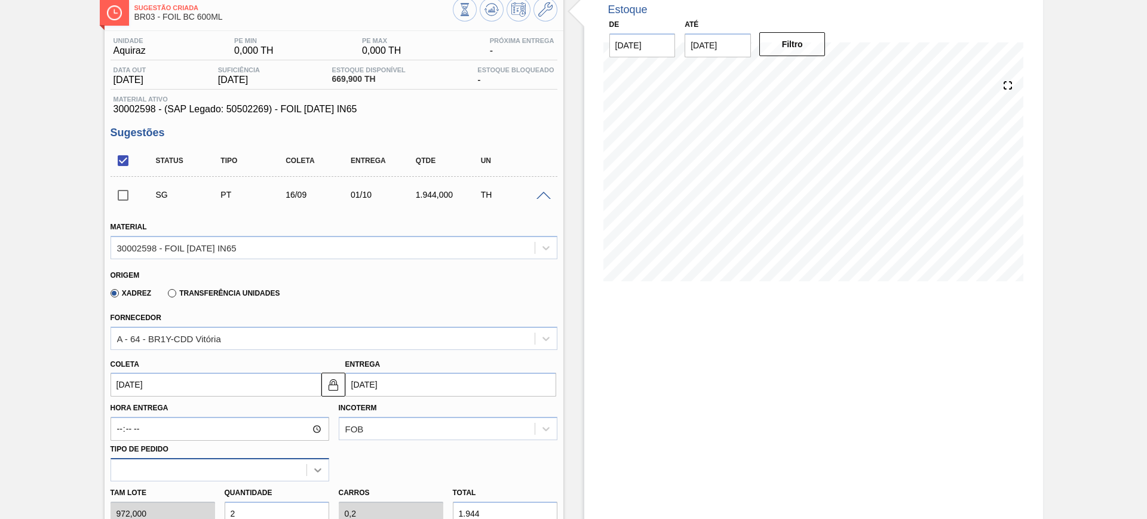
scroll to position [149, 0]
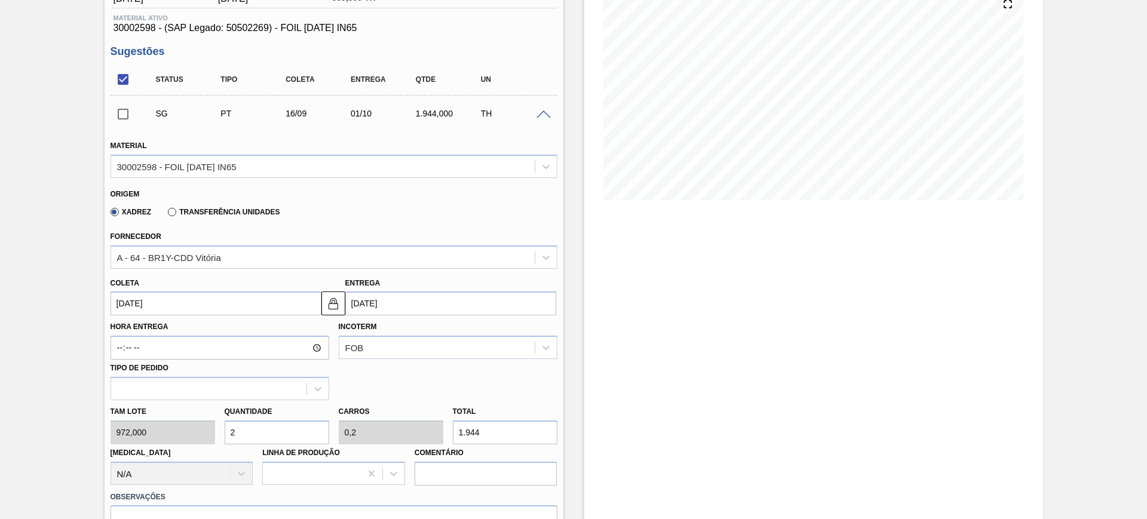
click at [492, 428] on input "1.944" at bounding box center [505, 433] width 105 height 24
type input "0,009"
type input "0,001"
type input "9"
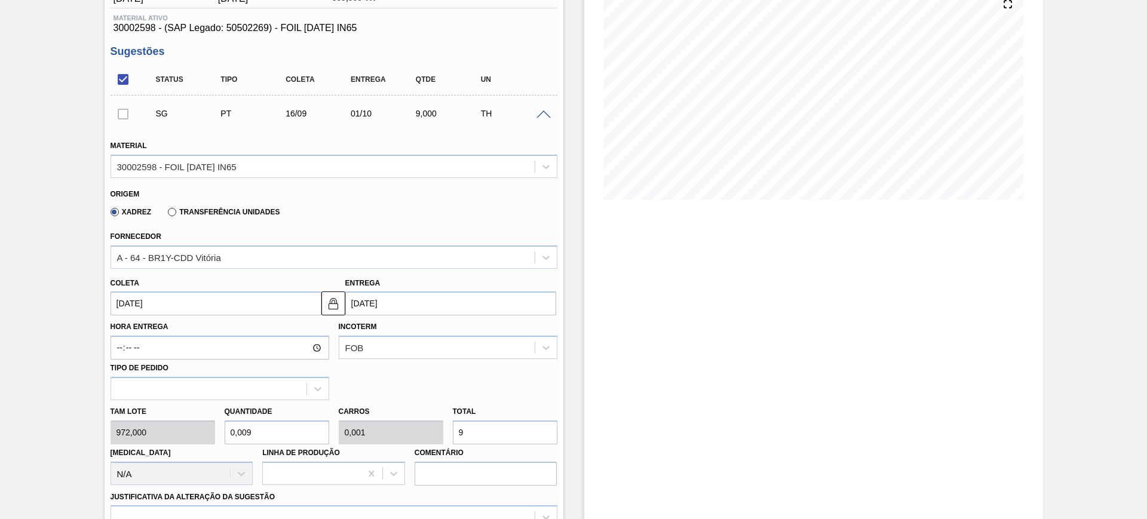
type input "0,1"
type input "0,01"
type input "97"
type input "1"
type input "0,1"
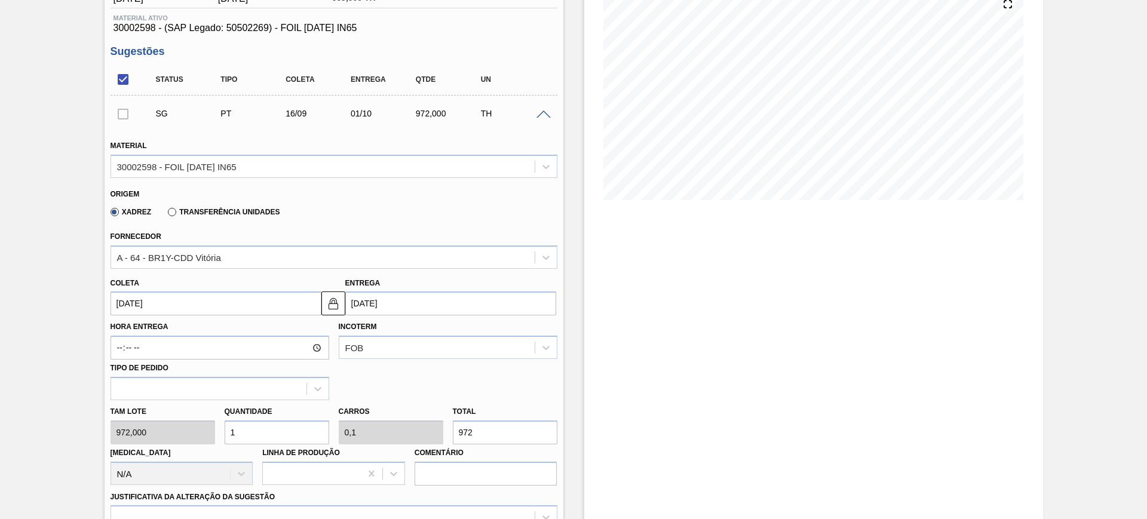
type input "972"
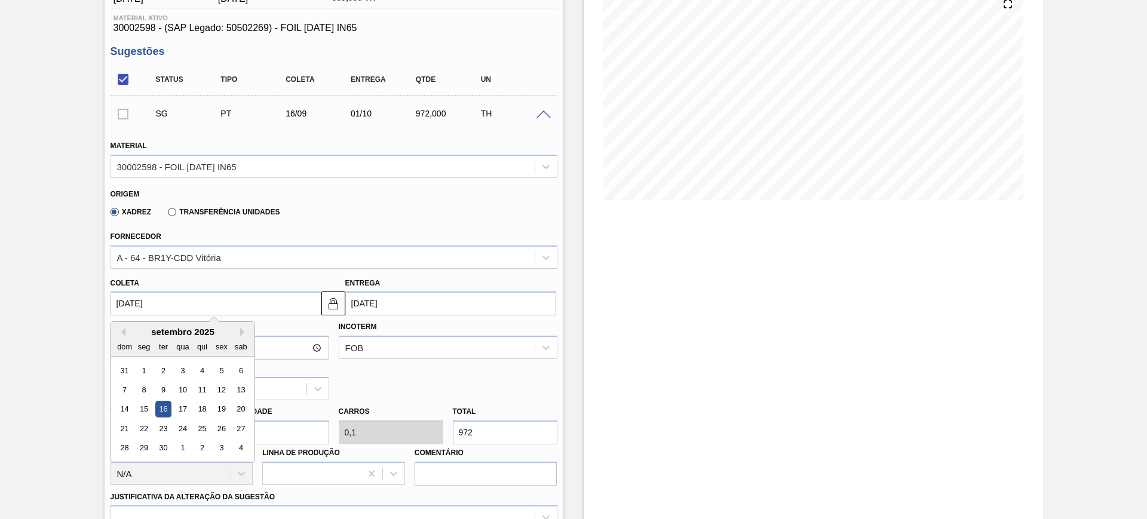
click at [240, 300] on input "16/09/2025" at bounding box center [216, 303] width 211 height 24
click at [126, 333] on div "setembro 2025" at bounding box center [182, 332] width 143 height 10
click at [122, 332] on button "Previous Month" at bounding box center [121, 332] width 8 height 8
click at [200, 451] on div "28" at bounding box center [202, 448] width 16 height 16
type input "28/08/2025"
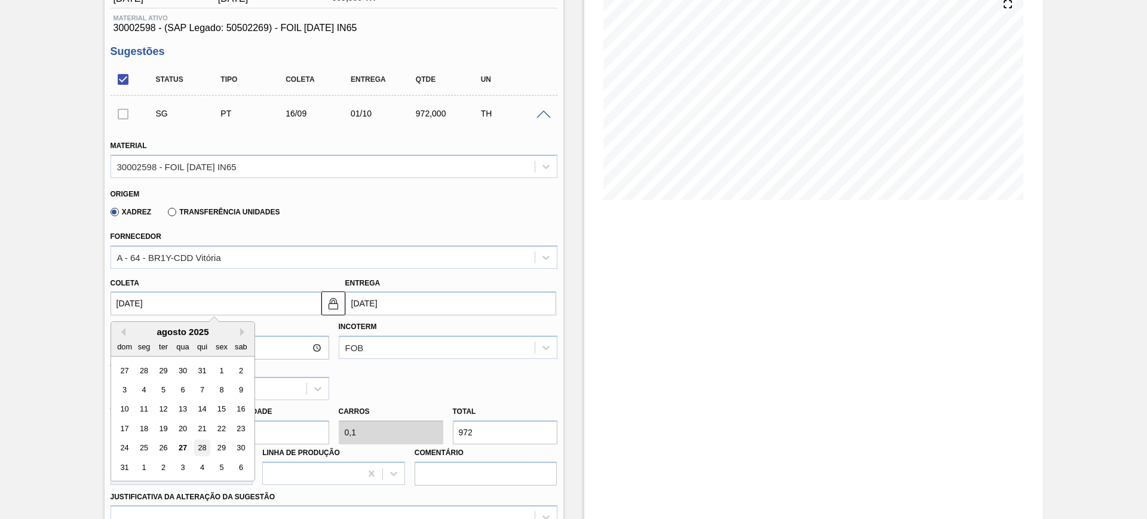
type input "12/09/2025"
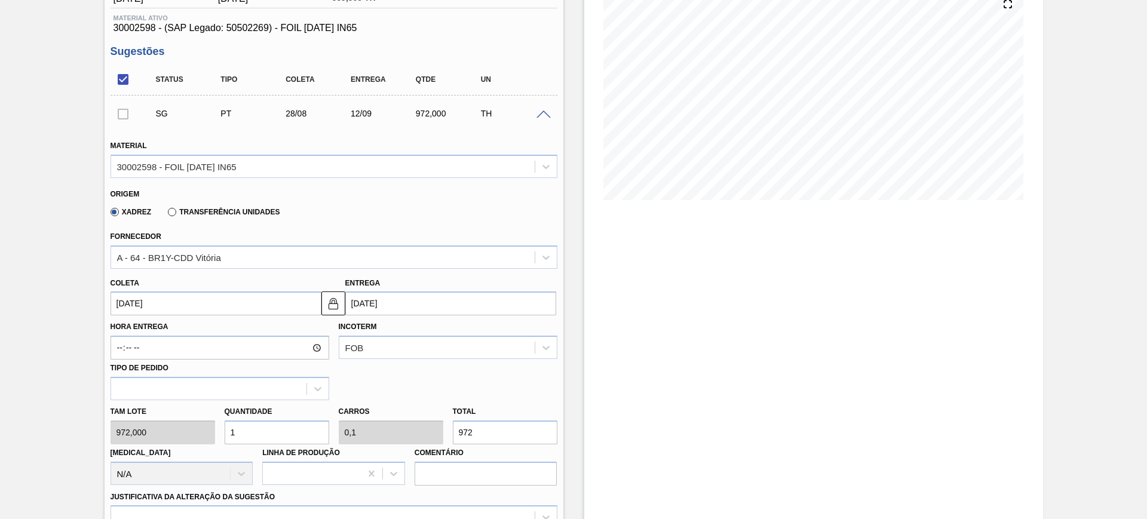
click at [187, 219] on div "Xadrez Transferência Unidades" at bounding box center [193, 211] width 174 height 20
click at [189, 216] on label "Transferência Unidades" at bounding box center [224, 212] width 112 height 8
click at [166, 214] on input "Transferência Unidades" at bounding box center [166, 214] width 0 height 0
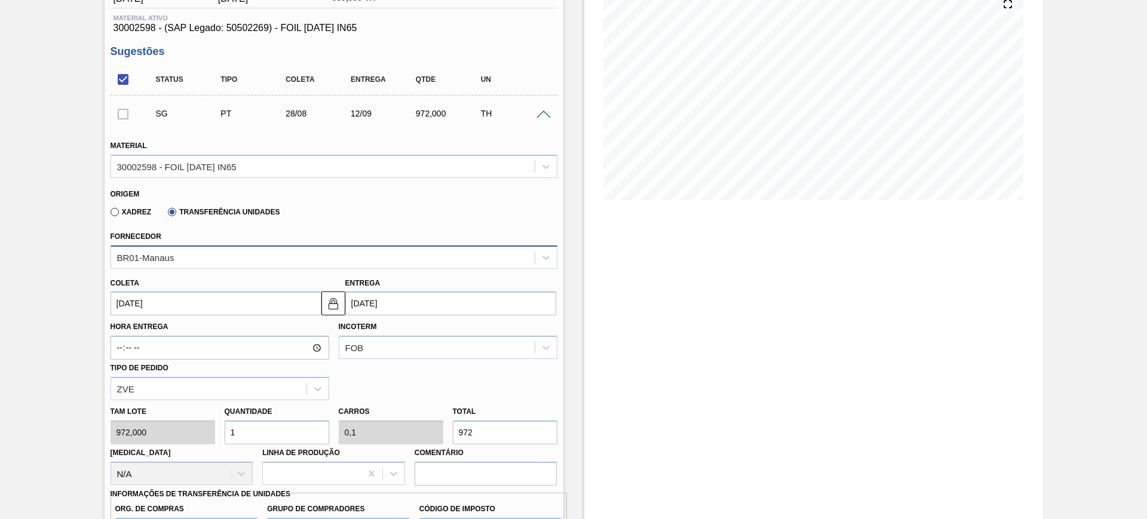
click at [183, 259] on div "BR01-Manaus" at bounding box center [322, 256] width 423 height 17
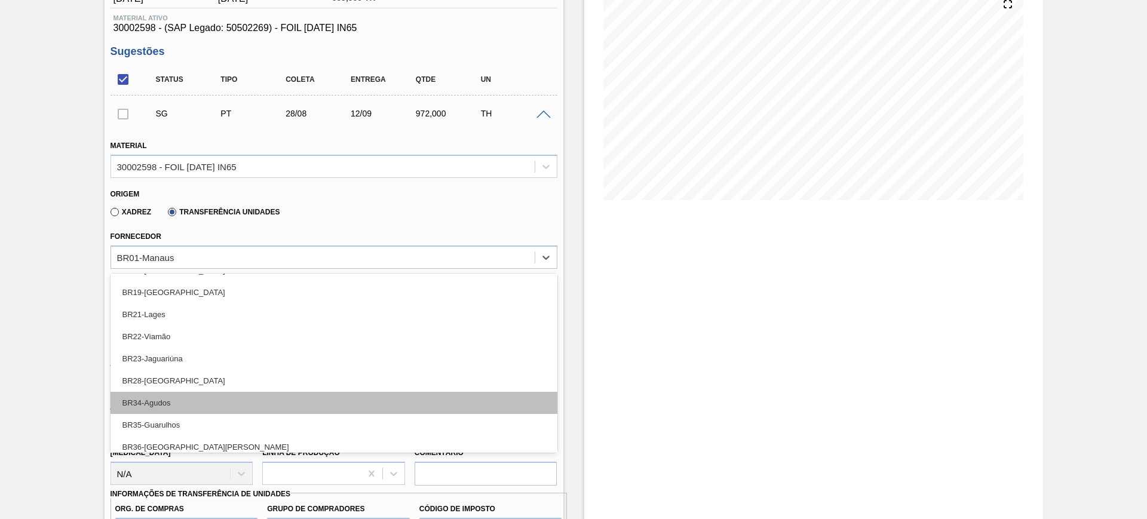
scroll to position [201, 0]
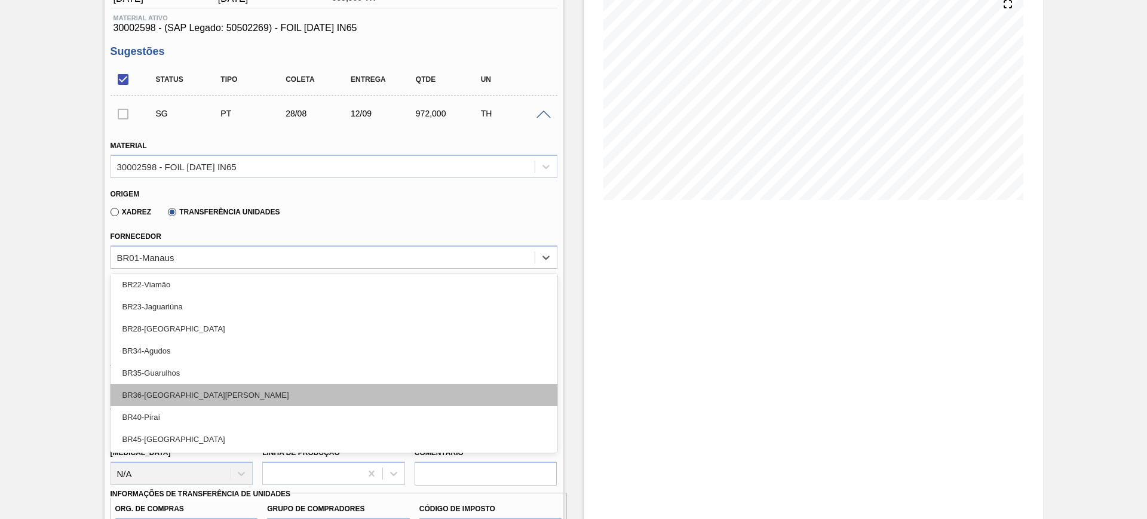
click at [260, 394] on div "BR36-São Luís" at bounding box center [334, 395] width 447 height 22
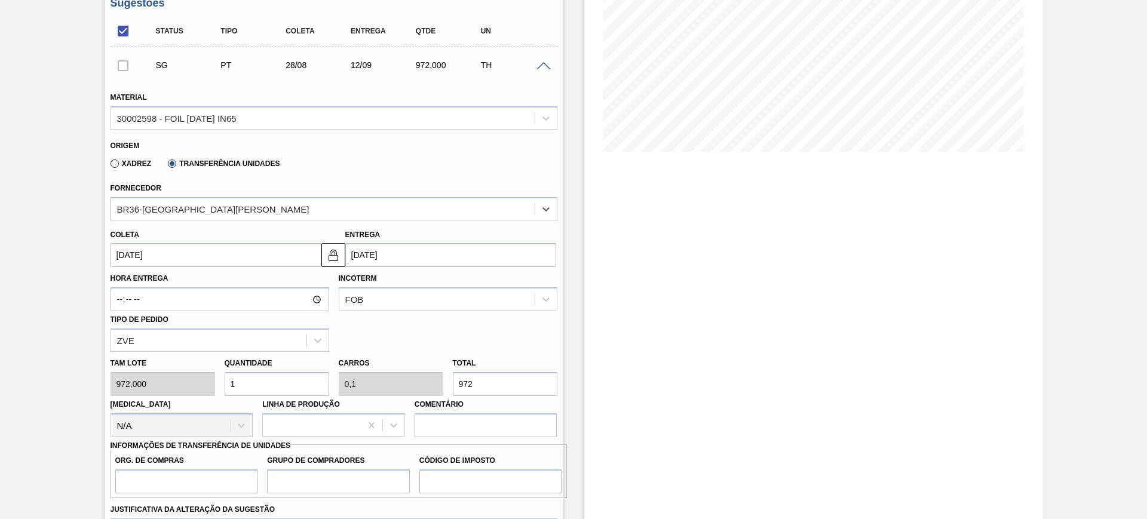
scroll to position [299, 0]
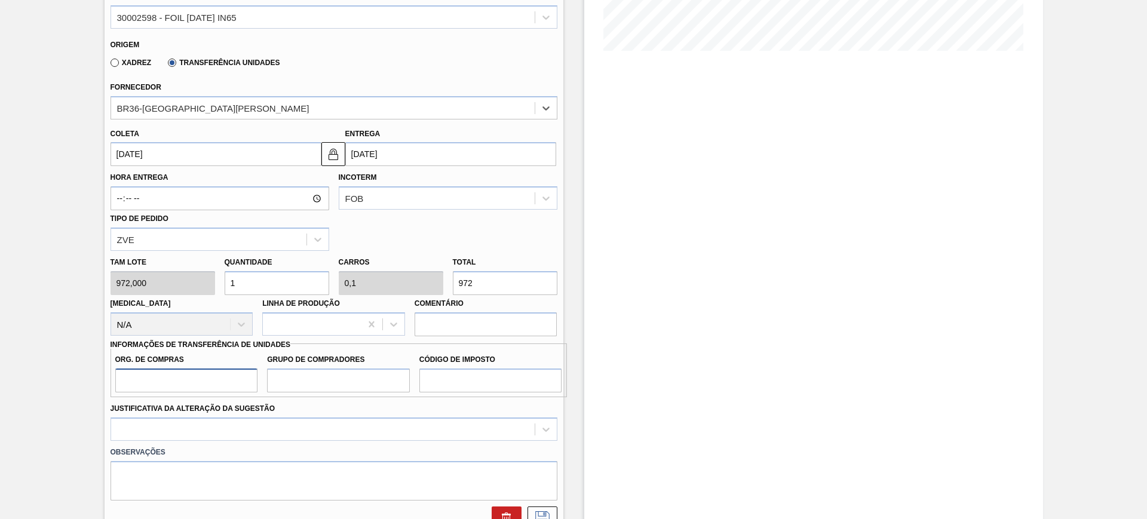
click at [222, 378] on input "Org. de Compras" at bounding box center [186, 381] width 143 height 24
type input "BR00"
type input "A01"
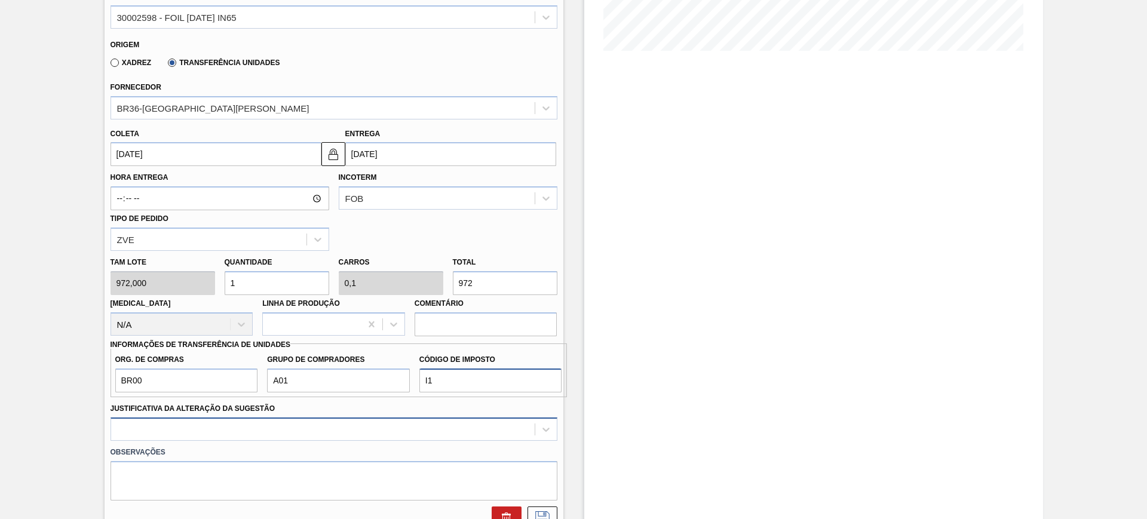
type input "I1"
click at [293, 427] on div at bounding box center [334, 429] width 447 height 23
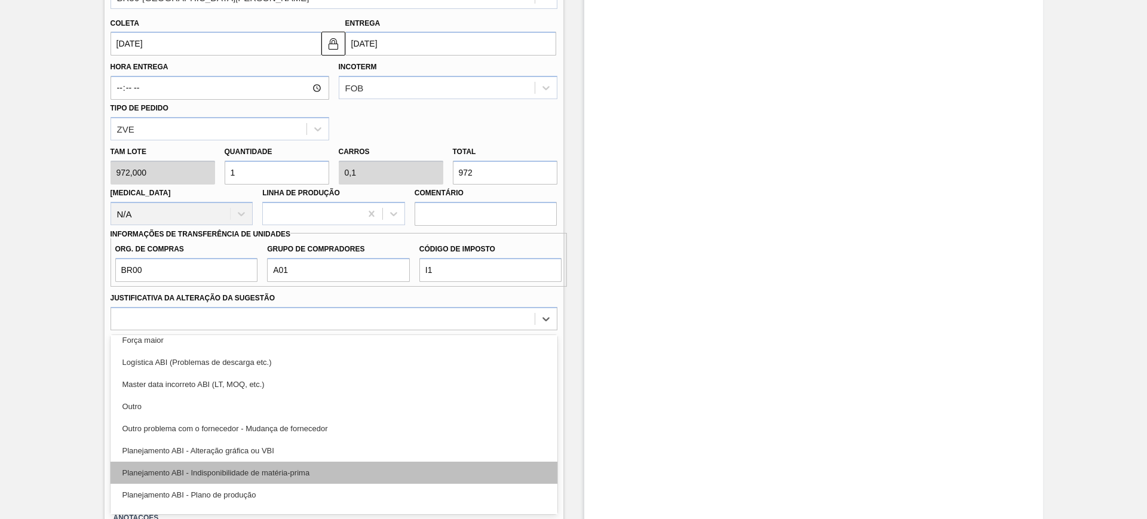
scroll to position [75, 0]
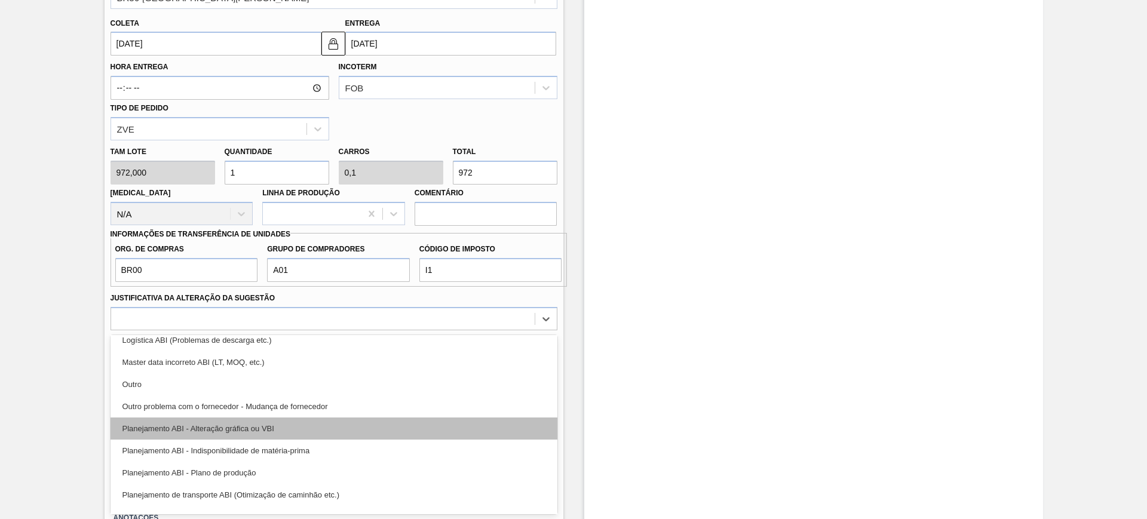
click at [330, 424] on div "Planejamento ABI - Alteração gráfica ou VBI" at bounding box center [334, 429] width 447 height 22
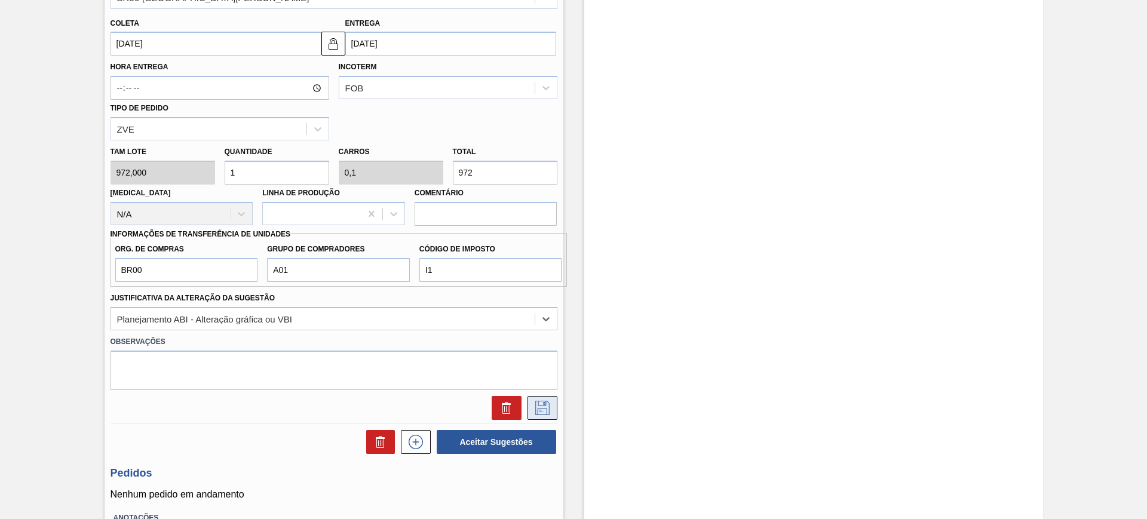
click at [546, 403] on icon at bounding box center [542, 408] width 19 height 14
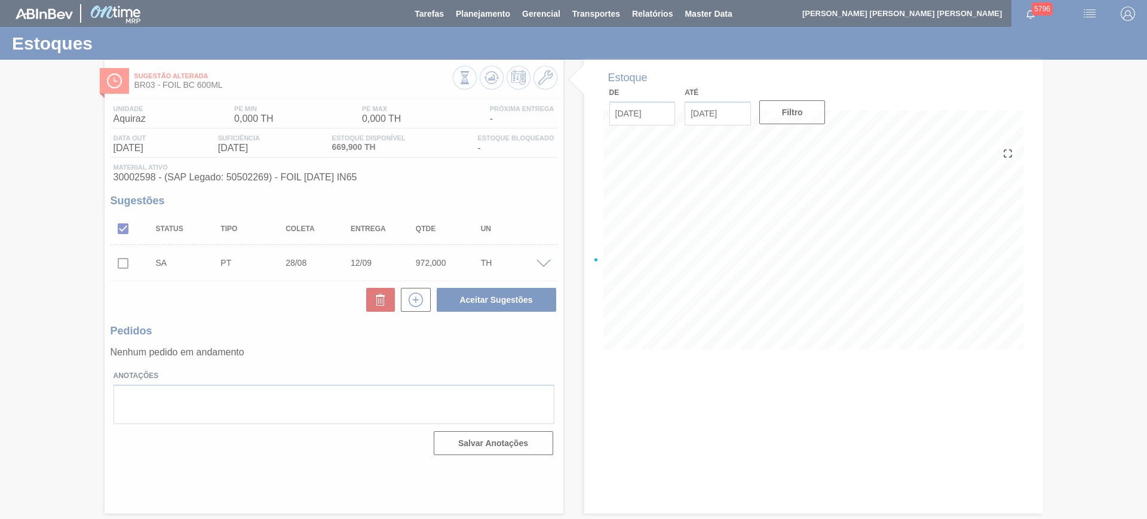
scroll to position [0, 0]
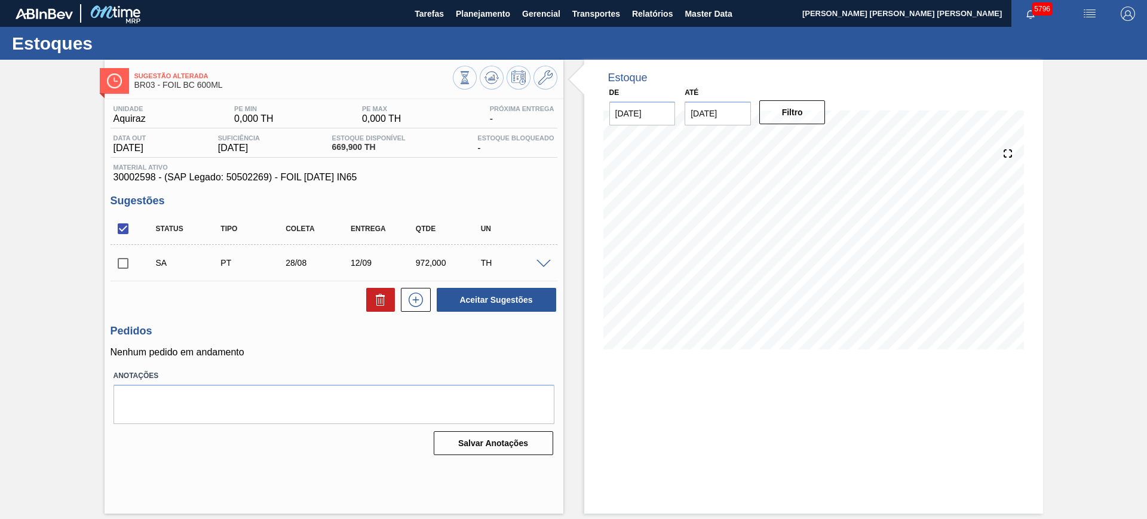
click at [538, 265] on span at bounding box center [543, 264] width 14 height 9
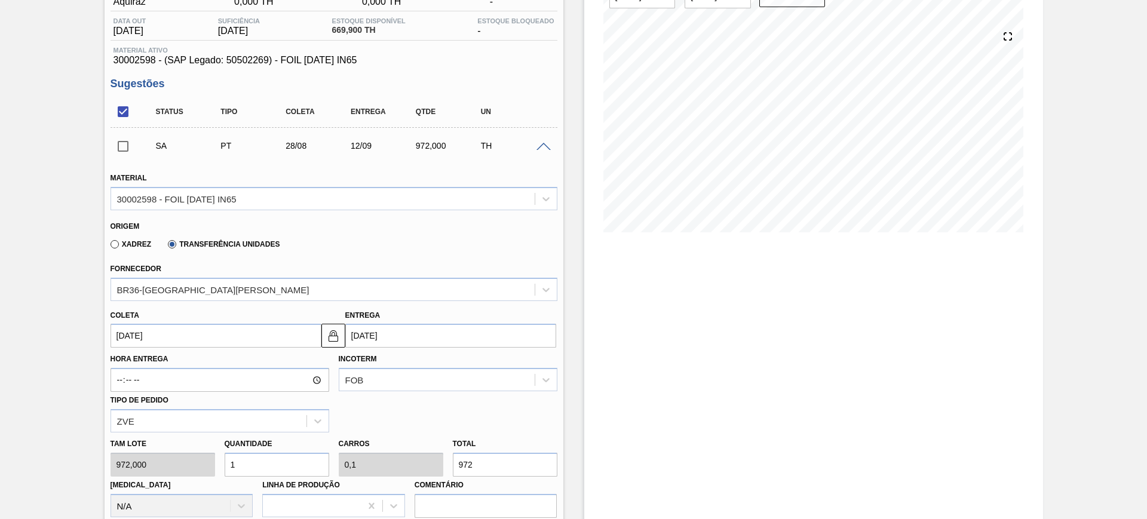
scroll to position [149, 0]
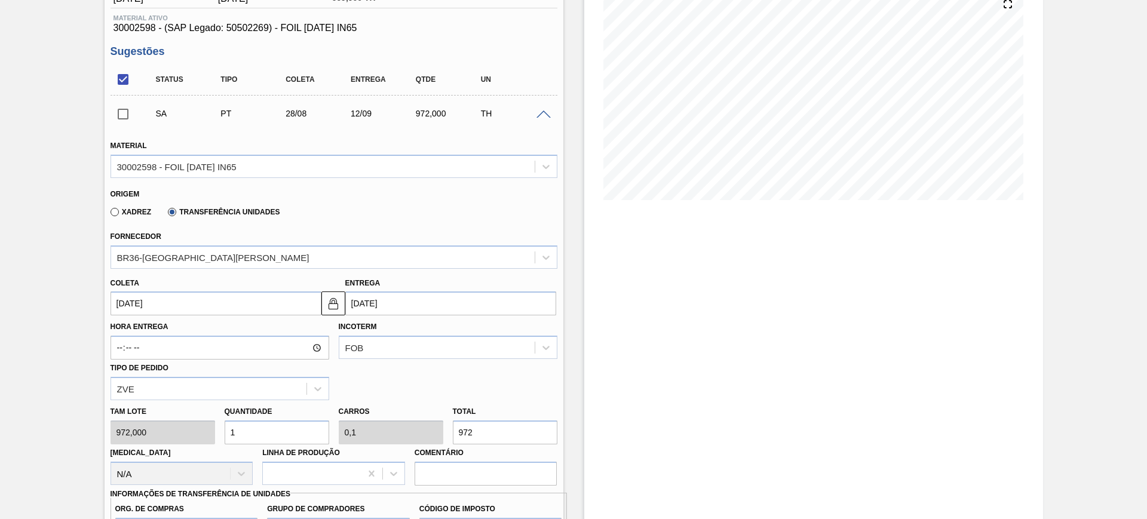
click at [388, 303] on input "12/09/2025" at bounding box center [450, 303] width 211 height 24
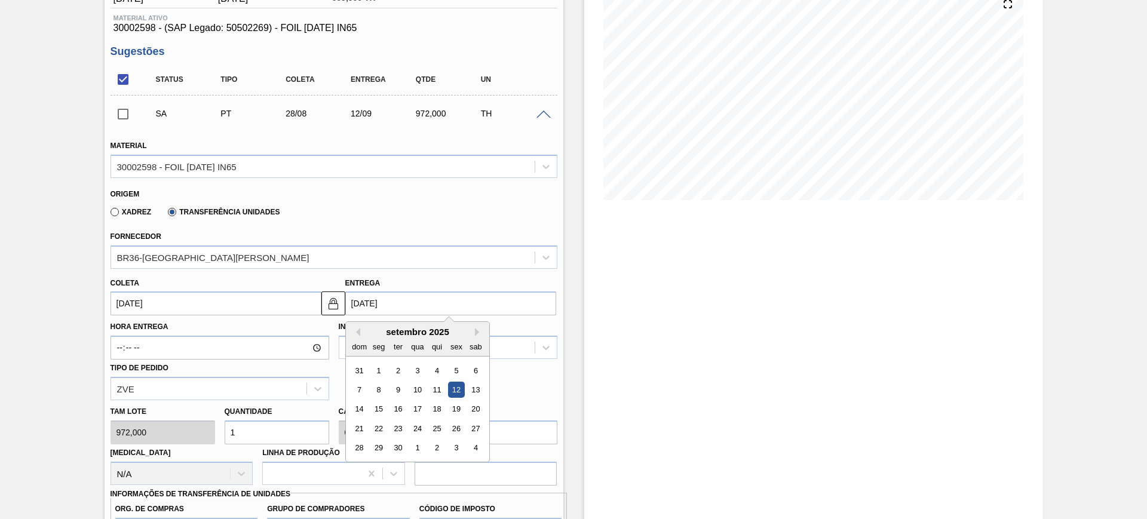
click at [269, 307] on input "28/08/2025" at bounding box center [216, 303] width 211 height 24
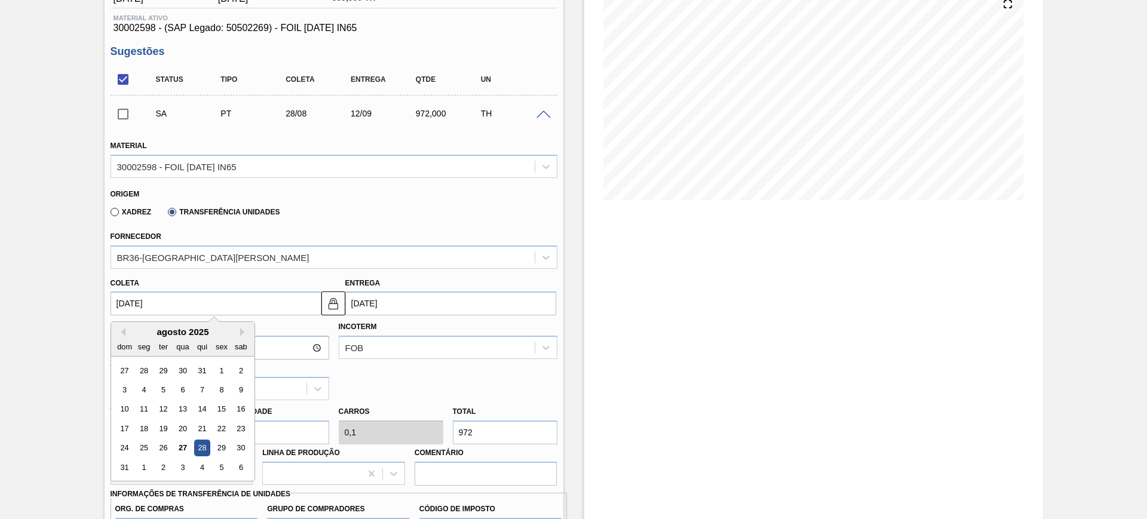
click at [204, 452] on div "28" at bounding box center [202, 448] width 16 height 16
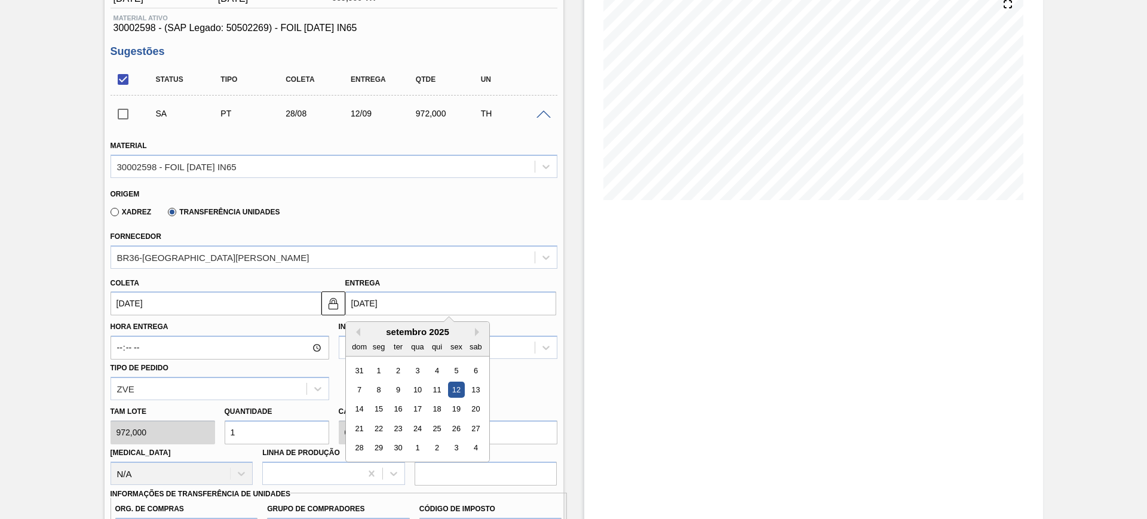
click at [395, 303] on input "12/09/2025" at bounding box center [450, 303] width 211 height 24
click at [359, 329] on button "Previous Month" at bounding box center [356, 332] width 8 height 8
click at [398, 469] on div "2" at bounding box center [397, 467] width 16 height 16
type input "18/08/2025"
type input "02/09/2025"
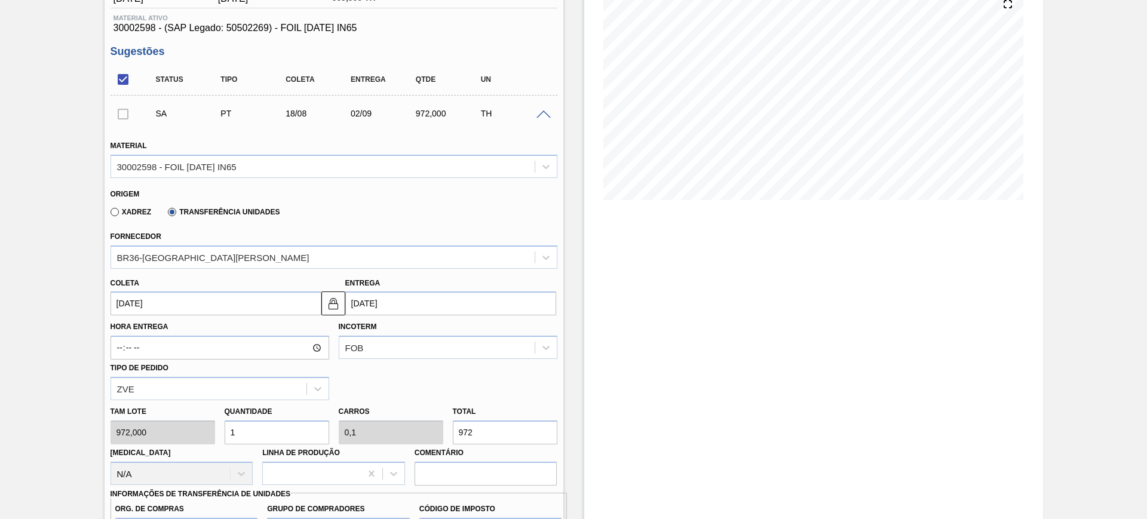
scroll to position [373, 0]
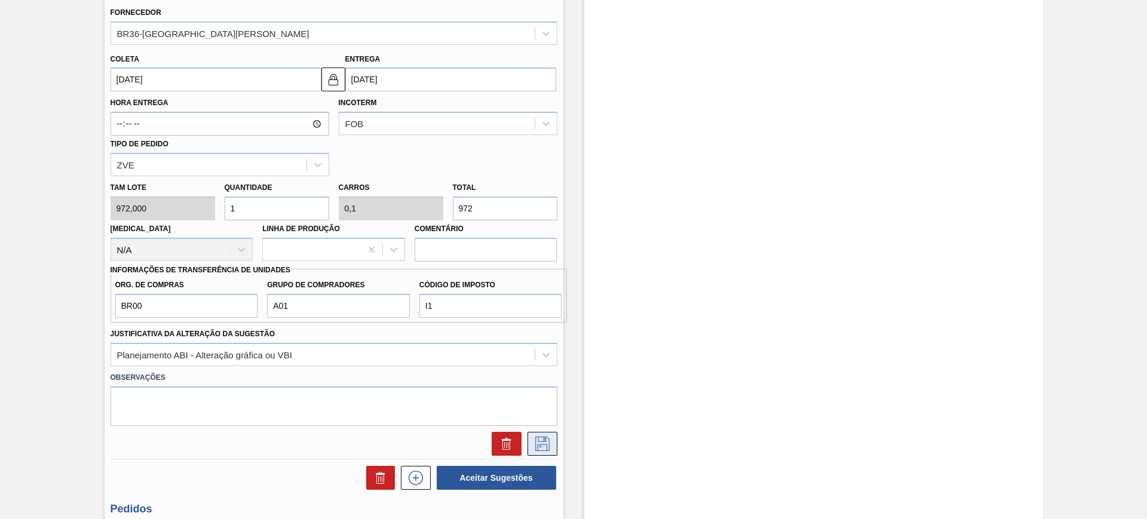
click at [538, 438] on icon at bounding box center [542, 444] width 19 height 14
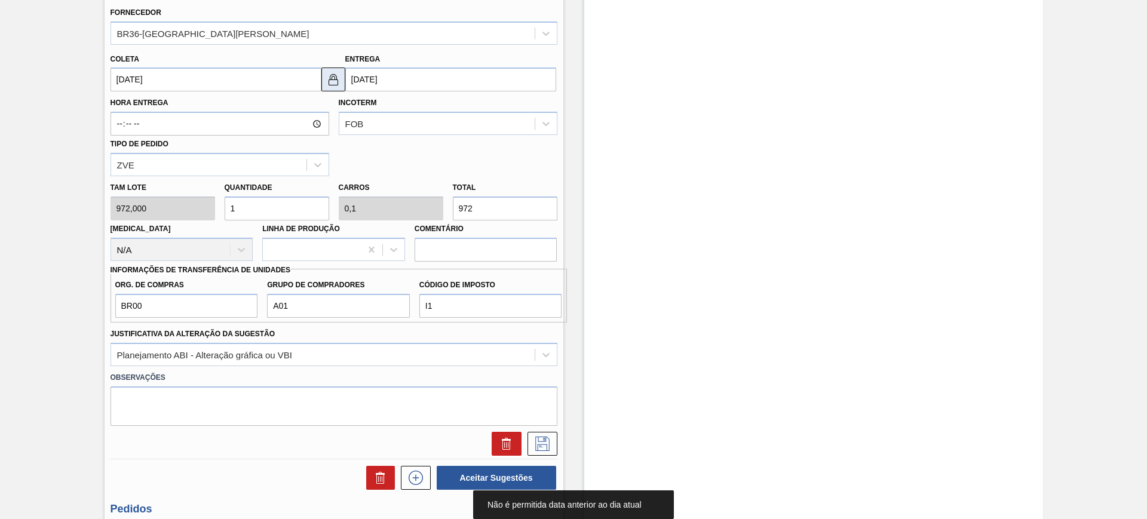
click at [327, 85] on img at bounding box center [333, 79] width 14 height 14
click at [257, 78] on input "18/08/2025" at bounding box center [216, 79] width 211 height 24
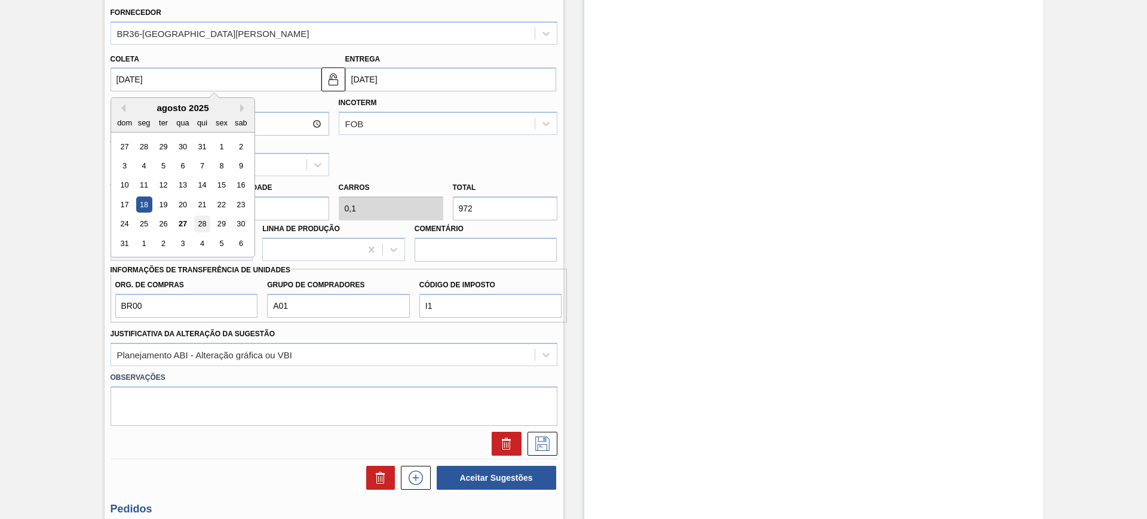
click at [206, 226] on div "28" at bounding box center [202, 224] width 16 height 16
type input "[DATE]"
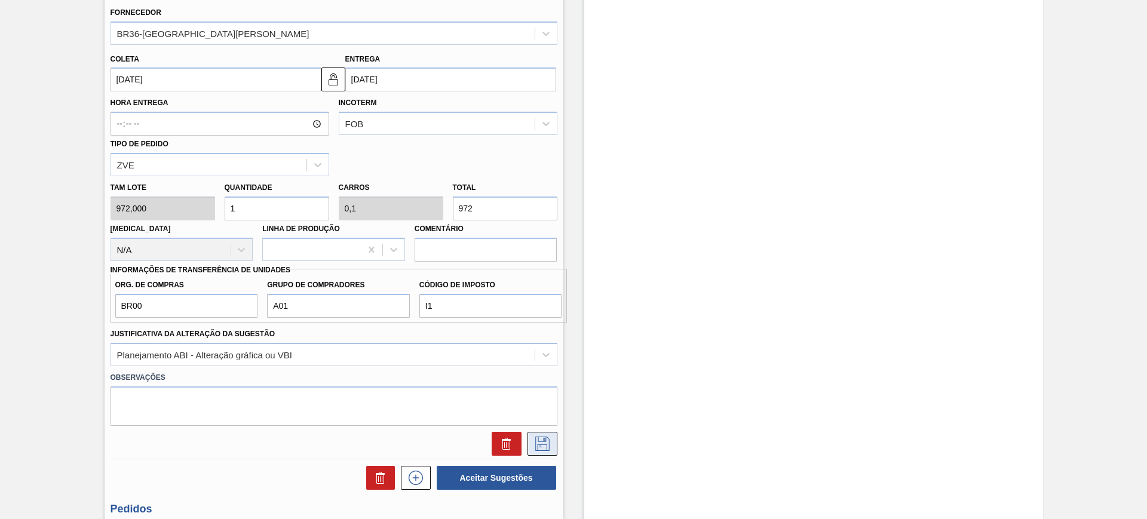
click at [544, 451] on button at bounding box center [542, 444] width 30 height 24
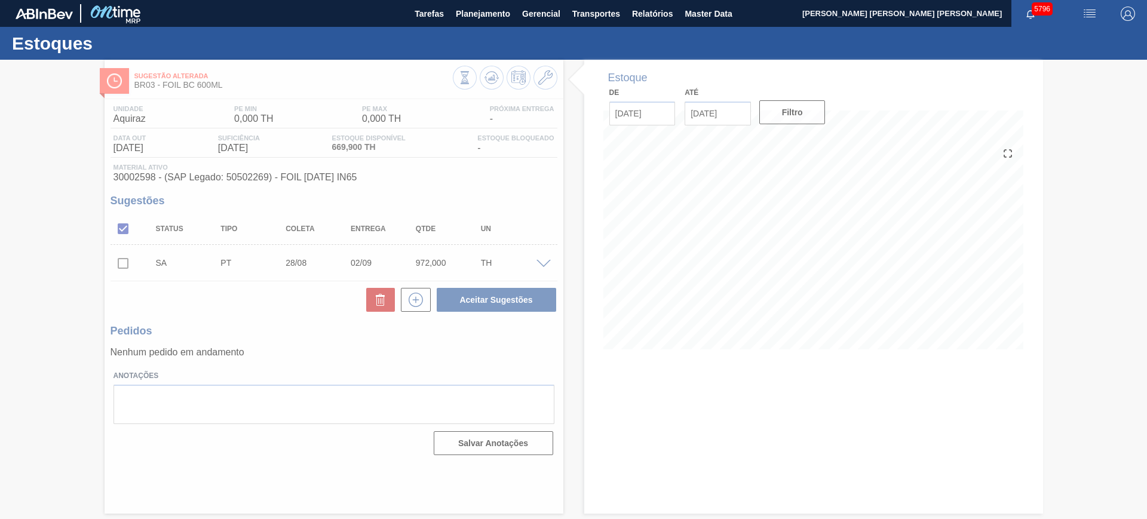
scroll to position [0, 0]
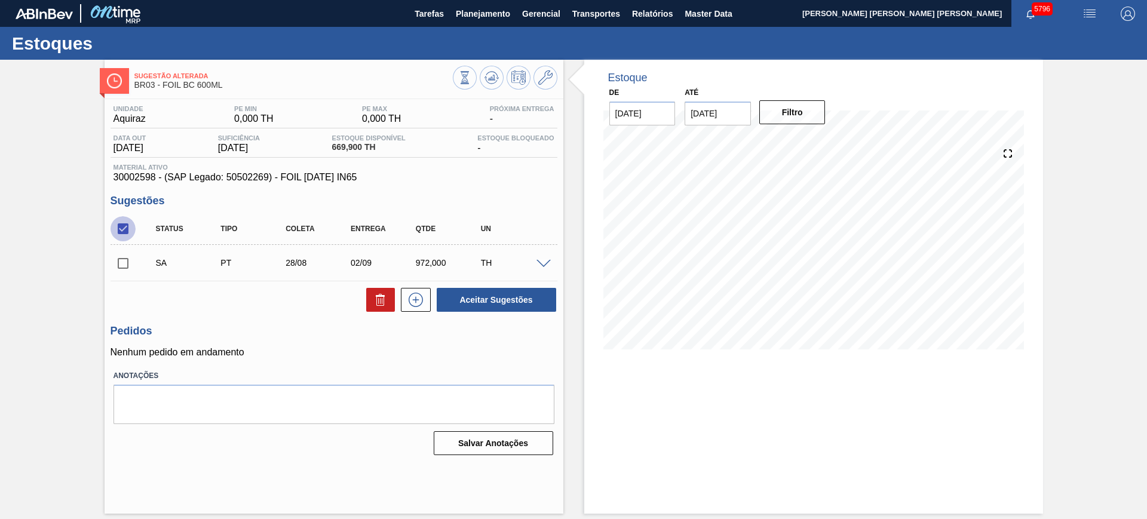
click at [130, 223] on input "checkbox" at bounding box center [123, 228] width 25 height 25
checkbox input "true"
click at [512, 294] on button "Aceitar Sugestões" at bounding box center [496, 300] width 119 height 24
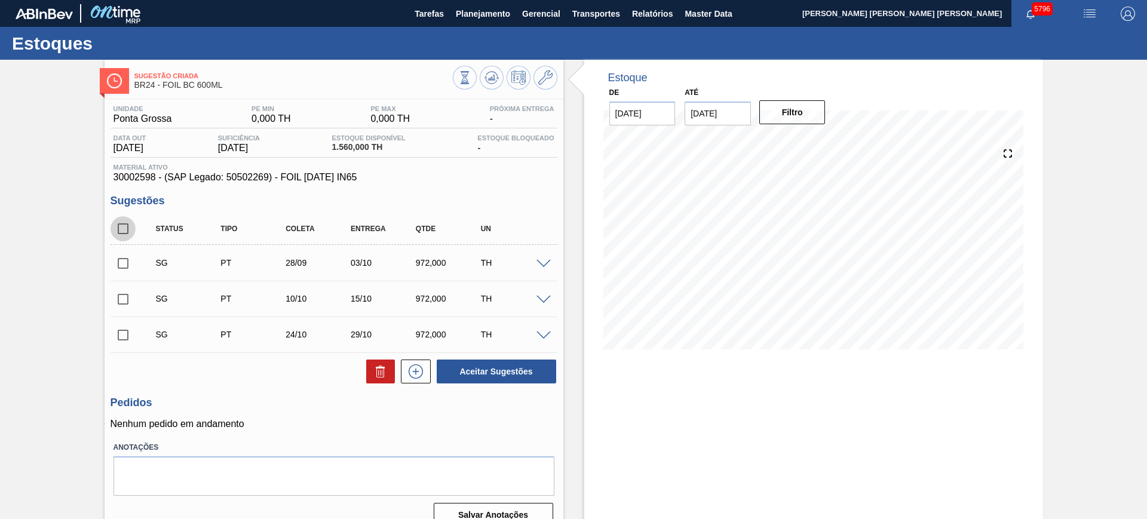
click at [130, 220] on input "checkbox" at bounding box center [123, 228] width 25 height 25
checkbox input "true"
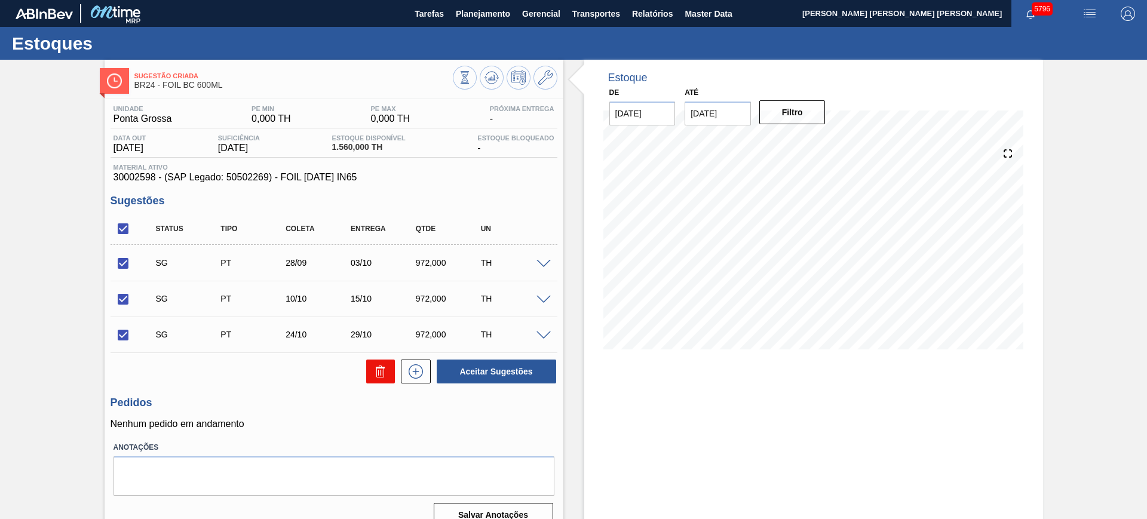
click at [373, 367] on icon at bounding box center [380, 371] width 14 height 14
checkbox input "false"
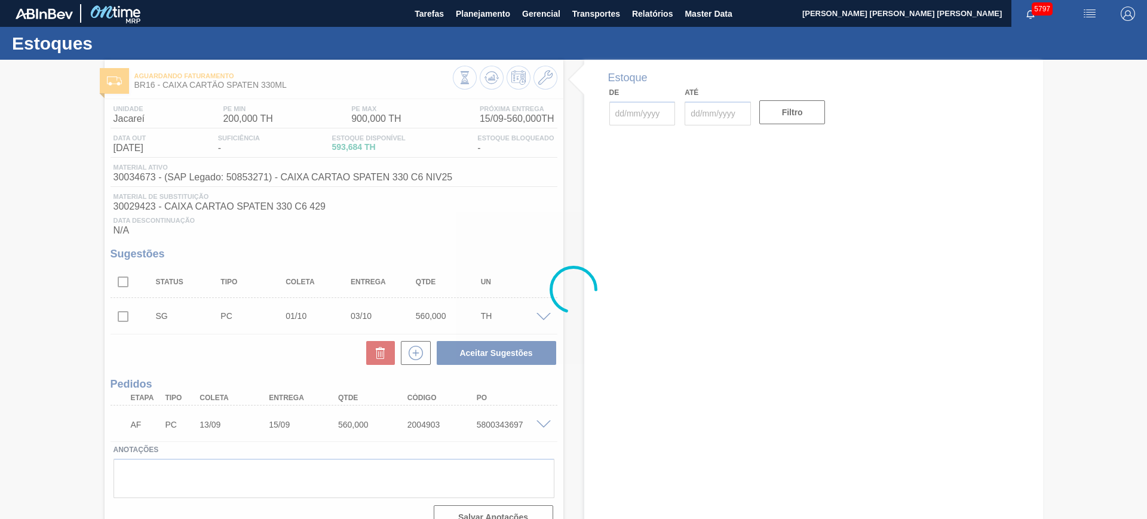
type input "[DATE]"
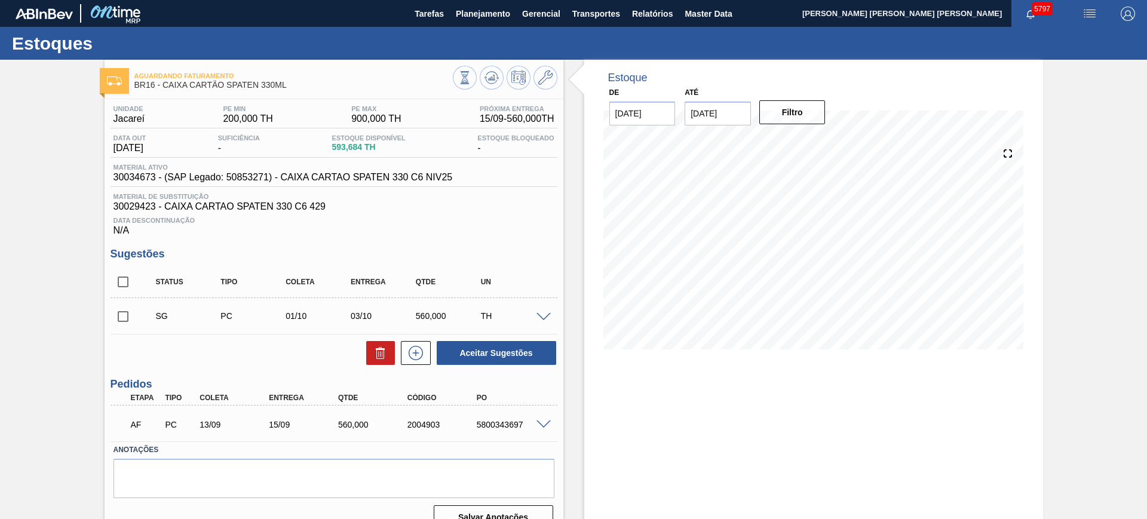
click at [426, 420] on div "2004903" at bounding box center [443, 425] width 78 height 10
copy div "2004903"
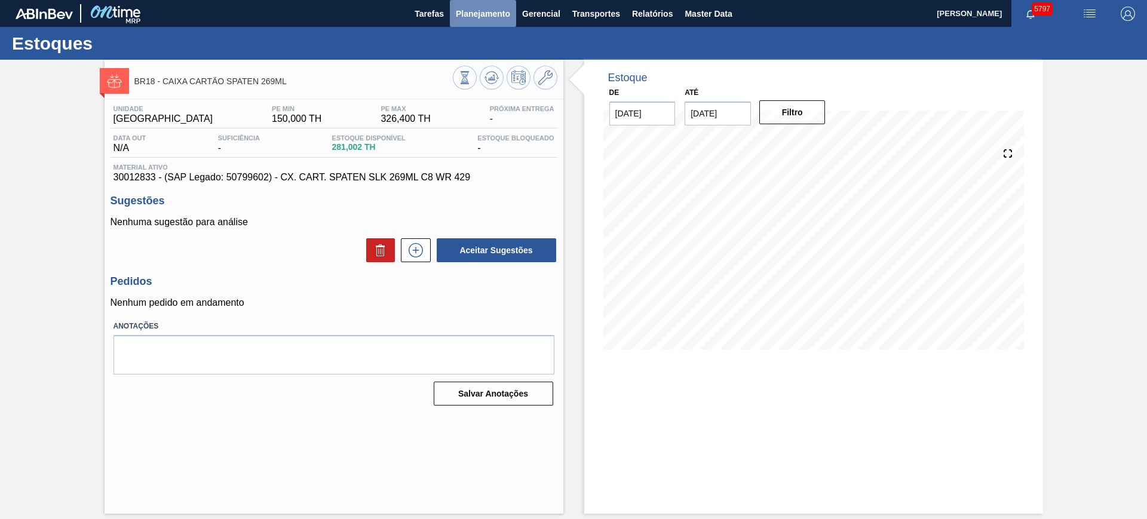
click at [472, 15] on span "Planejamento" at bounding box center [483, 14] width 54 height 14
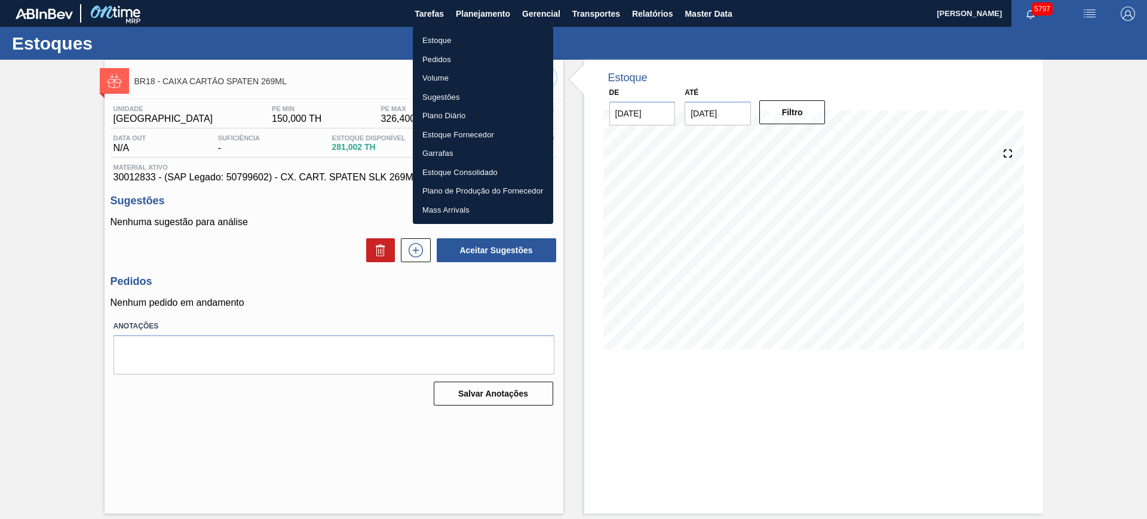
click at [460, 55] on li "Pedidos" at bounding box center [483, 59] width 140 height 19
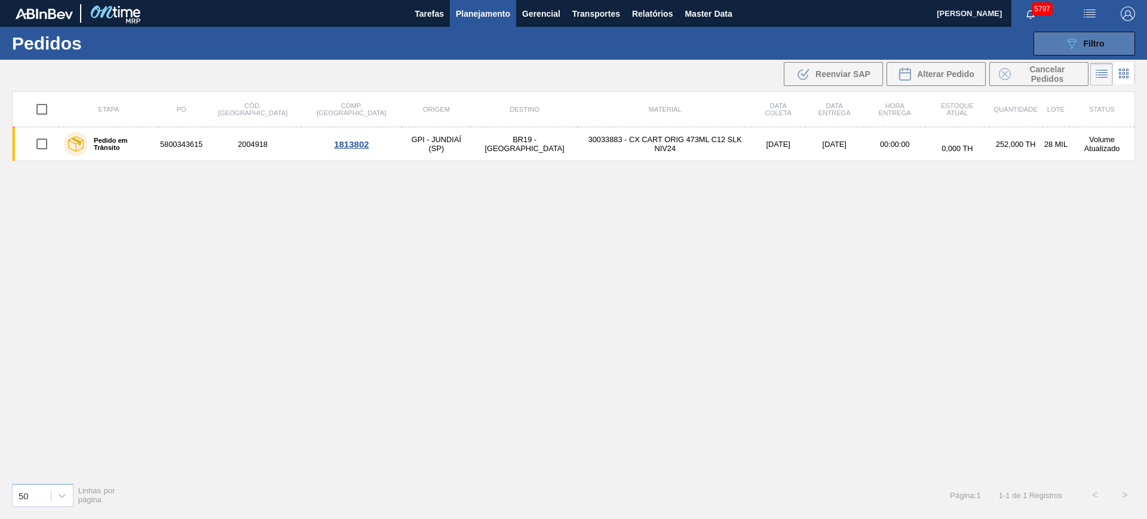
click at [1069, 43] on icon at bounding box center [1071, 44] width 9 height 10
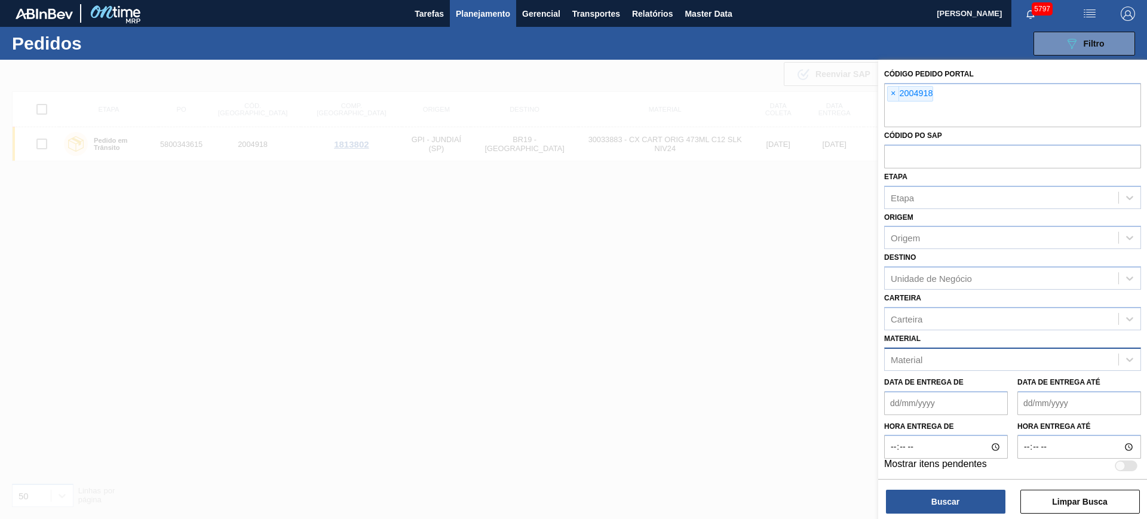
click at [958, 359] on div "Material" at bounding box center [1002, 359] width 234 height 17
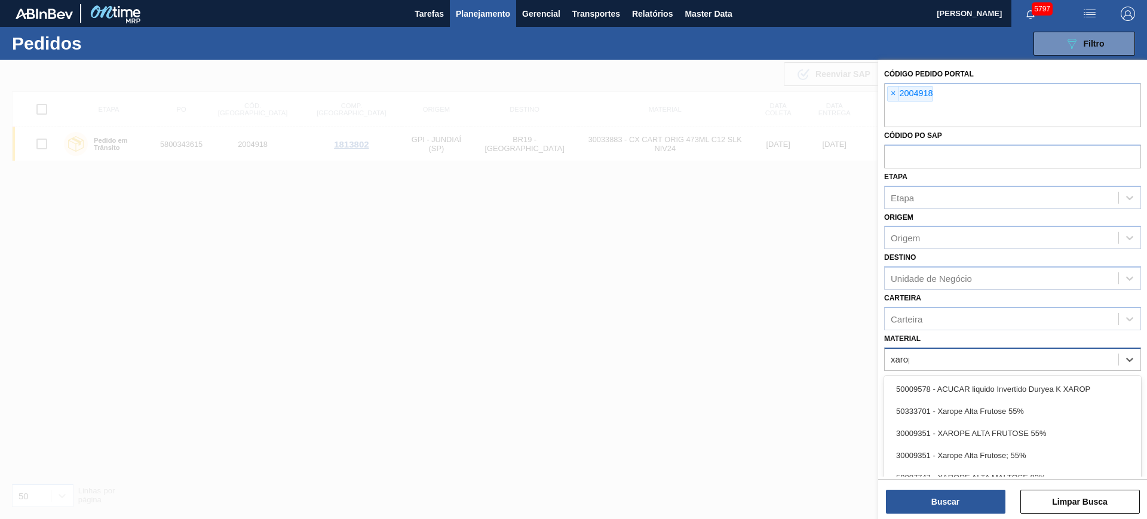
type input "xarope"
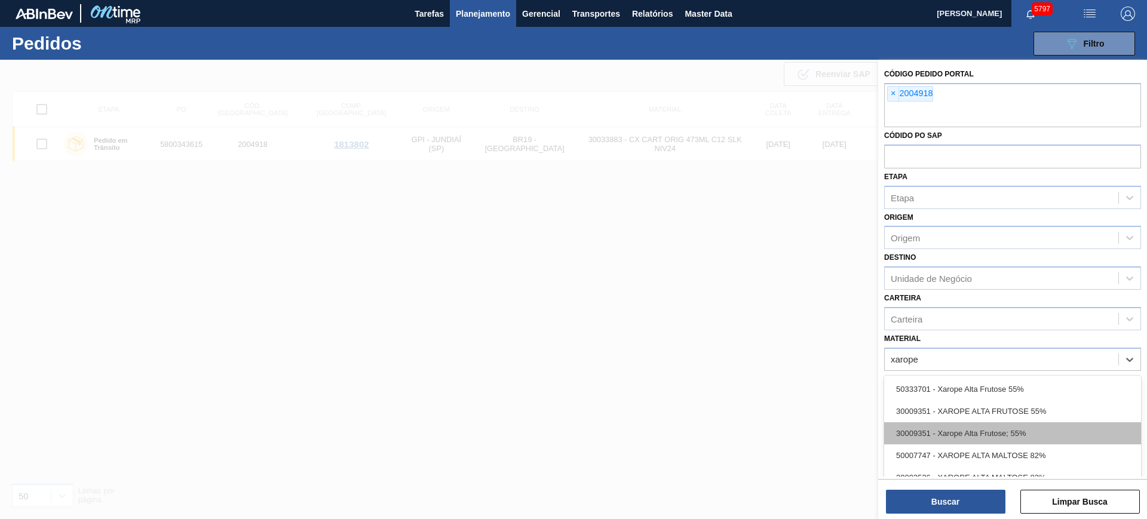
scroll to position [75, 0]
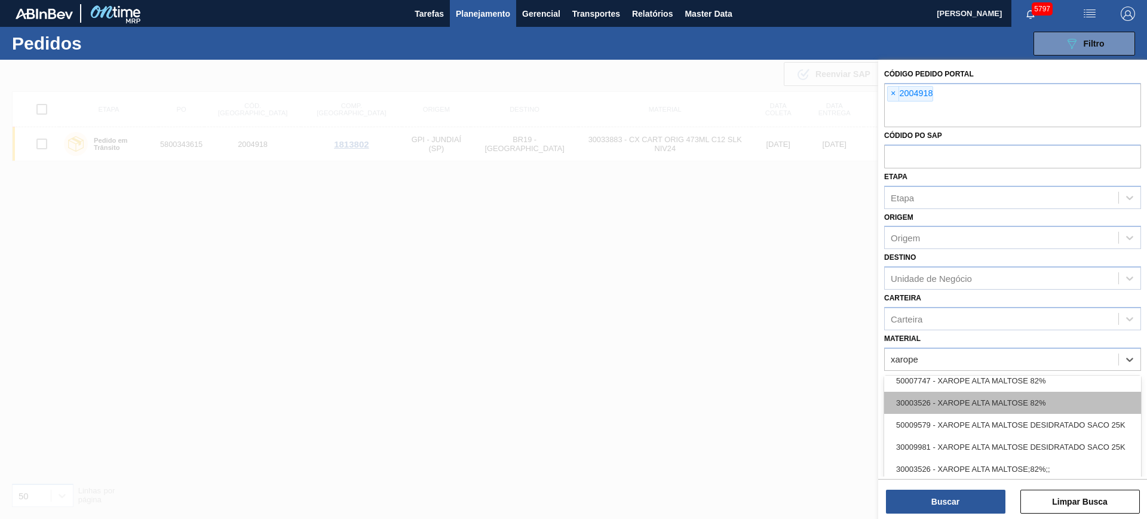
click at [1070, 403] on div "30003526 - XAROPE ALTA MALTOSE 82%" at bounding box center [1012, 403] width 257 height 22
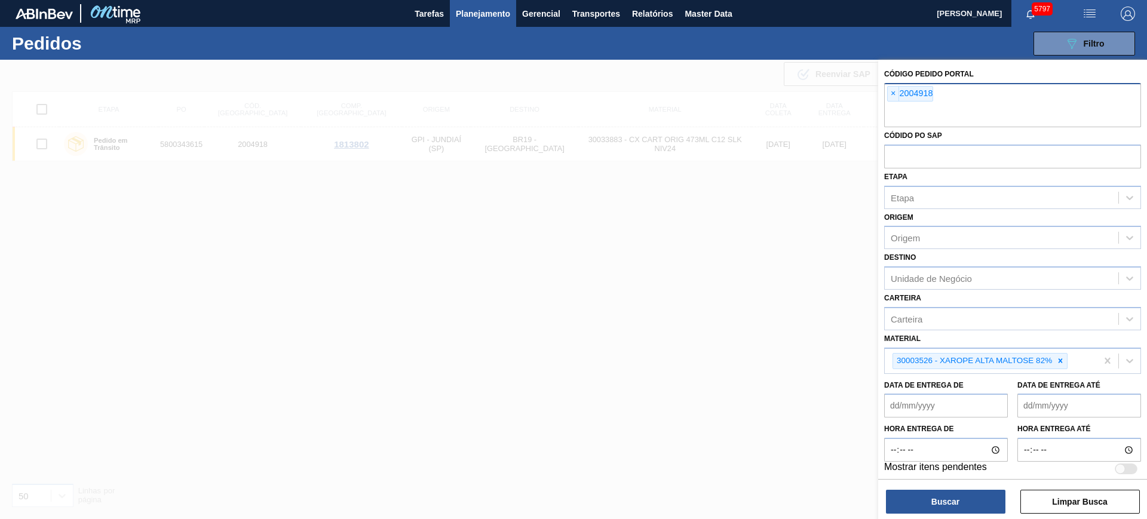
click at [887, 91] on div "× 2004918" at bounding box center [910, 94] width 46 height 16
click at [889, 96] on span "×" at bounding box center [893, 94] width 11 height 14
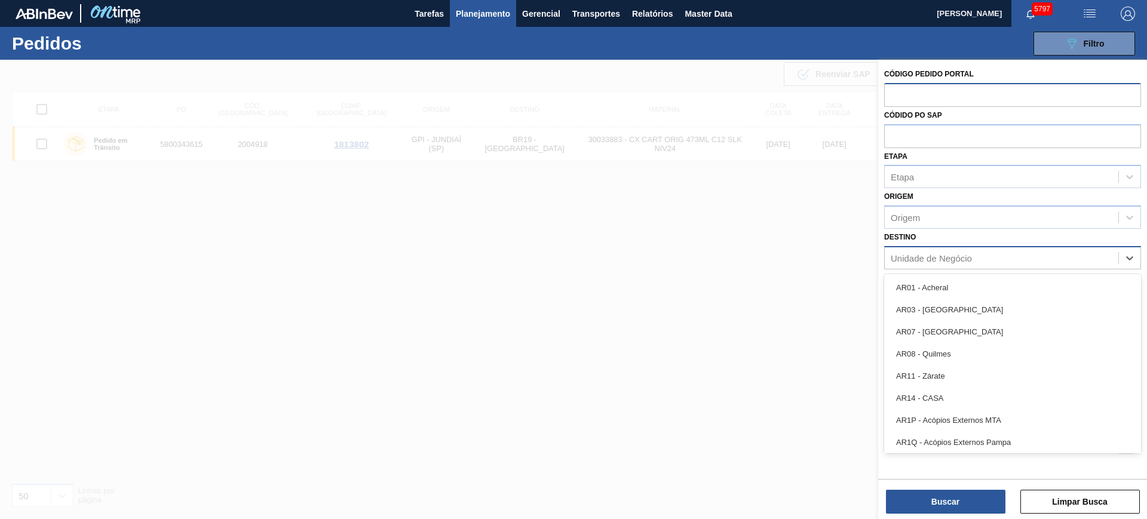
click at [944, 261] on div "Unidade de Negócio" at bounding box center [931, 258] width 81 height 10
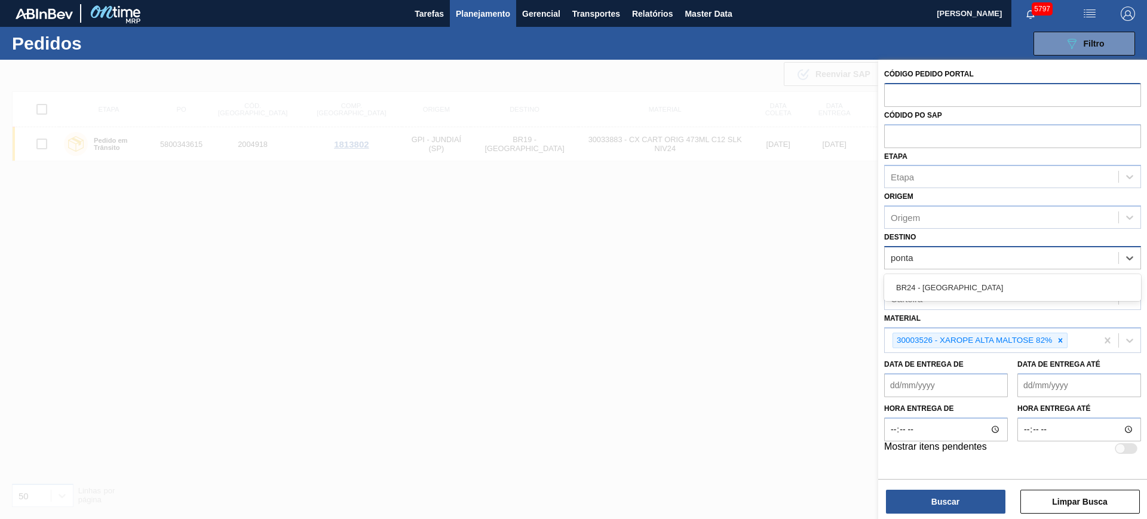
type input "ponta g"
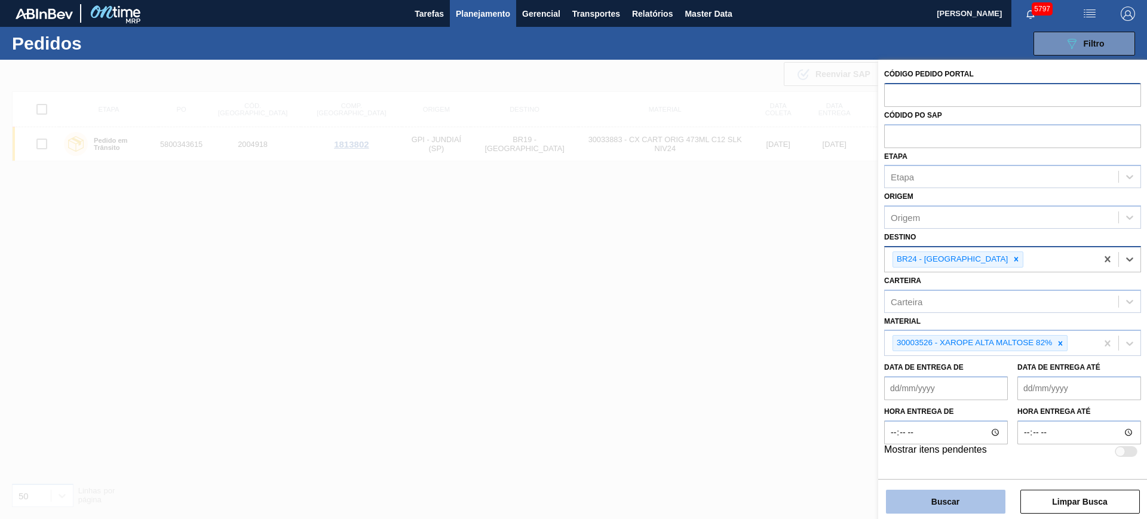
click at [954, 502] on button "Buscar" at bounding box center [945, 502] width 119 height 24
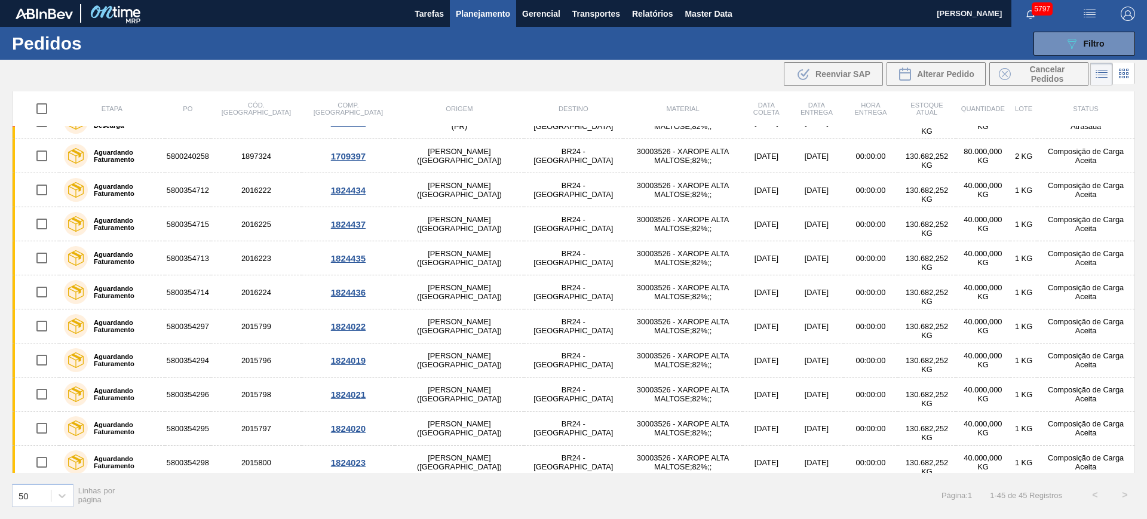
scroll to position [0, 0]
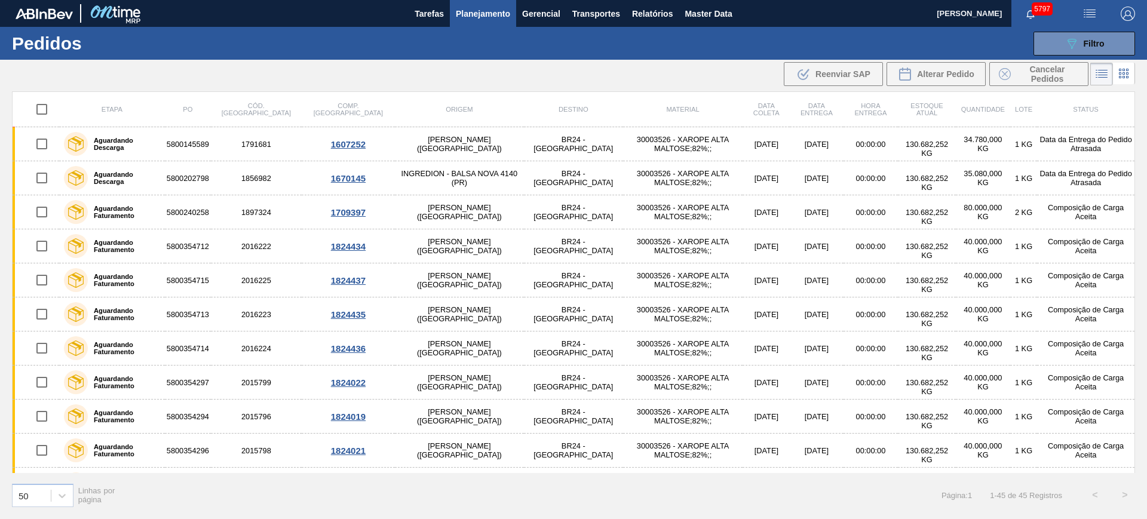
click at [505, 11] on span "Planejamento" at bounding box center [483, 14] width 54 height 14
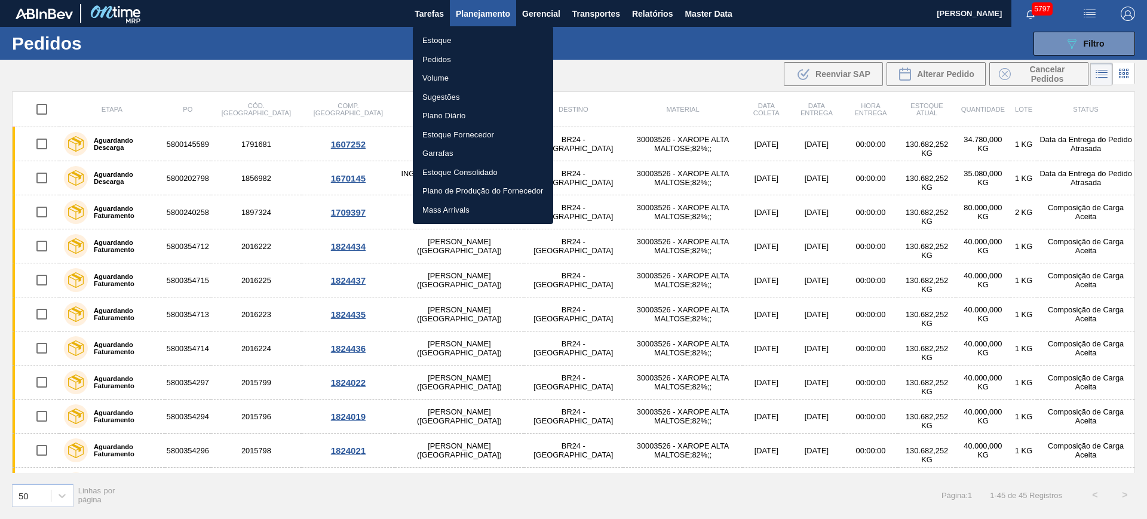
click at [646, 76] on div at bounding box center [573, 259] width 1147 height 519
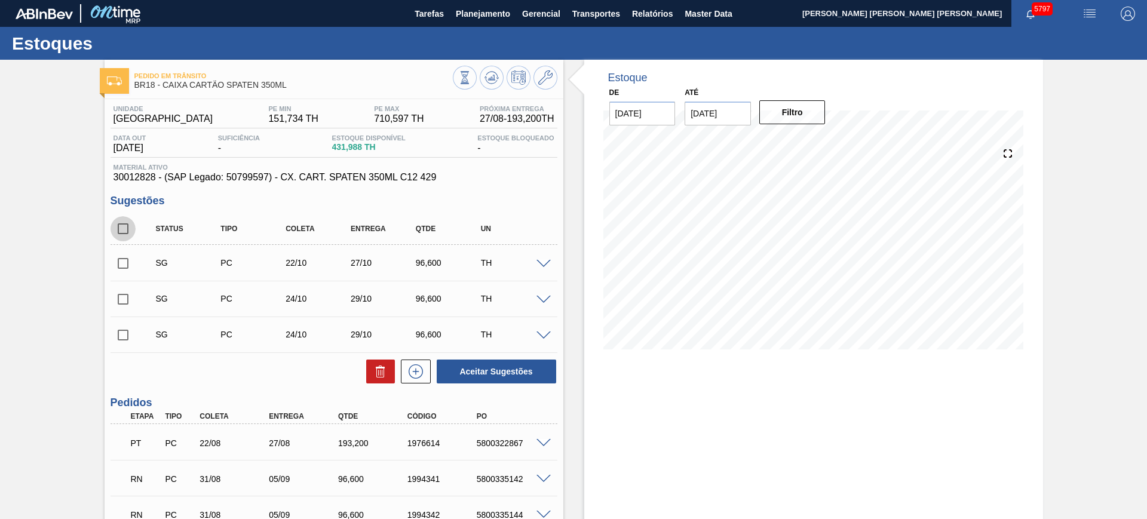
click at [121, 228] on input "checkbox" at bounding box center [123, 228] width 25 height 25
checkbox input "true"
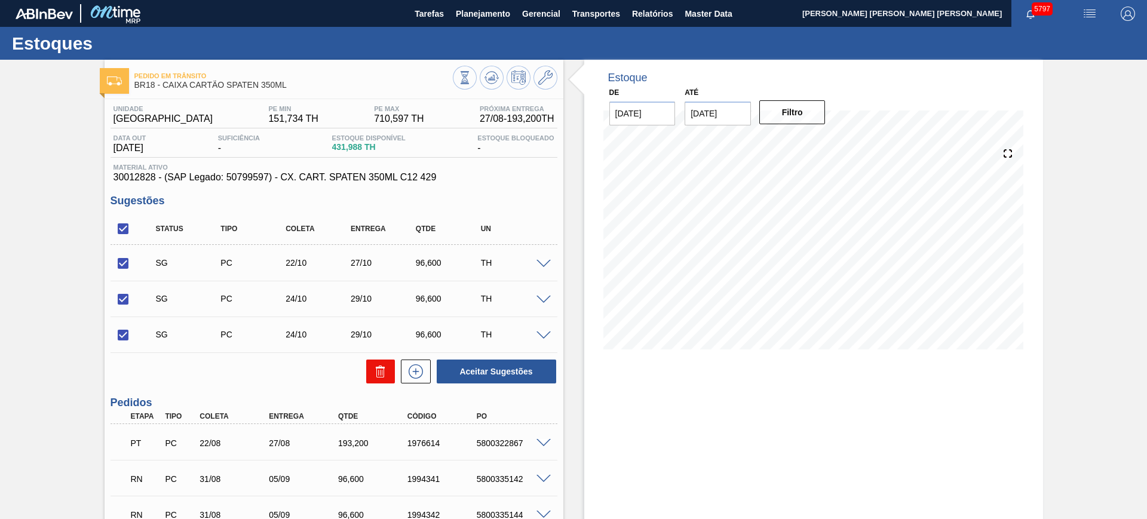
click at [373, 375] on icon at bounding box center [380, 371] width 14 height 14
checkbox input "false"
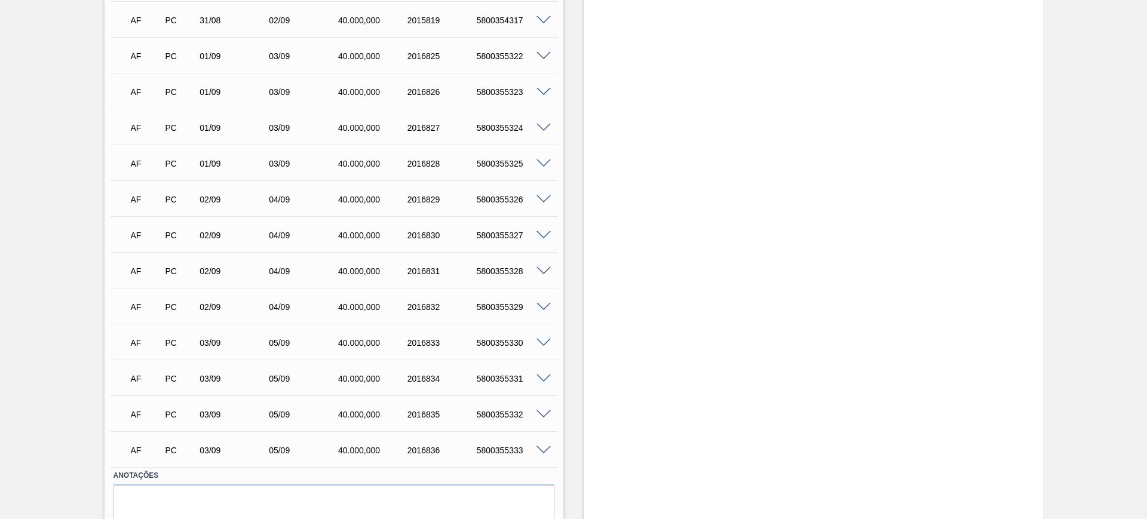
scroll to position [1539, 0]
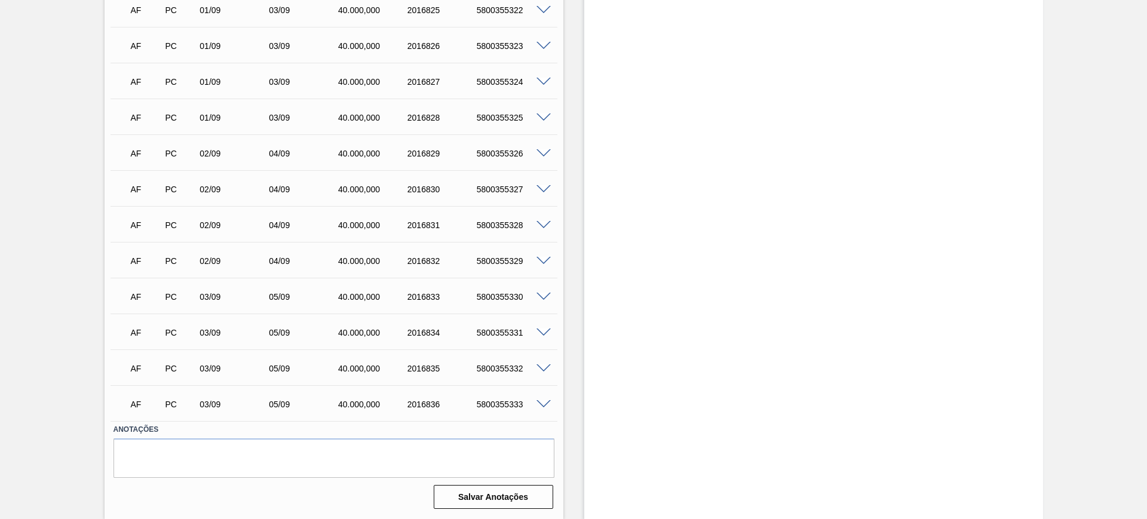
click at [541, 403] on span at bounding box center [543, 404] width 14 height 9
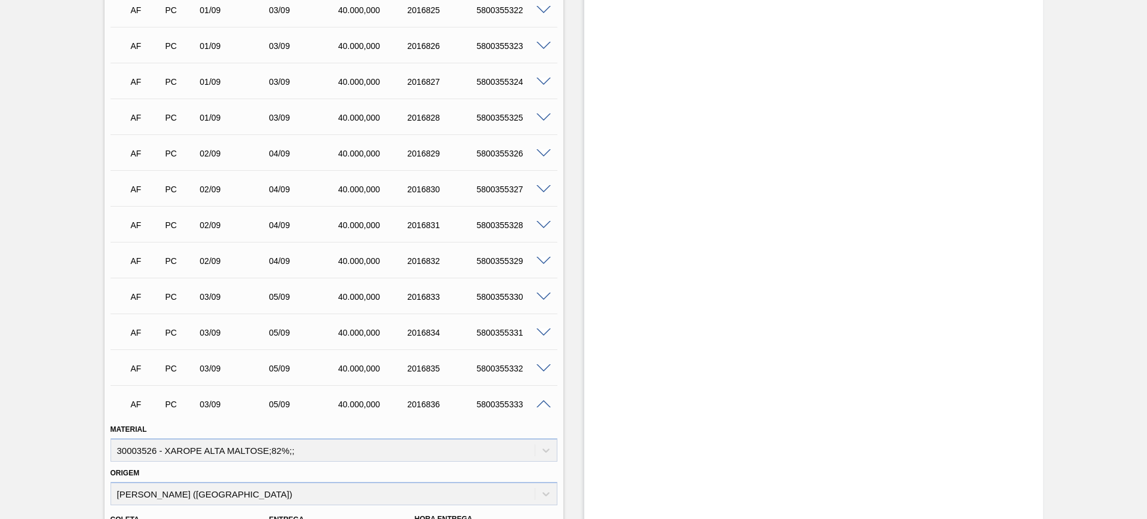
click at [543, 403] on span at bounding box center [543, 404] width 14 height 9
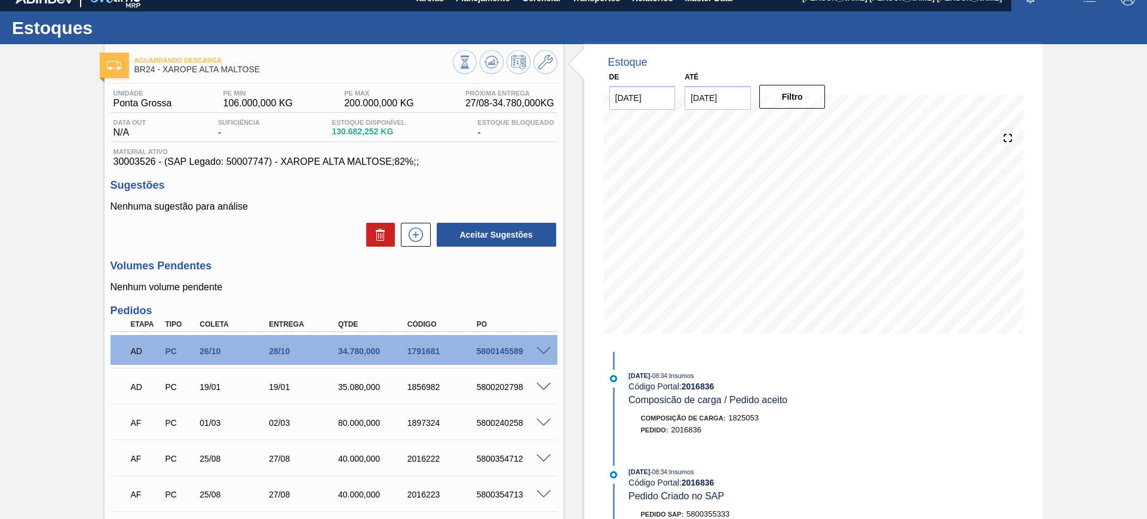
scroll to position [0, 0]
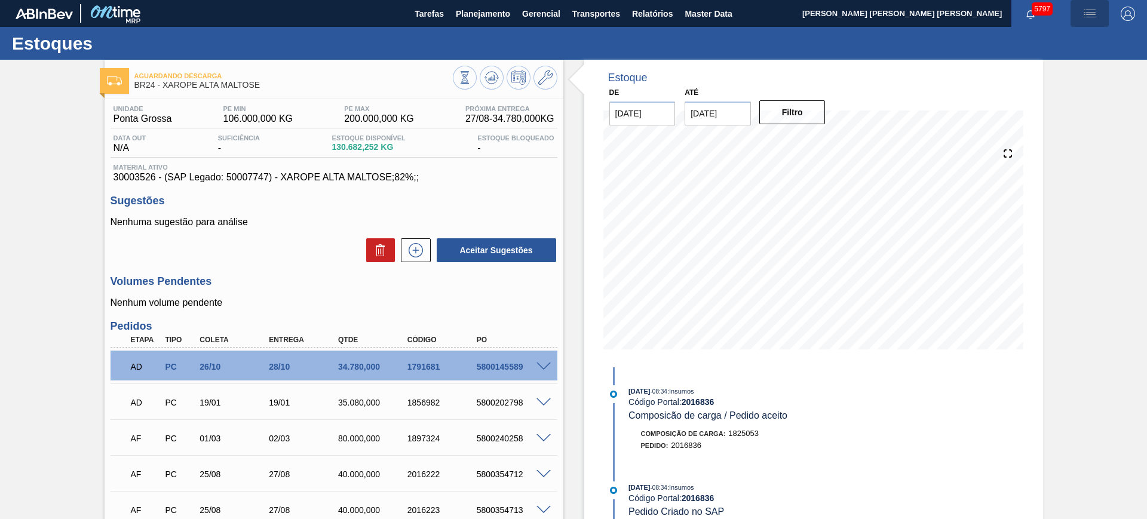
click at [1082, 21] on button "button" at bounding box center [1089, 13] width 38 height 27
click at [1085, 18] on div at bounding box center [573, 259] width 1147 height 519
click at [1087, 13] on img "button" at bounding box center [1089, 14] width 14 height 14
click at [1078, 41] on li "Upload de Volumes" at bounding box center [1085, 43] width 103 height 22
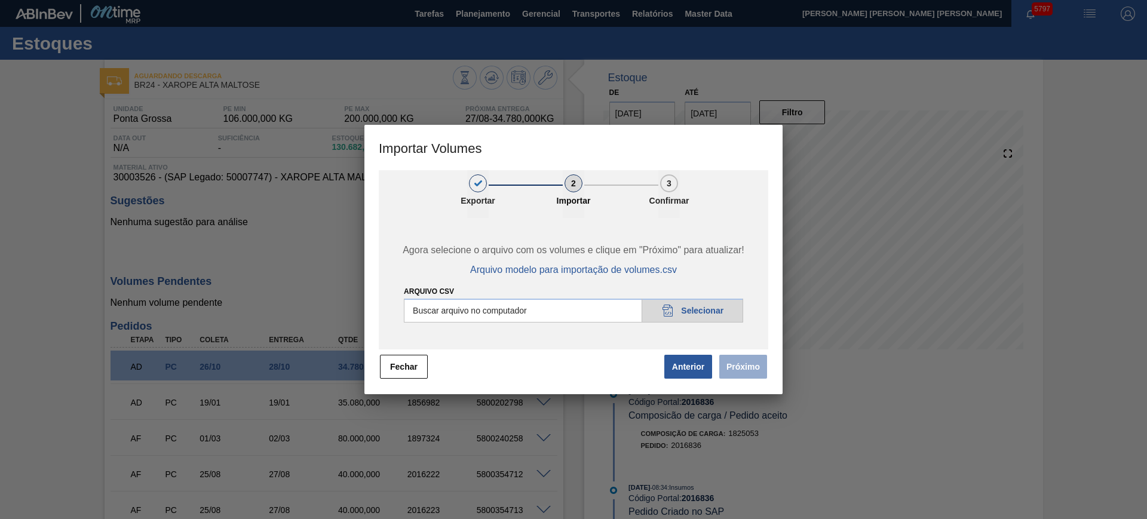
click at [590, 313] on input "Arquivo csv" at bounding box center [573, 311] width 339 height 24
type input "C:\fakepath\PedidoVolumeModeloImportacao (3).csv"
click at [742, 364] on button "Próximo" at bounding box center [743, 367] width 48 height 24
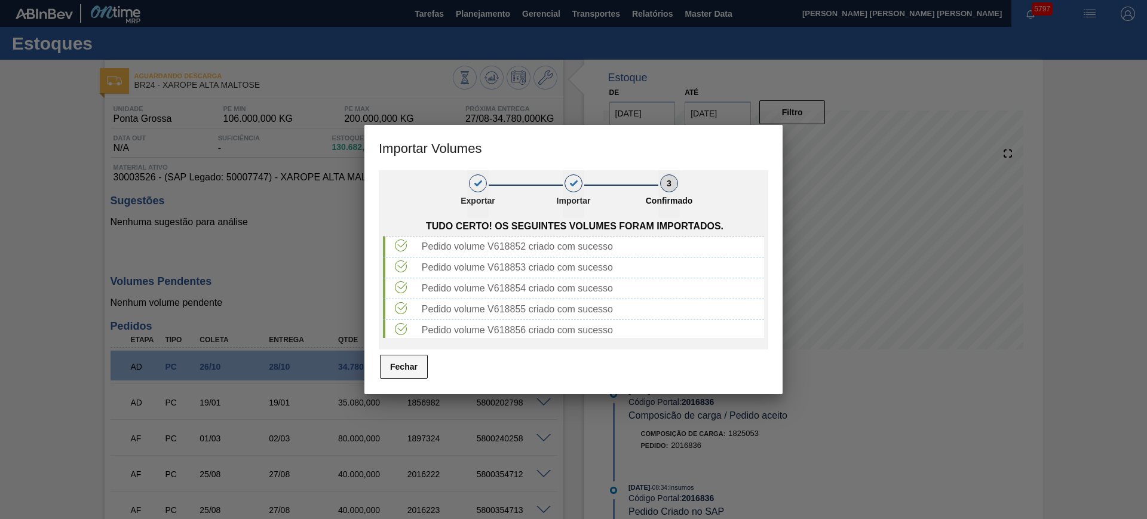
click at [416, 369] on button "Fechar" at bounding box center [404, 367] width 48 height 24
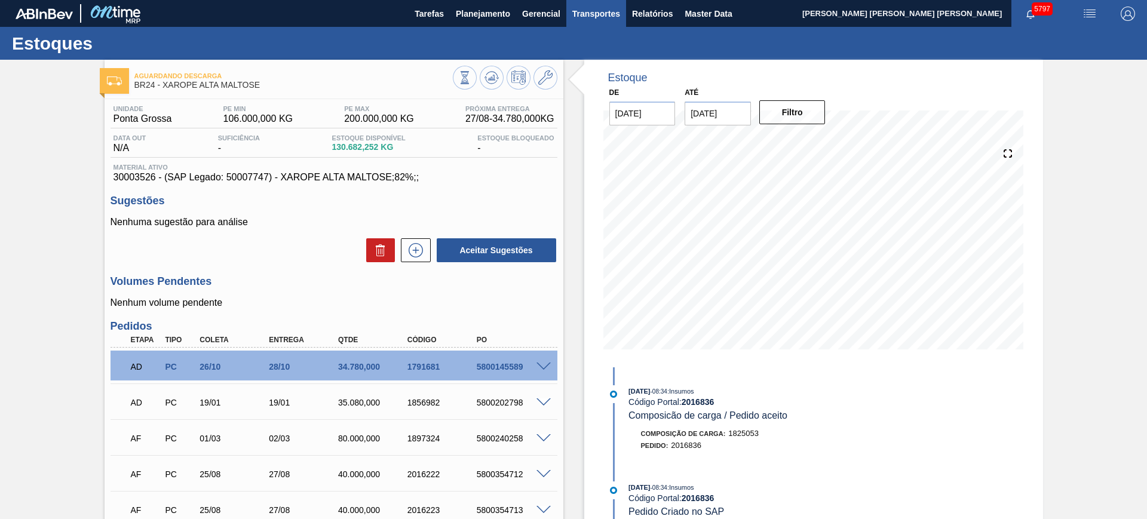
click at [613, 18] on span "Transportes" at bounding box center [596, 14] width 48 height 14
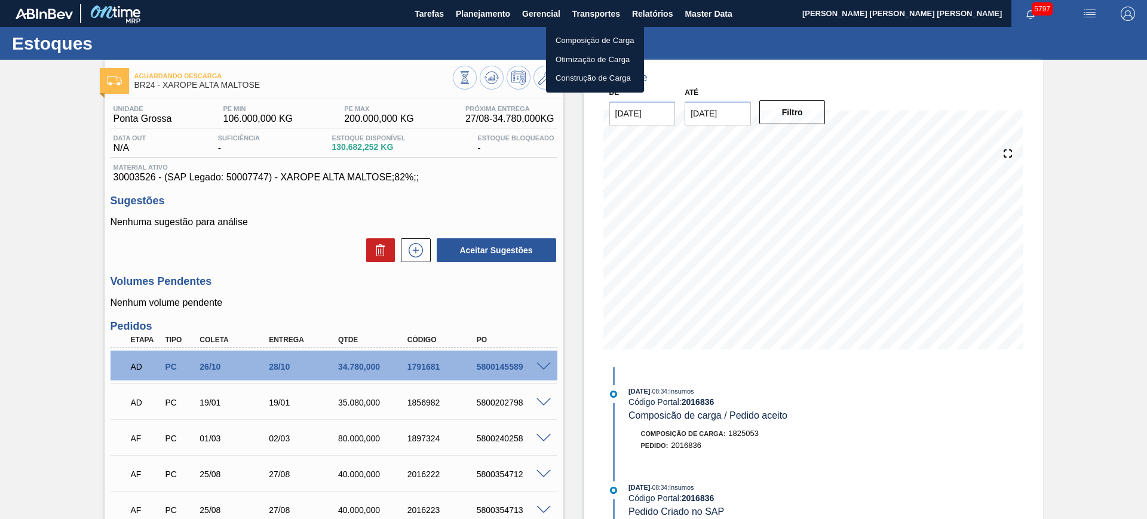
click at [587, 58] on li "Otimização de Carga" at bounding box center [595, 59] width 98 height 19
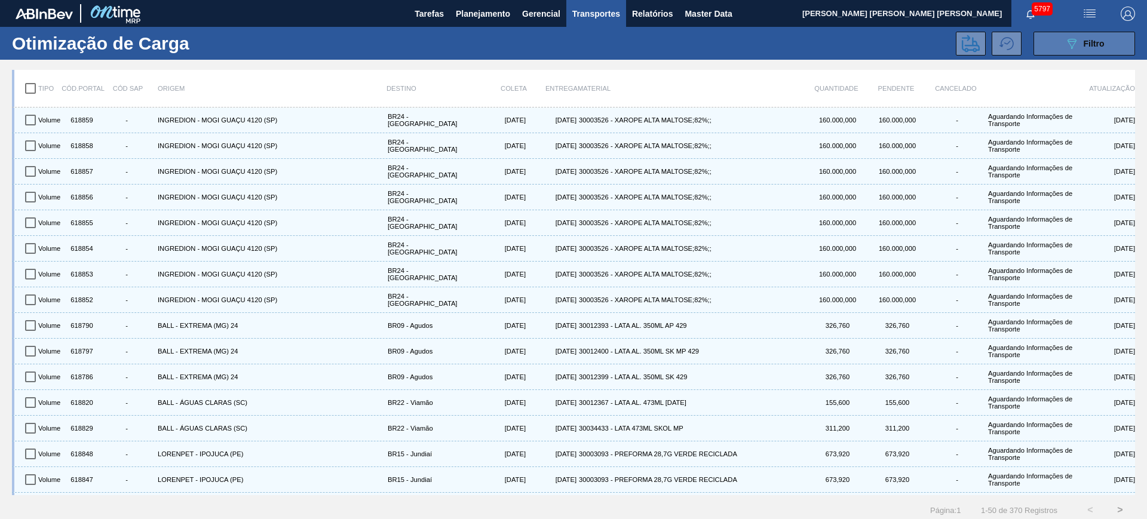
click at [1106, 41] on button "089F7B8B-B2A5-4AFE-B5C0-19BA573D28AC Filtro" at bounding box center [1084, 44] width 102 height 24
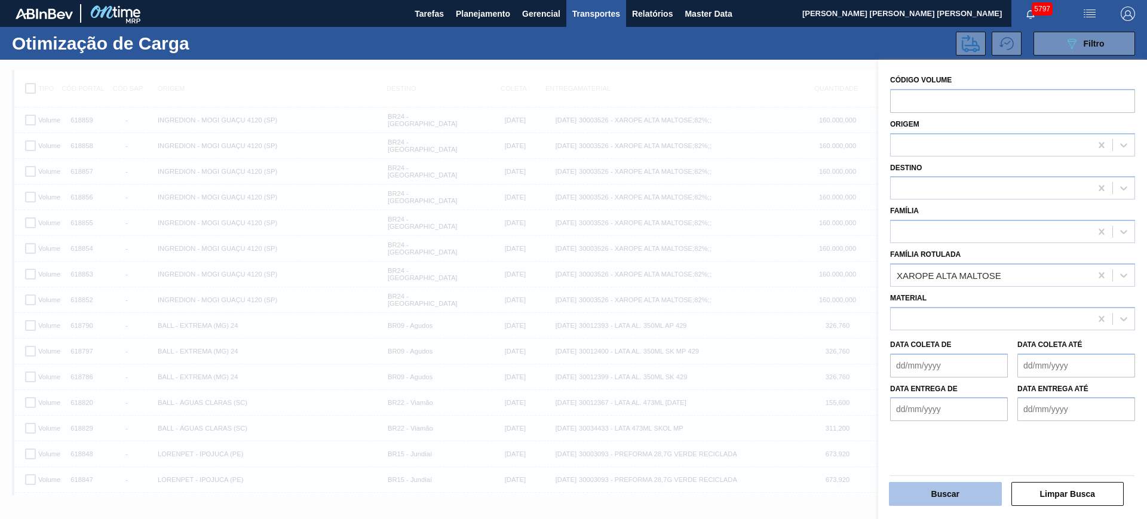
click at [971, 487] on button "Buscar" at bounding box center [945, 494] width 113 height 24
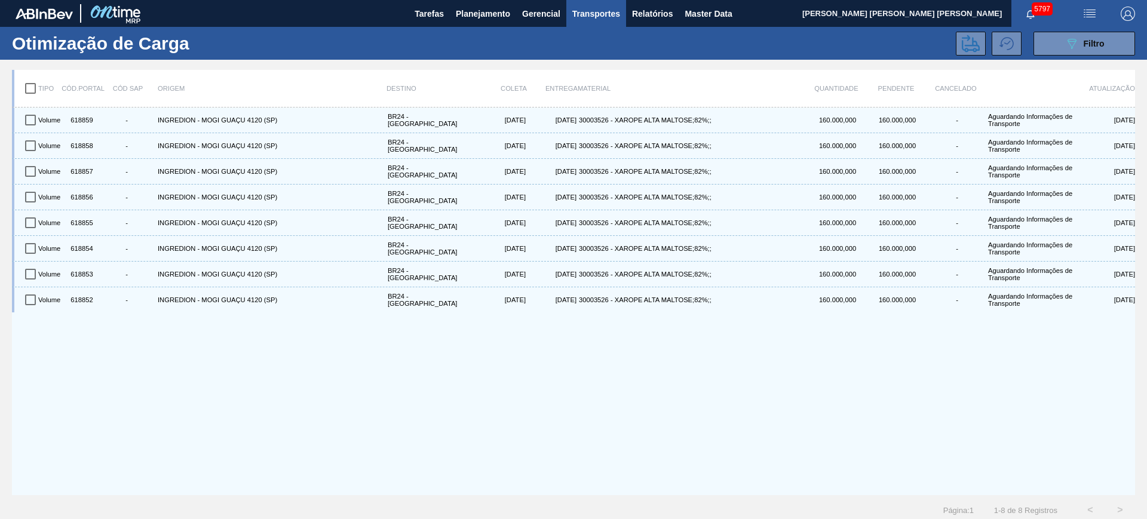
click at [32, 88] on input "checkbox" at bounding box center [30, 88] width 25 height 25
checkbox input "true"
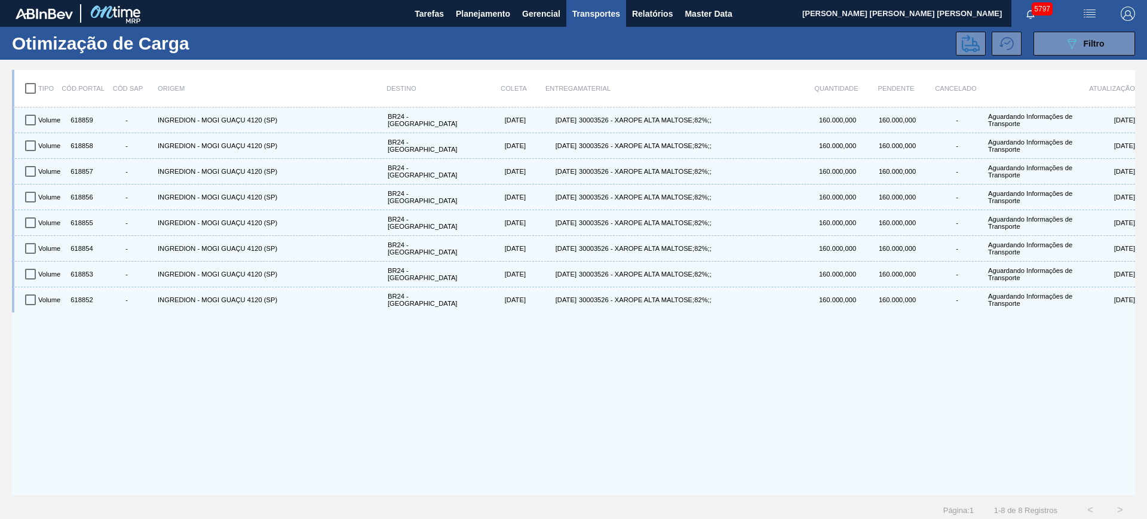
checkbox input "true"
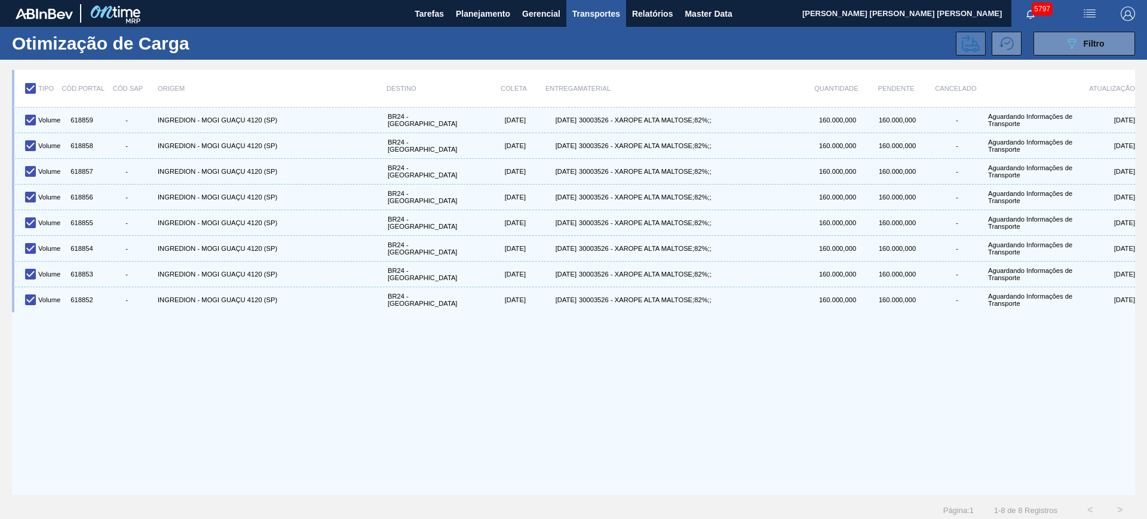
click at [967, 42] on icon at bounding box center [971, 44] width 18 height 18
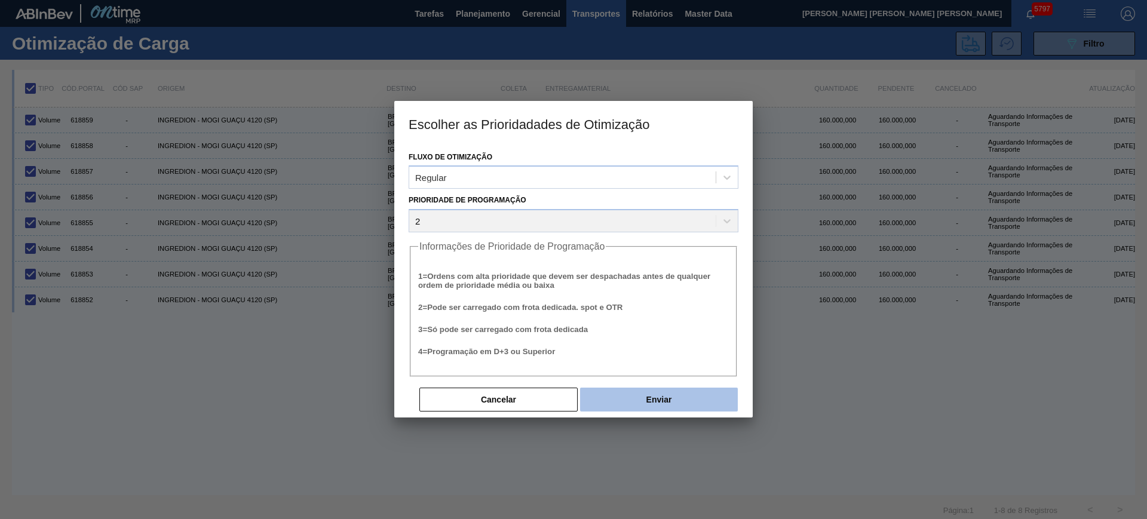
click at [694, 404] on button "Enviar" at bounding box center [659, 400] width 158 height 24
